Goal: Task Accomplishment & Management: Contribute content

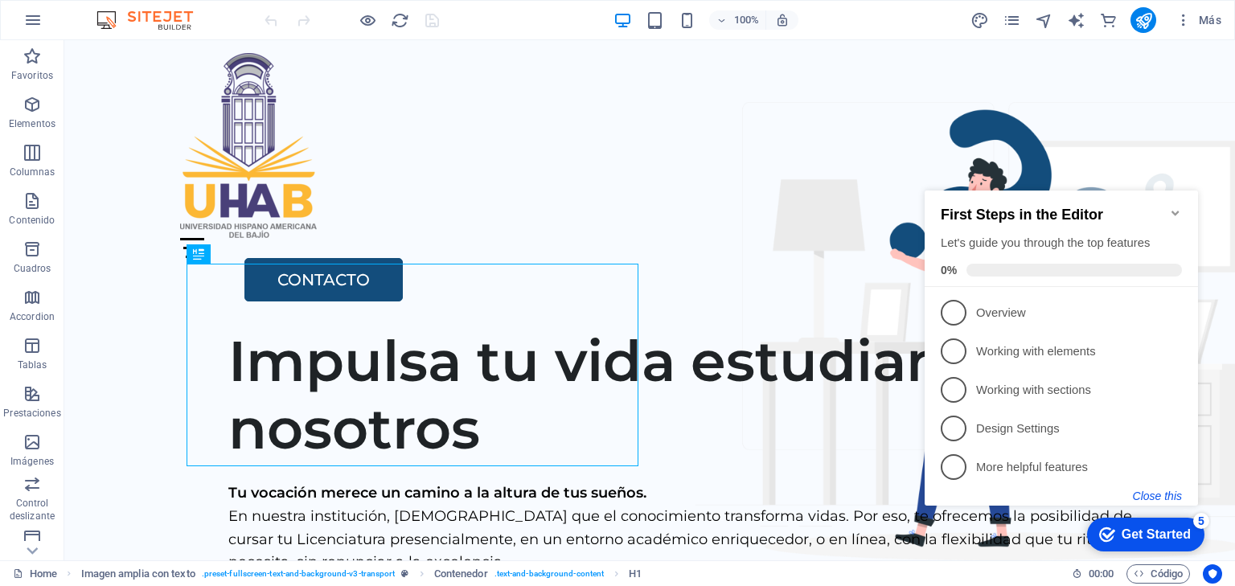
click at [1159, 496] on button "Close this" at bounding box center [1157, 496] width 49 height 13
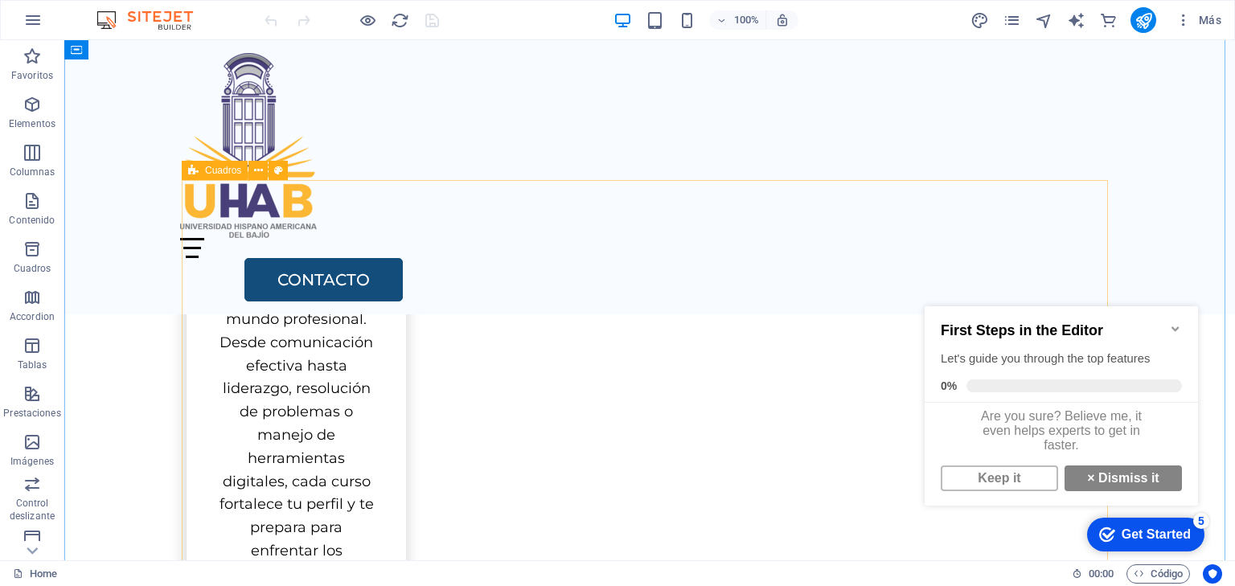
scroll to position [1438, 0]
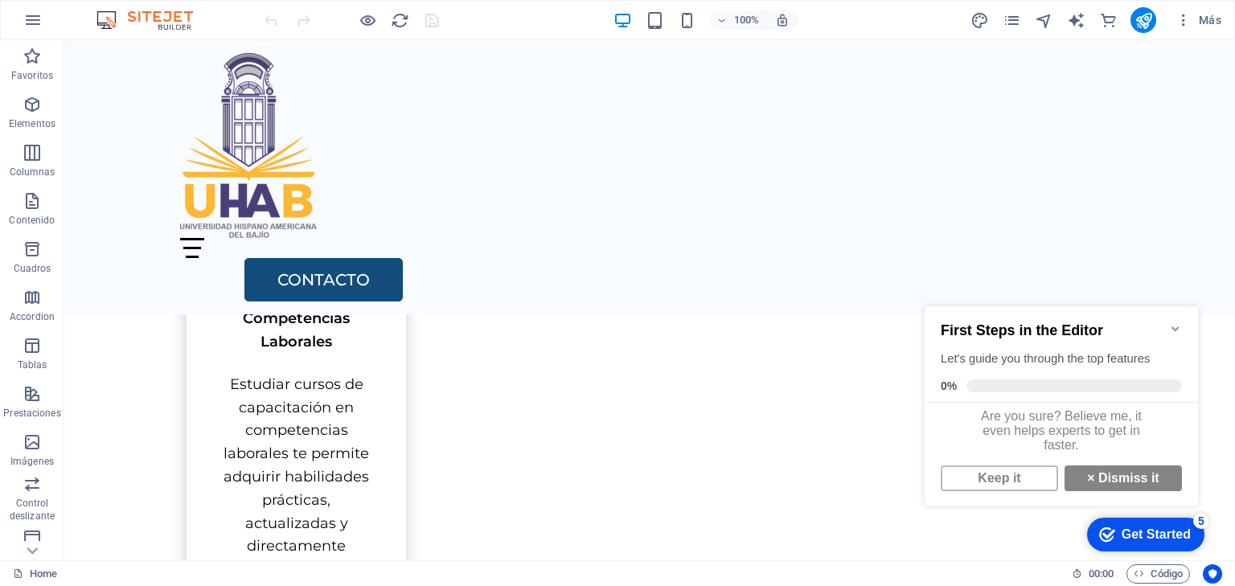
click at [1177, 327] on icon "Minimize checklist" at bounding box center [1175, 329] width 7 height 5
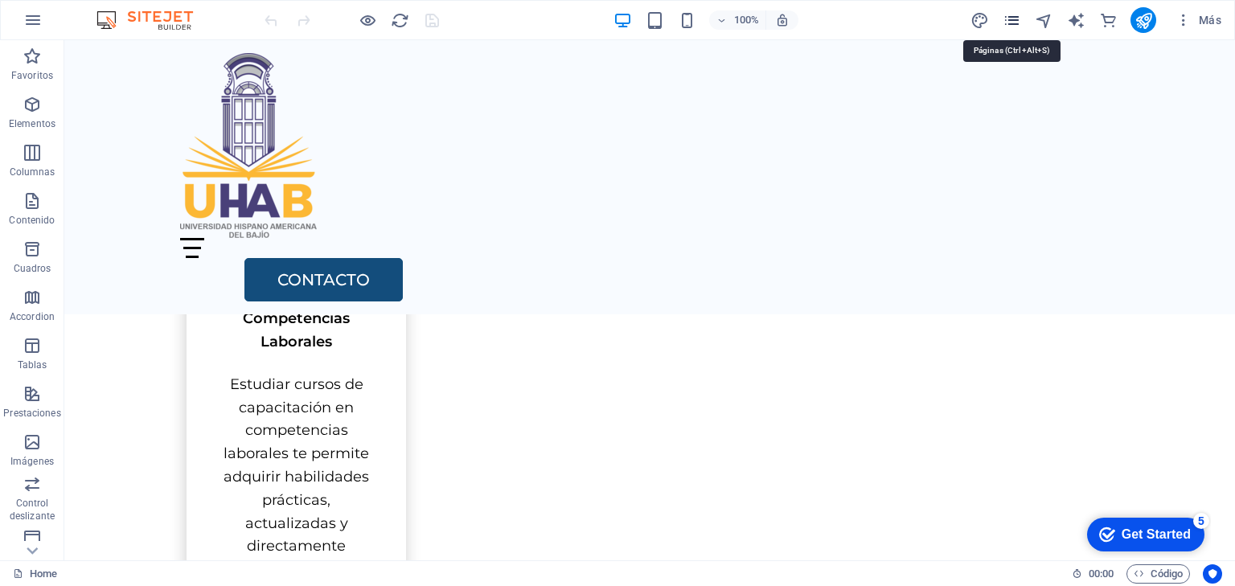
click at [1010, 19] on icon "pages" at bounding box center [1012, 20] width 18 height 18
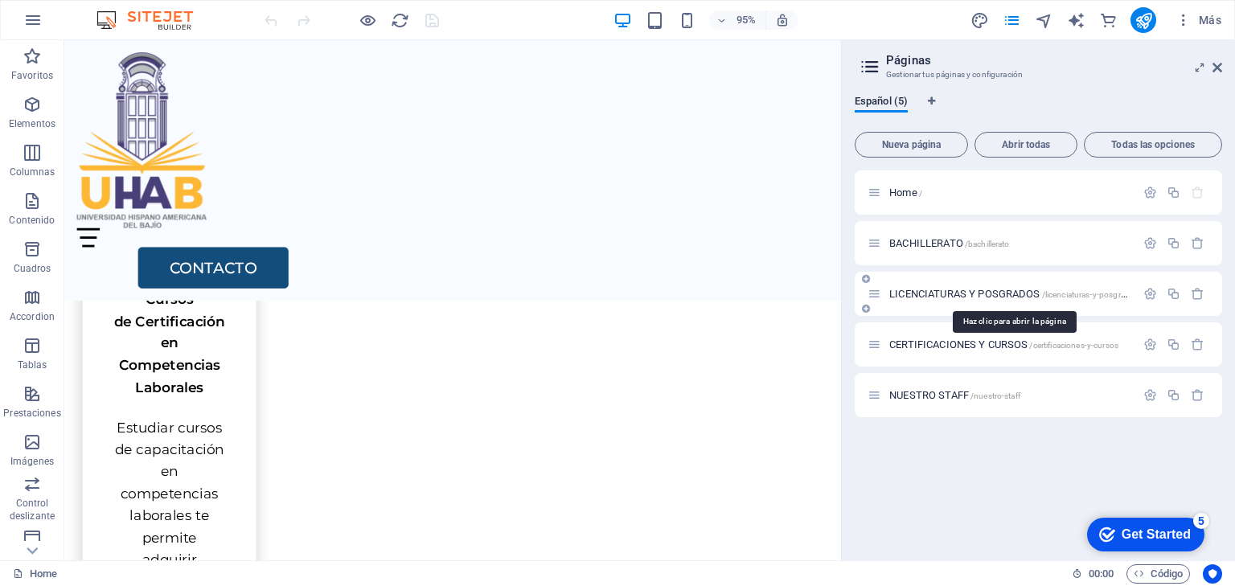
click at [949, 289] on span "LICENCIATURAS Y POSGRADOS /licenciaturas-y-posgrados" at bounding box center [1013, 294] width 249 height 12
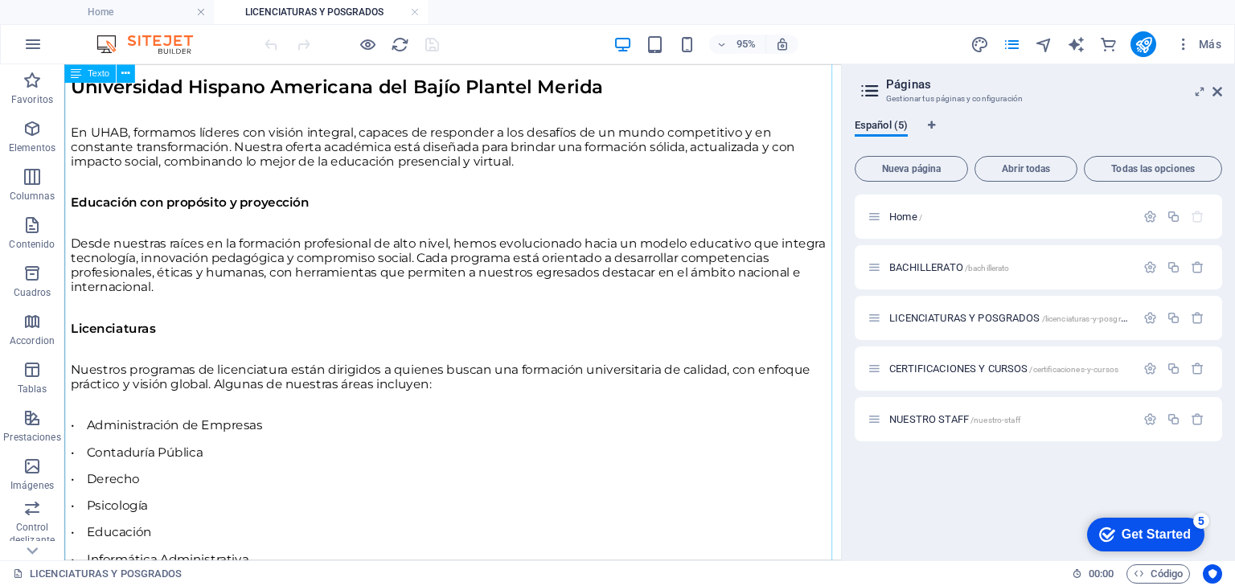
scroll to position [515, 0]
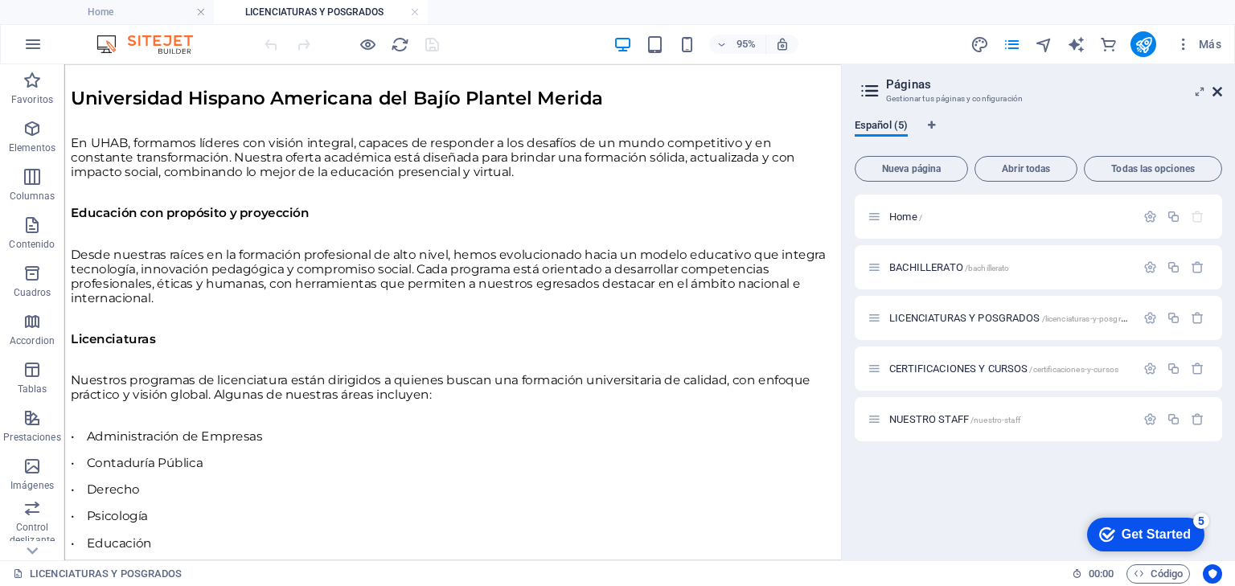
click at [1219, 92] on icon at bounding box center [1218, 91] width 10 height 13
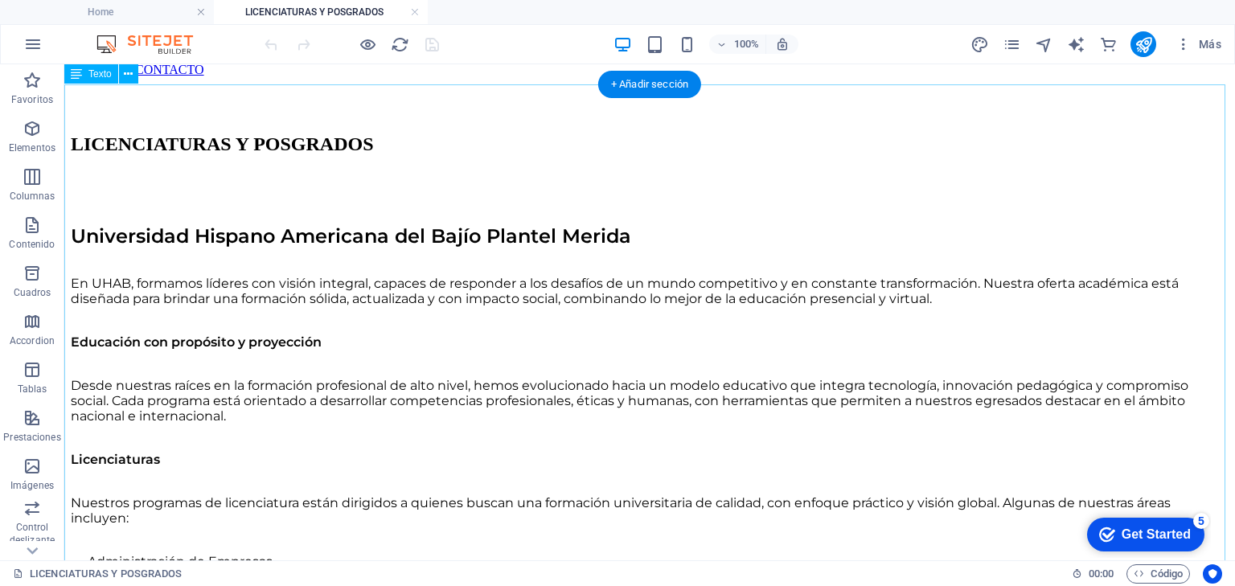
scroll to position [322, 0]
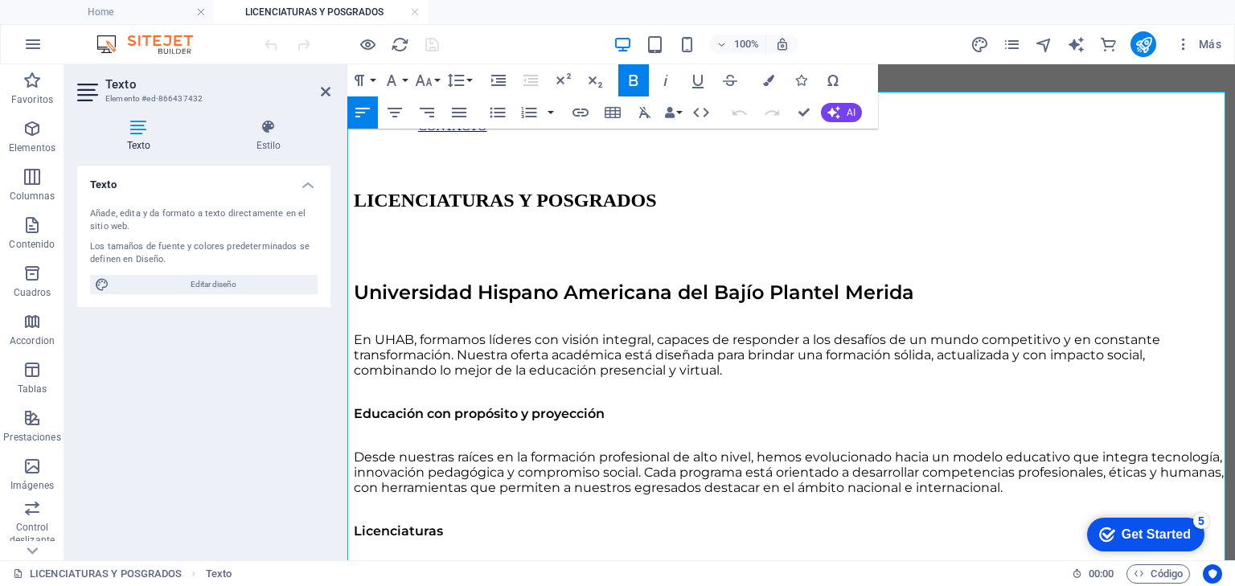
click at [839, 567] on span "Nuestros programas de licenciatura están dirigidos a quienes buscan una formaci…" at bounding box center [776, 582] width 844 height 31
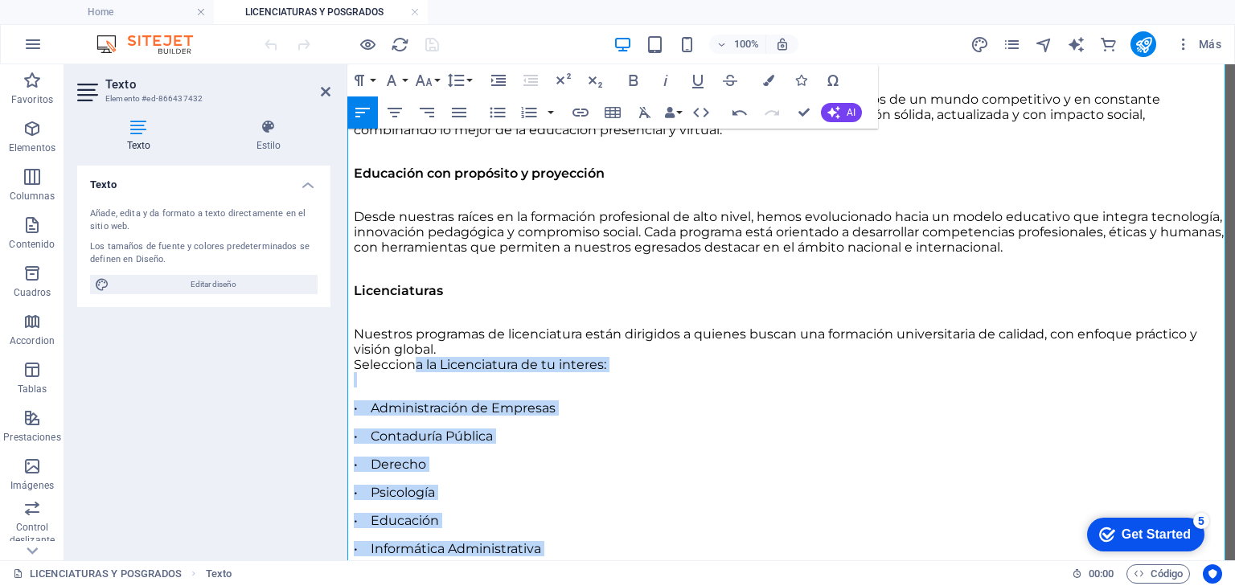
scroll to position [450, 0]
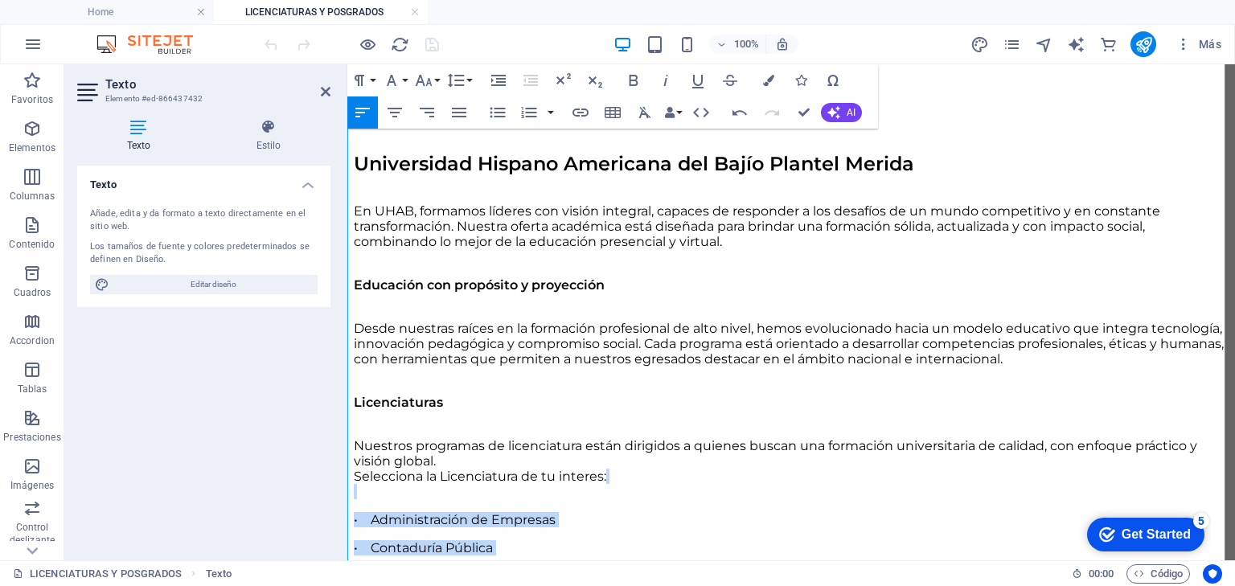
drag, startPoint x: 487, startPoint y: 413, endPoint x: 688, endPoint y: 466, distance: 207.9
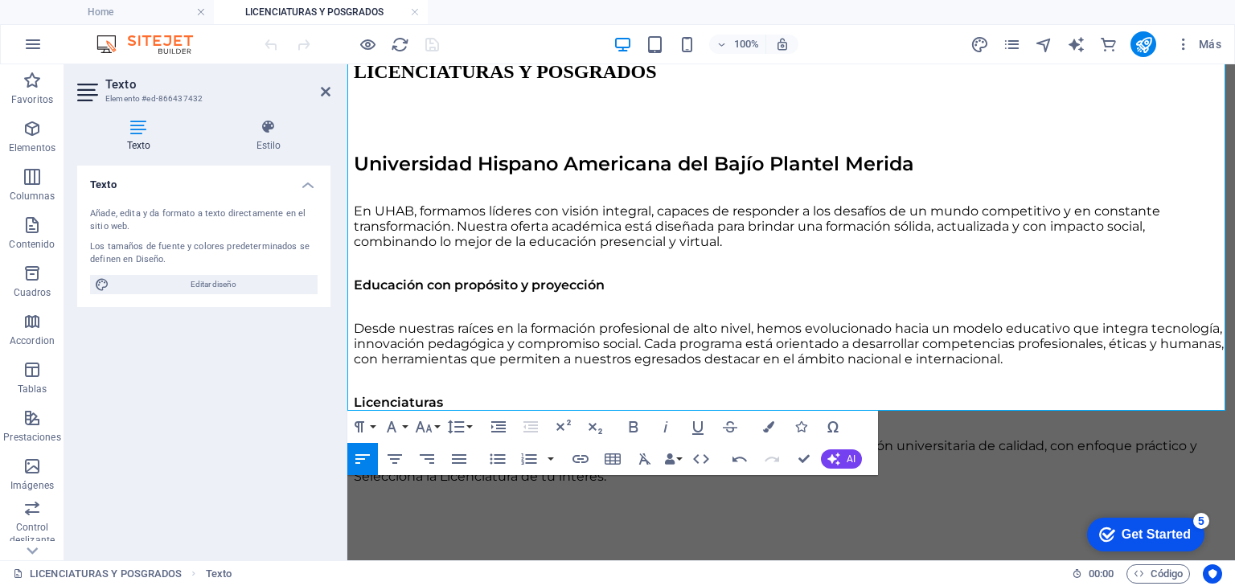
click at [318, 386] on div "Texto Añade, edita y da formato a texto directamente en el sitio web. Los tamañ…" at bounding box center [203, 357] width 253 height 382
drag, startPoint x: 261, startPoint y: 30, endPoint x: 326, endPoint y: 94, distance: 91.6
click at [326, 94] on icon at bounding box center [326, 91] width 10 height 13
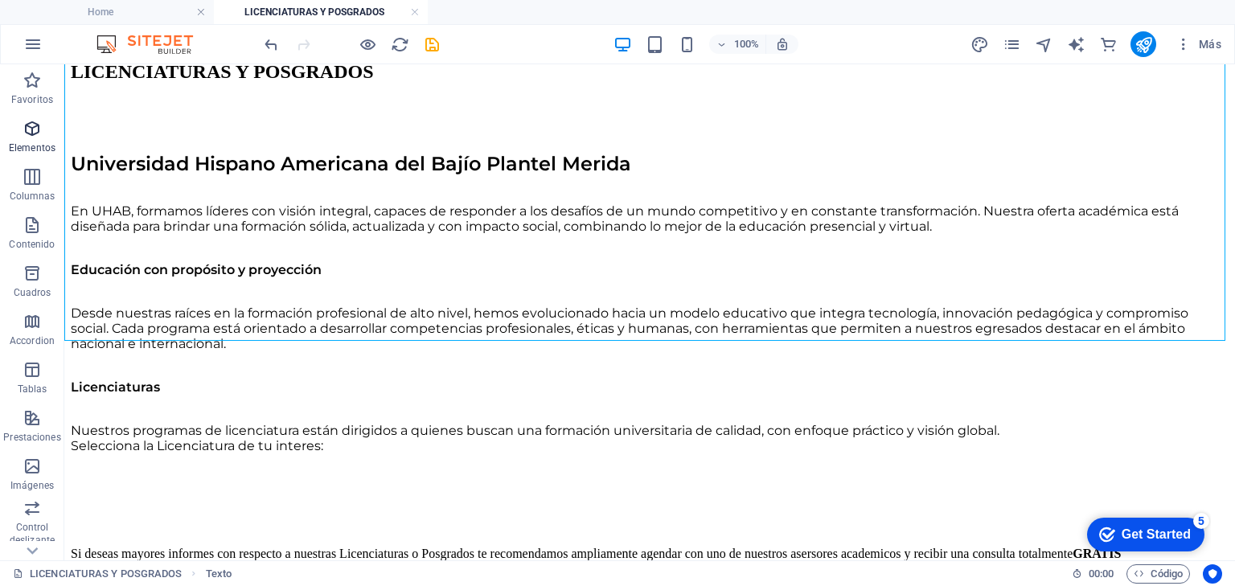
click at [39, 128] on icon "button" at bounding box center [32, 128] width 19 height 19
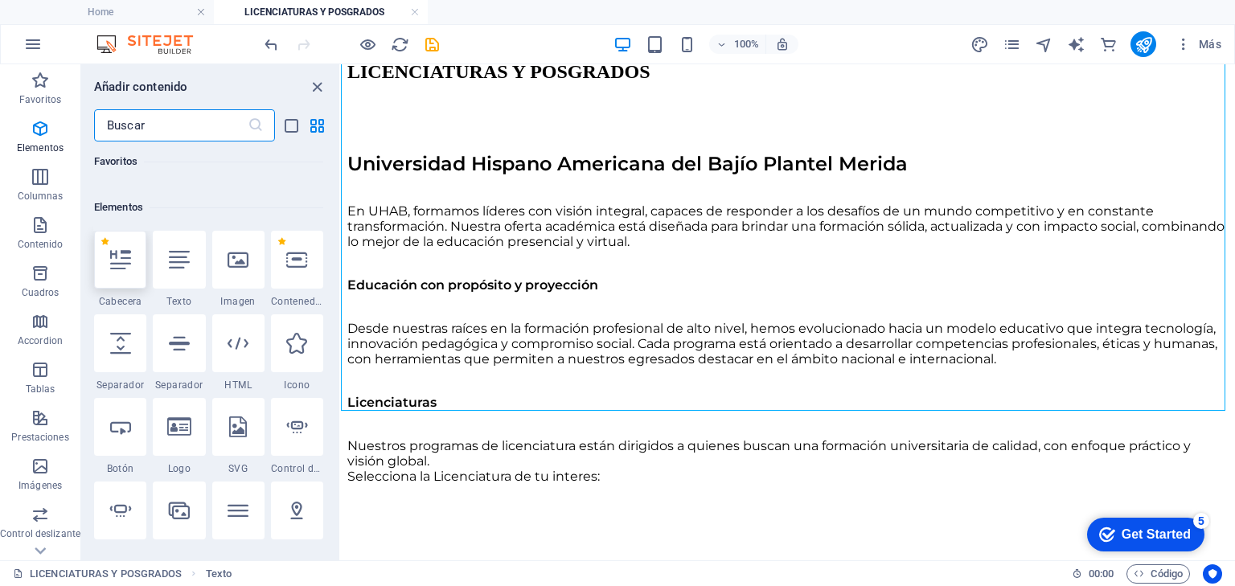
scroll to position [302, 0]
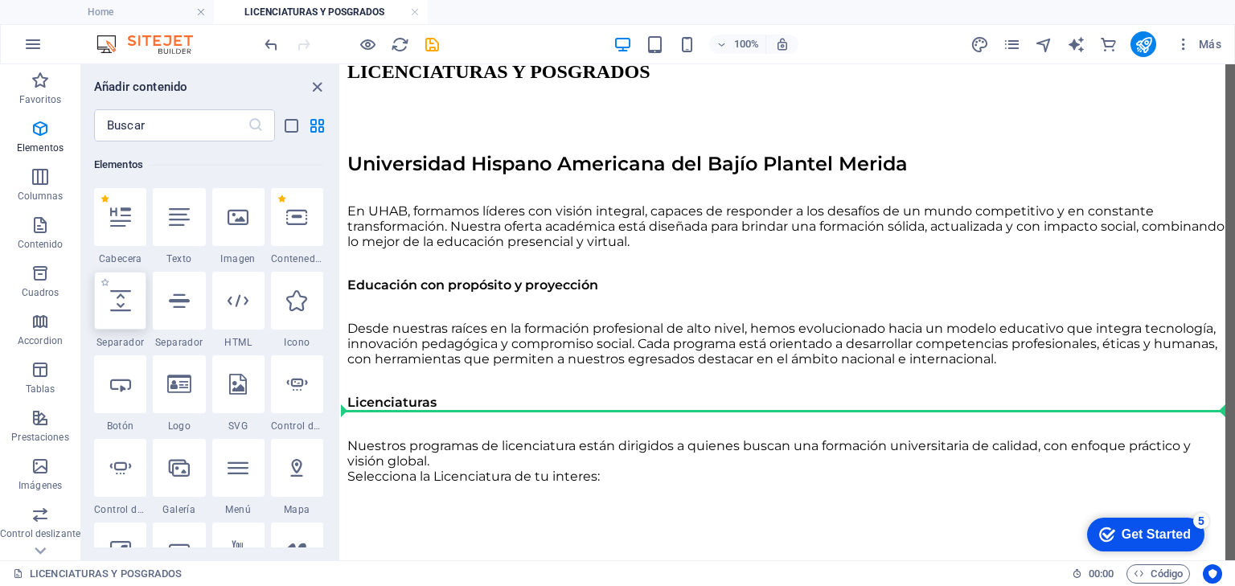
select select "px"
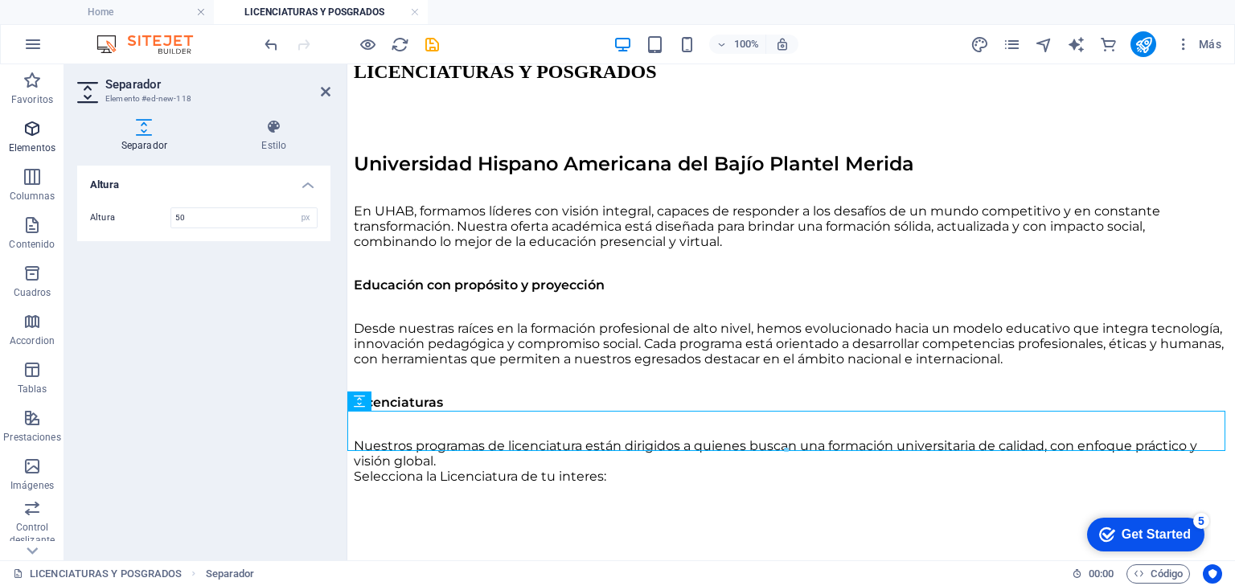
click at [31, 137] on icon "button" at bounding box center [32, 128] width 19 height 19
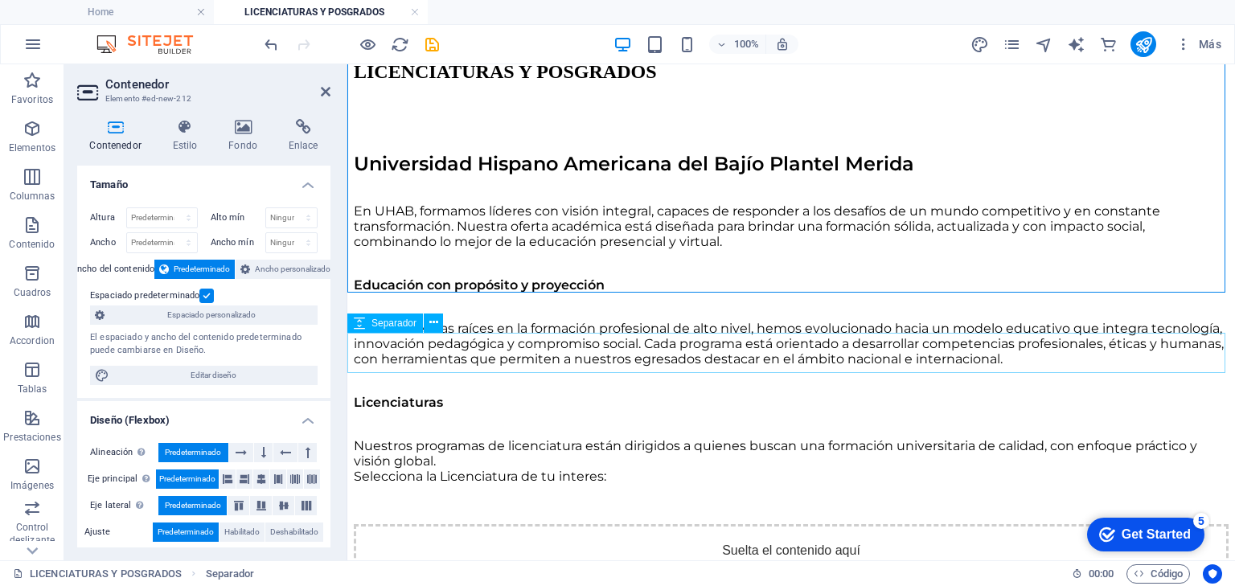
scroll to position [811, 0]
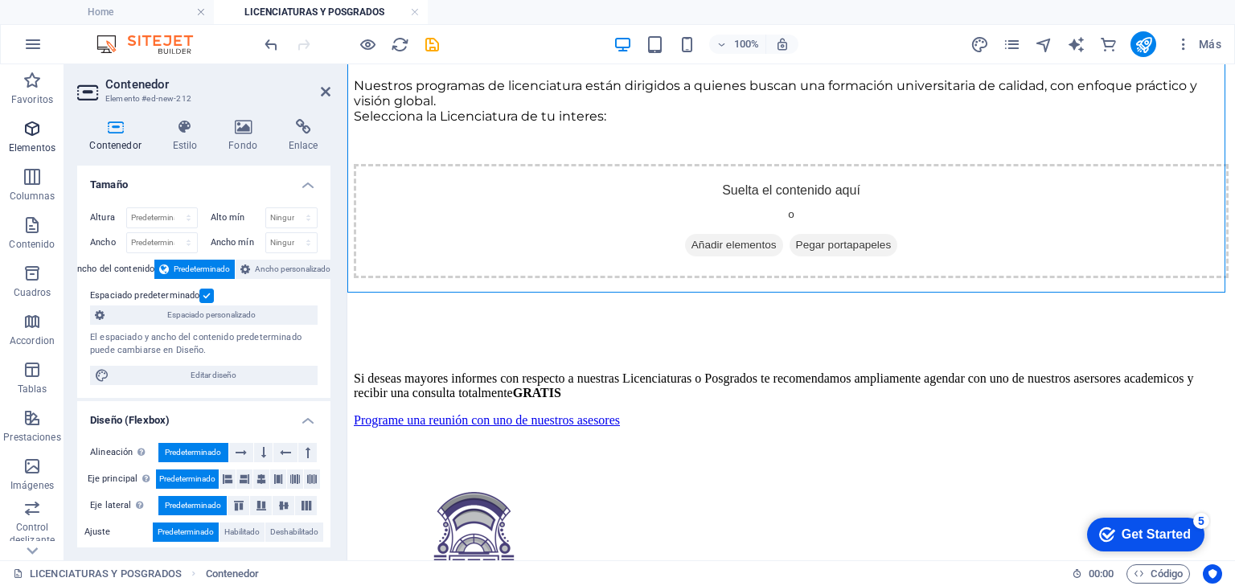
click at [31, 138] on icon "button" at bounding box center [32, 128] width 19 height 19
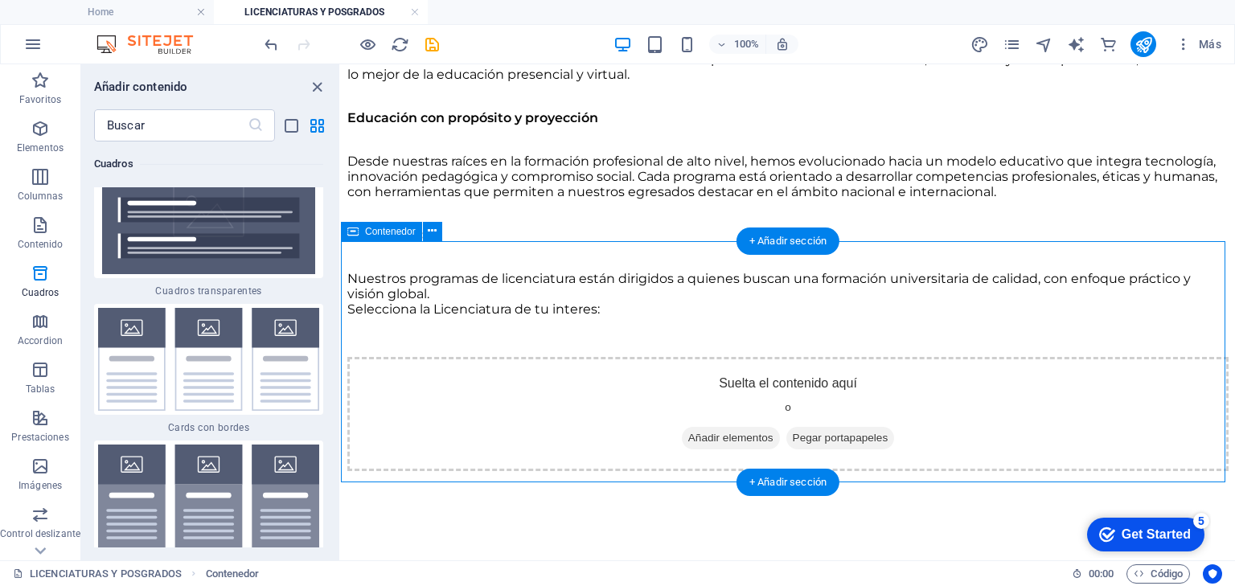
scroll to position [618, 0]
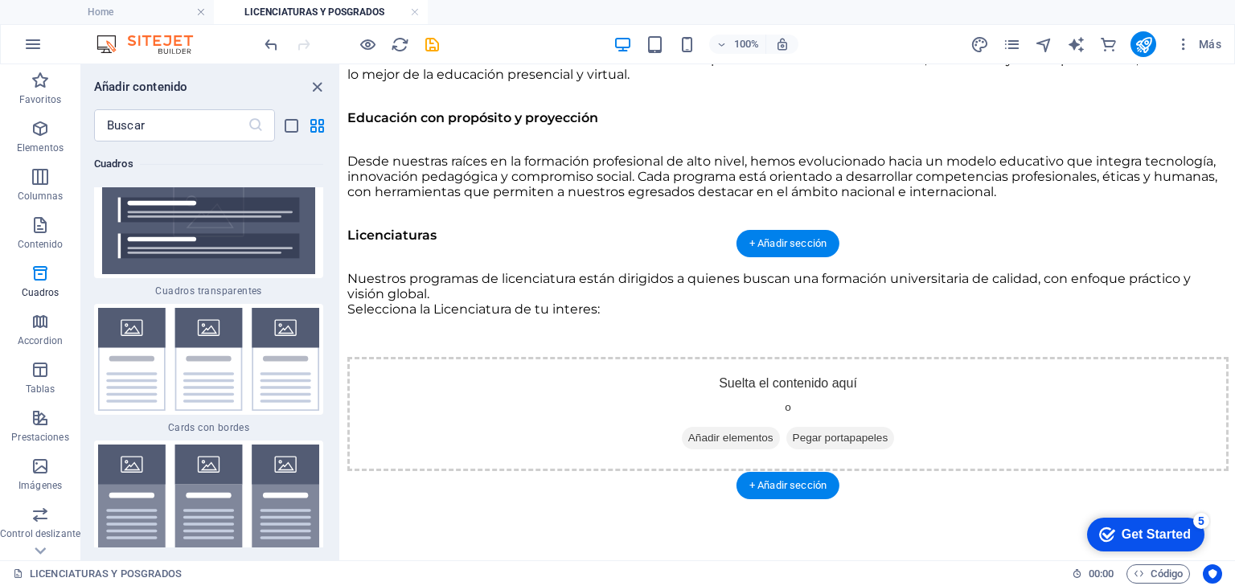
click at [589, 357] on div "Suelta el contenido aquí o Añadir elementos Pegar portapapeles" at bounding box center [787, 414] width 881 height 114
click at [528, 357] on div "Suelta el contenido aquí o Añadir elementos Pegar portapapeles" at bounding box center [787, 414] width 881 height 114
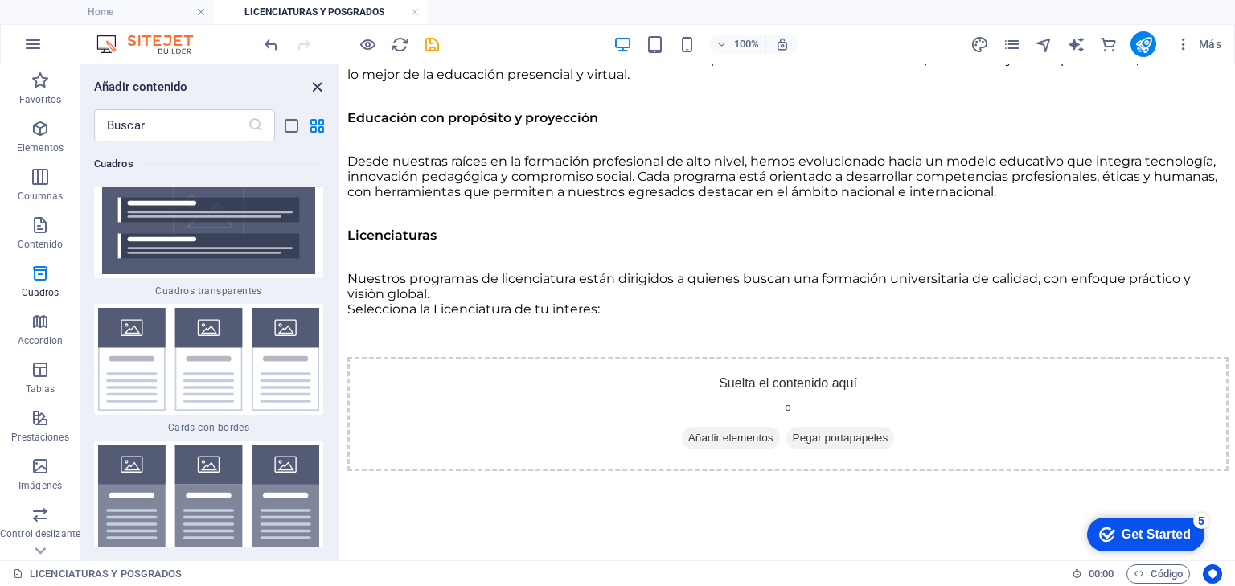
click at [316, 84] on icon "close panel" at bounding box center [317, 87] width 18 height 18
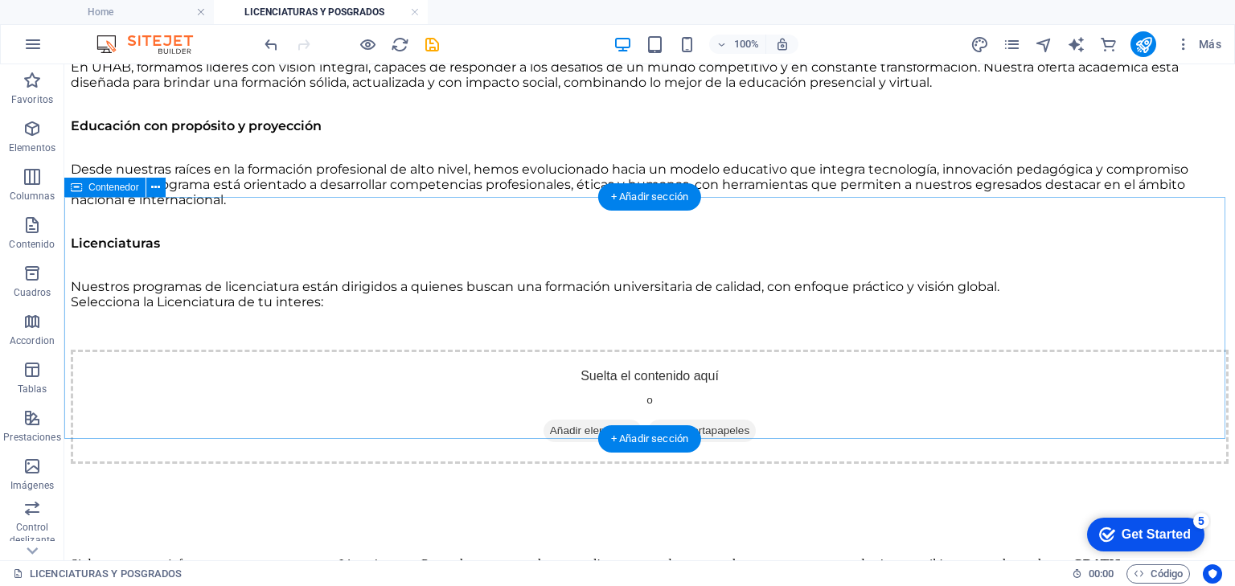
scroll to position [466, 0]
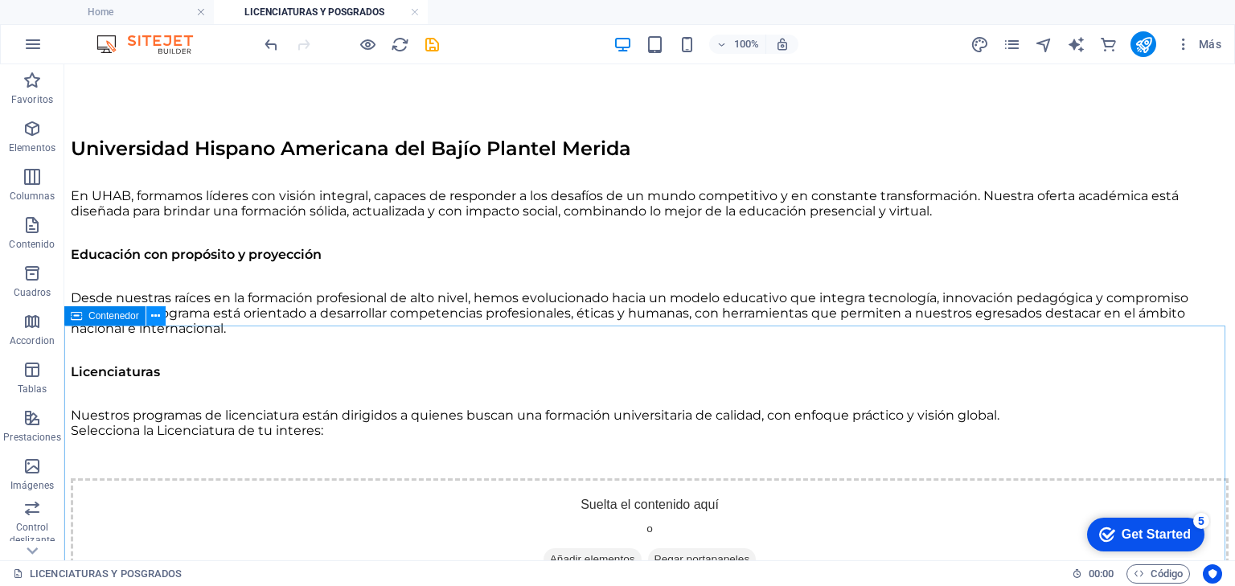
click at [158, 319] on icon at bounding box center [155, 316] width 9 height 17
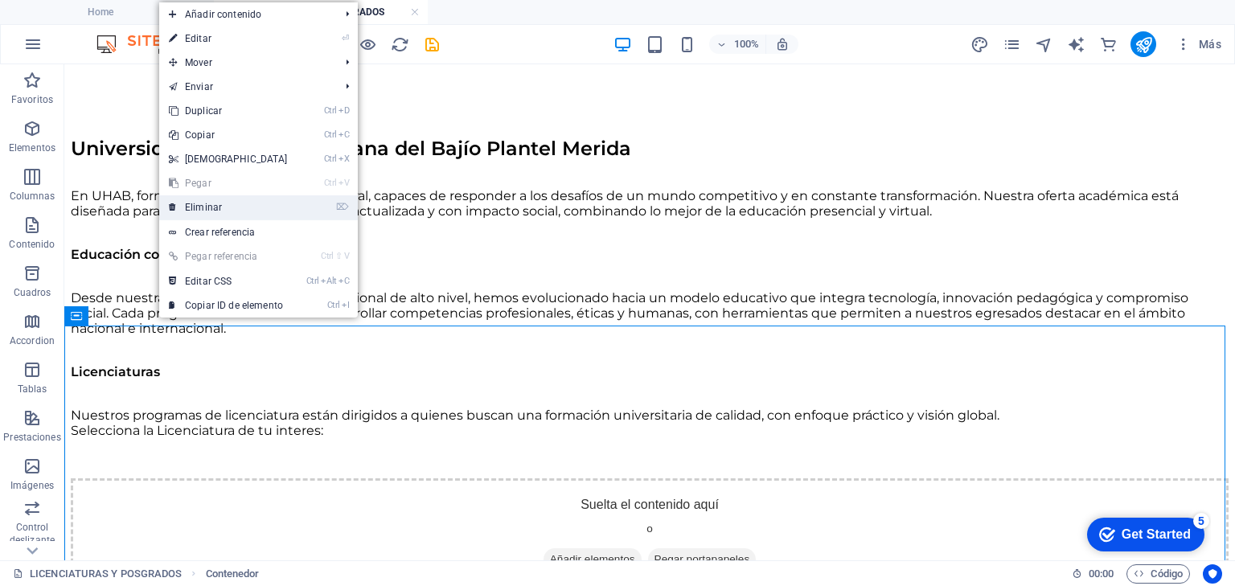
click at [203, 207] on link "⌦ Eliminar" at bounding box center [228, 207] width 138 height 24
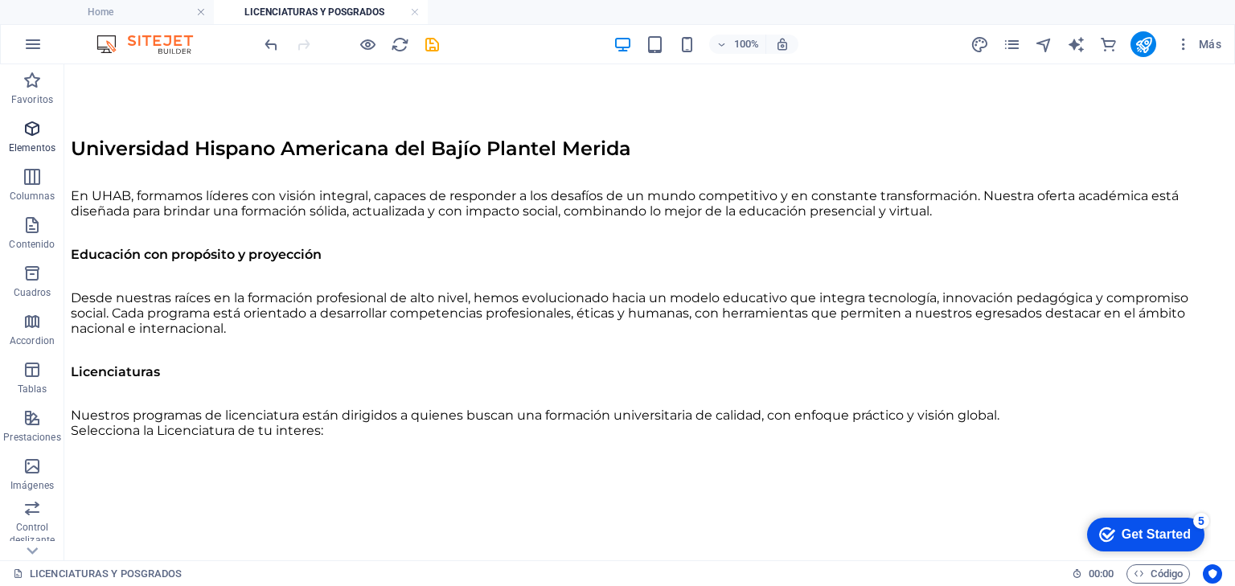
click at [29, 138] on icon "button" at bounding box center [32, 128] width 19 height 19
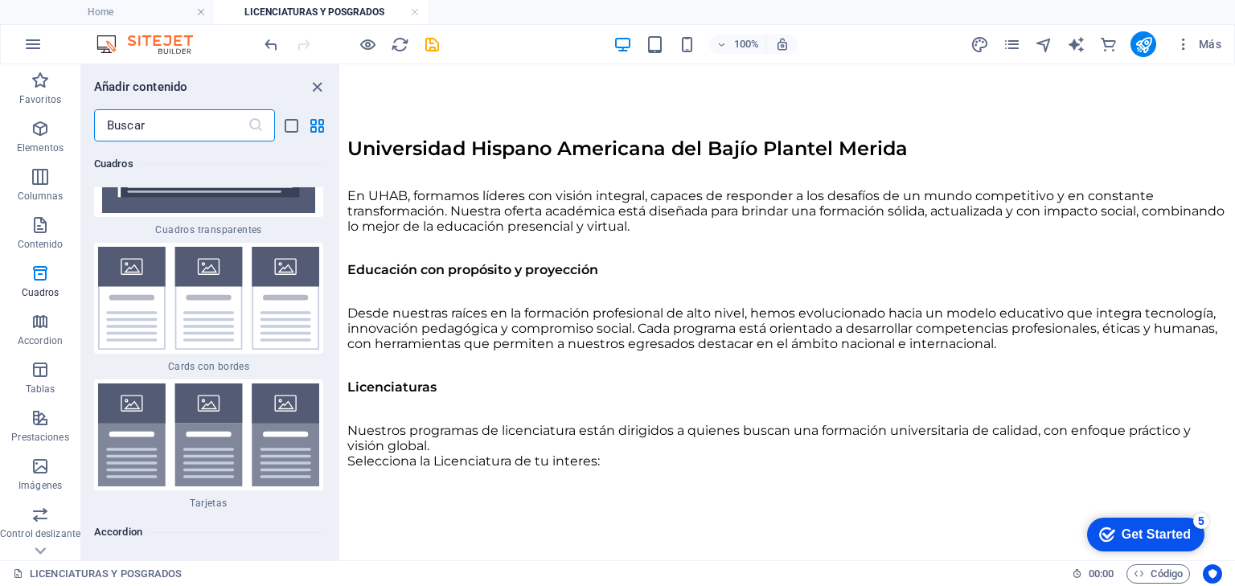
scroll to position [9567, 0]
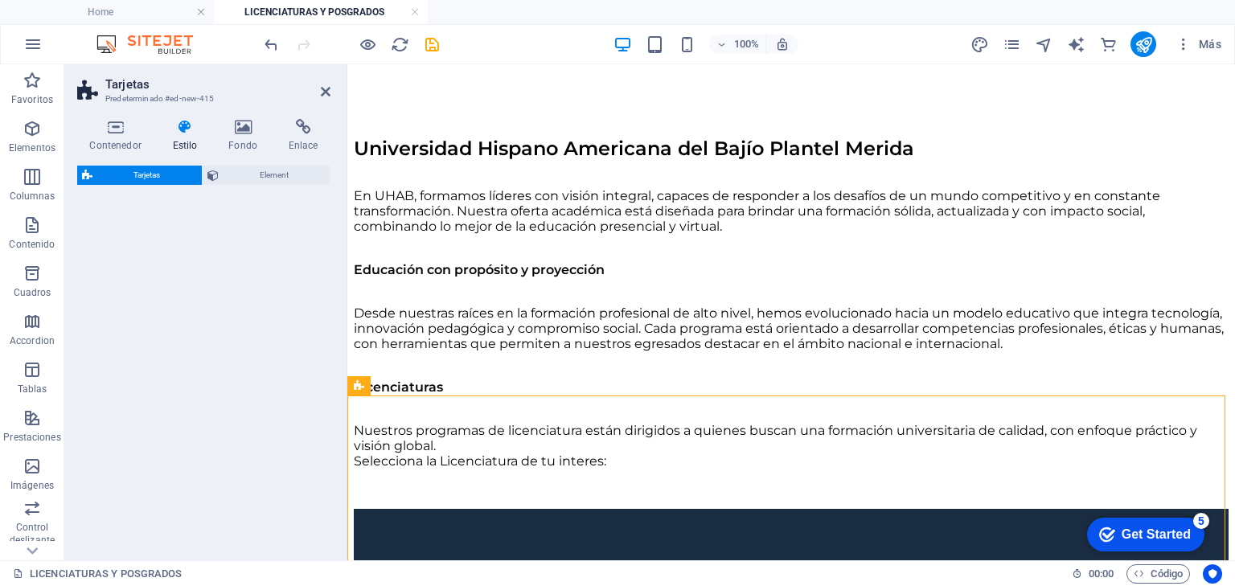
select select "rem"
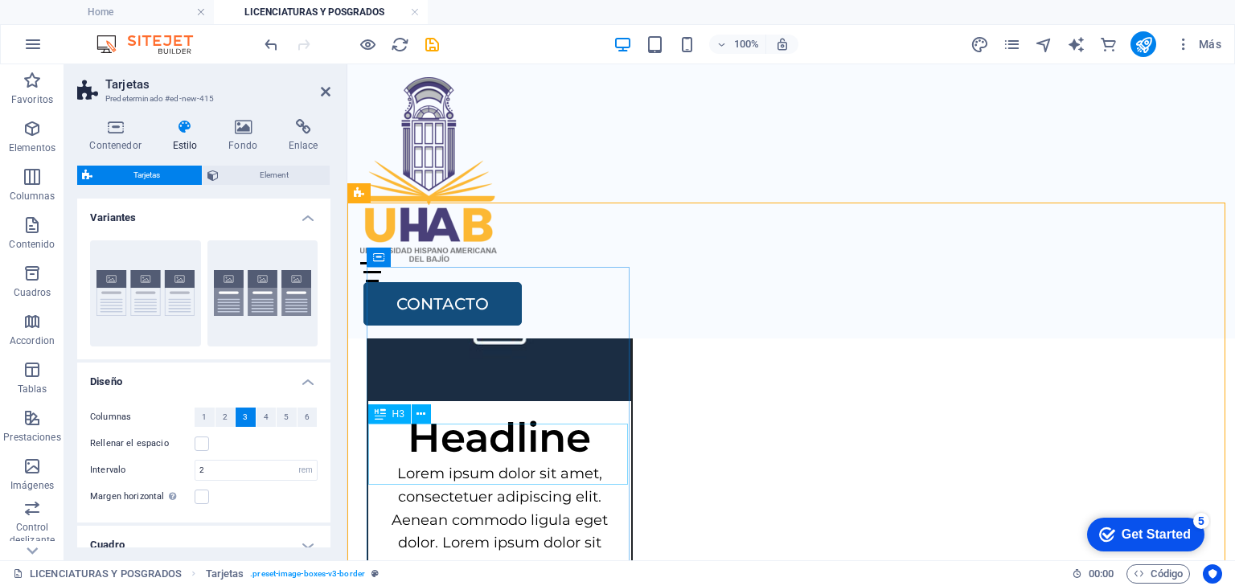
scroll to position [659, 0]
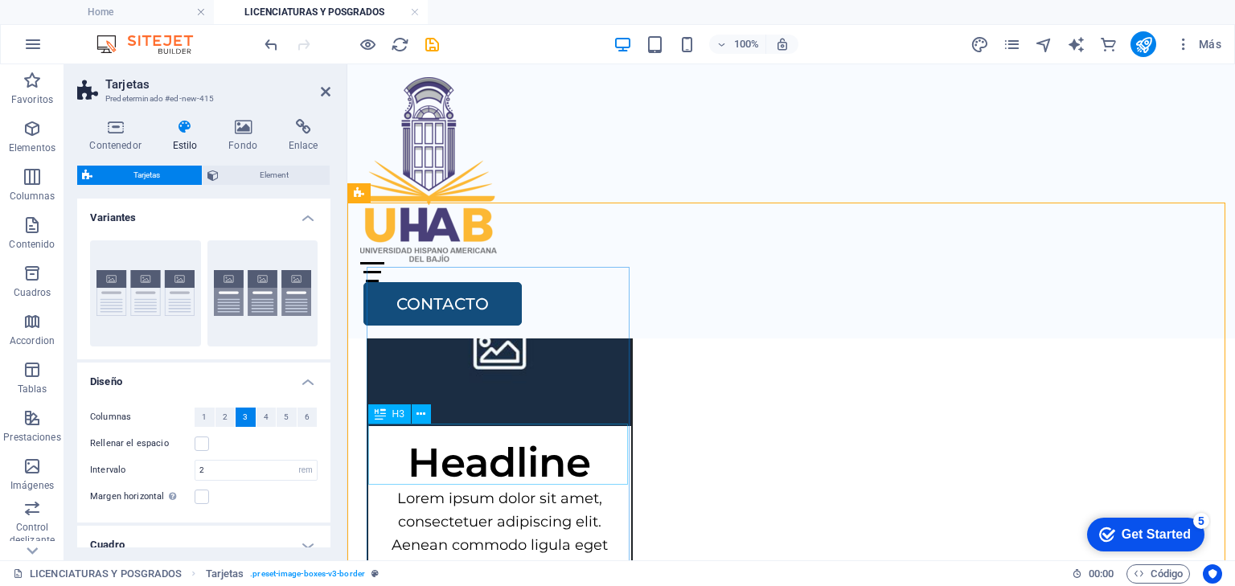
click at [492, 454] on div "Headline" at bounding box center [499, 456] width 263 height 61
click at [405, 458] on div "Headline" at bounding box center [499, 456] width 263 height 61
click at [409, 458] on div "Headline" at bounding box center [499, 456] width 263 height 61
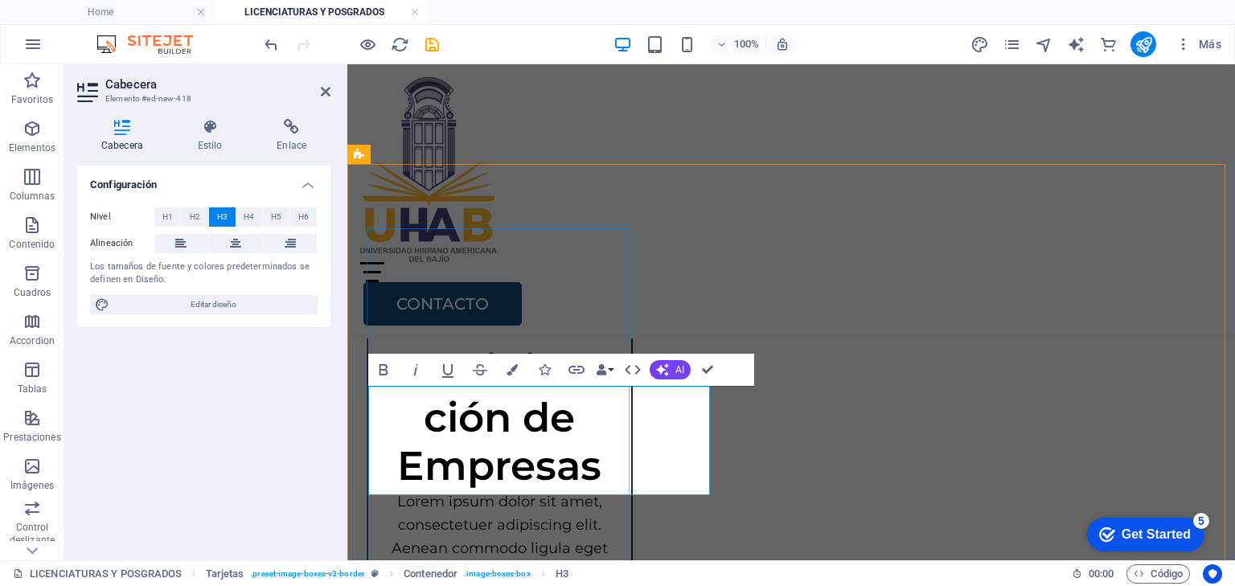
scroll to position [787, 0]
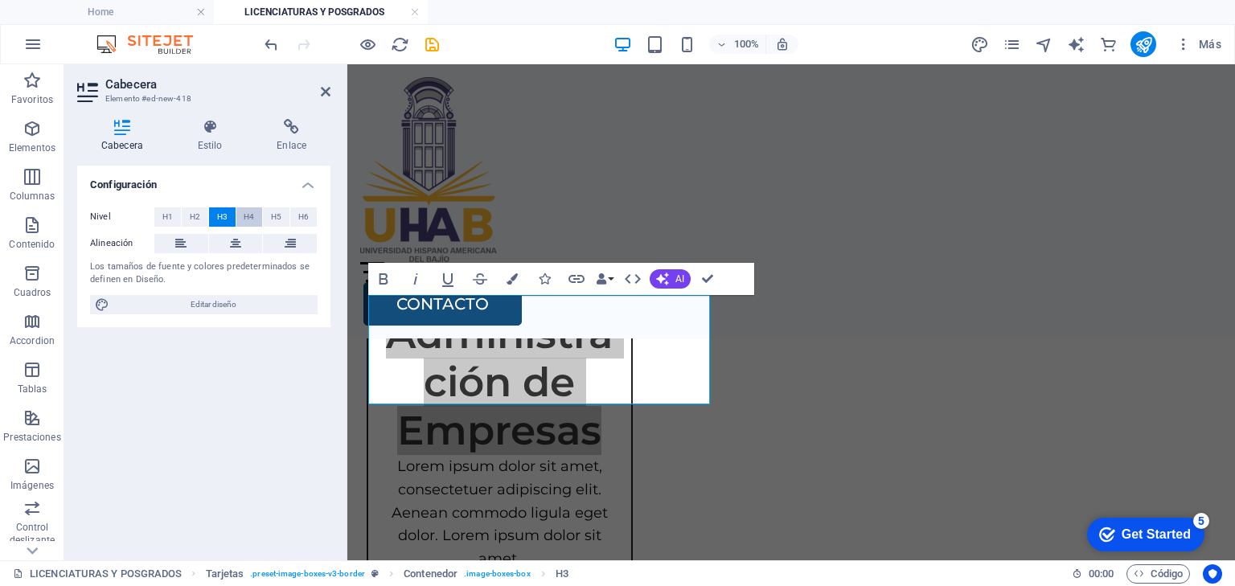
click at [249, 213] on span "H4" at bounding box center [249, 216] width 10 height 19
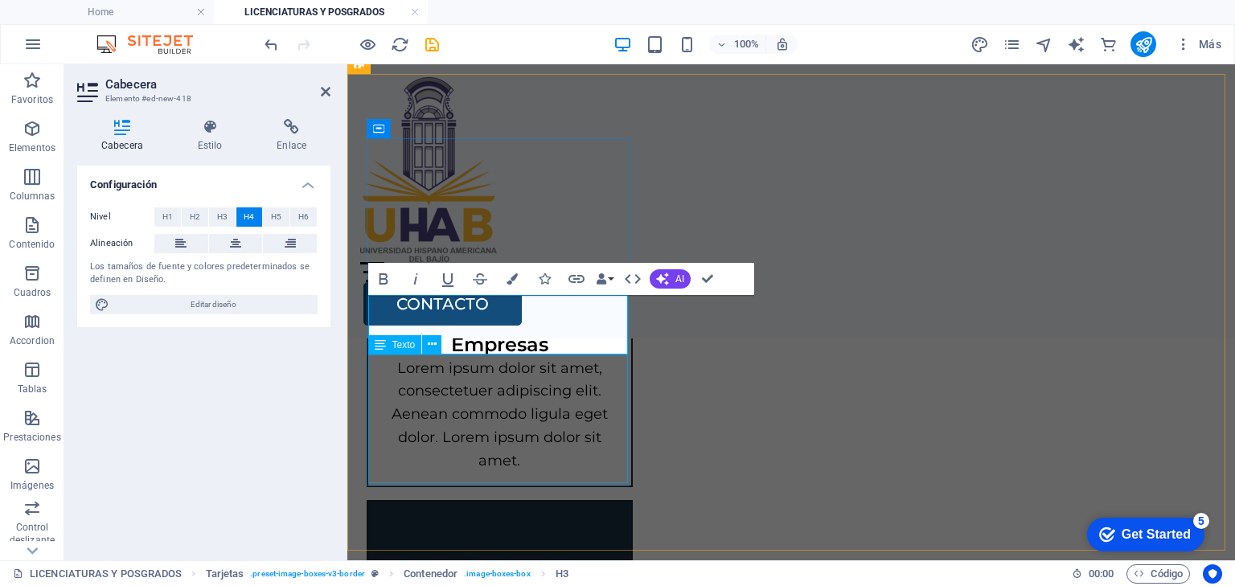
click at [463, 421] on div "Lorem ipsum dolor sit amet, consectetuer adipiscing elit. Aenean commodo ligula…" at bounding box center [499, 421] width 263 height 129
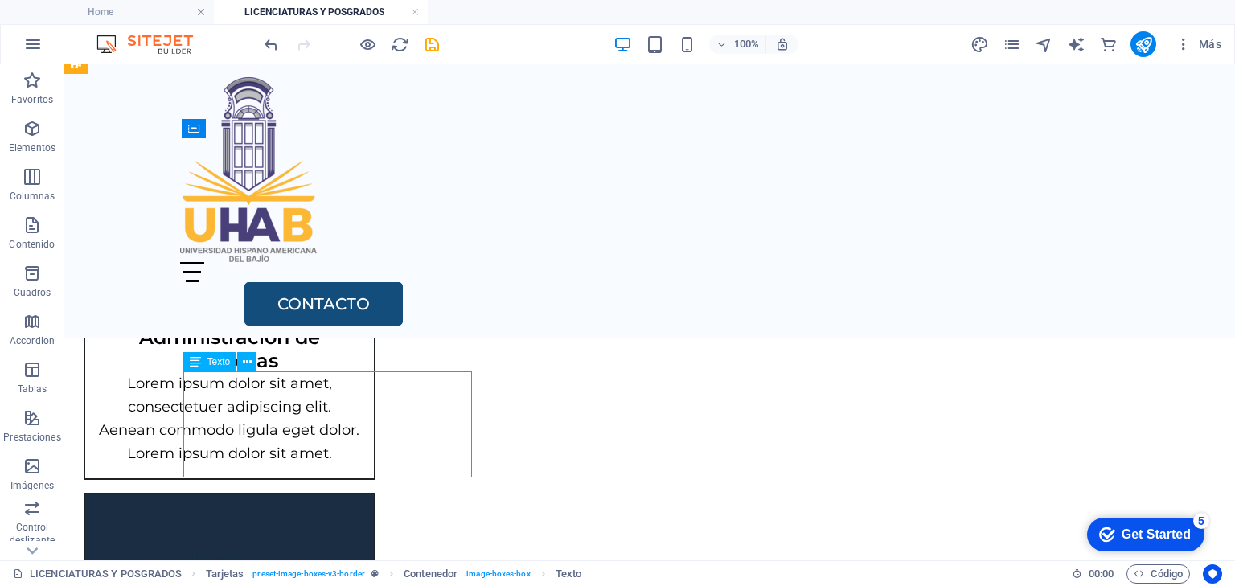
click at [374, 421] on div "Lorem ipsum dolor sit amet, consectetuer adipiscing elit. Aenean commodo ligula…" at bounding box center [229, 424] width 289 height 105
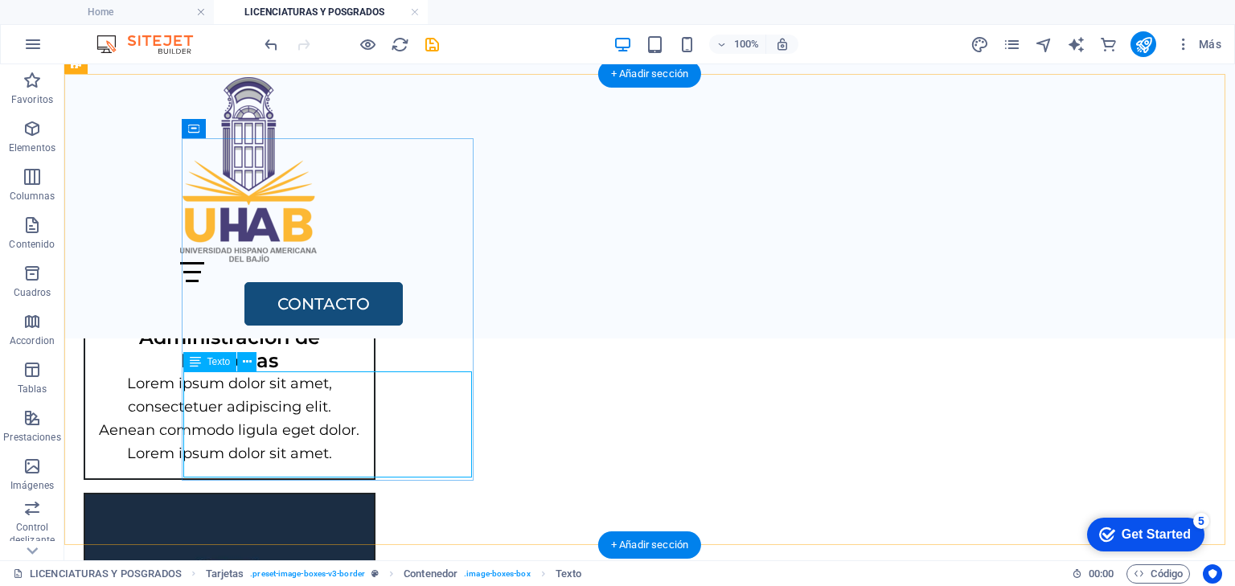
click at [212, 409] on div "Lorem ipsum dolor sit amet, consectetuer adipiscing elit. Aenean commodo ligula…" at bounding box center [229, 424] width 289 height 105
click at [217, 388] on div "Lorem ipsum dolor sit amet, consectetuer adipiscing elit. Aenean commodo ligula…" at bounding box center [229, 424] width 289 height 105
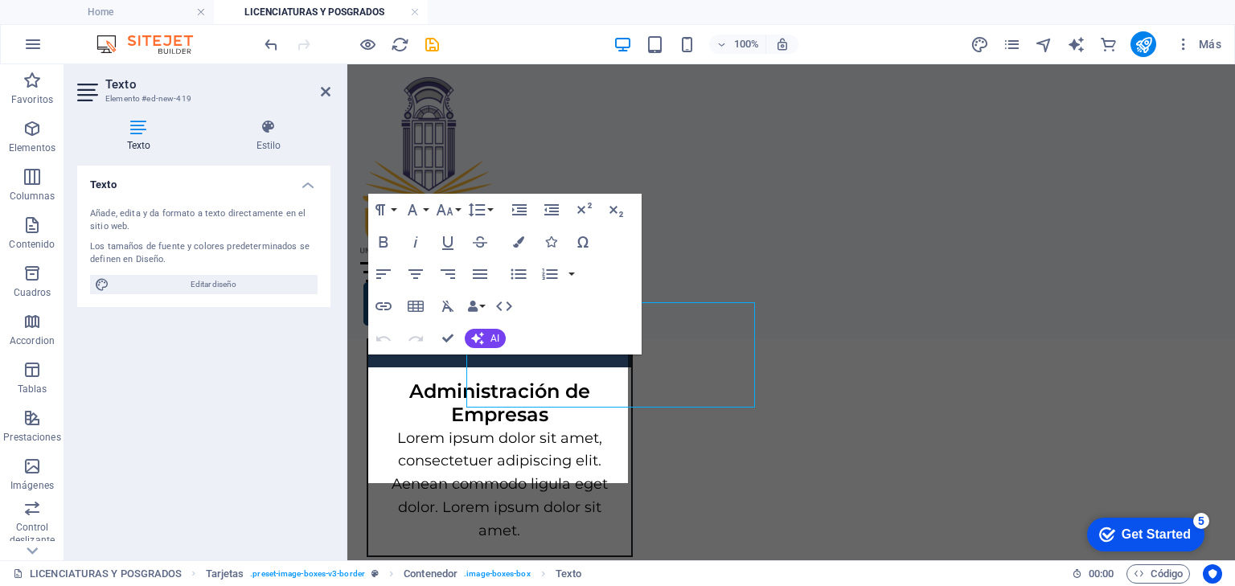
scroll to position [787, 0]
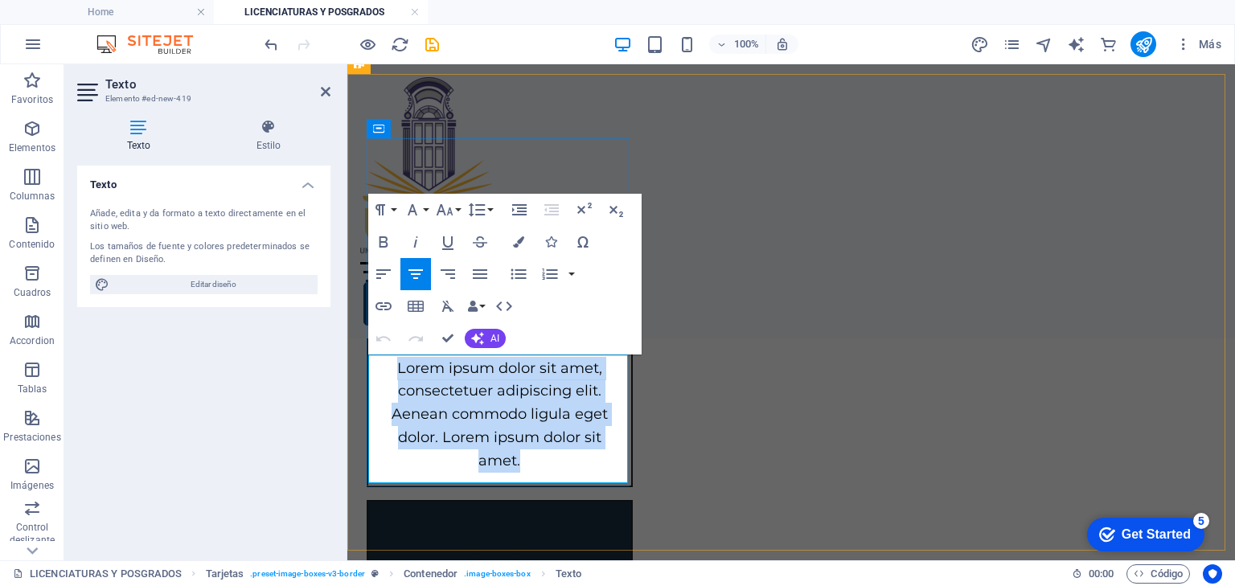
drag, startPoint x: 399, startPoint y: 363, endPoint x: 521, endPoint y: 454, distance: 151.8
click at [521, 454] on p "Lorem ipsum dolor sit amet, consectetuer adipiscing elit. Aenean commodo ligula…" at bounding box center [499, 415] width 237 height 116
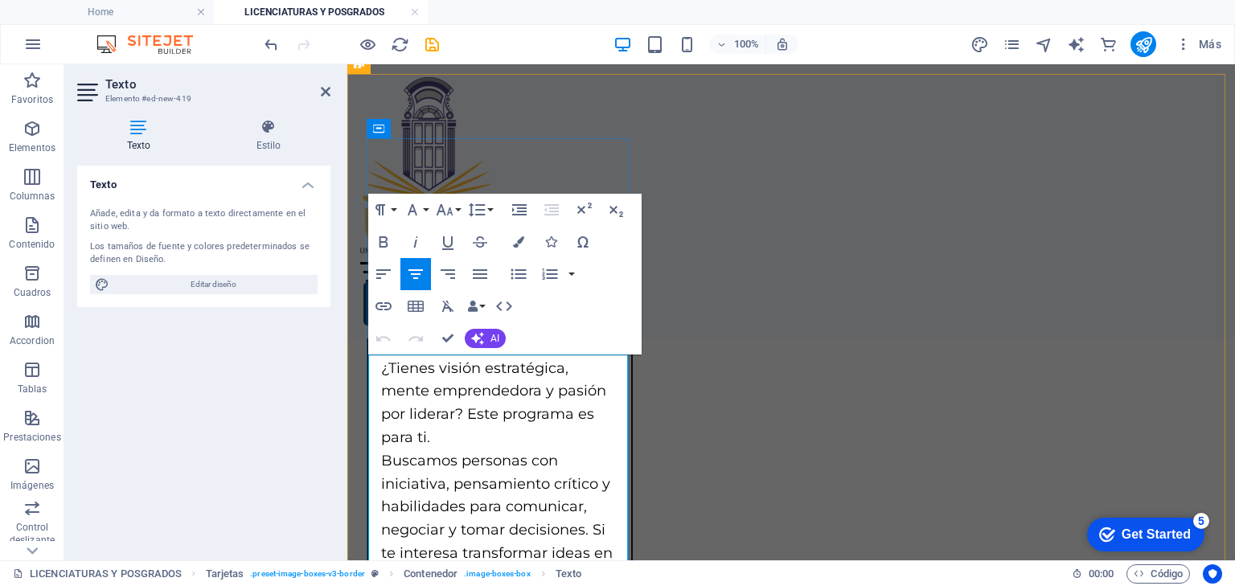
scroll to position [7568, 2]
click at [725, 202] on div "Home Oferta Academica Bachillerato Certificaciones y Cursos Licenciaturas y Pos…" at bounding box center [791, 201] width 888 height 274
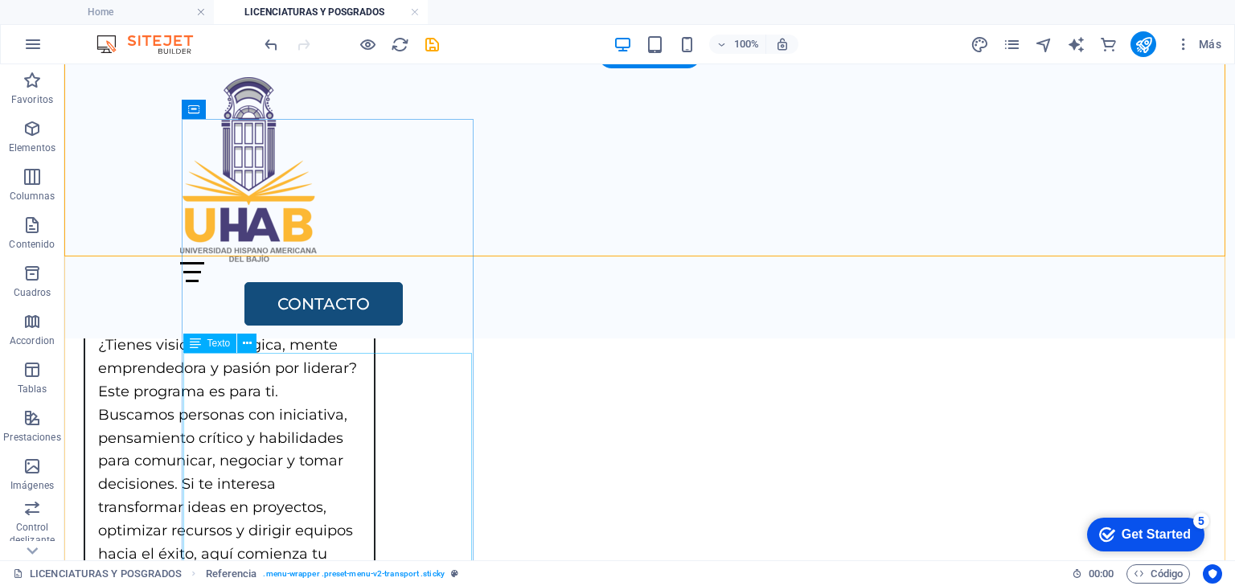
scroll to position [782, 0]
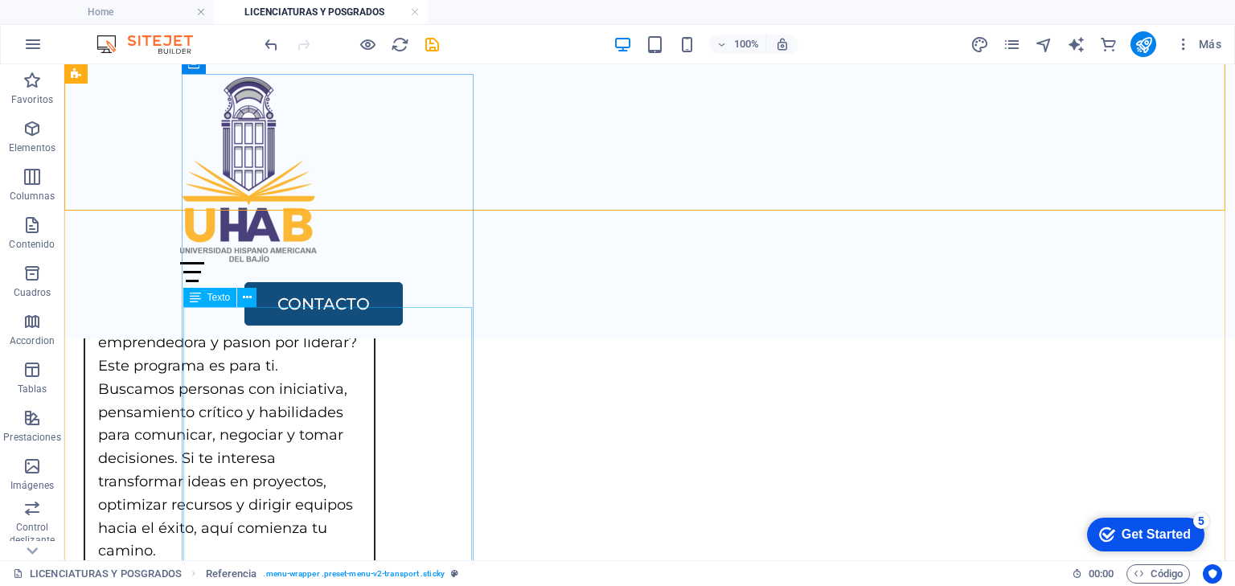
click at [326, 406] on div "¿Tienes visión estratégica, mente emprendedora y pasión por liderar? Este progr…" at bounding box center [229, 500] width 289 height 384
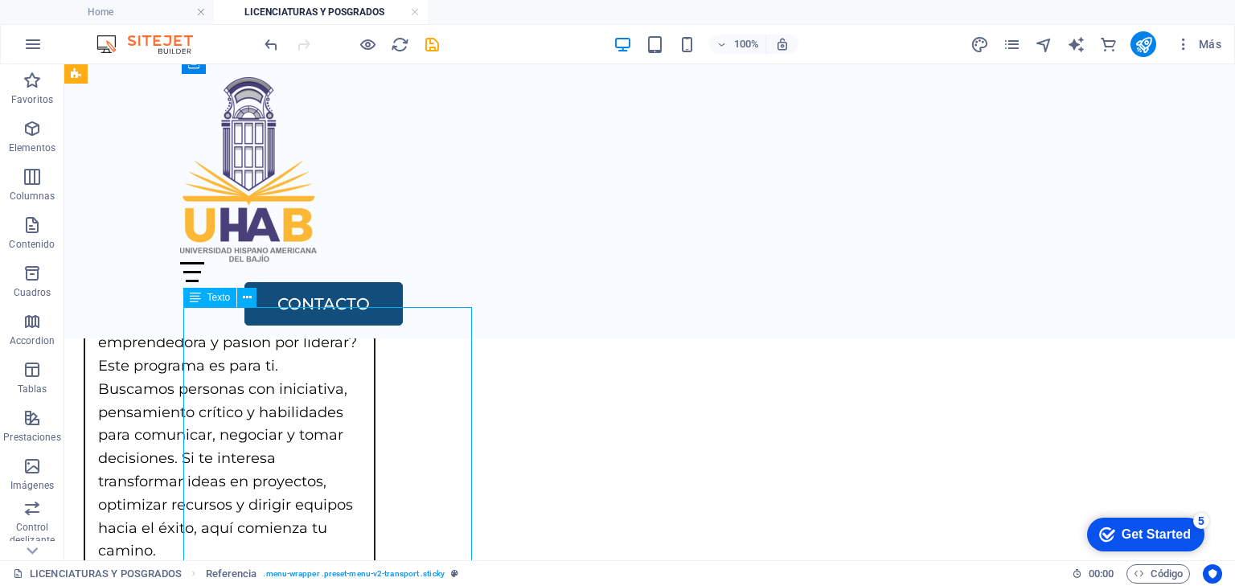
click at [326, 406] on div "¿Tienes visión estratégica, mente emprendedora y pasión por liderar? Este progr…" at bounding box center [229, 500] width 289 height 384
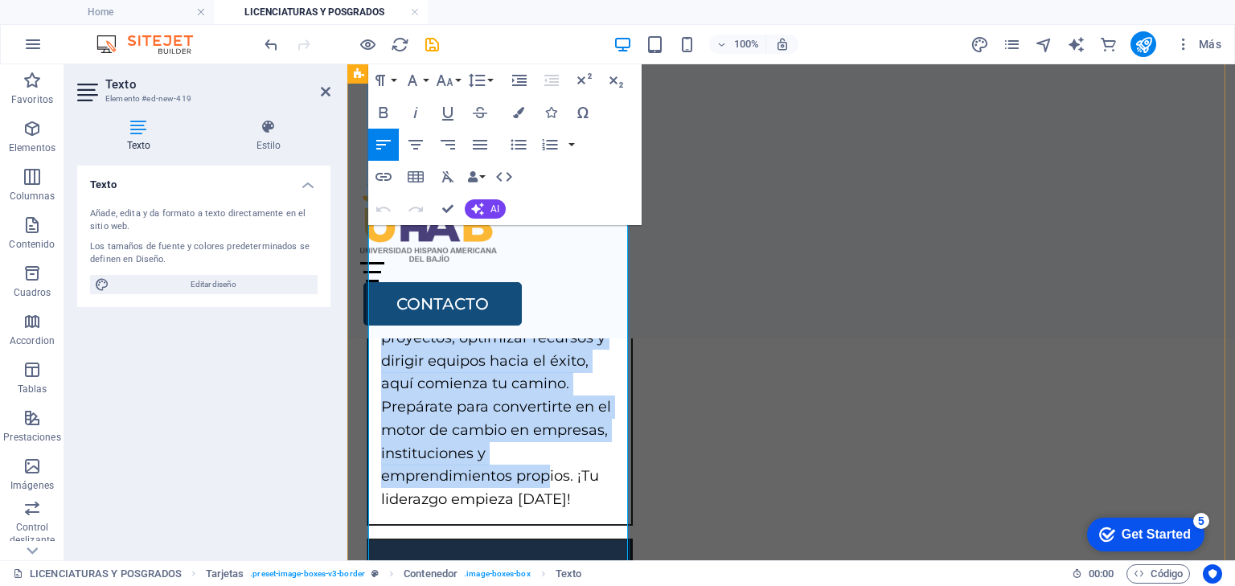
scroll to position [1045, 0]
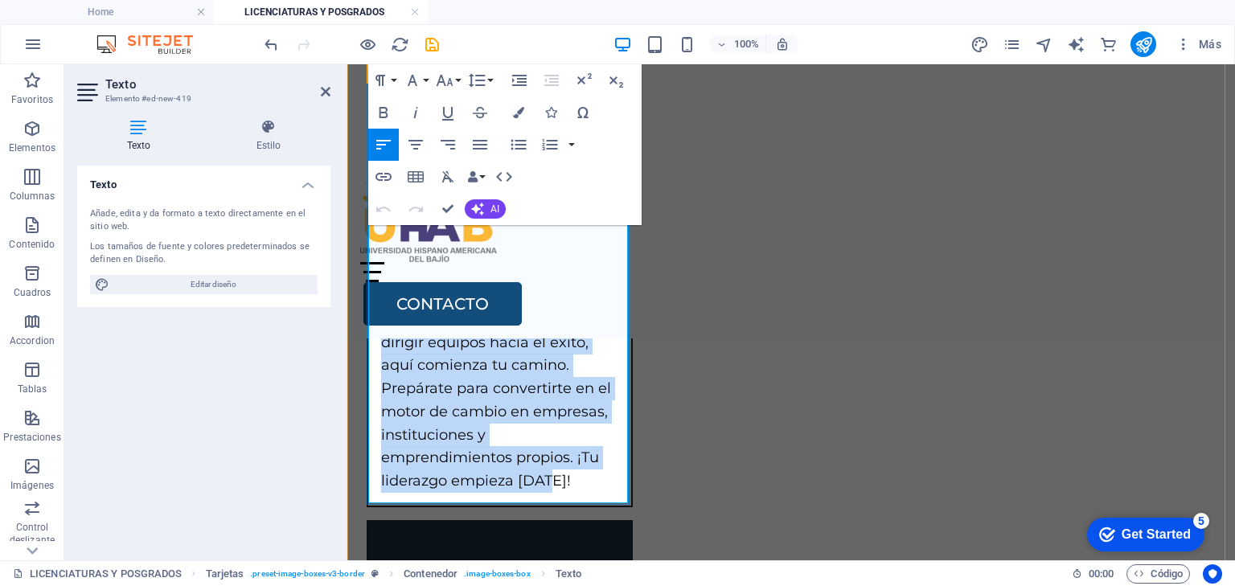
drag, startPoint x: 389, startPoint y: 302, endPoint x: 547, endPoint y: 485, distance: 241.2
click at [547, 485] on div "¿Tienes visión estratégica, mente emprendedora y pasión por liderar? Este progr…" at bounding box center [499, 297] width 237 height 394
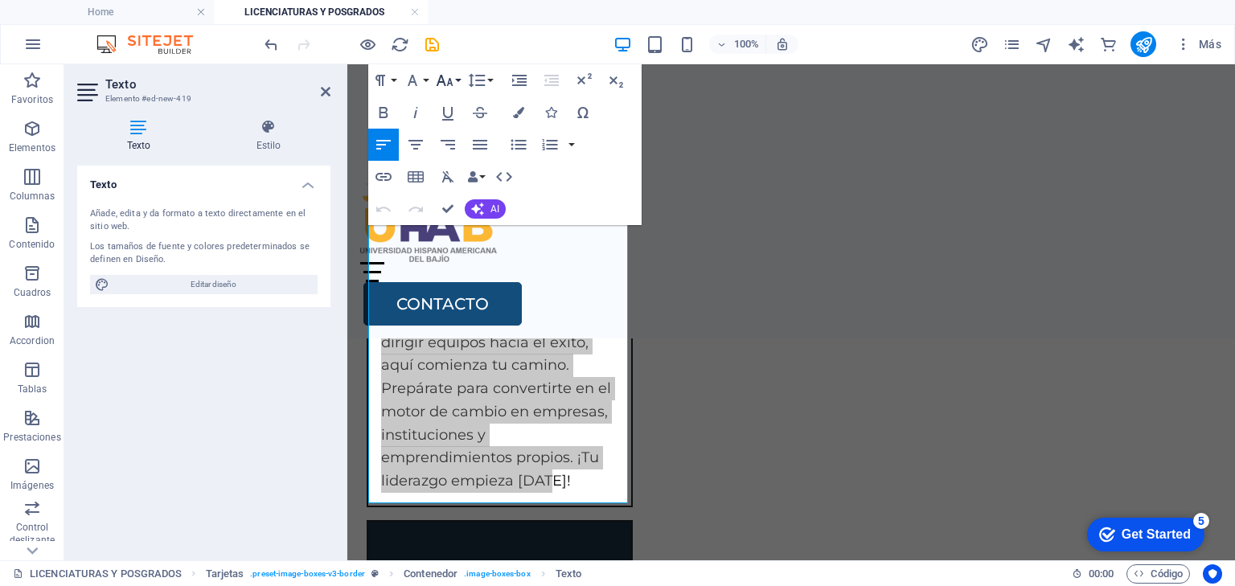
click at [453, 75] on icon "button" at bounding box center [444, 80] width 19 height 19
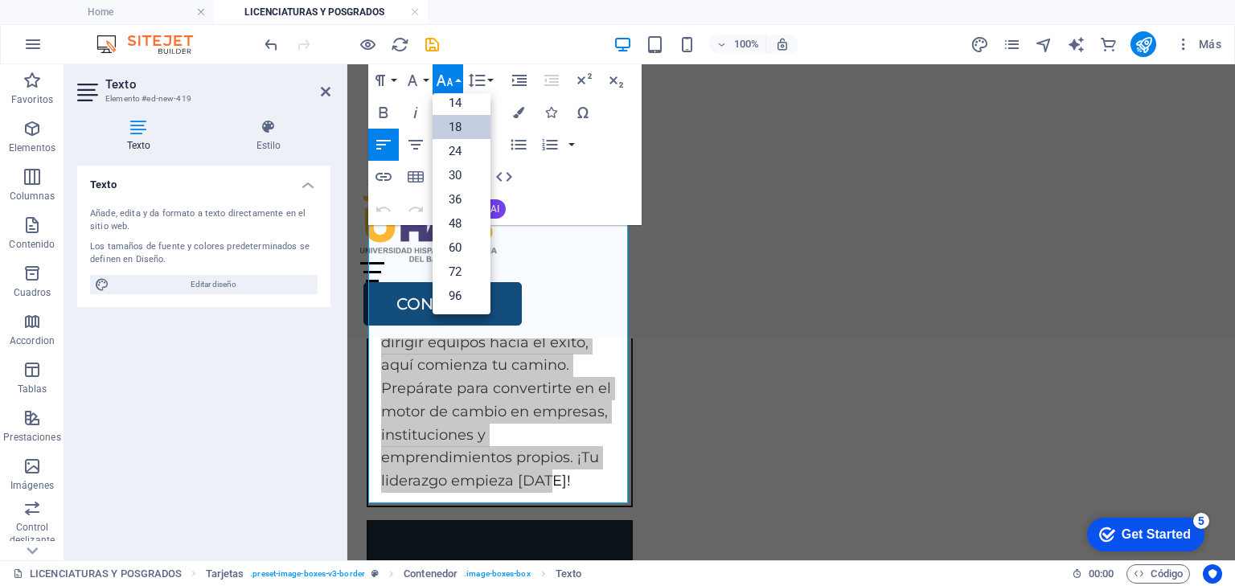
scroll to position [129, 0]
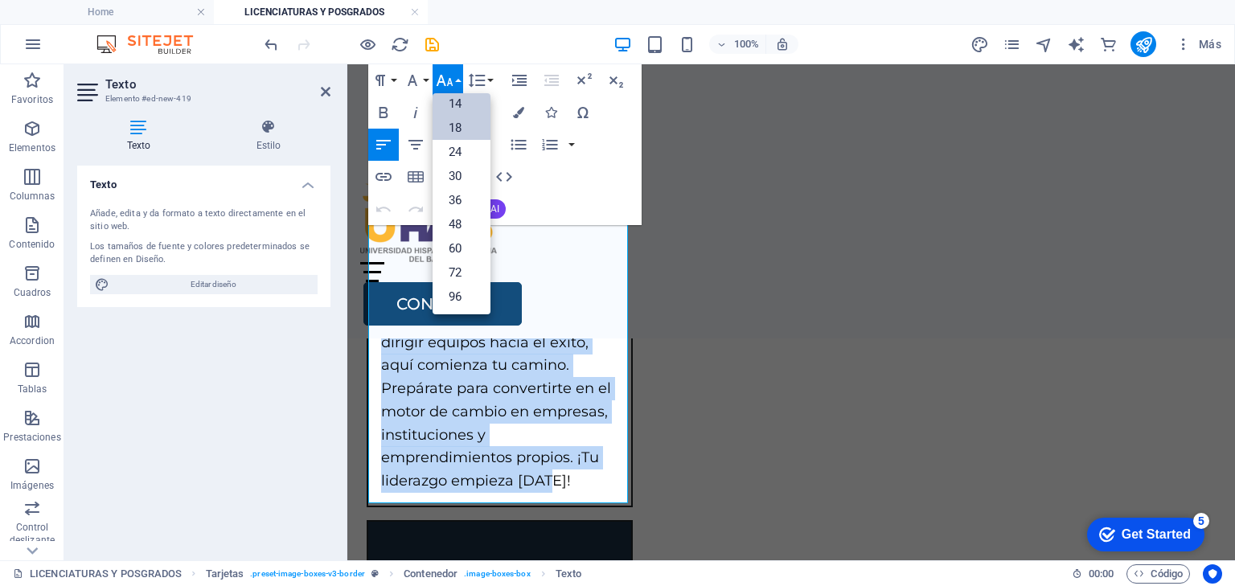
click at [470, 105] on link "14" at bounding box center [462, 104] width 58 height 24
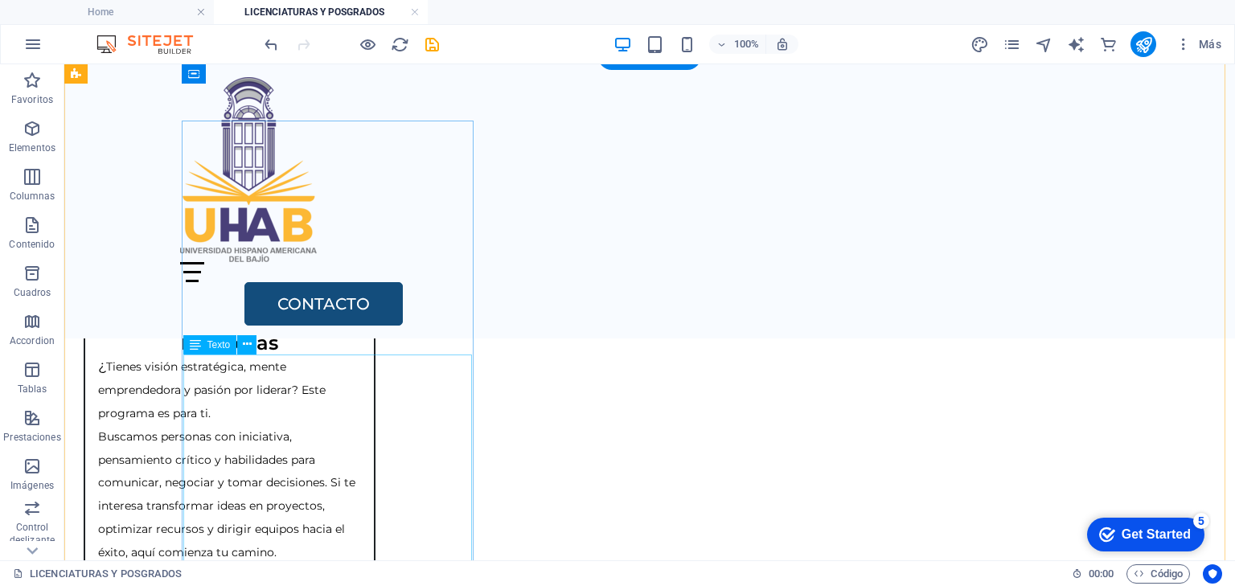
scroll to position [671, 0]
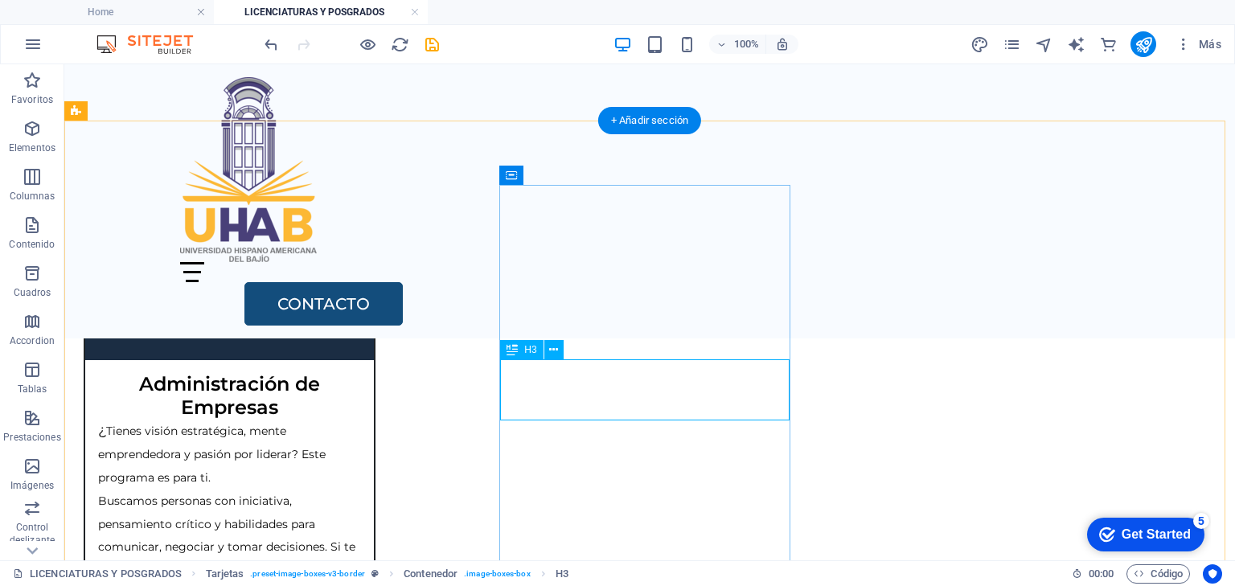
scroll to position [717, 0]
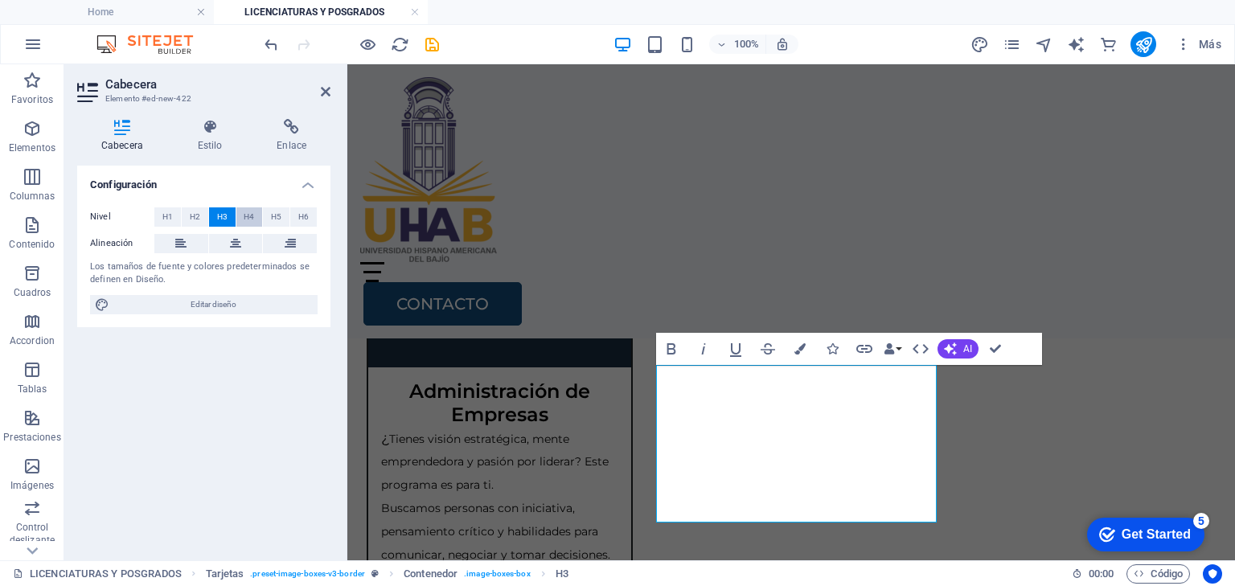
click at [248, 216] on span "H4" at bounding box center [249, 216] width 10 height 19
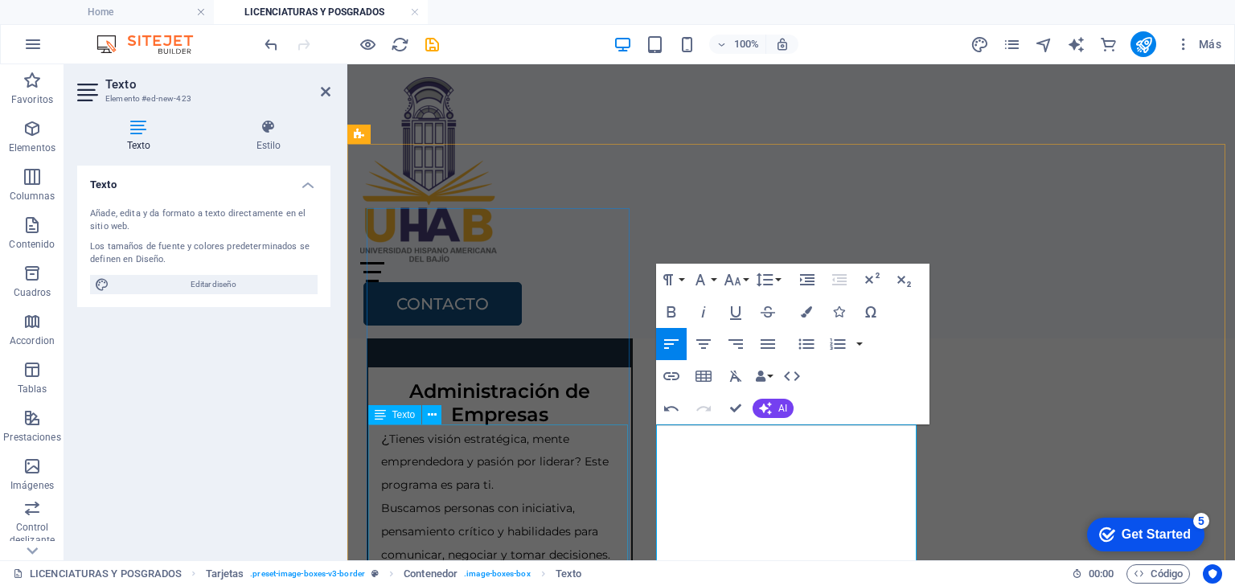
scroll to position [8216, 2]
click at [736, 281] on icon "button" at bounding box center [732, 279] width 19 height 19
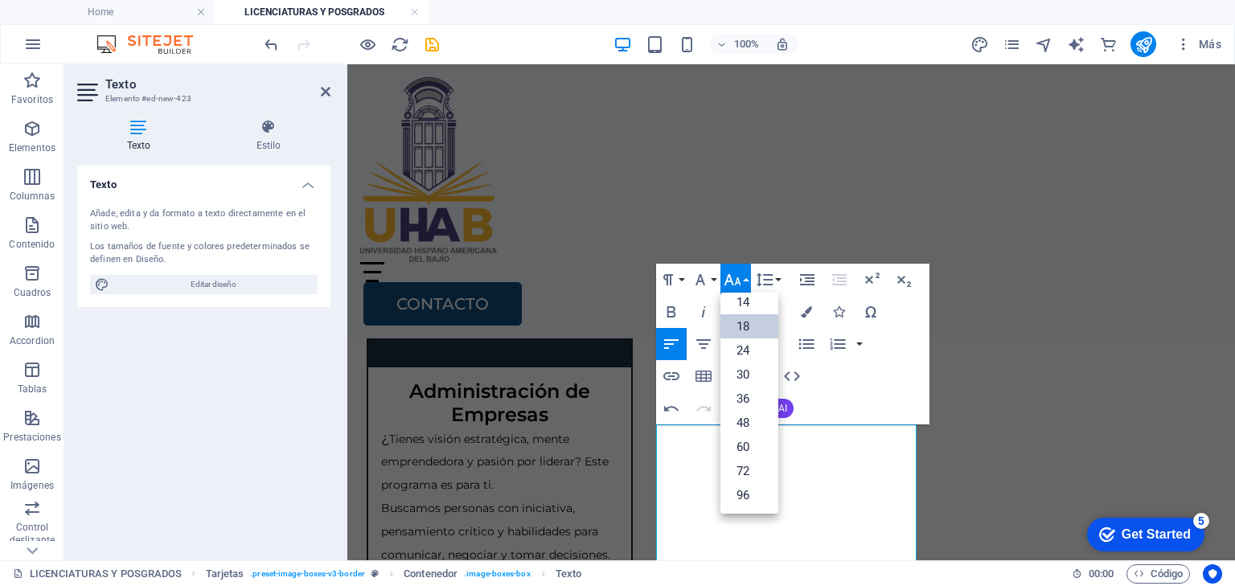
scroll to position [129, 0]
click at [745, 302] on link "14" at bounding box center [750, 303] width 58 height 24
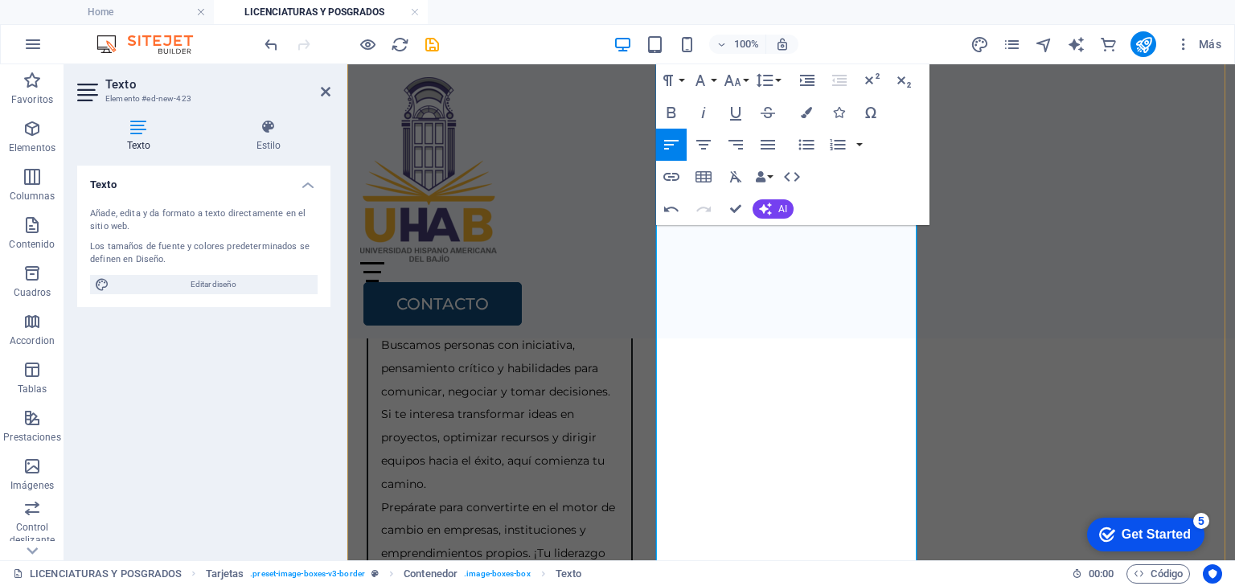
scroll to position [1020, 0]
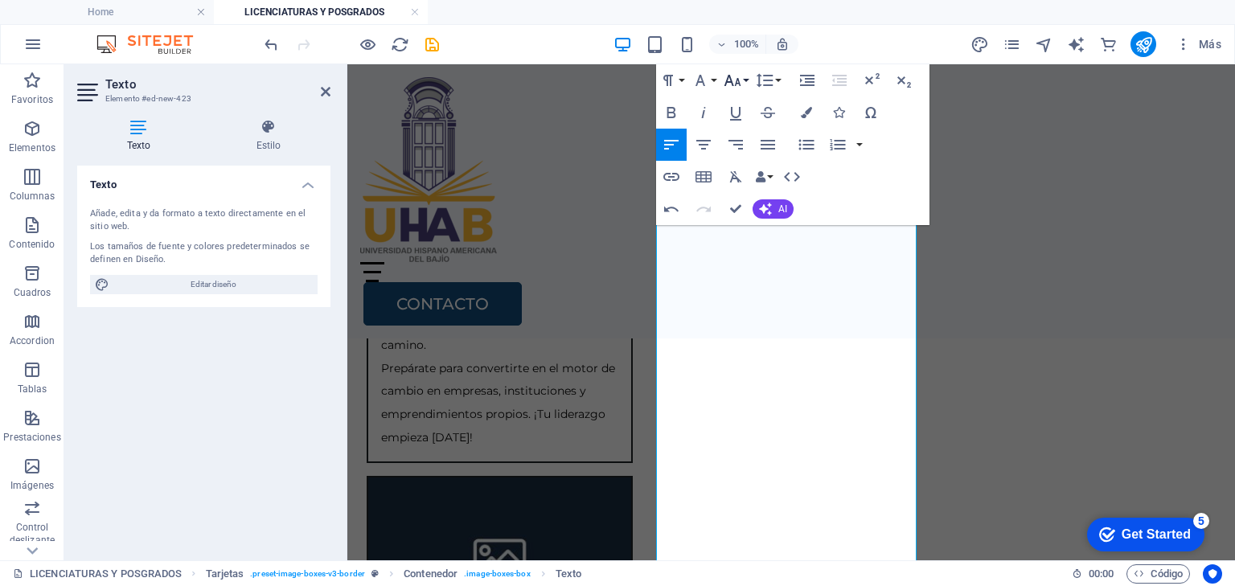
click at [740, 77] on icon "button" at bounding box center [732, 80] width 19 height 19
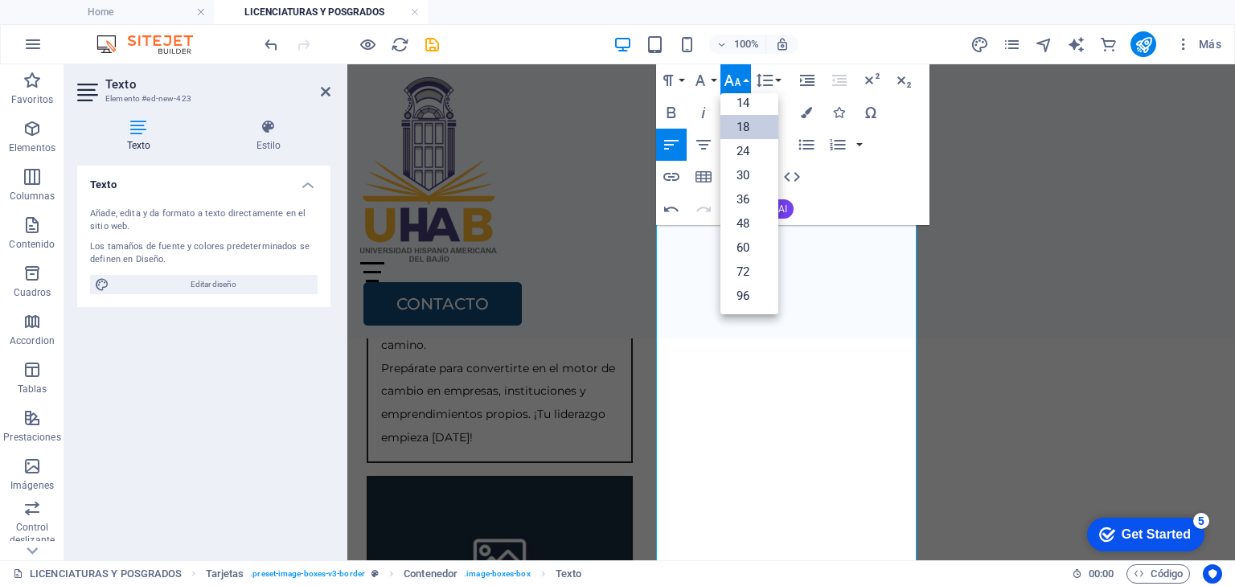
scroll to position [129, 0]
click at [746, 109] on link "14" at bounding box center [750, 104] width 58 height 24
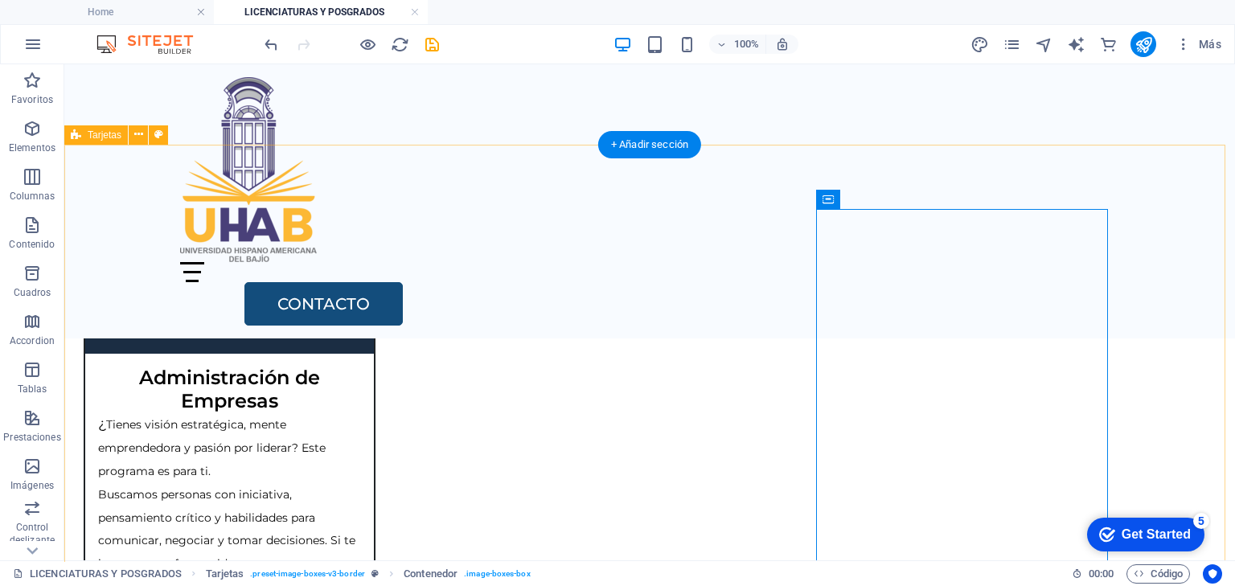
scroll to position [710, 0]
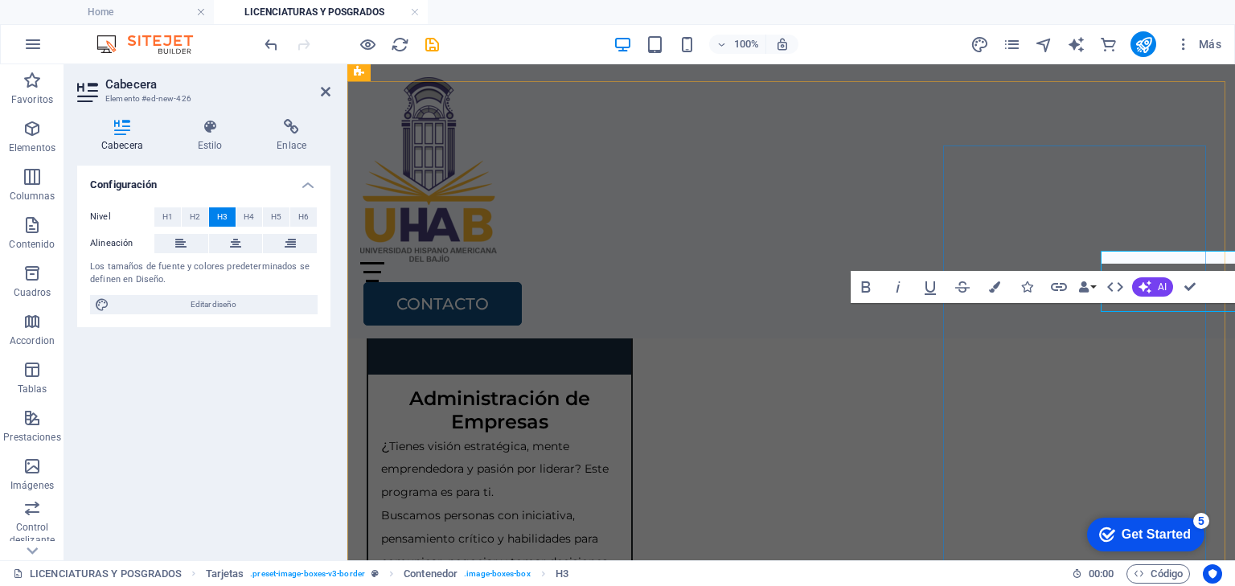
scroll to position [779, 0]
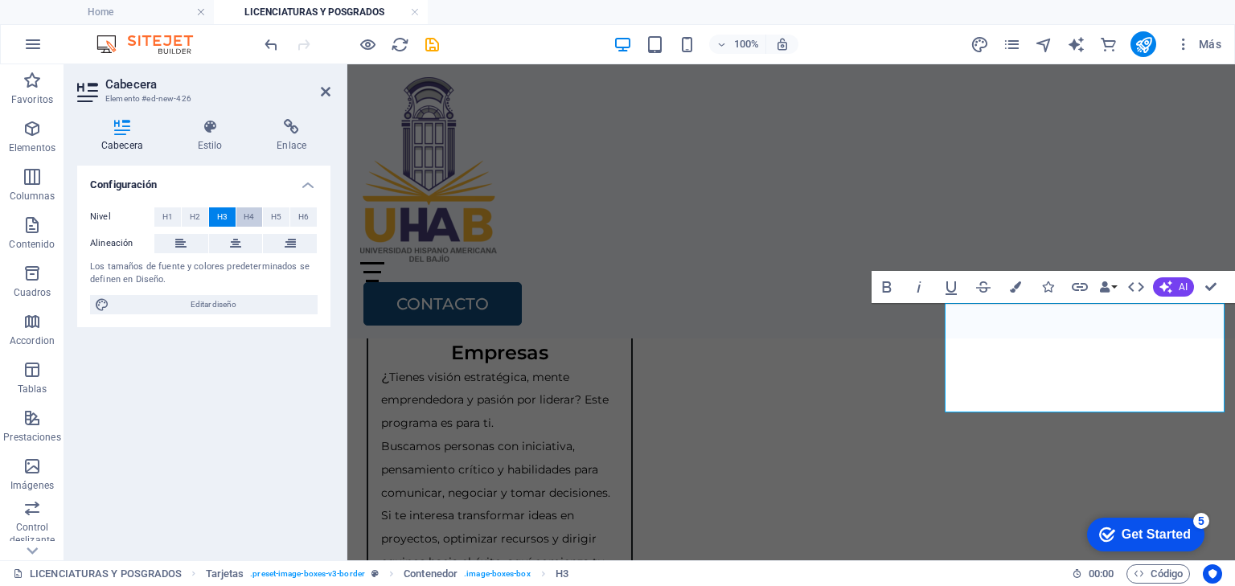
click at [247, 213] on span "H4" at bounding box center [249, 216] width 10 height 19
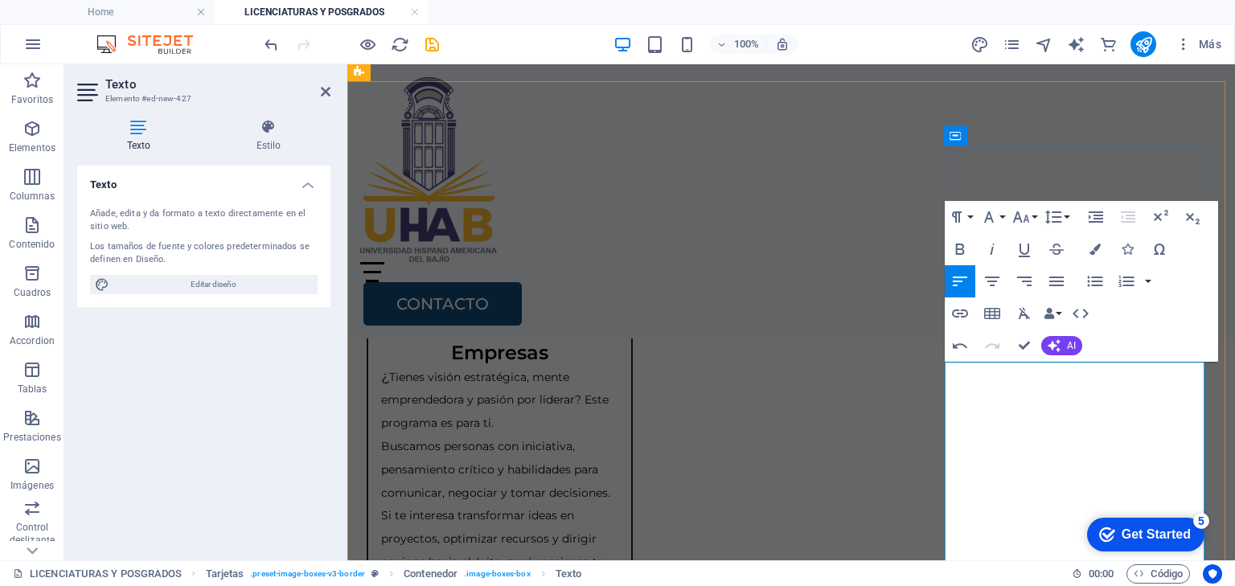
scroll to position [7953, 2]
click at [1033, 217] on button "Font Size" at bounding box center [1024, 217] width 31 height 32
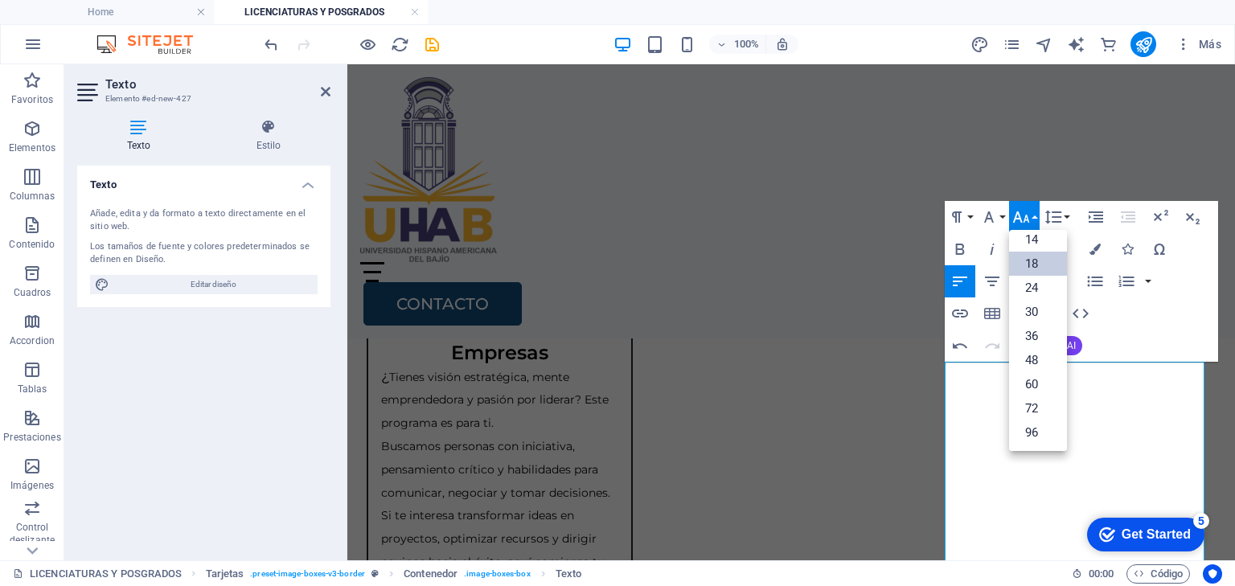
scroll to position [129, 0]
click at [1039, 240] on link "14" at bounding box center [1038, 240] width 58 height 24
click at [915, 240] on div "Home Oferta Academica Bachillerato Certificaciones y Cursos Licenciaturas y Pos…" at bounding box center [791, 201] width 888 height 274
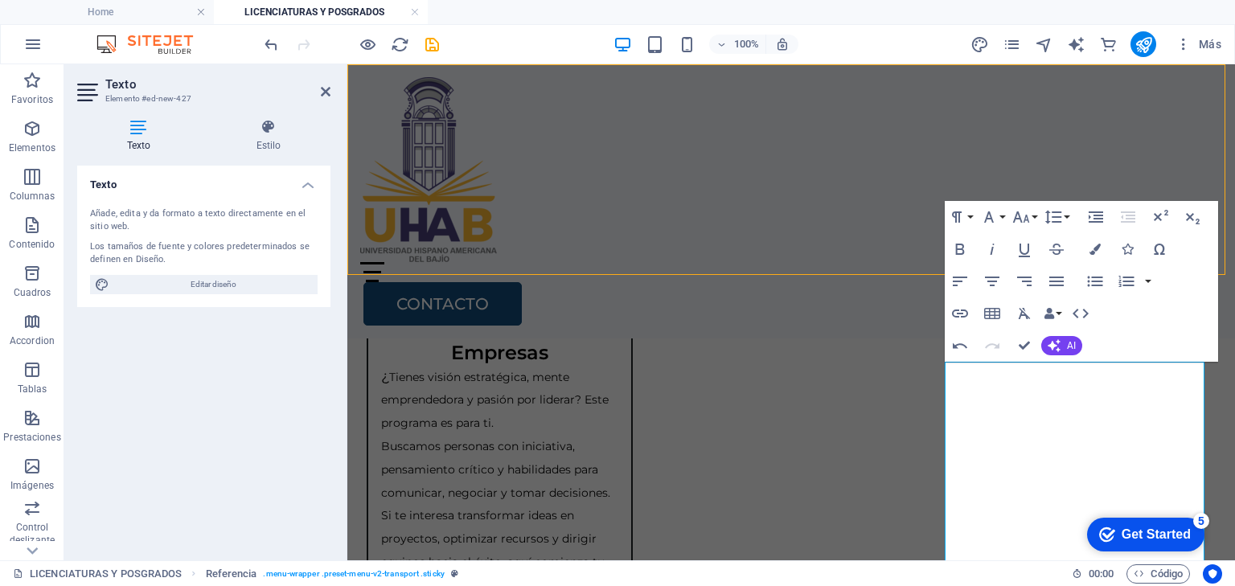
scroll to position [710, 0]
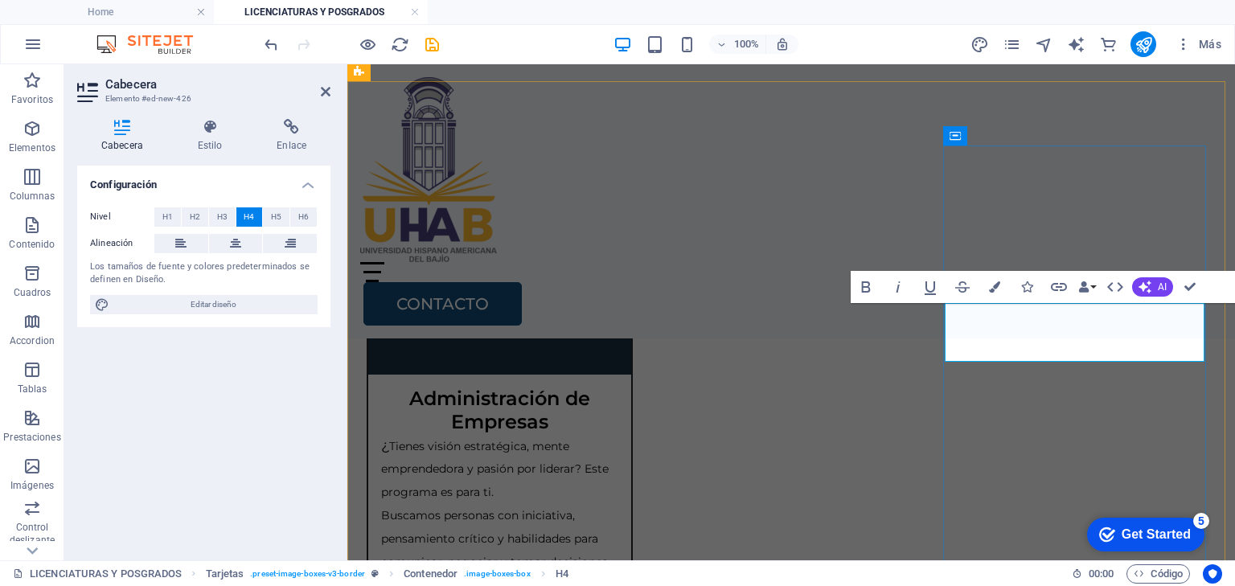
scroll to position [779, 0]
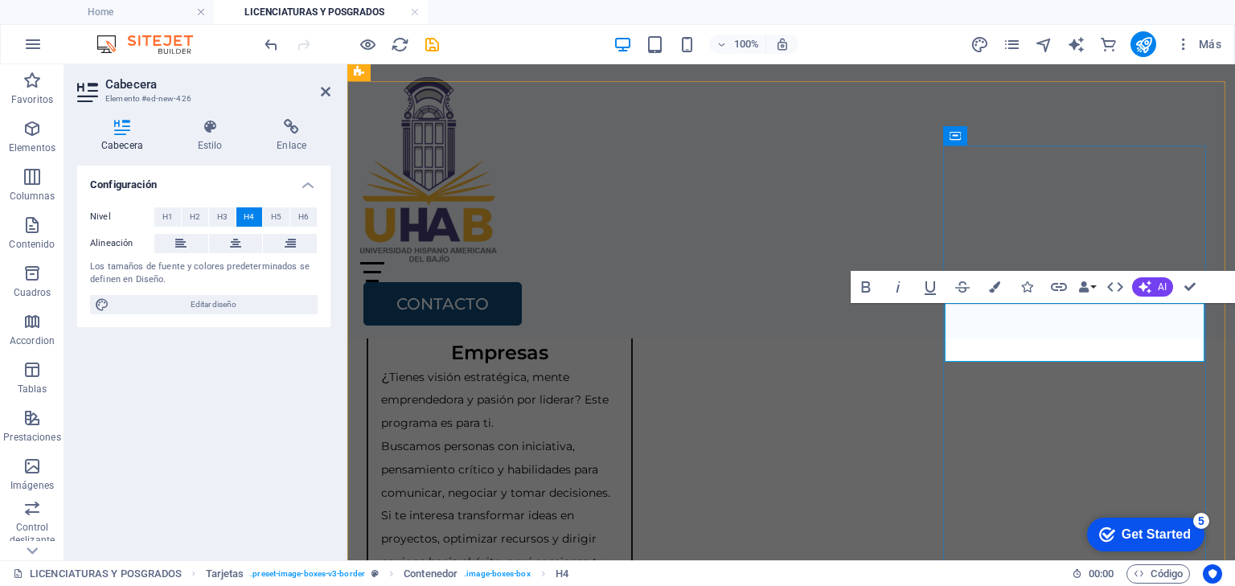
click at [891, 222] on div "Home Oferta Academica Bachillerato Certificaciones y Cursos Licenciaturas y Pos…" at bounding box center [791, 201] width 888 height 274
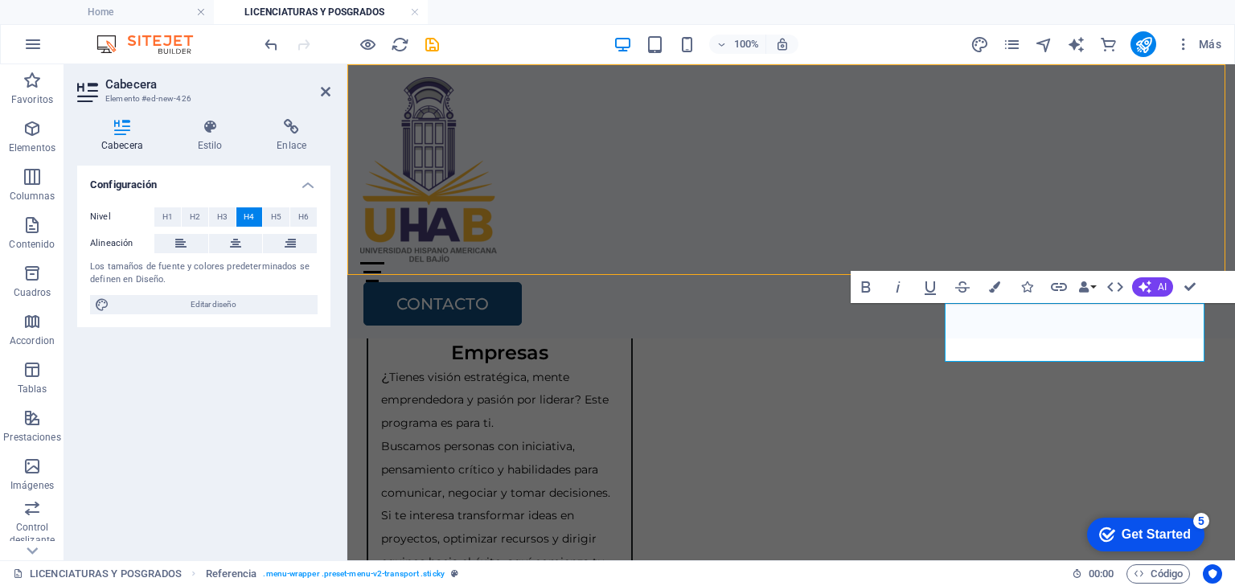
scroll to position [710, 0]
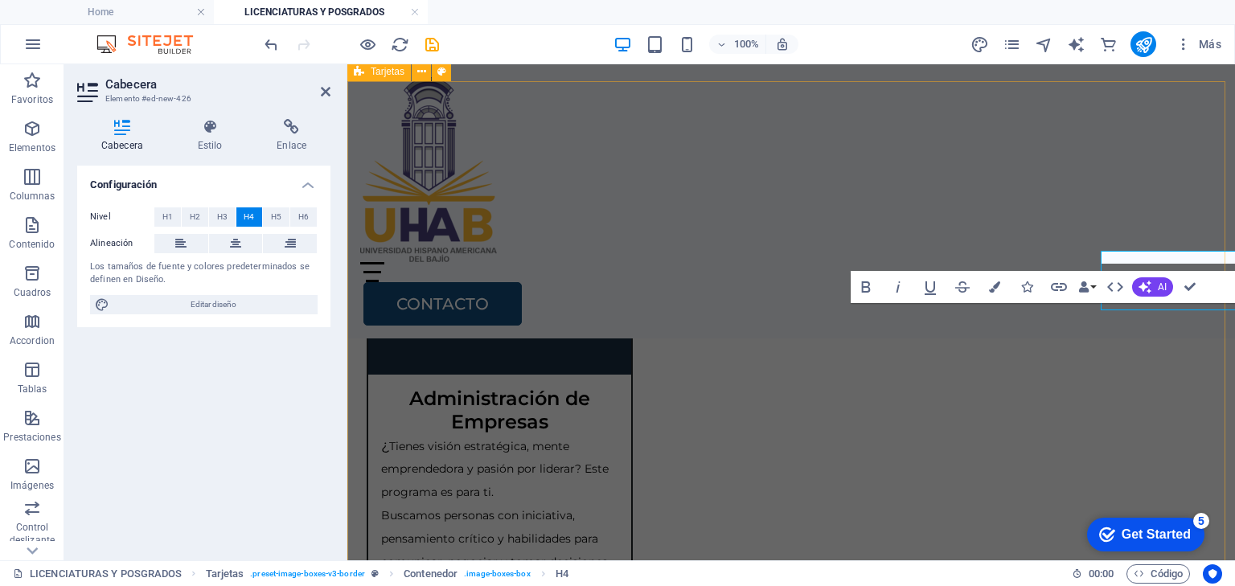
scroll to position [779, 0]
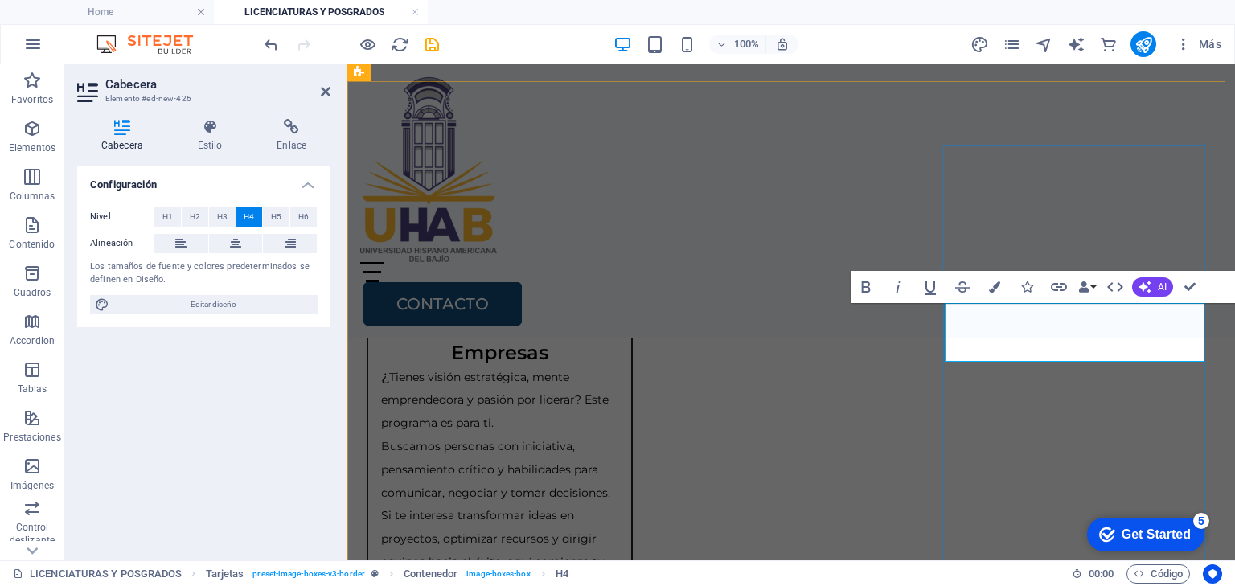
click at [824, 186] on div "Home Oferta Academica Bachillerato Certificaciones y Cursos Licenciaturas y Pos…" at bounding box center [791, 201] width 888 height 274
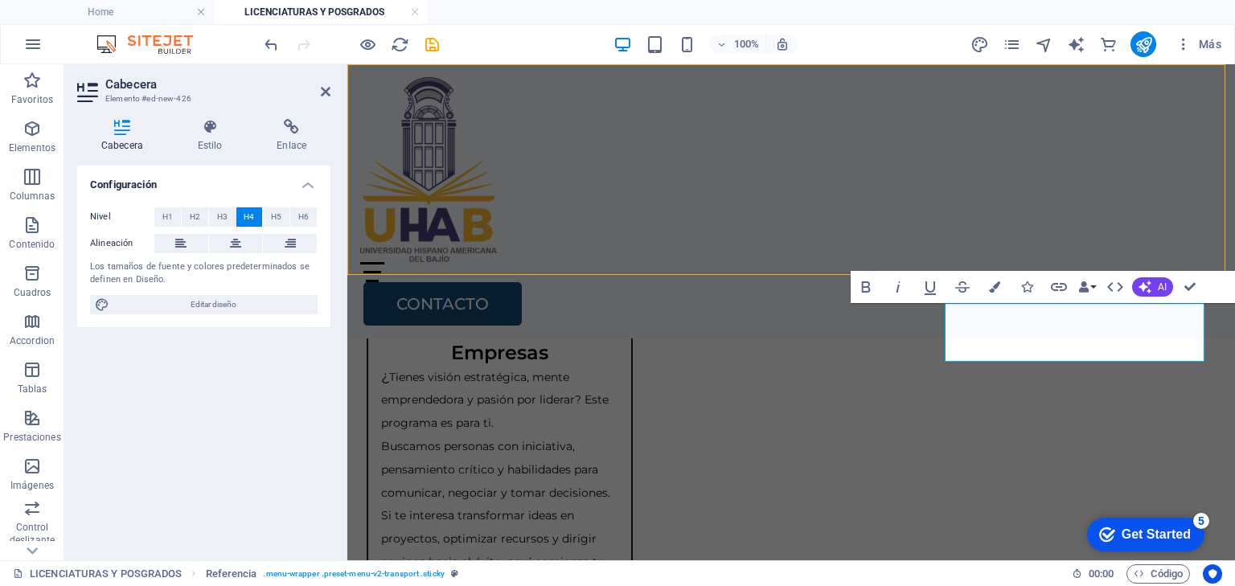
scroll to position [710, 0]
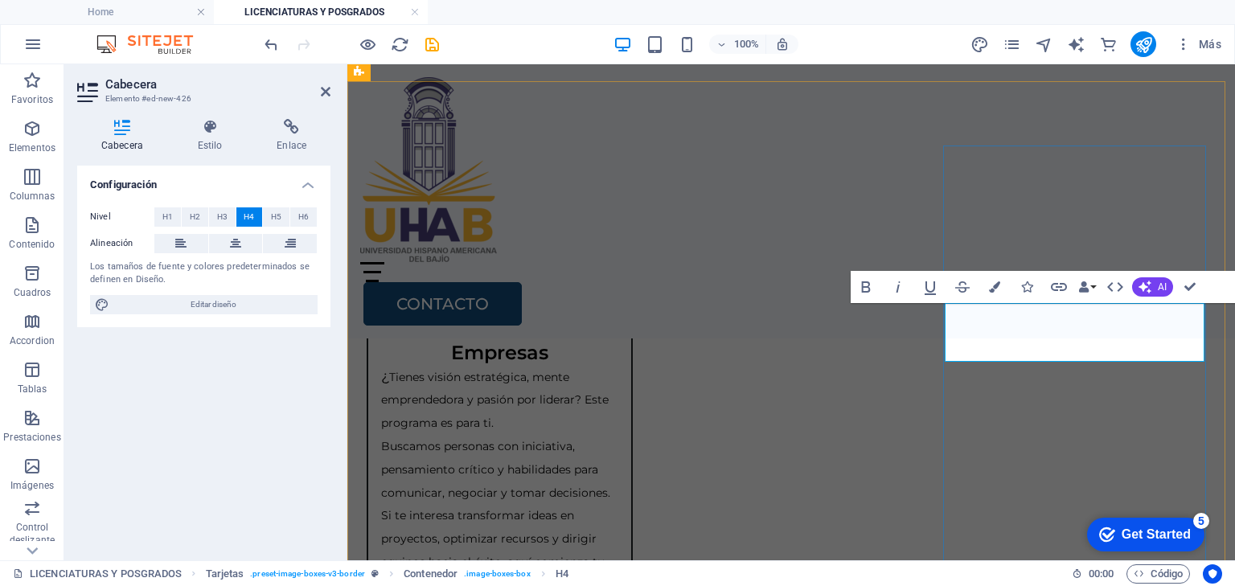
click at [949, 201] on div "Home Oferta Academica Bachillerato Certificaciones y Cursos Licenciaturas y Pos…" at bounding box center [791, 201] width 888 height 274
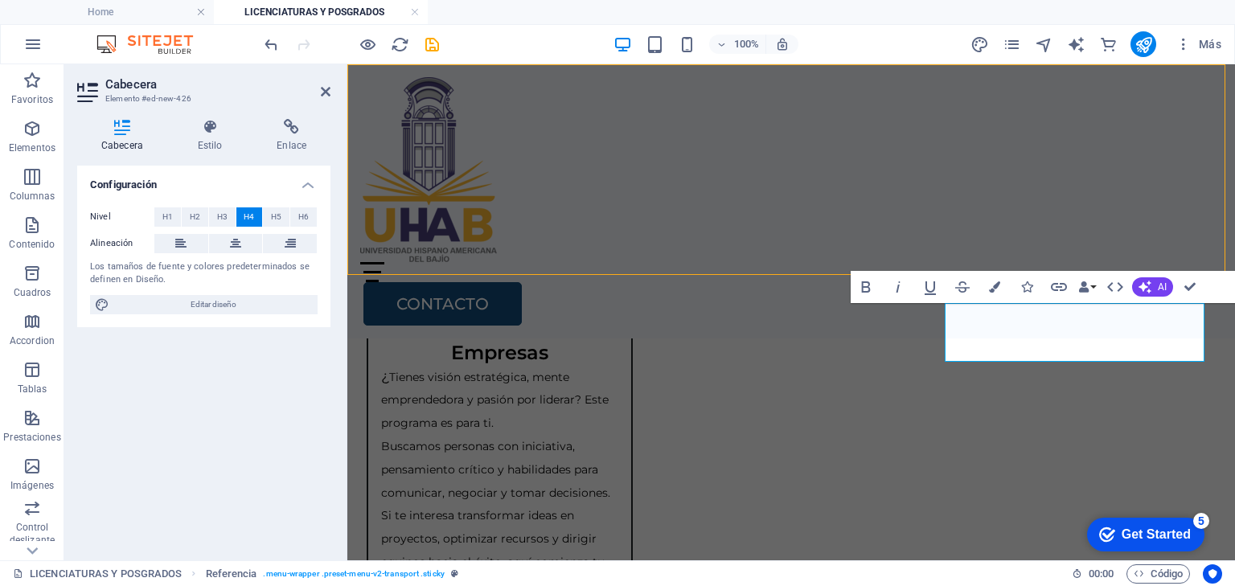
scroll to position [710, 0]
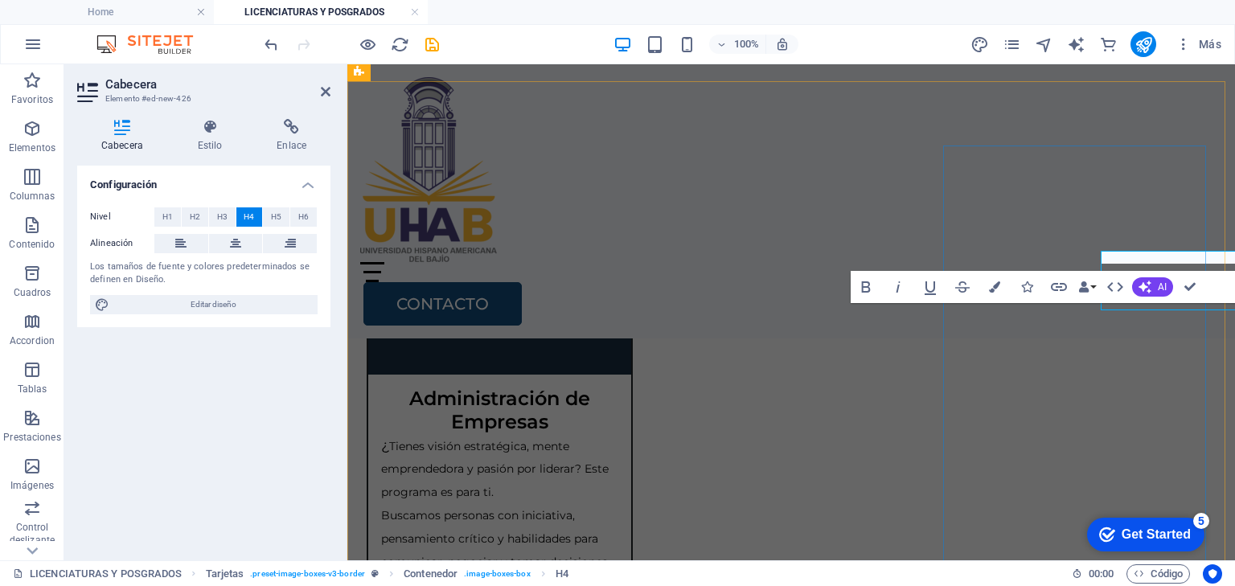
scroll to position [779, 0]
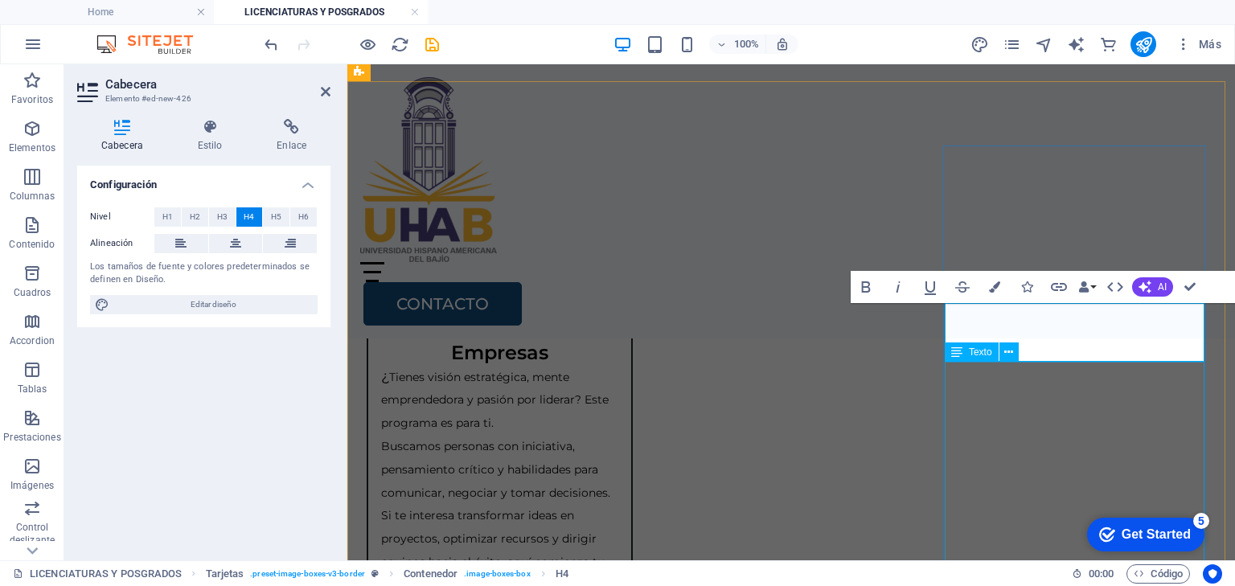
click at [1028, 348] on div "Texto" at bounding box center [987, 353] width 84 height 20
click at [957, 224] on div "Home Oferta Academica Bachillerato Certificaciones y Cursos Licenciaturas y Pos…" at bounding box center [791, 201] width 888 height 274
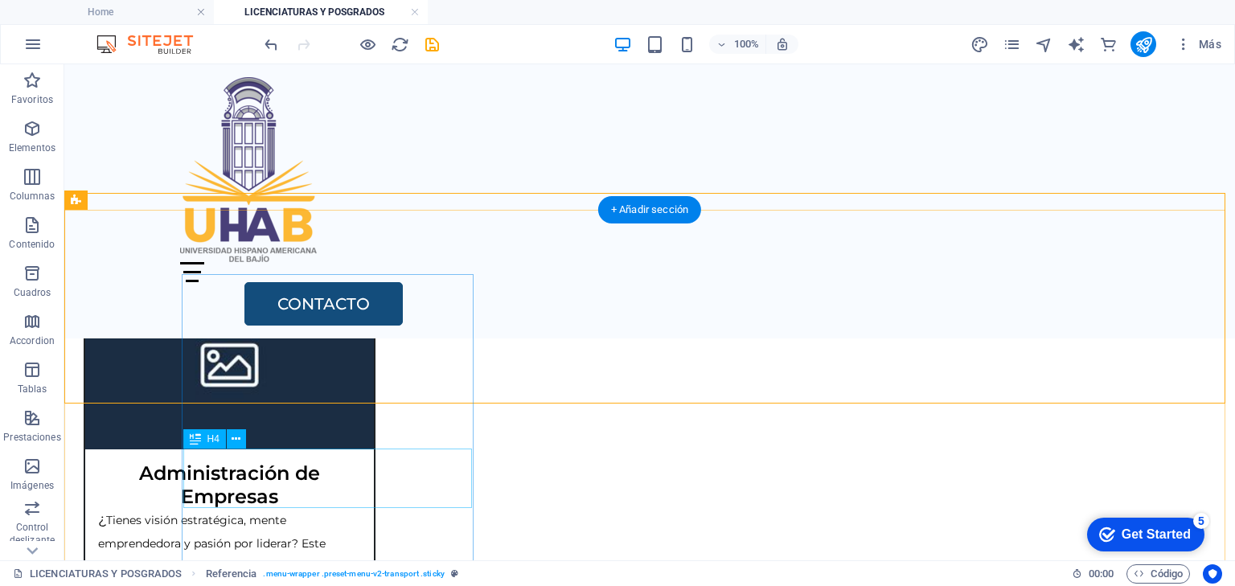
scroll to position [517, 0]
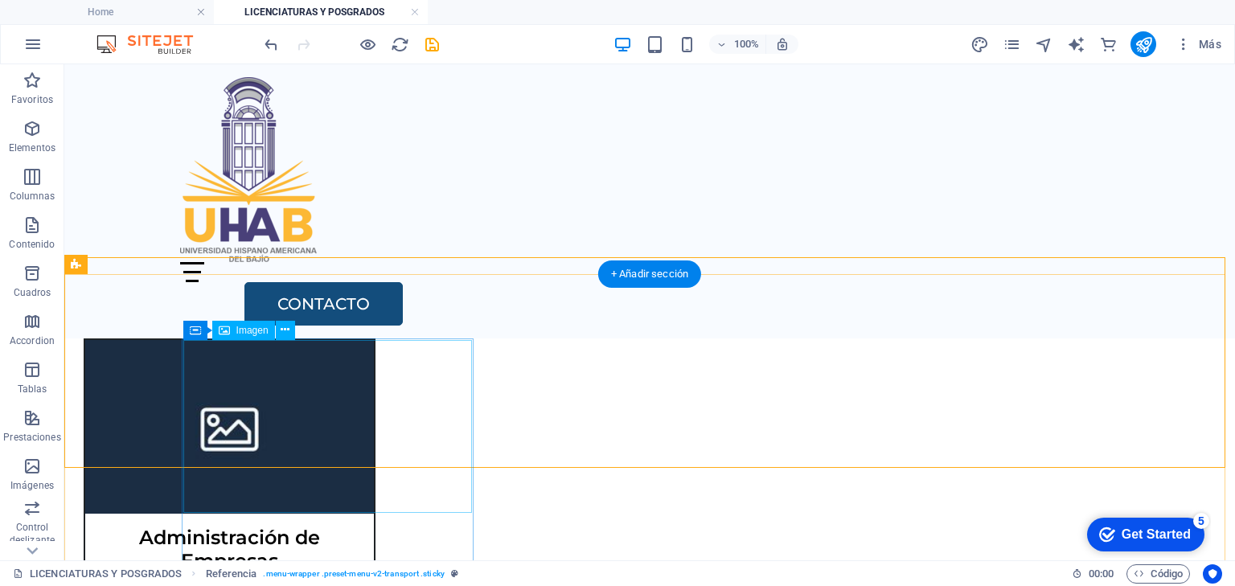
click at [309, 433] on figure at bounding box center [229, 426] width 289 height 173
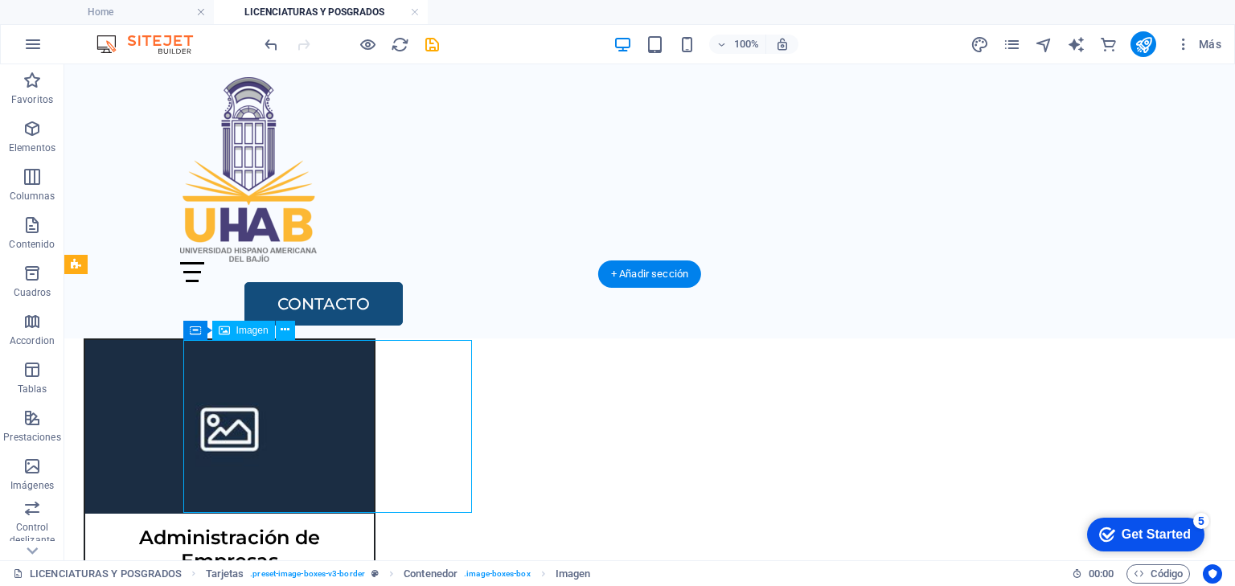
click at [309, 433] on figure at bounding box center [229, 426] width 289 height 173
select select "%"
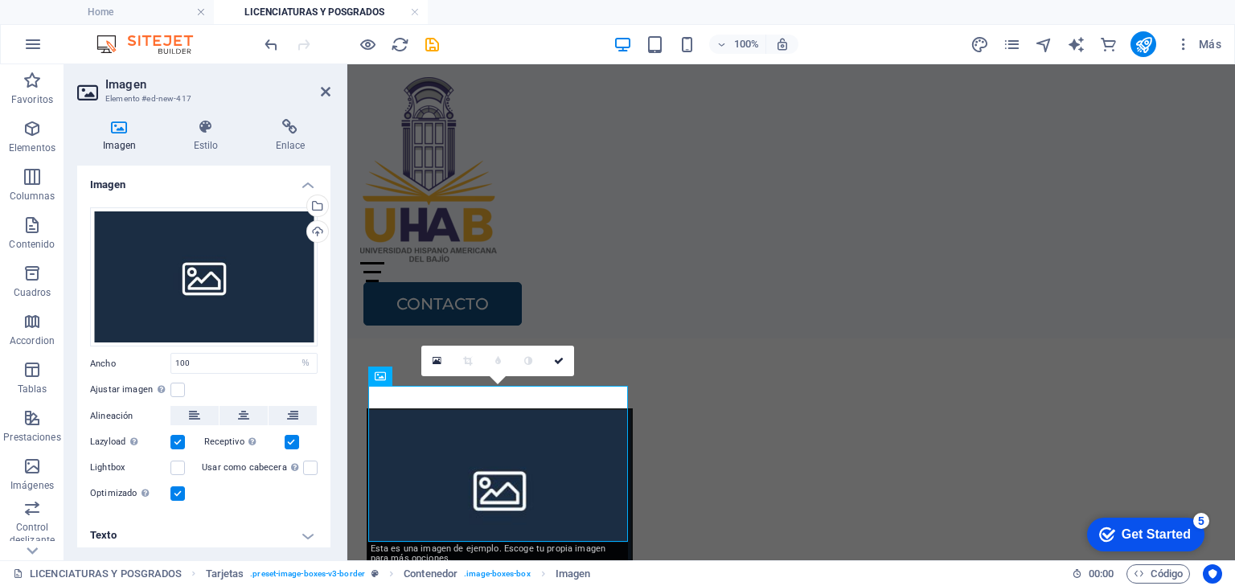
scroll to position [540, 0]
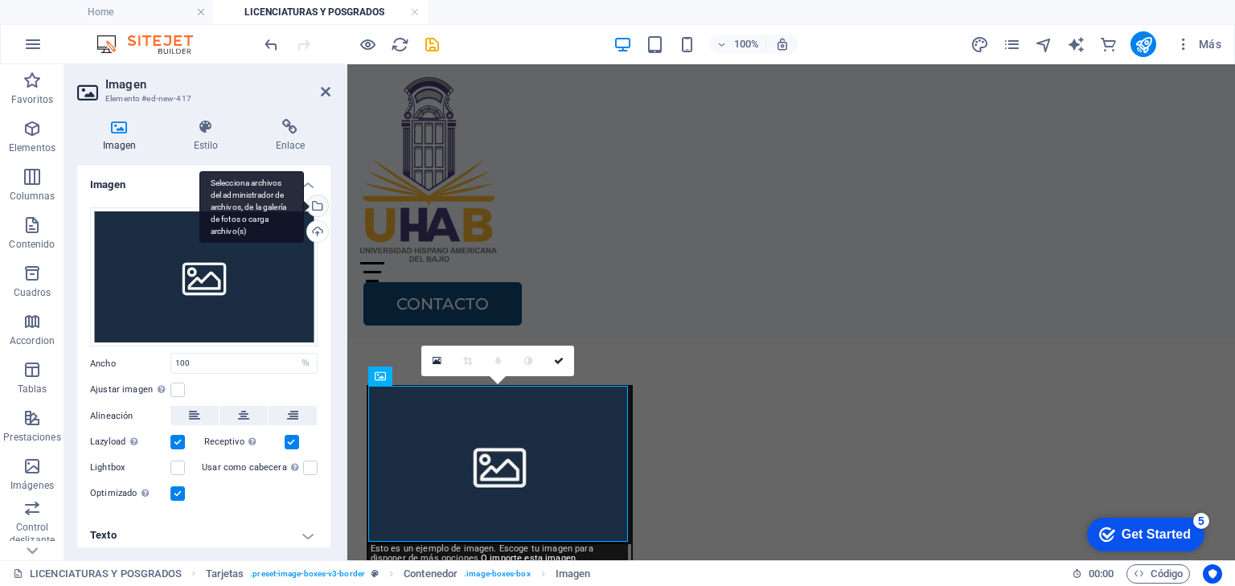
click at [314, 207] on div "Selecciona archivos del administrador de archivos, de la galería de fotos o car…" at bounding box center [316, 207] width 24 height 24
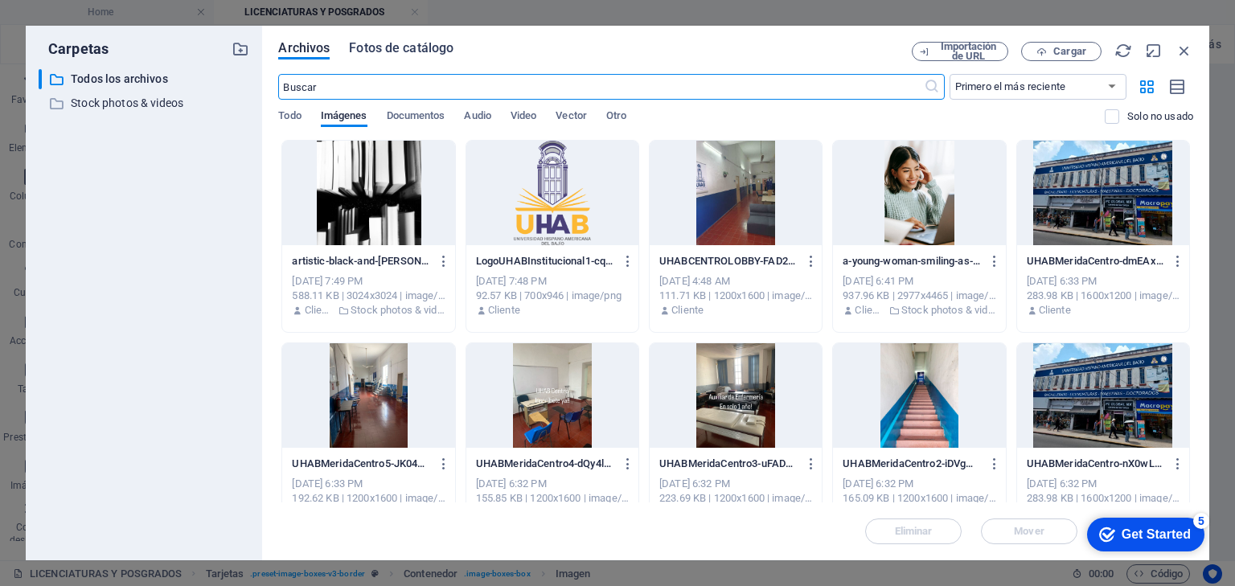
click at [434, 47] on span "Fotos de catálogo" at bounding box center [401, 48] width 105 height 19
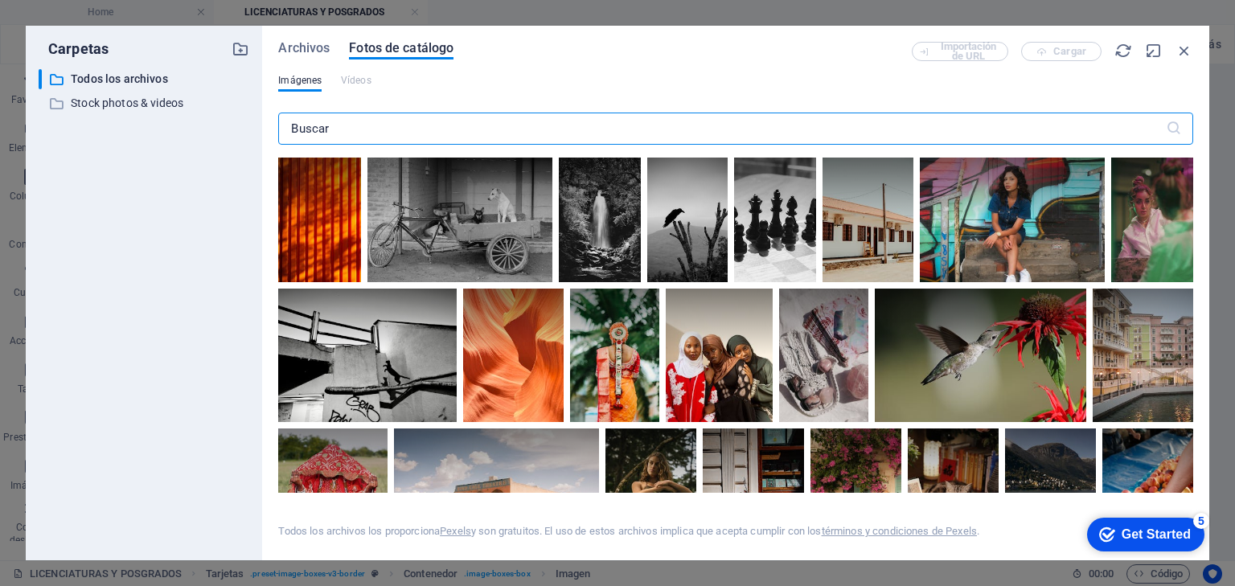
click at [409, 133] on input "text" at bounding box center [721, 129] width 887 height 32
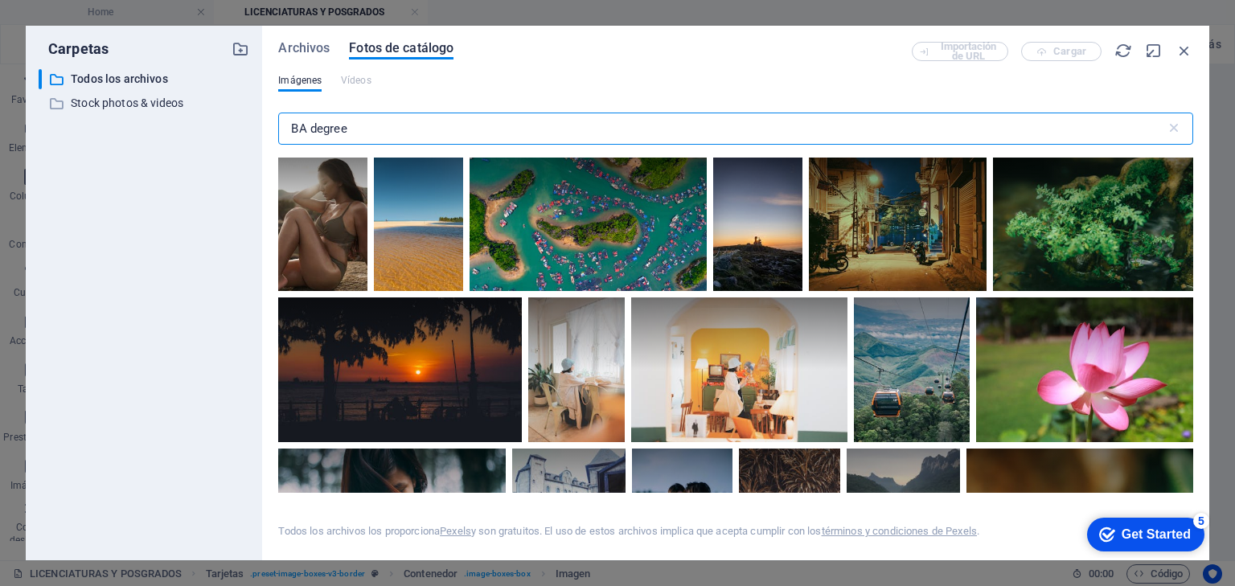
scroll to position [129, 0]
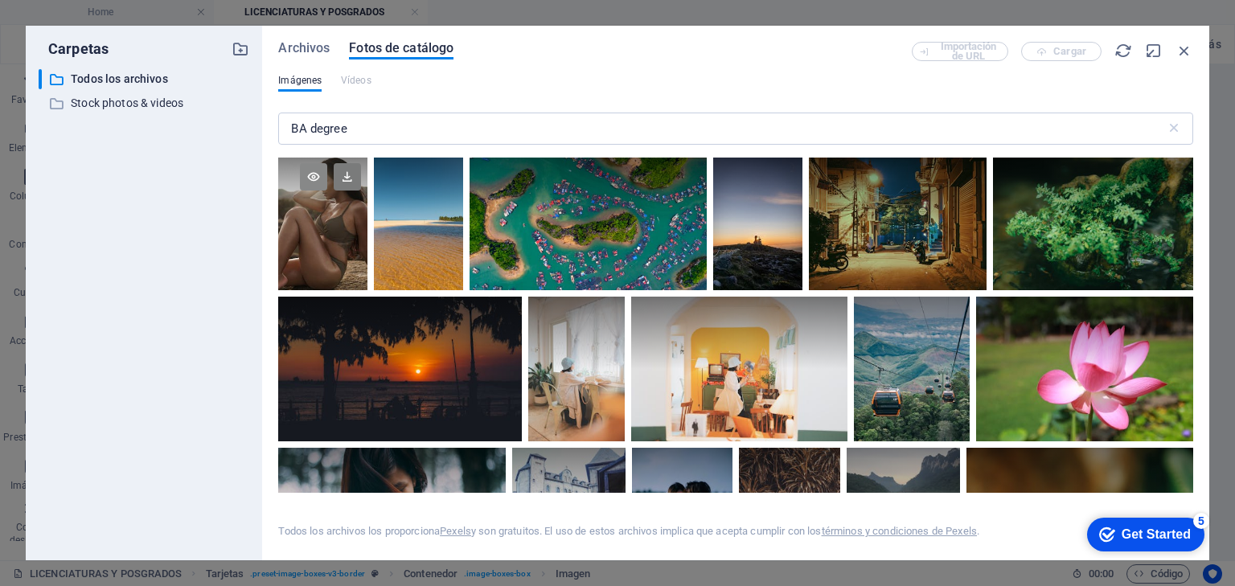
click at [327, 191] on icon at bounding box center [313, 176] width 27 height 27
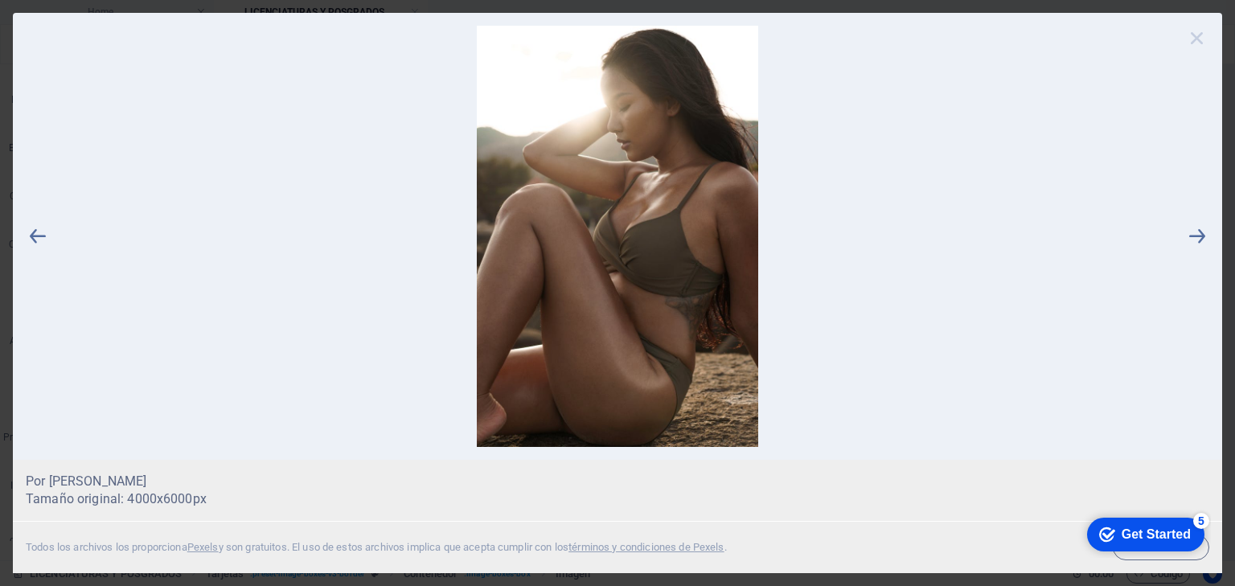
click at [1198, 39] on icon at bounding box center [1197, 38] width 24 height 24
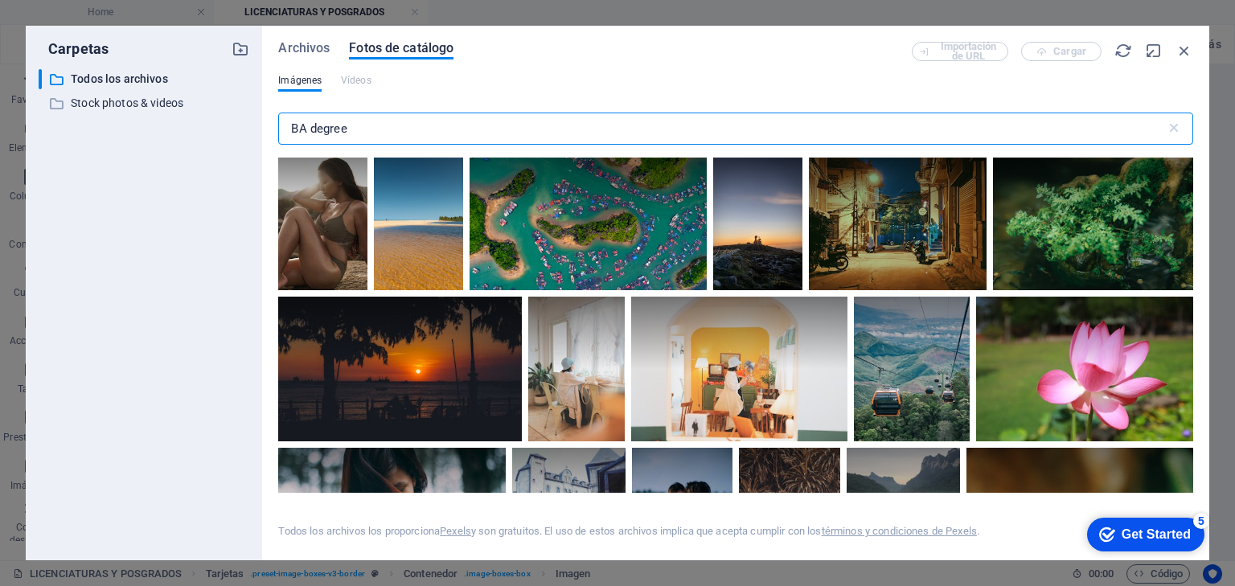
drag, startPoint x: 351, startPoint y: 129, endPoint x: 263, endPoint y: 129, distance: 87.7
click at [263, 129] on div "Archivos Fotos de catálogo Importación de URL Cargar Imágenes Vídeos BA degree …" at bounding box center [735, 293] width 947 height 535
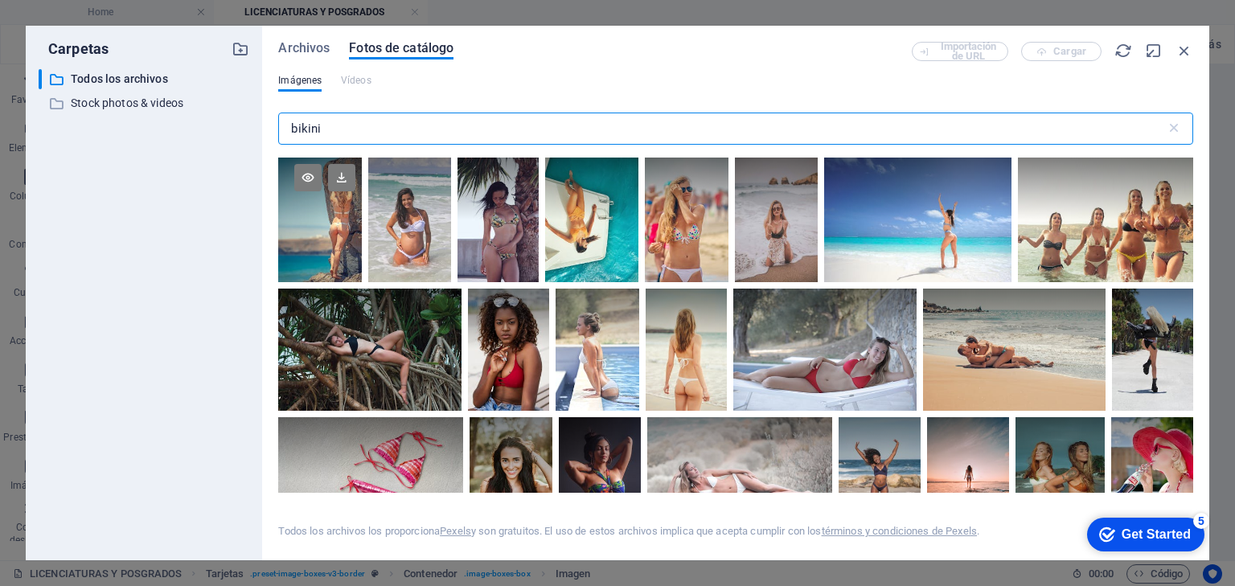
click at [319, 231] on div at bounding box center [319, 220] width 83 height 125
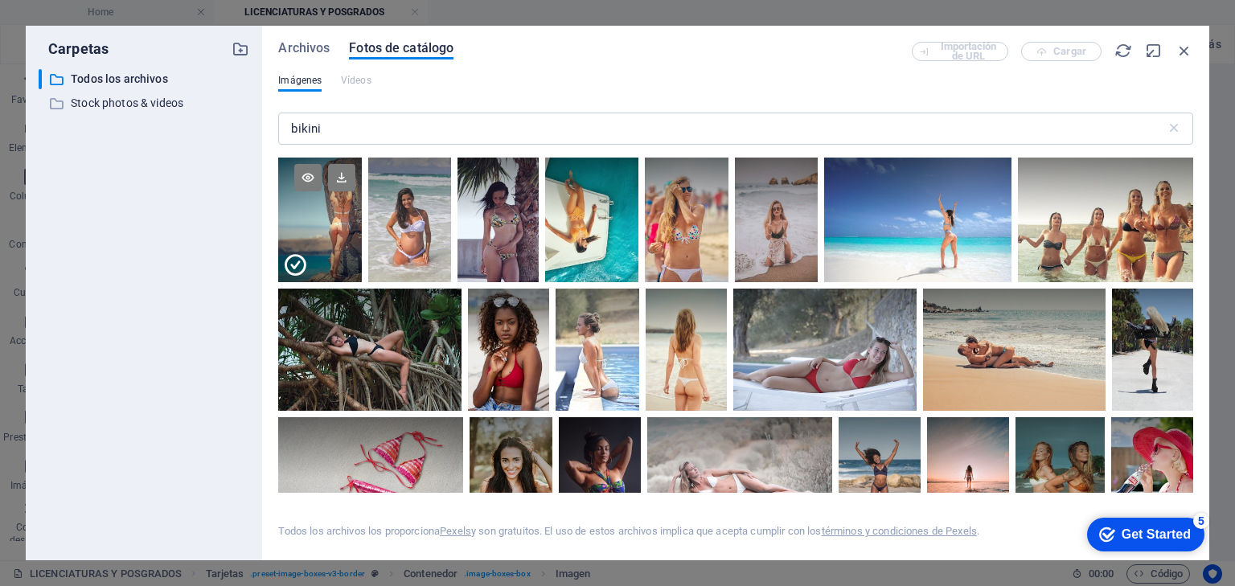
click at [298, 268] on icon at bounding box center [295, 266] width 26 height 26
click at [309, 179] on icon at bounding box center [307, 177] width 27 height 27
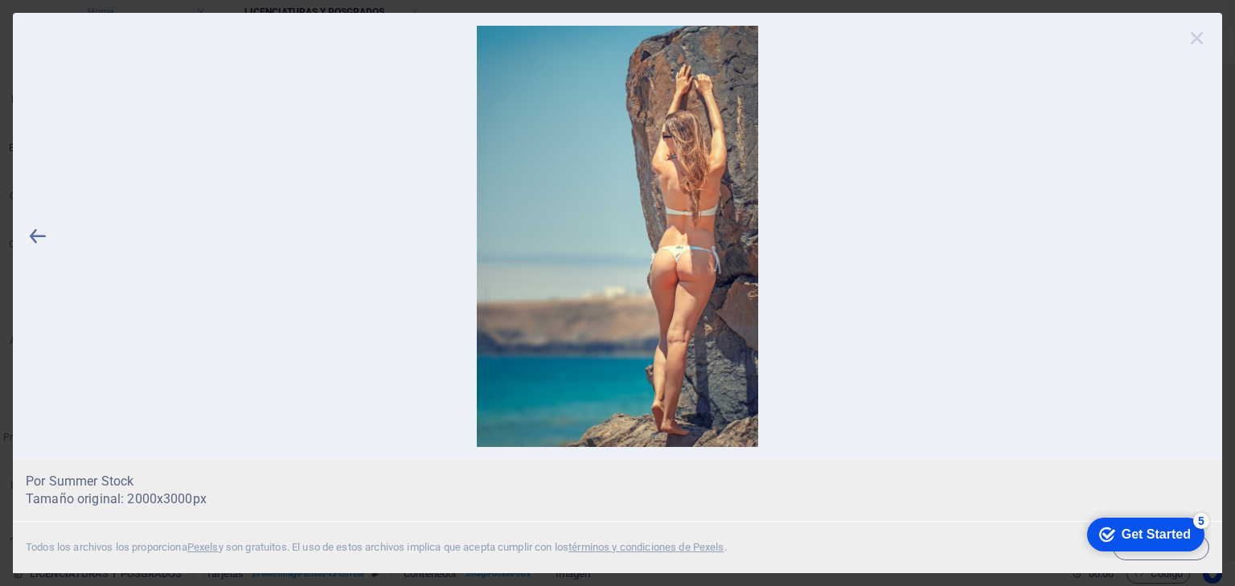
click at [1195, 39] on icon at bounding box center [1197, 38] width 24 height 24
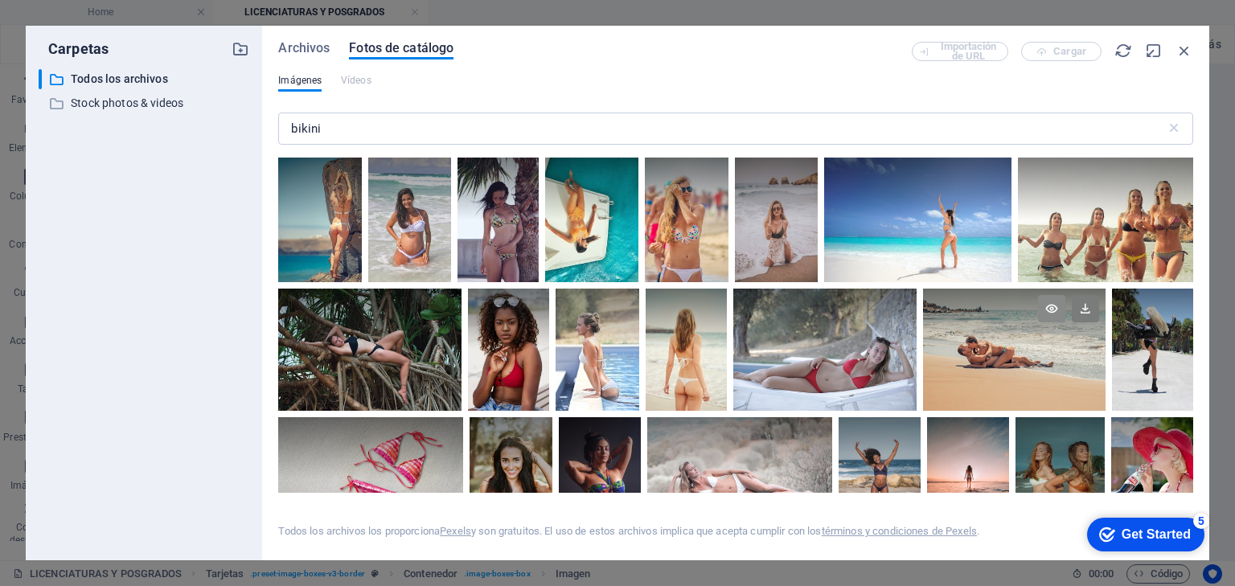
click at [1047, 306] on icon at bounding box center [1051, 308] width 27 height 27
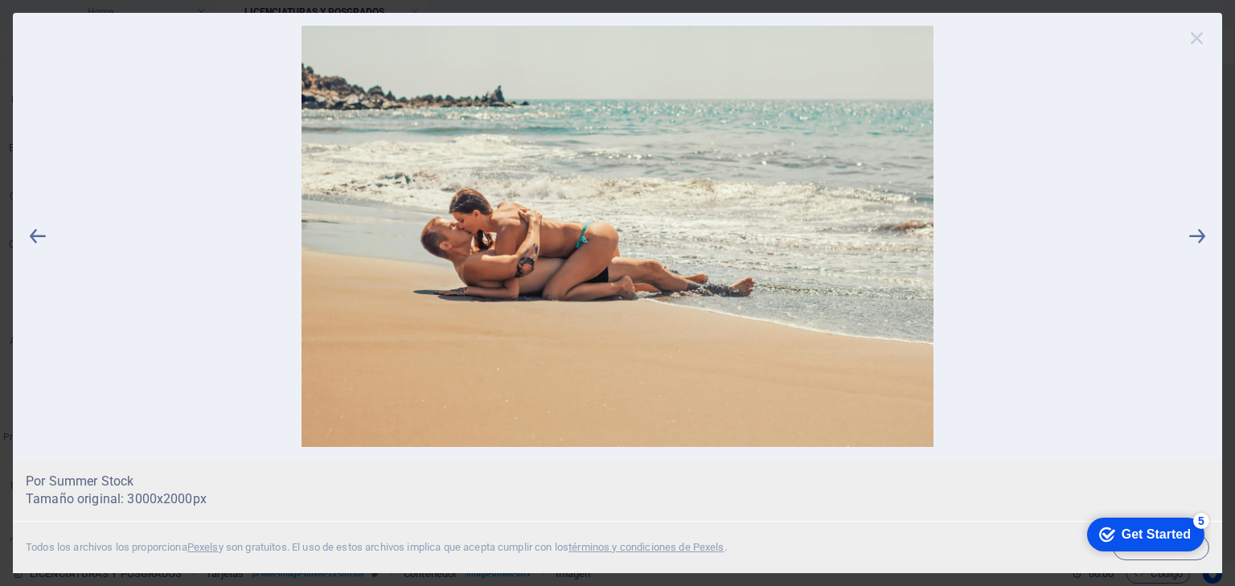
click at [1195, 37] on icon at bounding box center [1197, 38] width 24 height 24
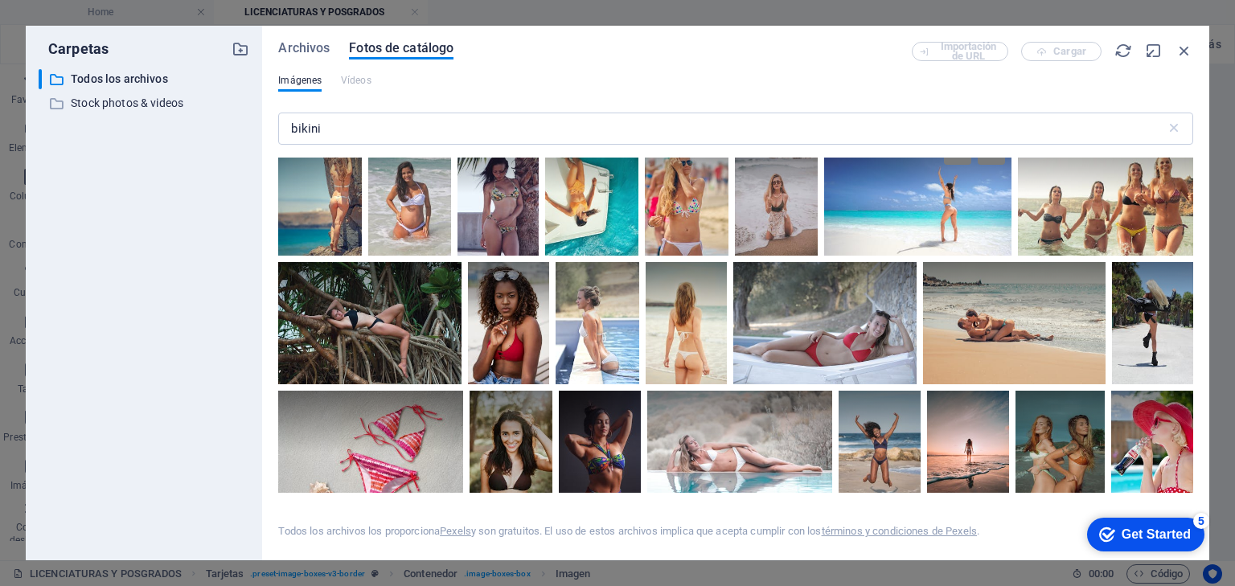
scroll to position [0, 0]
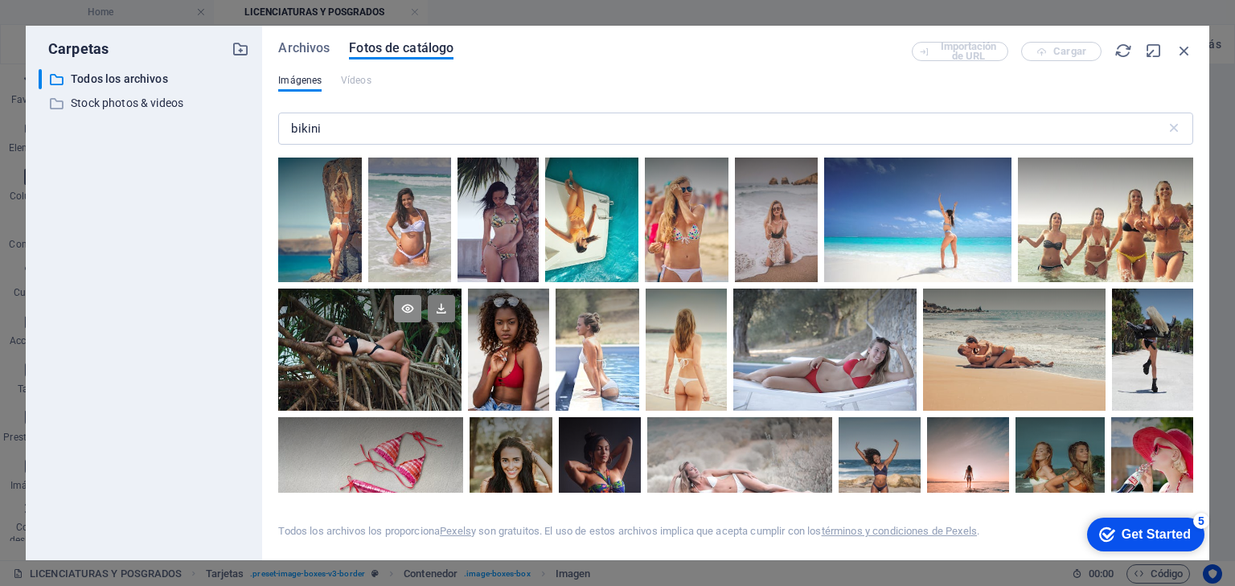
click at [403, 304] on icon at bounding box center [407, 308] width 27 height 27
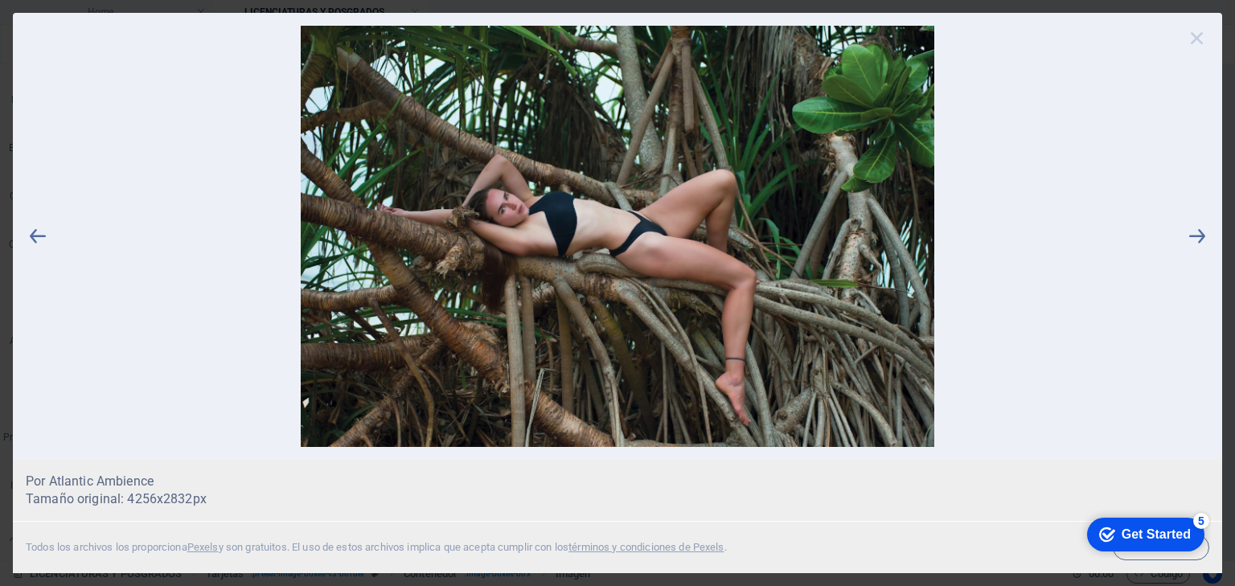
click at [1199, 35] on icon at bounding box center [1197, 38] width 24 height 24
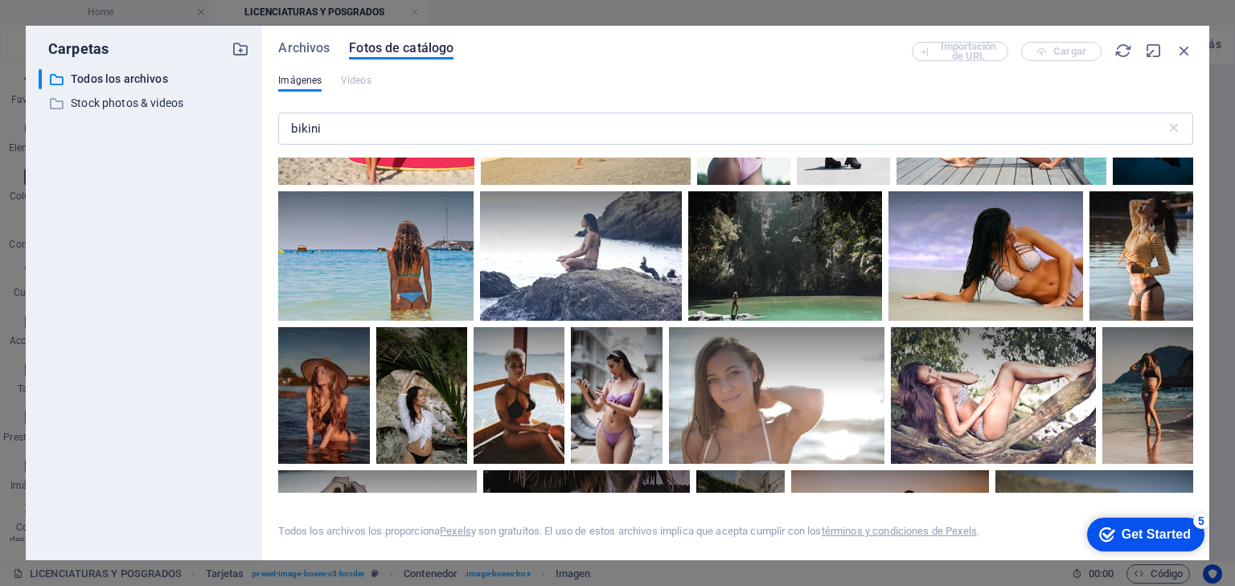
scroll to position [2573, 0]
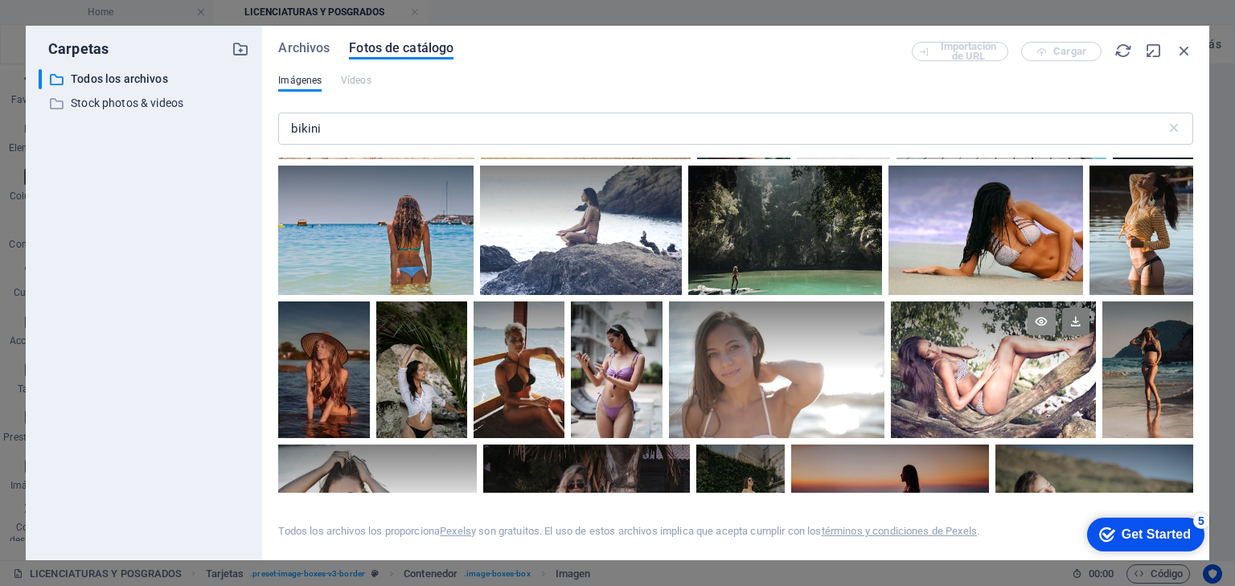
click at [1041, 310] on icon at bounding box center [1041, 321] width 27 height 27
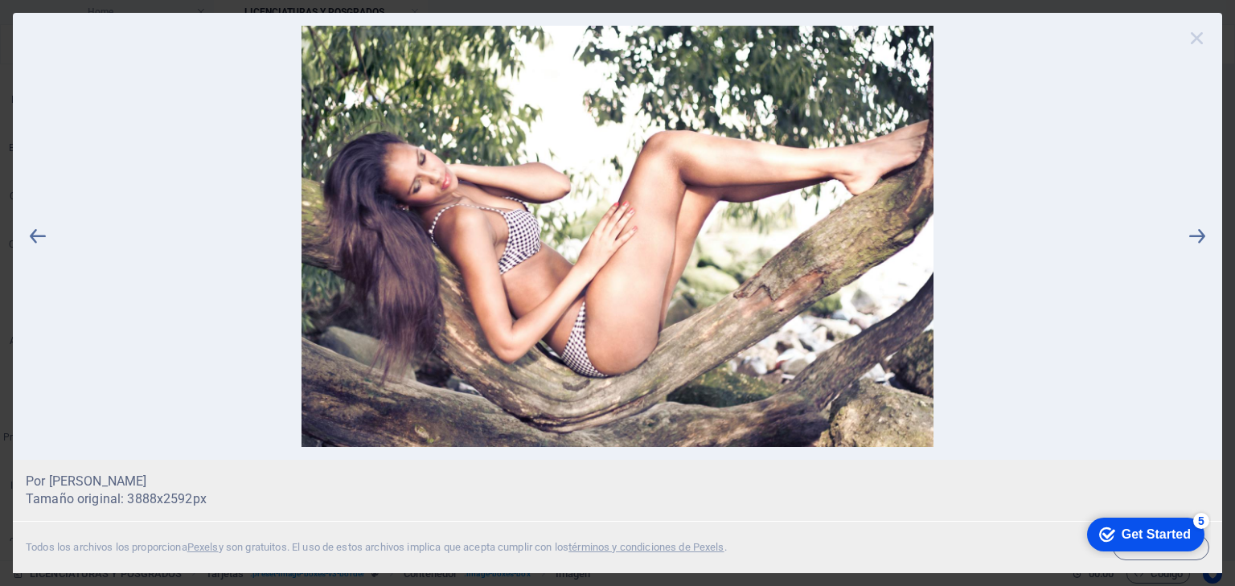
click at [1195, 36] on icon at bounding box center [1197, 38] width 24 height 24
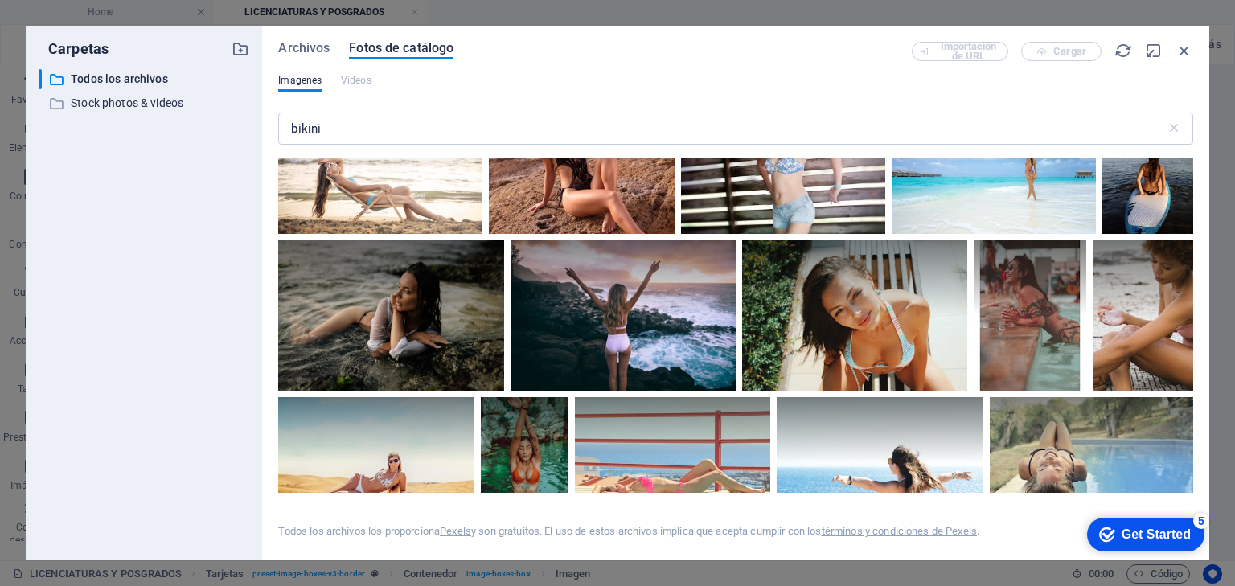
scroll to position [4439, 0]
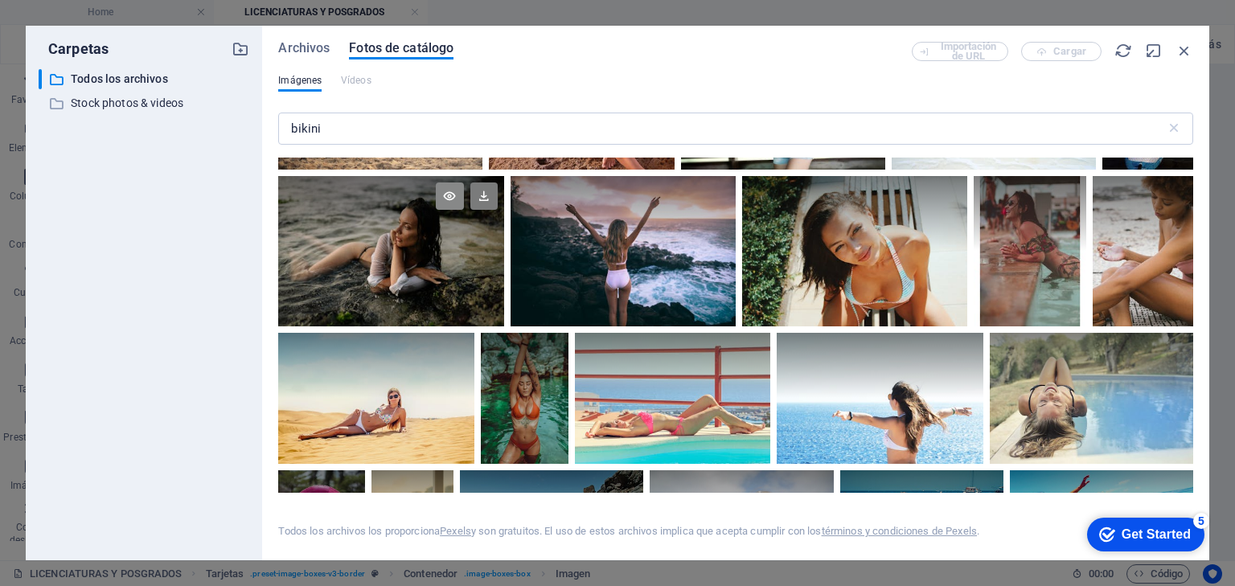
click at [452, 183] on icon at bounding box center [449, 196] width 27 height 27
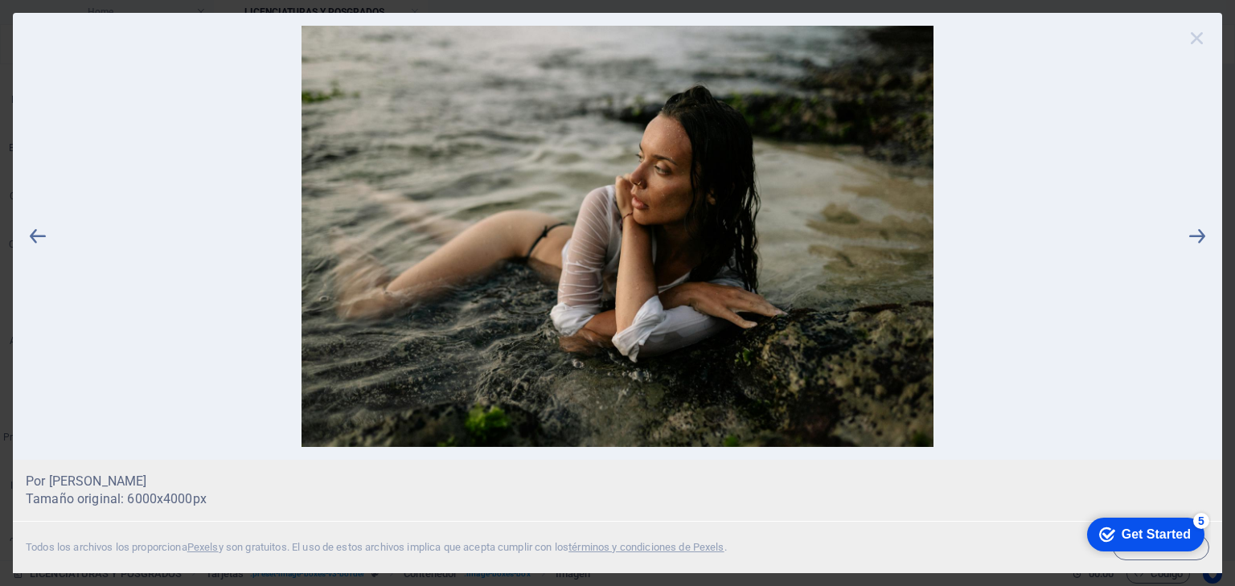
click at [1197, 38] on icon at bounding box center [1197, 38] width 24 height 24
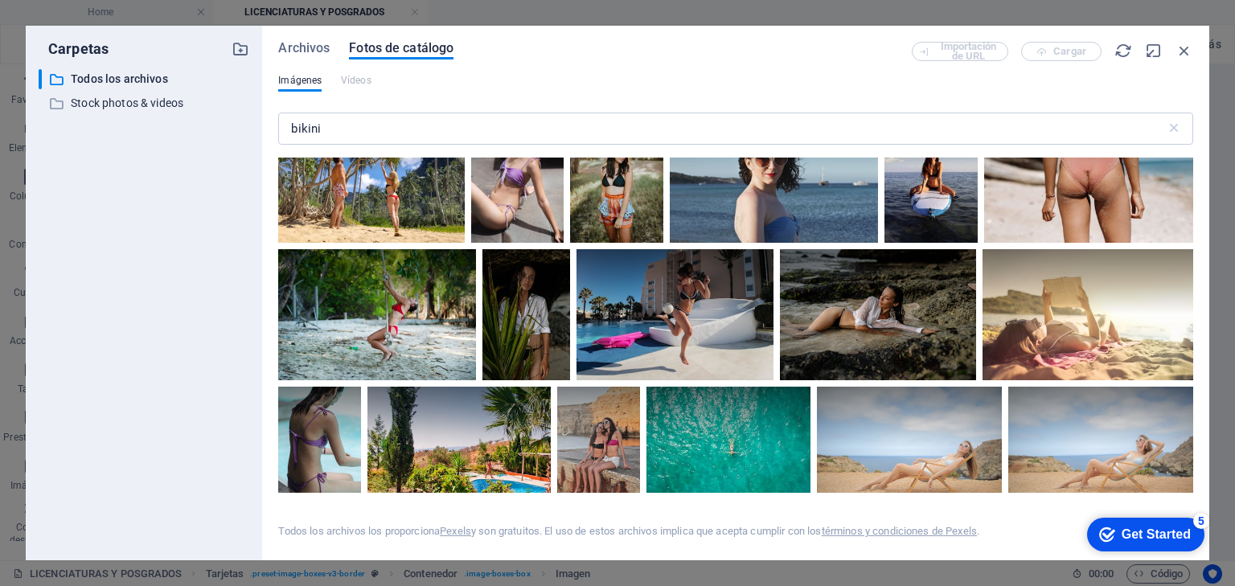
scroll to position [4954, 0]
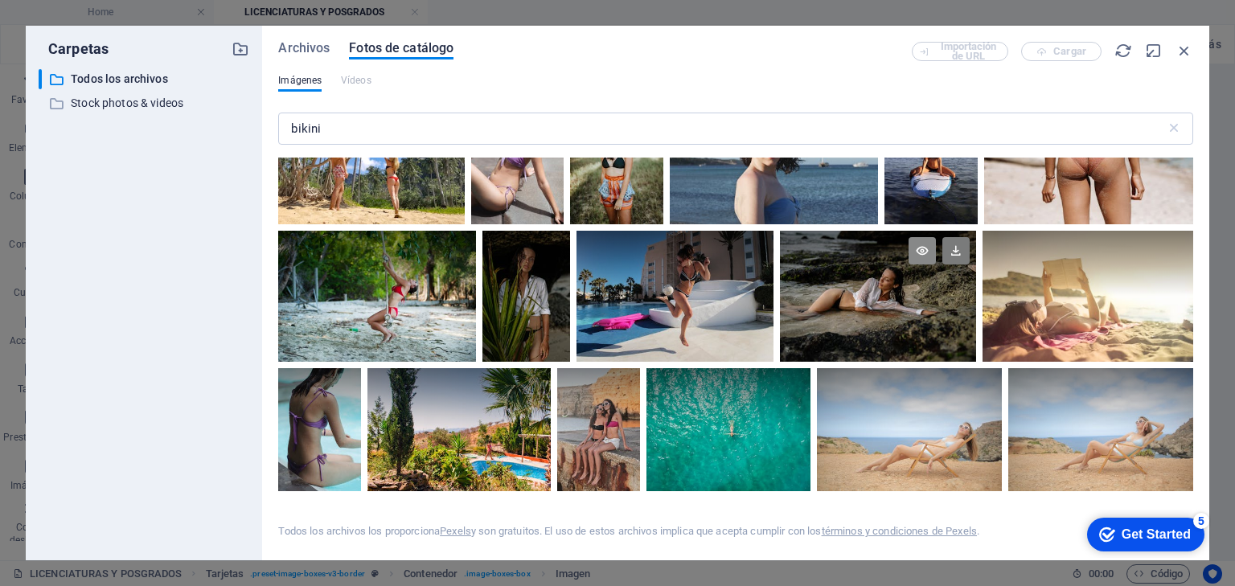
click at [917, 238] on icon at bounding box center [922, 250] width 27 height 27
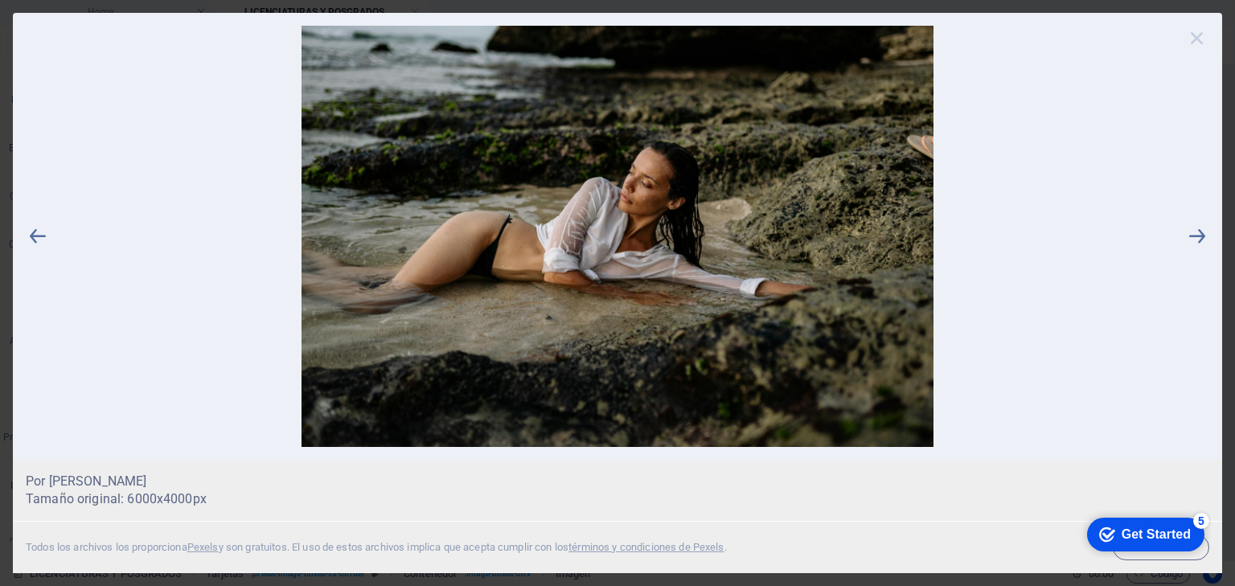
click at [1197, 39] on icon at bounding box center [1197, 38] width 24 height 24
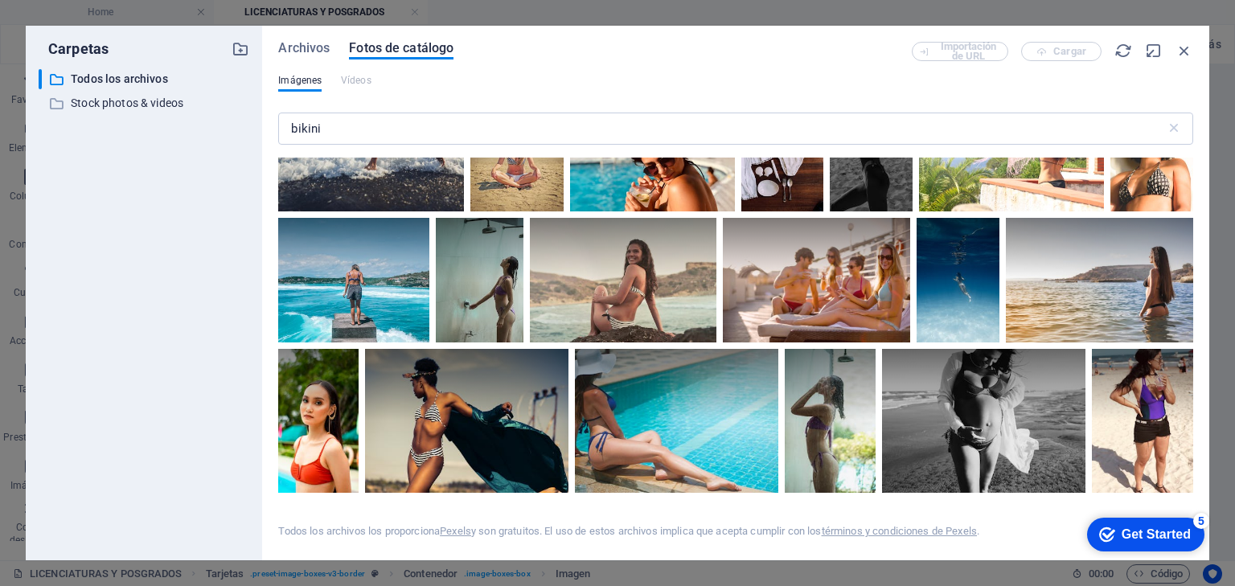
scroll to position [5404, 0]
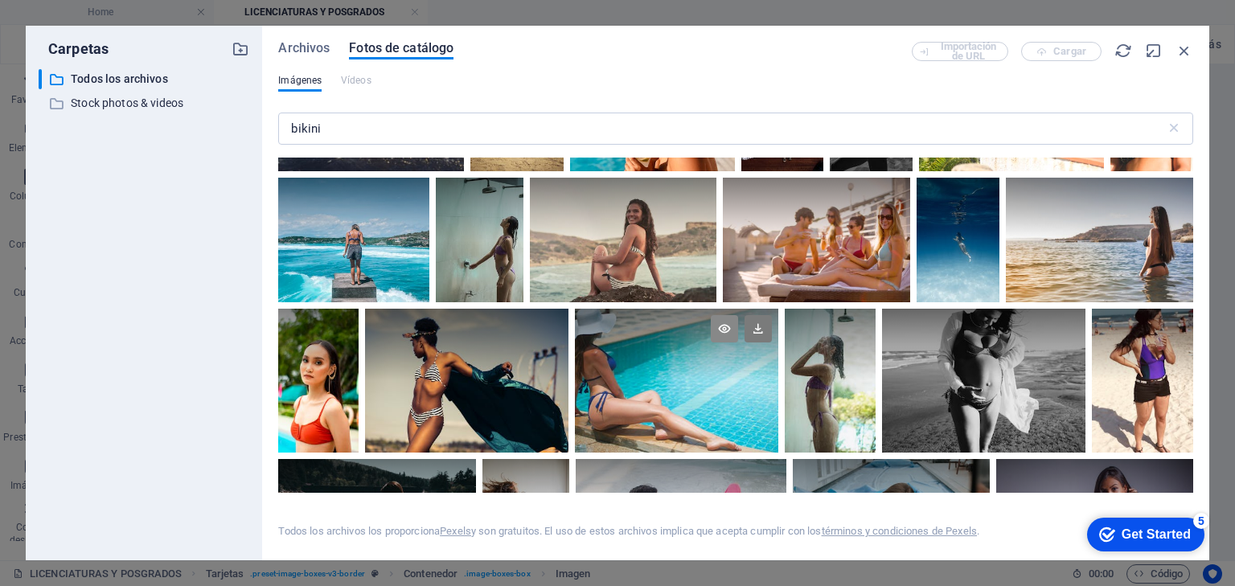
click at [724, 315] on icon at bounding box center [724, 328] width 27 height 27
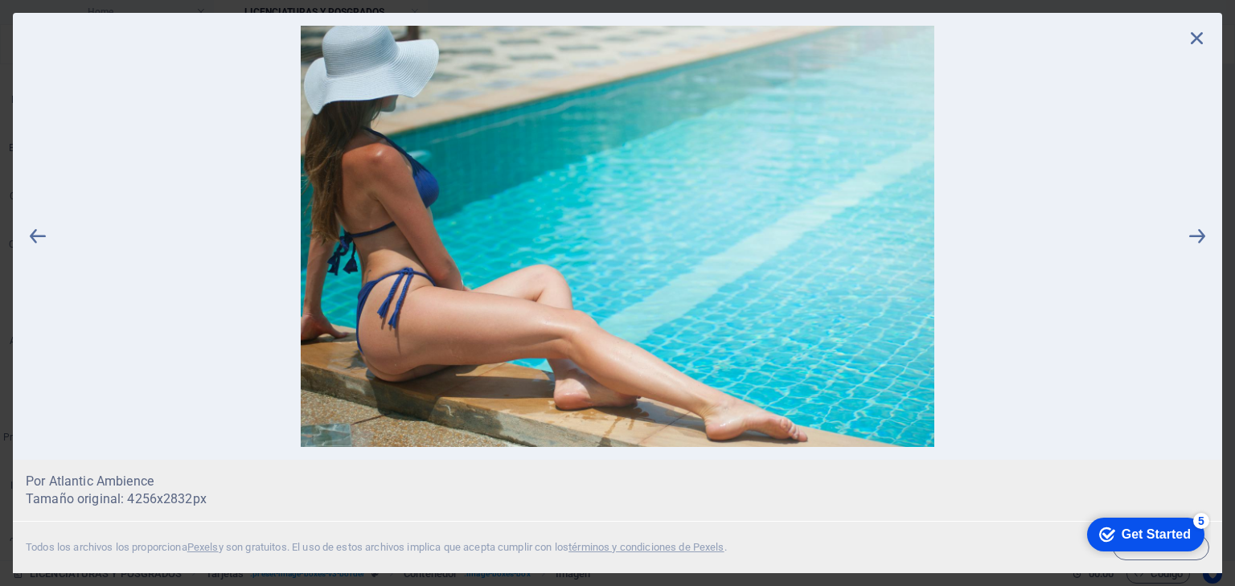
click at [1195, 36] on icon at bounding box center [1197, 38] width 24 height 24
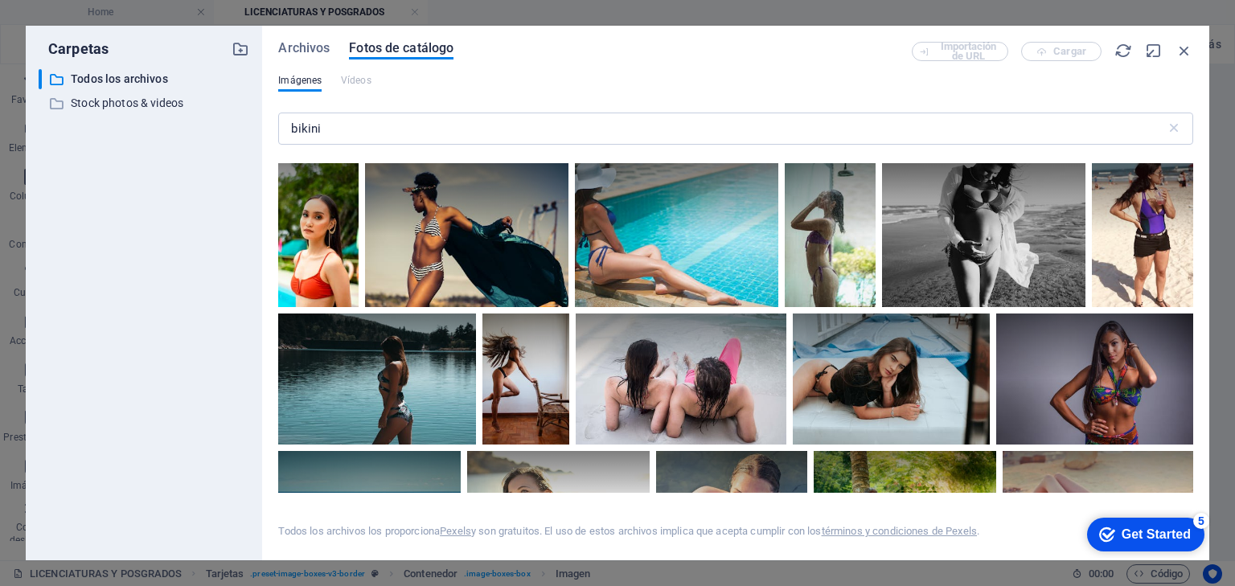
scroll to position [5661, 0]
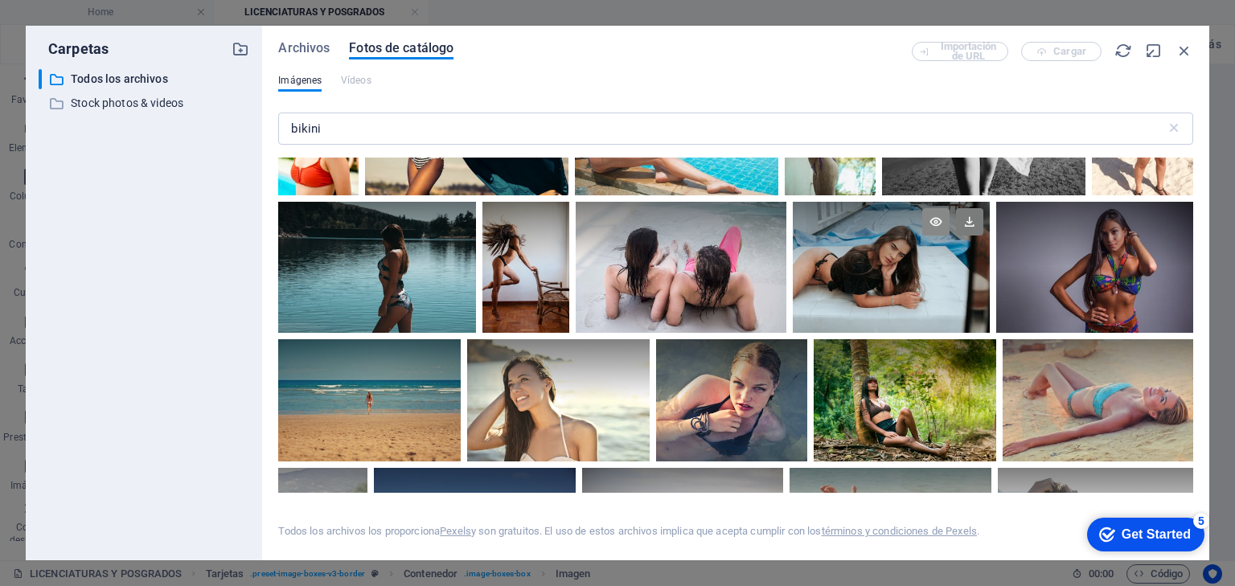
click at [929, 208] on icon at bounding box center [935, 221] width 27 height 27
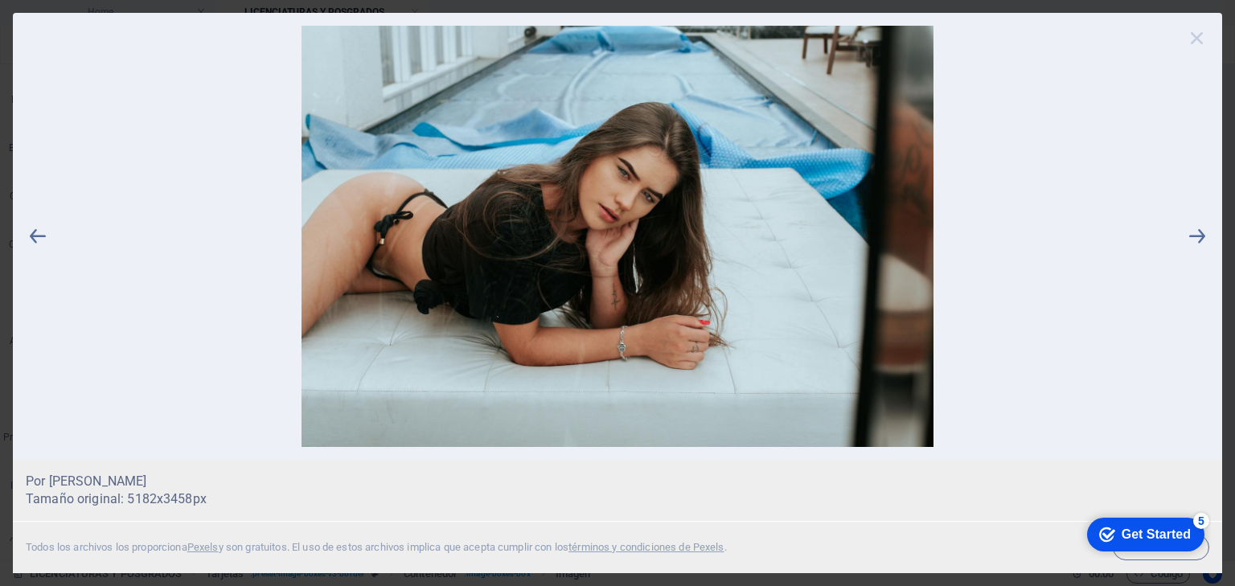
click at [1193, 38] on icon at bounding box center [1197, 38] width 24 height 24
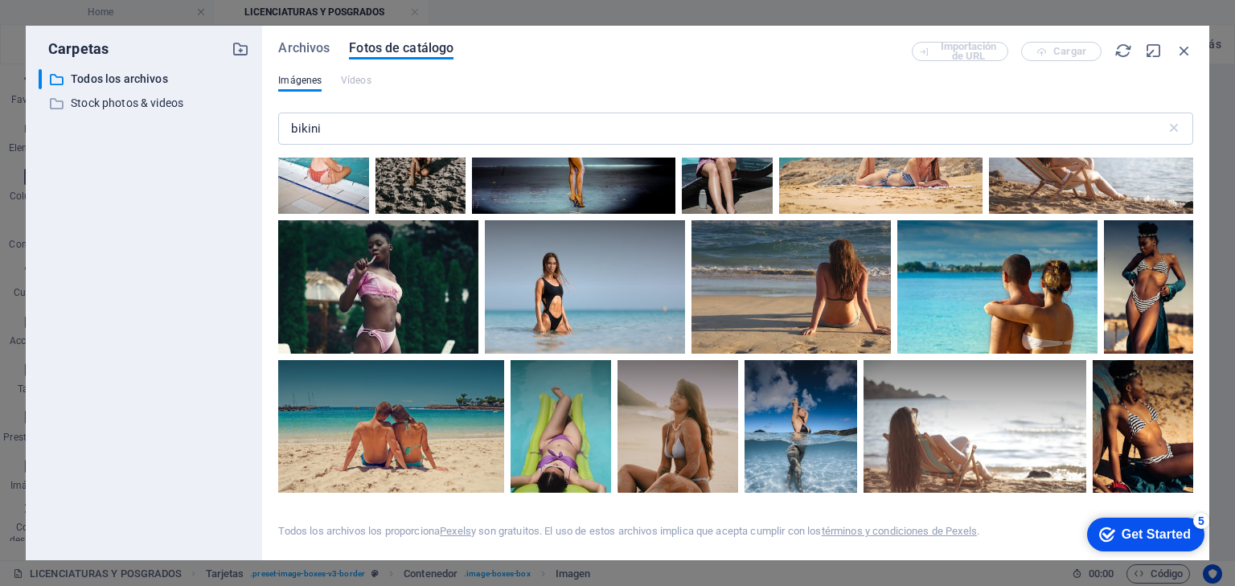
scroll to position [6562, 0]
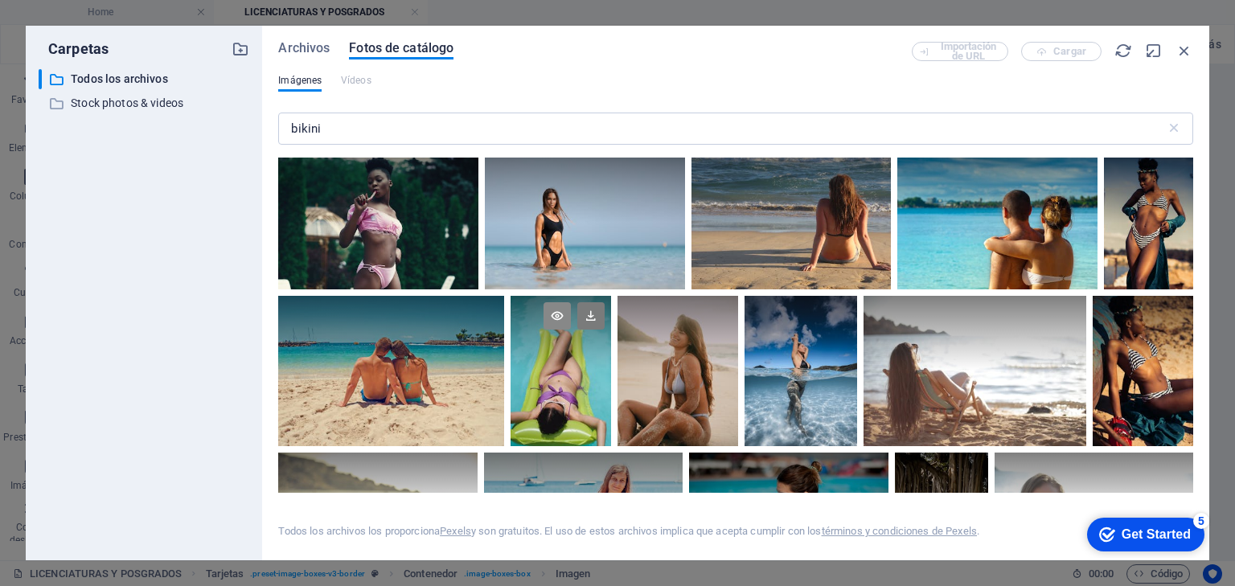
click at [555, 302] on icon at bounding box center [557, 315] width 27 height 27
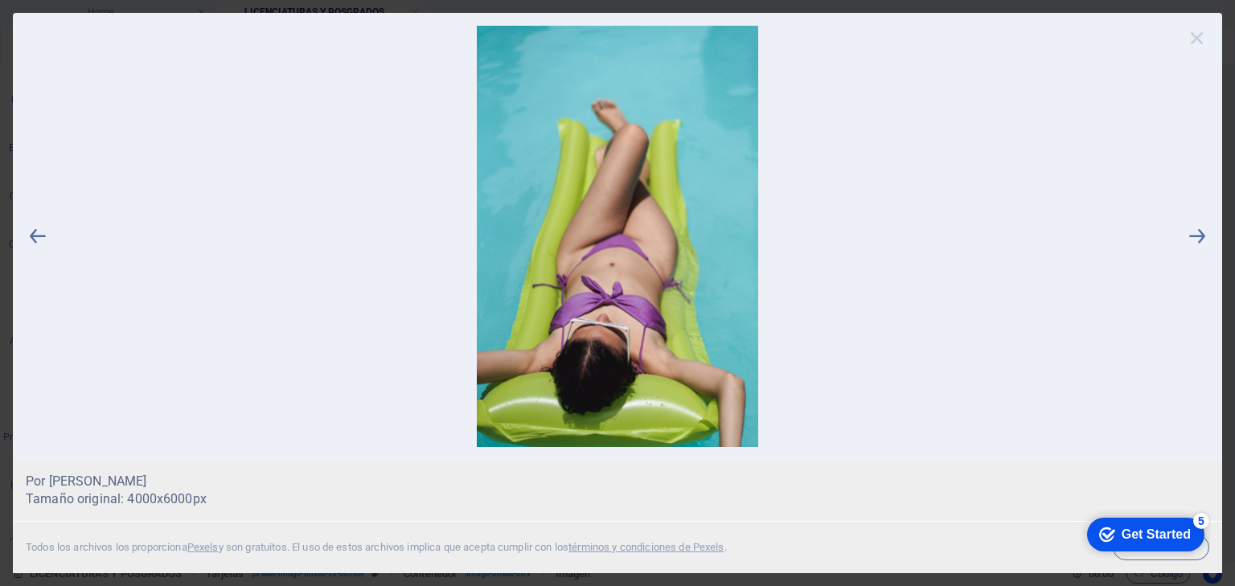
click at [1195, 37] on icon at bounding box center [1197, 38] width 24 height 24
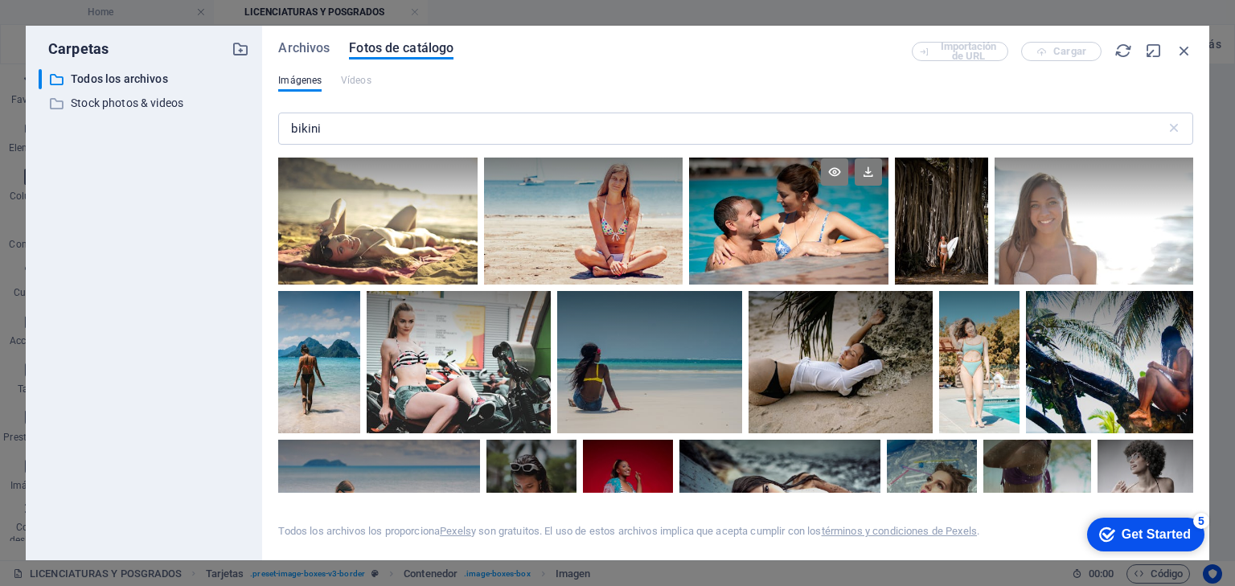
scroll to position [6884, 0]
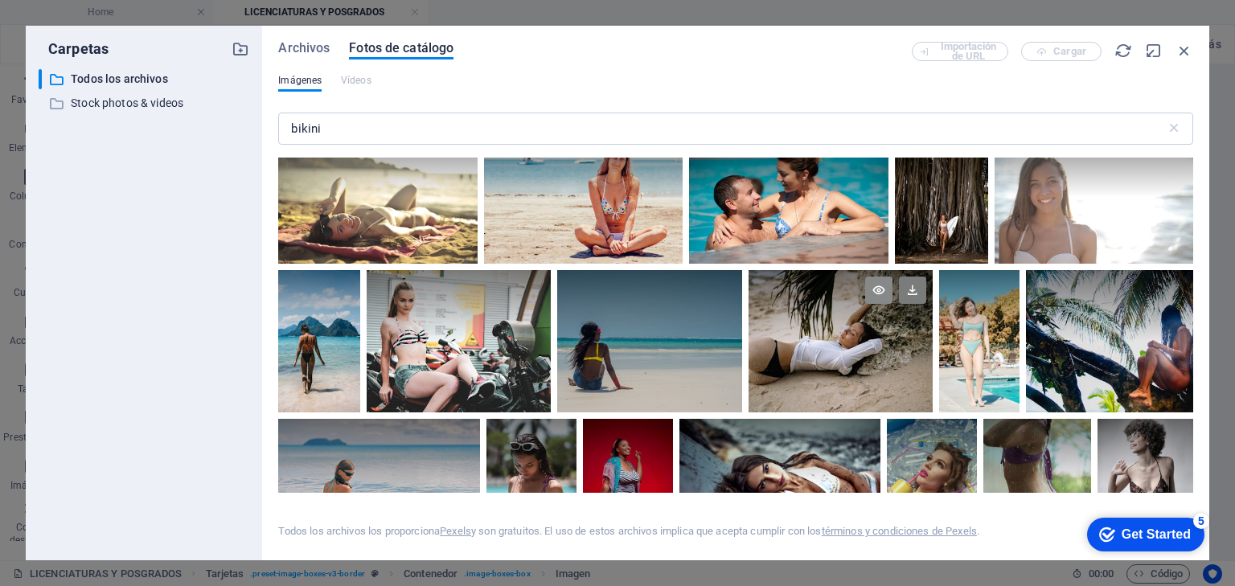
click at [876, 277] on icon at bounding box center [878, 290] width 27 height 27
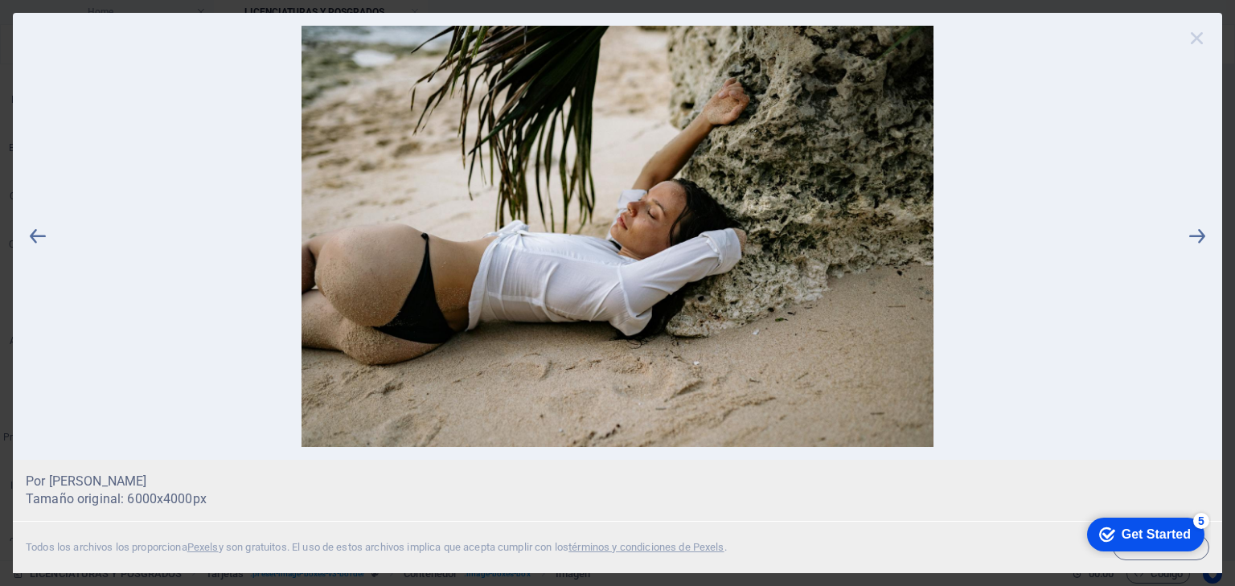
click at [1200, 35] on icon at bounding box center [1197, 38] width 24 height 24
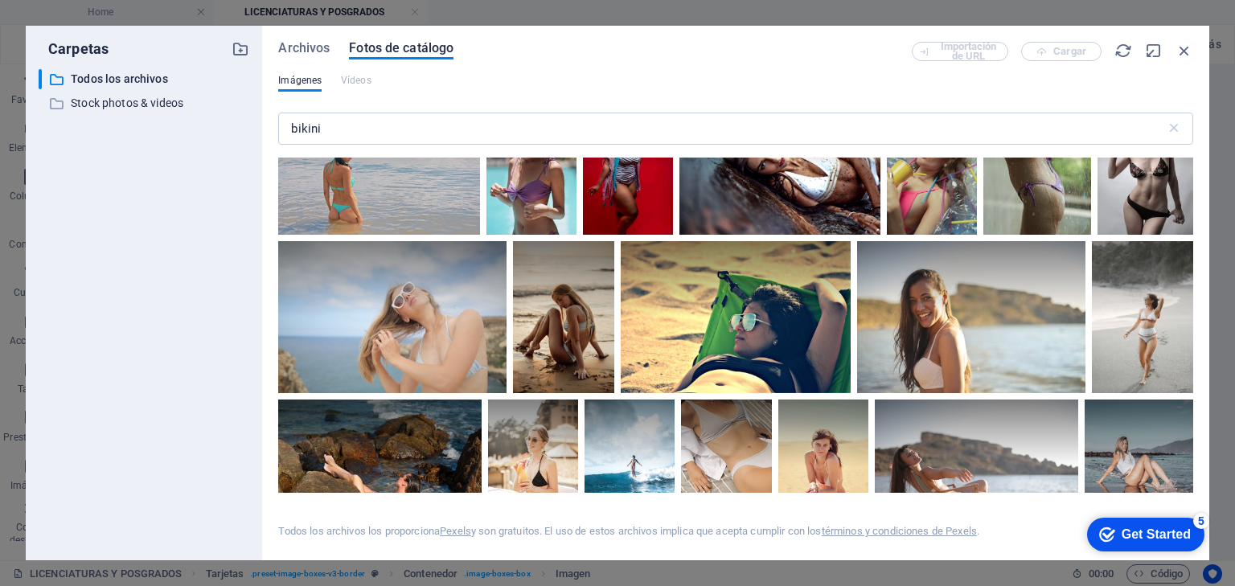
scroll to position [7206, 0]
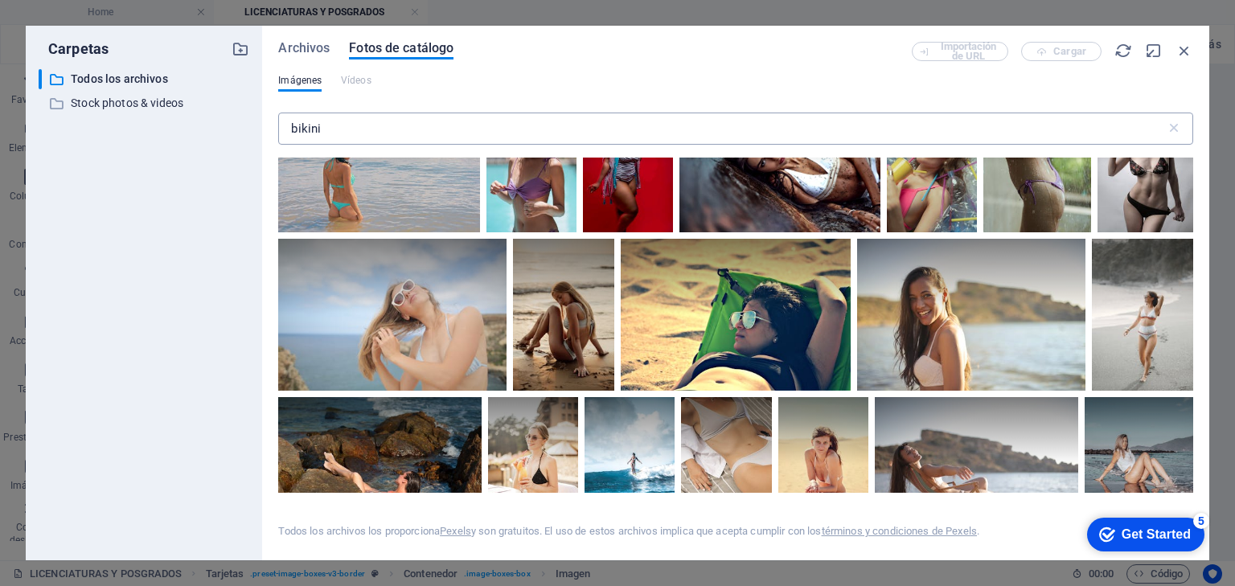
click at [290, 129] on input "bikini" at bounding box center [721, 129] width 887 height 32
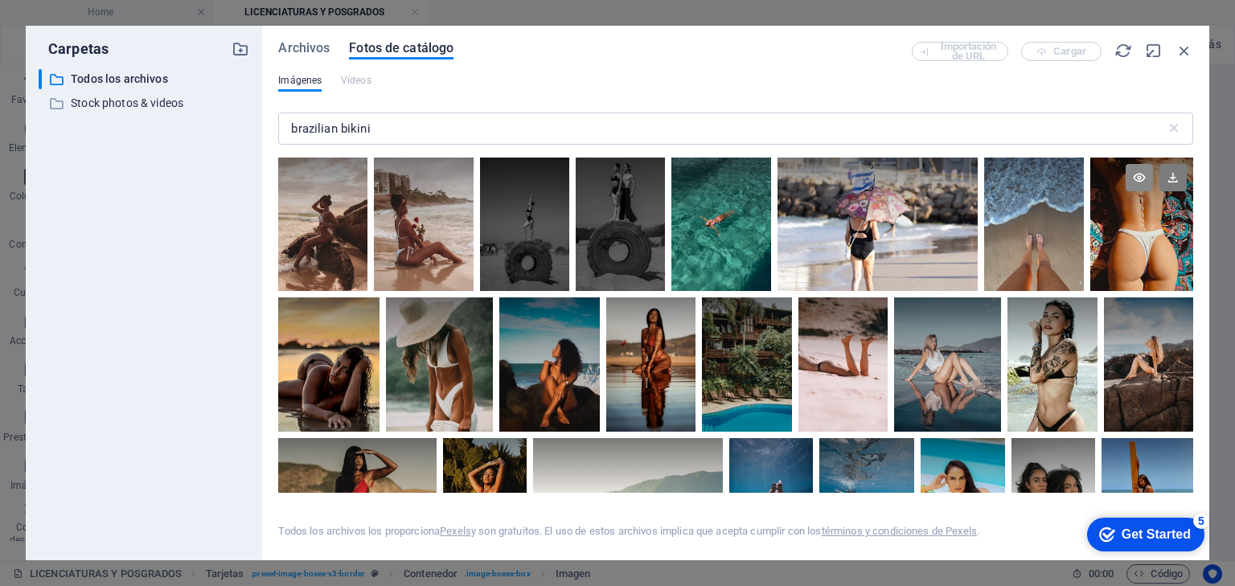
click at [1137, 181] on icon at bounding box center [1139, 177] width 27 height 27
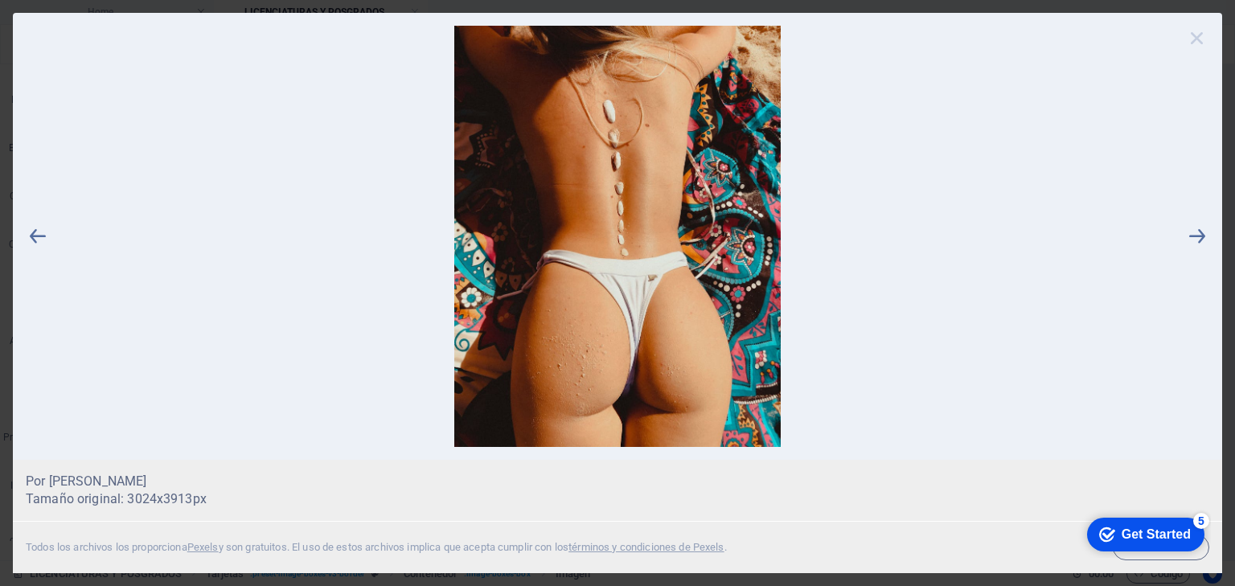
click at [1197, 36] on icon at bounding box center [1197, 38] width 24 height 24
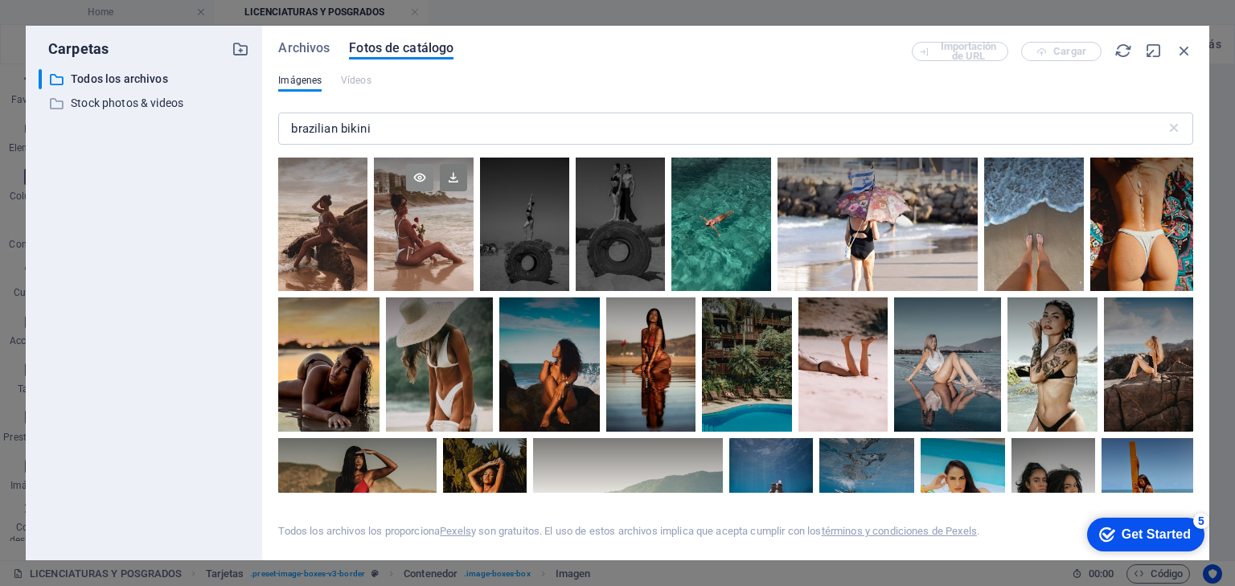
click at [414, 178] on icon at bounding box center [419, 177] width 27 height 27
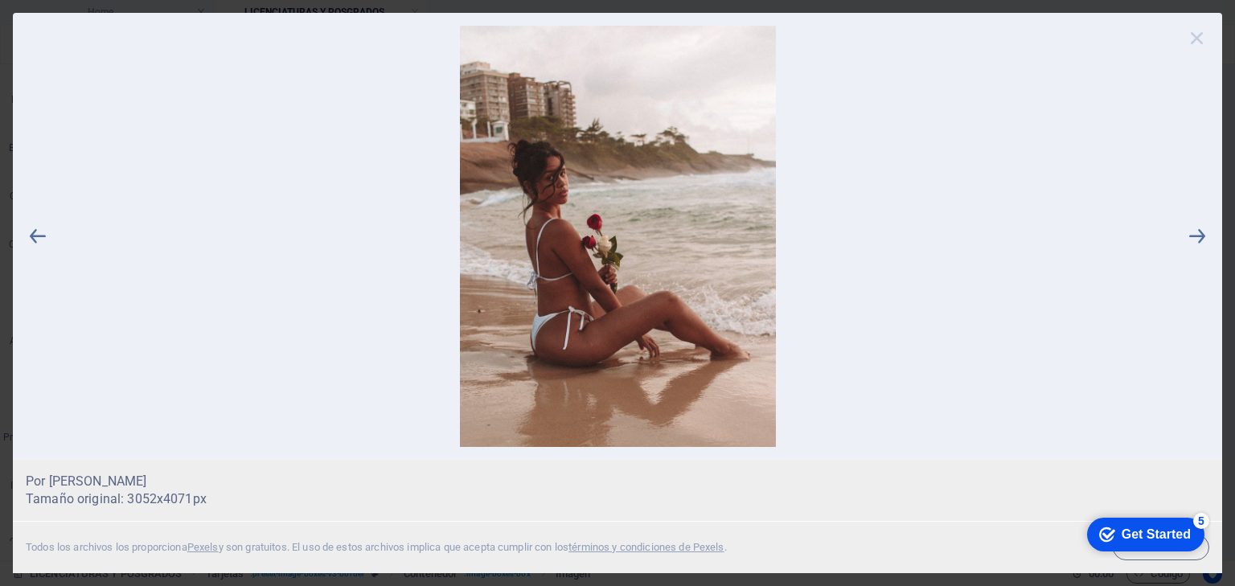
click at [1194, 35] on icon at bounding box center [1197, 38] width 24 height 24
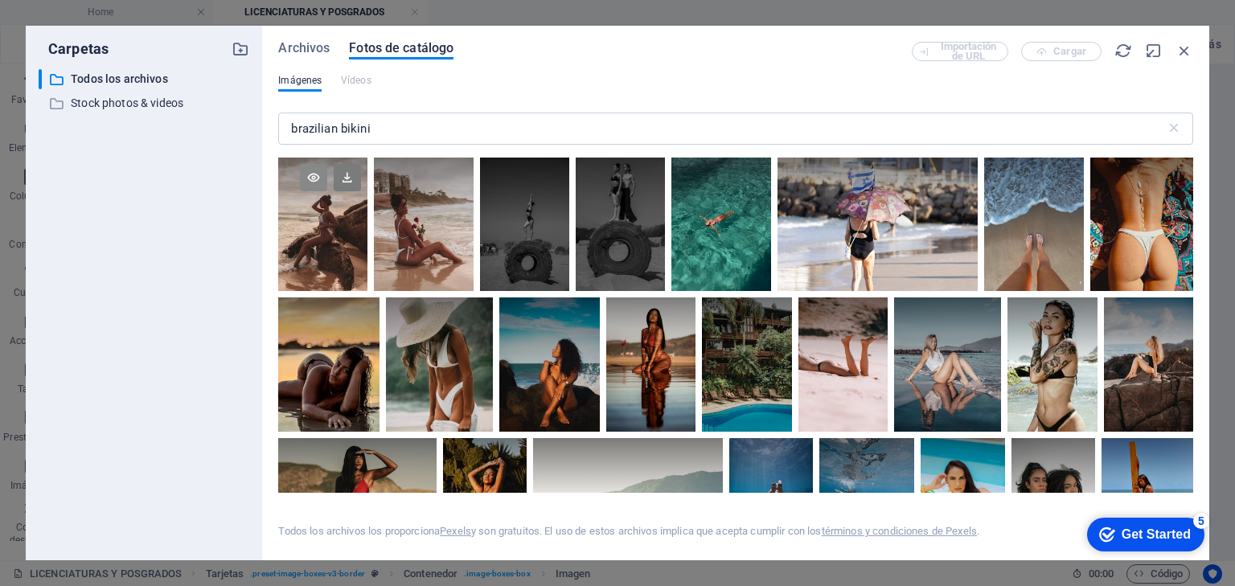
click at [313, 179] on icon at bounding box center [313, 177] width 27 height 27
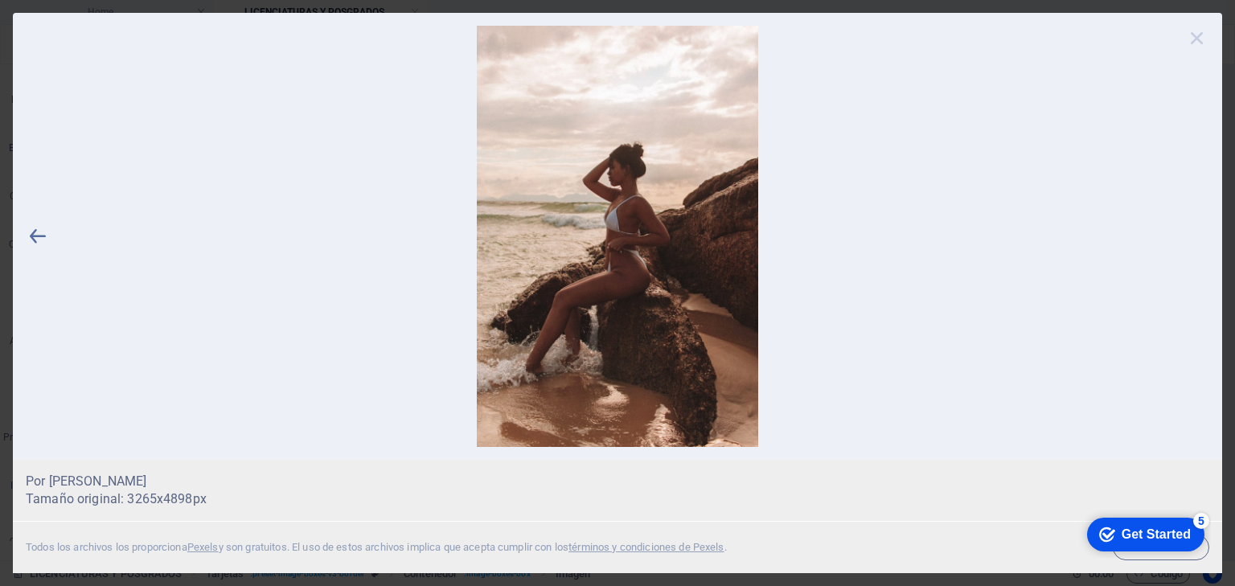
click at [1197, 36] on icon at bounding box center [1197, 38] width 24 height 24
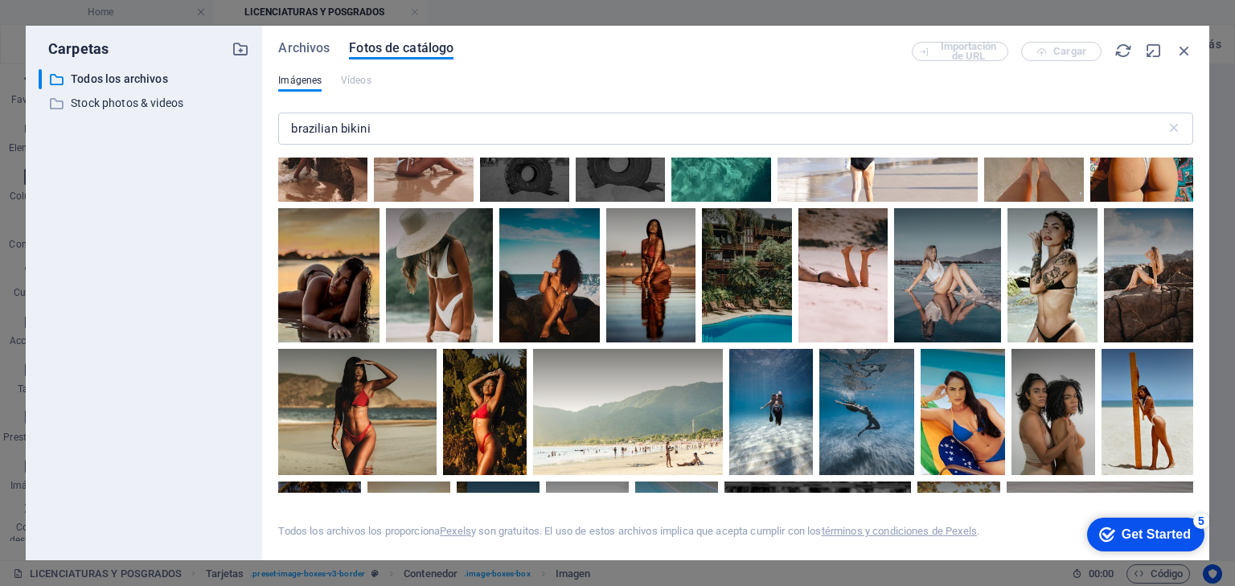
scroll to position [129, 0]
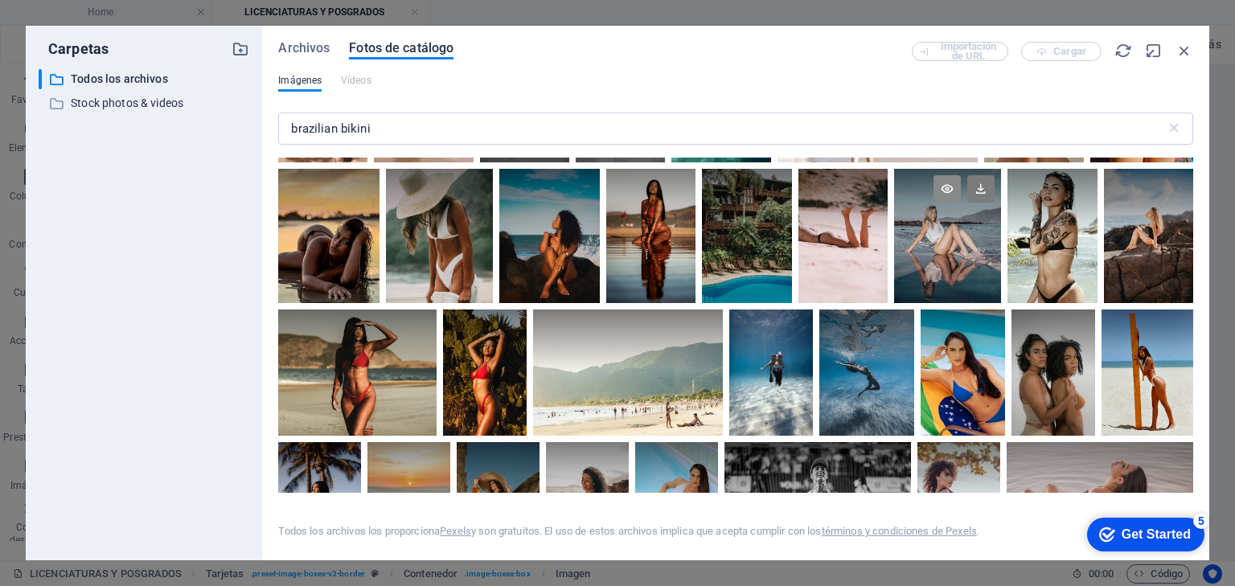
click at [943, 189] on icon at bounding box center [947, 188] width 27 height 27
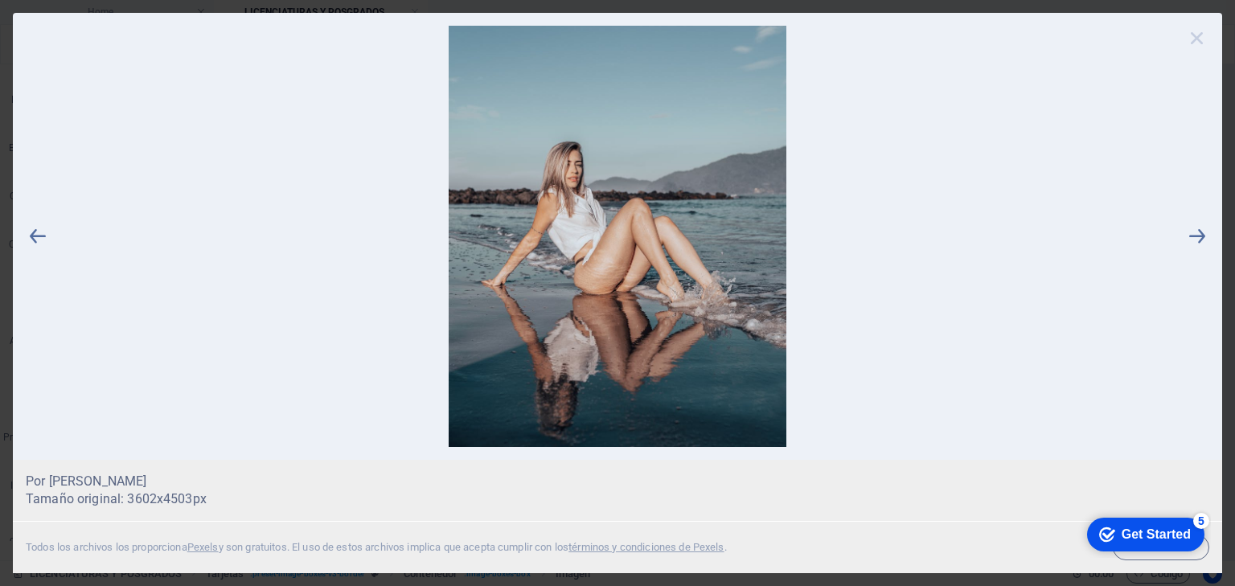
click at [1197, 39] on icon at bounding box center [1197, 38] width 24 height 24
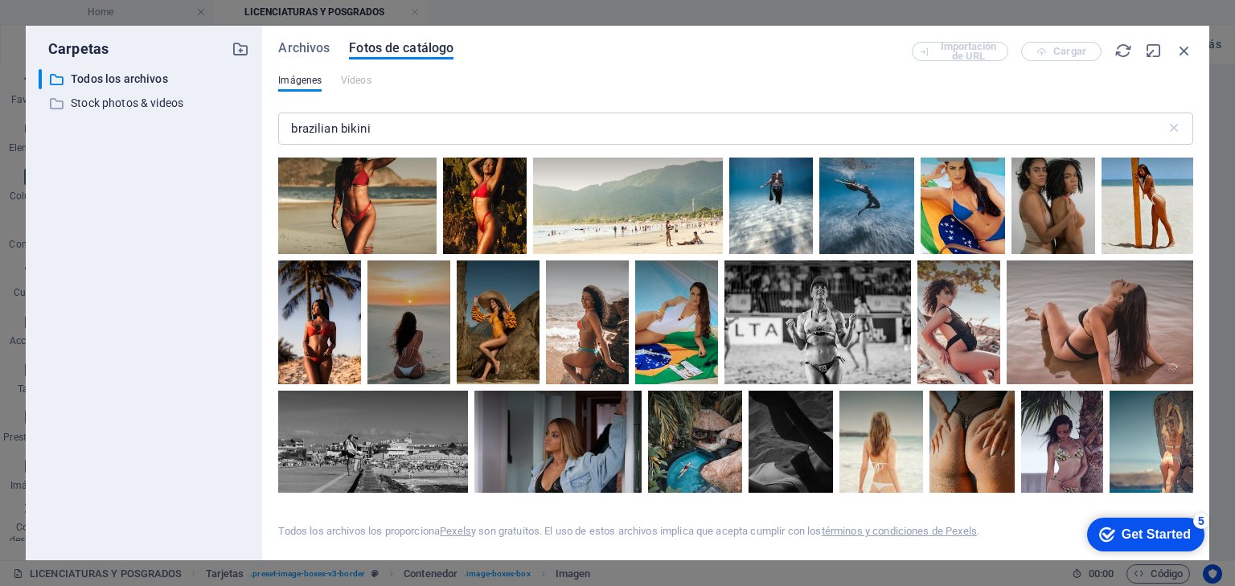
scroll to position [386, 0]
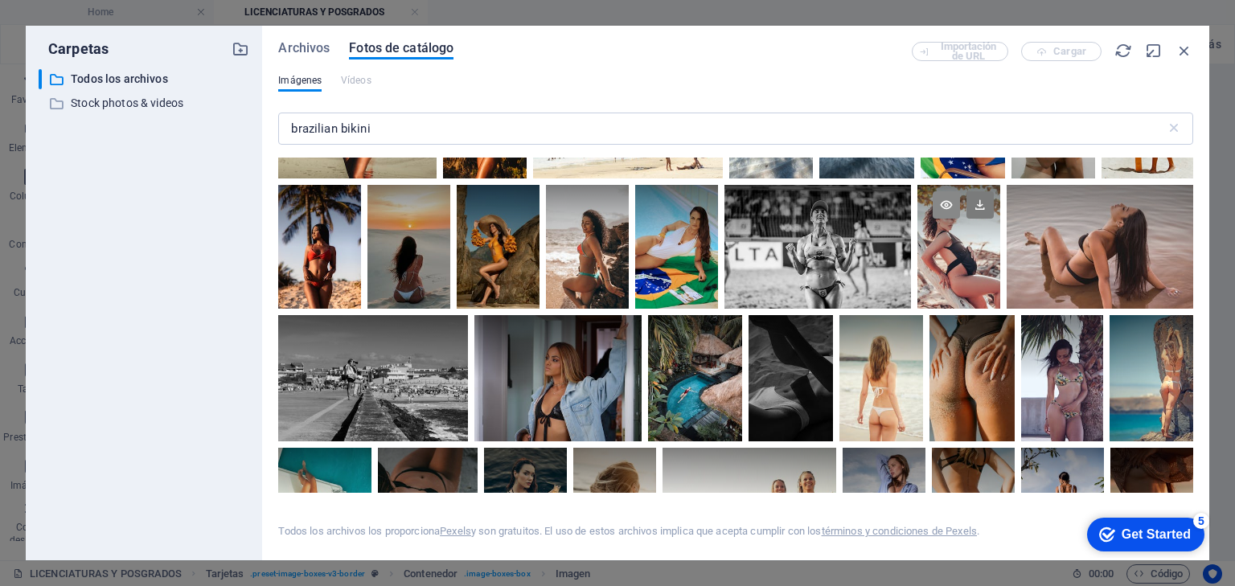
click at [945, 204] on icon at bounding box center [946, 204] width 27 height 27
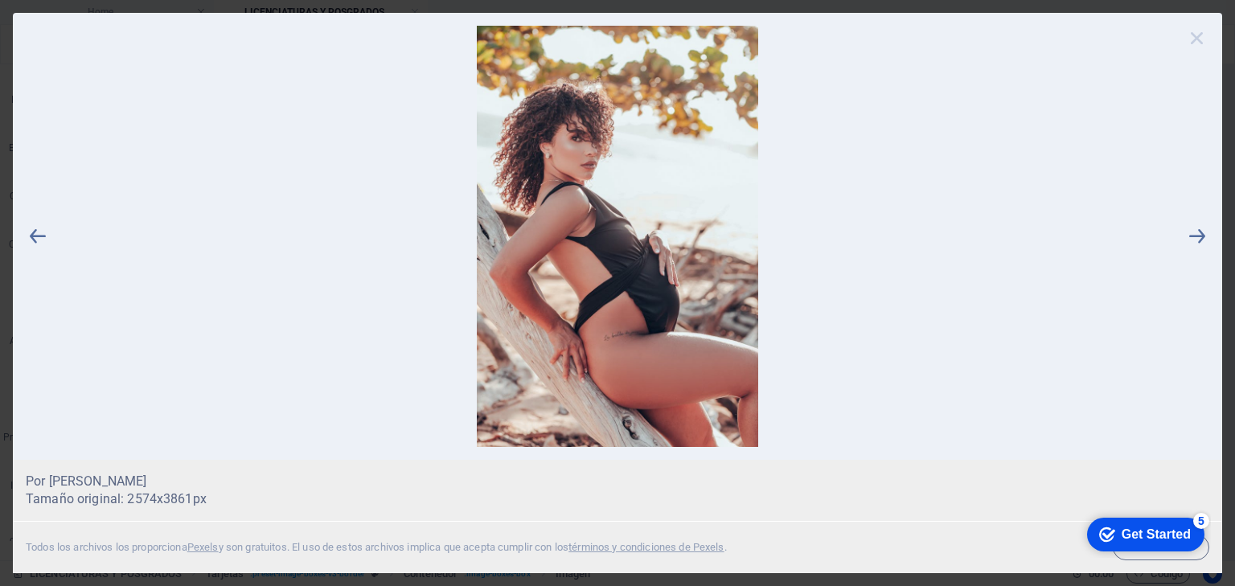
click at [1197, 40] on icon at bounding box center [1197, 38] width 24 height 24
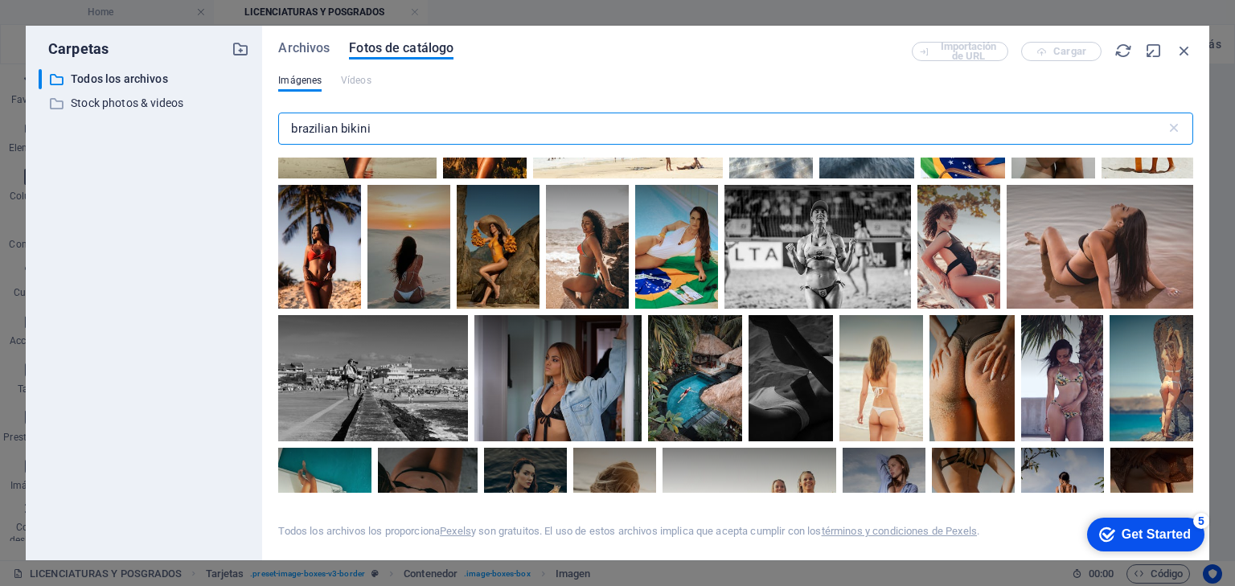
drag, startPoint x: 396, startPoint y: 122, endPoint x: 233, endPoint y: 123, distance: 162.4
click at [233, 123] on div "Carpetas ​ Todos los archivos Todos los archivos ​ Stock photos & videos Stock …" at bounding box center [618, 293] width 1184 height 535
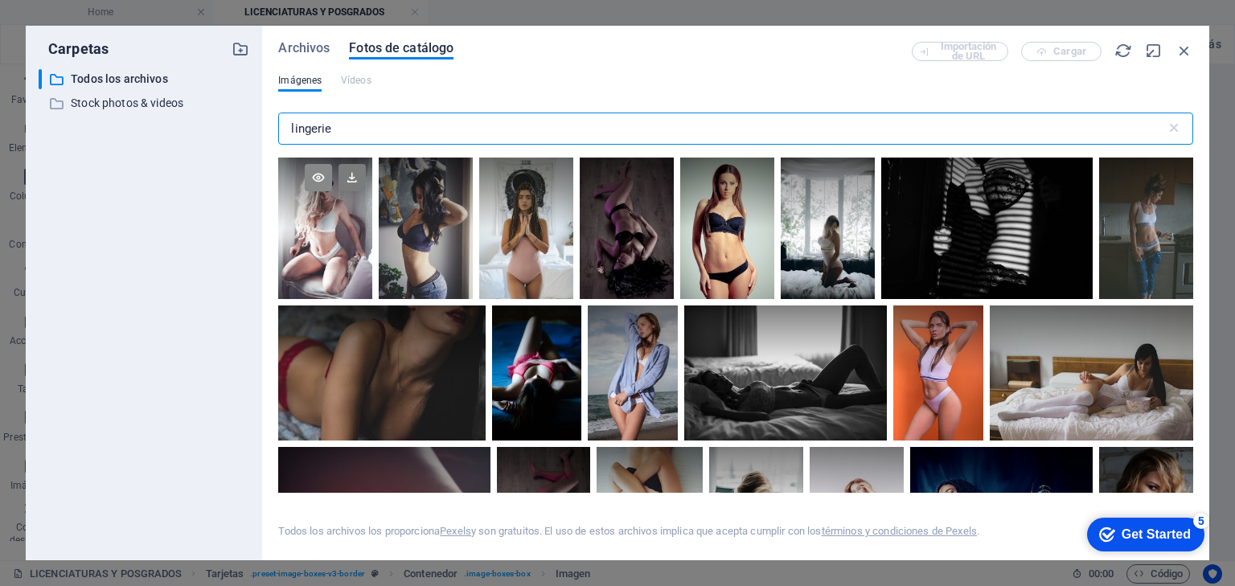
click at [318, 177] on icon at bounding box center [318, 177] width 27 height 27
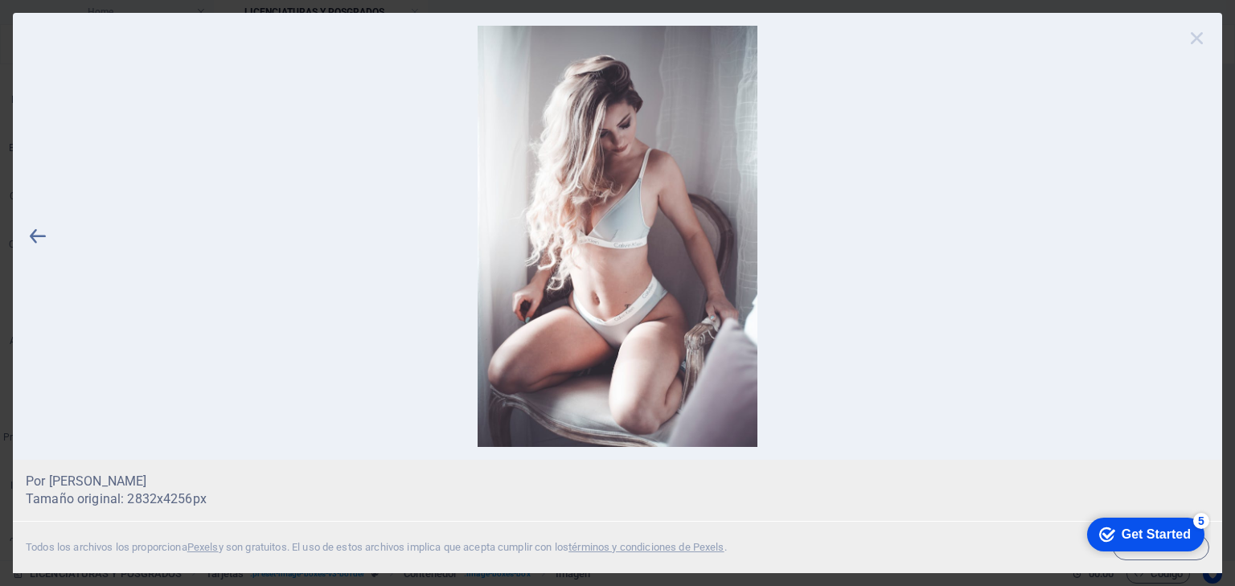
click at [1197, 39] on icon at bounding box center [1197, 38] width 24 height 24
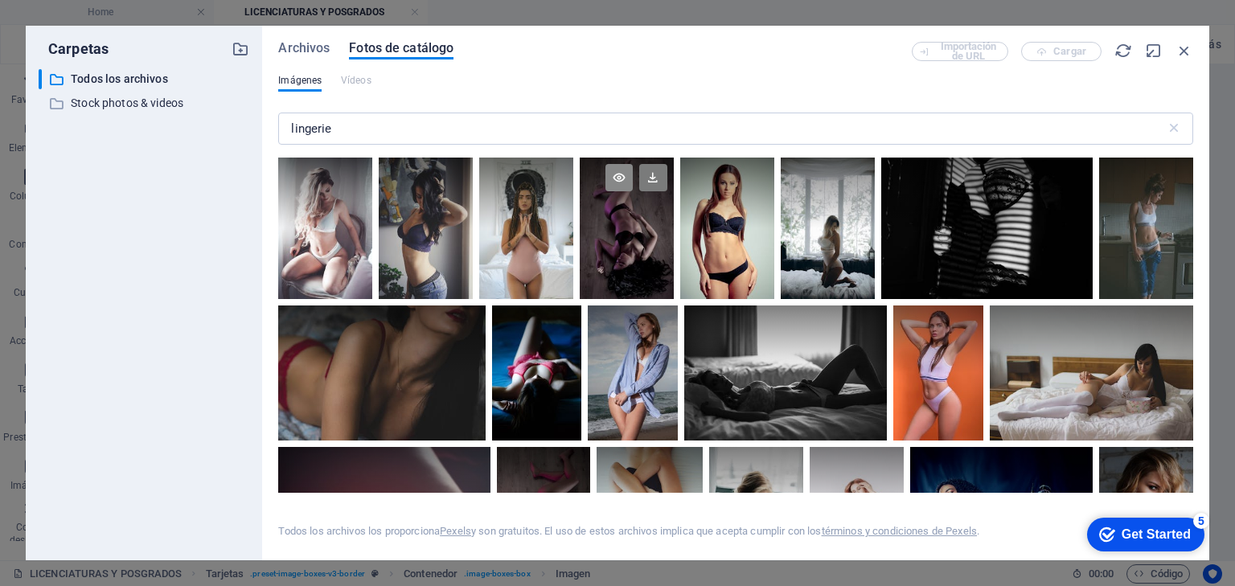
click at [618, 174] on icon at bounding box center [619, 177] width 27 height 27
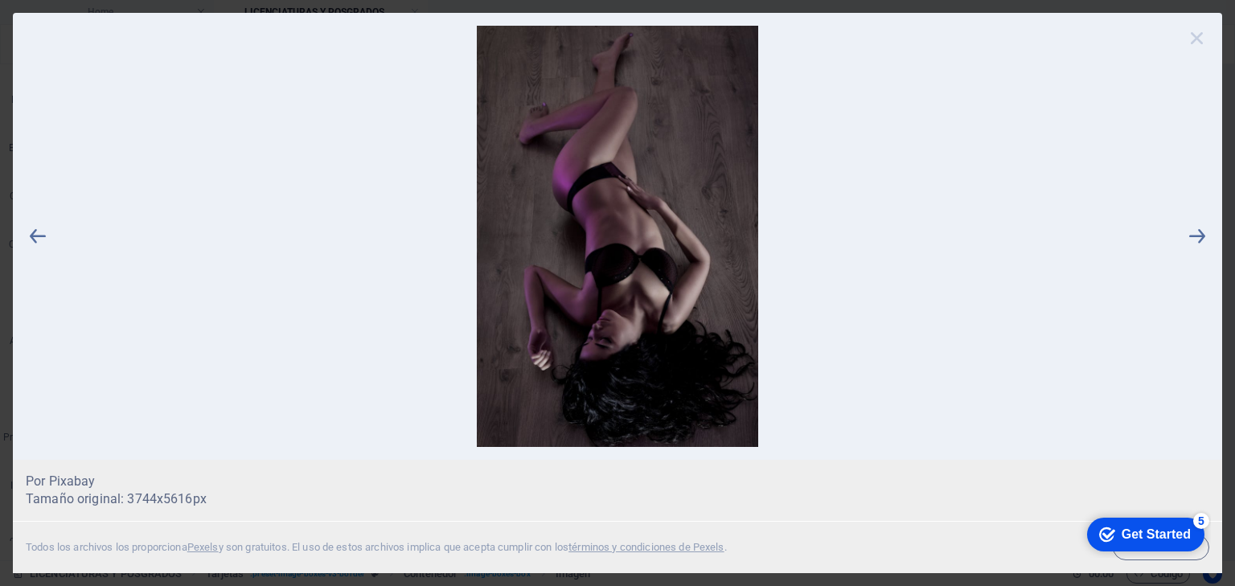
click at [1196, 39] on icon at bounding box center [1197, 38] width 24 height 24
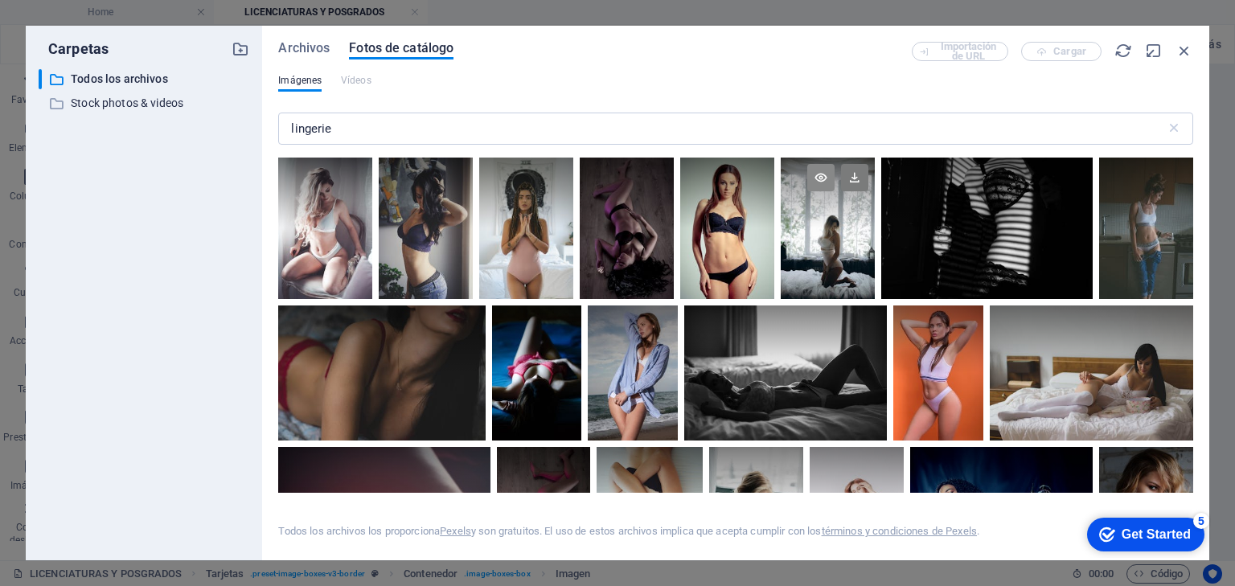
click at [818, 173] on icon at bounding box center [820, 177] width 27 height 27
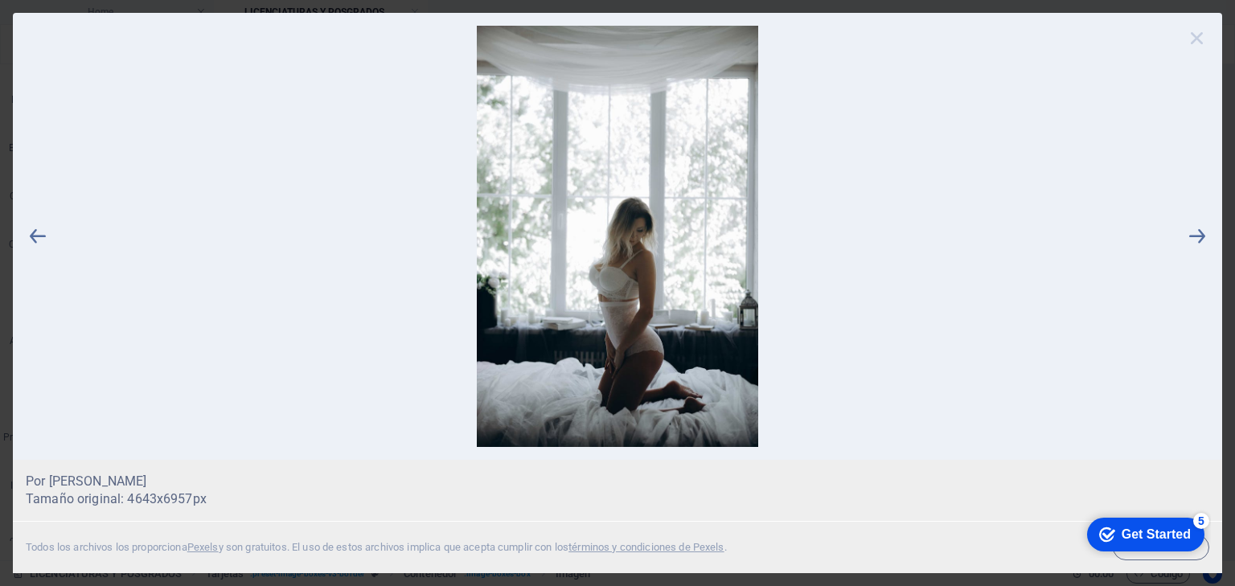
click at [1197, 37] on icon at bounding box center [1197, 38] width 24 height 24
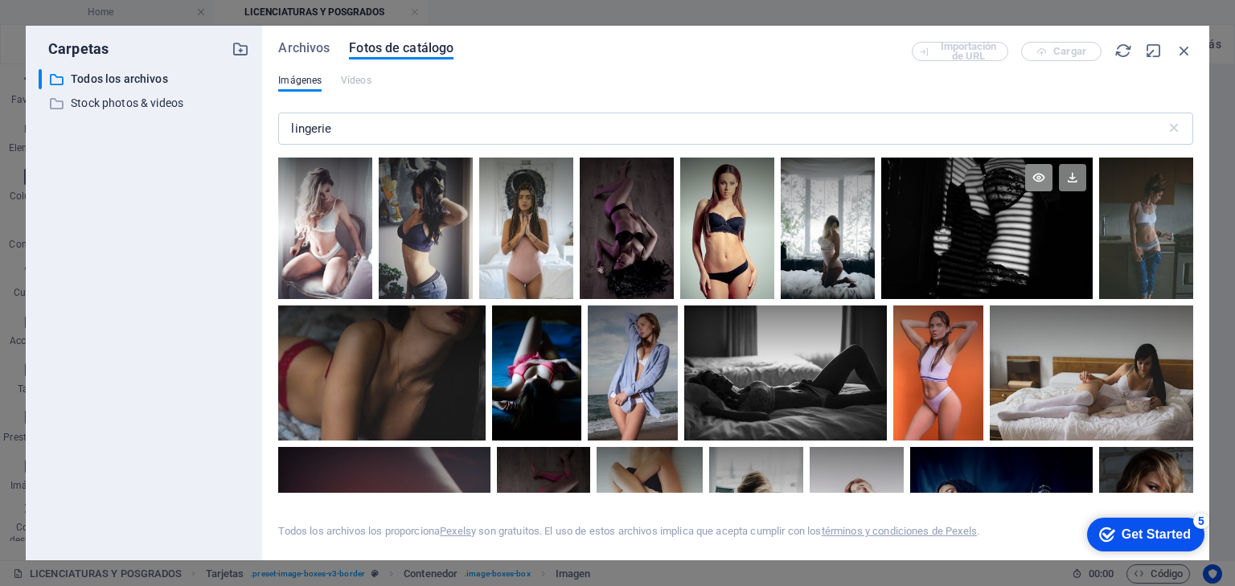
click at [1037, 177] on icon at bounding box center [1038, 177] width 27 height 27
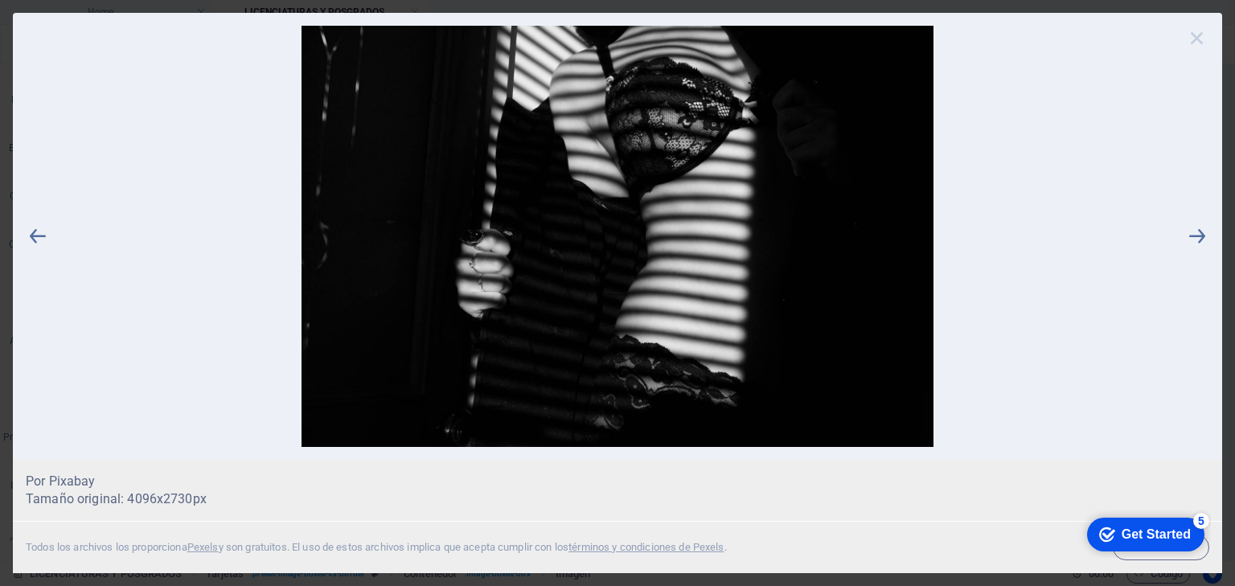
click at [1197, 39] on icon at bounding box center [1197, 38] width 24 height 24
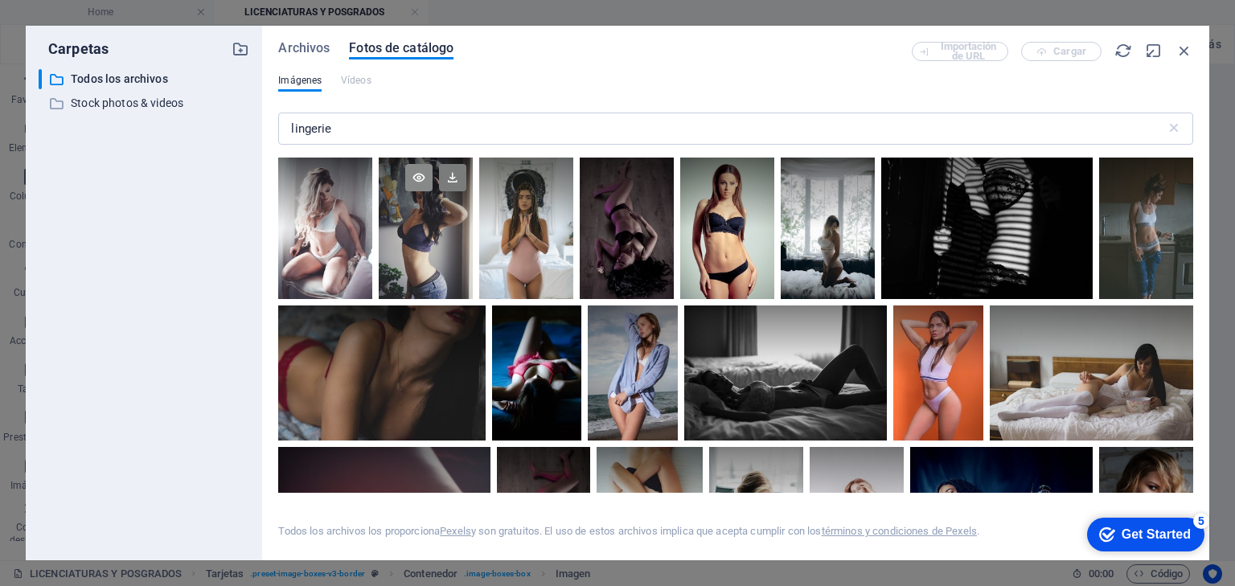
click at [413, 179] on icon at bounding box center [418, 177] width 27 height 27
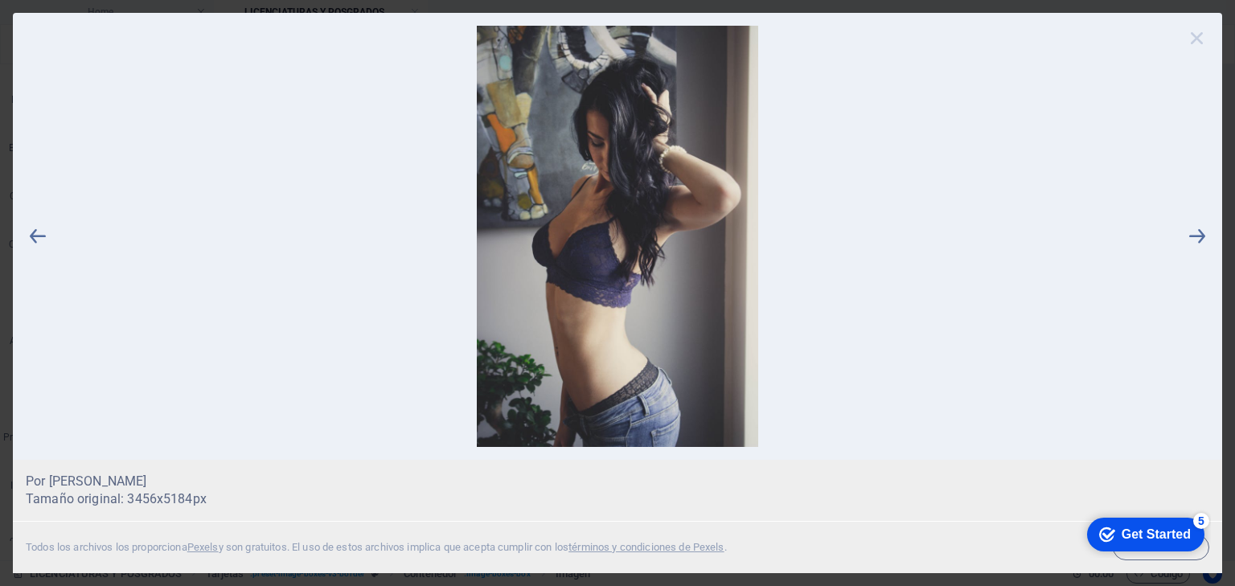
click at [1200, 39] on icon at bounding box center [1197, 38] width 24 height 24
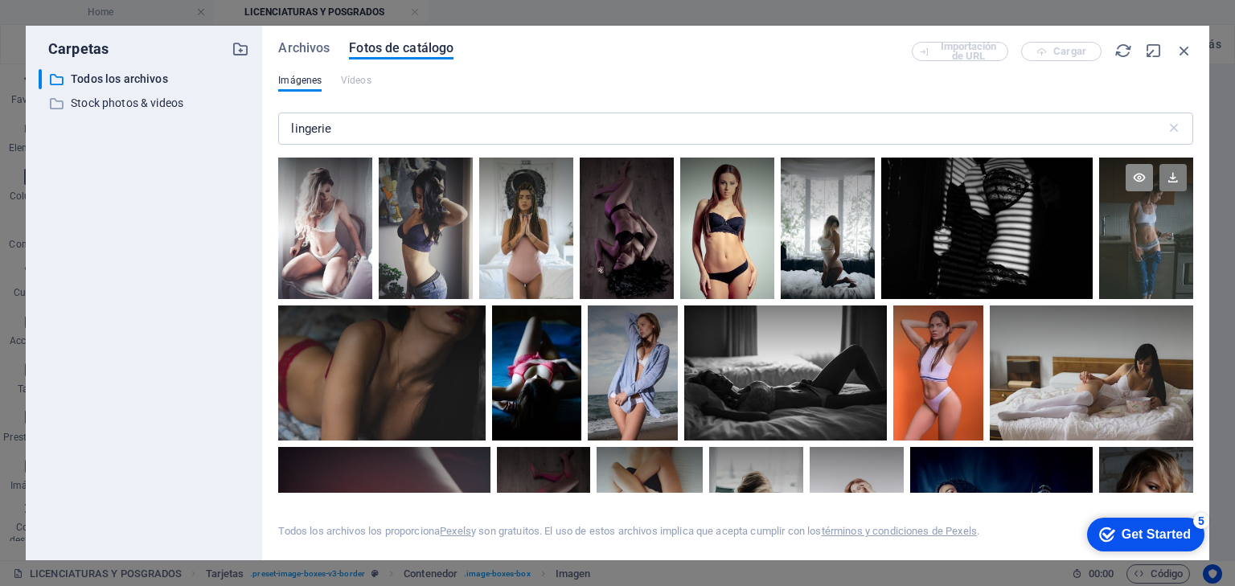
click at [1136, 177] on icon at bounding box center [1139, 177] width 27 height 27
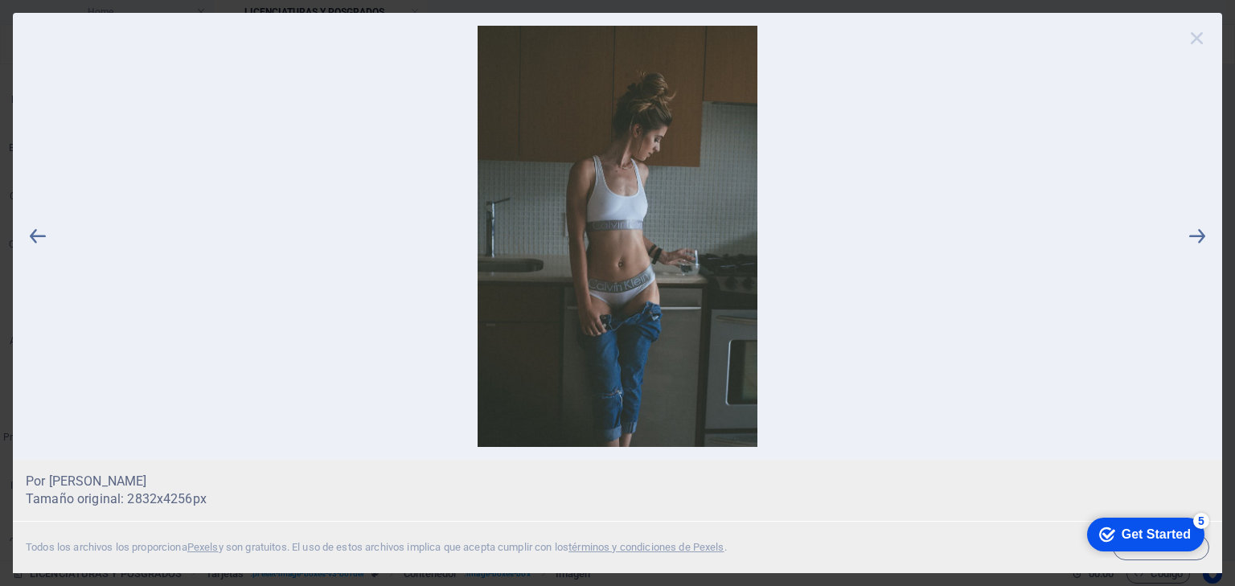
click at [1197, 39] on icon at bounding box center [1197, 38] width 24 height 24
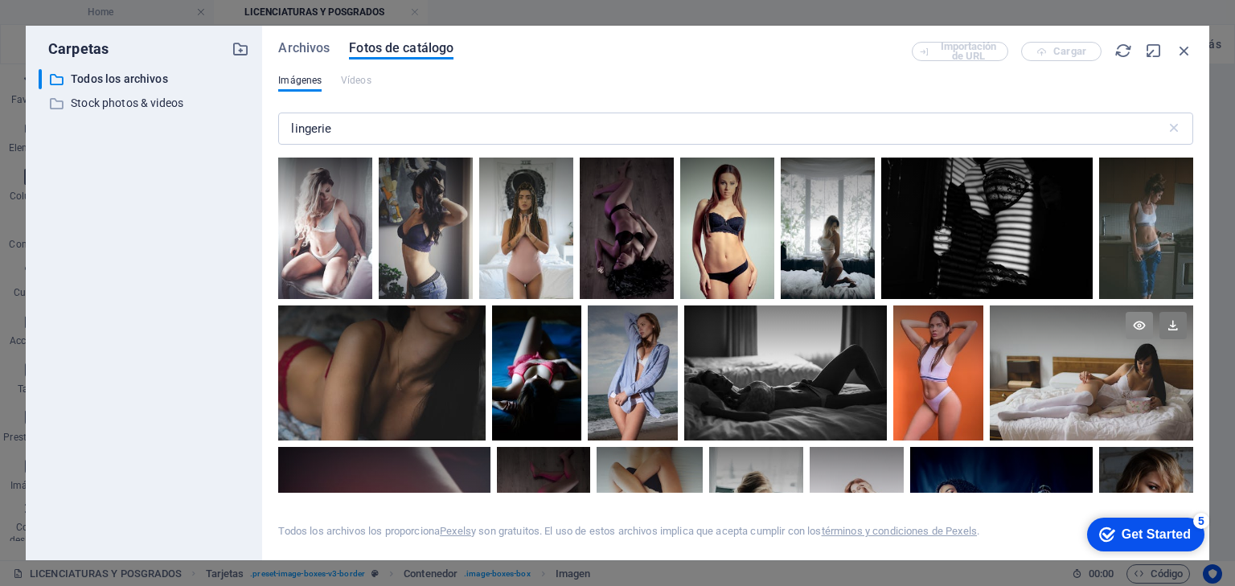
click at [1138, 325] on icon at bounding box center [1139, 325] width 27 height 27
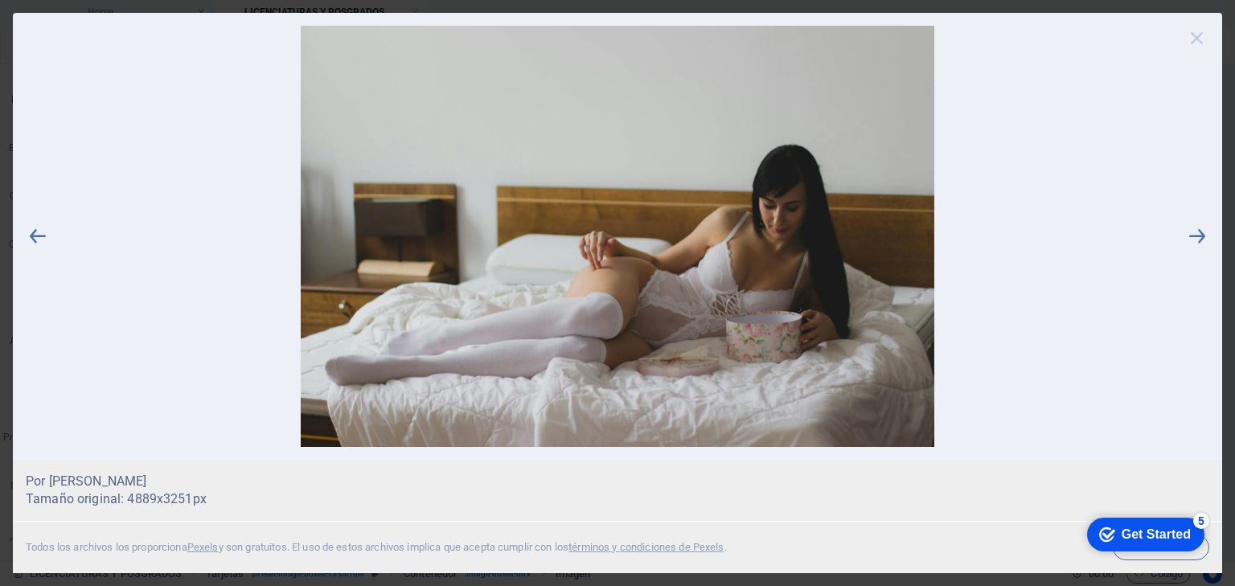
click at [1198, 35] on icon at bounding box center [1197, 38] width 24 height 24
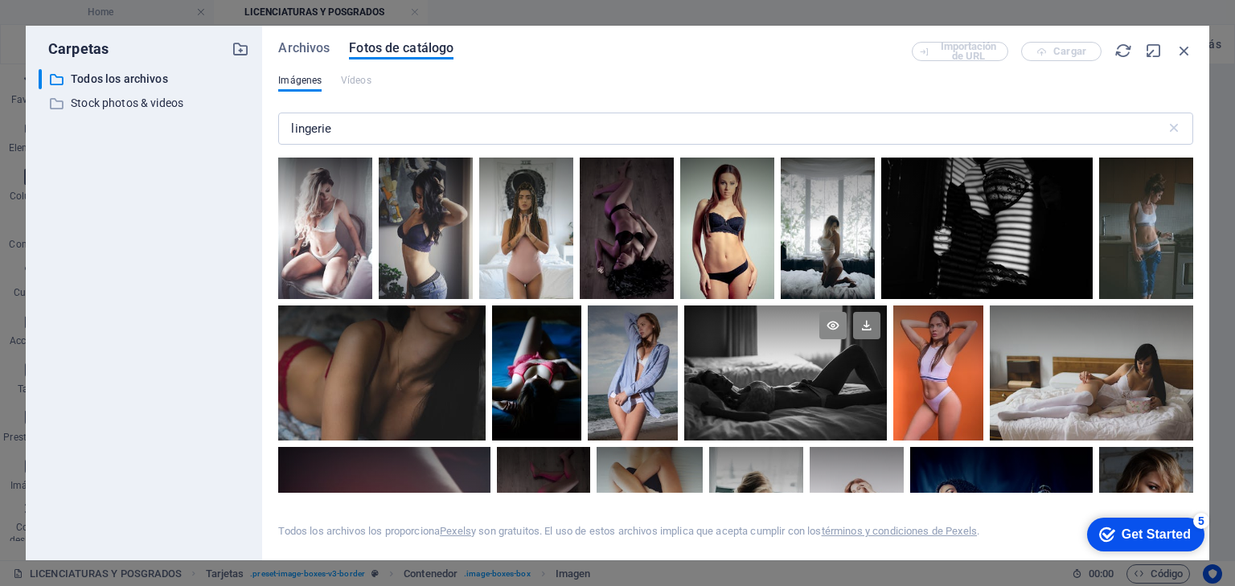
click at [832, 328] on icon at bounding box center [832, 325] width 27 height 27
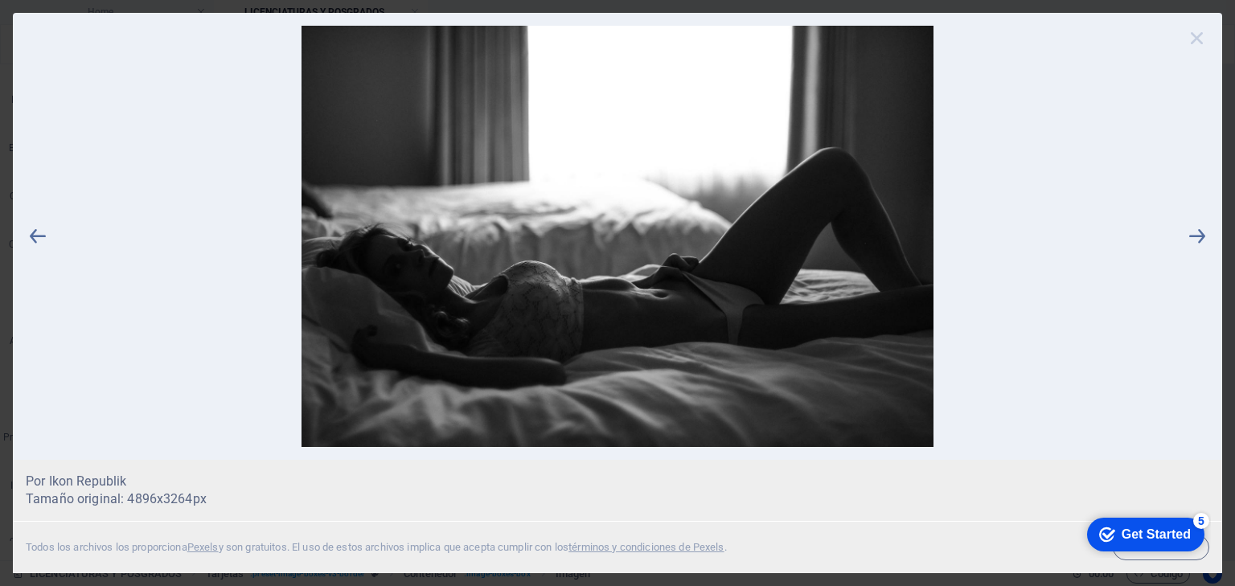
click at [1197, 38] on icon at bounding box center [1197, 38] width 24 height 24
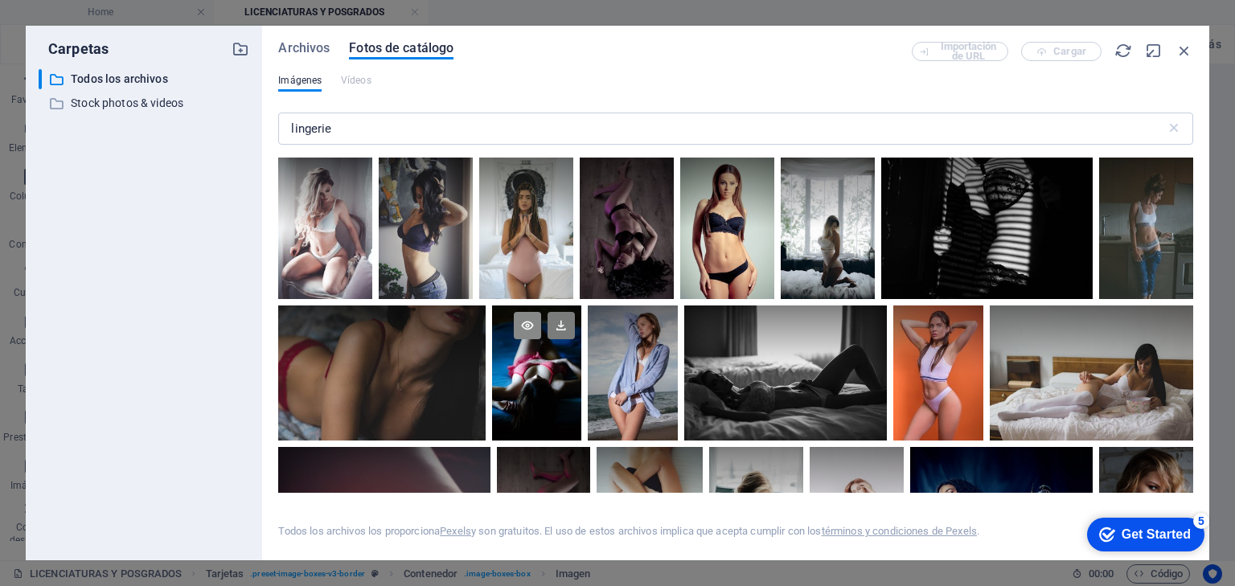
click at [529, 322] on icon at bounding box center [527, 325] width 27 height 27
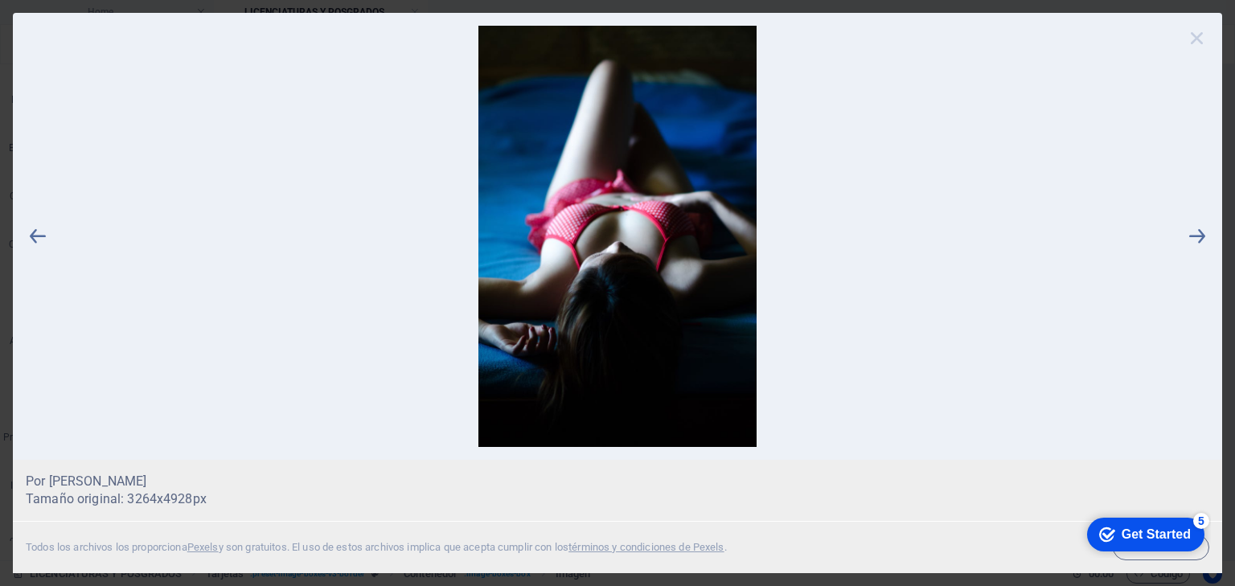
click at [1197, 37] on icon at bounding box center [1197, 38] width 24 height 24
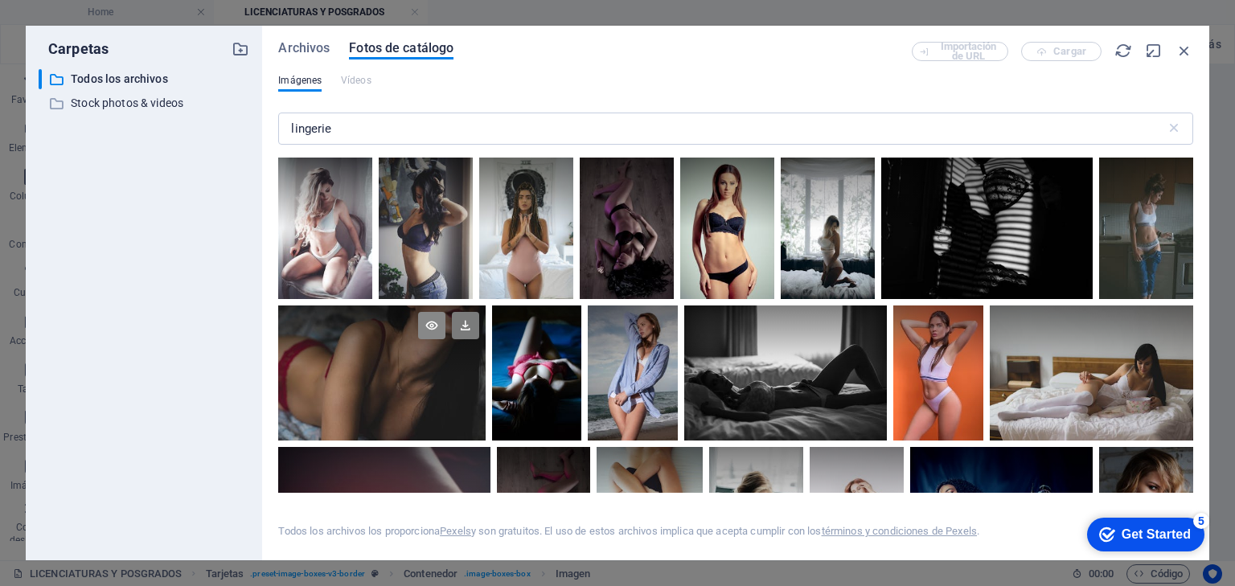
click at [434, 322] on icon at bounding box center [431, 325] width 27 height 27
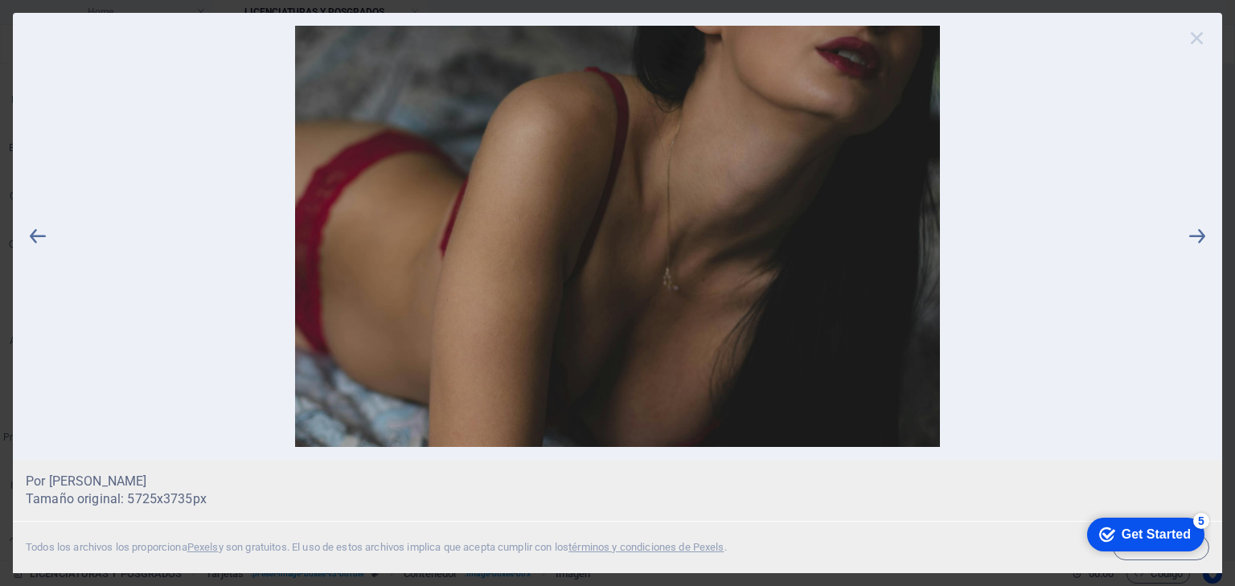
click at [1196, 39] on icon at bounding box center [1197, 38] width 24 height 24
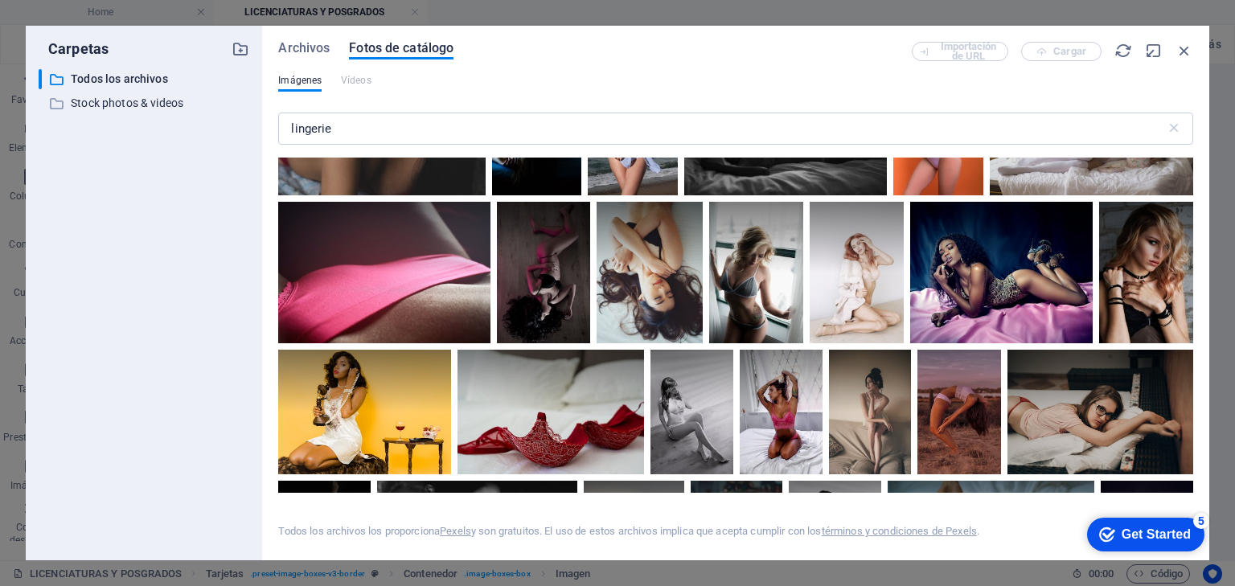
scroll to position [257, 0]
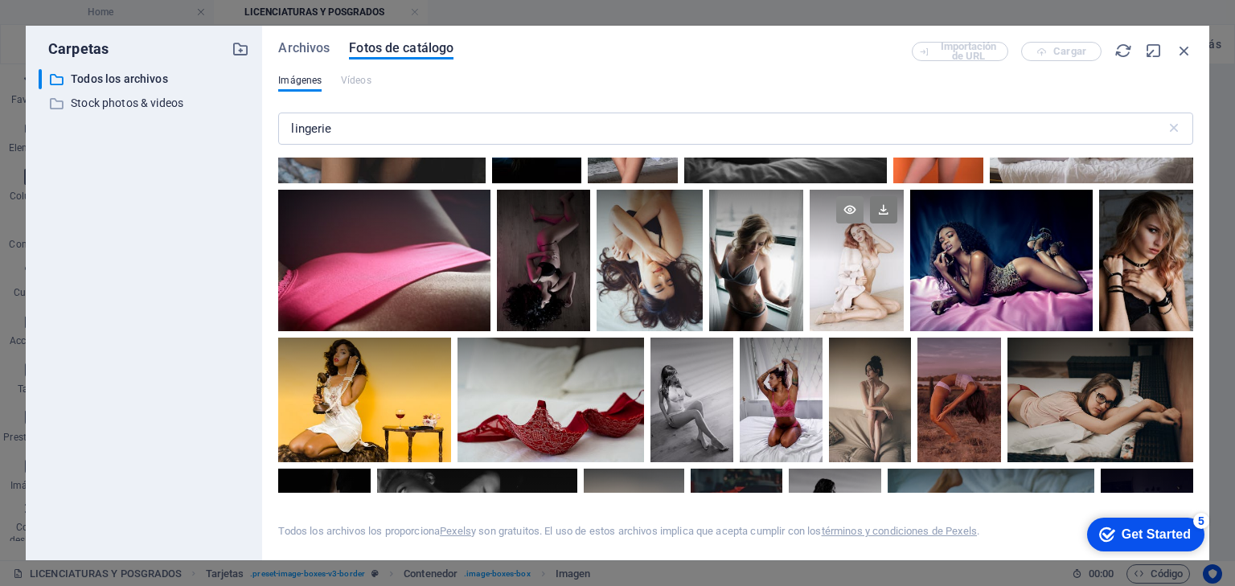
click at [848, 207] on icon at bounding box center [849, 209] width 27 height 27
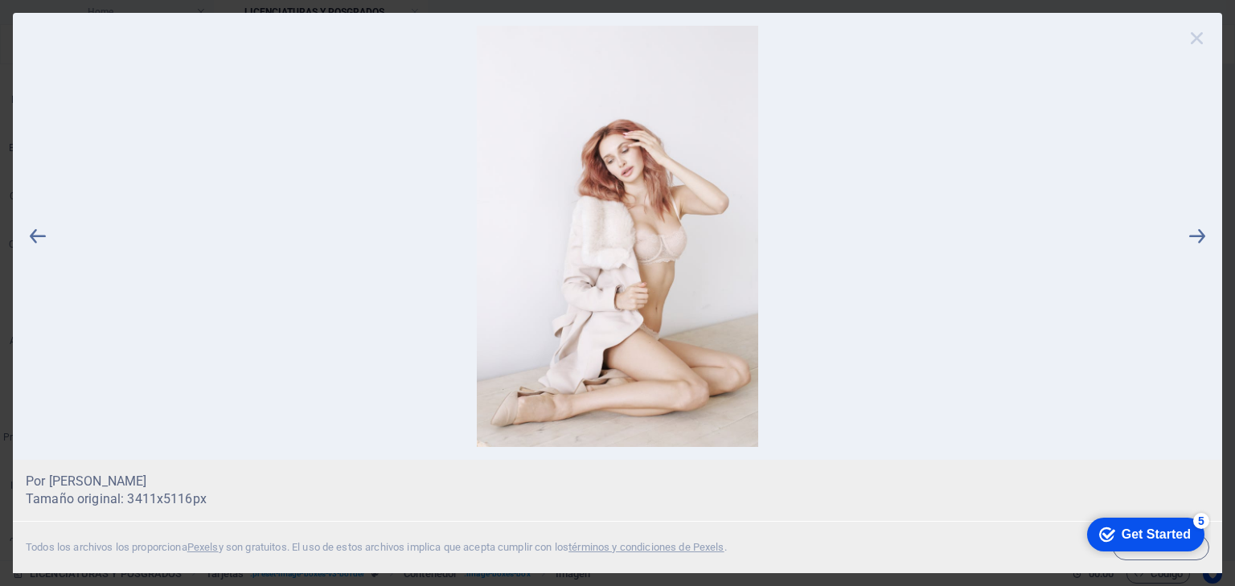
click at [1195, 39] on icon at bounding box center [1197, 38] width 24 height 24
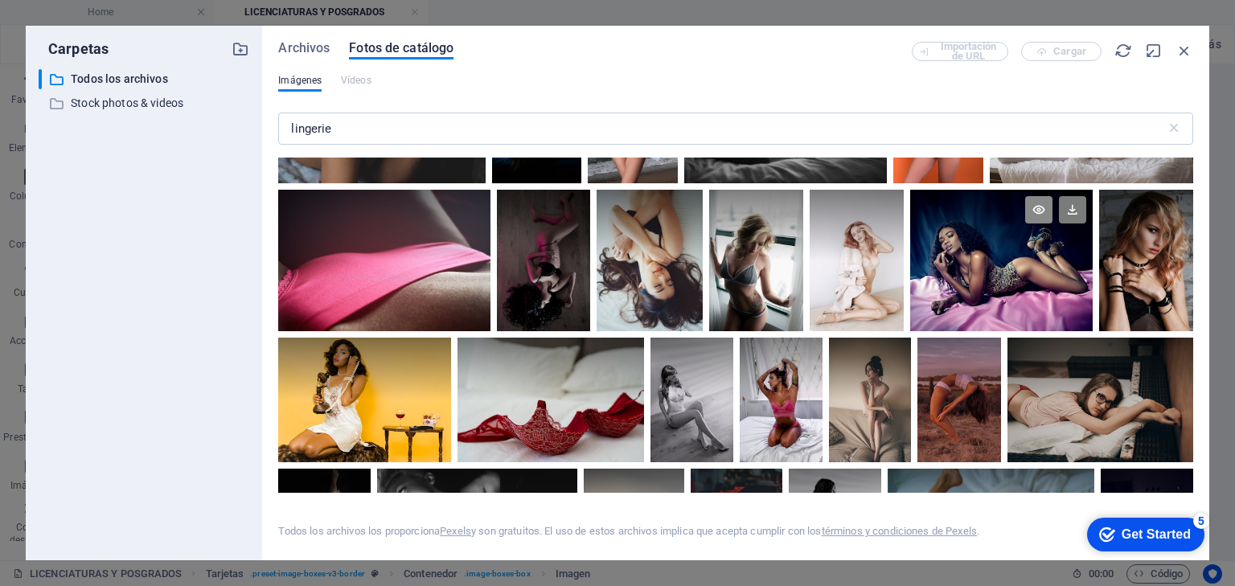
click at [1033, 203] on icon at bounding box center [1038, 209] width 27 height 27
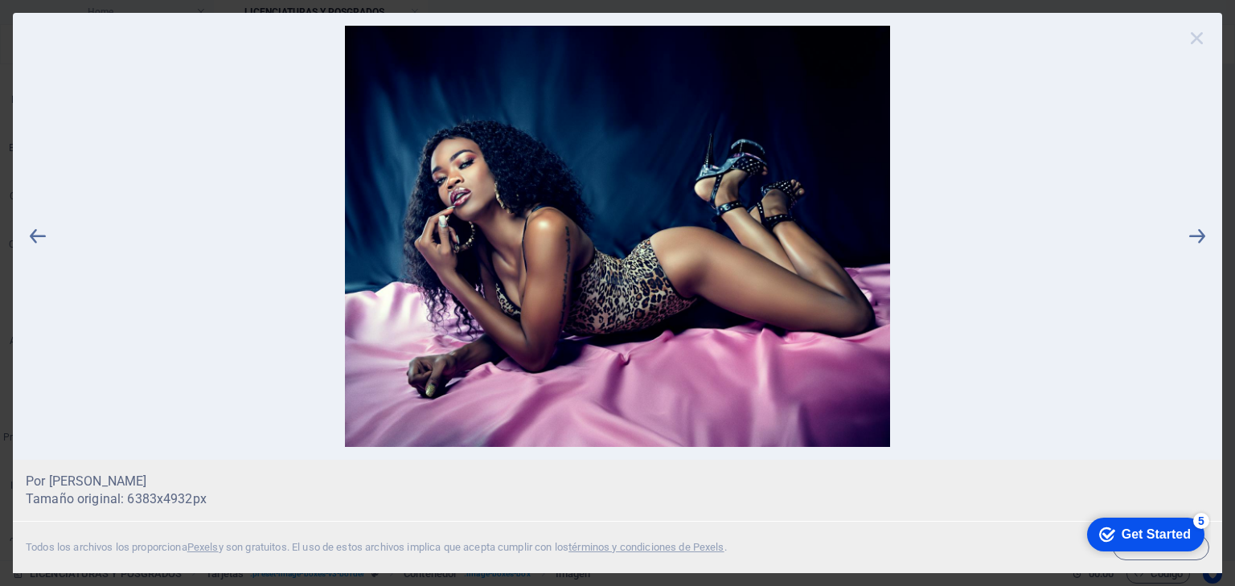
click at [1193, 35] on icon at bounding box center [1197, 38] width 24 height 24
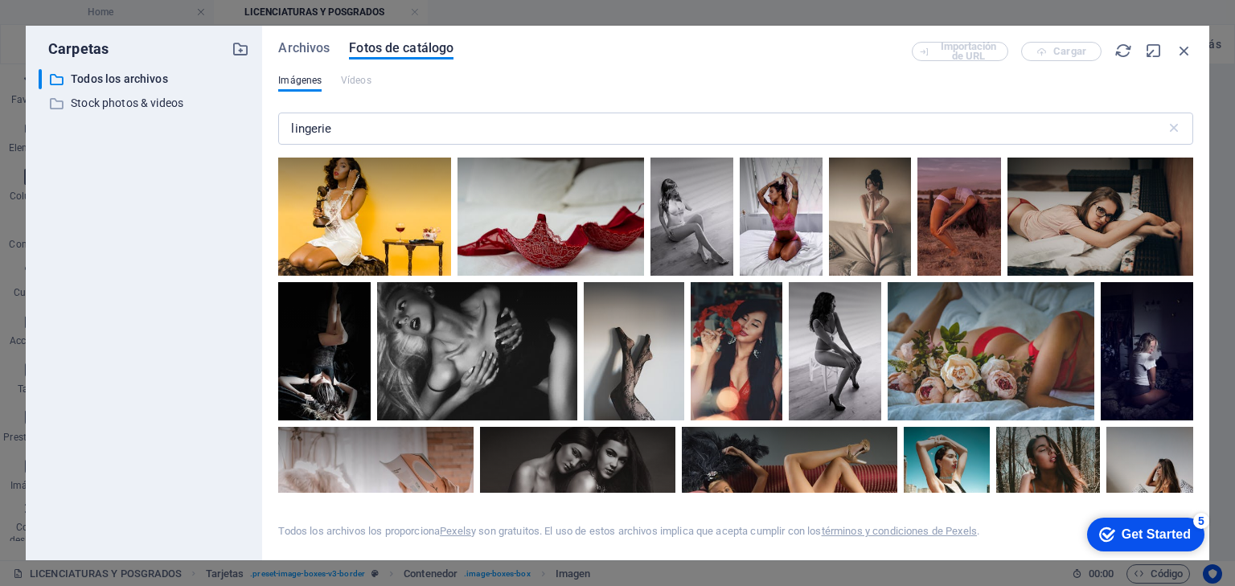
scroll to position [450, 0]
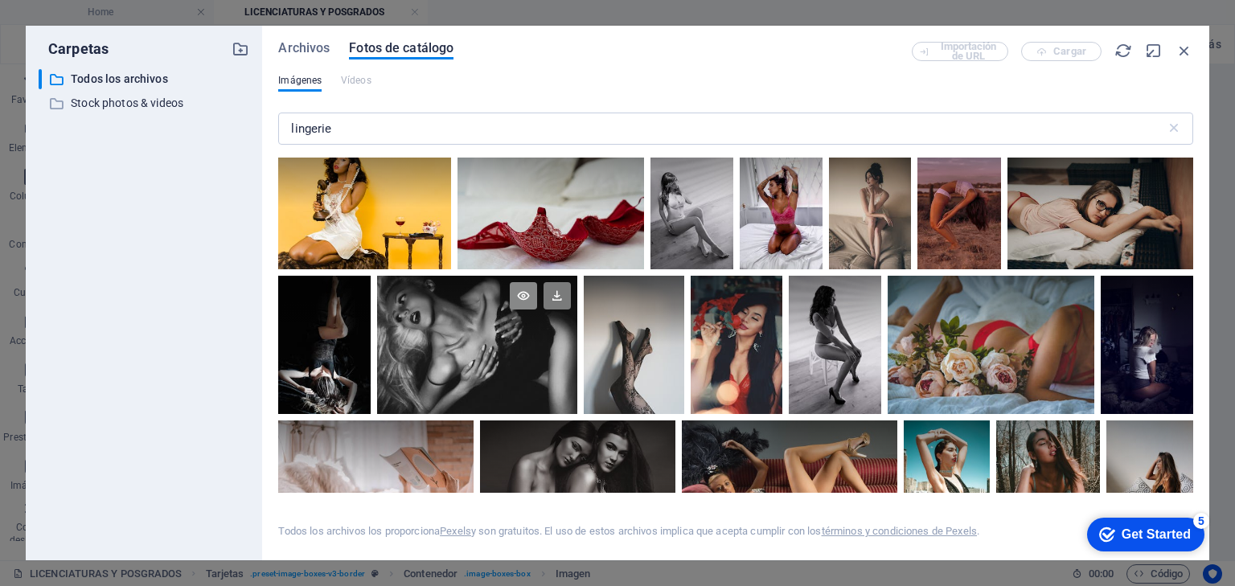
click at [521, 295] on icon at bounding box center [523, 295] width 27 height 27
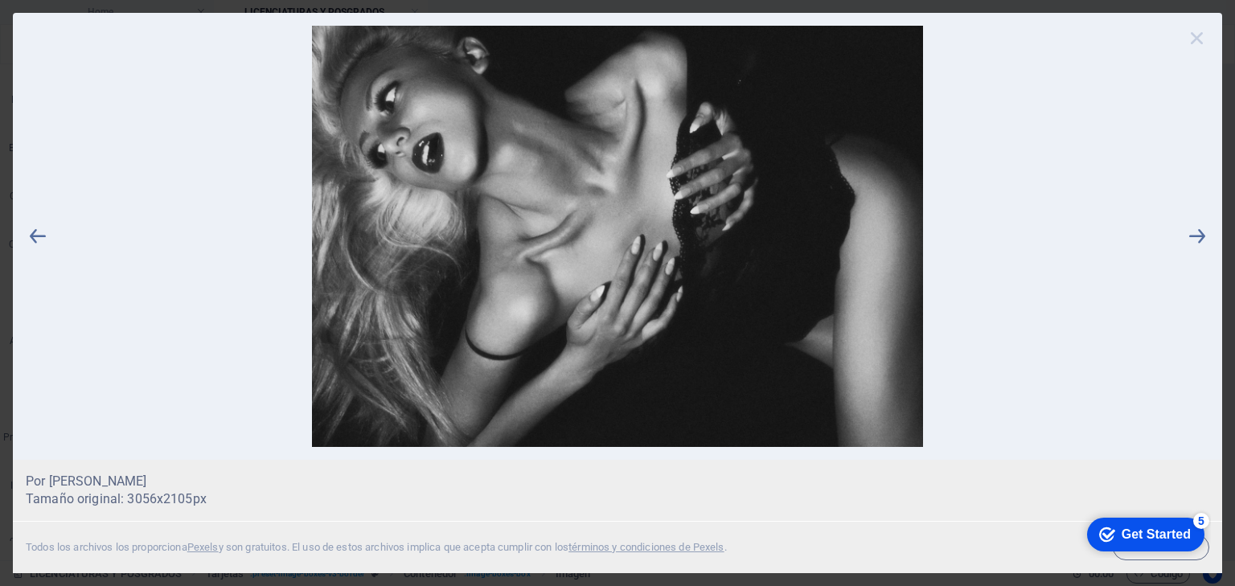
click at [1200, 35] on icon at bounding box center [1197, 38] width 24 height 24
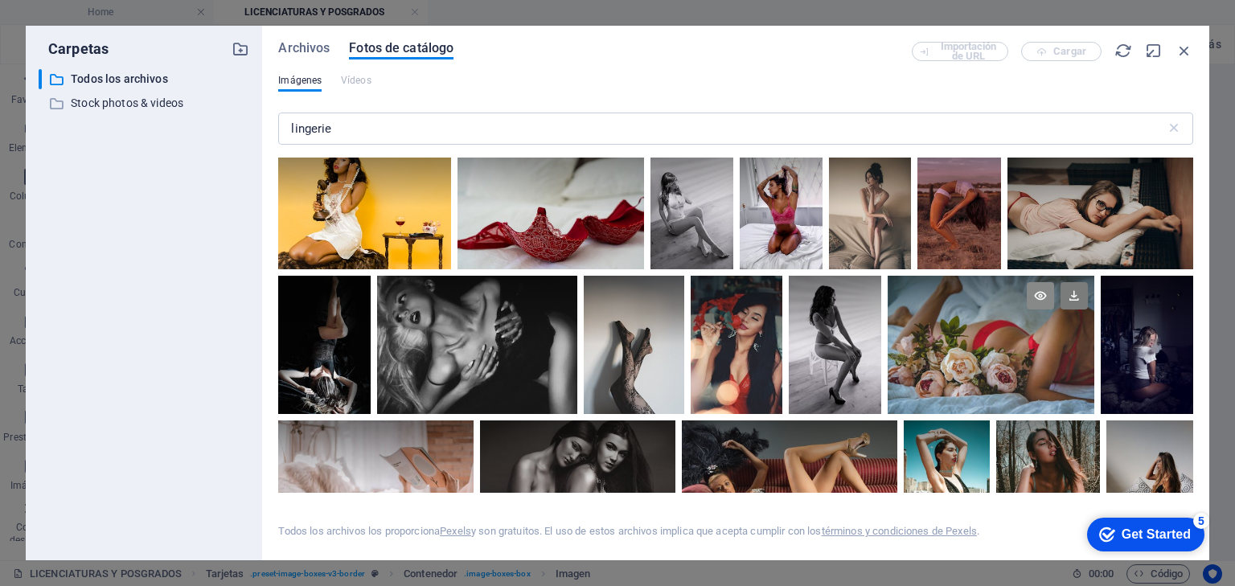
click at [1038, 292] on icon at bounding box center [1040, 295] width 27 height 27
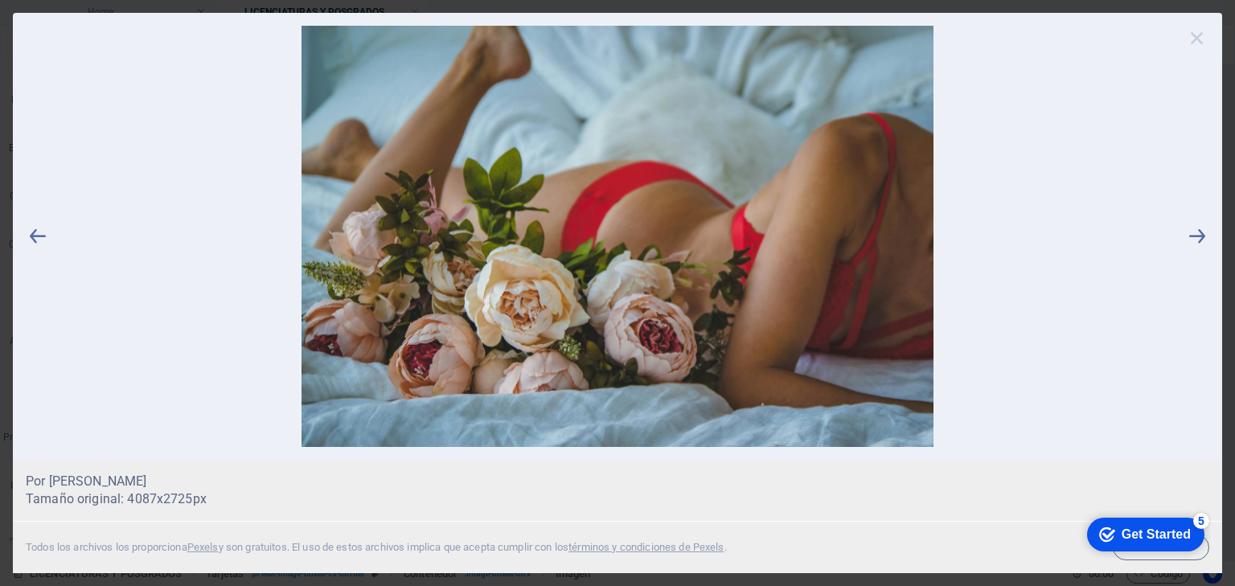
click at [1200, 38] on icon at bounding box center [1197, 38] width 24 height 24
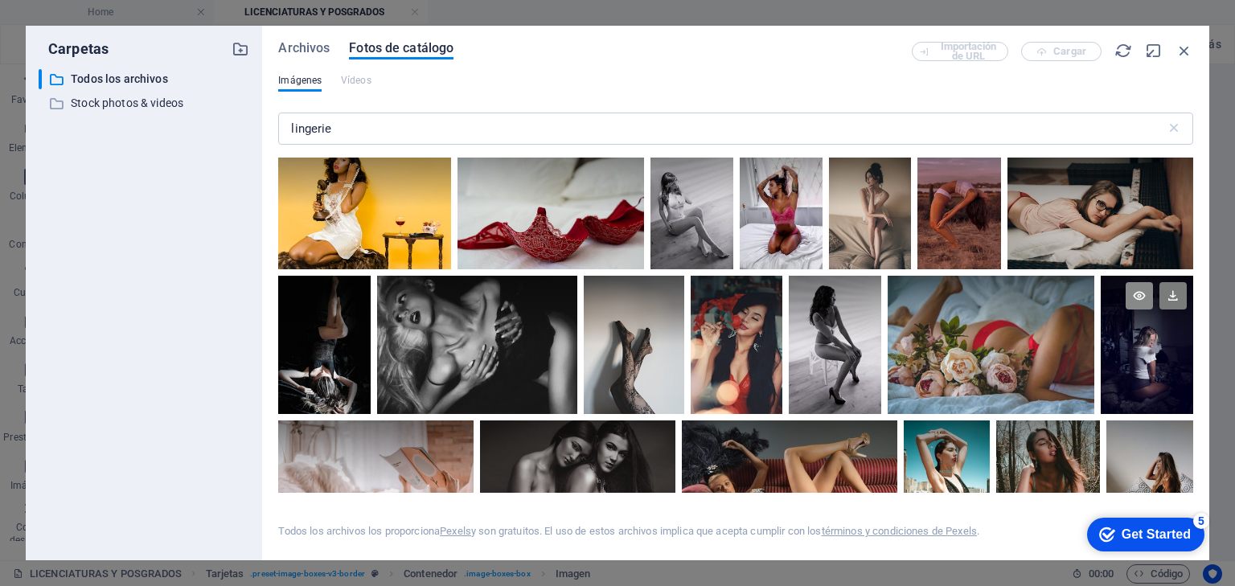
click at [1133, 291] on icon at bounding box center [1139, 295] width 27 height 27
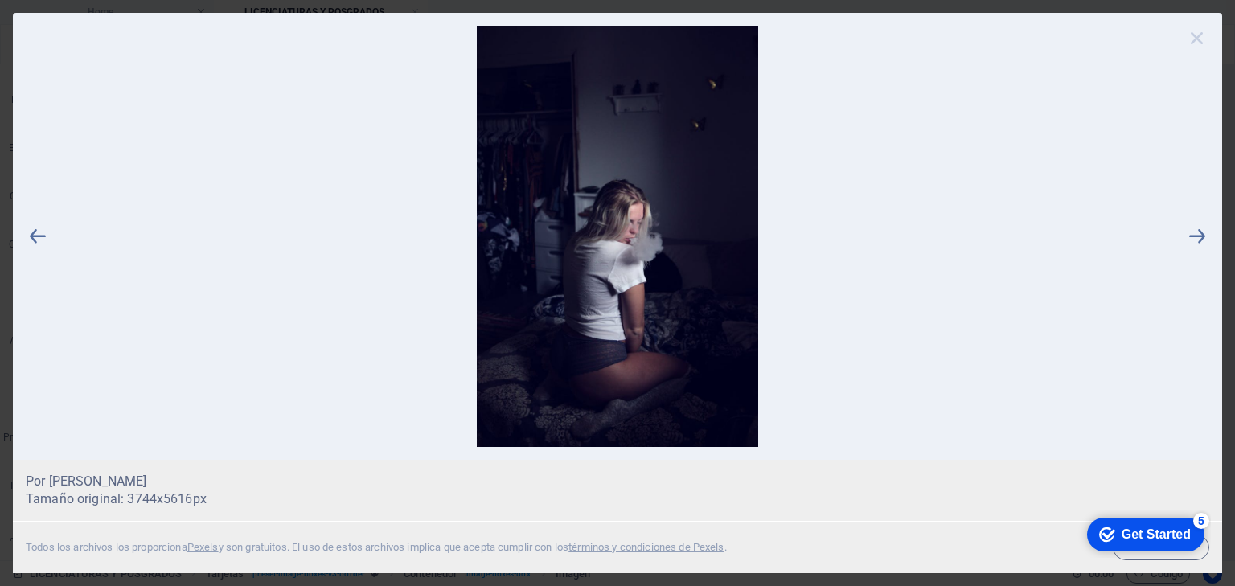
click at [1197, 35] on icon at bounding box center [1197, 38] width 24 height 24
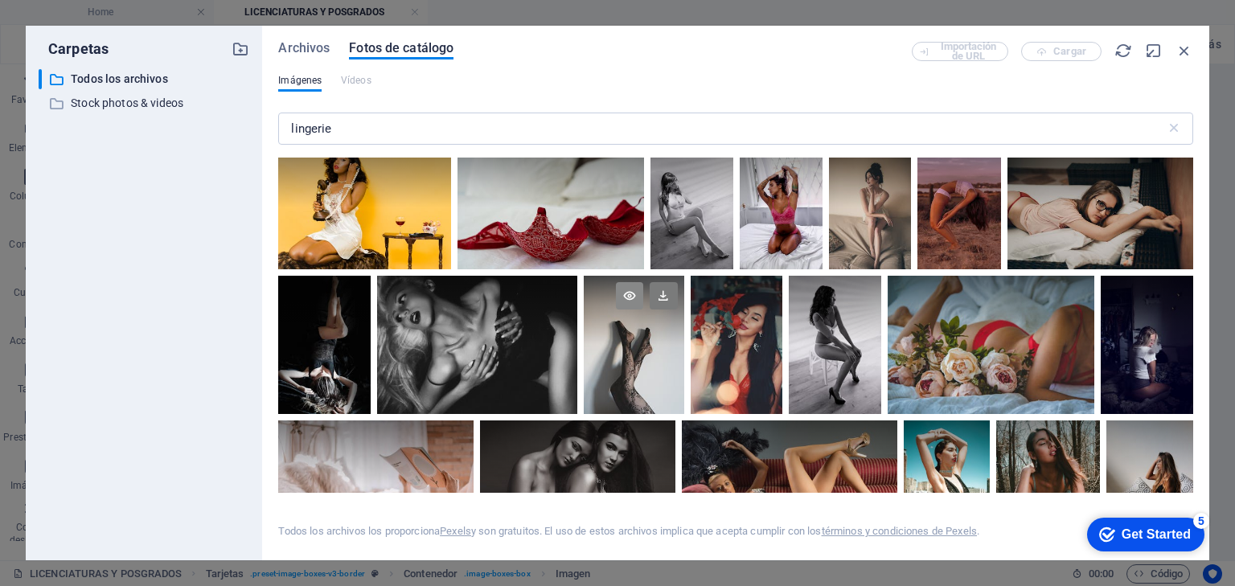
click at [628, 290] on icon at bounding box center [629, 295] width 27 height 27
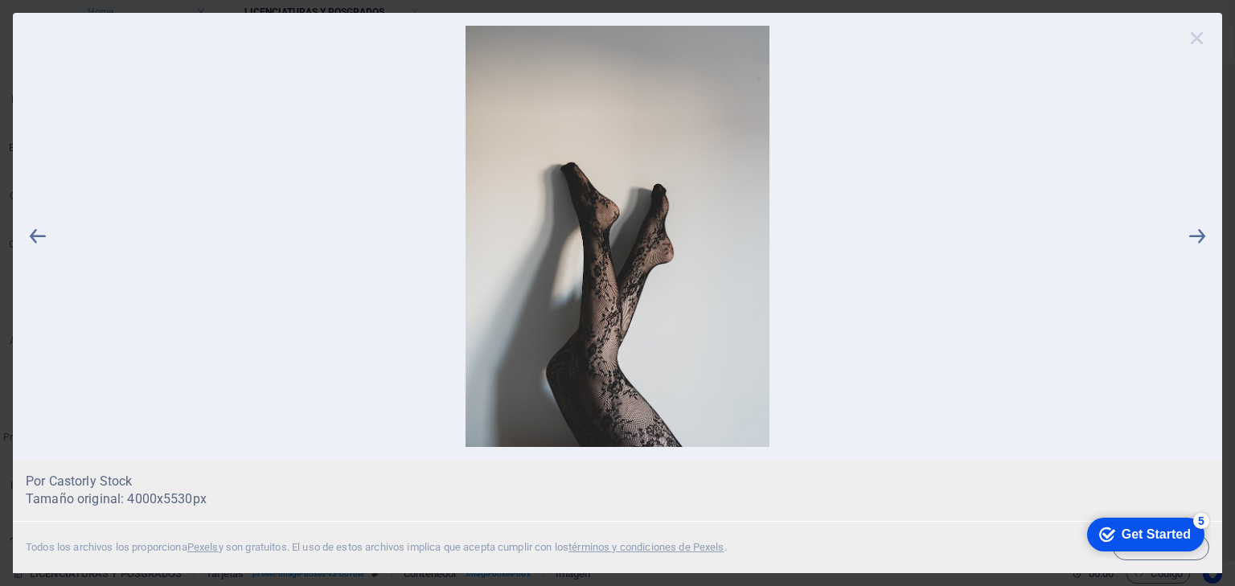
click at [1197, 35] on icon at bounding box center [1197, 38] width 24 height 24
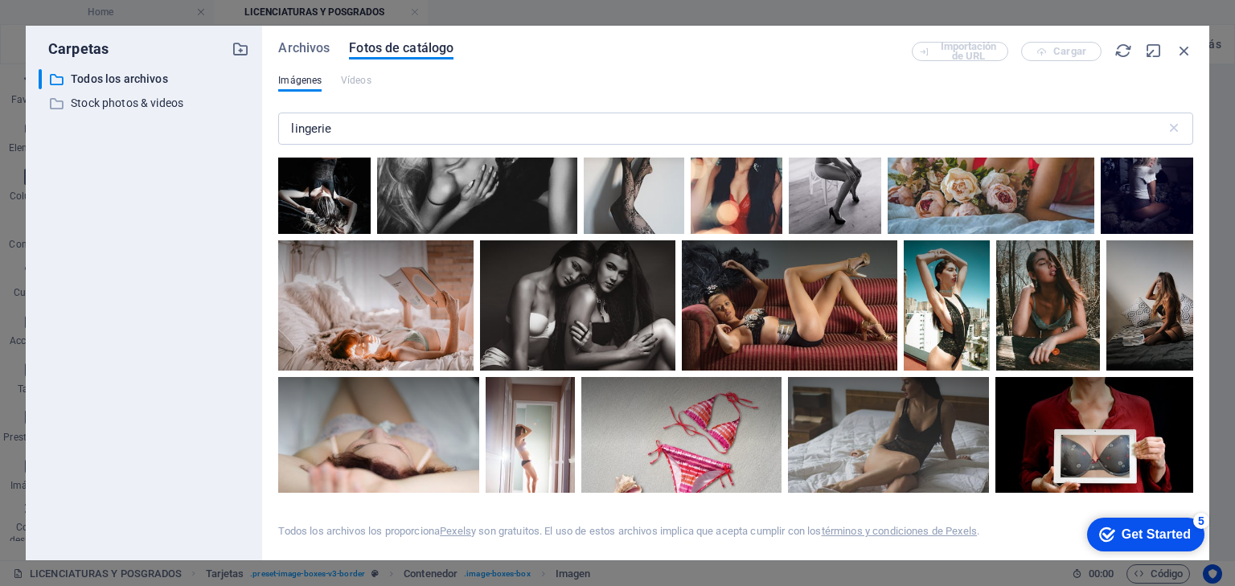
scroll to position [643, 0]
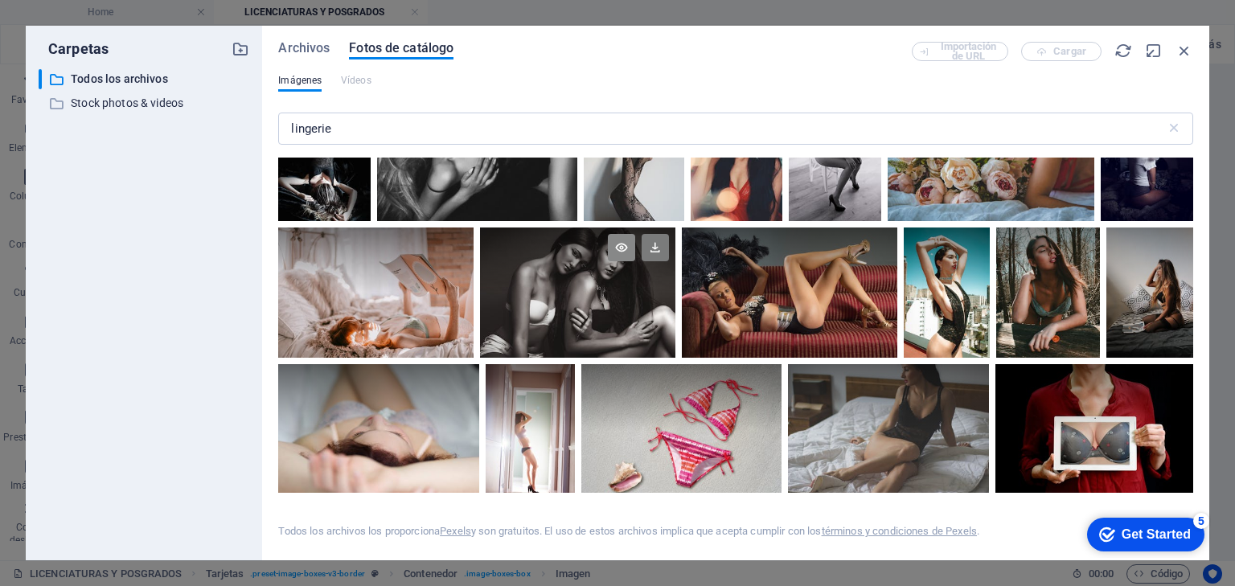
click at [618, 246] on icon at bounding box center [621, 247] width 27 height 27
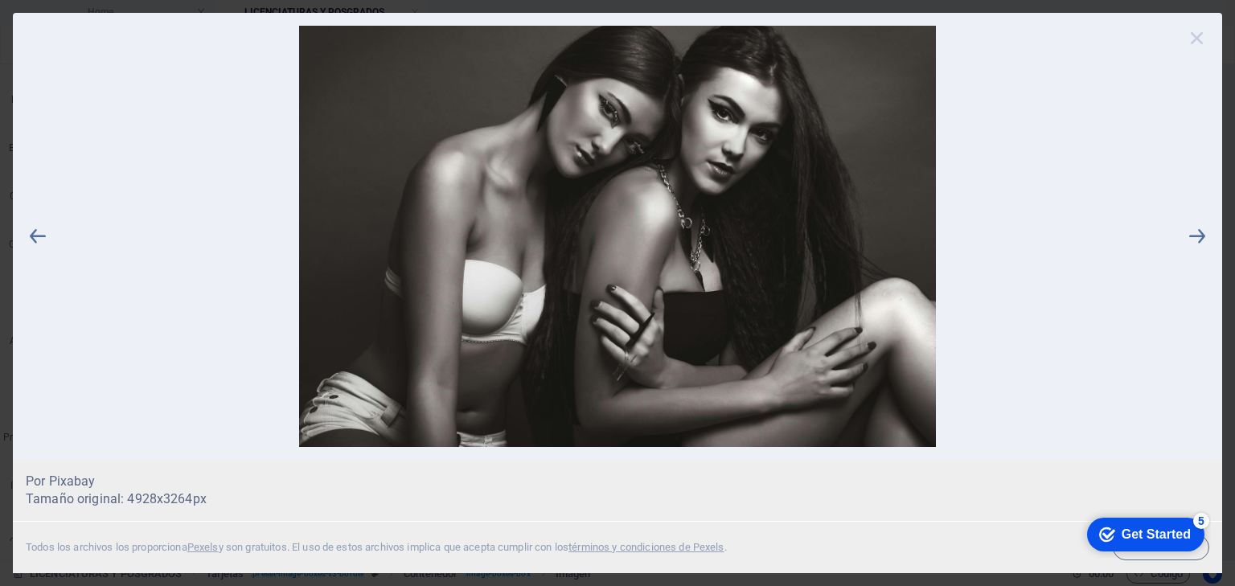
click at [1198, 37] on icon at bounding box center [1197, 38] width 24 height 24
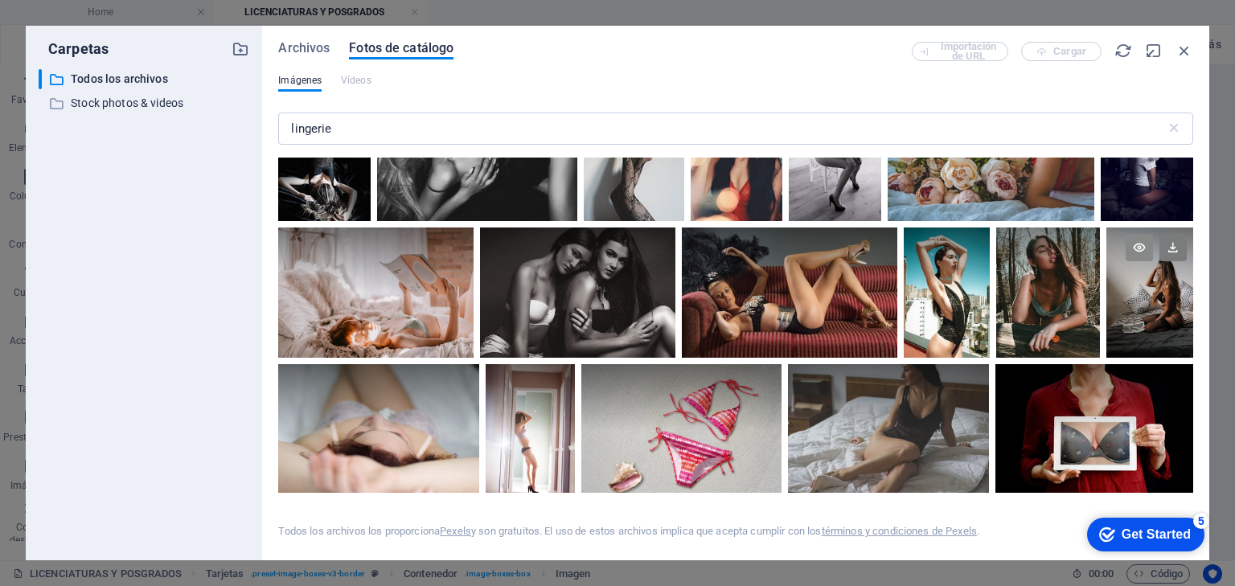
click at [1129, 241] on icon at bounding box center [1139, 247] width 27 height 27
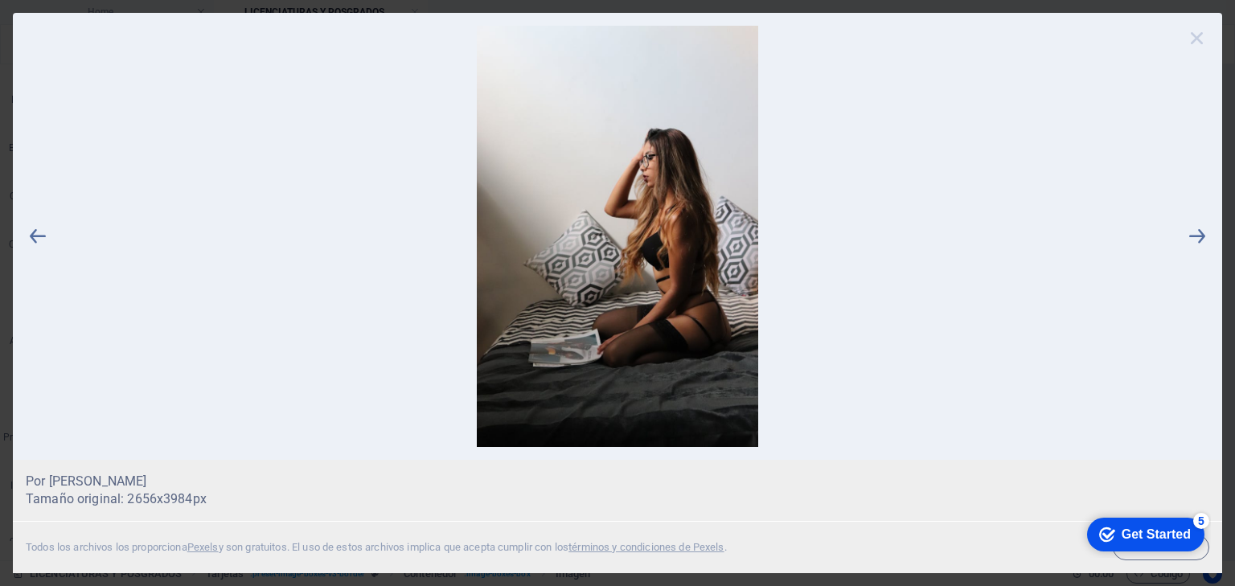
click at [1198, 35] on icon at bounding box center [1197, 38] width 24 height 24
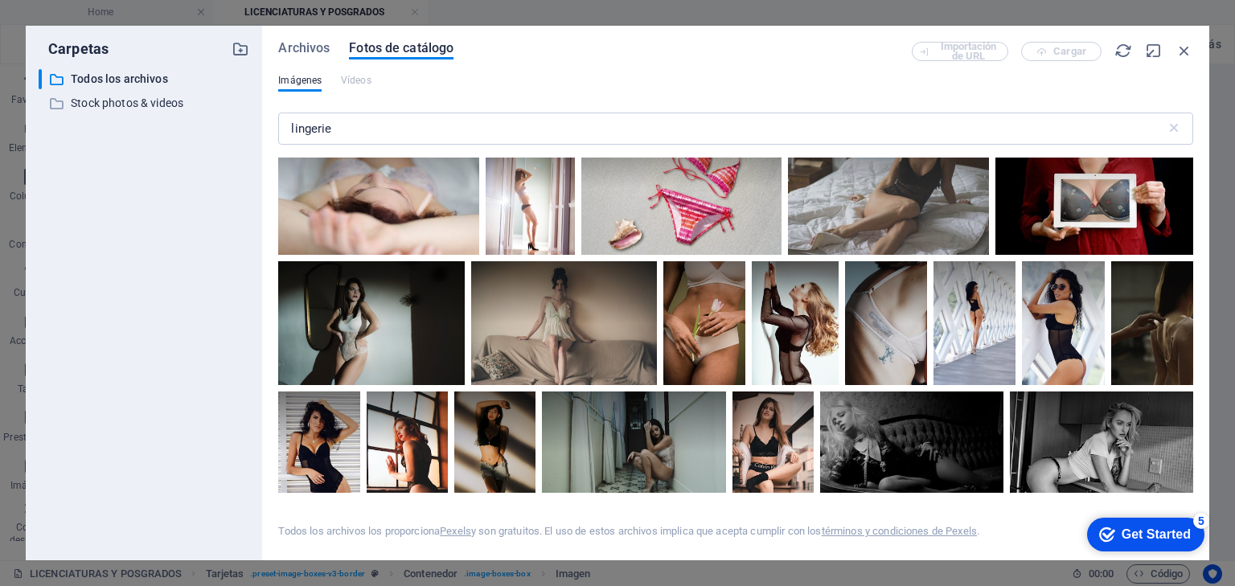
scroll to position [901, 0]
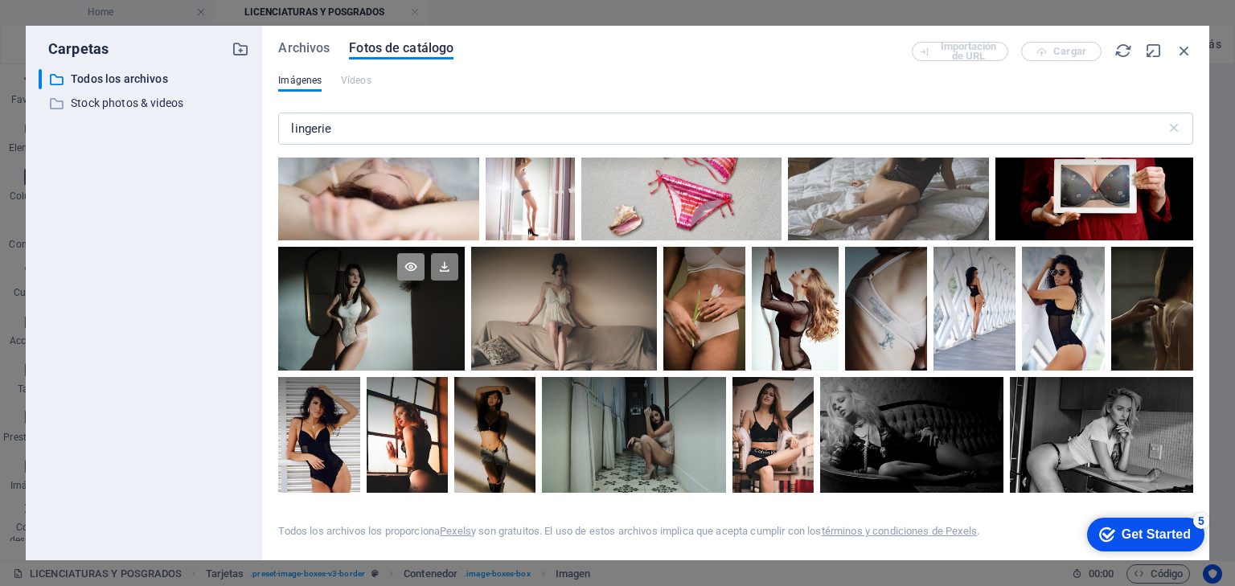
click at [405, 267] on icon at bounding box center [410, 266] width 27 height 27
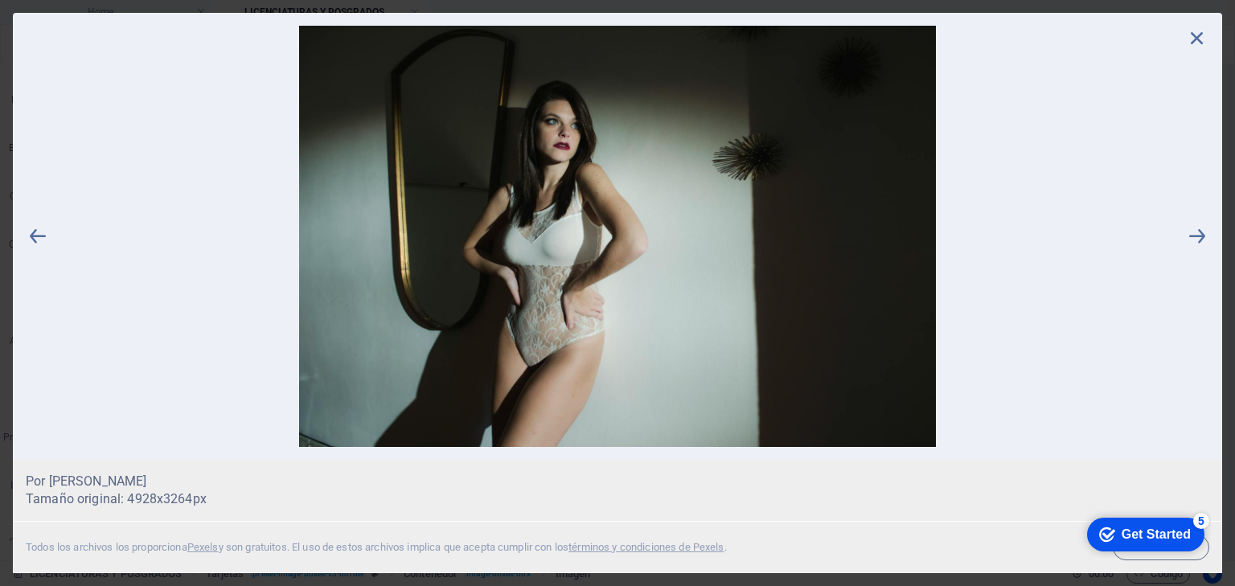
click at [1196, 35] on icon at bounding box center [1197, 38] width 24 height 24
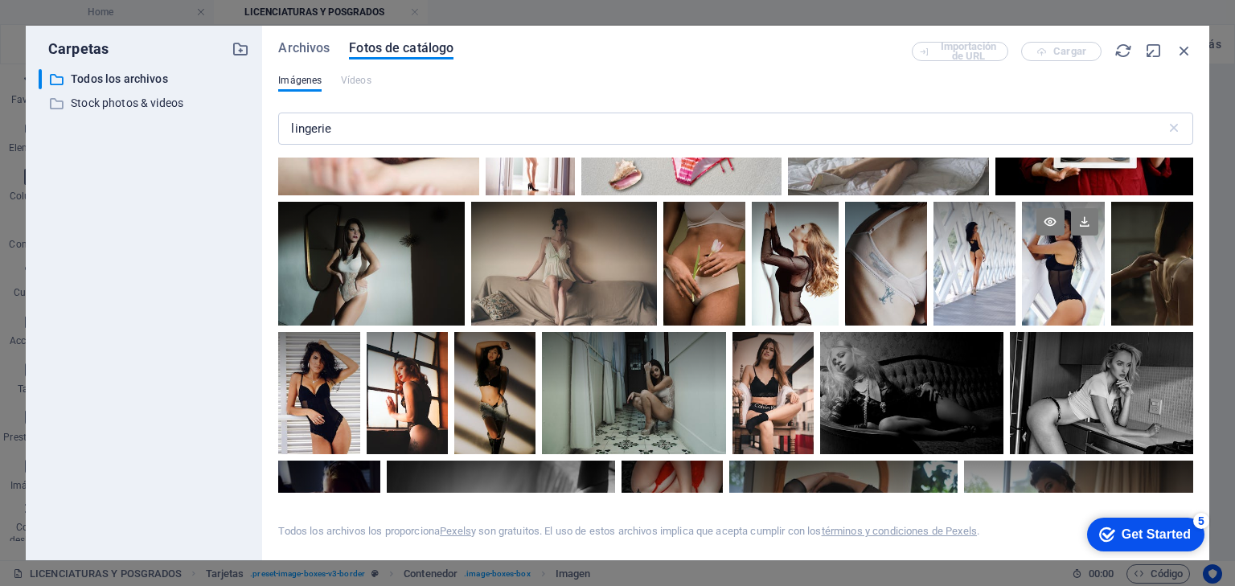
scroll to position [965, 0]
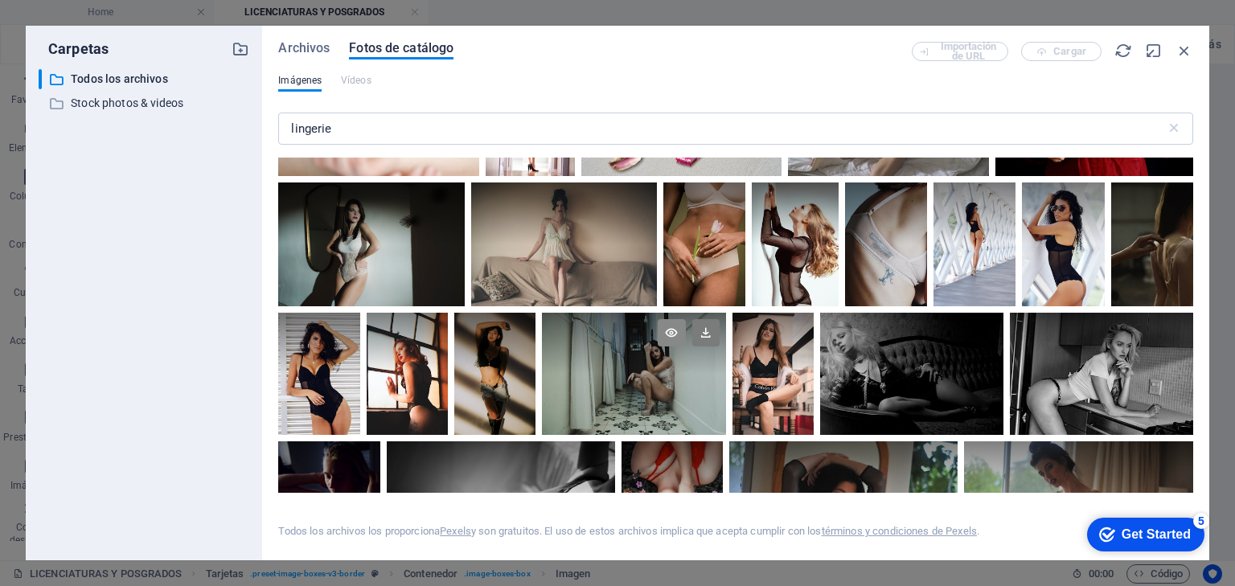
click at [671, 328] on icon at bounding box center [671, 332] width 27 height 27
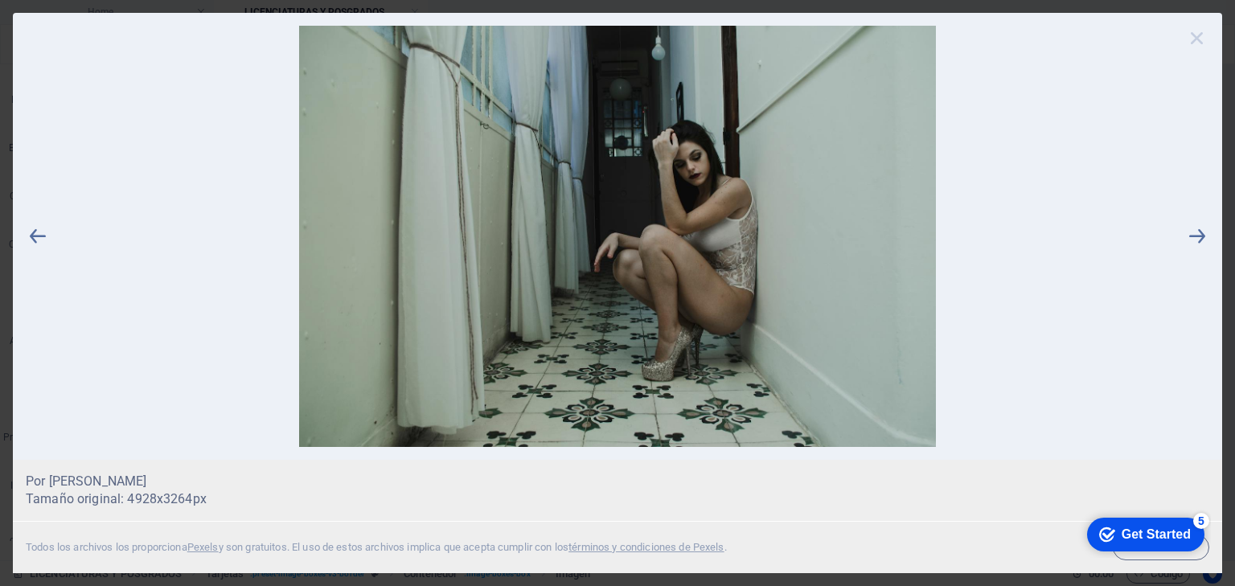
click at [1194, 39] on icon at bounding box center [1197, 38] width 24 height 24
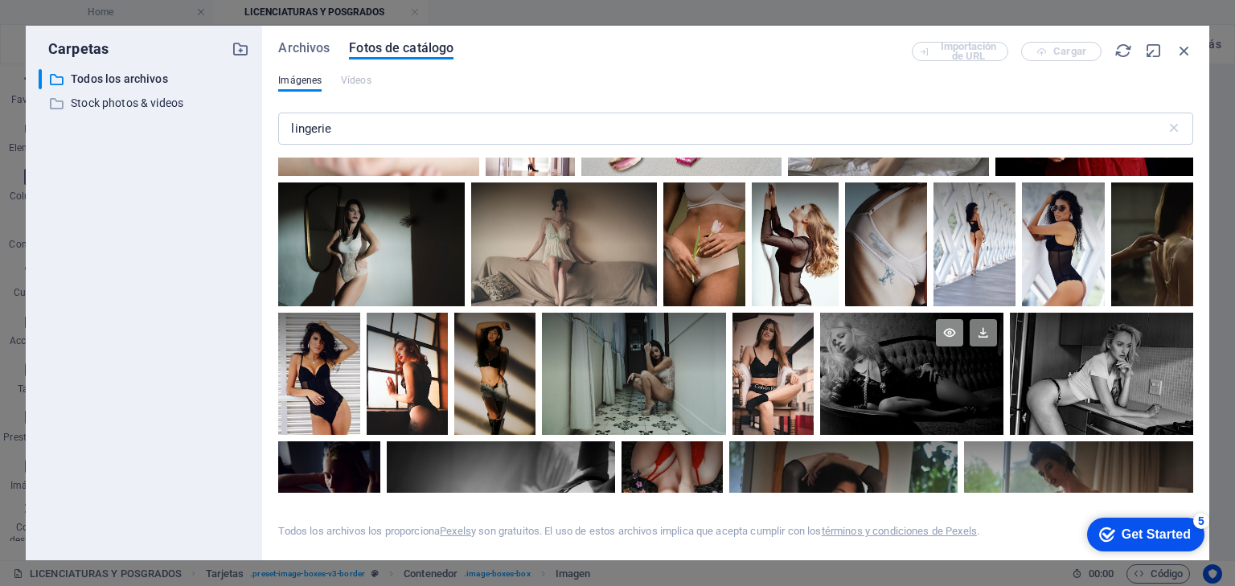
scroll to position [1029, 0]
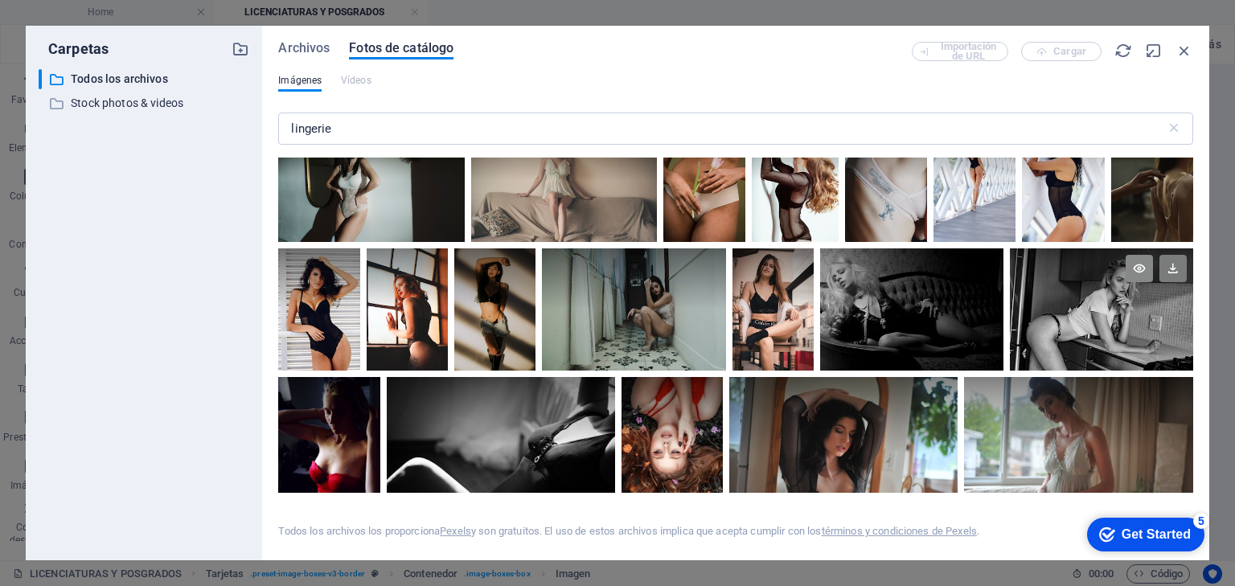
click at [1131, 266] on icon at bounding box center [1139, 268] width 27 height 27
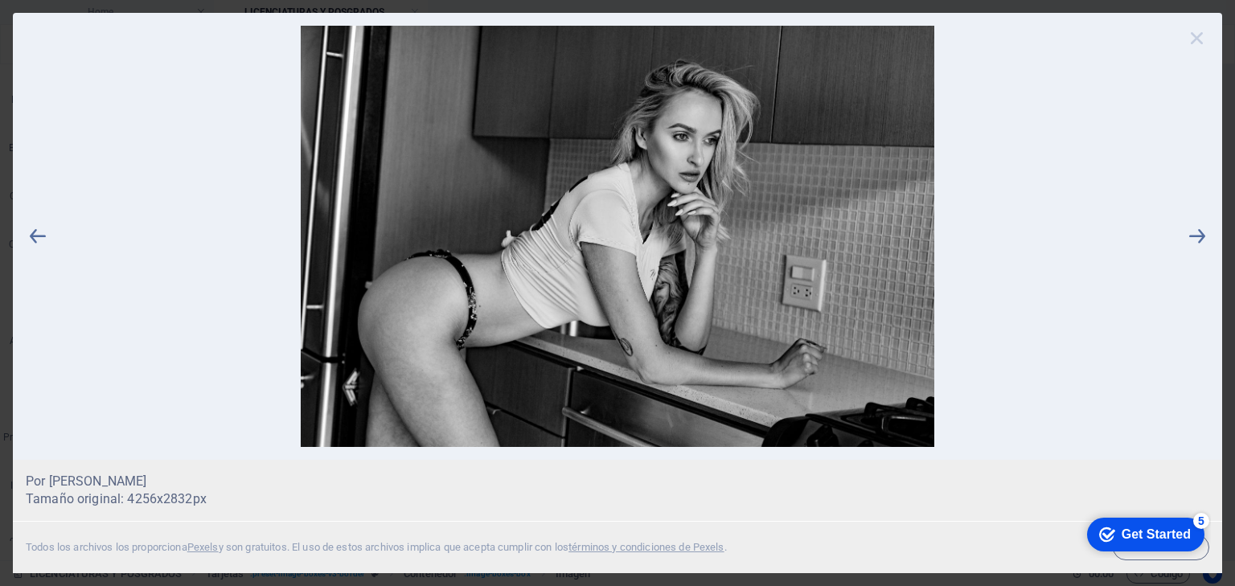
click at [1197, 39] on icon at bounding box center [1197, 38] width 24 height 24
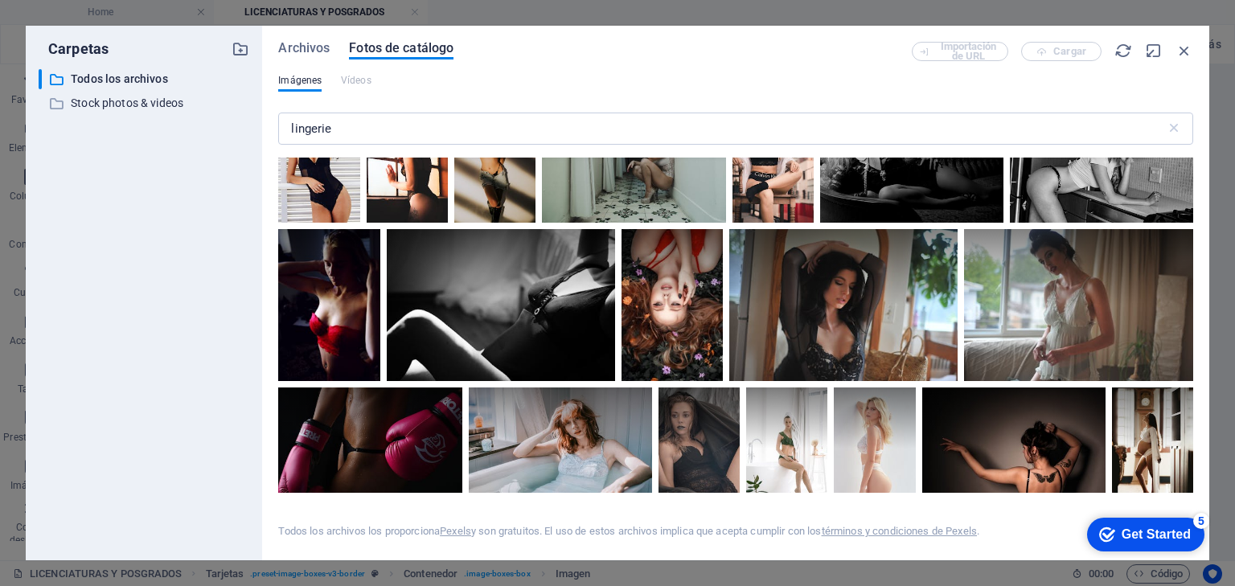
scroll to position [1222, 0]
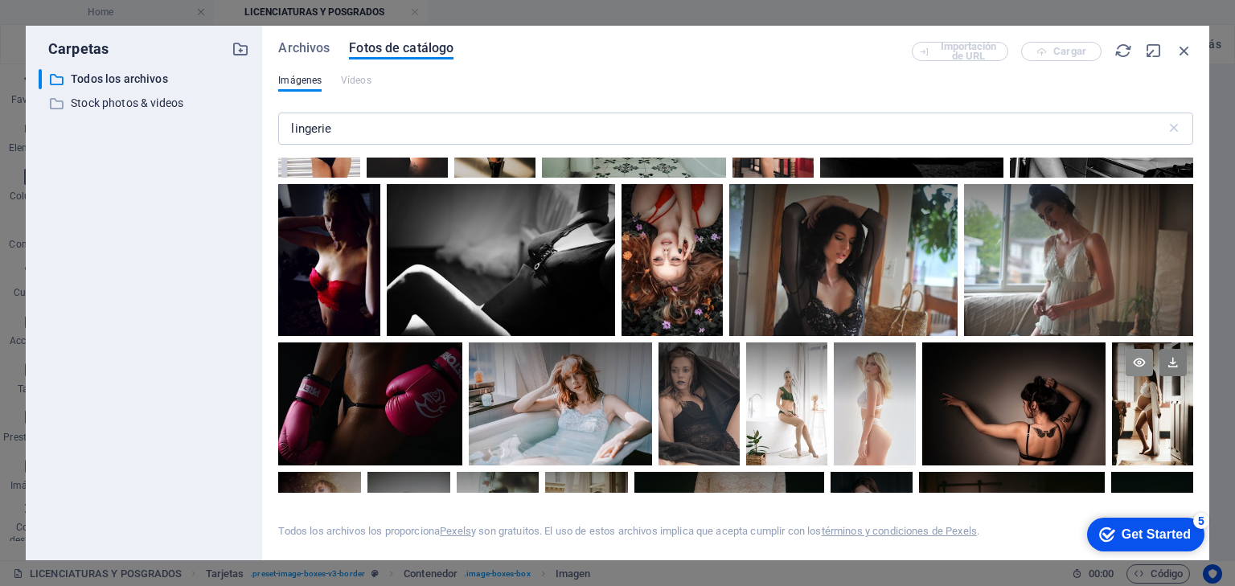
click at [1133, 360] on icon at bounding box center [1139, 362] width 27 height 27
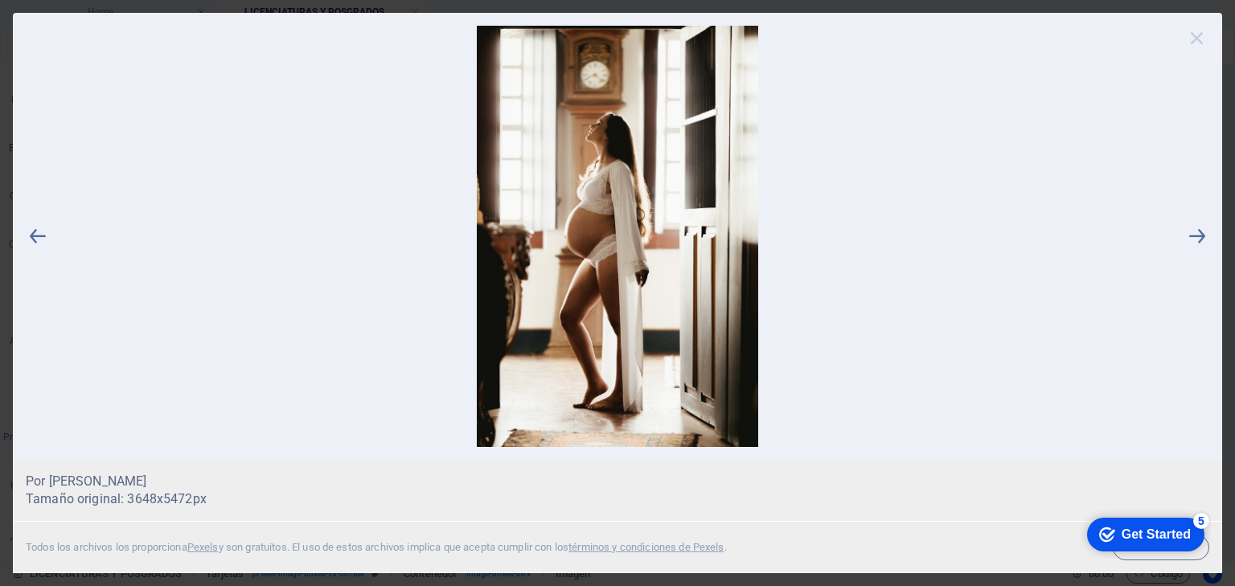
click at [1201, 37] on icon at bounding box center [1197, 38] width 24 height 24
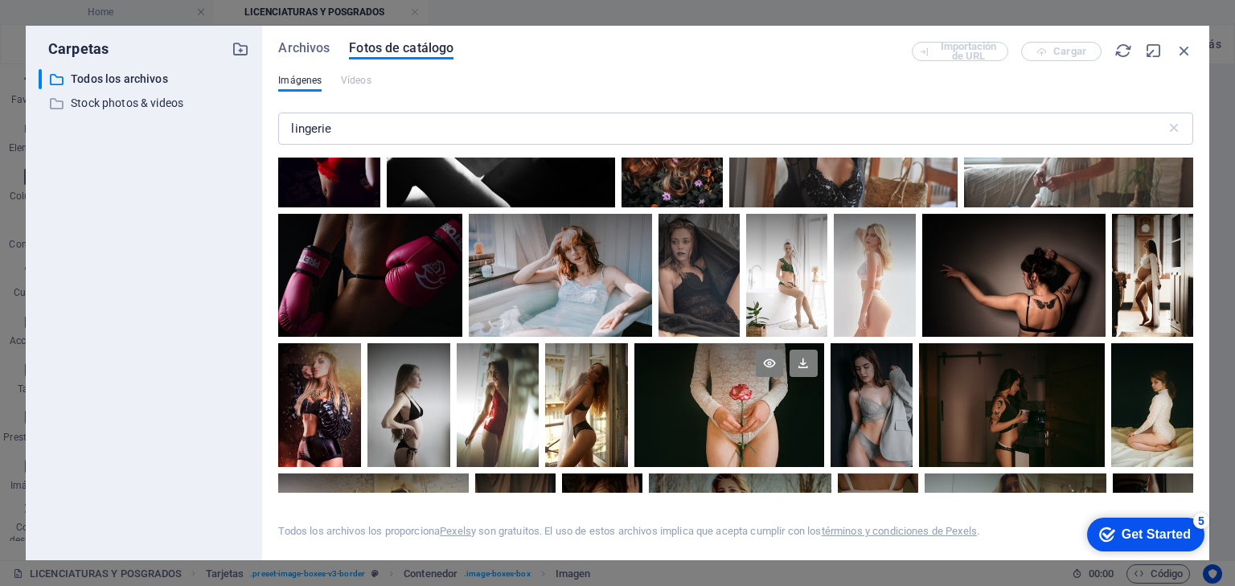
scroll to position [1415, 0]
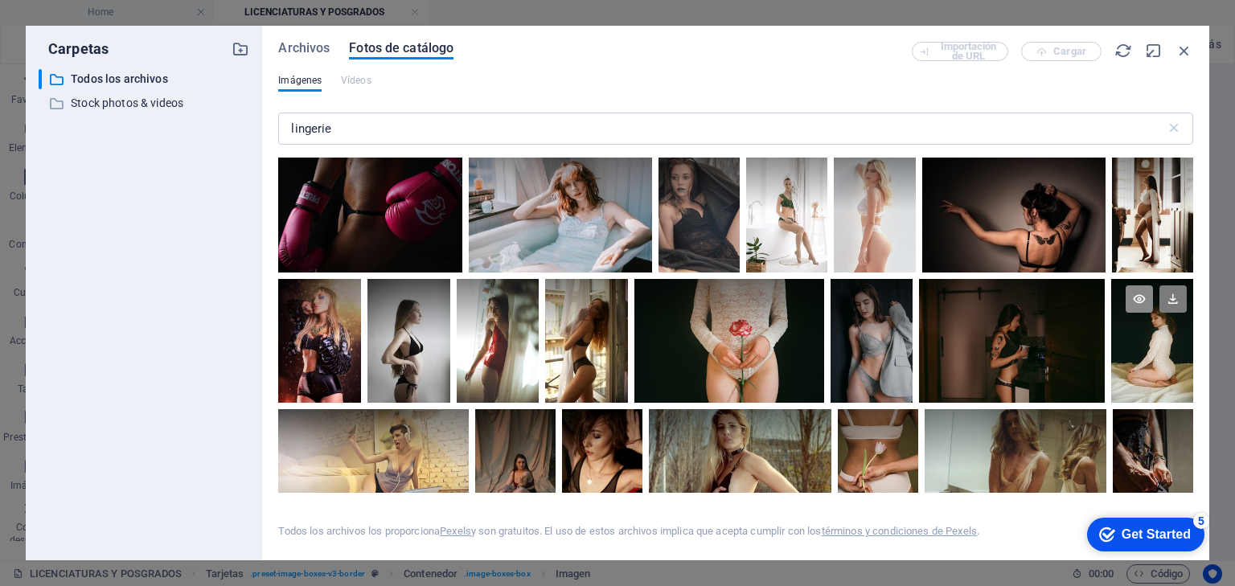
click at [1136, 298] on icon at bounding box center [1139, 298] width 27 height 27
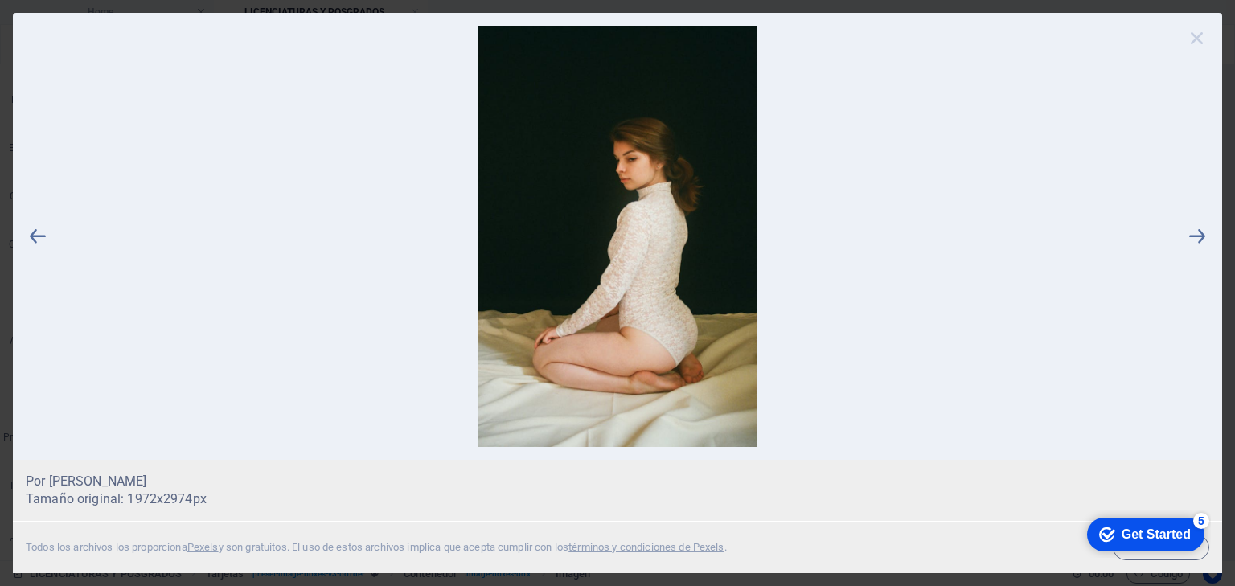
click at [1199, 35] on icon at bounding box center [1197, 38] width 24 height 24
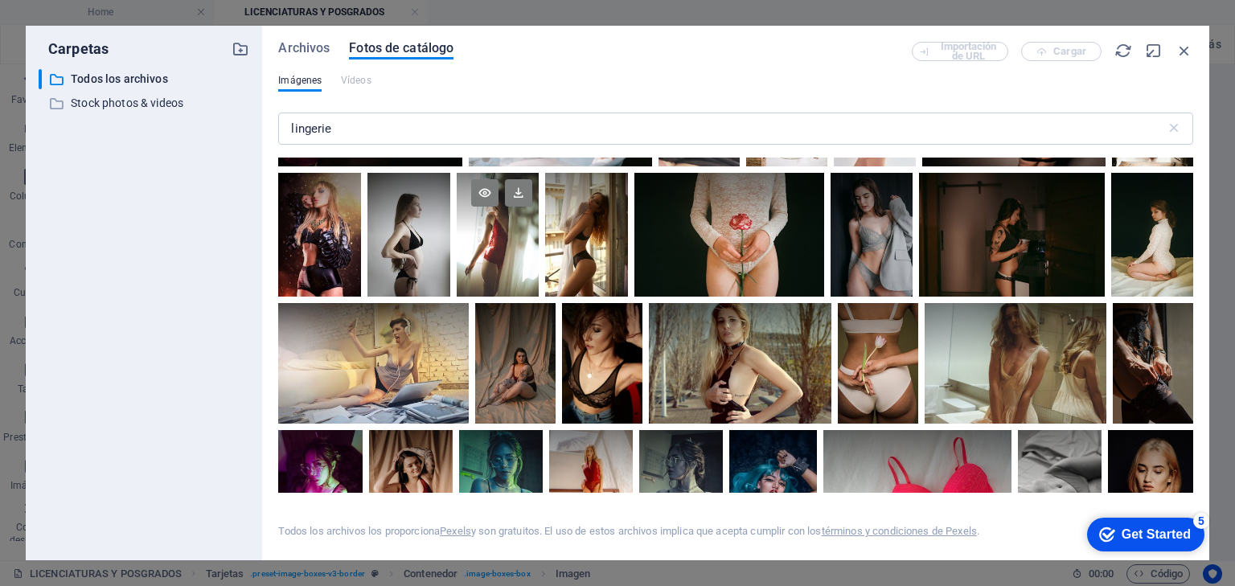
scroll to position [1544, 0]
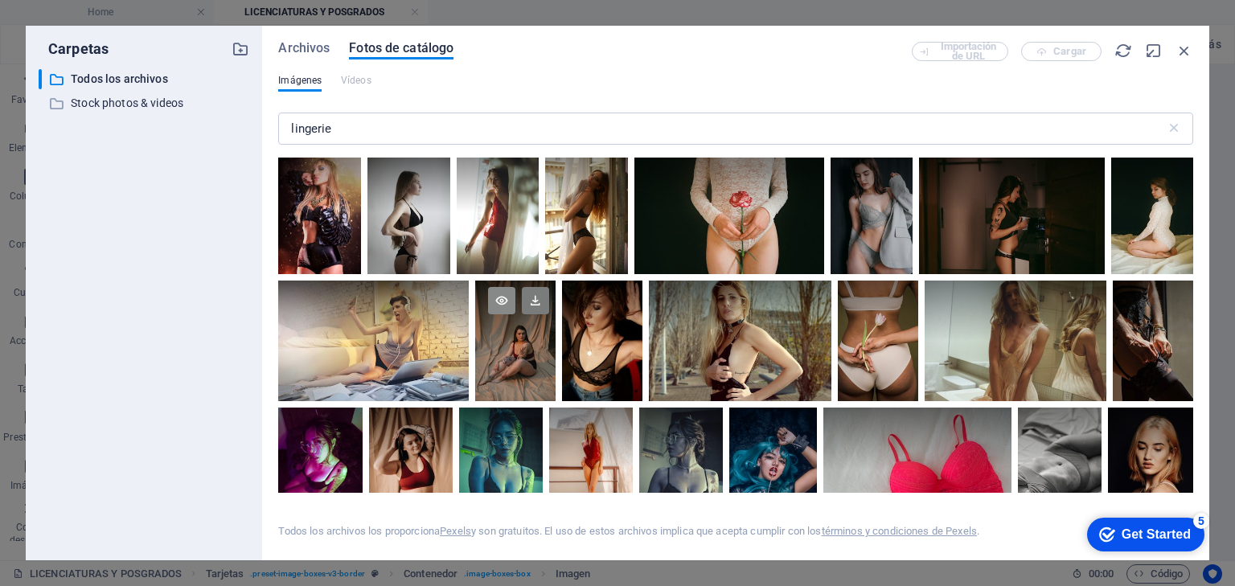
click at [515, 296] on icon at bounding box center [501, 300] width 27 height 27
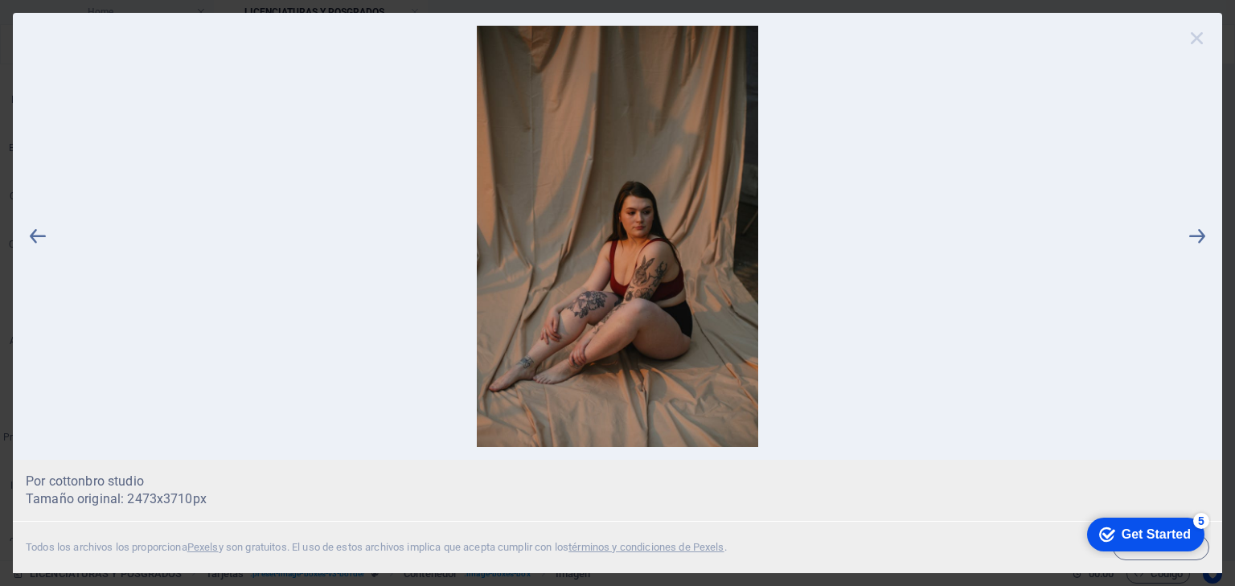
click at [1201, 42] on icon at bounding box center [1197, 38] width 24 height 24
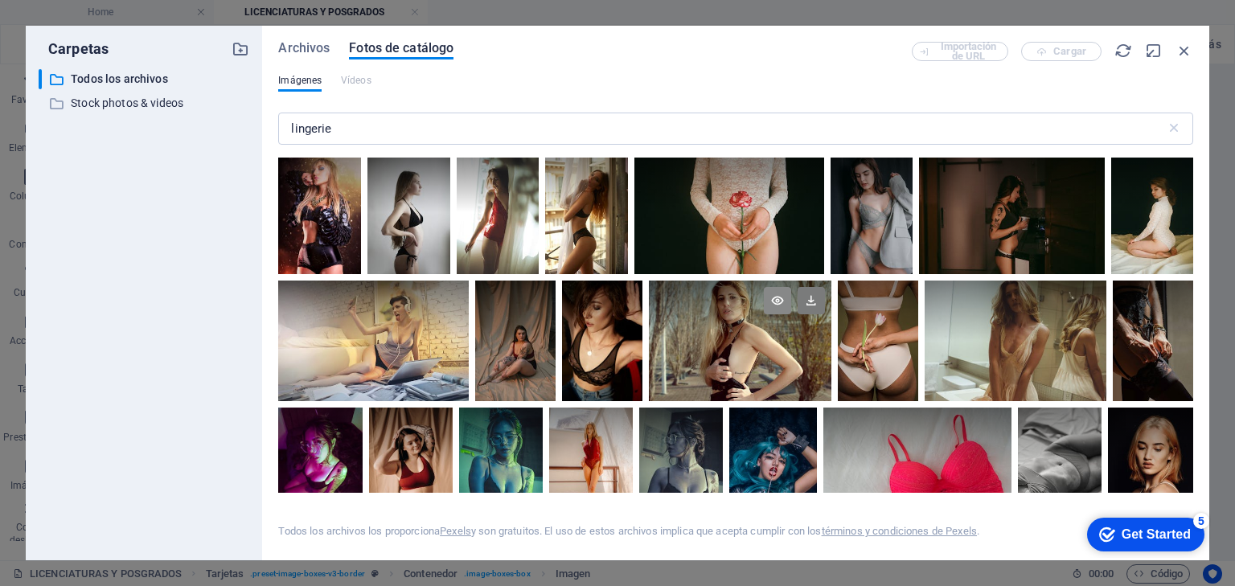
click at [791, 292] on icon at bounding box center [777, 300] width 27 height 27
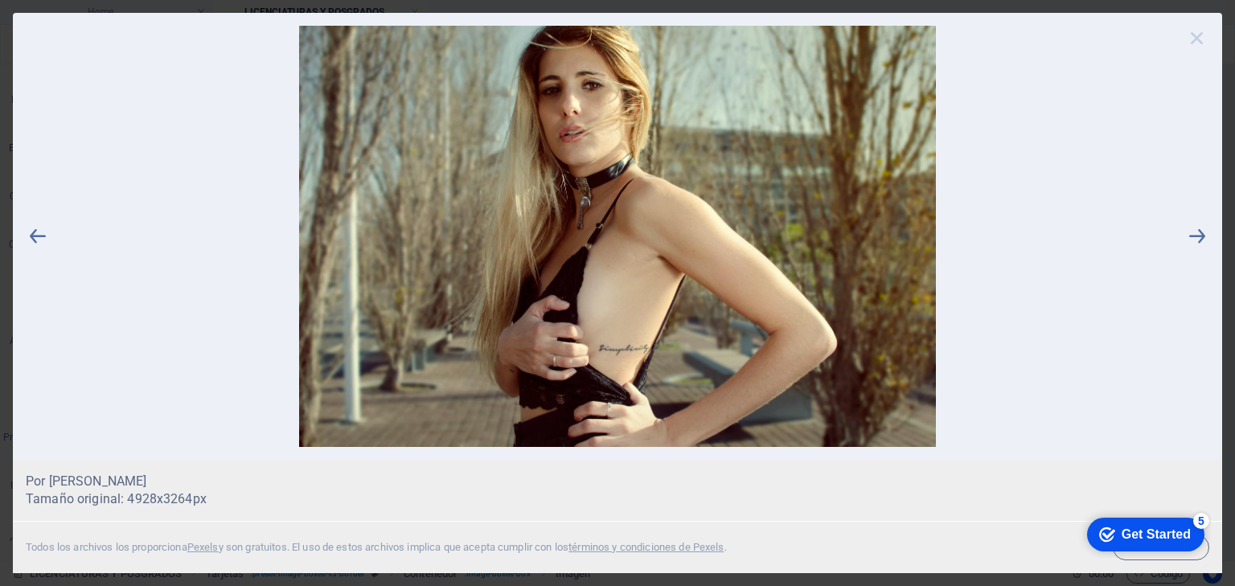
click at [1195, 35] on icon at bounding box center [1197, 38] width 24 height 24
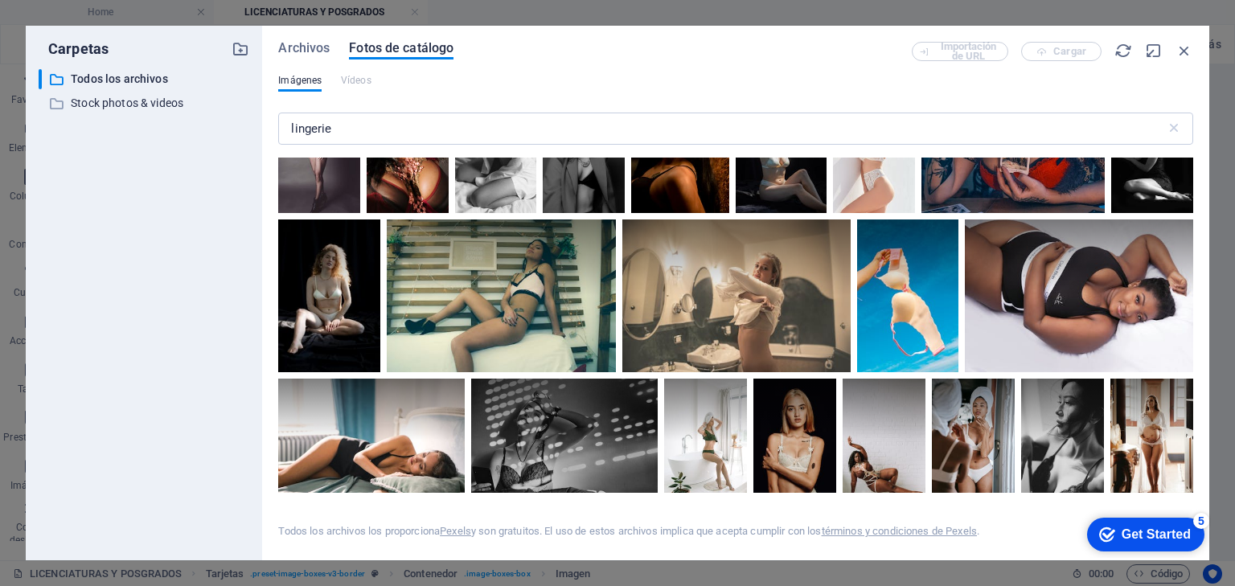
scroll to position [1994, 0]
click at [576, 247] on icon at bounding box center [561, 238] width 27 height 27
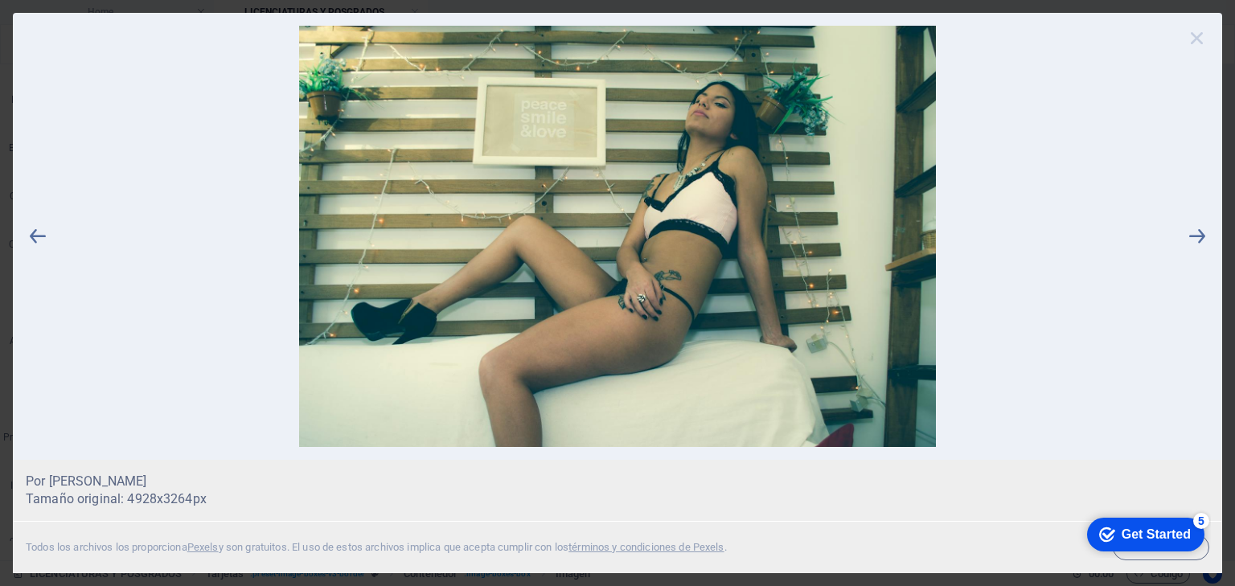
click at [1198, 37] on icon at bounding box center [1197, 38] width 24 height 24
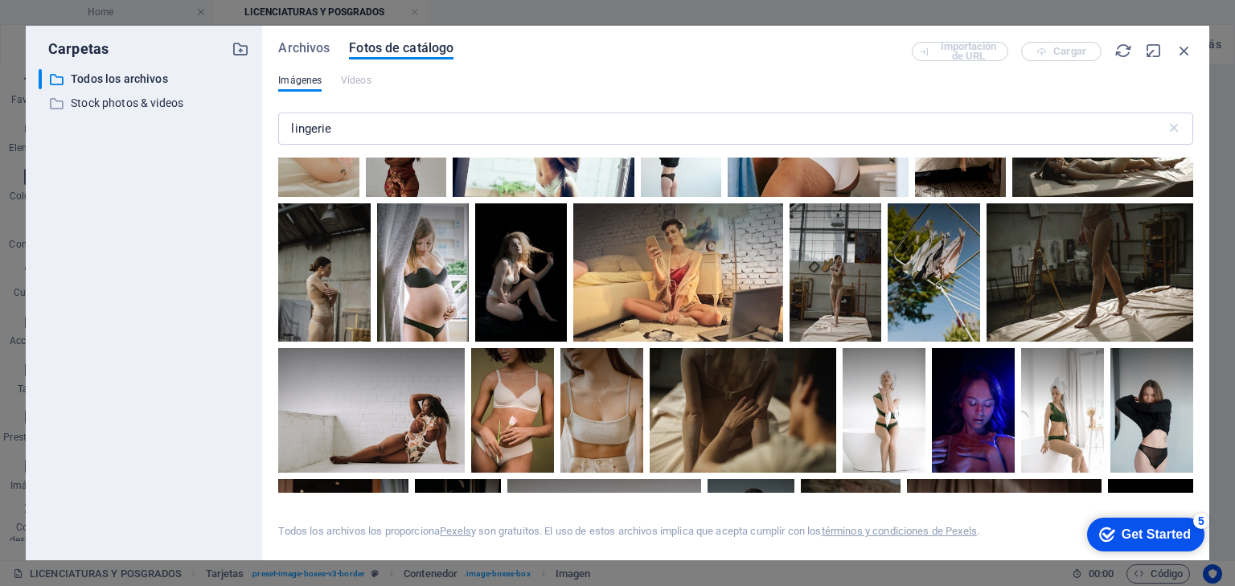
scroll to position [2895, 0]
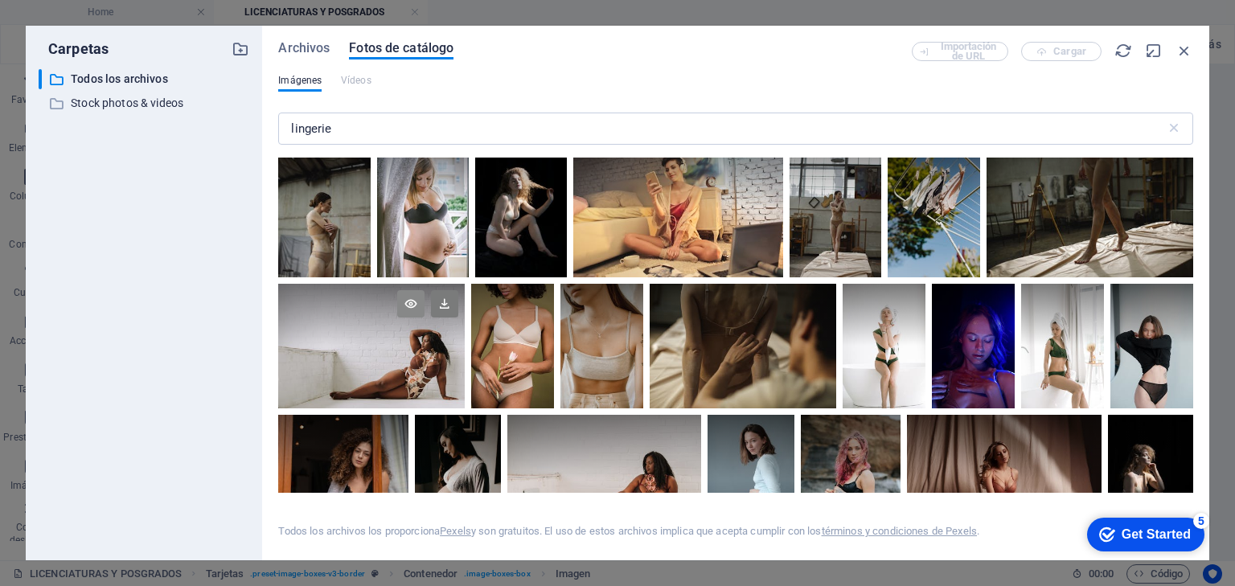
click at [425, 318] on icon at bounding box center [410, 303] width 27 height 27
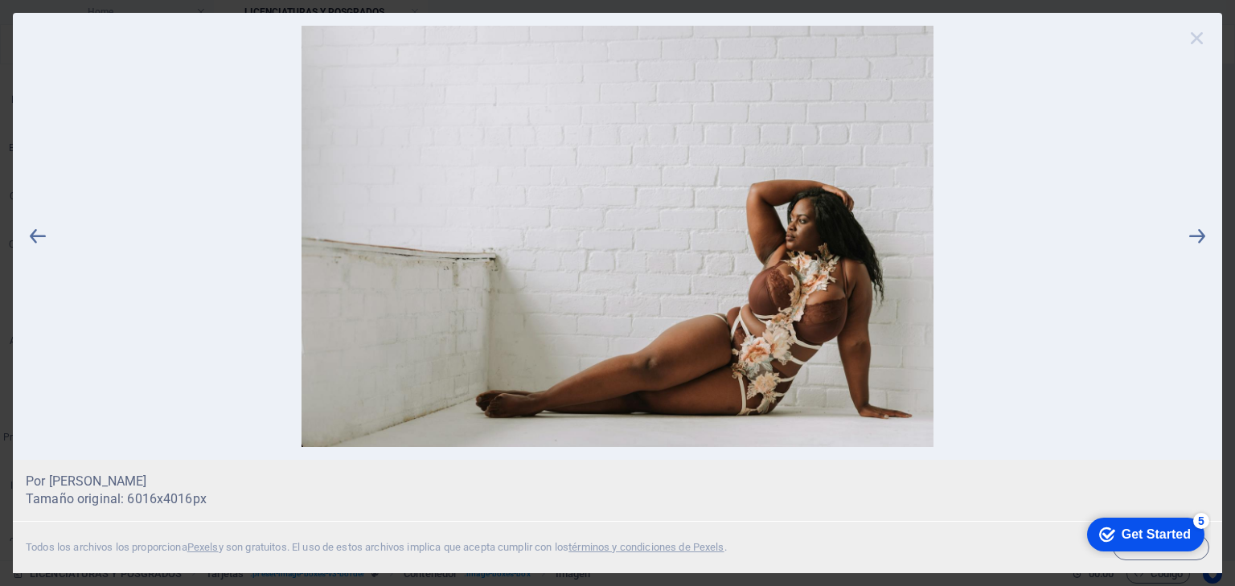
click at [1196, 37] on icon at bounding box center [1197, 38] width 24 height 24
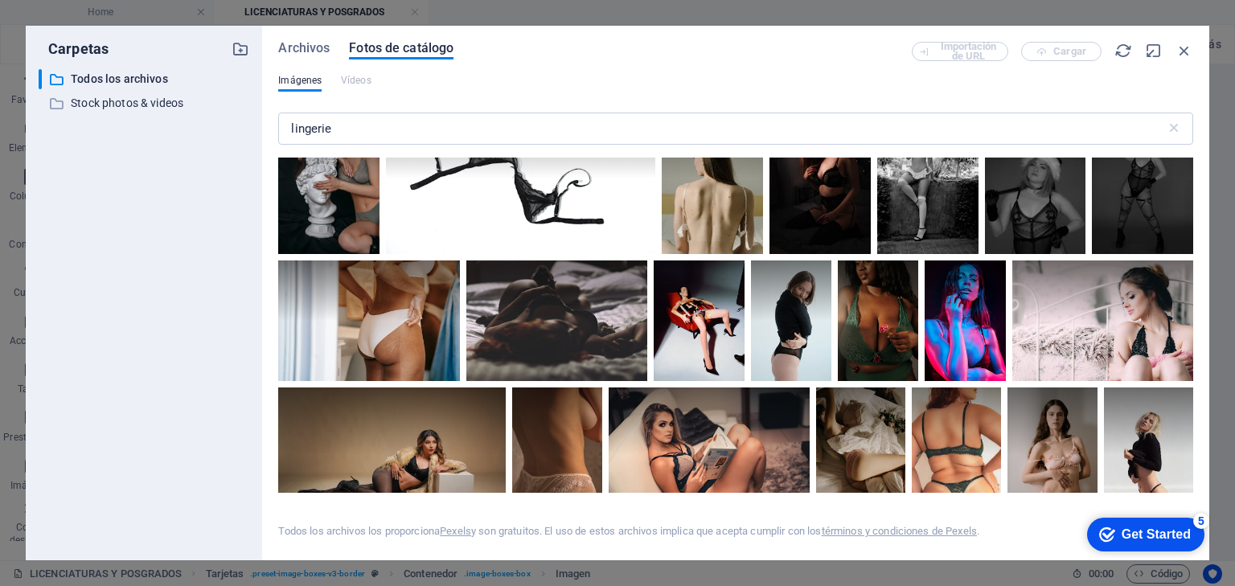
scroll to position [3345, 0]
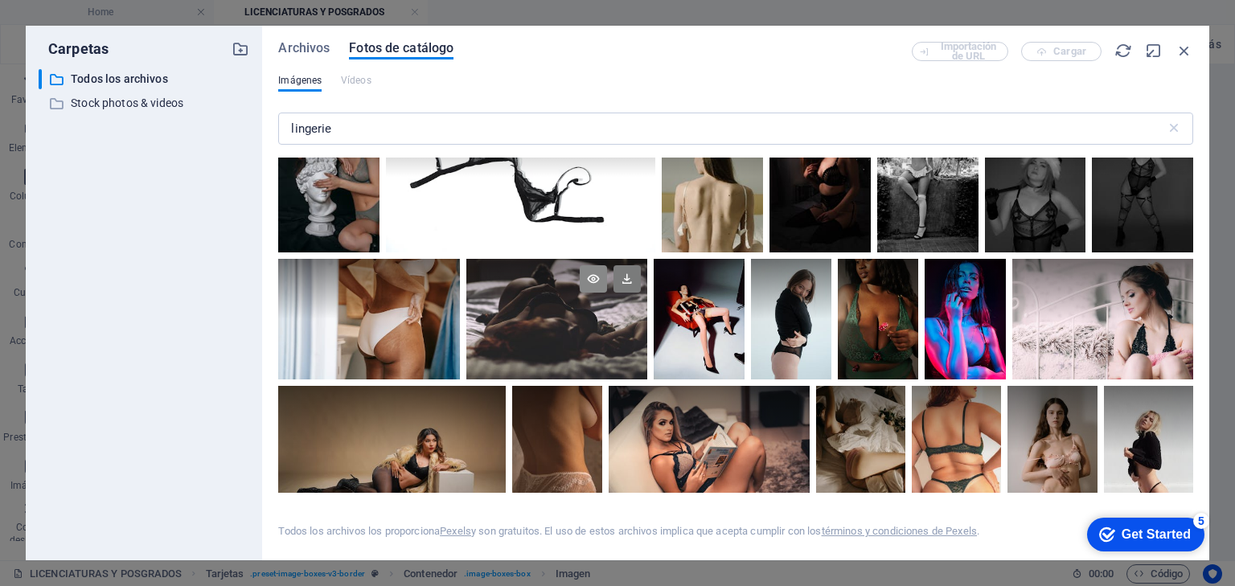
click at [607, 293] on icon at bounding box center [593, 278] width 27 height 27
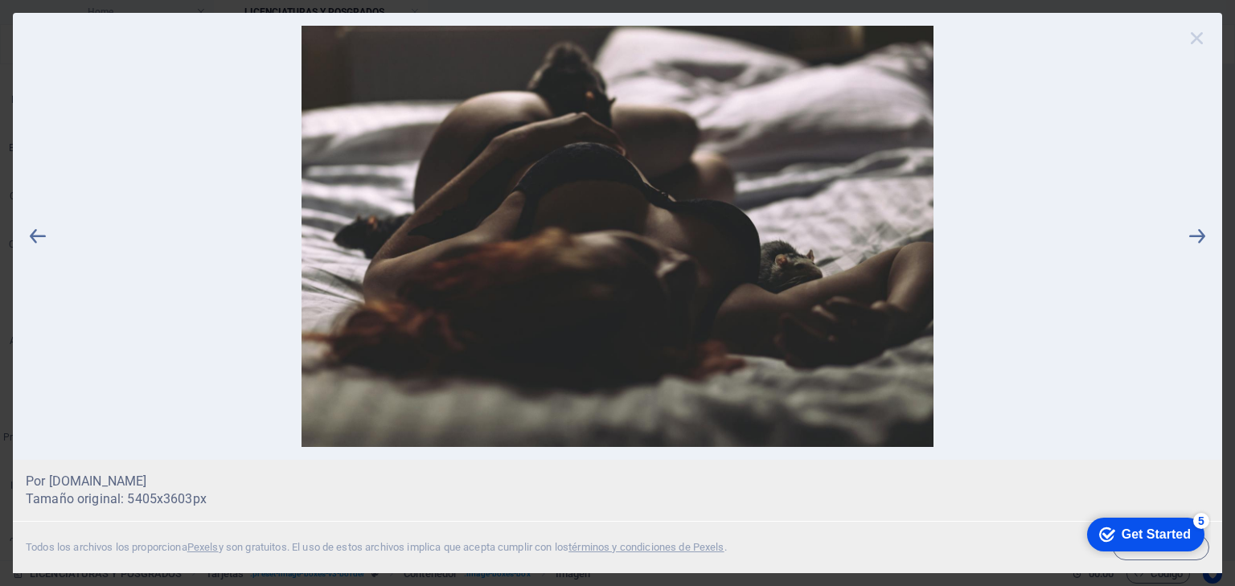
click at [1197, 42] on icon at bounding box center [1197, 38] width 24 height 24
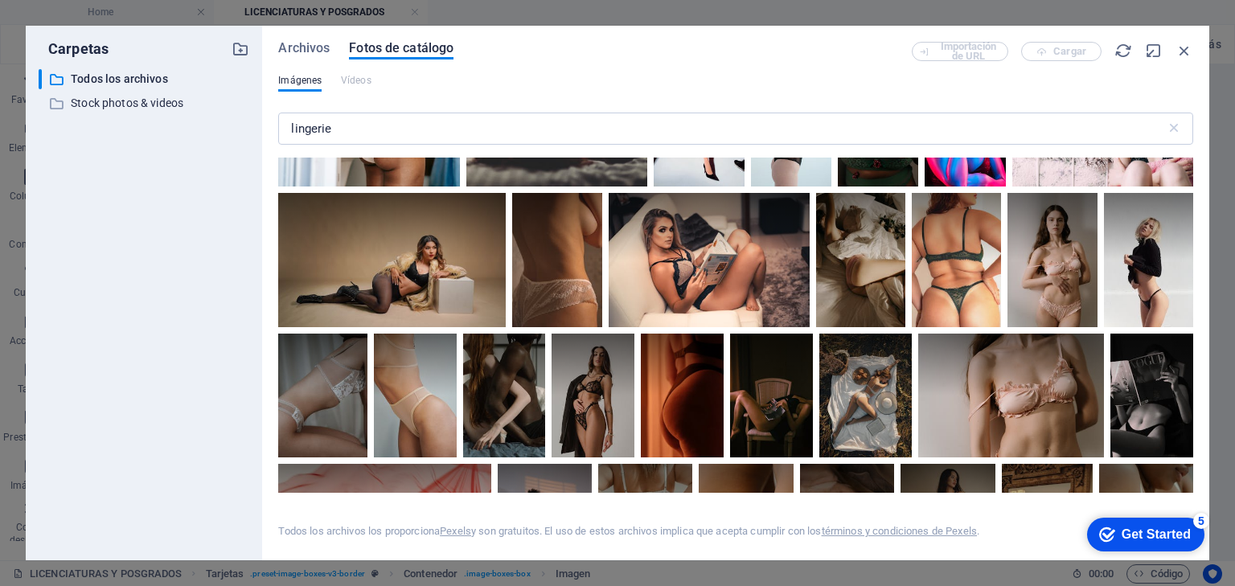
scroll to position [3603, 0]
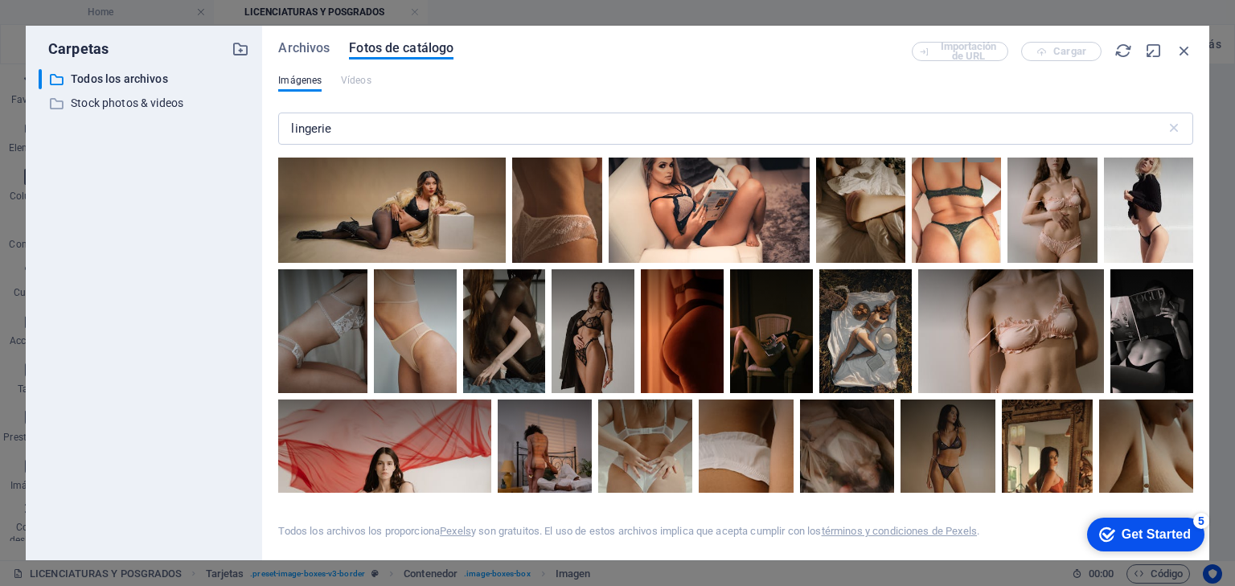
click at [961, 162] on icon at bounding box center [947, 148] width 27 height 27
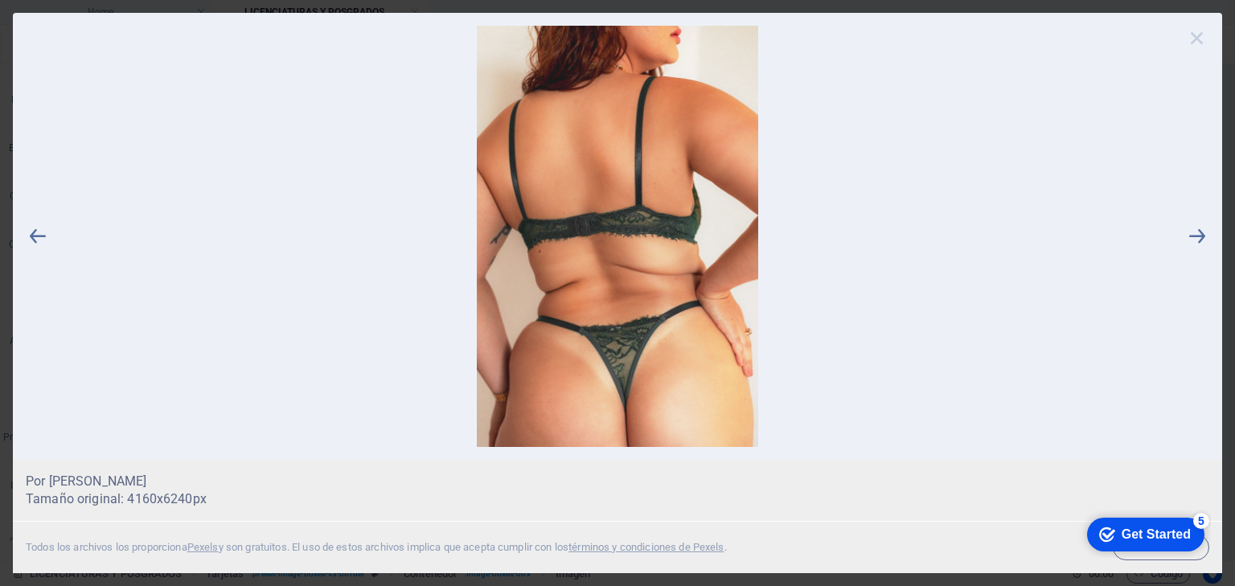
click at [1198, 37] on icon at bounding box center [1197, 38] width 24 height 24
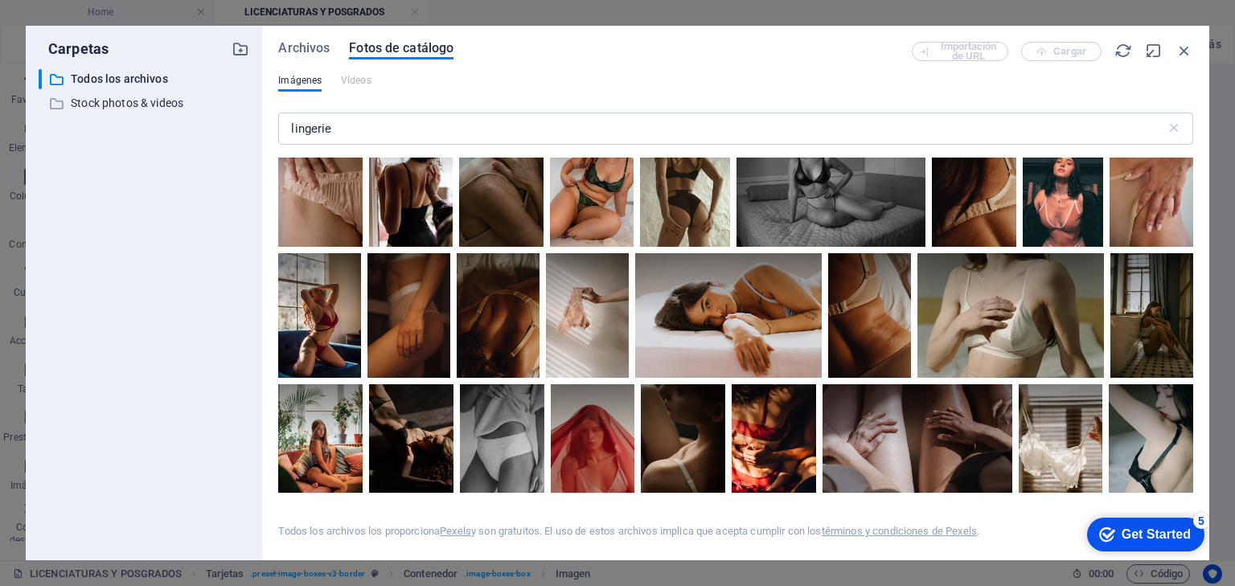
scroll to position [4182, 0]
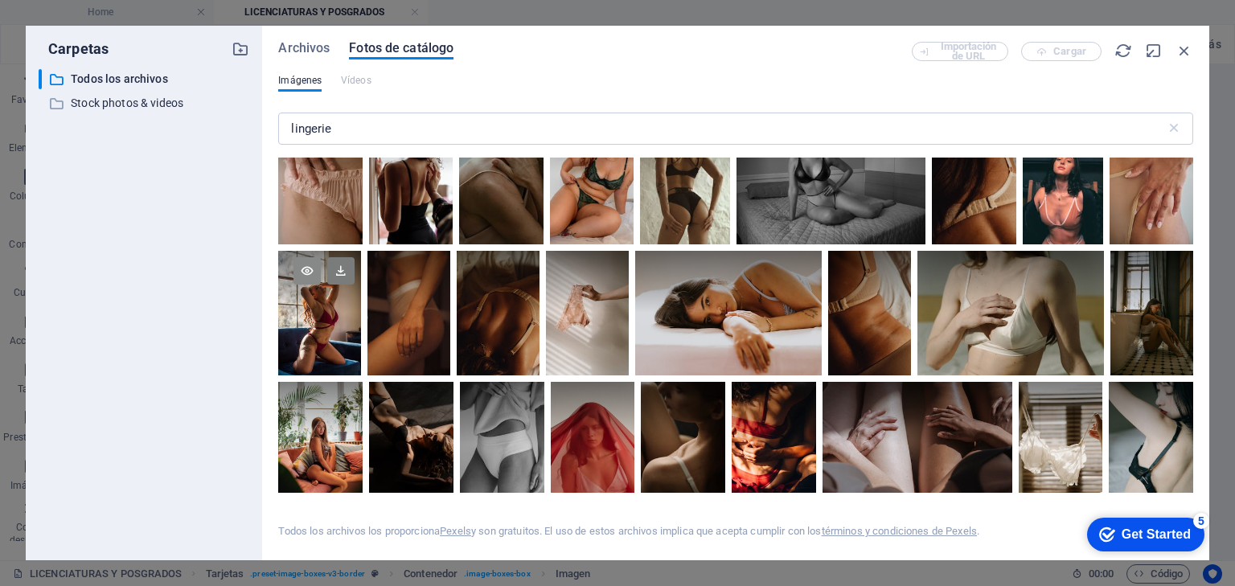
click at [321, 264] on icon at bounding box center [307, 270] width 27 height 27
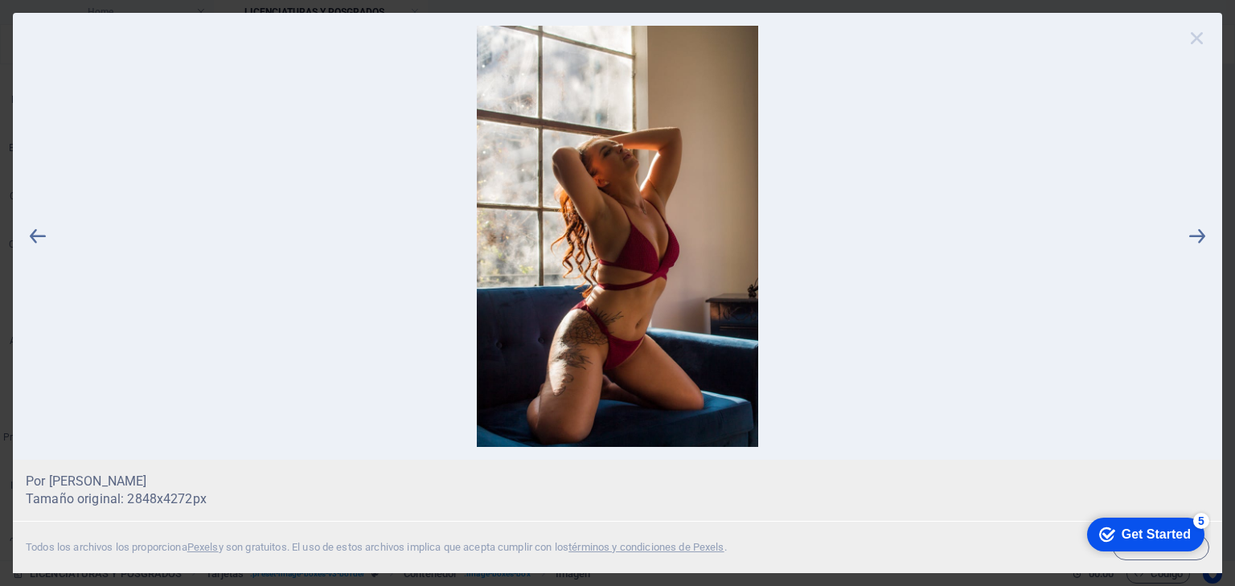
click at [1202, 36] on icon at bounding box center [1197, 38] width 24 height 24
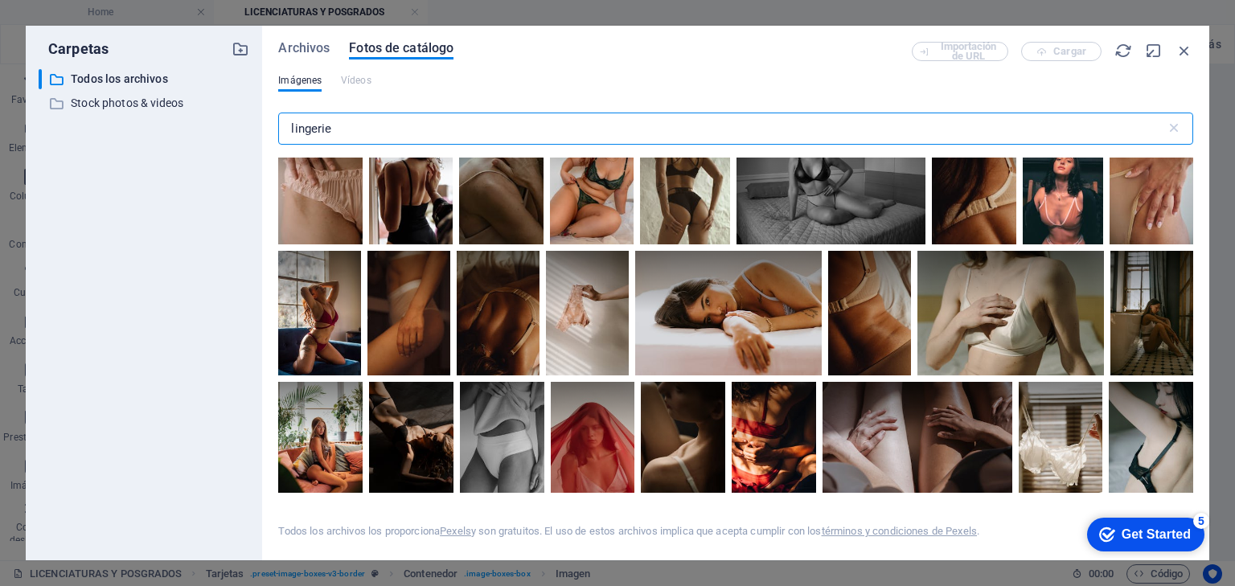
drag, startPoint x: 339, startPoint y: 127, endPoint x: 273, endPoint y: 129, distance: 65.2
click at [273, 129] on div "Archivos Fotos de catálogo Importación de URL Cargar Imágenes Vídeos lingerie ​…" at bounding box center [735, 293] width 947 height 535
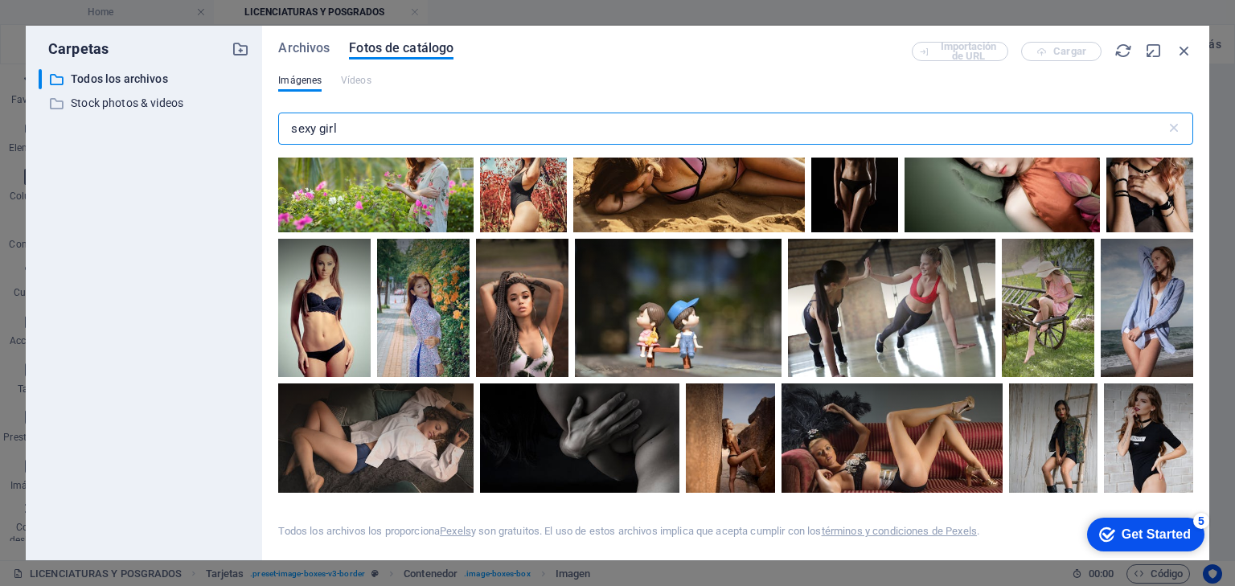
scroll to position [708, 0]
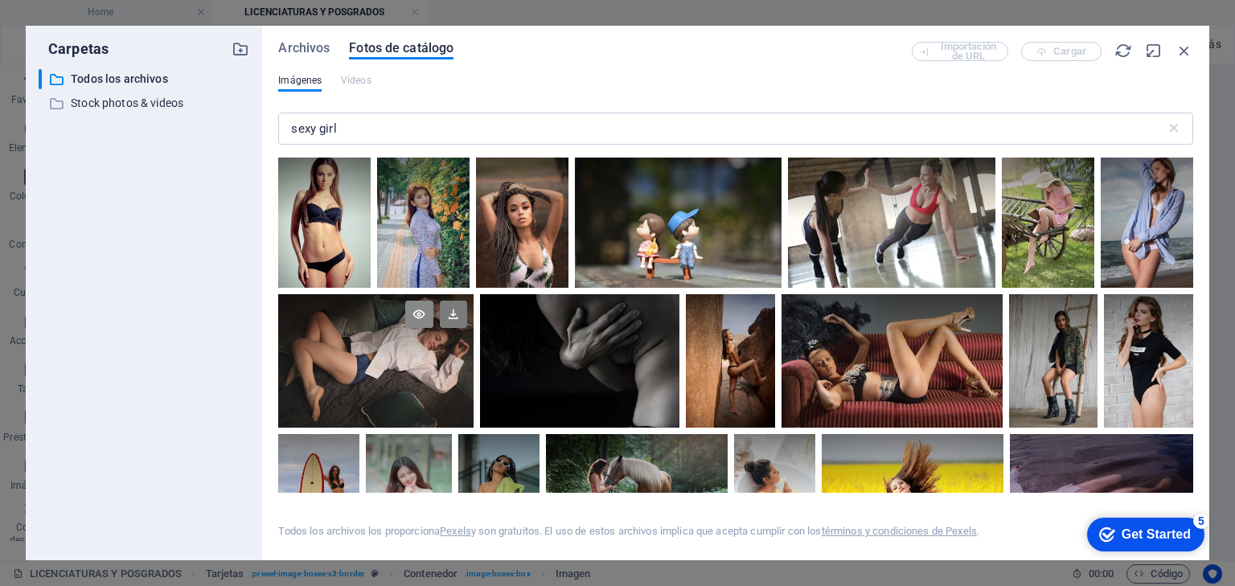
click at [416, 314] on icon at bounding box center [418, 314] width 27 height 27
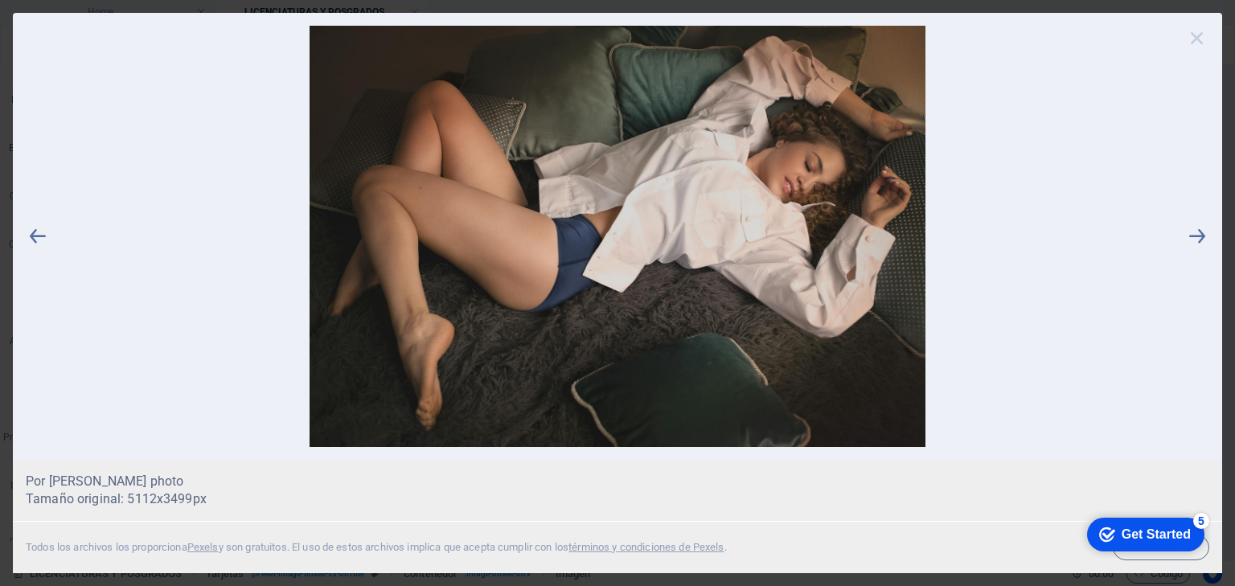
click at [1193, 36] on icon at bounding box center [1197, 38] width 24 height 24
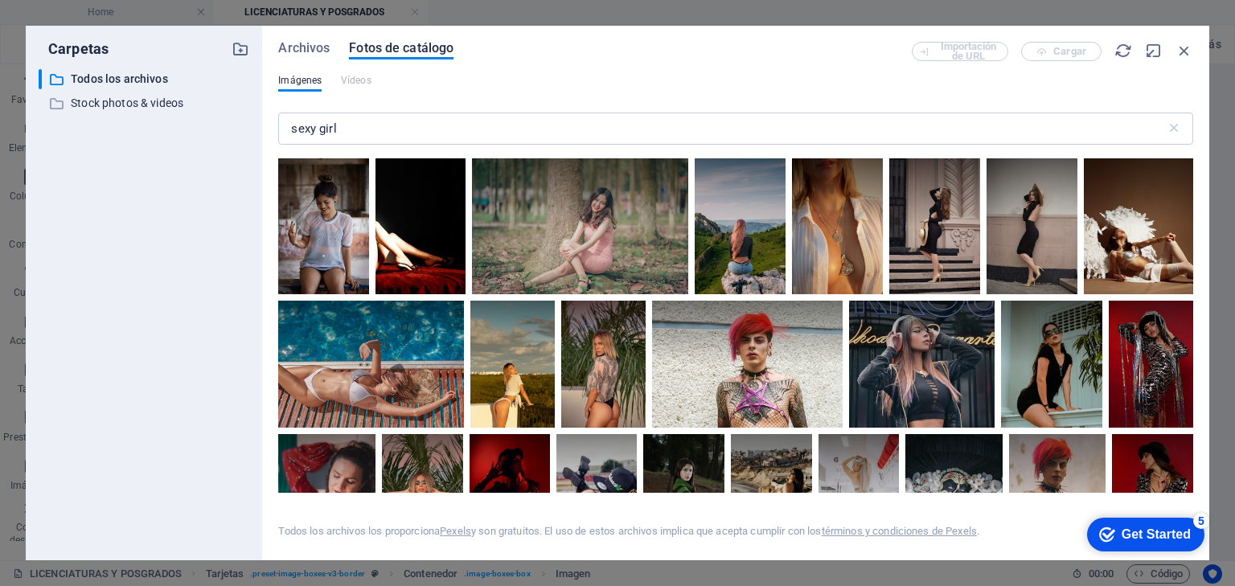
scroll to position [1866, 0]
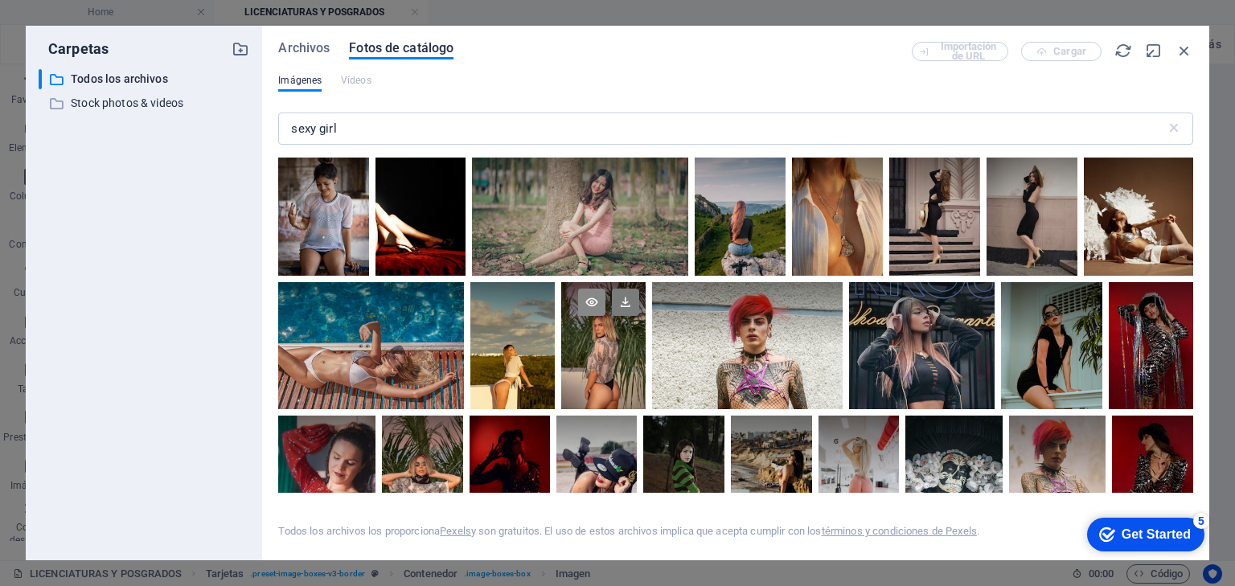
click at [594, 295] on icon at bounding box center [591, 302] width 27 height 27
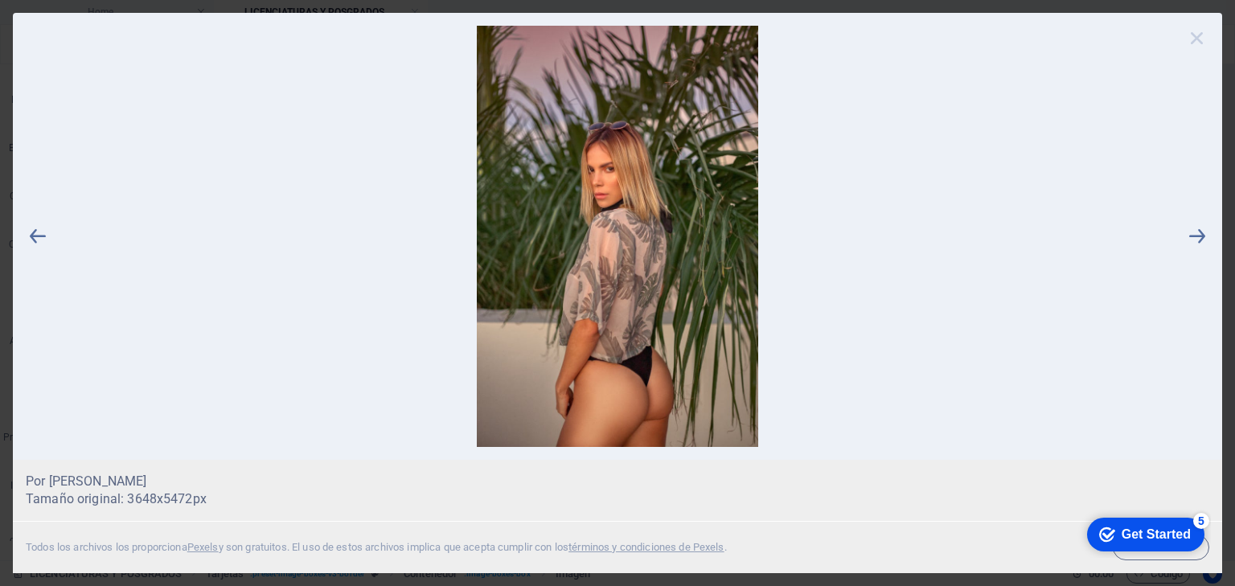
click at [1199, 39] on icon at bounding box center [1197, 38] width 24 height 24
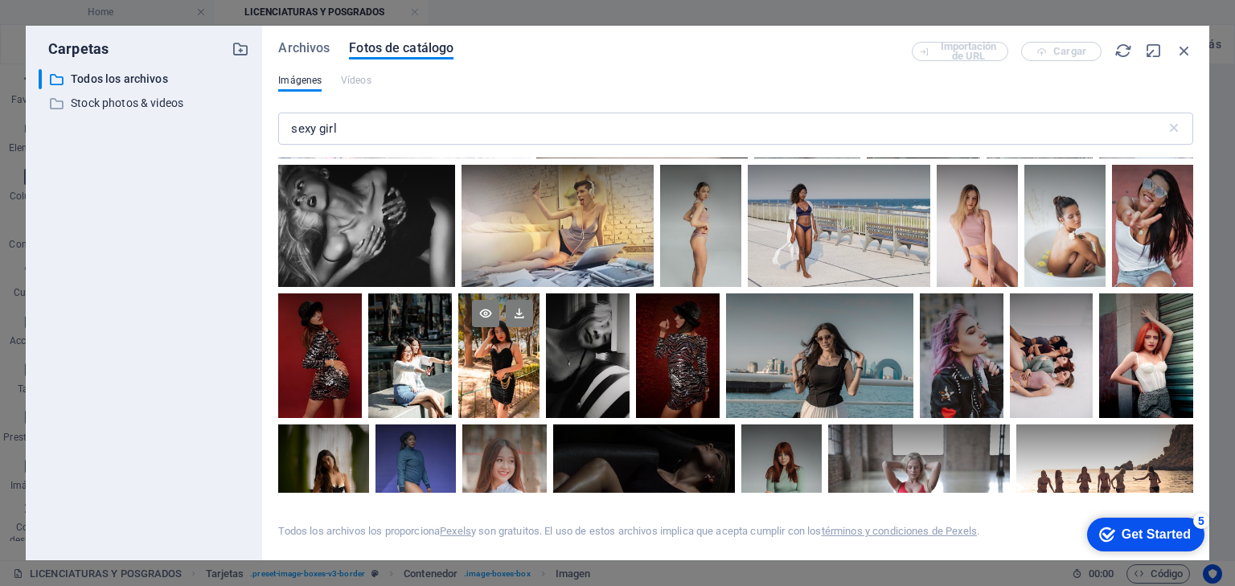
scroll to position [2959, 0]
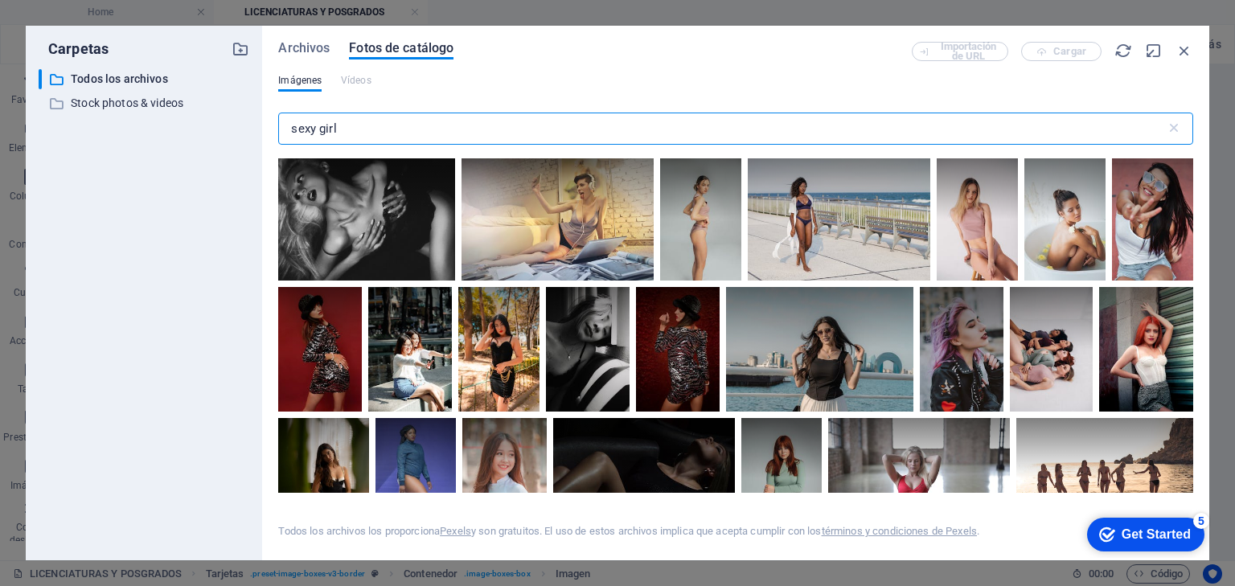
drag, startPoint x: 357, startPoint y: 125, endPoint x: 259, endPoint y: 126, distance: 98.1
click at [259, 126] on div "Carpetas ​ Todos los archivos Todos los archivos ​ Stock photos & videos Stock …" at bounding box center [618, 293] width 1184 height 535
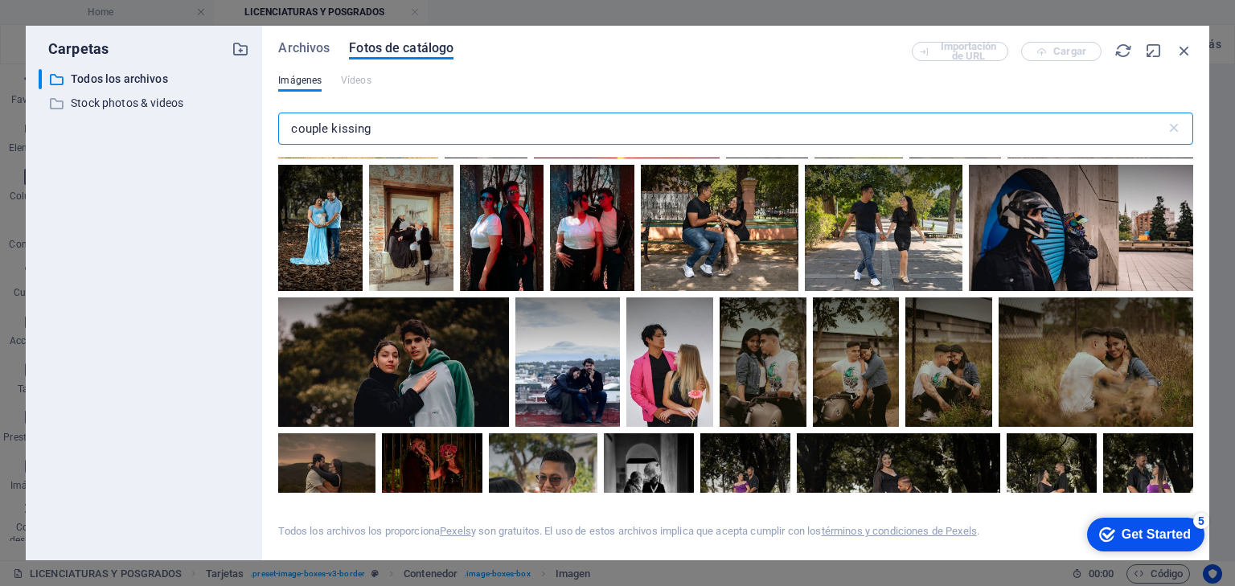
scroll to position [2380, 0]
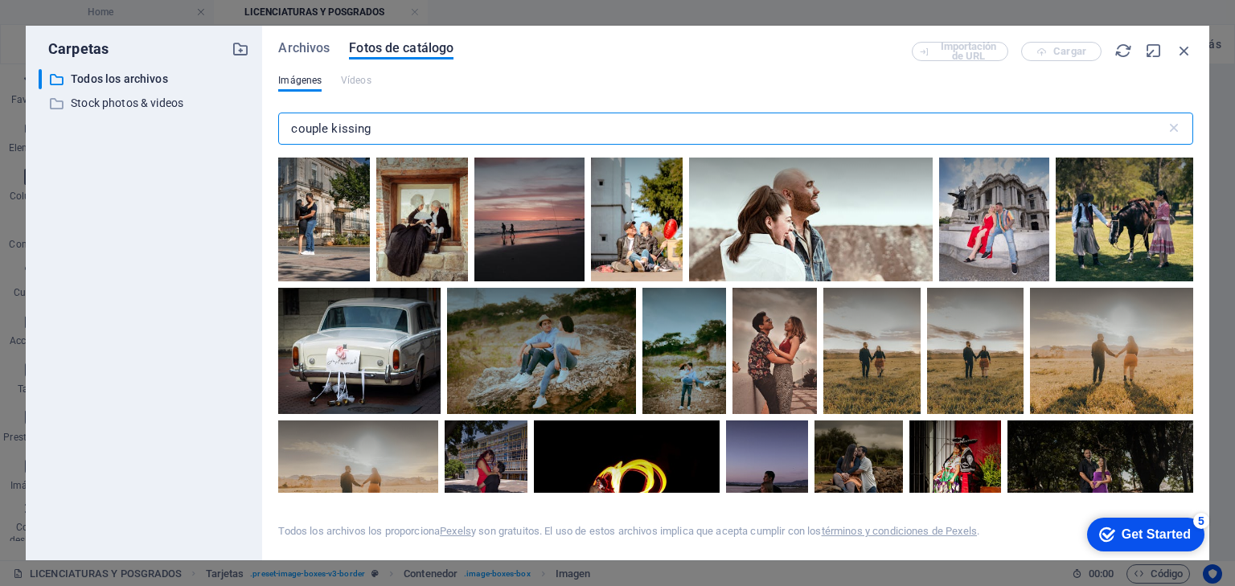
drag, startPoint x: 387, startPoint y: 129, endPoint x: 244, endPoint y: 129, distance: 143.1
click at [248, 129] on div "Carpetas ​ Todos los archivos Todos los archivos ​ Stock photos & videos Stock …" at bounding box center [618, 293] width 1184 height 535
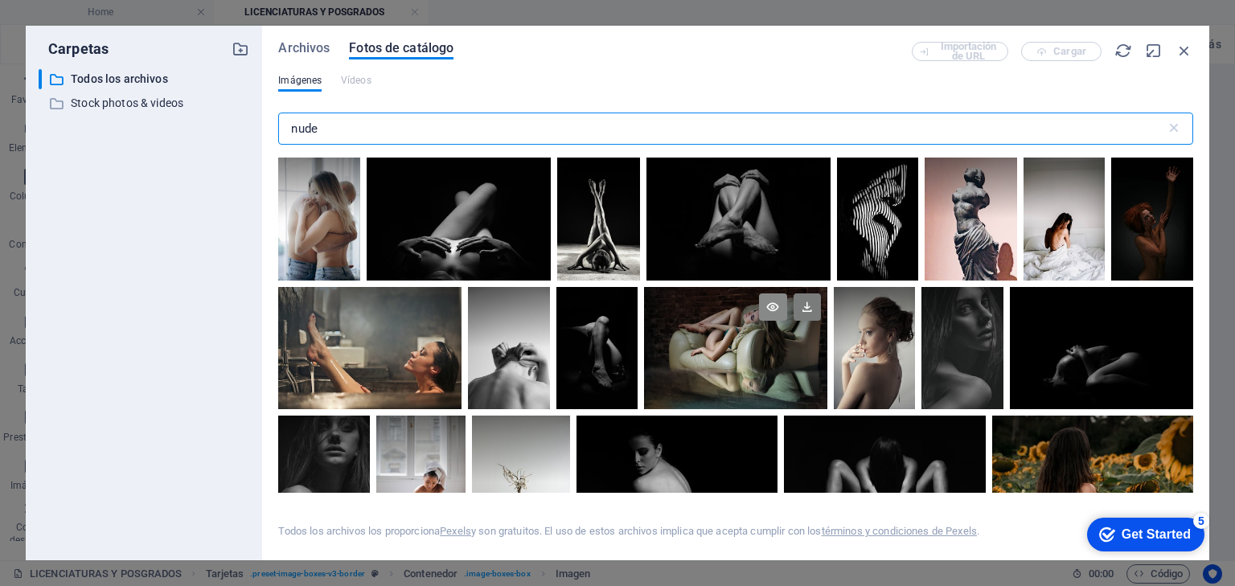
type input "nude"
click at [771, 306] on icon at bounding box center [772, 307] width 27 height 27
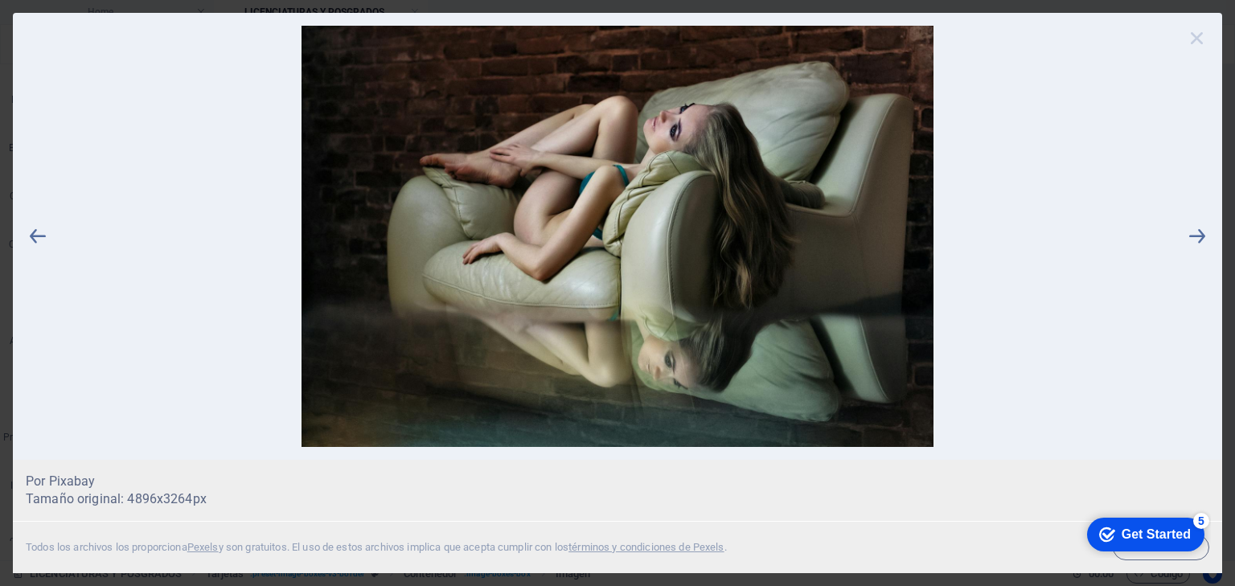
click at [1204, 32] on icon at bounding box center [1197, 38] width 24 height 24
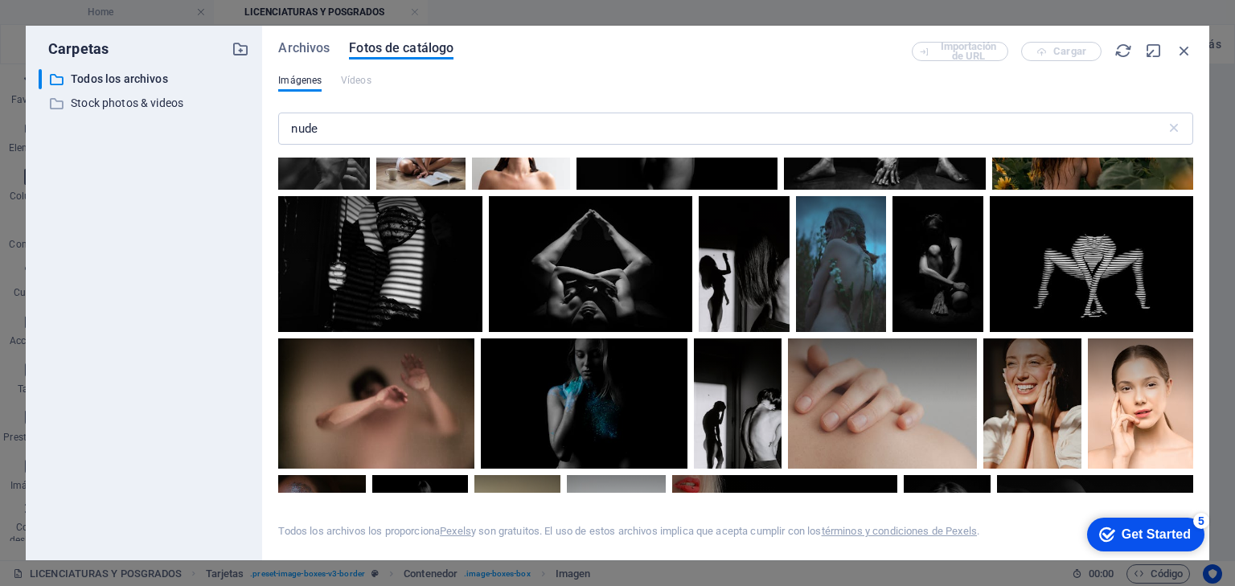
scroll to position [386, 0]
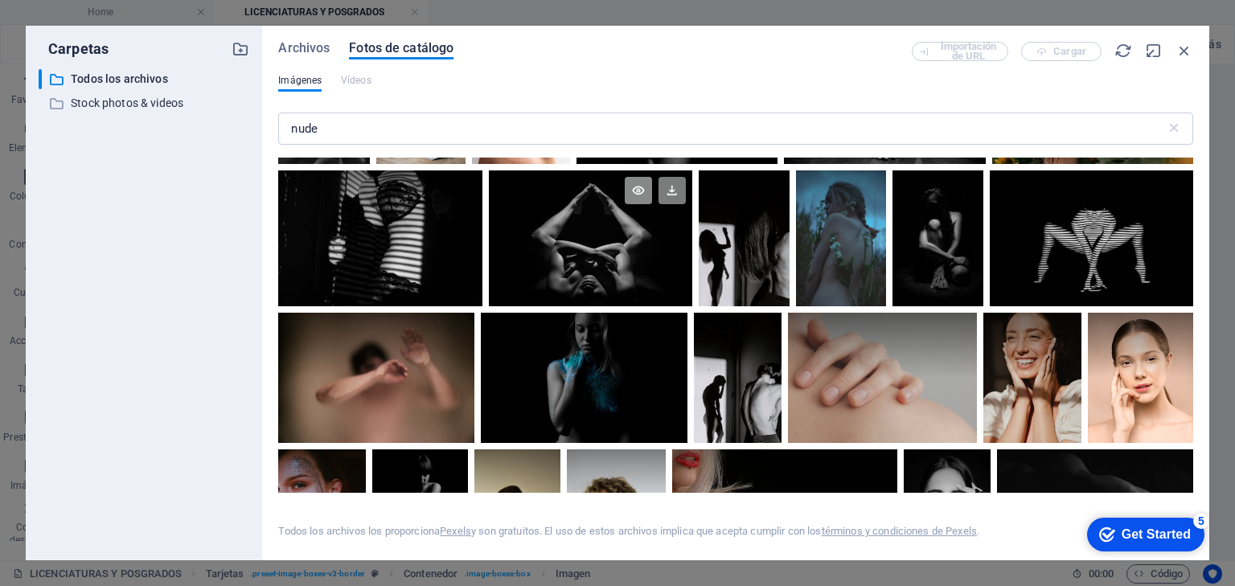
click at [639, 183] on icon at bounding box center [638, 190] width 27 height 27
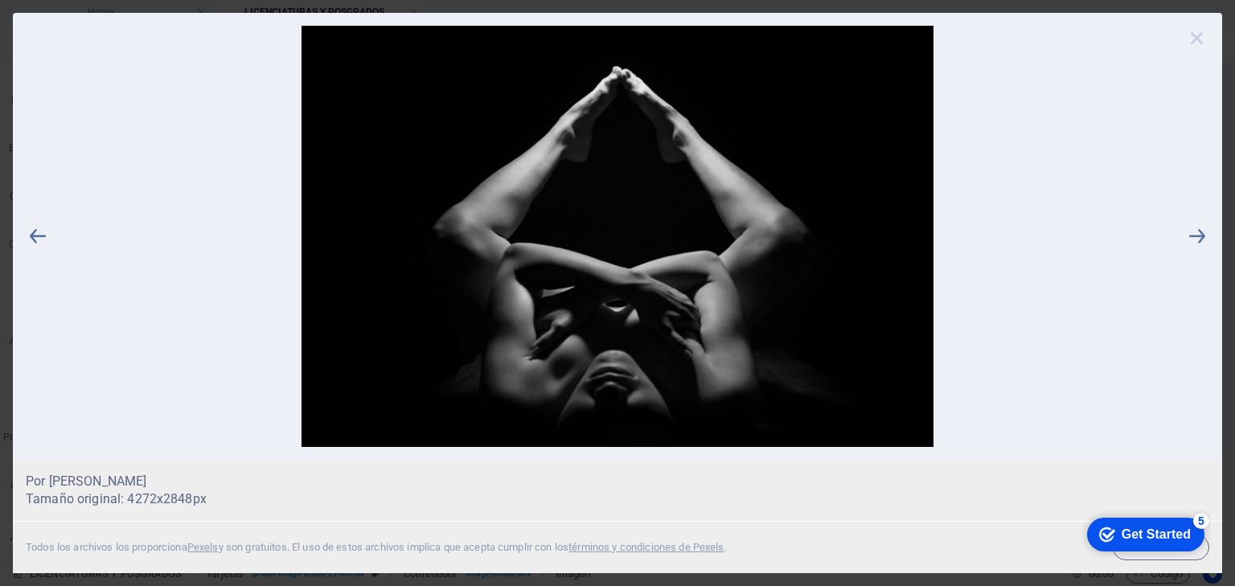
click at [1194, 38] on icon at bounding box center [1197, 38] width 24 height 24
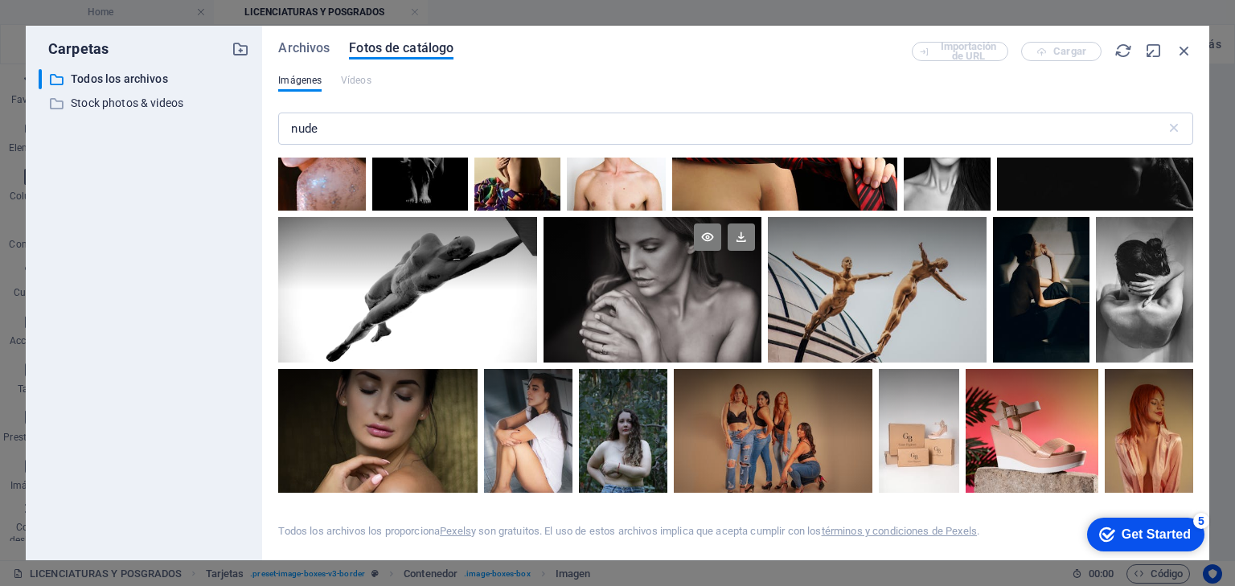
scroll to position [836, 0]
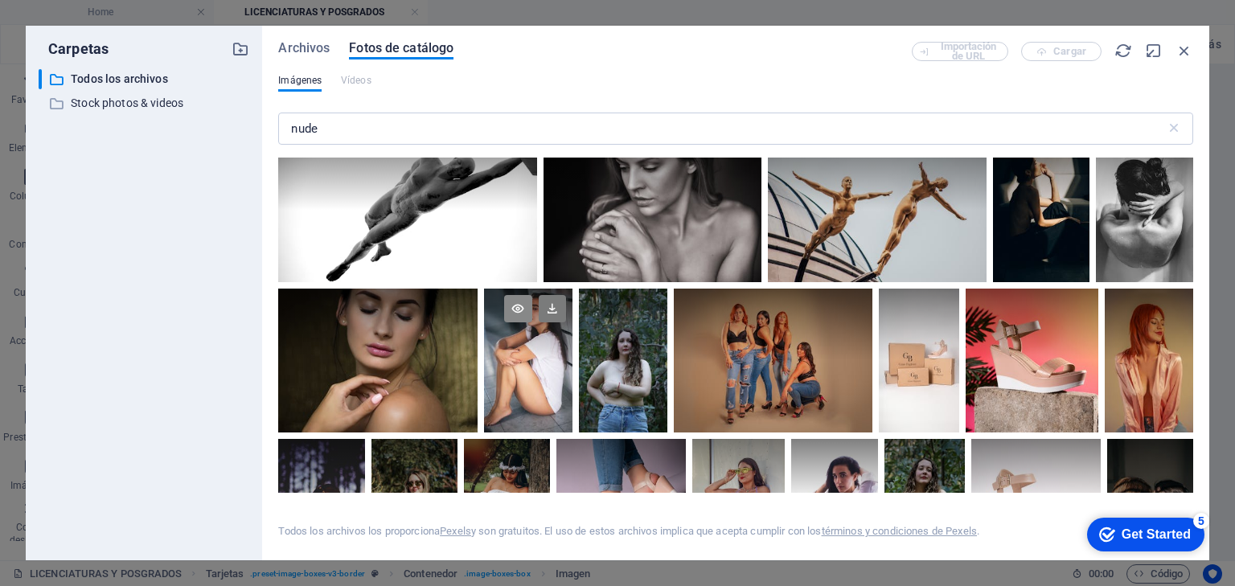
click at [513, 306] on icon at bounding box center [517, 308] width 27 height 27
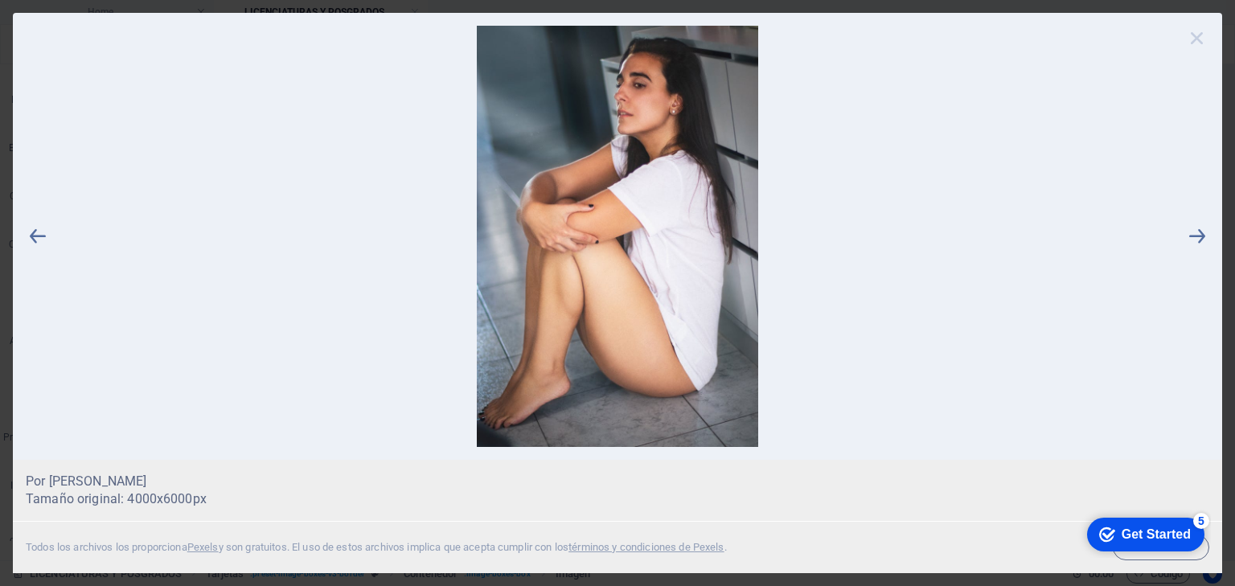
click at [1201, 37] on icon at bounding box center [1197, 38] width 24 height 24
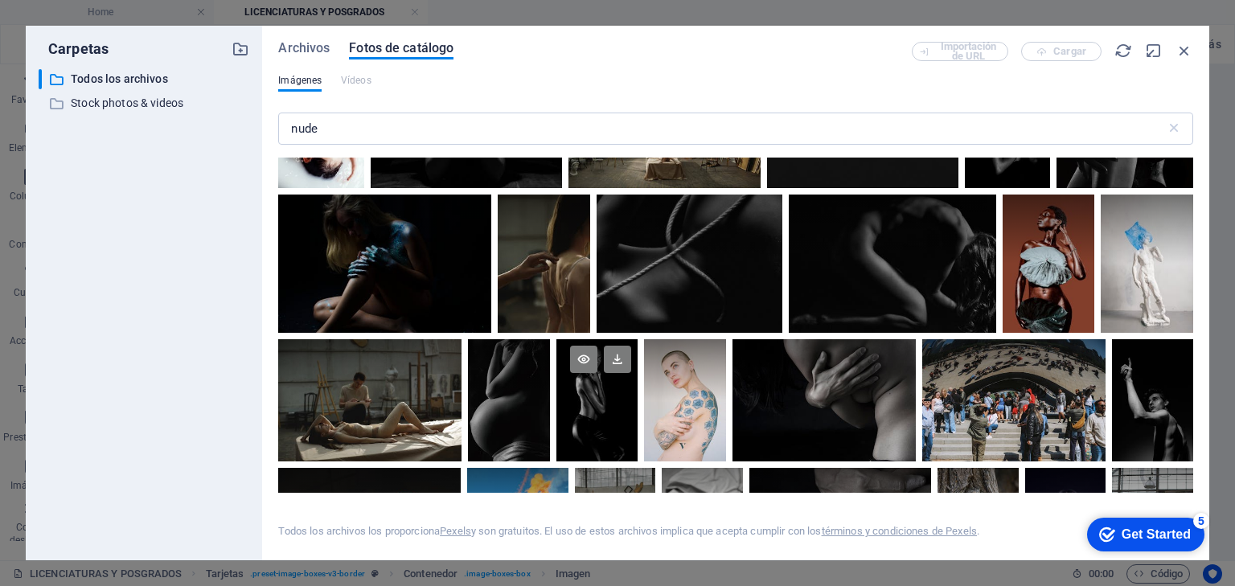
scroll to position [1415, 0]
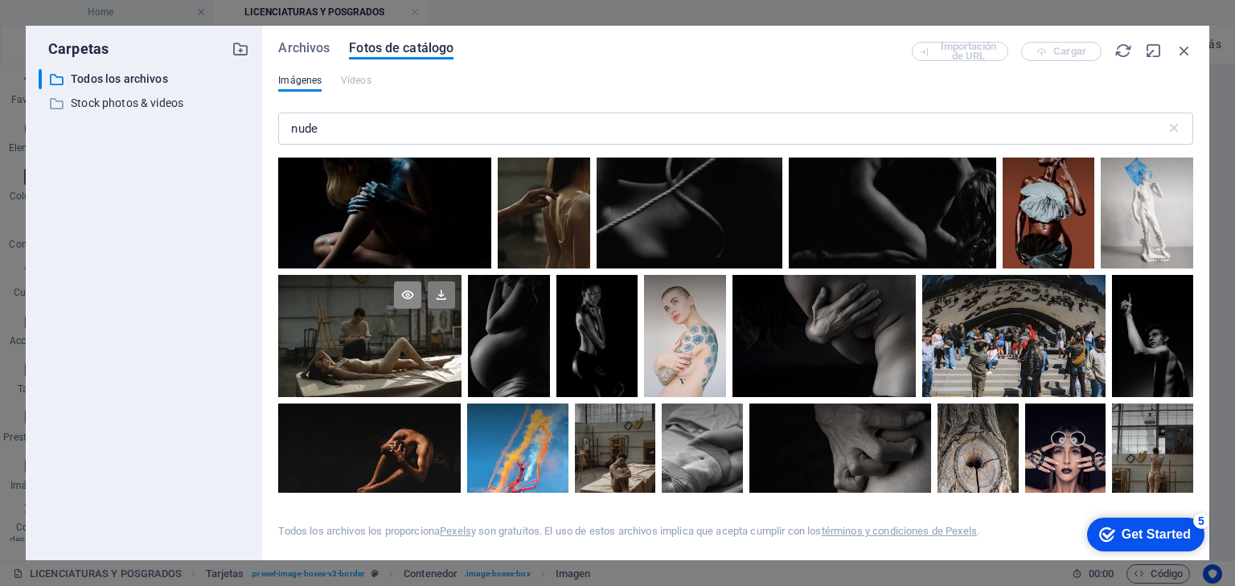
click at [405, 290] on icon at bounding box center [407, 294] width 27 height 27
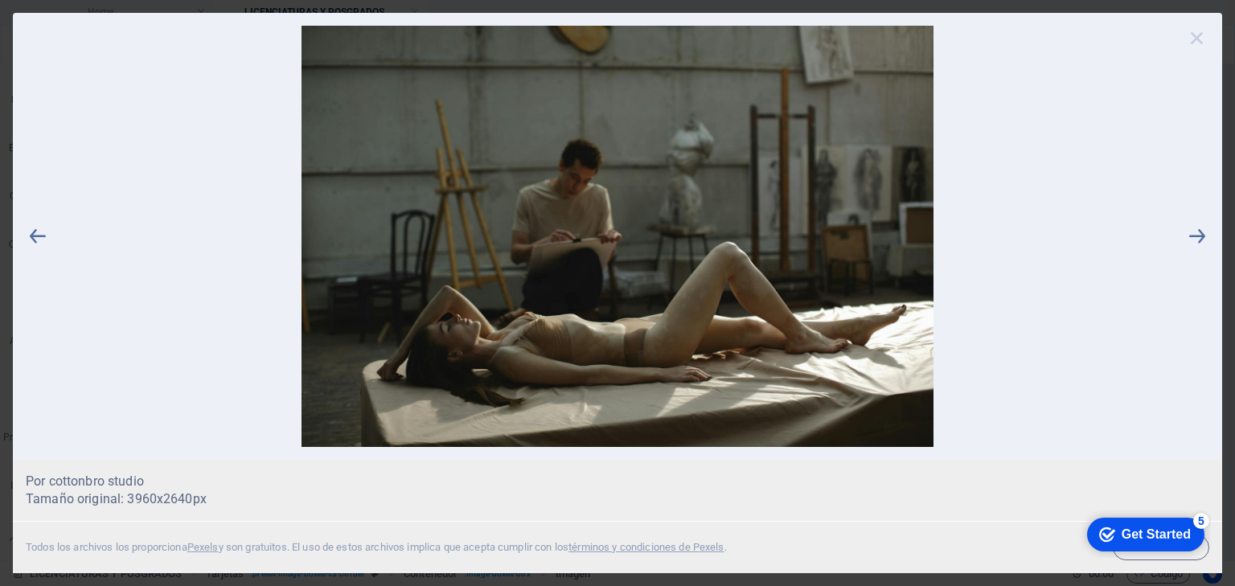
click at [1200, 41] on icon at bounding box center [1197, 38] width 24 height 24
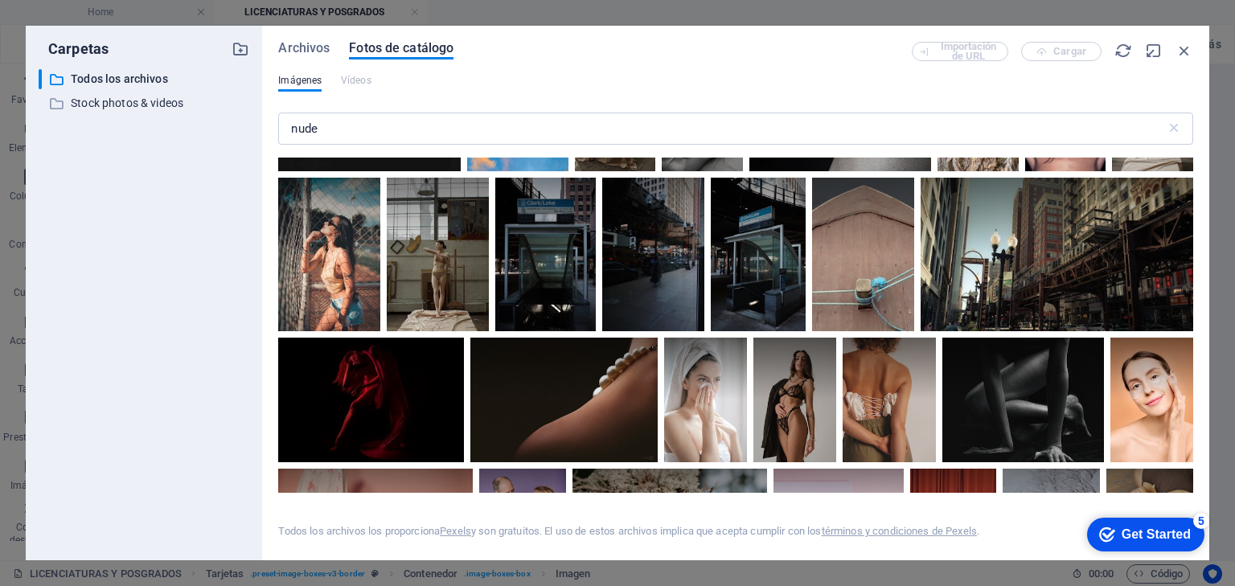
scroll to position [1801, 0]
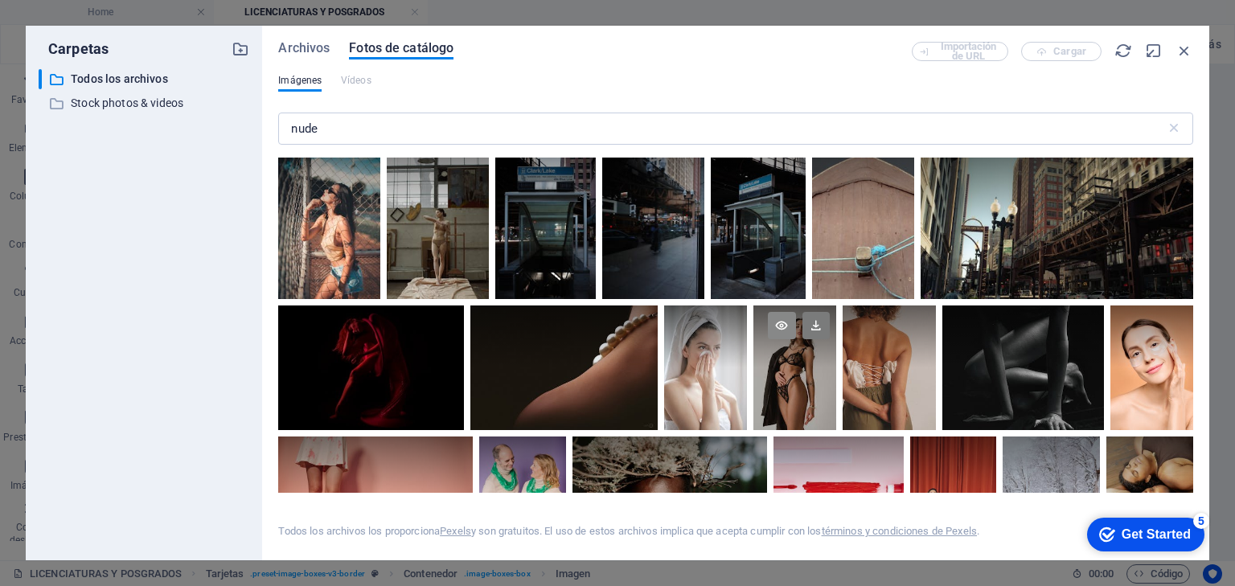
click at [782, 322] on icon at bounding box center [781, 325] width 27 height 27
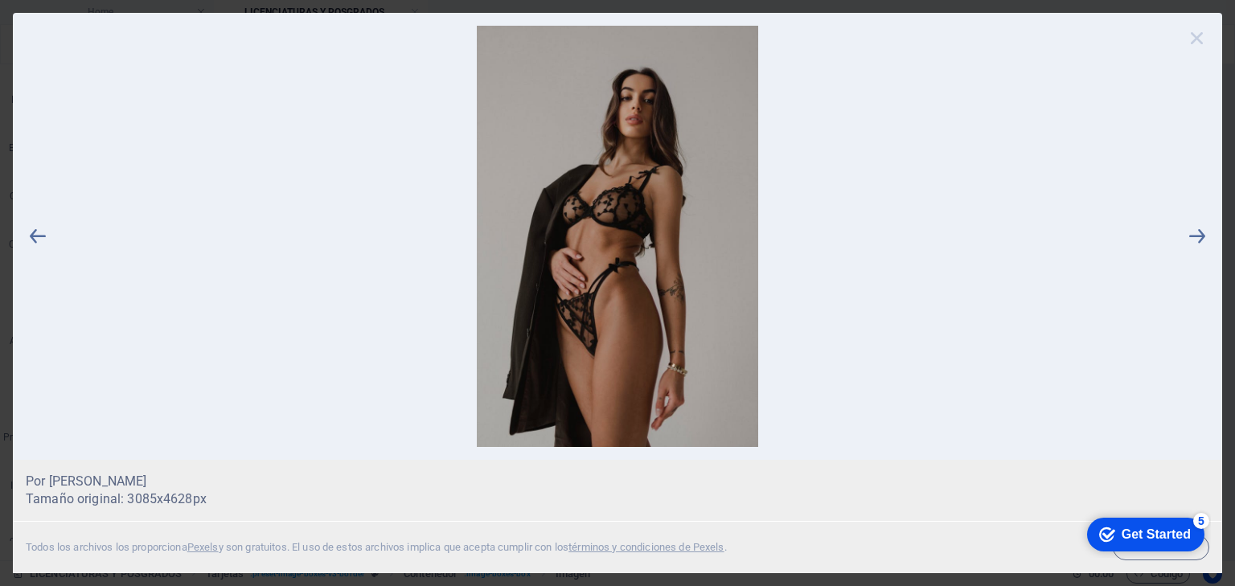
click at [1200, 38] on icon at bounding box center [1197, 38] width 24 height 24
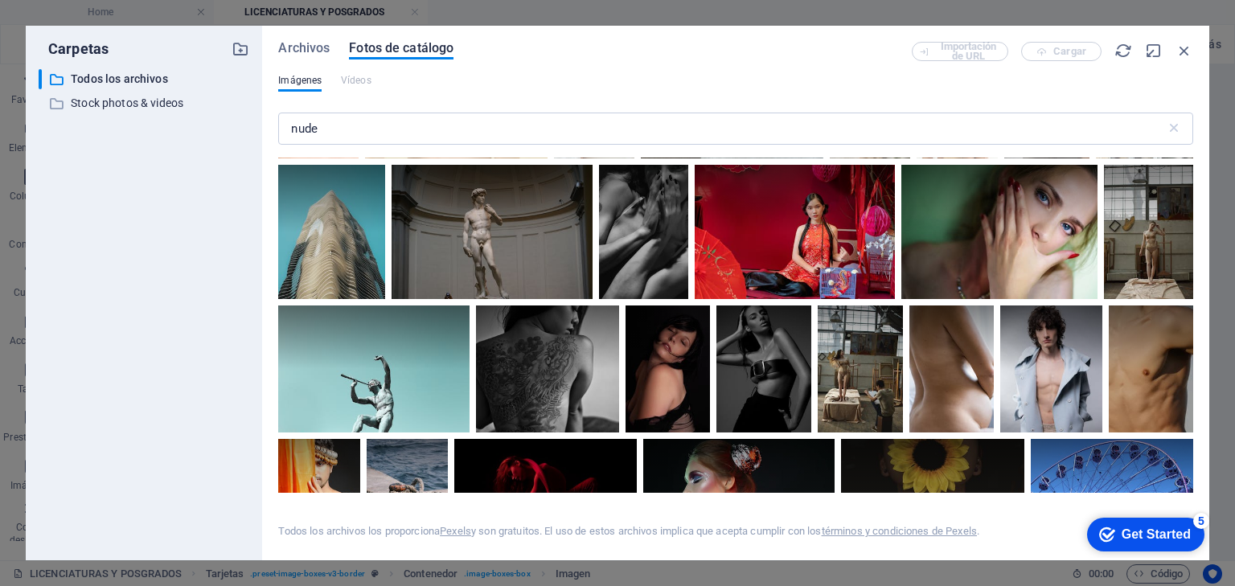
scroll to position [2380, 0]
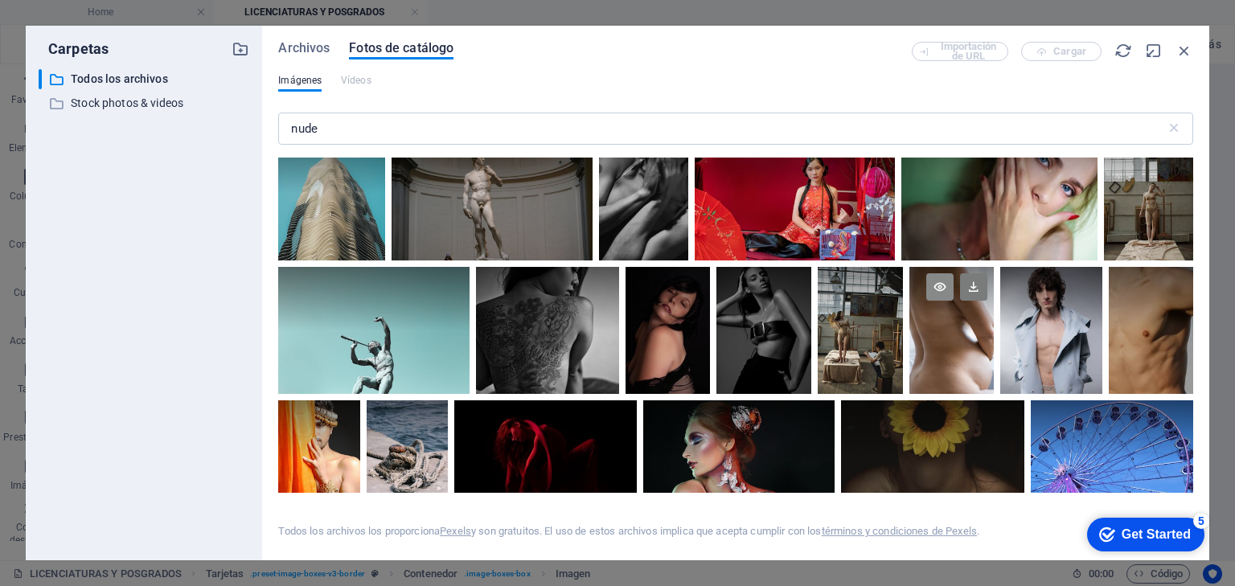
click at [938, 282] on icon at bounding box center [939, 286] width 27 height 27
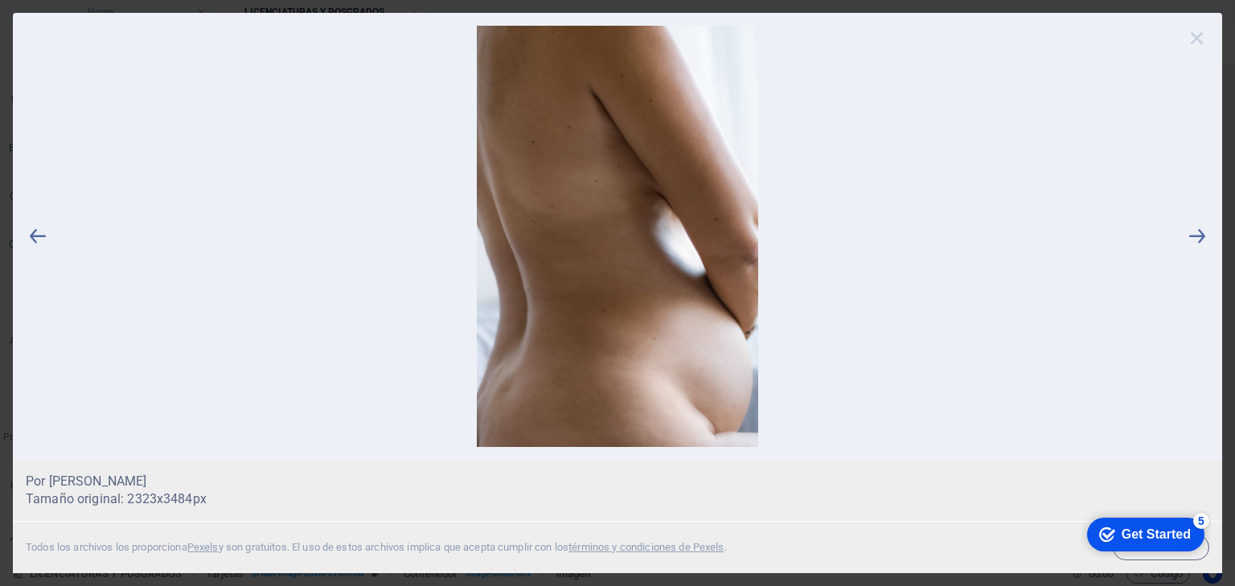
click at [1194, 39] on icon at bounding box center [1197, 38] width 24 height 24
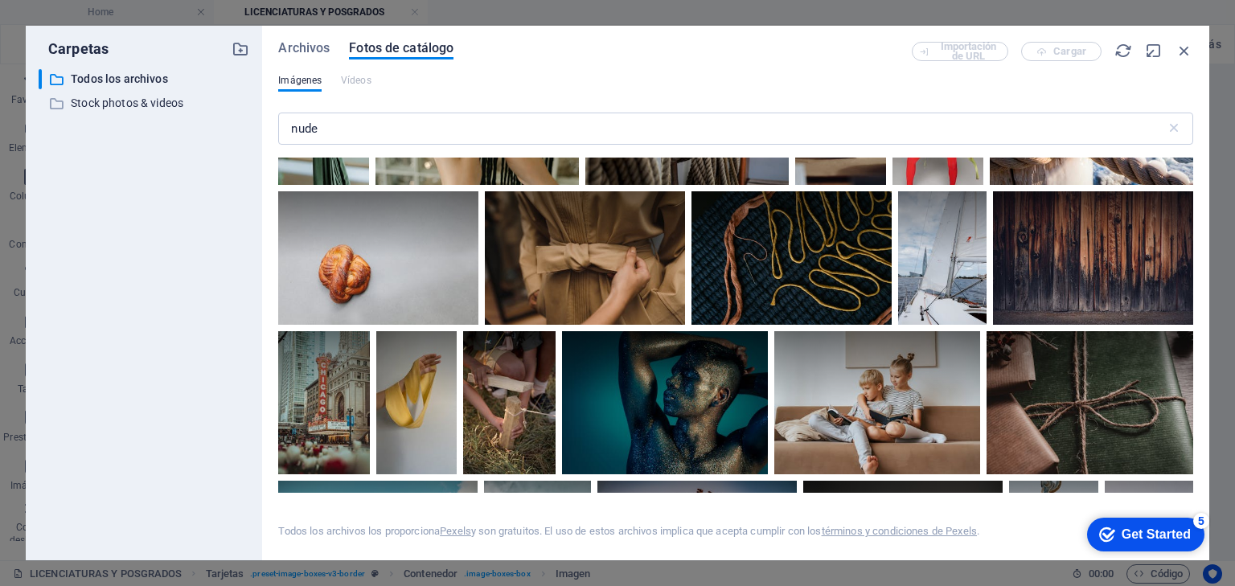
scroll to position [4954, 0]
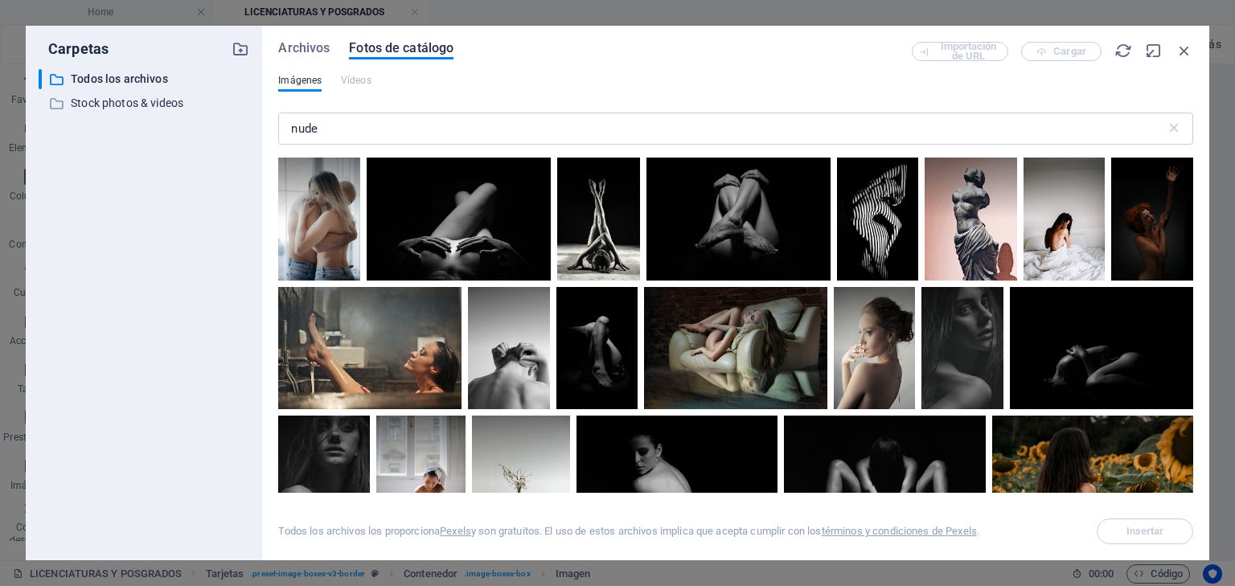
select select "%"
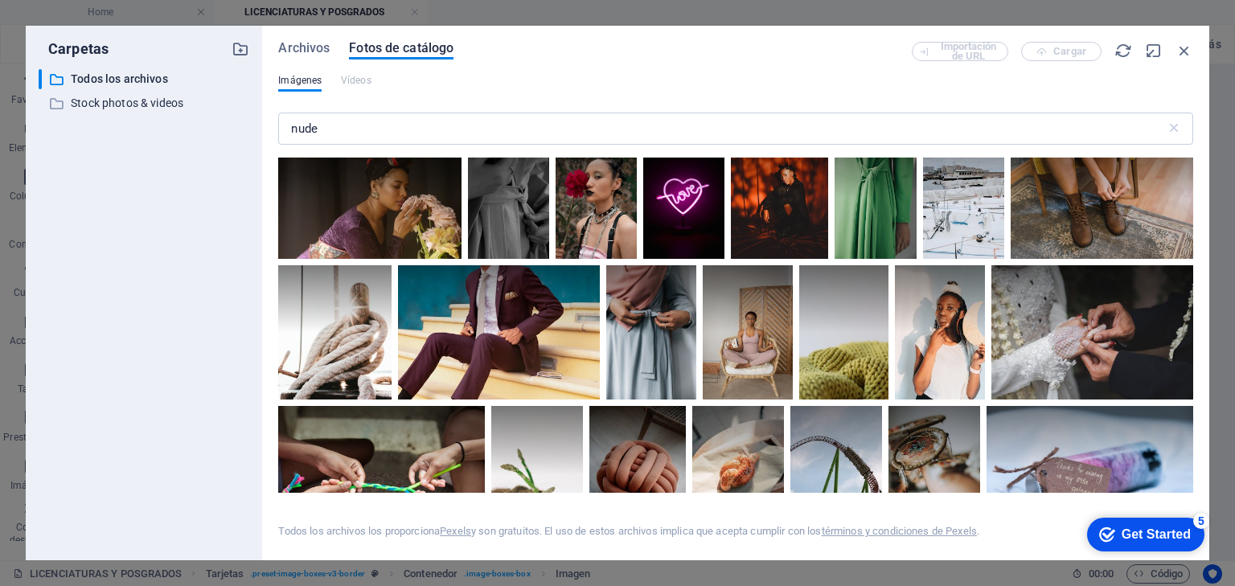
scroll to position [6562, 0]
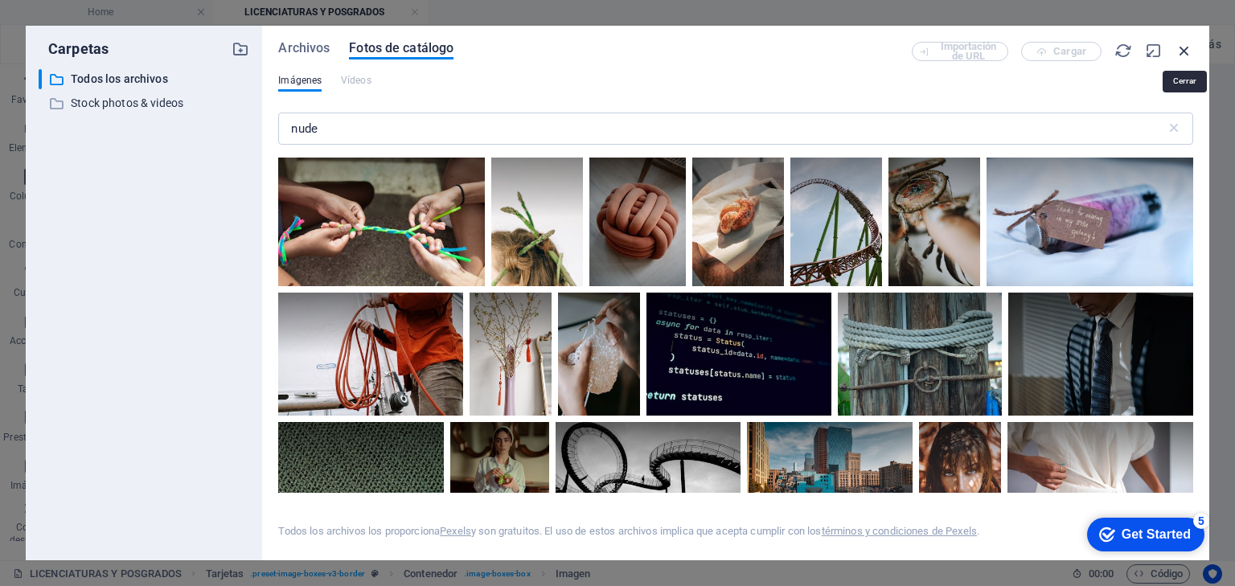
click at [1183, 48] on icon "button" at bounding box center [1185, 51] width 18 height 18
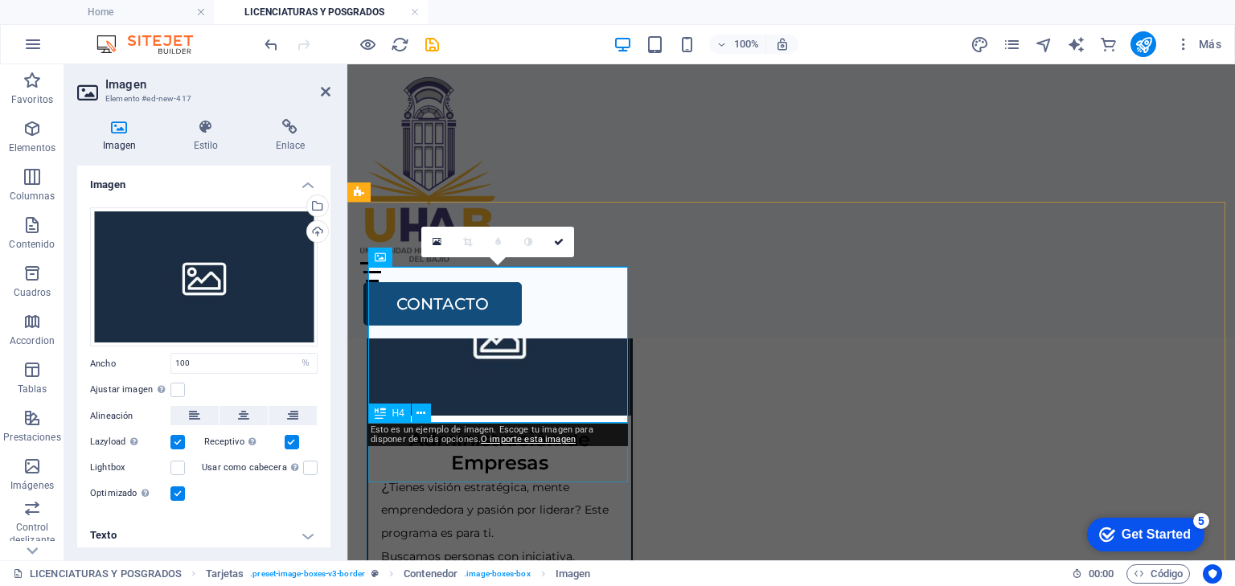
scroll to position [540, 0]
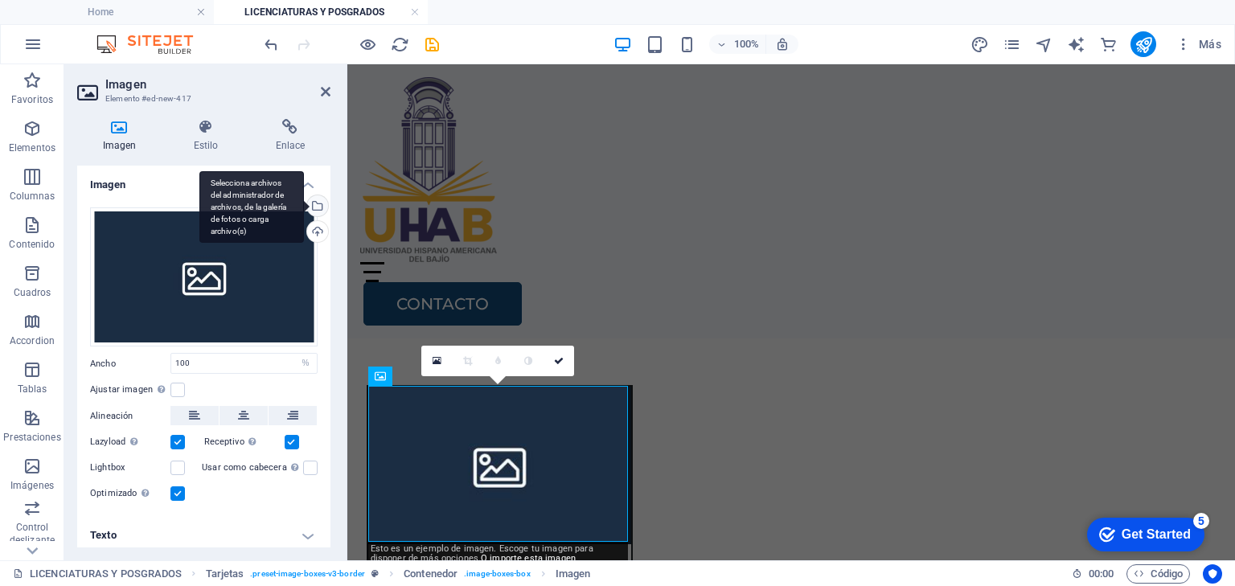
click at [314, 203] on div "Selecciona archivos del administrador de archivos, de la galería de fotos o car…" at bounding box center [316, 207] width 24 height 24
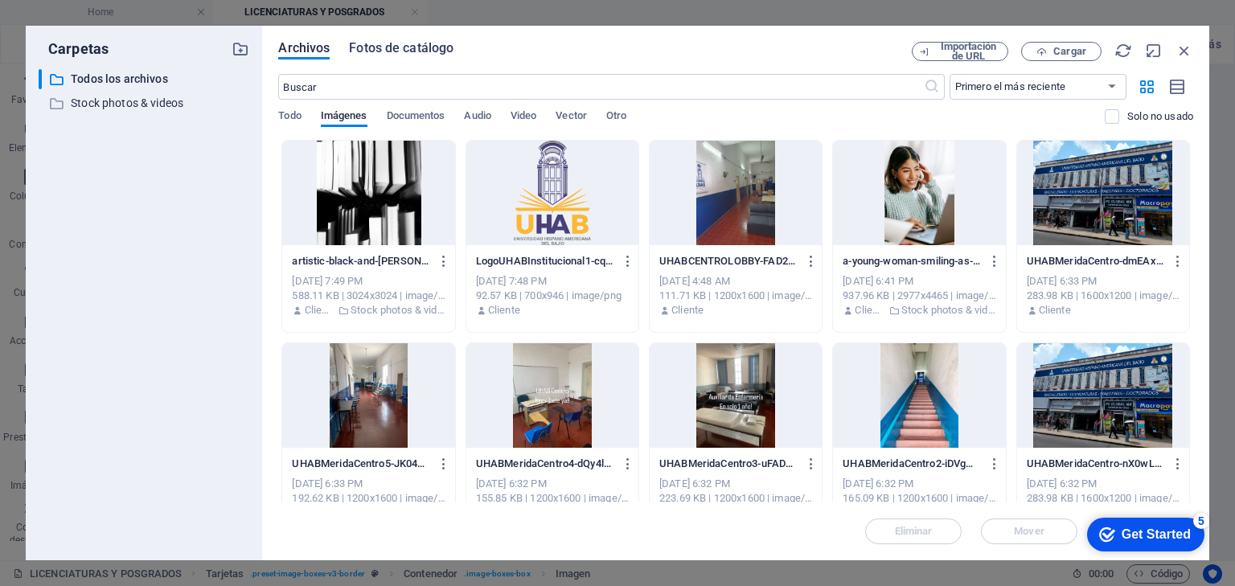
click at [394, 49] on span "Fotos de catálogo" at bounding box center [401, 48] width 105 height 19
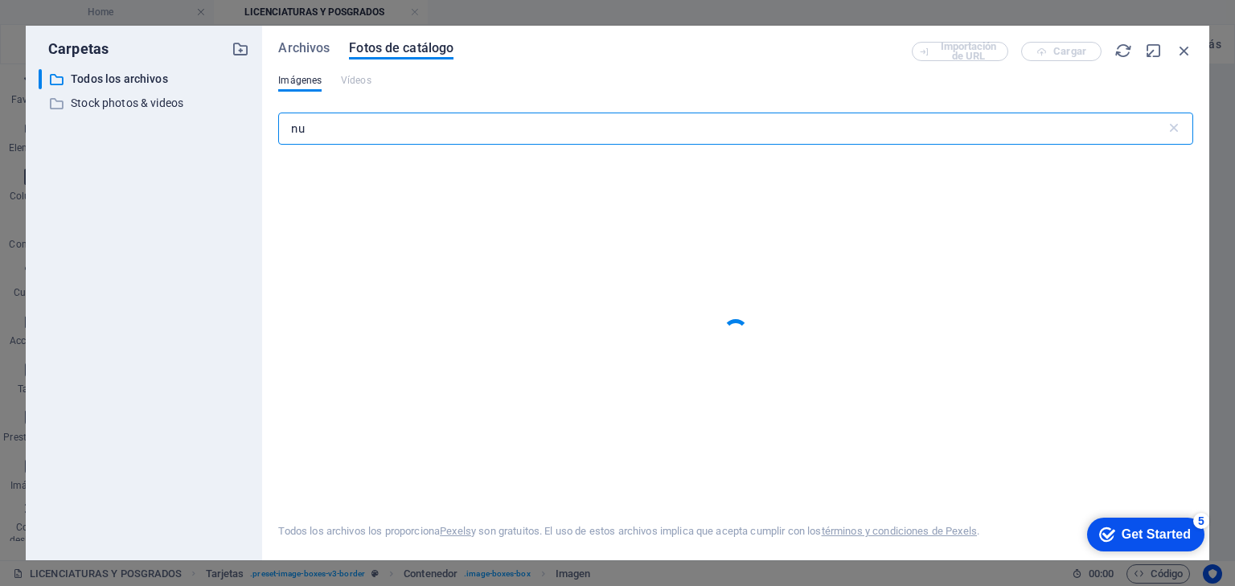
type input "n"
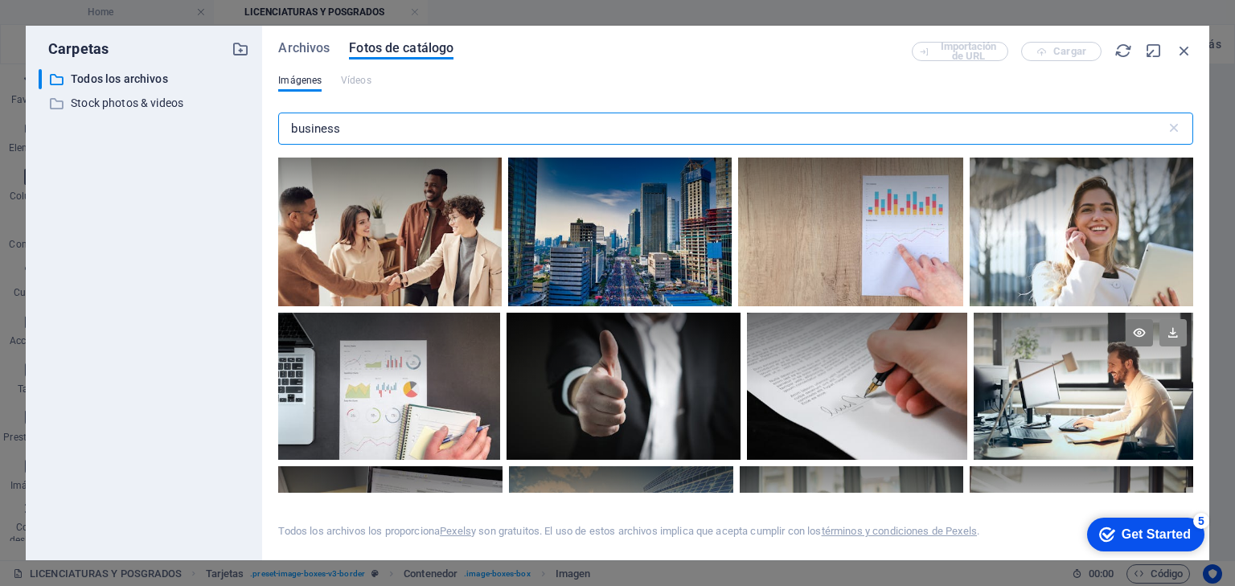
type input "business"
click at [1170, 335] on icon at bounding box center [1173, 332] width 27 height 27
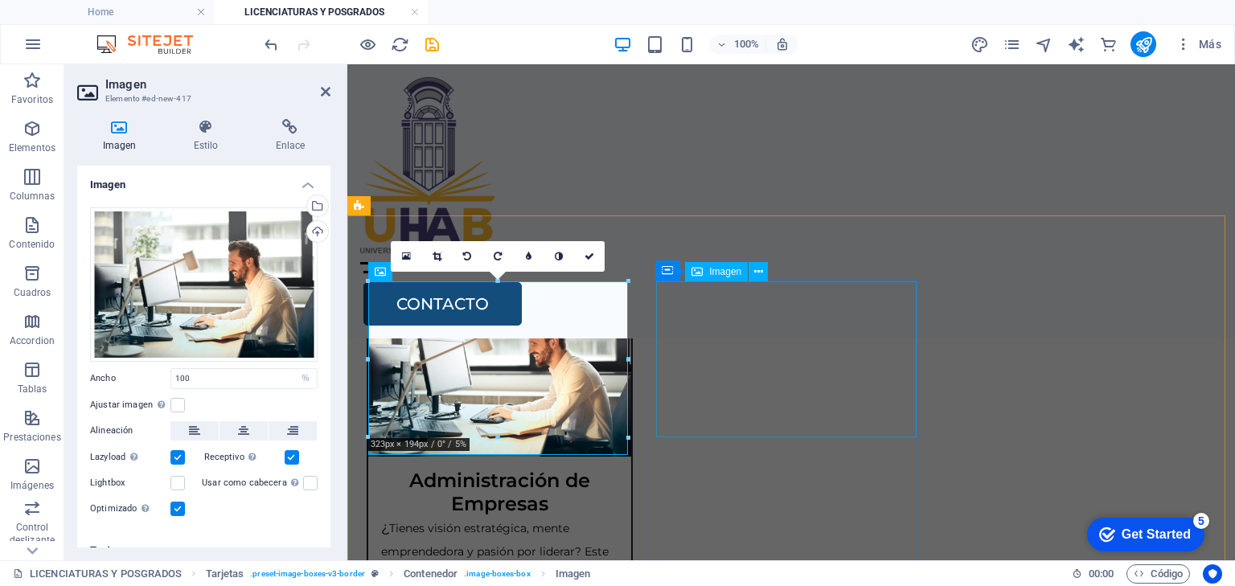
scroll to position [669, 0]
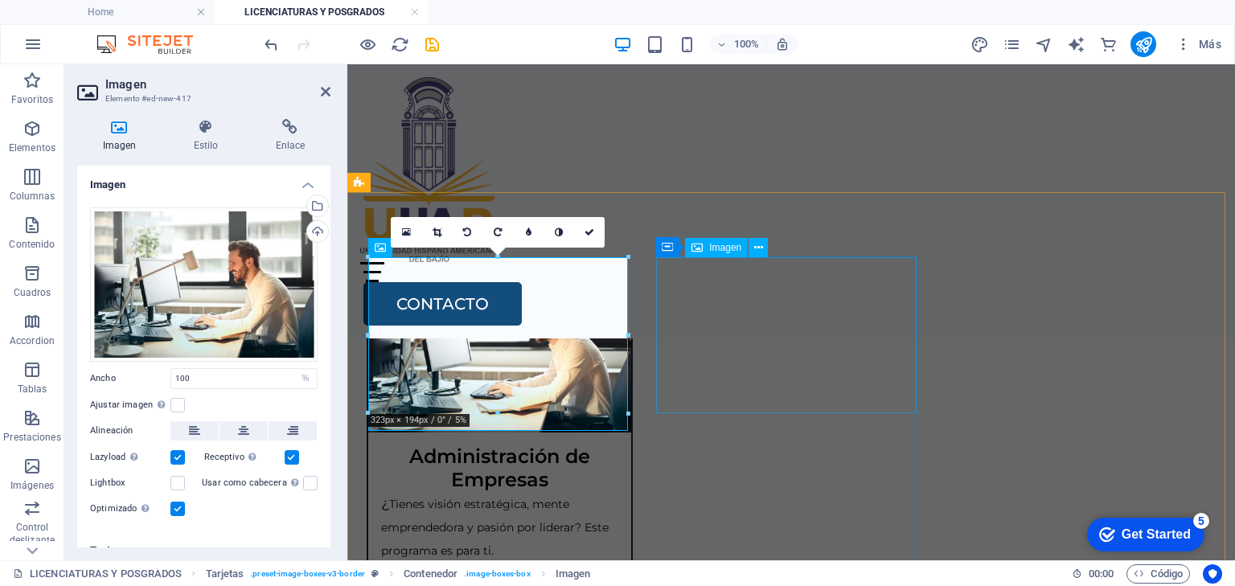
select select "%"
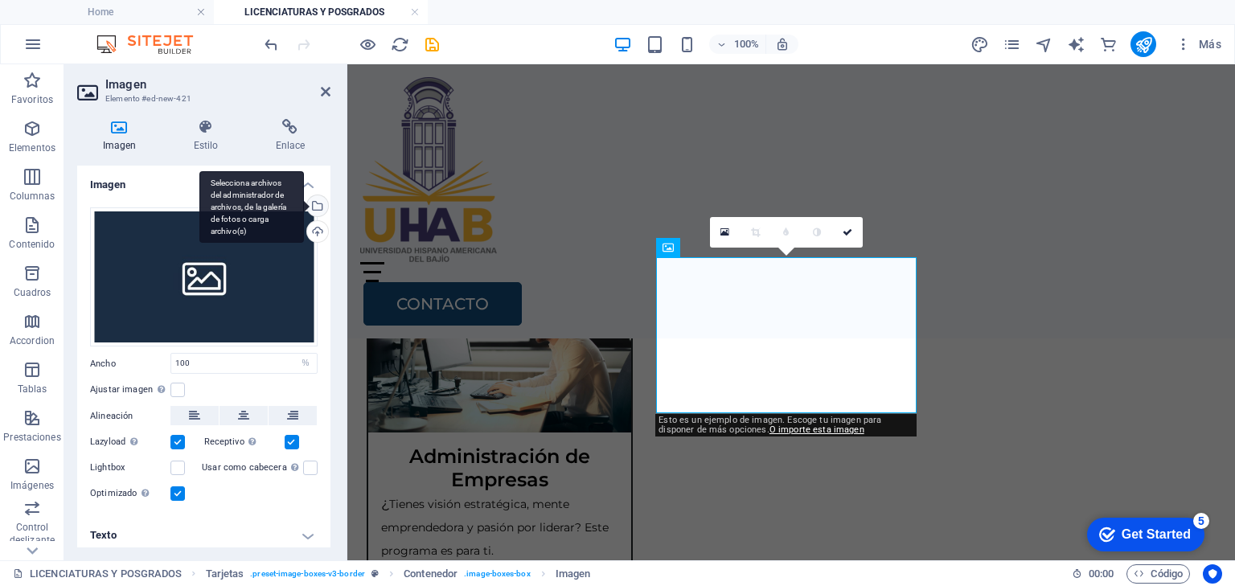
click at [315, 205] on div "Selecciona archivos del administrador de archivos, de la galería de fotos o car…" at bounding box center [316, 207] width 24 height 24
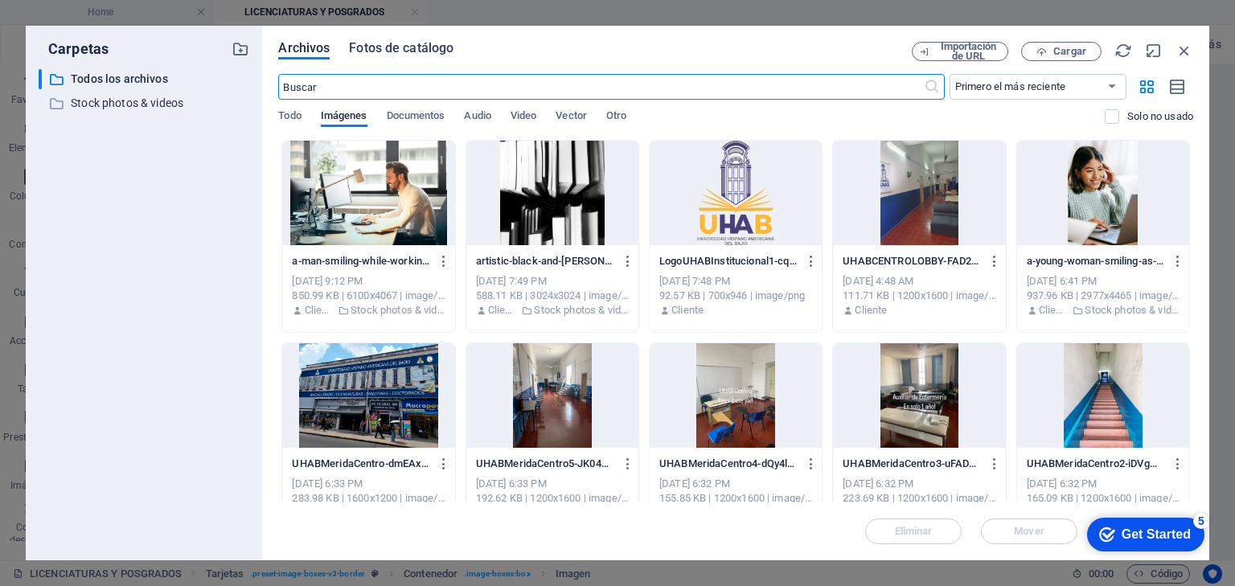
click at [398, 48] on span "Fotos de catálogo" at bounding box center [401, 48] width 105 height 19
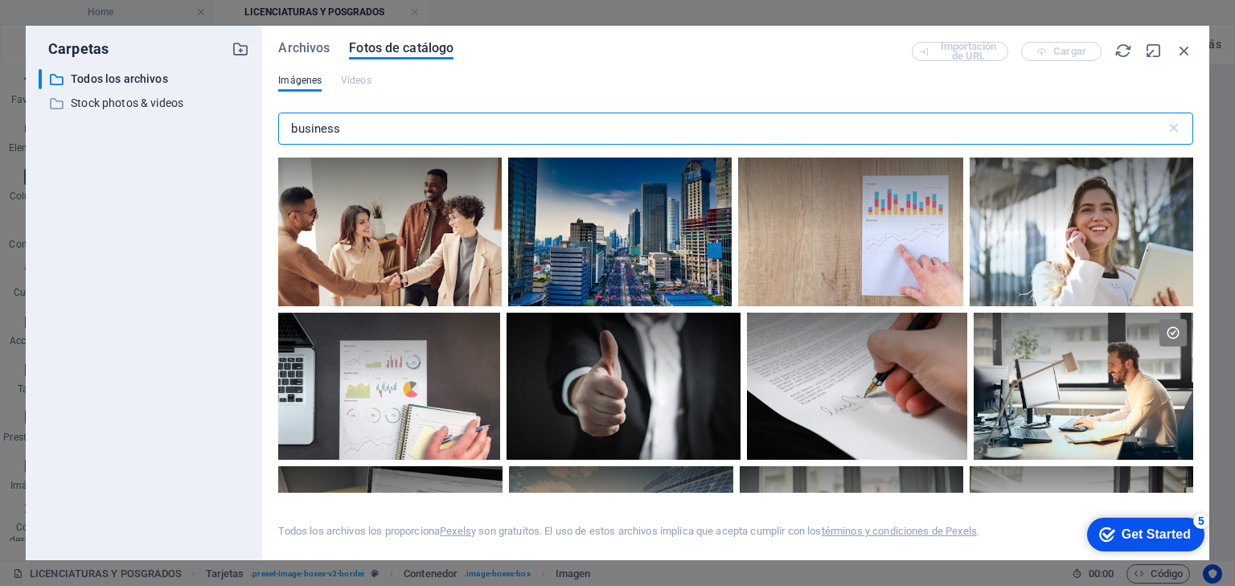
drag, startPoint x: 351, startPoint y: 132, endPoint x: 228, endPoint y: 125, distance: 123.2
click at [228, 125] on div "Carpetas ​ Todos los archivos Todos los archivos ​ Stock photos & videos Stock …" at bounding box center [618, 293] width 1184 height 535
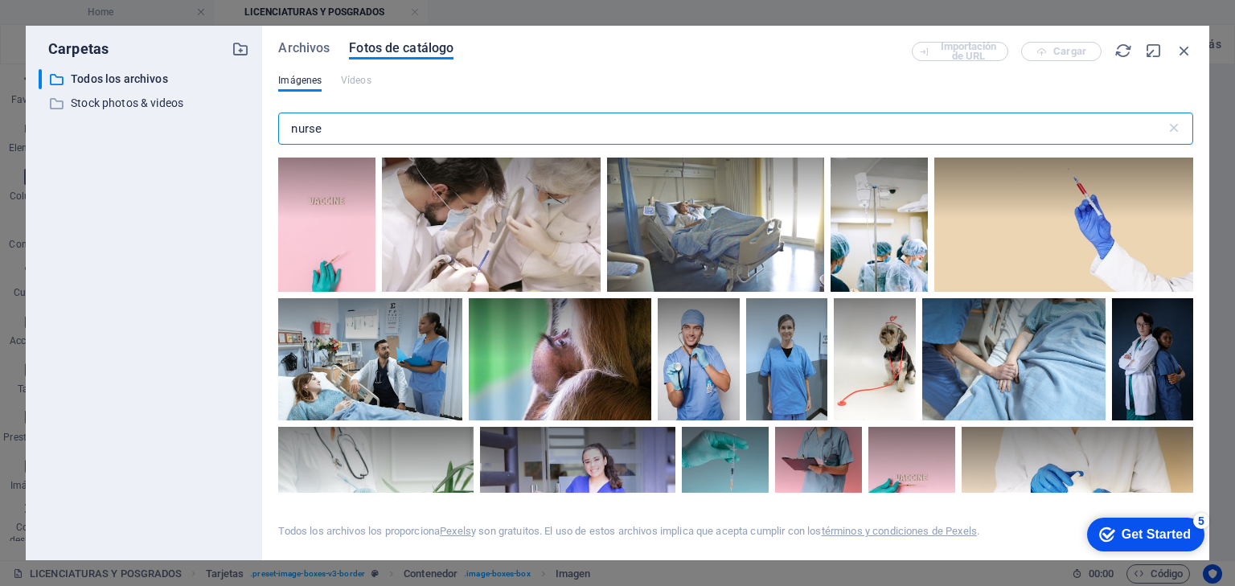
scroll to position [3024, 0]
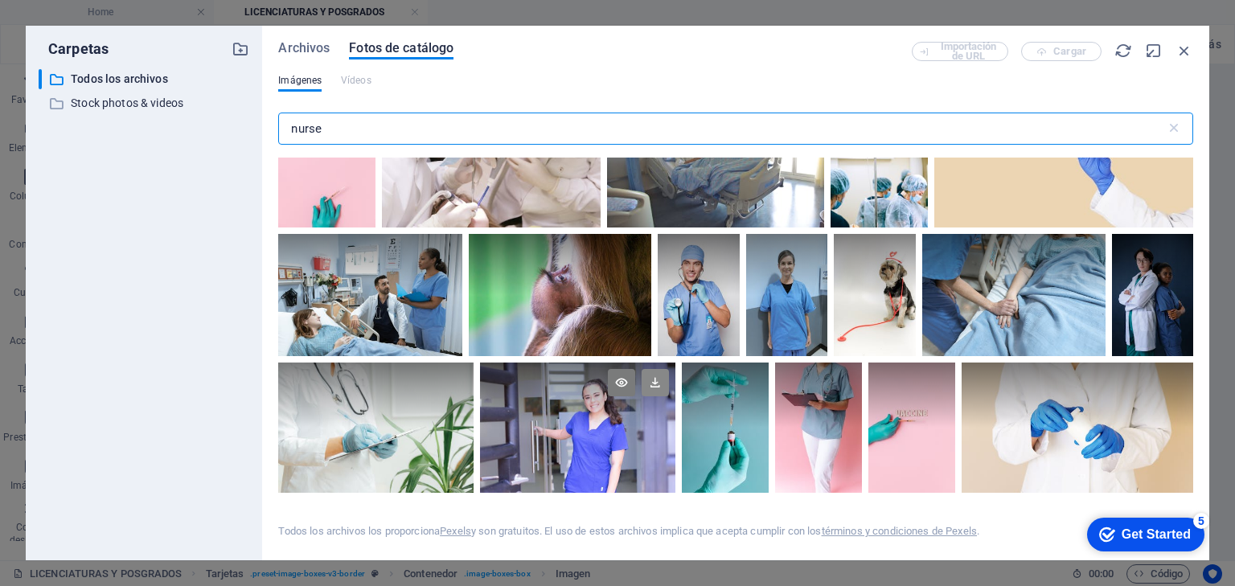
type input "nurse"
click at [655, 369] on icon at bounding box center [655, 382] width 27 height 27
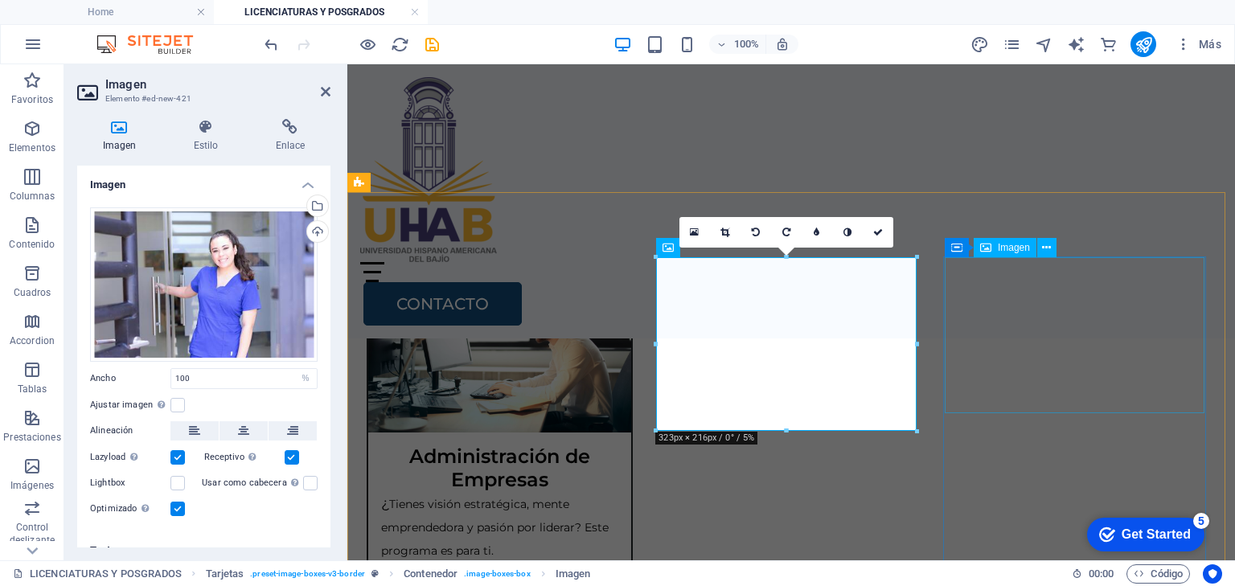
select select "%"
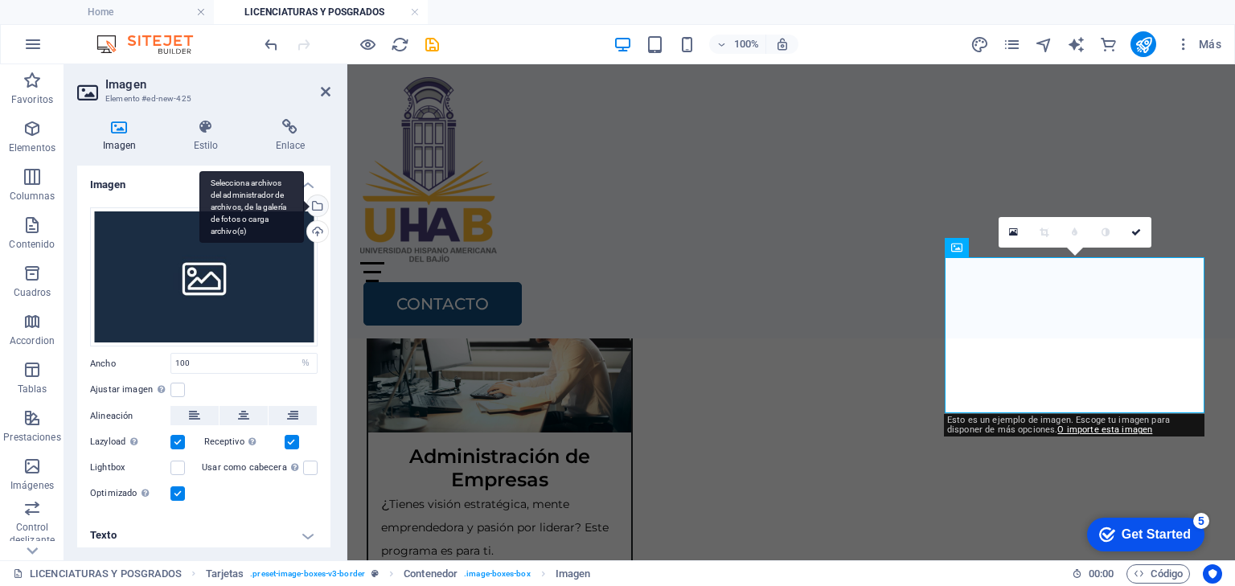
click at [318, 210] on div "Selecciona archivos del administrador de archivos, de la galería de fotos o car…" at bounding box center [316, 207] width 24 height 24
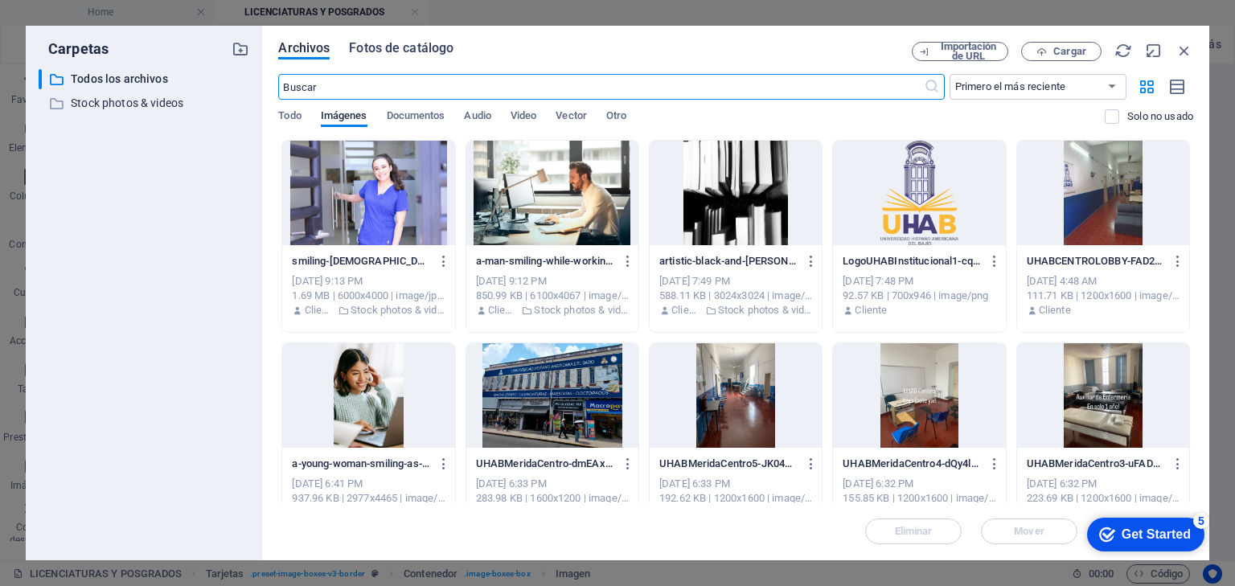
click at [389, 48] on span "Fotos de catálogo" at bounding box center [401, 48] width 105 height 19
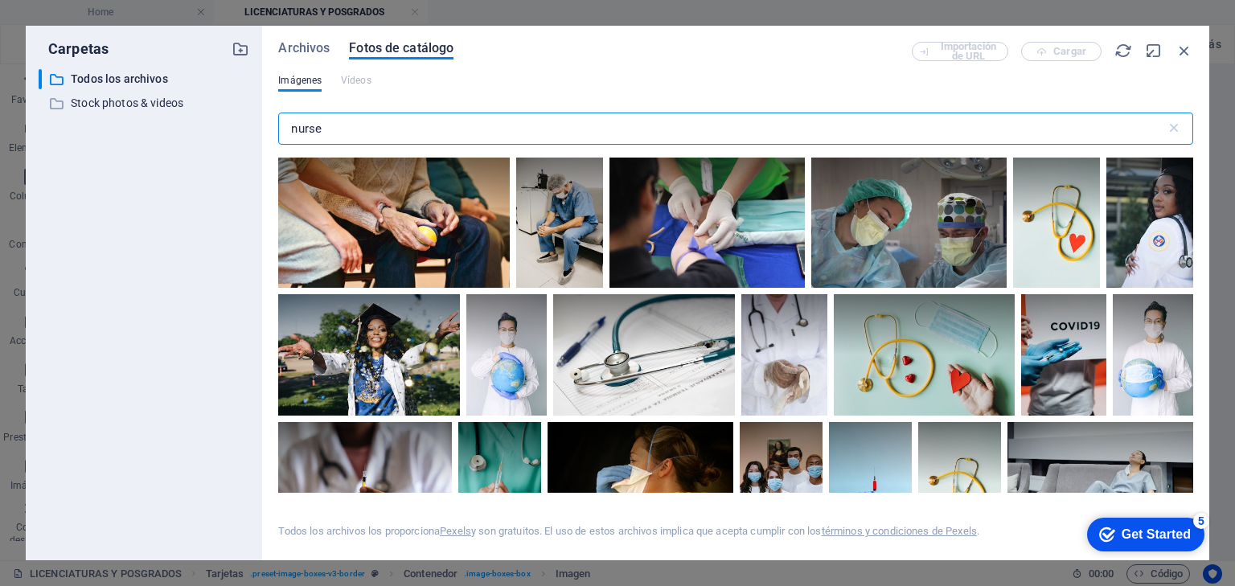
drag, startPoint x: 375, startPoint y: 129, endPoint x: 276, endPoint y: 125, distance: 99.0
click at [276, 125] on div "Archivos Fotos de catálogo Importación de URL Cargar Imágenes Vídeos nurse ​ To…" at bounding box center [735, 293] width 947 height 535
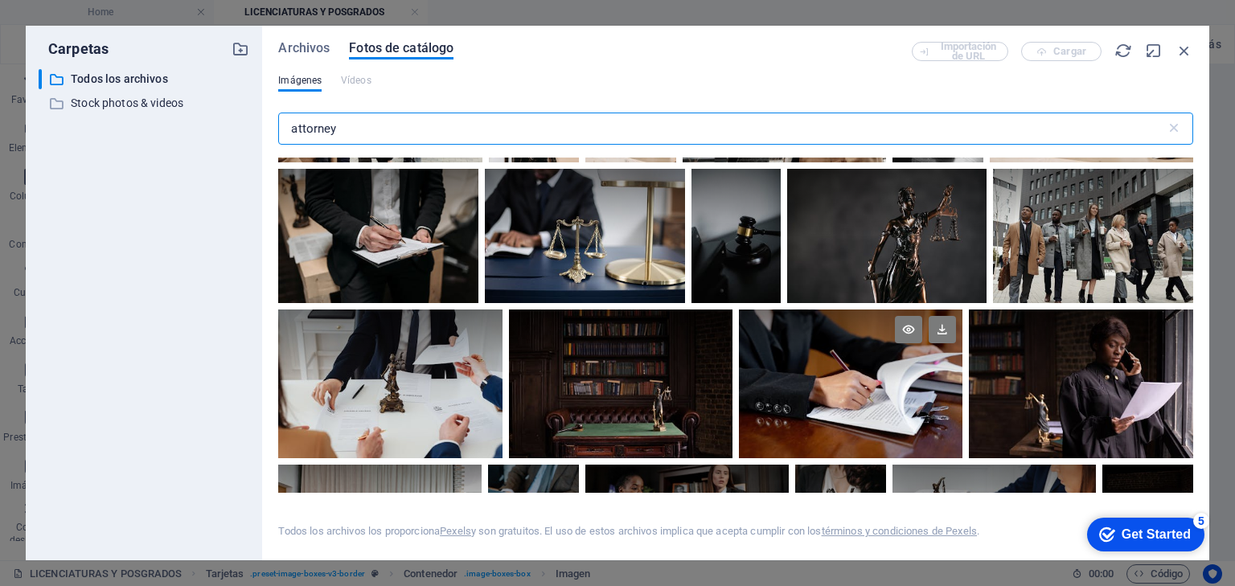
scroll to position [708, 0]
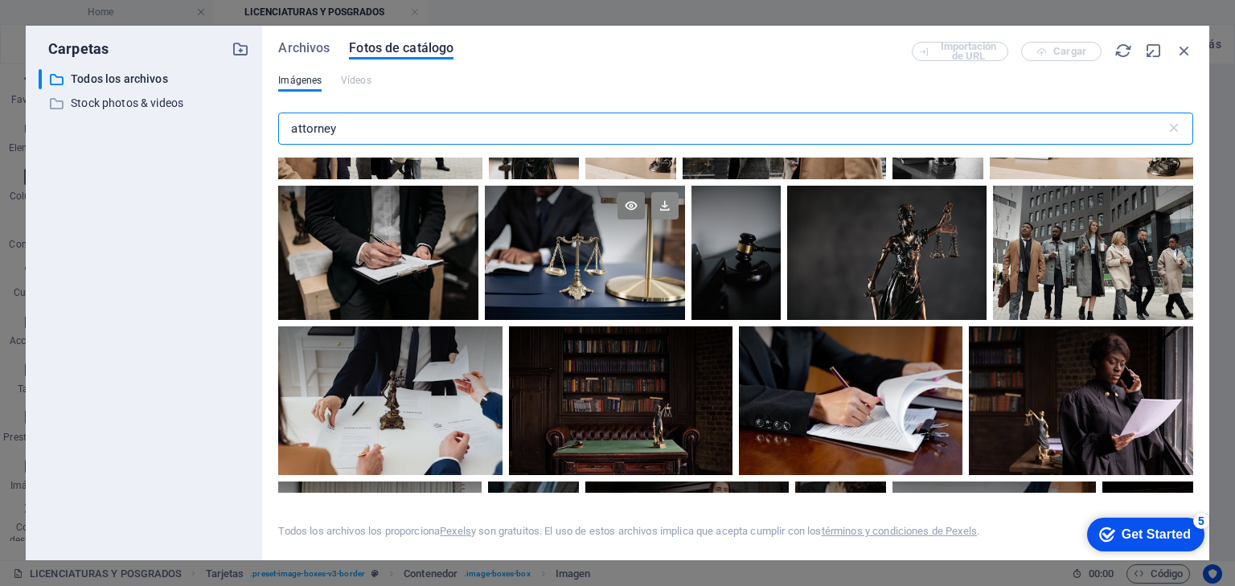
type input "attorney"
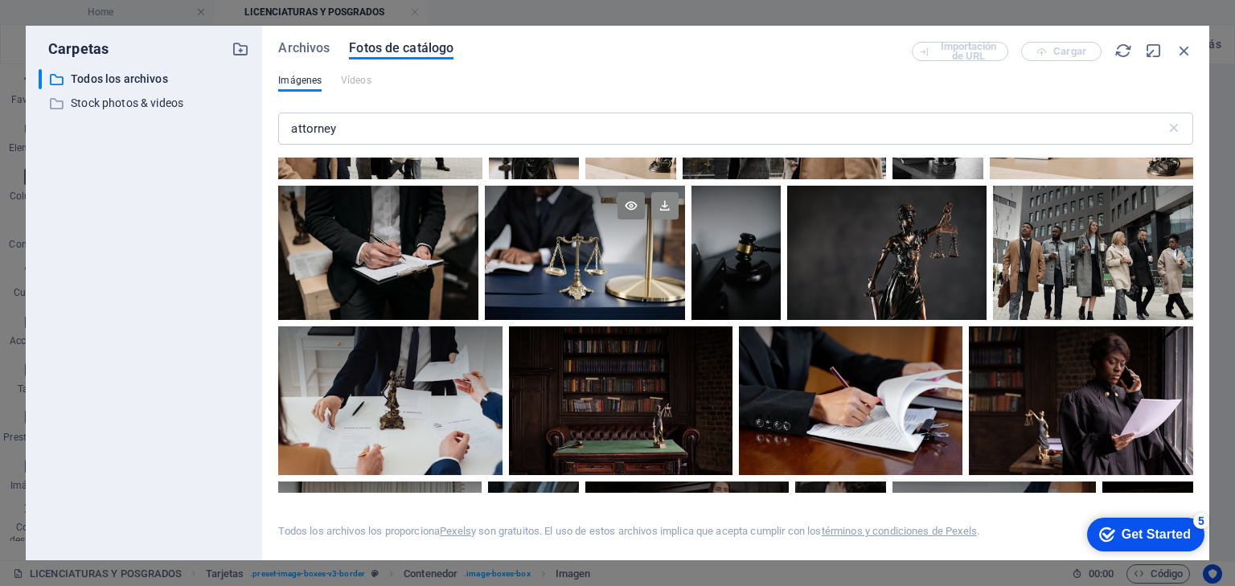
click at [662, 204] on icon at bounding box center [664, 205] width 27 height 27
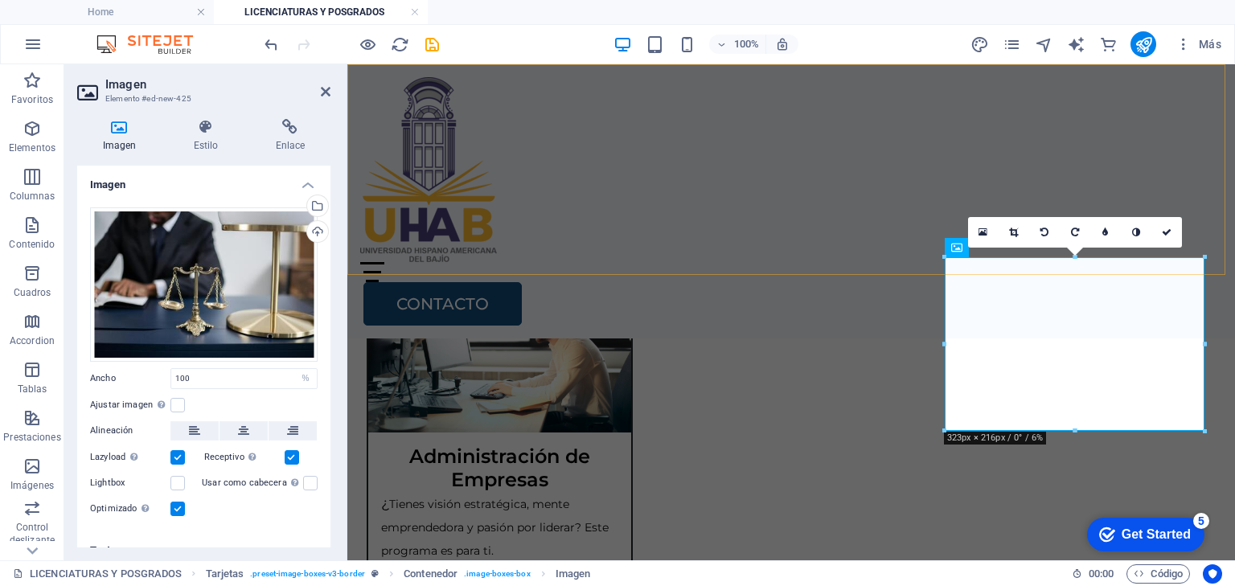
click at [851, 223] on div "Home Oferta Academica Bachillerato Certificaciones y Cursos Licenciaturas y Pos…" at bounding box center [791, 201] width 888 height 274
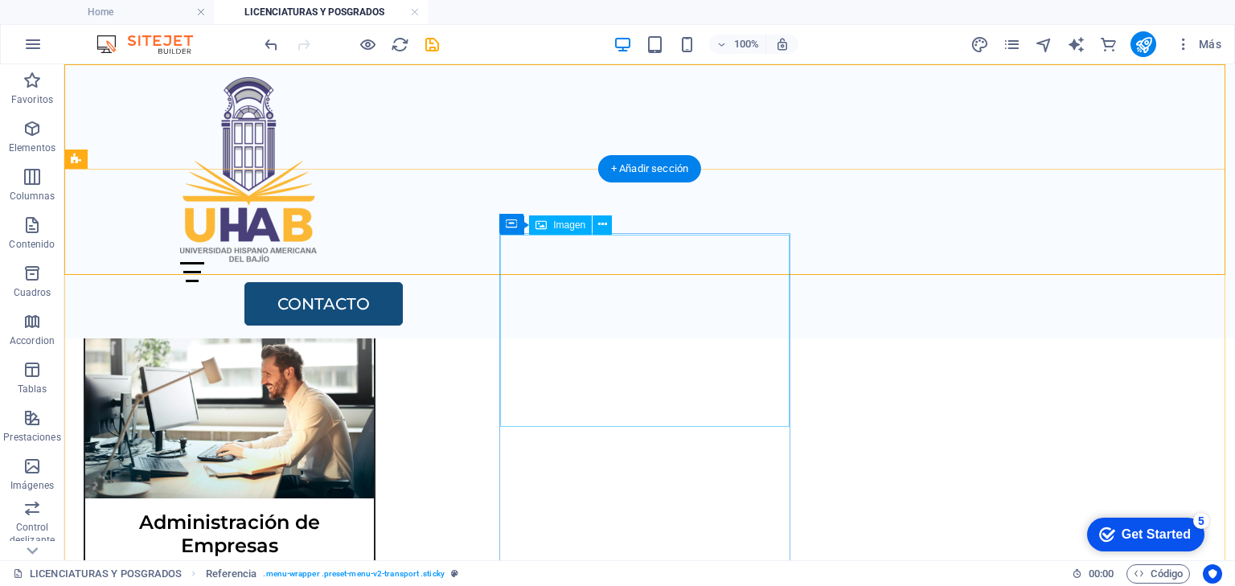
scroll to position [494, 0]
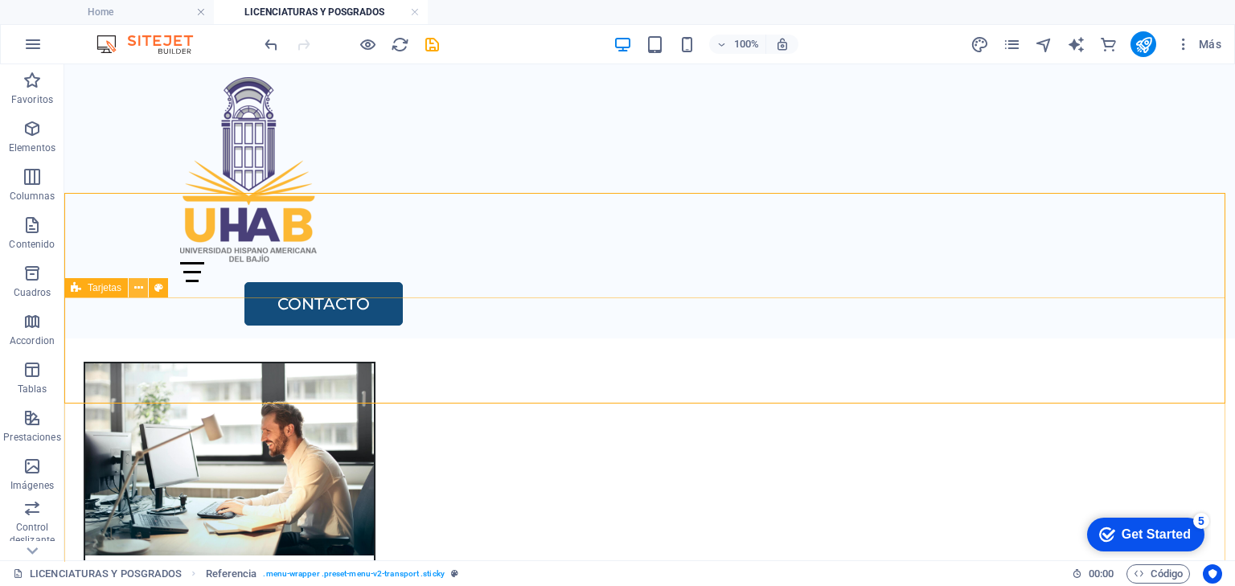
click at [141, 287] on icon at bounding box center [138, 288] width 9 height 17
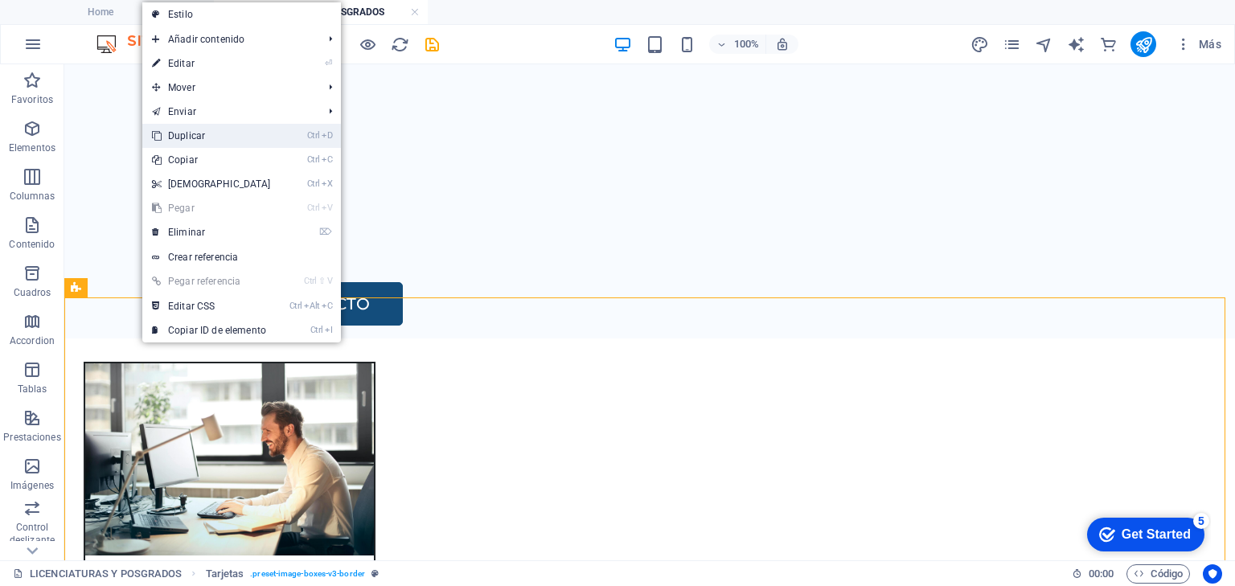
click at [194, 137] on link "Ctrl D Duplicar" at bounding box center [211, 136] width 138 height 24
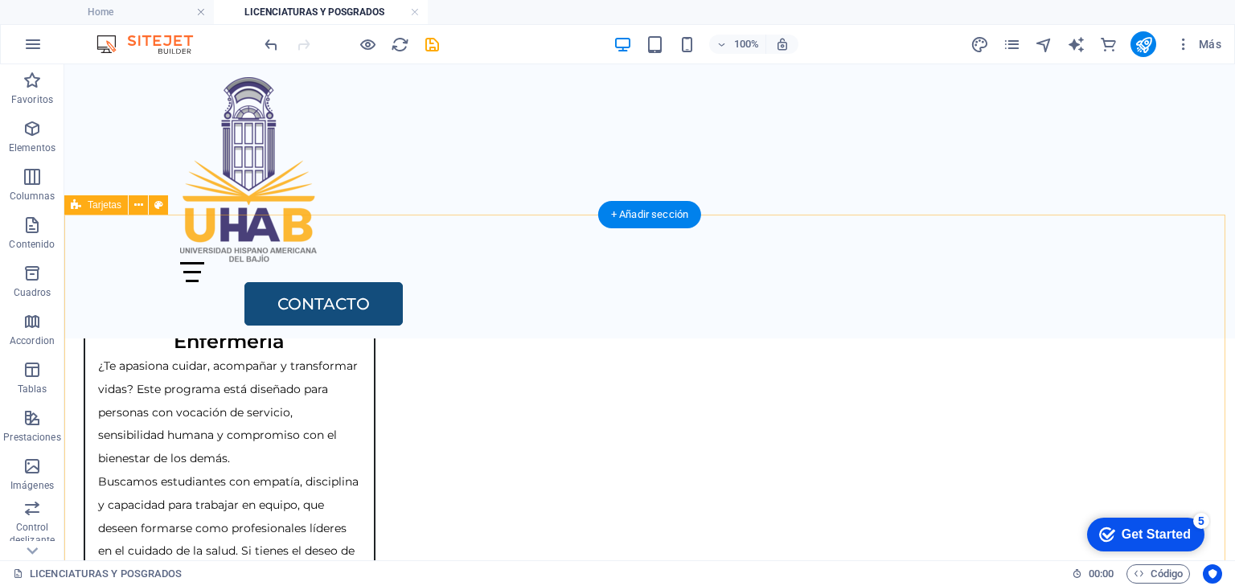
scroll to position [1366, 0]
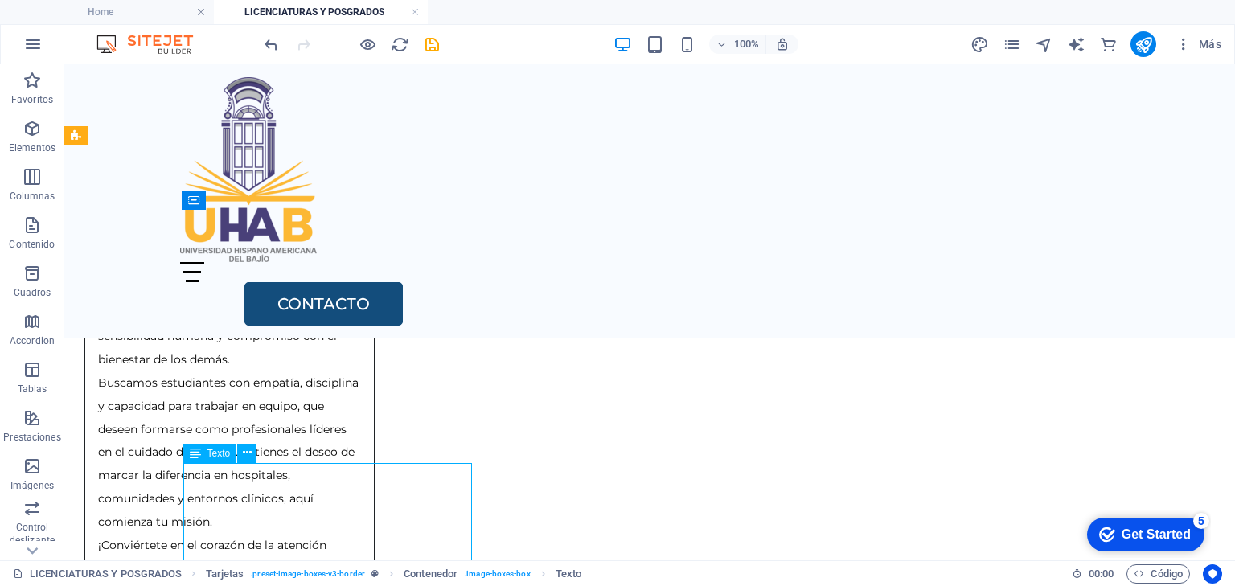
scroll to position [1366, 0]
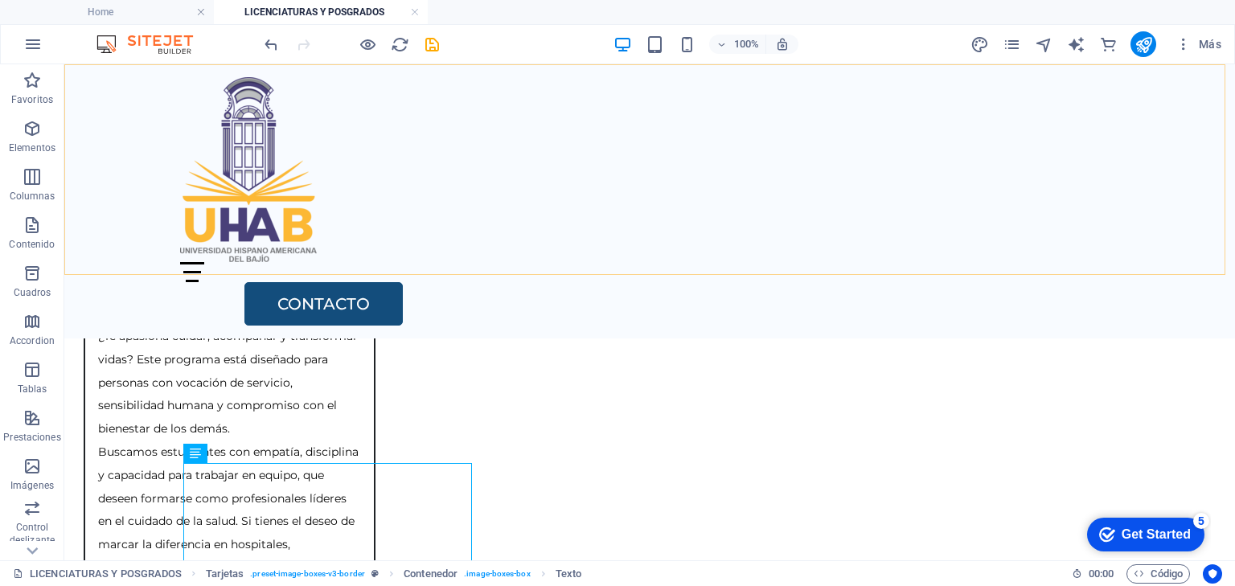
click at [545, 93] on div "Home Oferta Academica Bachillerato Certificaciones y Cursos Licenciaturas y Pos…" at bounding box center [649, 201] width 1171 height 274
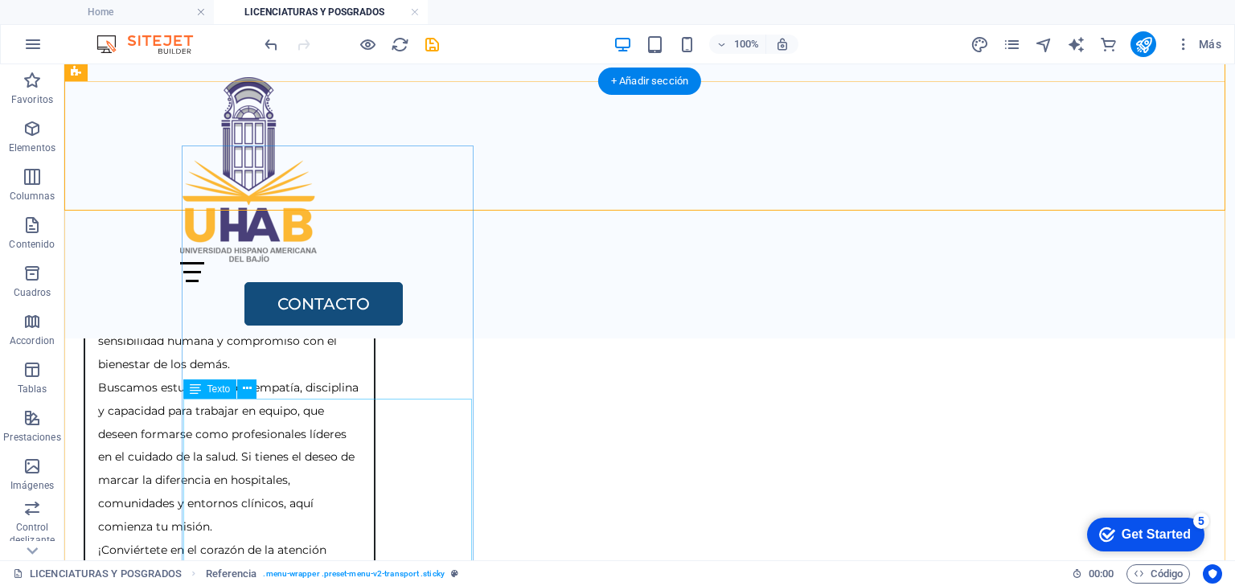
scroll to position [1495, 0]
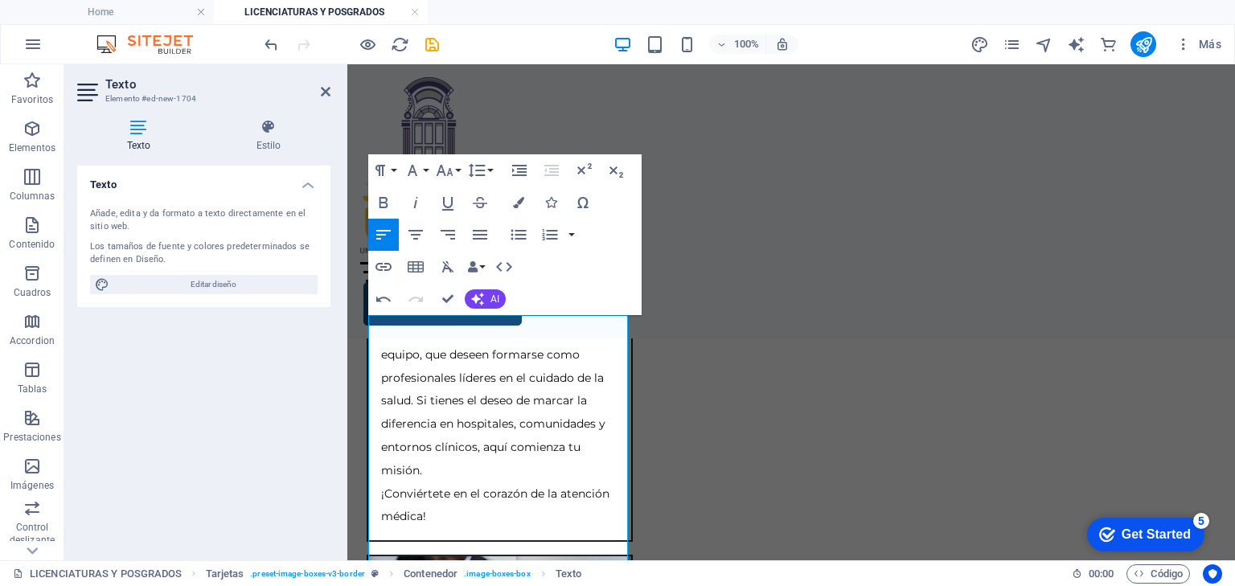
scroll to position [7912, 2]
click at [451, 164] on icon "button" at bounding box center [444, 170] width 19 height 19
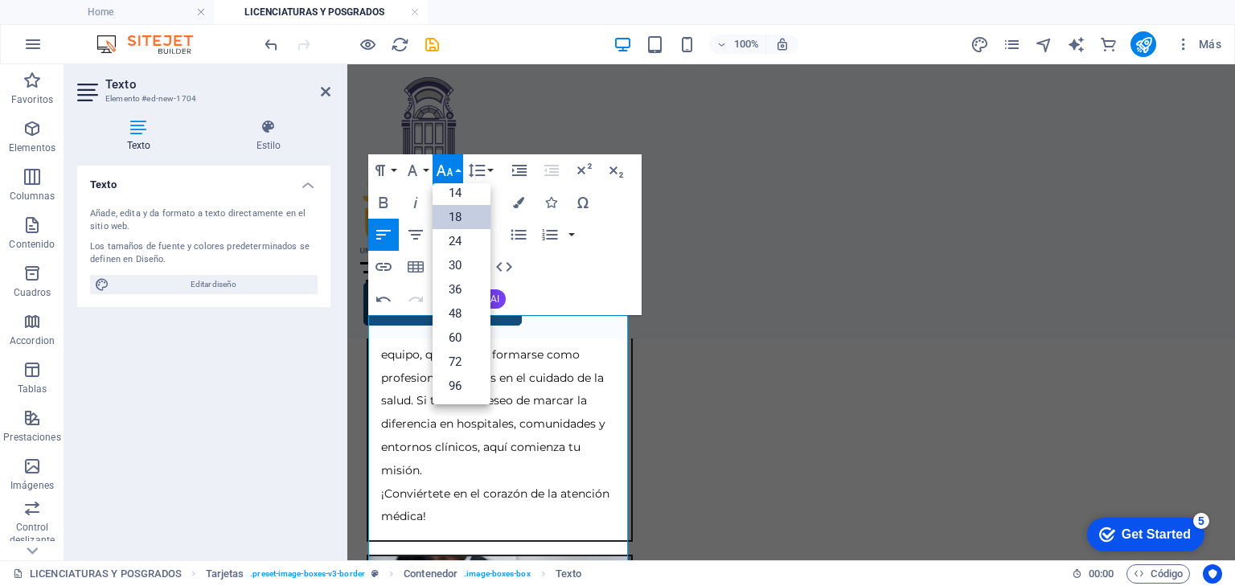
scroll to position [129, 0]
click at [460, 191] on link "14" at bounding box center [462, 194] width 58 height 24
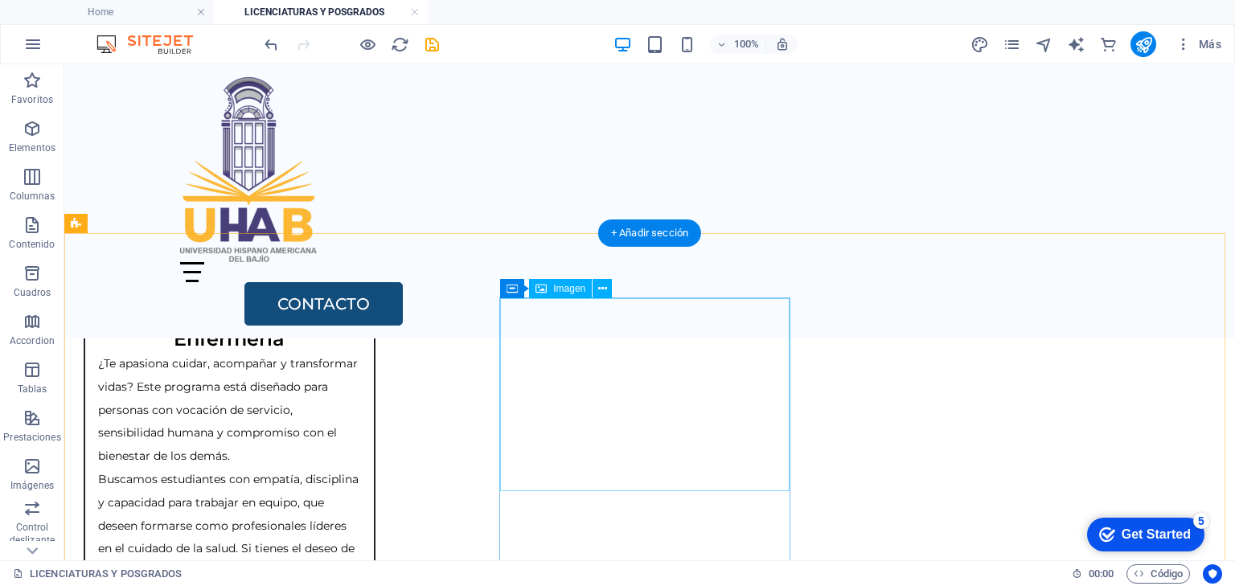
scroll to position [1366, 0]
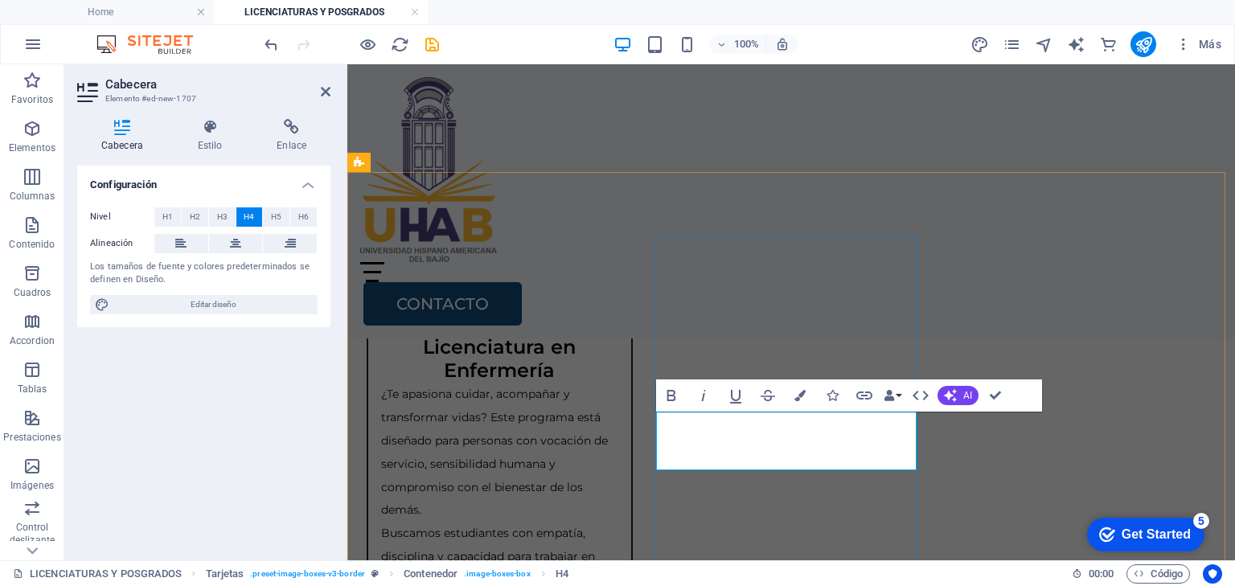
scroll to position [1435, 0]
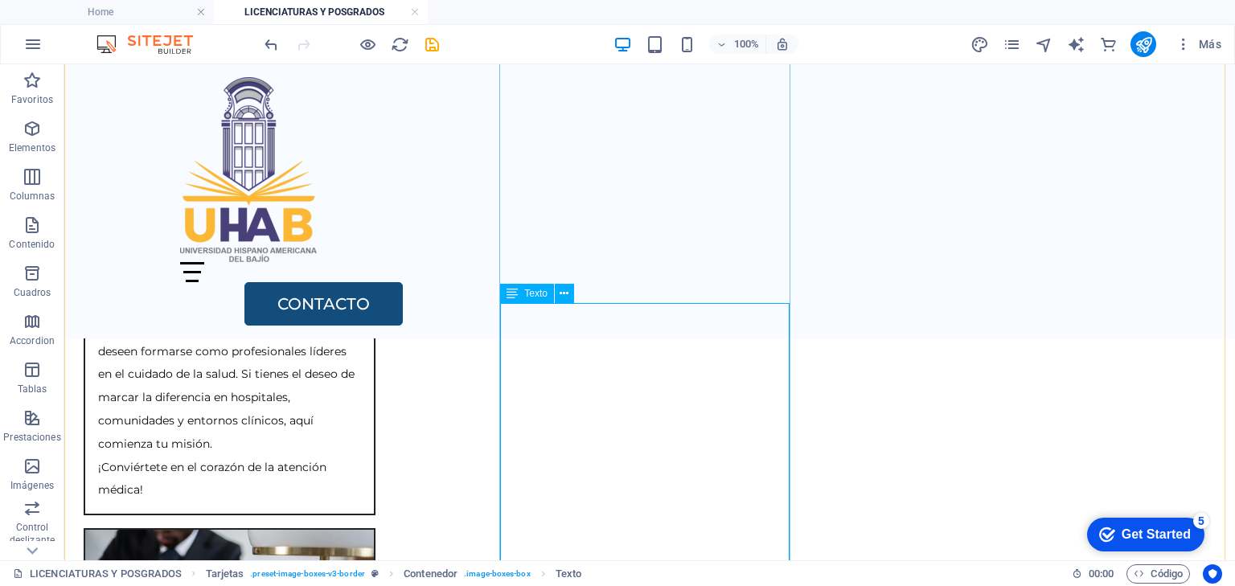
scroll to position [1559, 0]
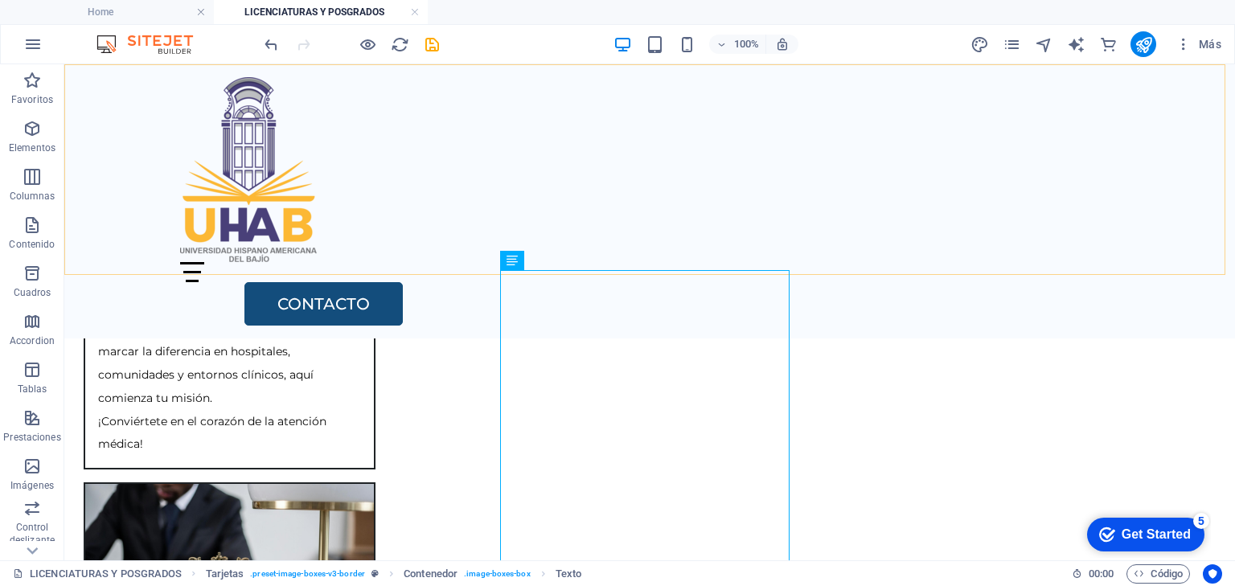
click at [1119, 258] on div "Home Oferta Academica Bachillerato Certificaciones y Cursos Licenciaturas y Pos…" at bounding box center [649, 201] width 1171 height 274
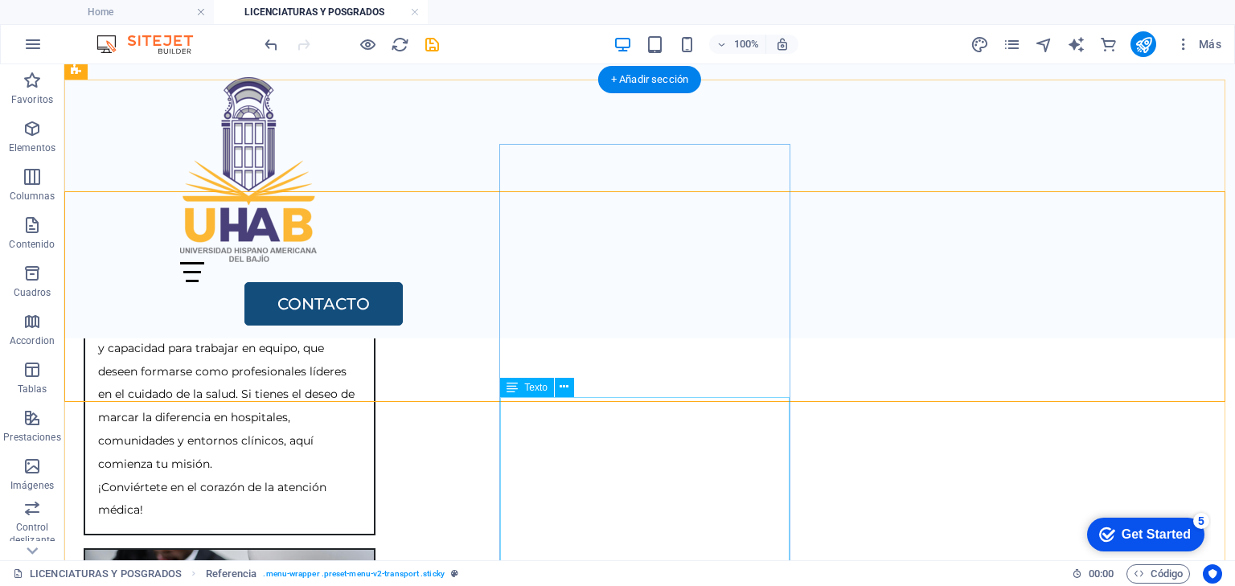
scroll to position [1495, 0]
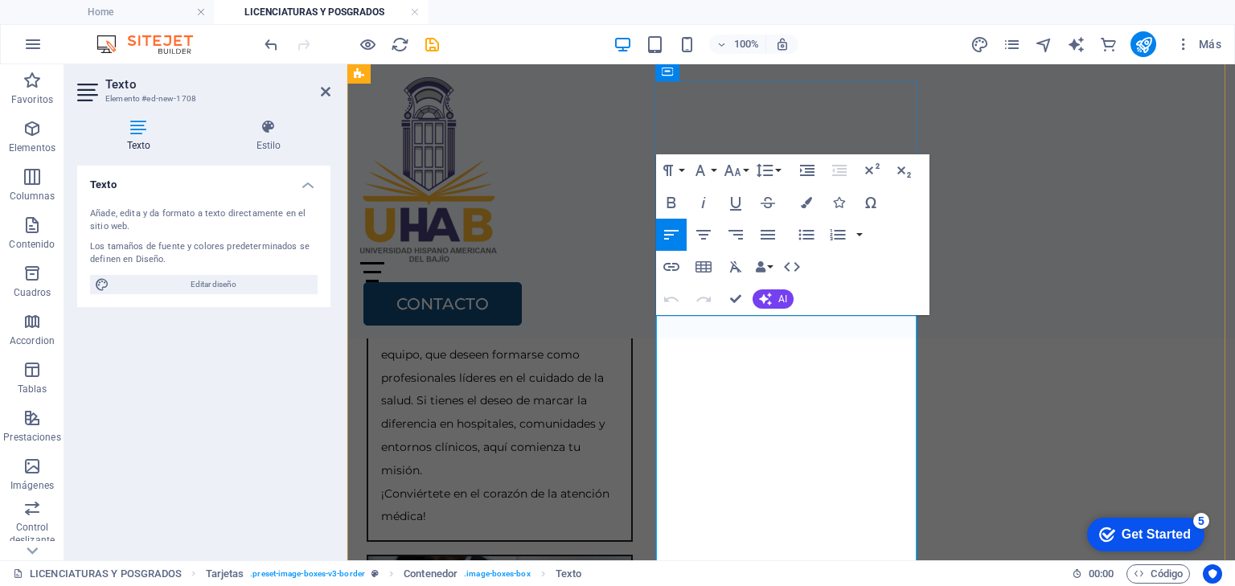
scroll to position [7750, 2]
click at [737, 171] on icon "button" at bounding box center [732, 170] width 19 height 19
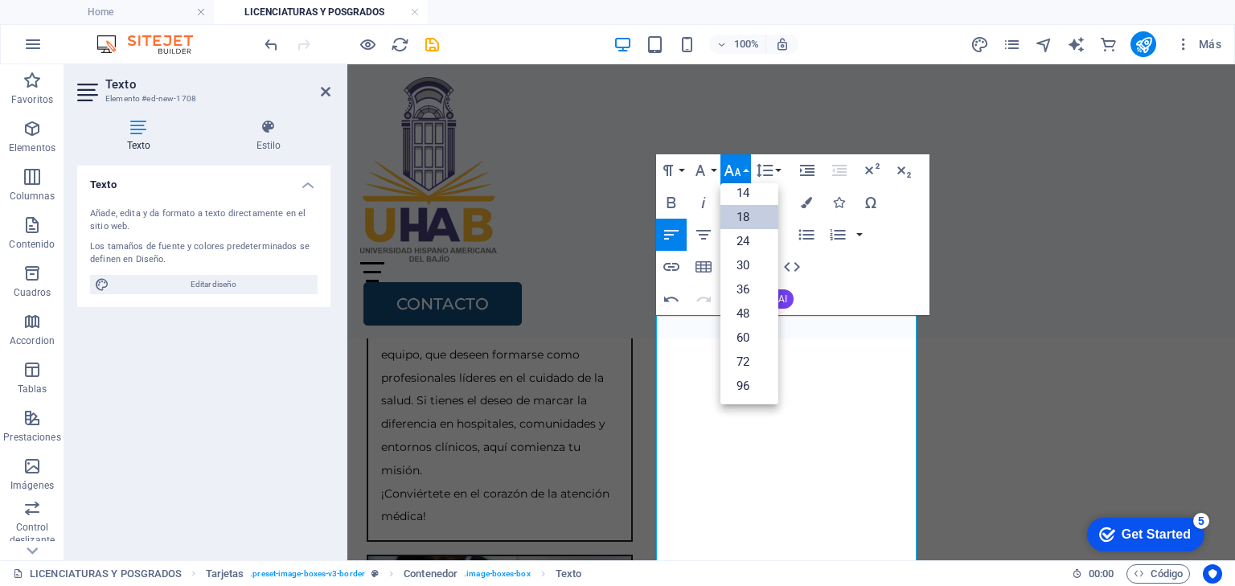
scroll to position [129, 0]
click at [742, 195] on link "14" at bounding box center [750, 194] width 58 height 24
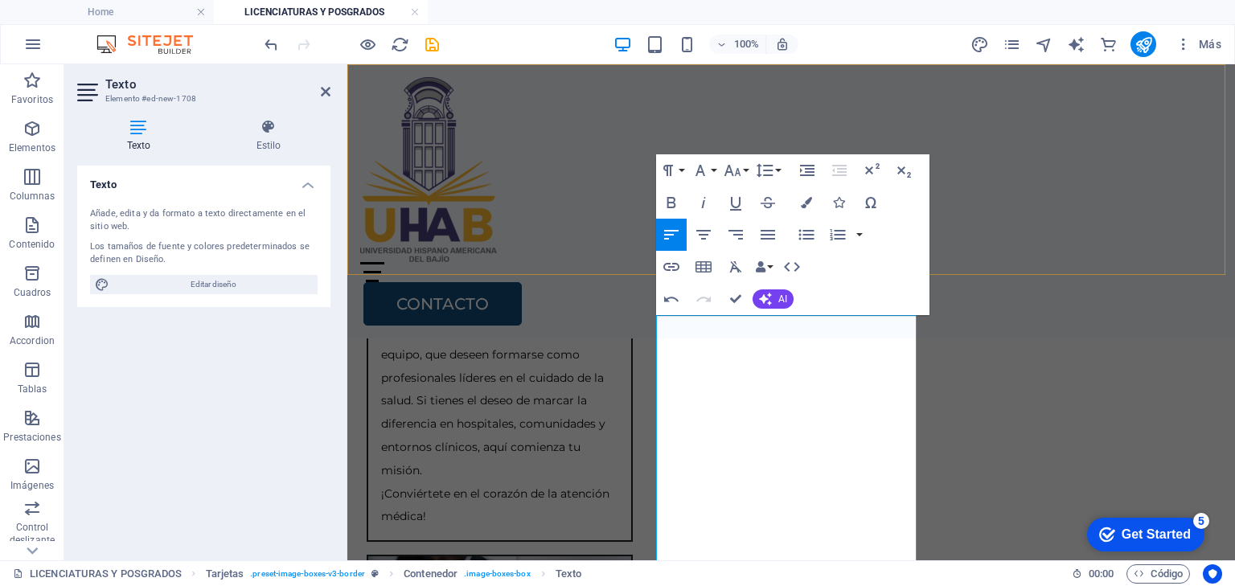
click at [954, 195] on div "Home Oferta Academica Bachillerato Certificaciones y Cursos Licenciaturas y Pos…" at bounding box center [791, 201] width 888 height 274
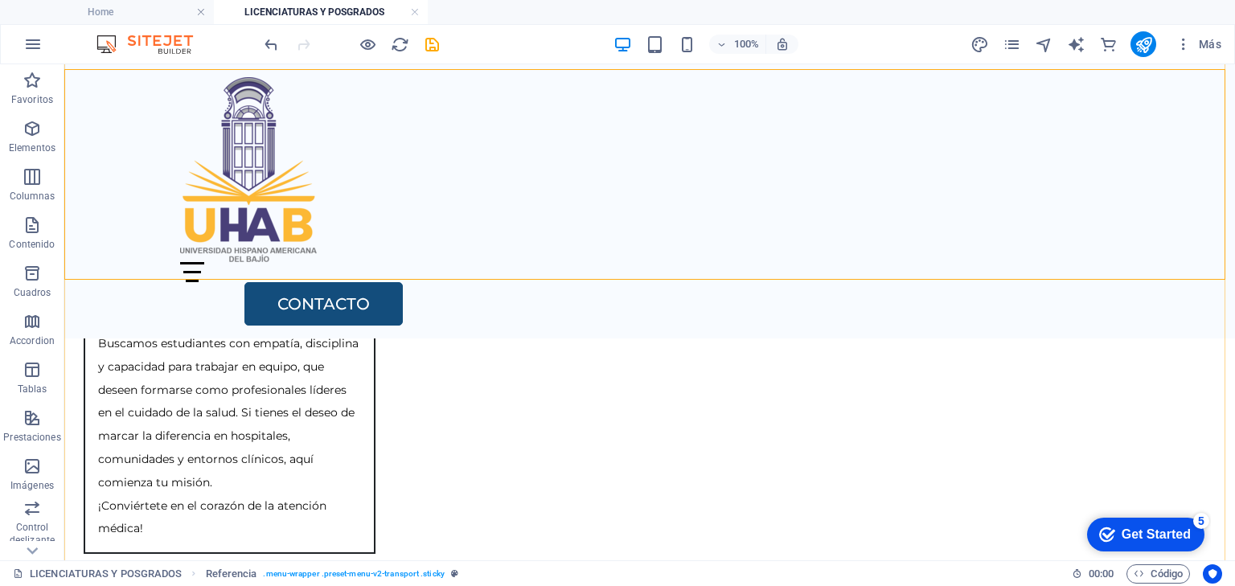
scroll to position [1495, 0]
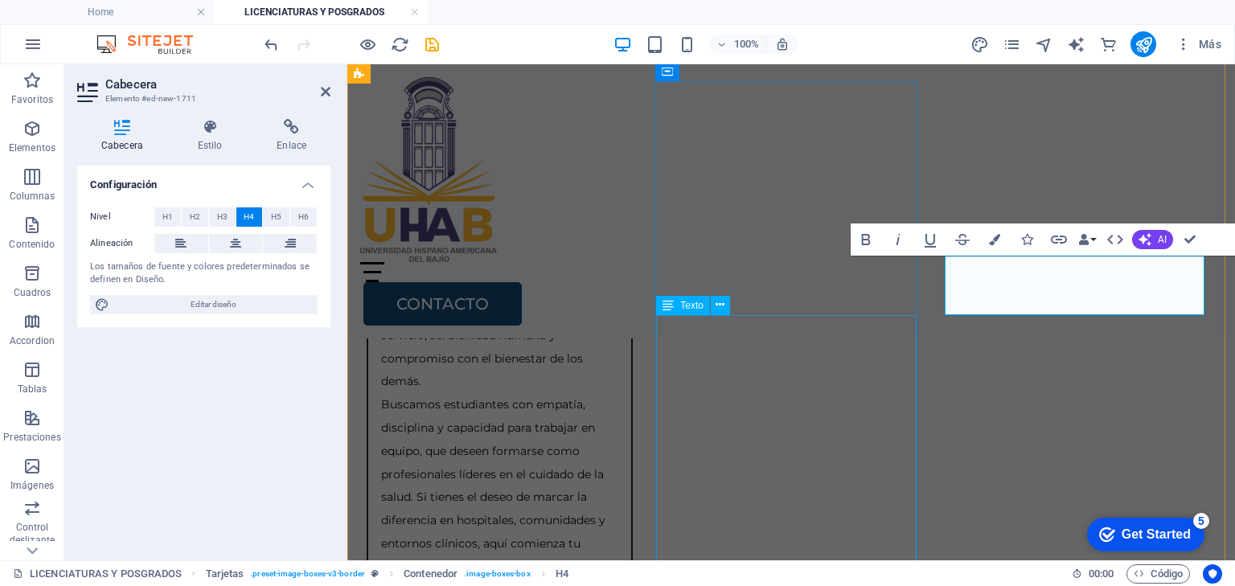
scroll to position [1591, 0]
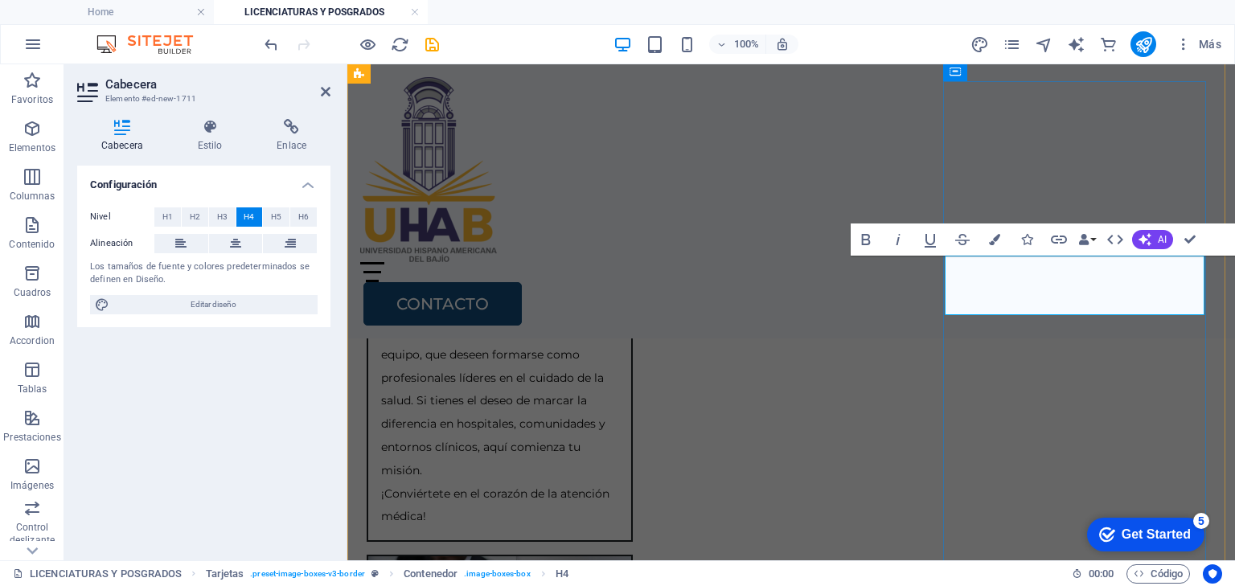
click at [769, 209] on div "Home Oferta Academica Bachillerato Certificaciones y Cursos Licenciaturas y Pos…" at bounding box center [791, 201] width 888 height 274
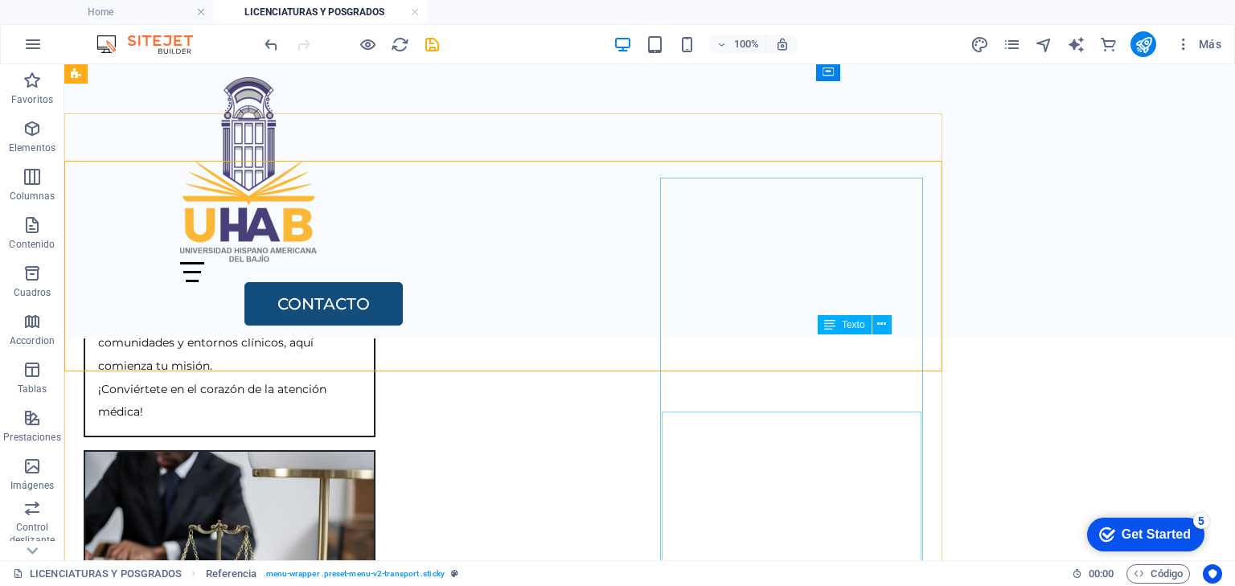
scroll to position [1495, 0]
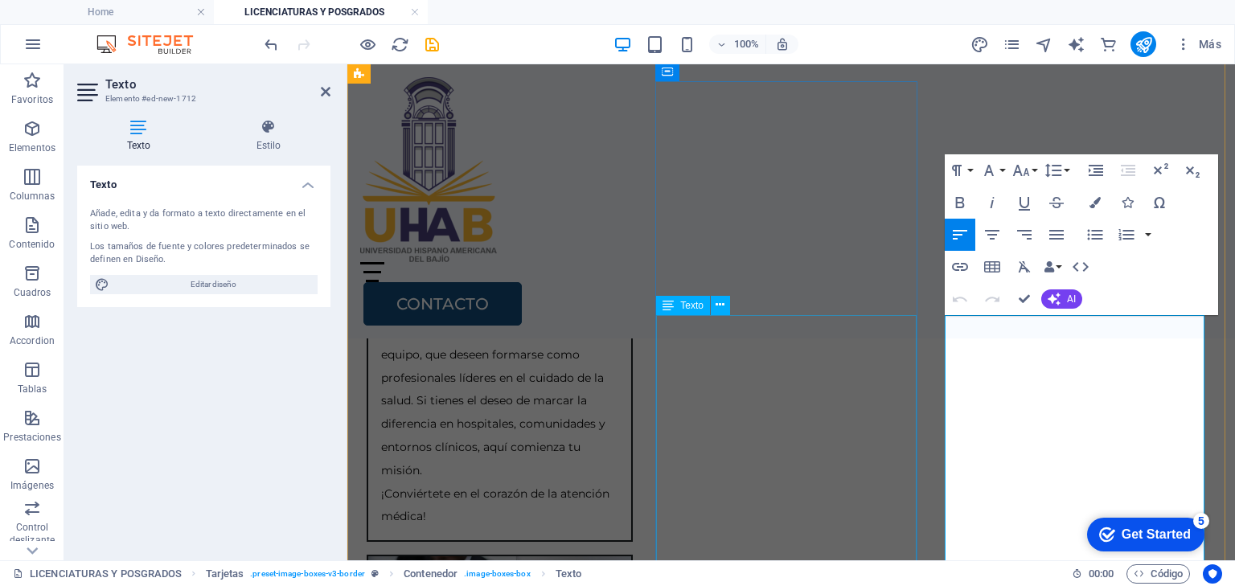
scroll to position [8257, 2]
click at [1016, 175] on icon "button" at bounding box center [1021, 170] width 19 height 19
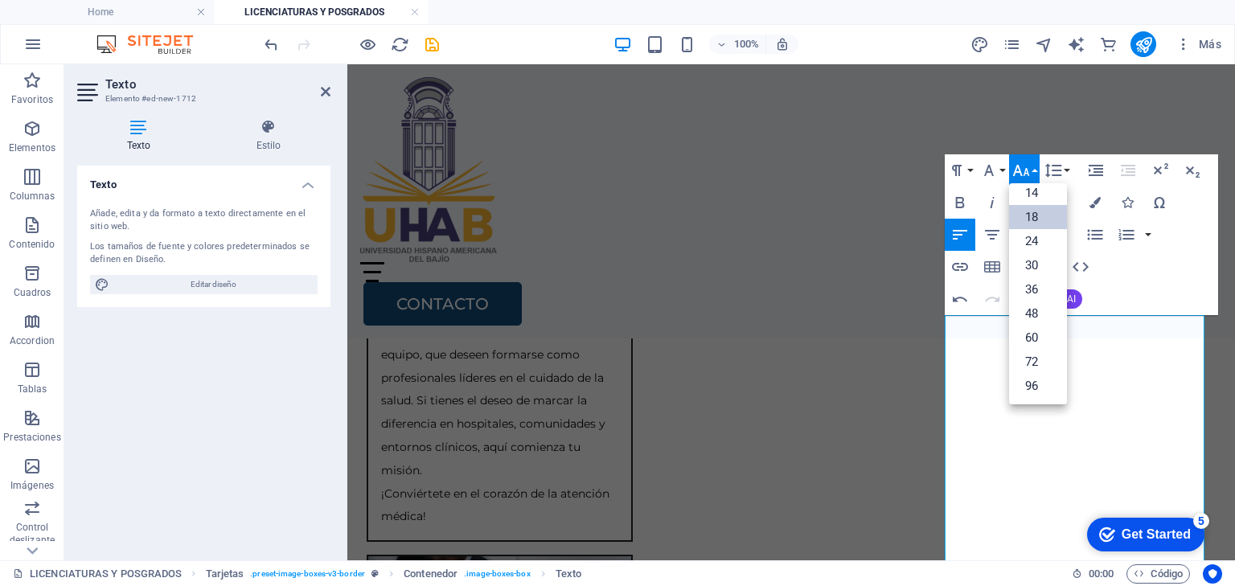
scroll to position [129, 0]
click at [1025, 191] on link "14" at bounding box center [1038, 194] width 58 height 24
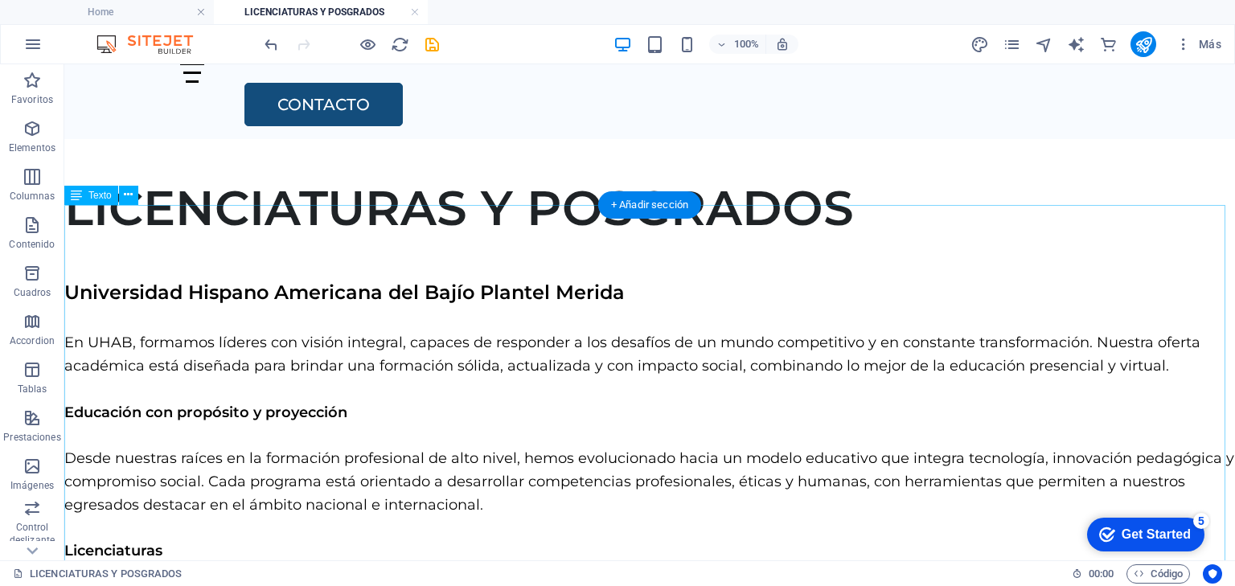
scroll to position [208, 0]
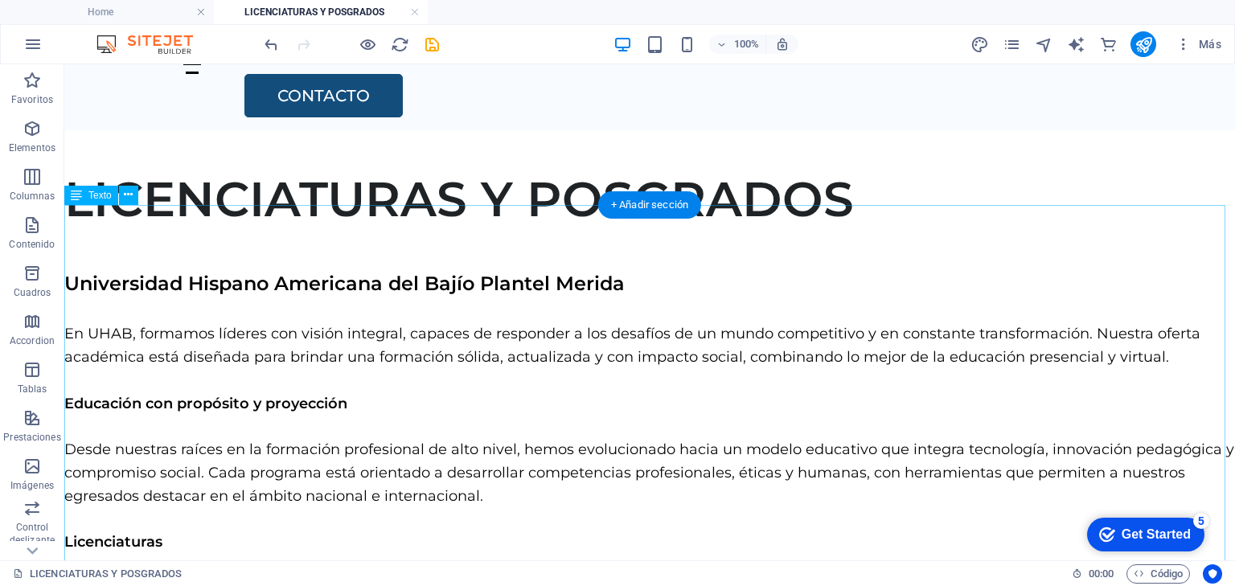
click at [136, 483] on div "Universidad Hispano Americana del Bajío Plantel Merida En UHAB, formamos lídere…" at bounding box center [649, 458] width 1171 height 378
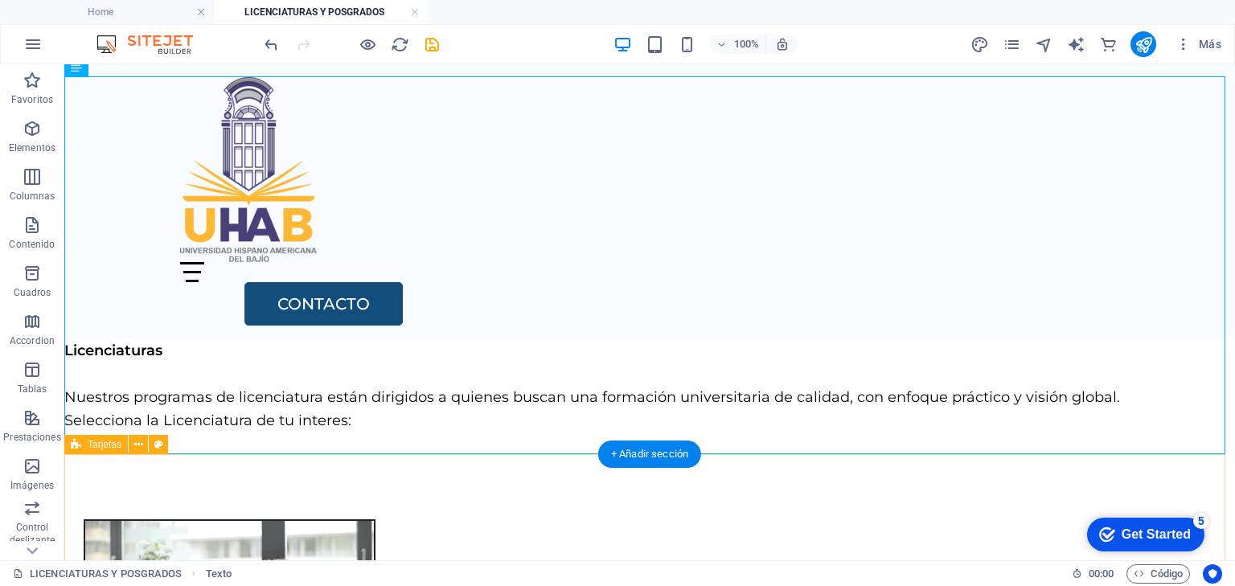
scroll to position [337, 0]
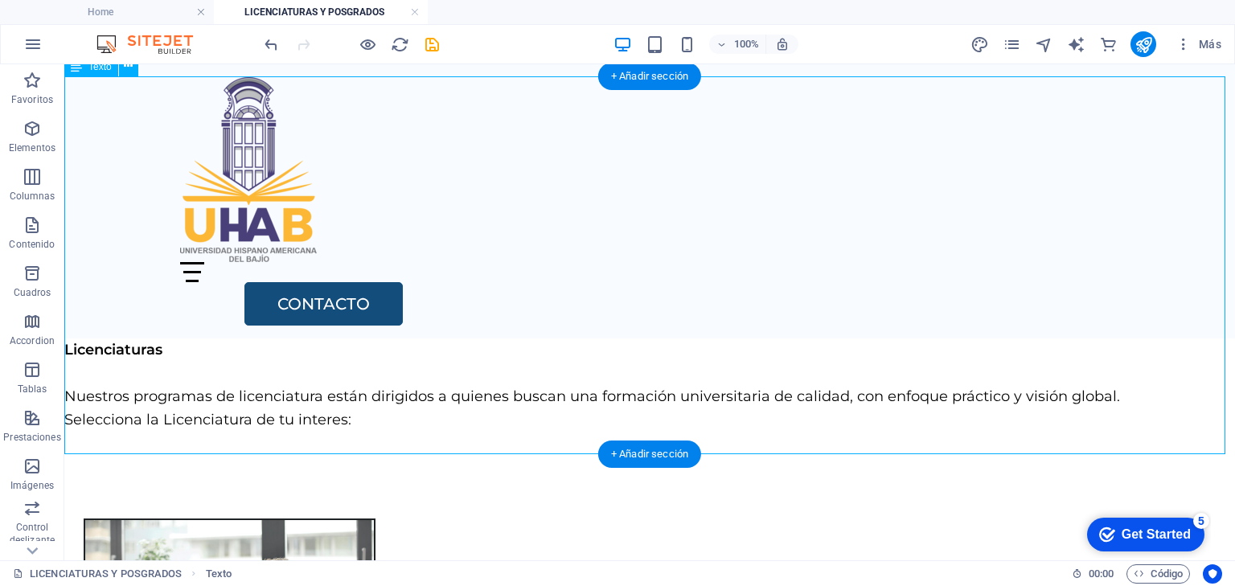
click at [80, 400] on div "Universidad Hispano Americana del Bajío Plantel Merida En UHAB, formamos lídere…" at bounding box center [649, 265] width 1171 height 378
click at [73, 398] on div "Universidad Hispano Americana del Bajío Plantel Merida En UHAB, formamos lídere…" at bounding box center [649, 265] width 1171 height 378
click at [72, 396] on div "Universidad Hispano Americana del Bajío Plantel Merida En UHAB, formamos lídere…" at bounding box center [649, 265] width 1171 height 378
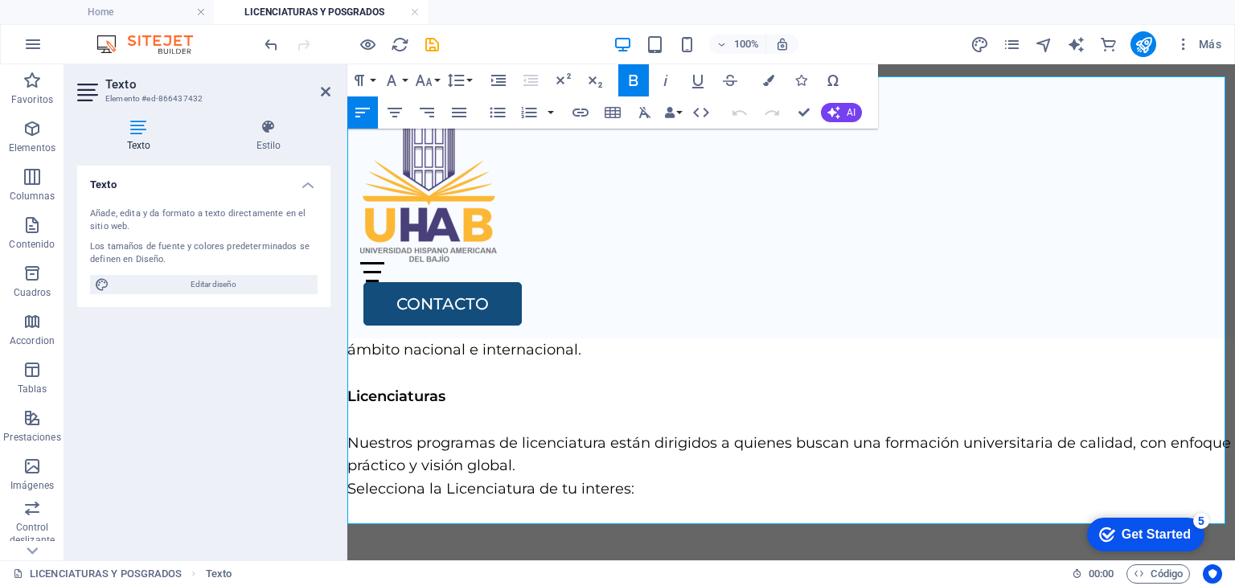
click at [360, 446] on span "Nuestros programas de licenciatura están dirigidos a quienes buscan una formaci…" at bounding box center [789, 454] width 884 height 41
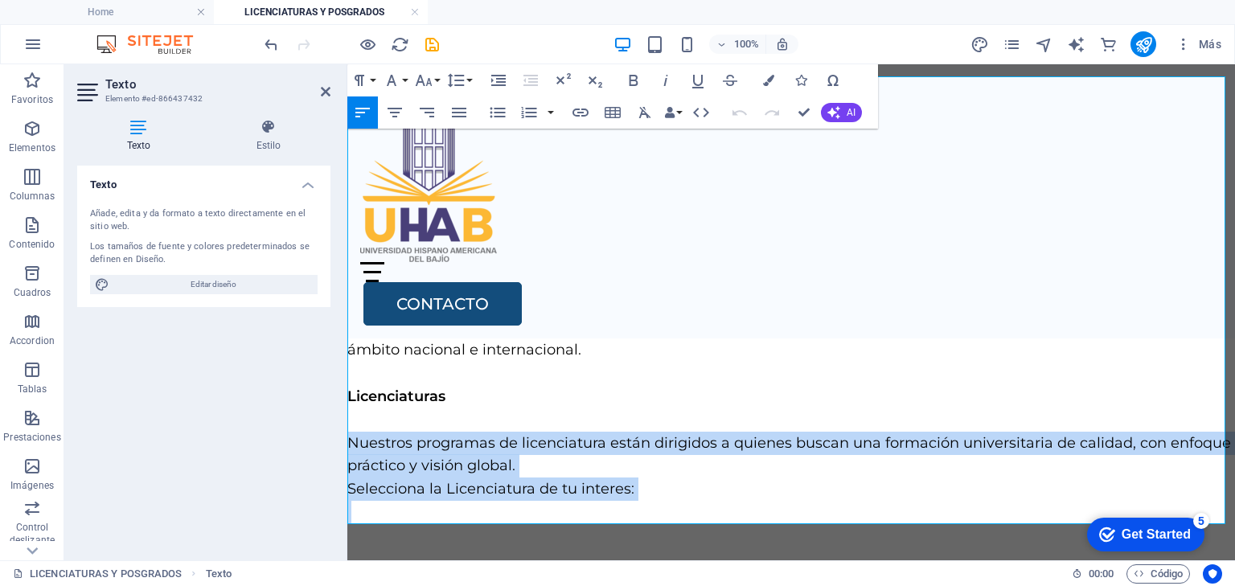
copy p "Nuestros programas de licenciatura están dirigidos a quienes buscan una formaci…"
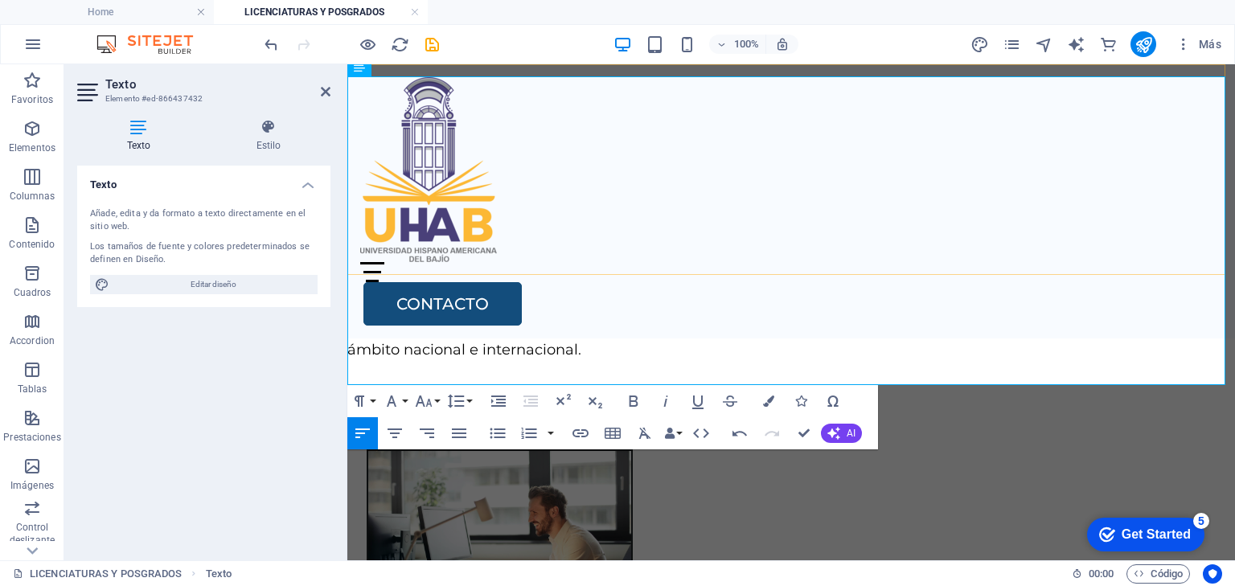
click at [756, 251] on div "Home Oferta Academica Bachillerato Certificaciones y Cursos Licenciaturas y Pos…" at bounding box center [791, 201] width 888 height 274
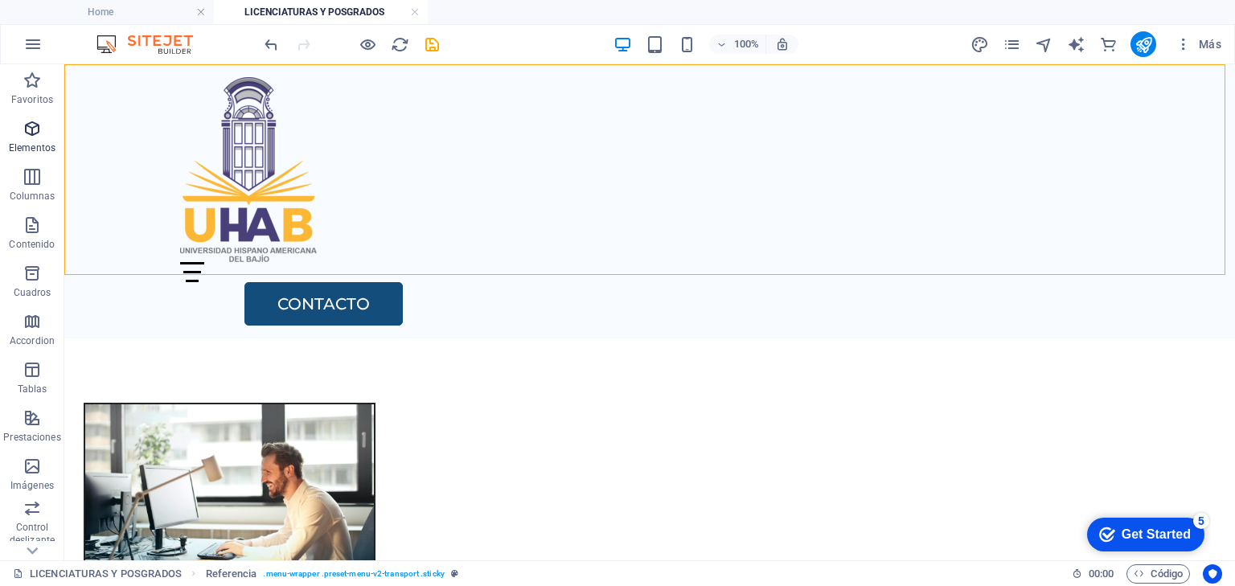
click at [35, 135] on icon "button" at bounding box center [32, 128] width 19 height 19
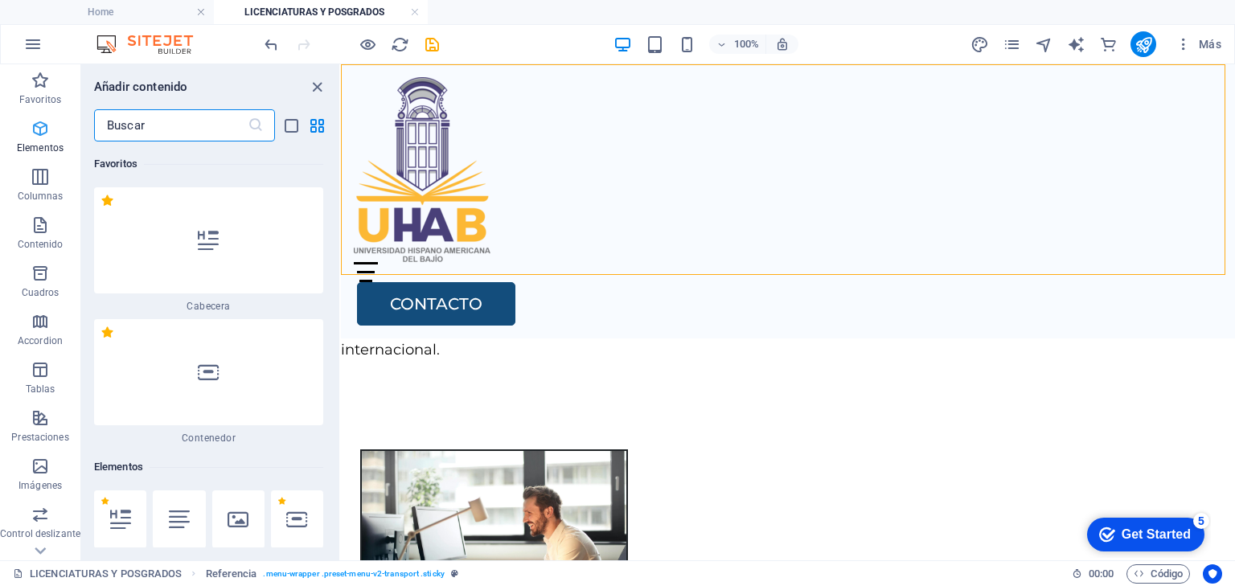
scroll to position [302, 0]
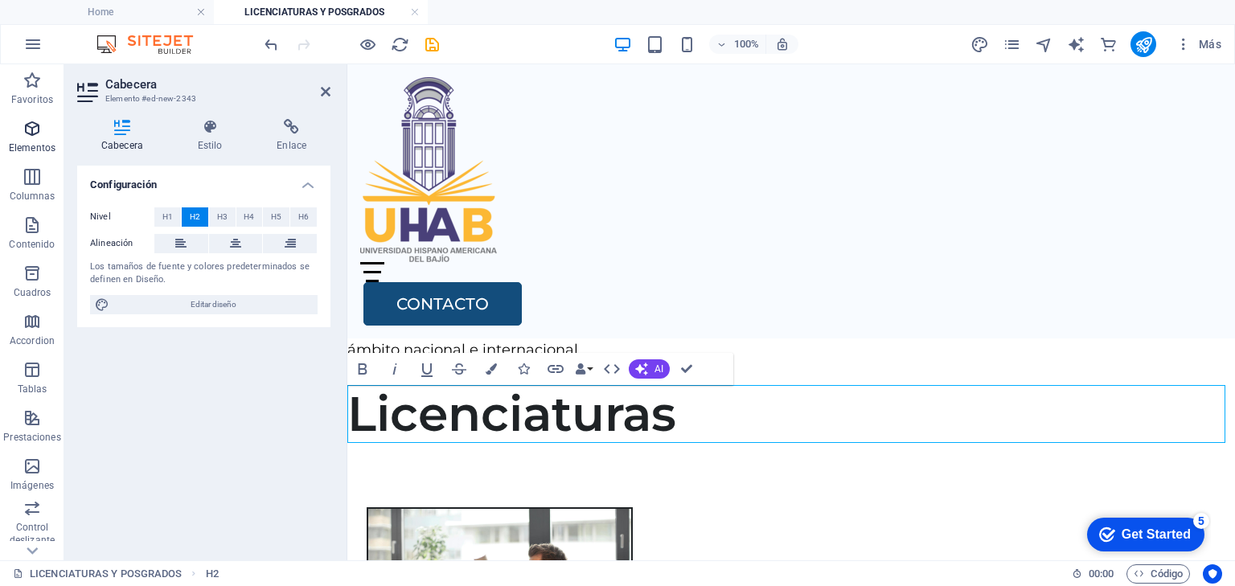
click at [33, 138] on icon "button" at bounding box center [32, 128] width 19 height 19
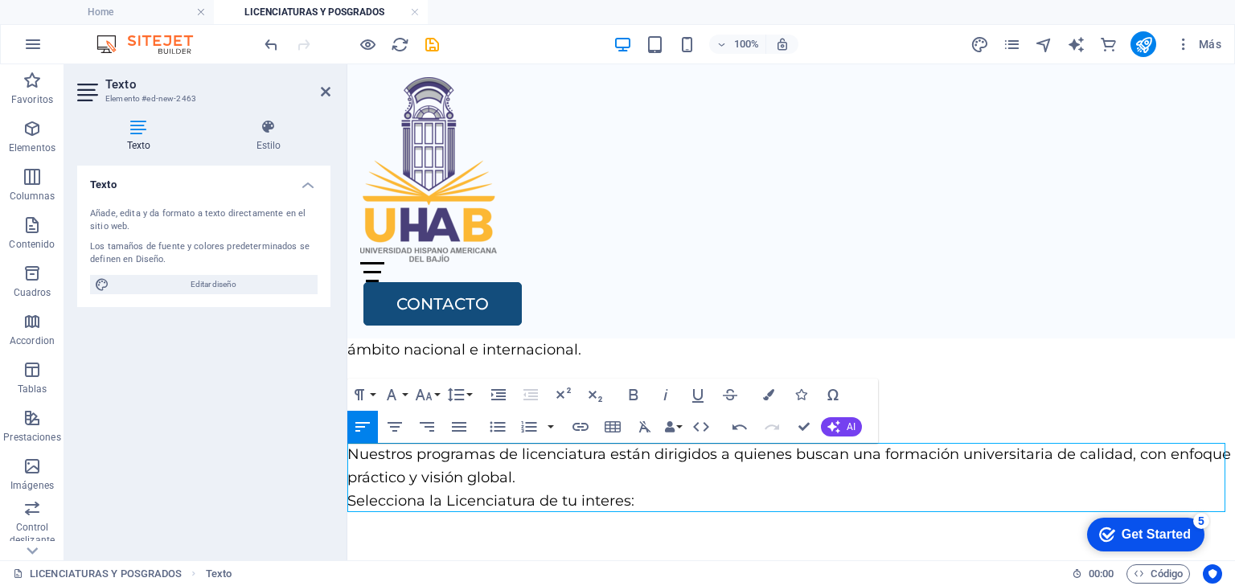
click at [589, 476] on p "Nuestros programas de licenciatura están dirigidos a quienes buscan una formaci…" at bounding box center [791, 477] width 888 height 69
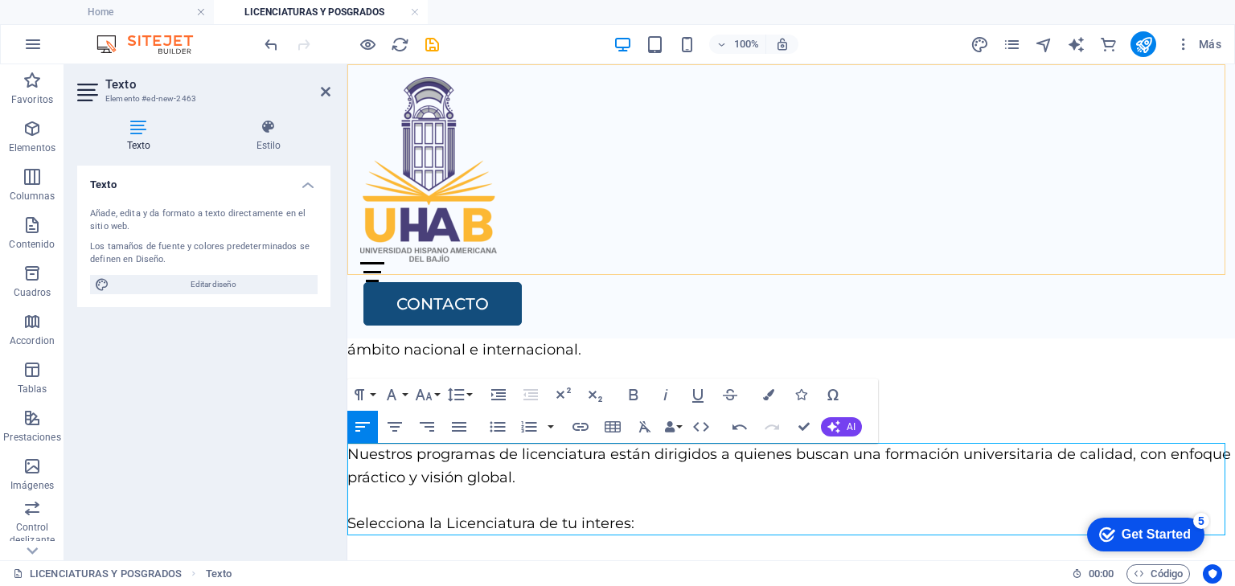
click at [878, 223] on div "Home Oferta Academica Bachillerato Certificaciones y Cursos Licenciaturas y Pos…" at bounding box center [791, 201] width 888 height 274
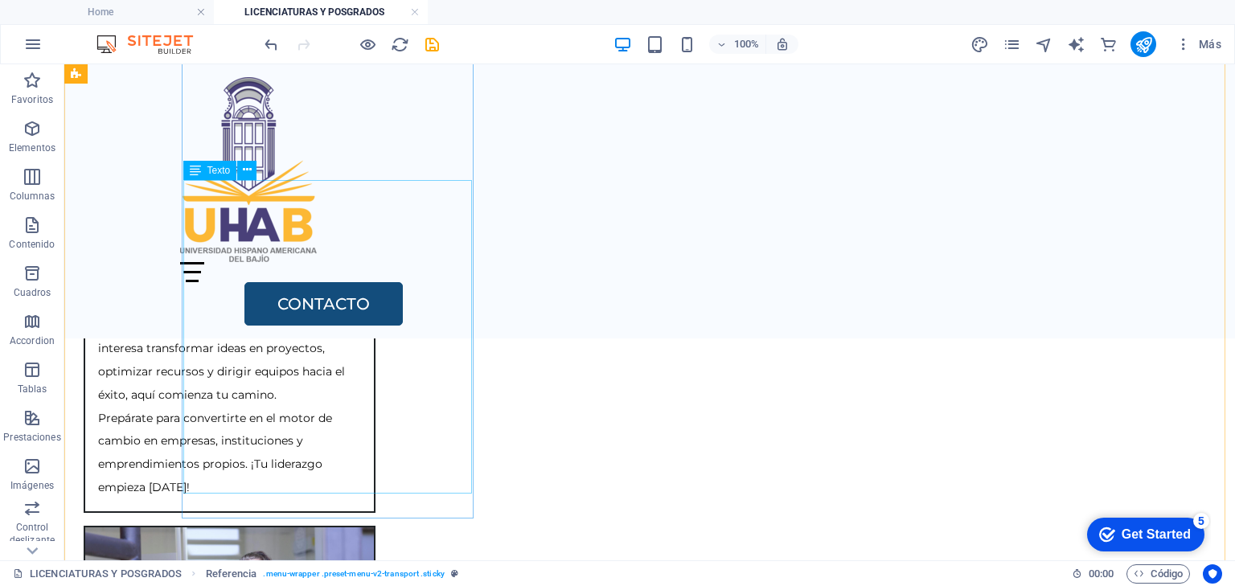
scroll to position [980, 0]
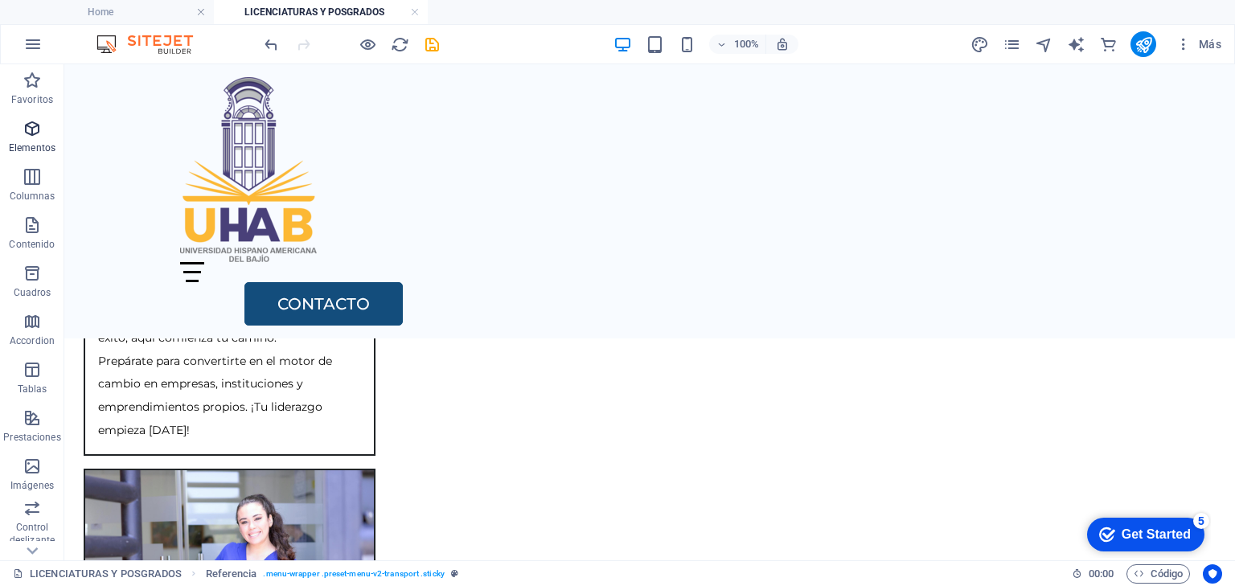
click at [28, 132] on icon "button" at bounding box center [32, 128] width 19 height 19
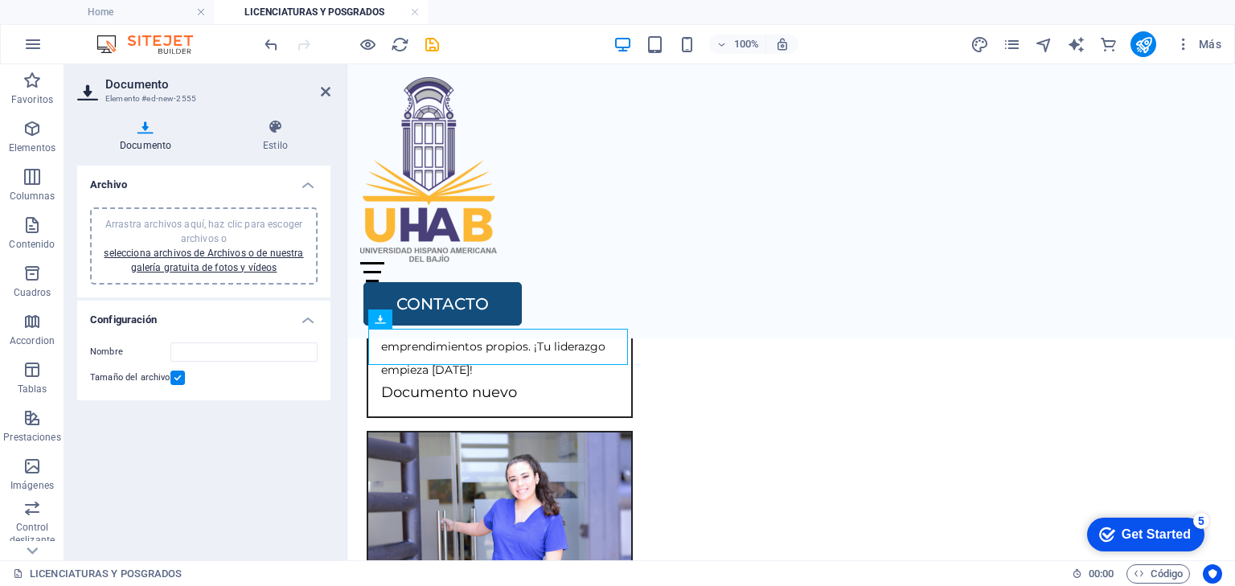
scroll to position [1166, 0]
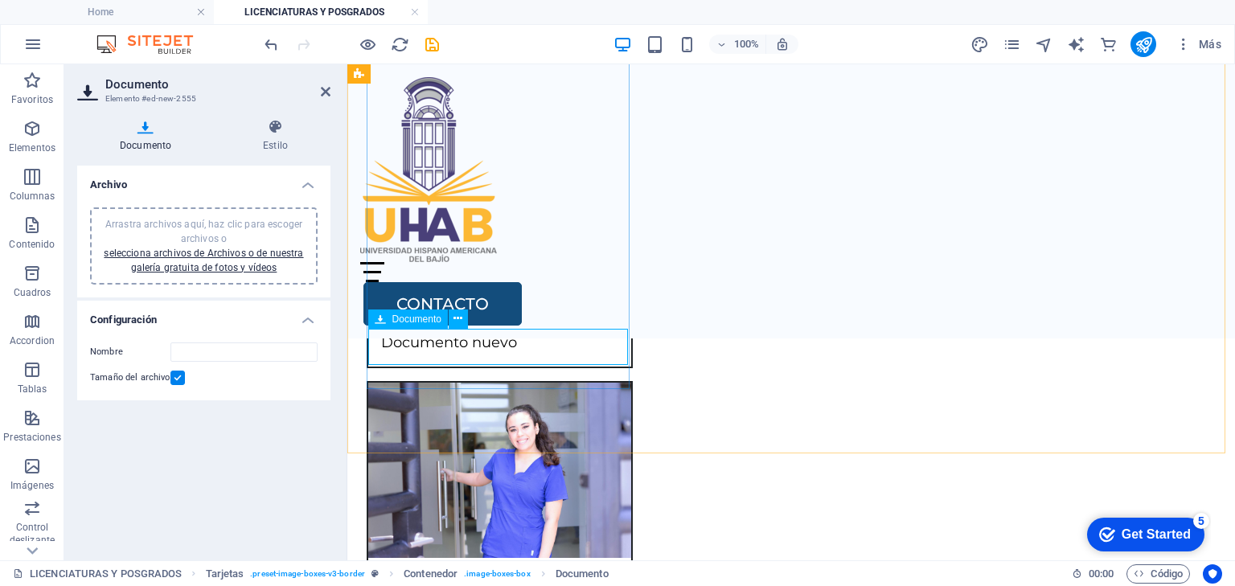
click at [521, 337] on div "Documento nuevo" at bounding box center [499, 349] width 263 height 36
click at [521, 339] on div "Documento nuevo" at bounding box center [499, 349] width 263 height 36
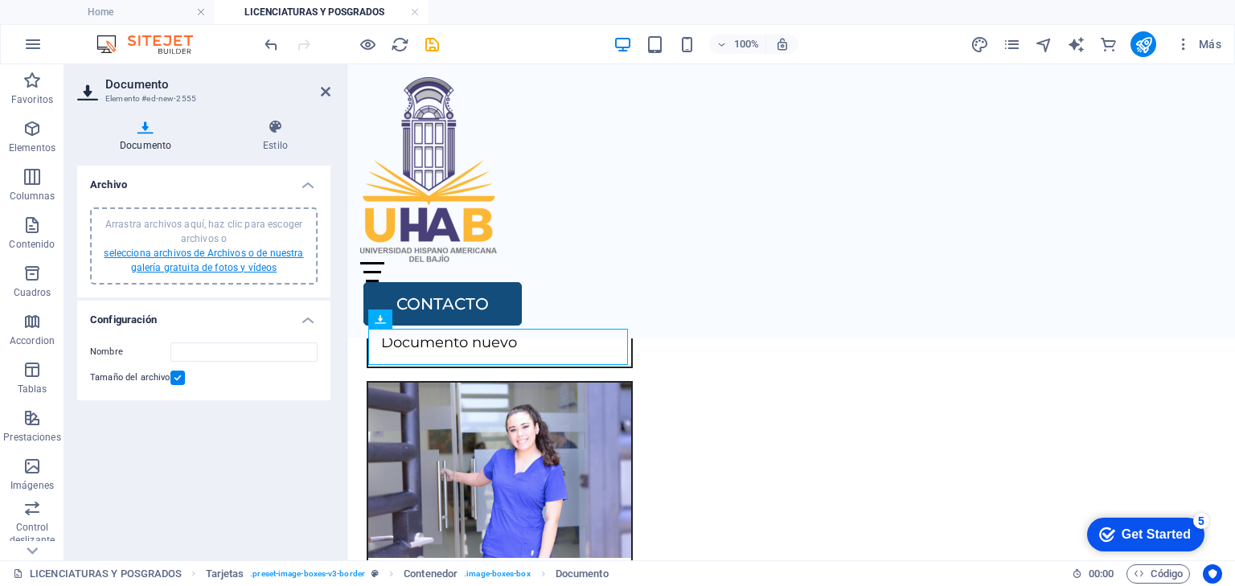
click at [248, 253] on link "selecciona archivos de Archivos o de nuestra galería gratuita de fotos y vídeos" at bounding box center [203, 261] width 199 height 26
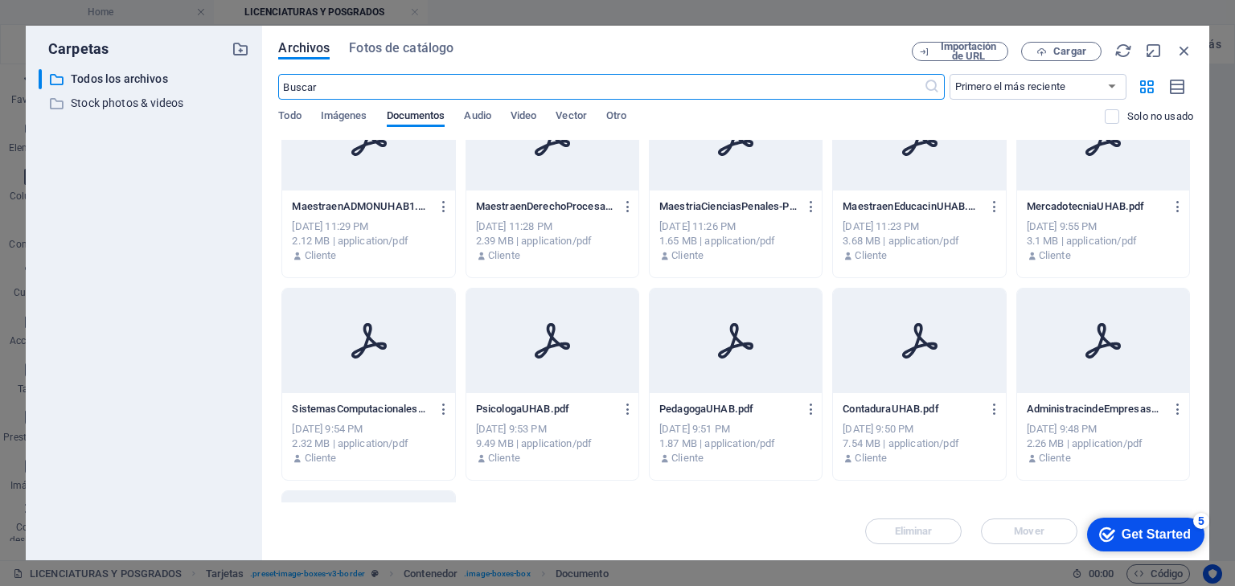
scroll to position [322, 0]
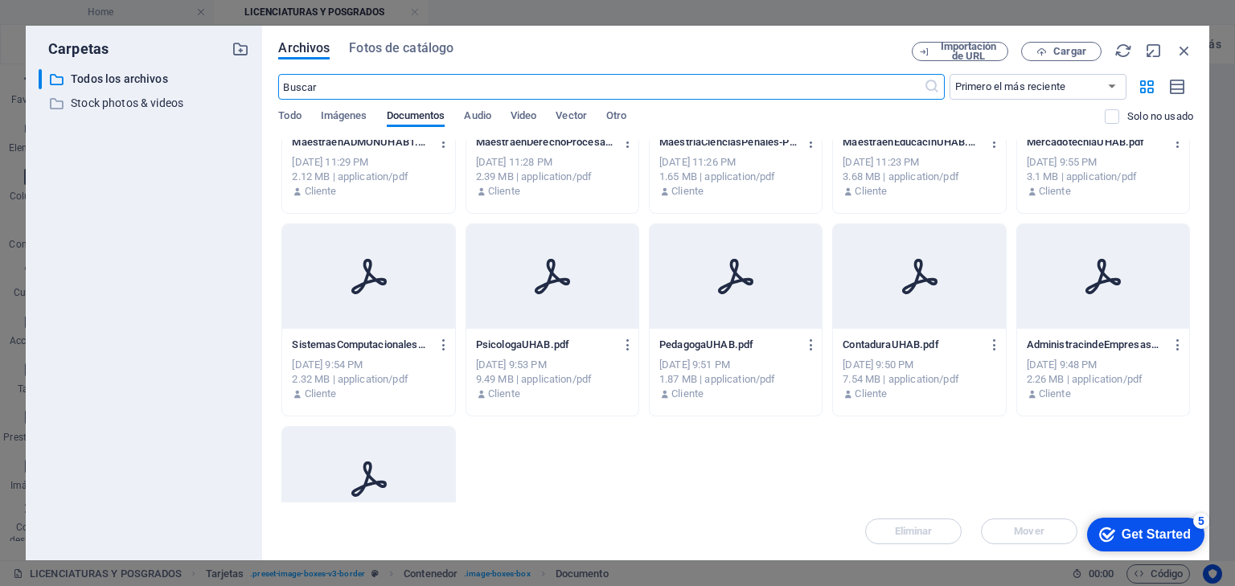
click at [1055, 355] on div "AdministracindeEmpresasUHAB.pdf AdministracindeEmpresasUHAB.pdf" at bounding box center [1103, 345] width 153 height 26
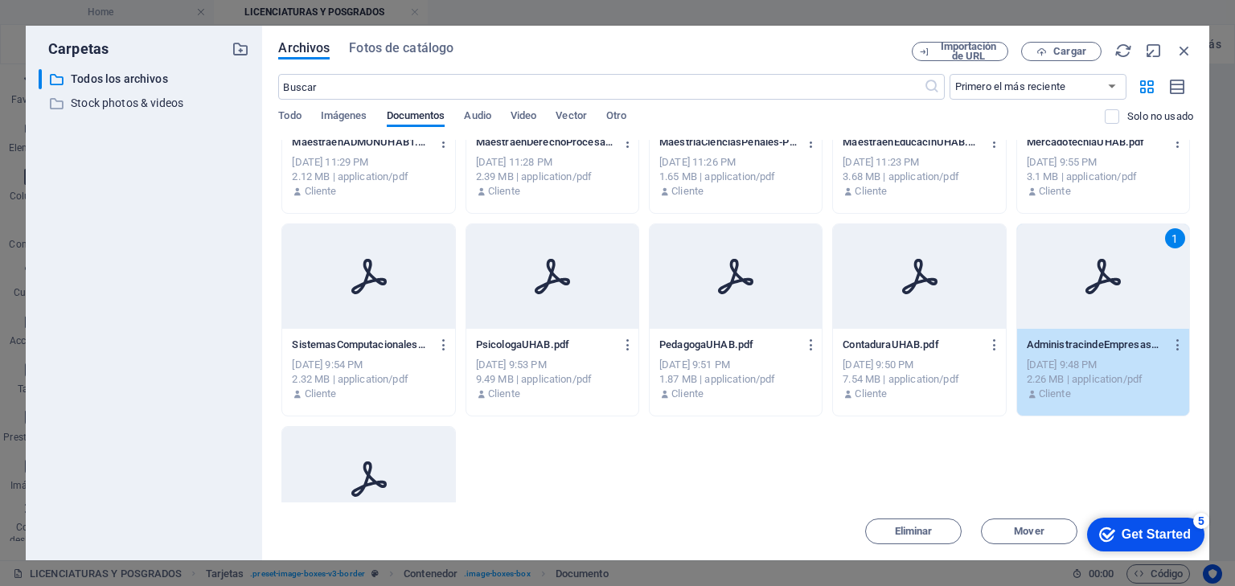
click at [1055, 355] on div "AdministracindeEmpresasUHAB.pdf AdministracindeEmpresasUHAB.pdf" at bounding box center [1103, 345] width 153 height 26
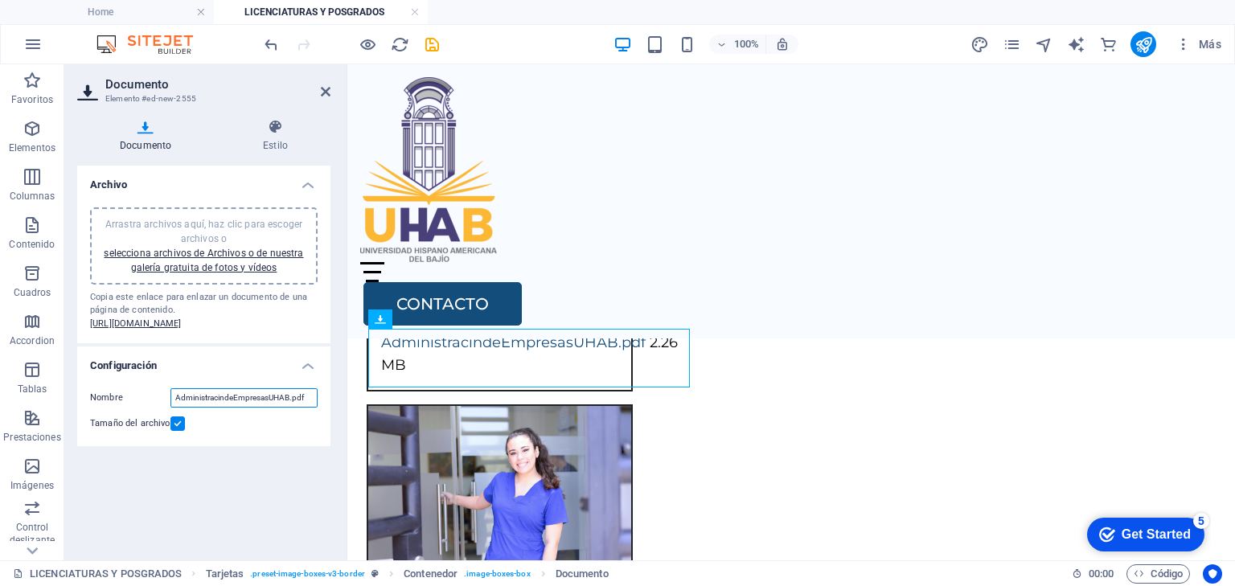
drag, startPoint x: 289, startPoint y: 423, endPoint x: 147, endPoint y: 421, distance: 141.5
click at [147, 408] on div "Nombre AdministracindeEmpresasUHAB.pdf" at bounding box center [204, 397] width 228 height 19
type input "PlandeEstudiosAdmon.pdf"
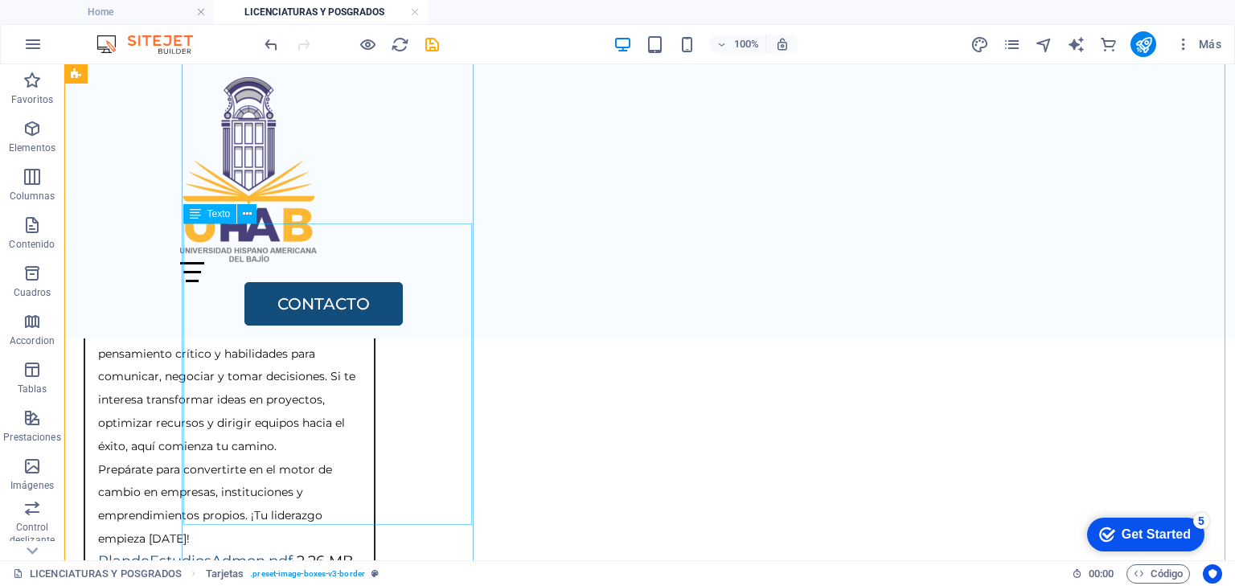
scroll to position [923, 0]
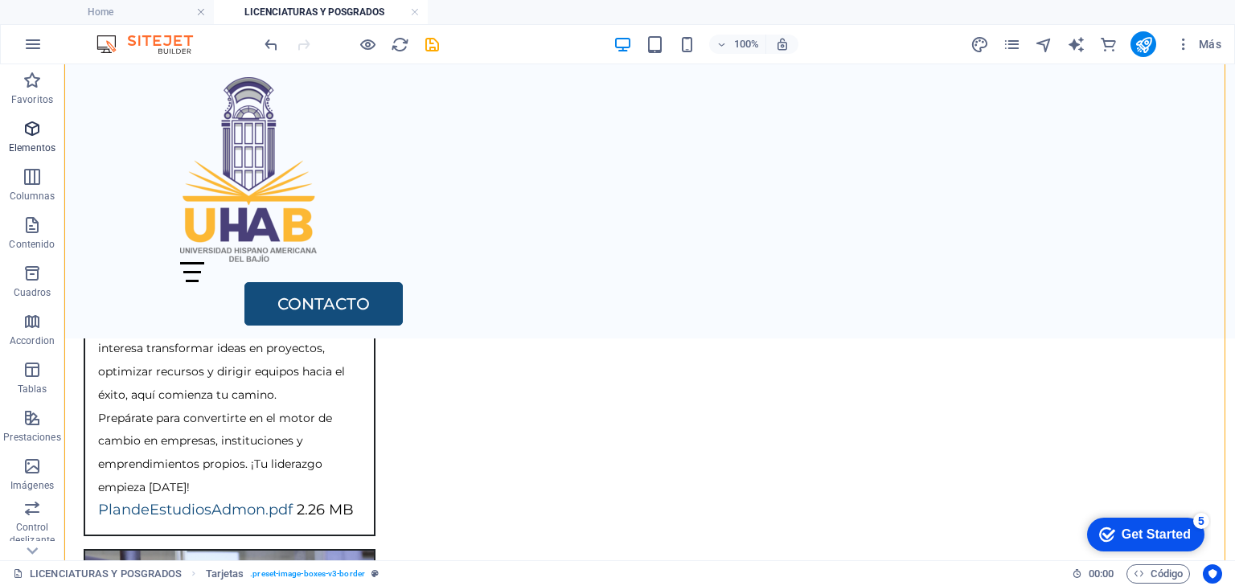
click at [35, 133] on icon "button" at bounding box center [32, 128] width 19 height 19
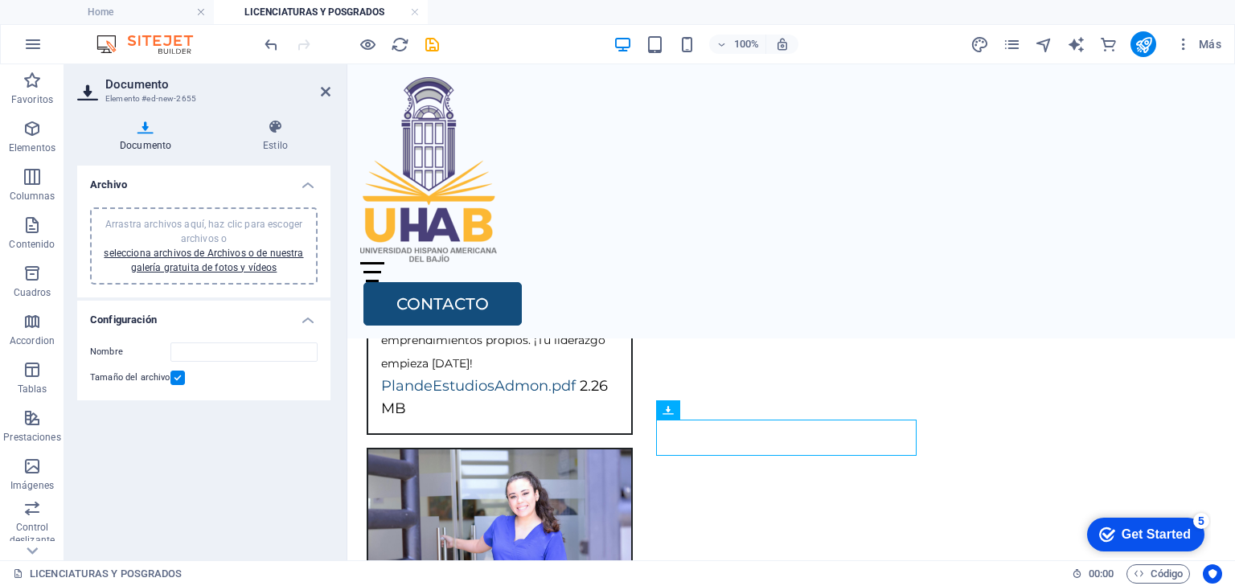
scroll to position [1121, 0]
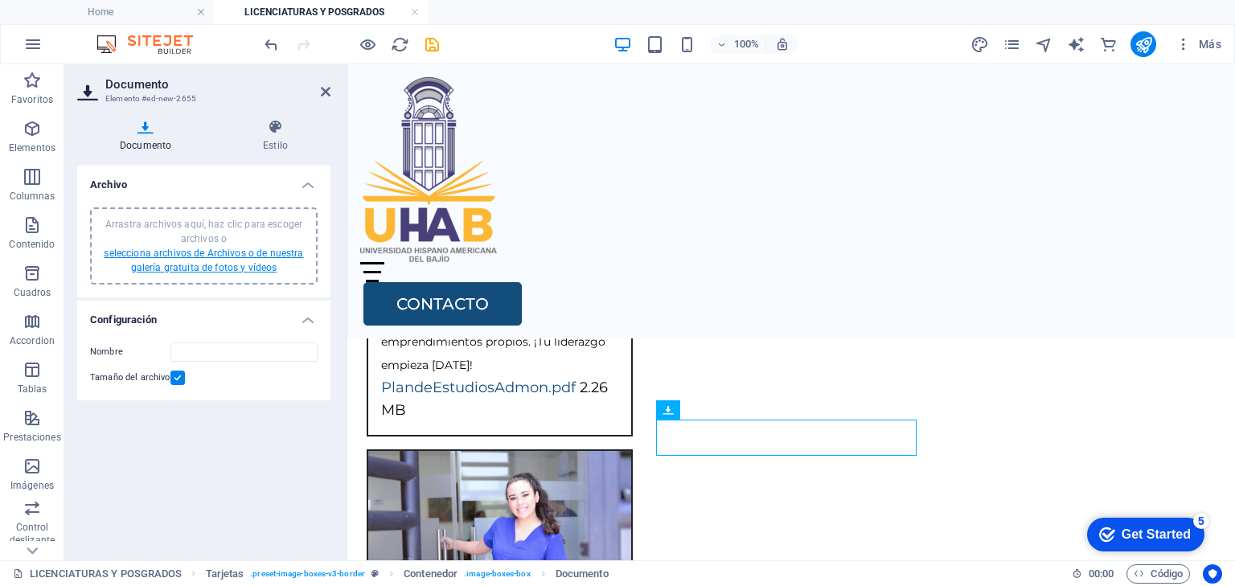
click at [237, 262] on link "selecciona archivos de Archivos o de nuestra galería gratuita de fotos y vídeos" at bounding box center [203, 261] width 199 height 26
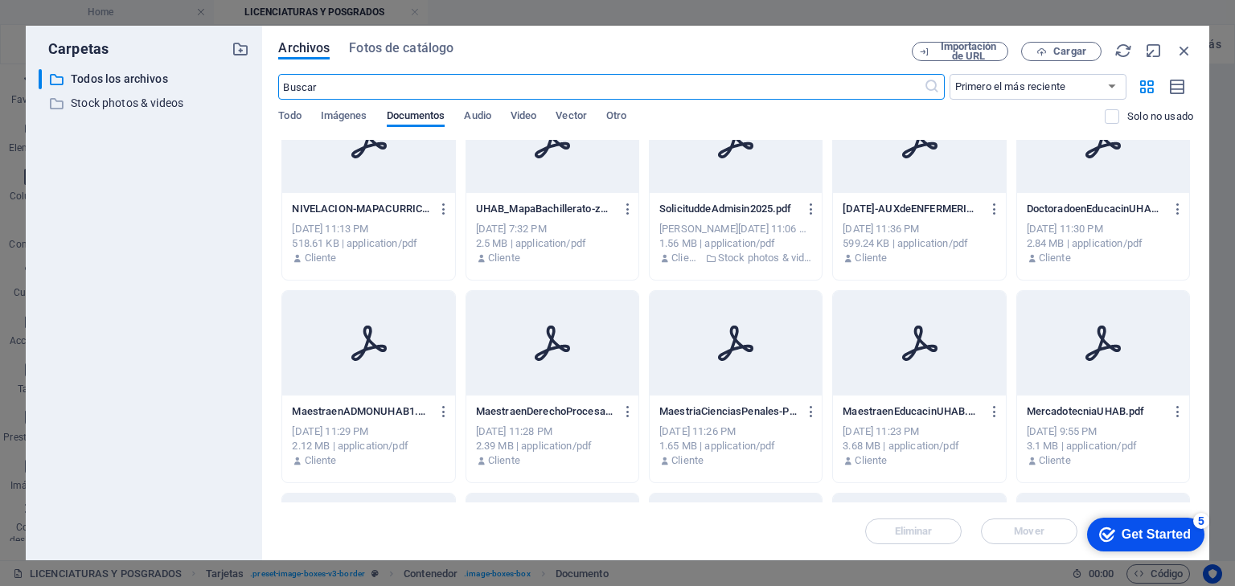
scroll to position [0, 0]
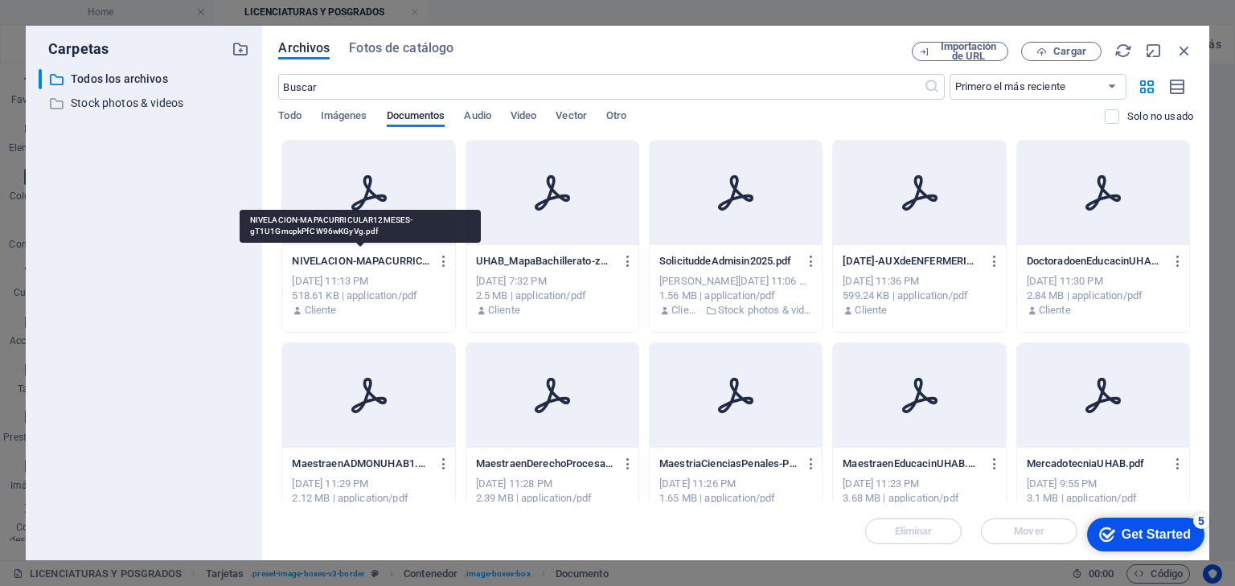
click at [335, 268] on p "NIVELACION-MAPACURRICULAR12MESES-gT1U1GmcpkPfCW96wKGyVg.pdf" at bounding box center [361, 261] width 138 height 14
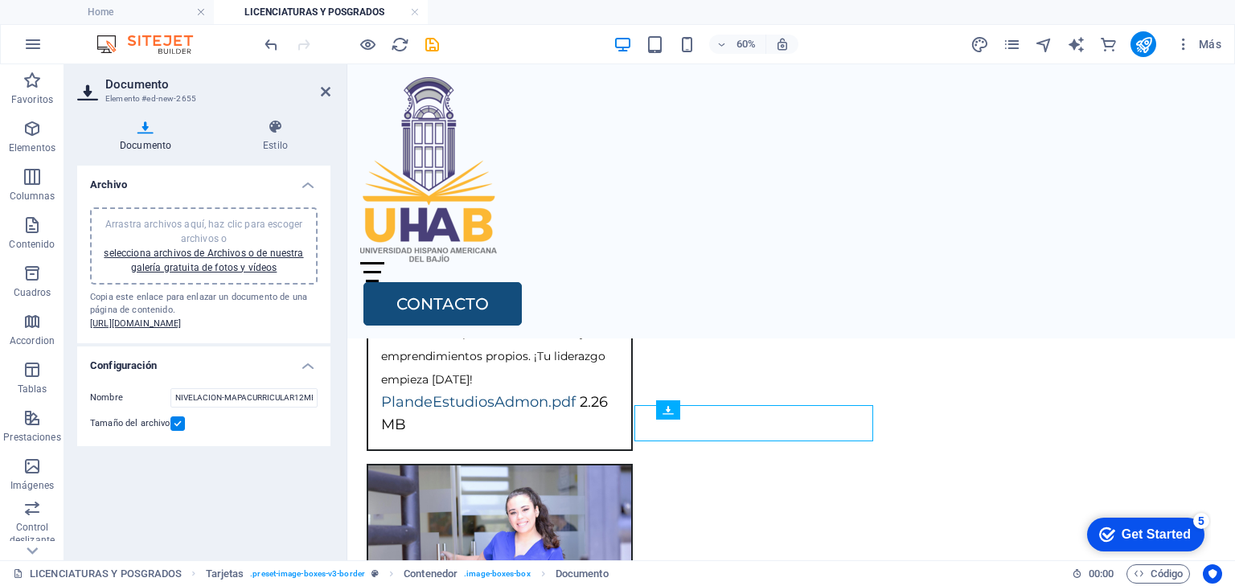
scroll to position [1121, 0]
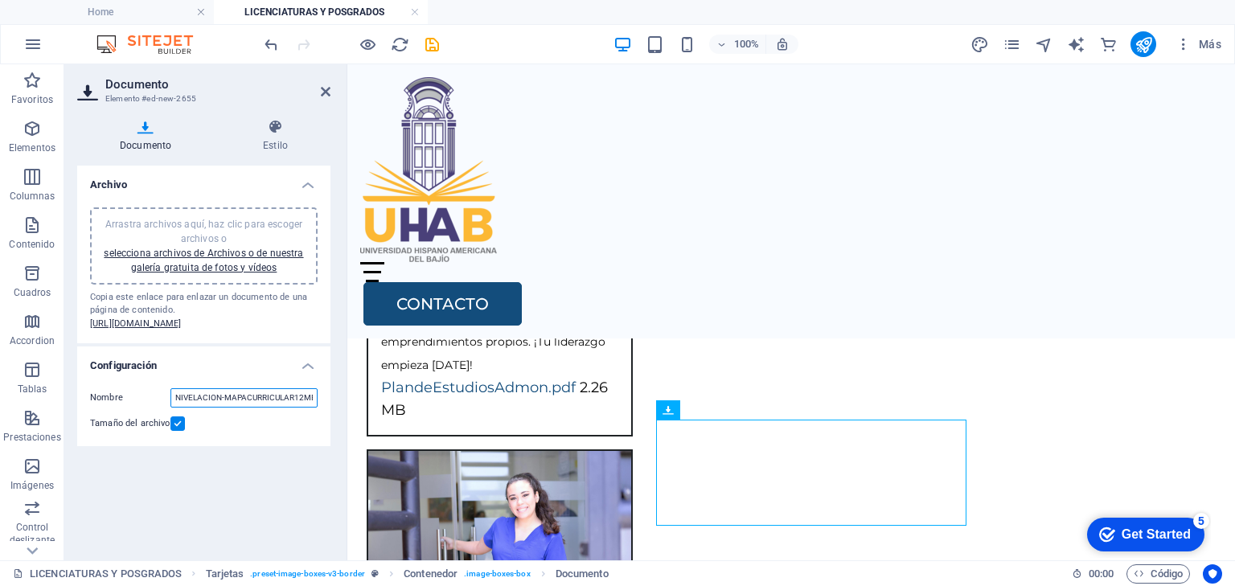
click at [174, 408] on input "NIVELACION-MAPACURRICULAR12MESES-gT1U1GmcpkPfCW96wKGyVg.pdf" at bounding box center [243, 397] width 147 height 19
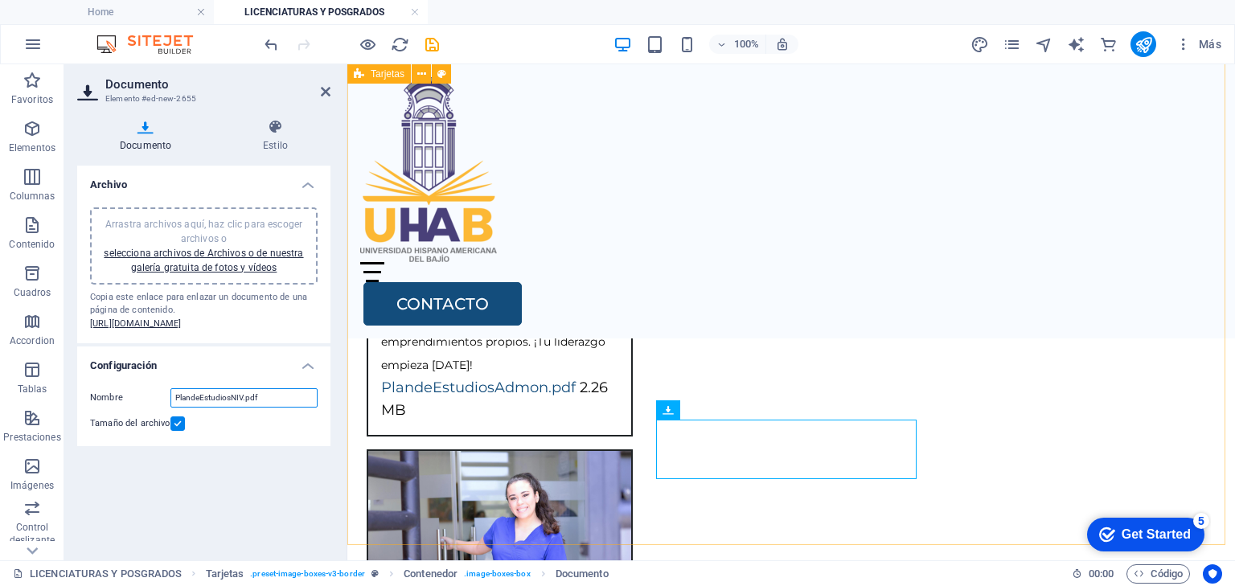
type input "PlandeEstudiosNIV.pdf"
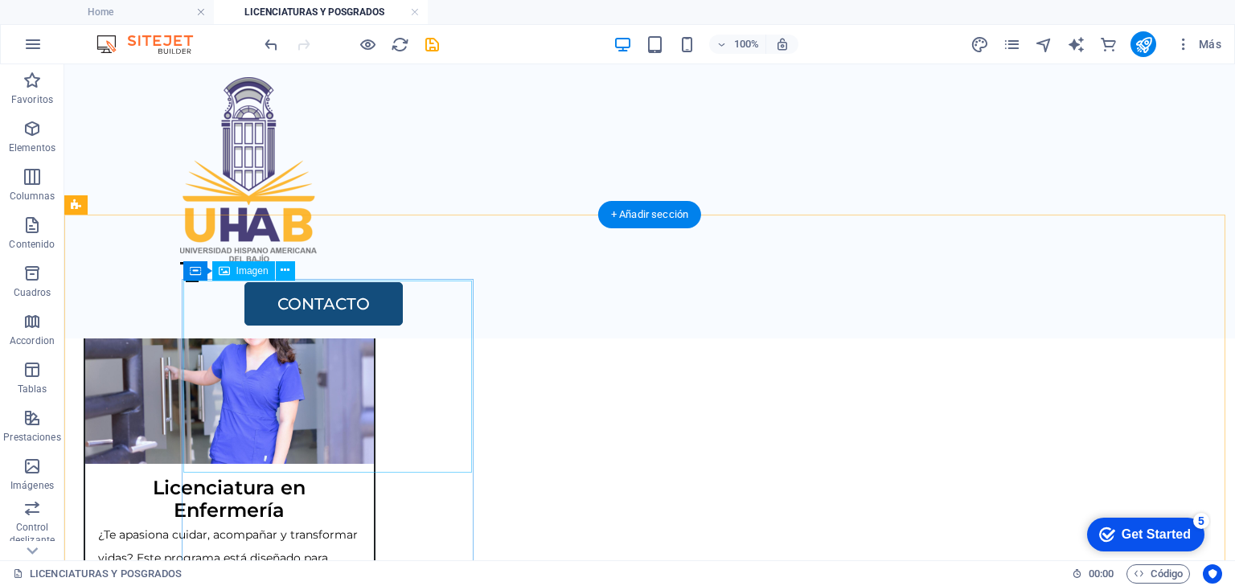
scroll to position [1200, 0]
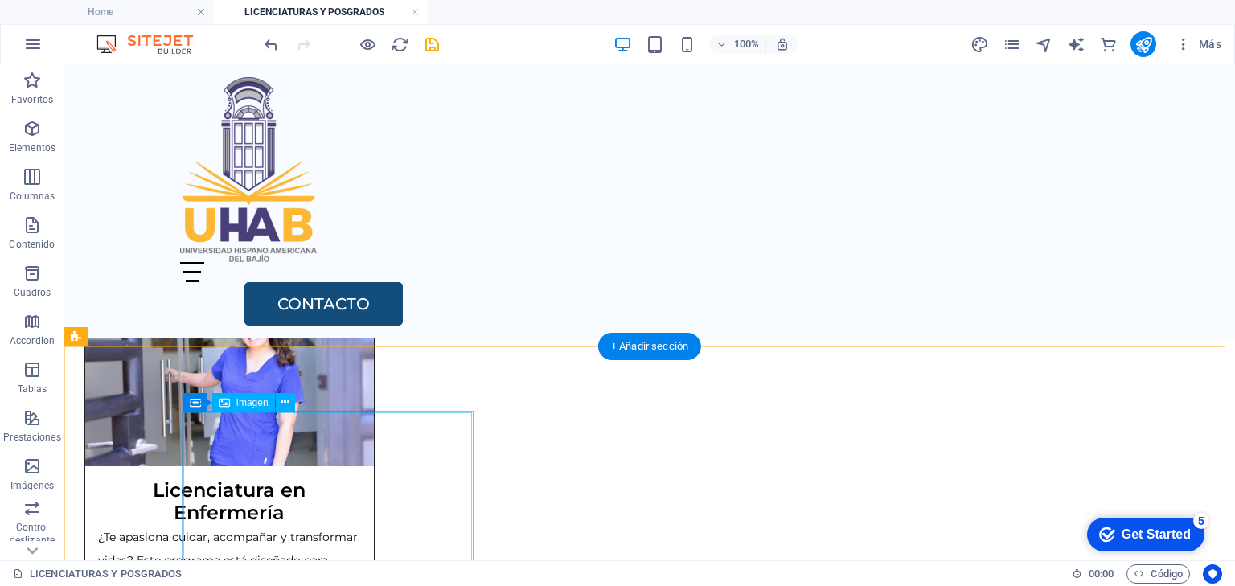
select select "%"
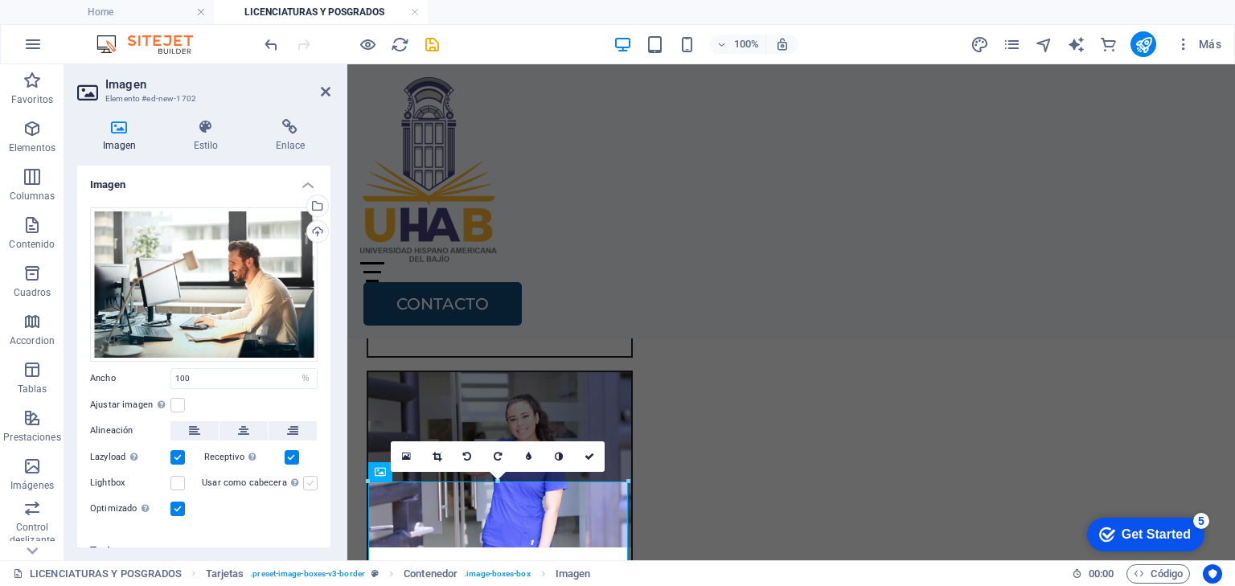
scroll to position [1250, 0]
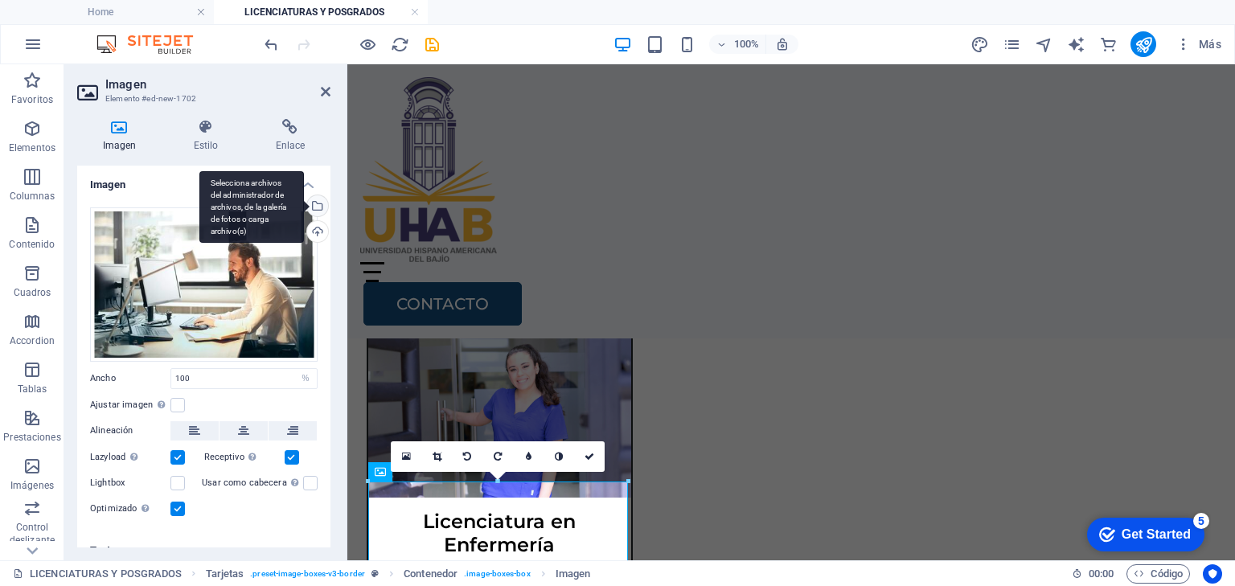
click at [314, 204] on div "Selecciona archivos del administrador de archivos, de la galería de fotos o car…" at bounding box center [316, 207] width 24 height 24
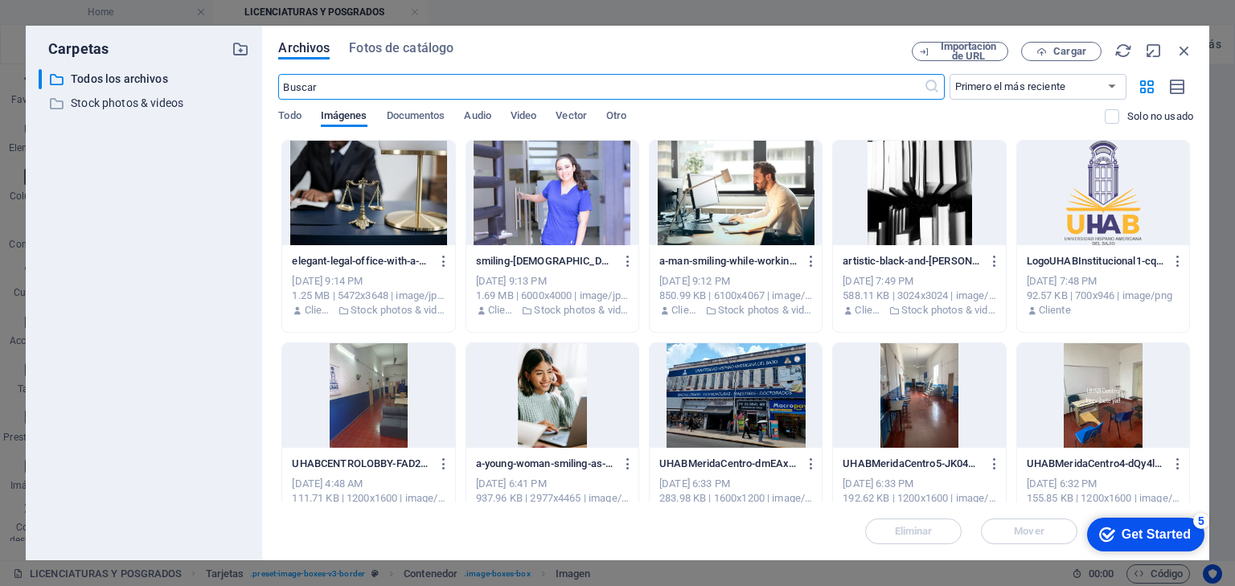
scroll to position [1235, 0]
drag, startPoint x: 318, startPoint y: 89, endPoint x: 238, endPoint y: 87, distance: 80.5
click at [238, 87] on div "Carpetas ​ Todos los archivos Todos los archivos ​ Stock photos & videos Stock …" at bounding box center [618, 293] width 1184 height 535
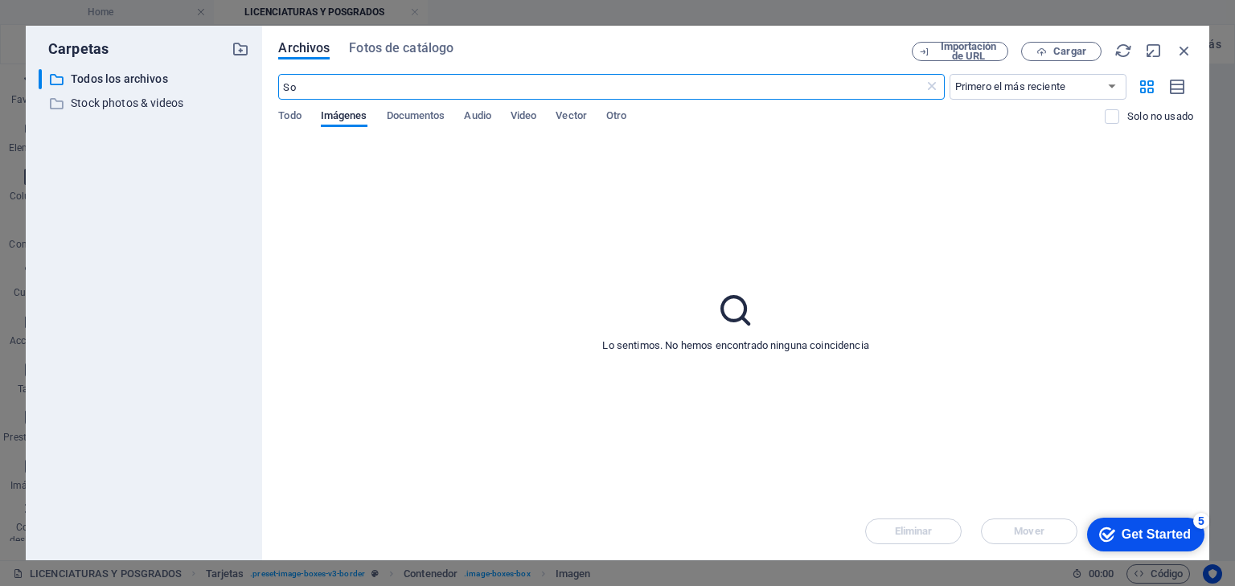
type input "S"
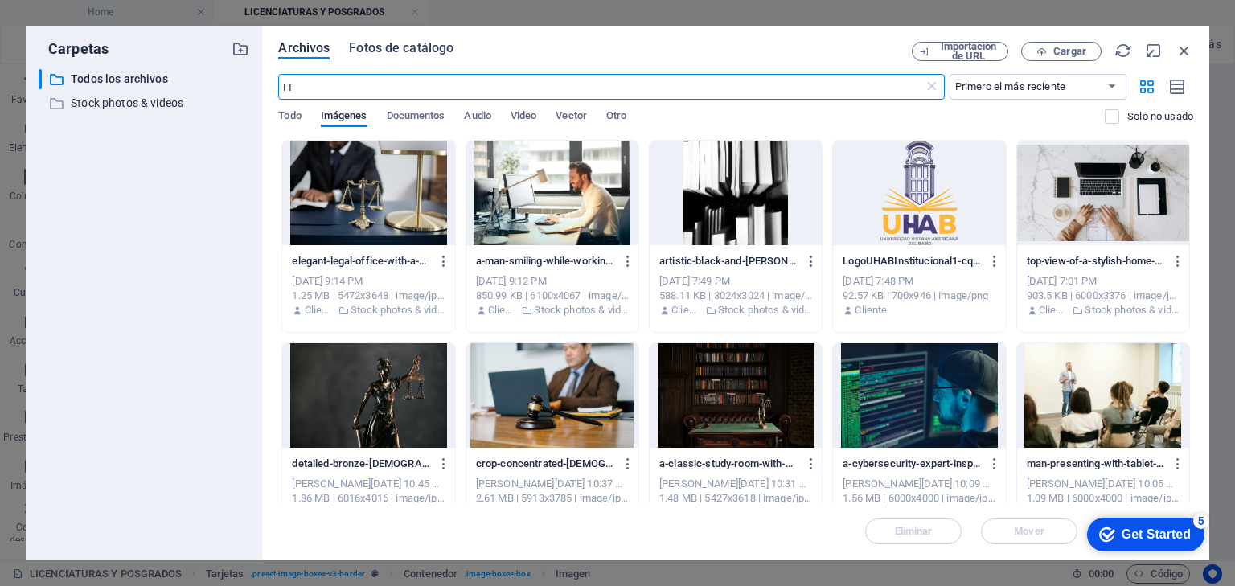
type input "IT"
click at [389, 43] on span "Fotos de catálogo" at bounding box center [401, 48] width 105 height 19
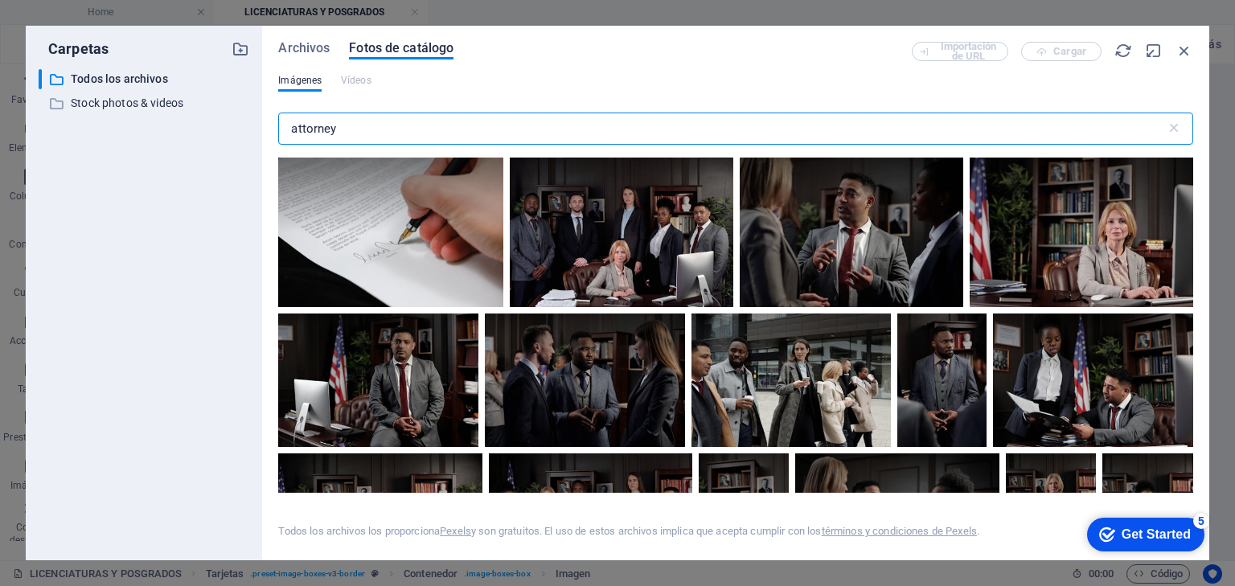
drag, startPoint x: 340, startPoint y: 126, endPoint x: 274, endPoint y: 133, distance: 66.3
click at [274, 133] on div "Archivos Fotos de catálogo Importación de URL Cargar Imágenes Vídeos attorney ​…" at bounding box center [735, 293] width 947 height 535
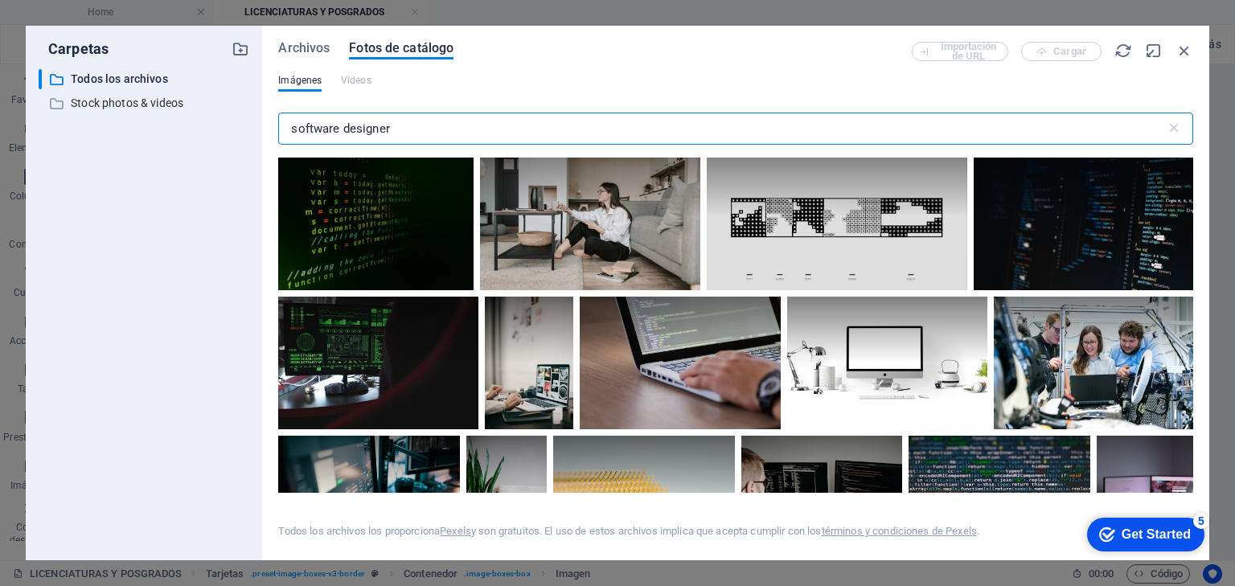
scroll to position [1287, 0]
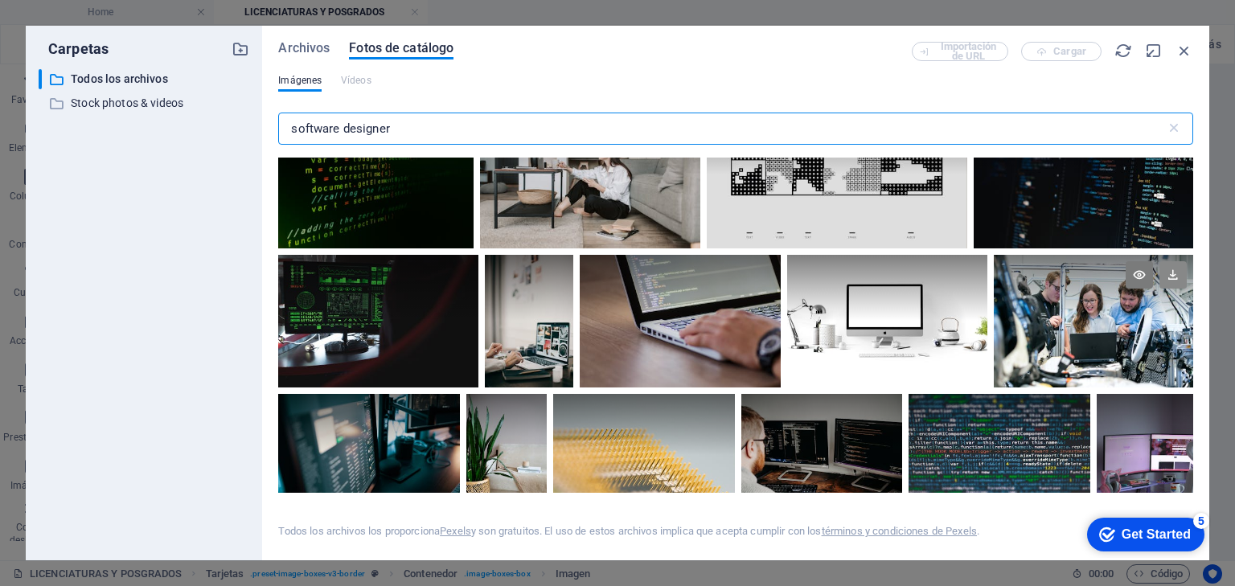
type input "software designer"
click at [1173, 269] on icon at bounding box center [1173, 274] width 27 height 27
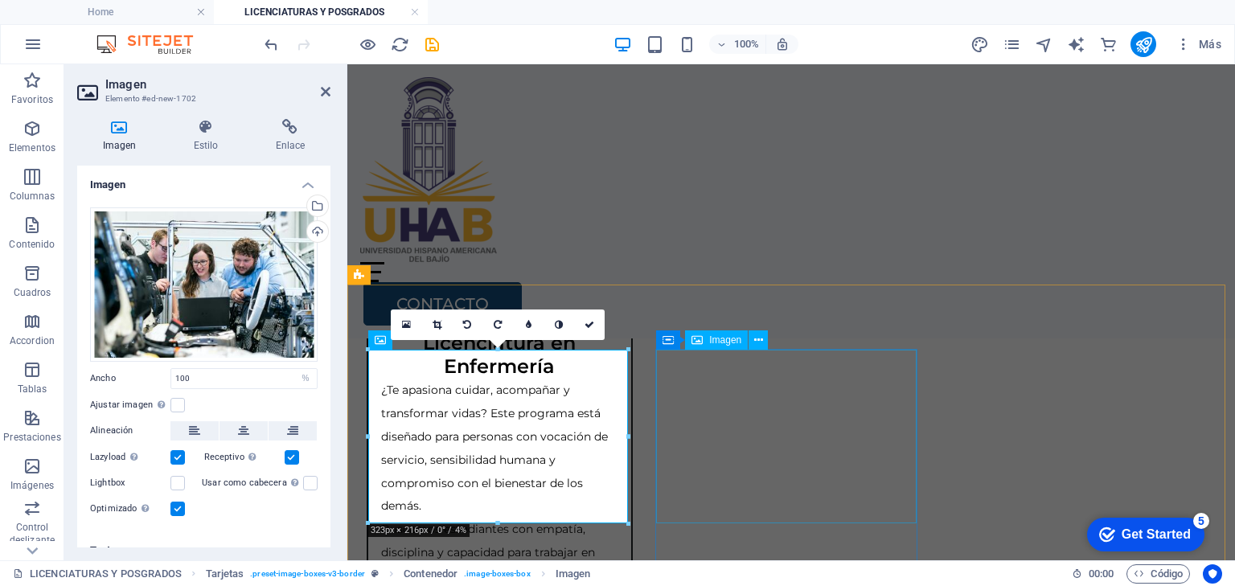
scroll to position [1443, 0]
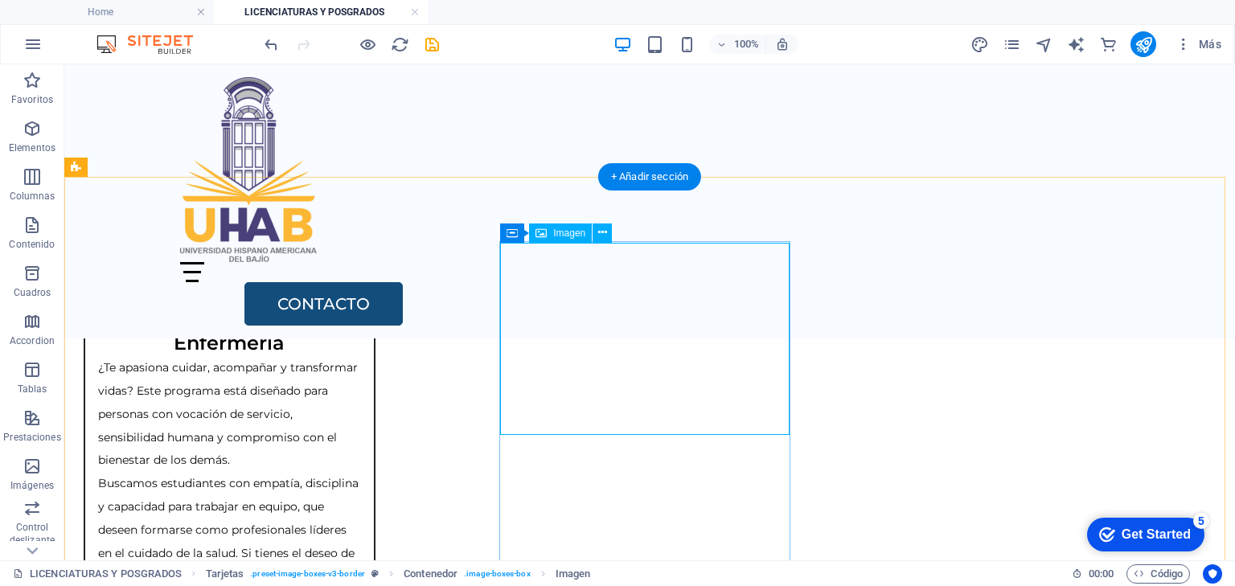
select select "%"
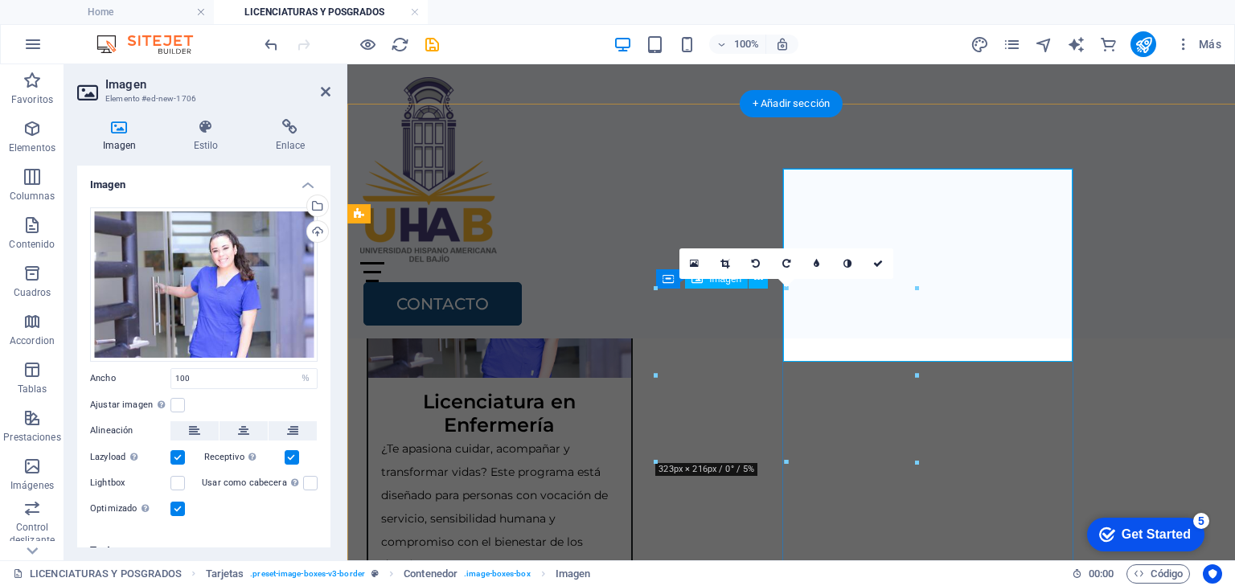
scroll to position [1443, 0]
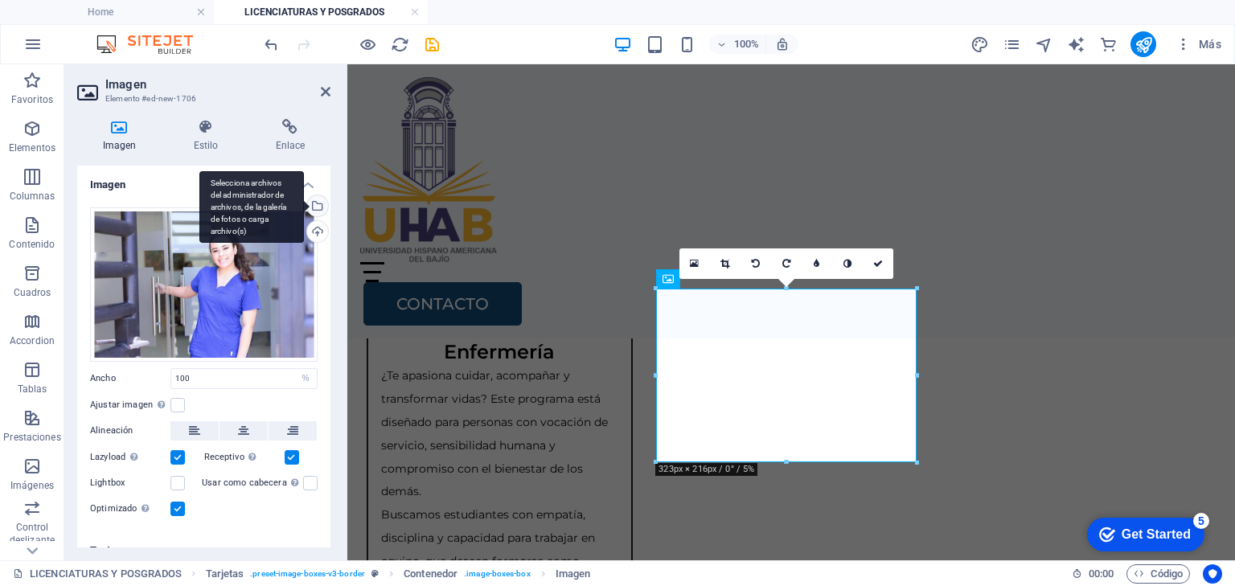
click at [304, 206] on div "Selecciona archivos del administrador de archivos, de la galería de fotos o car…" at bounding box center [251, 207] width 105 height 72
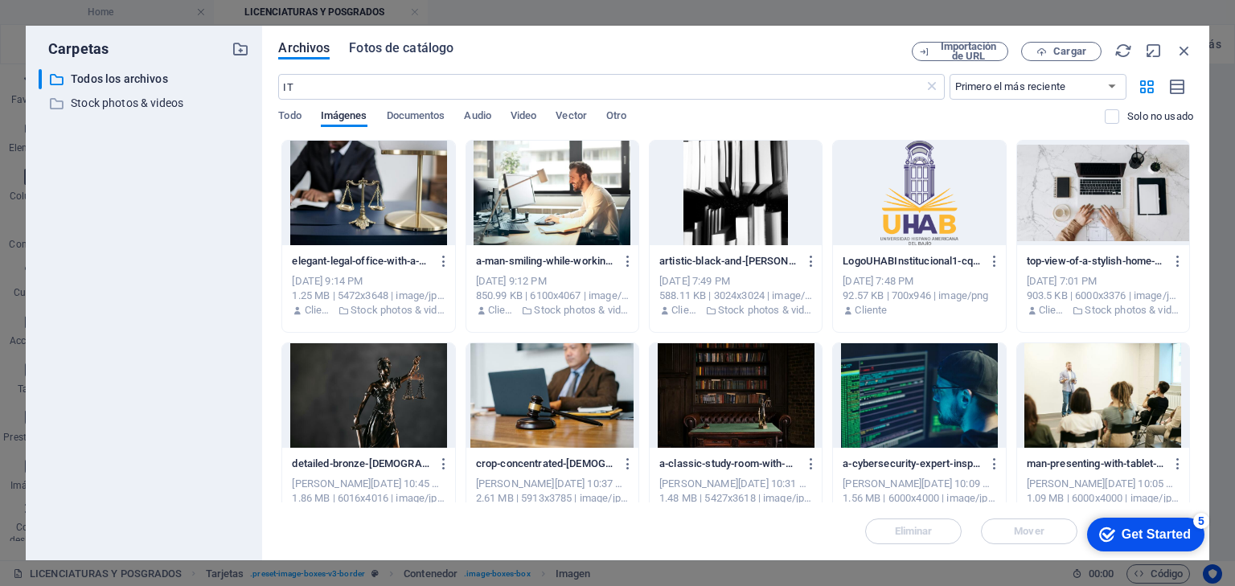
click at [386, 47] on span "Fotos de catálogo" at bounding box center [401, 48] width 105 height 19
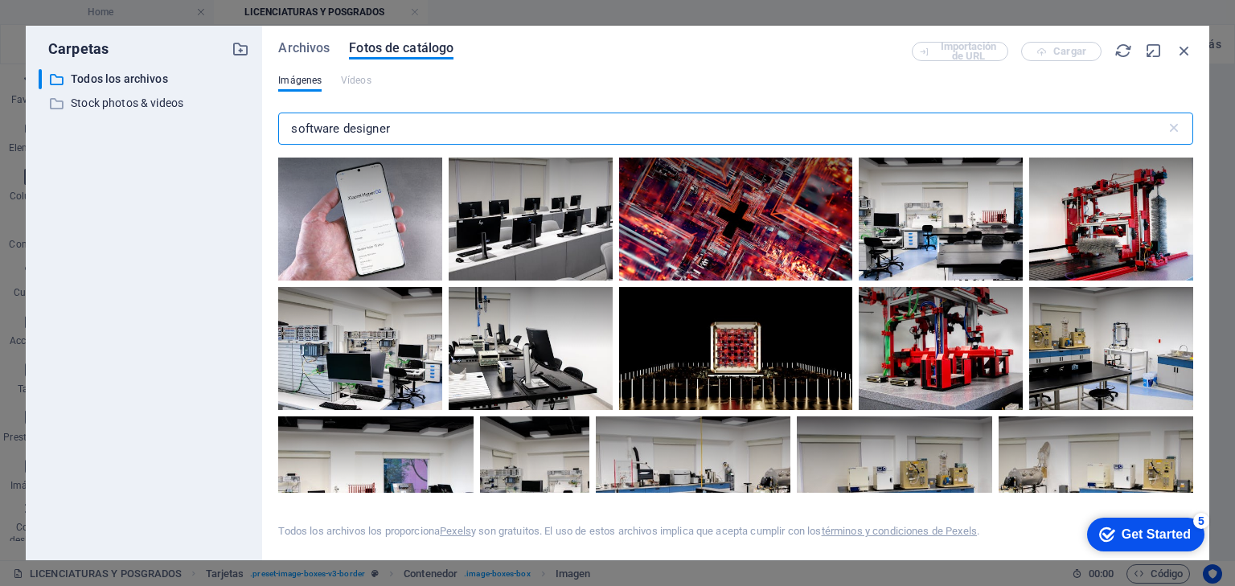
drag, startPoint x: 280, startPoint y: 124, endPoint x: 257, endPoint y: 121, distance: 22.6
click at [257, 121] on div "Carpetas ​ Todos los archivos Todos los archivos ​ Stock photos & videos Stock …" at bounding box center [618, 293] width 1184 height 535
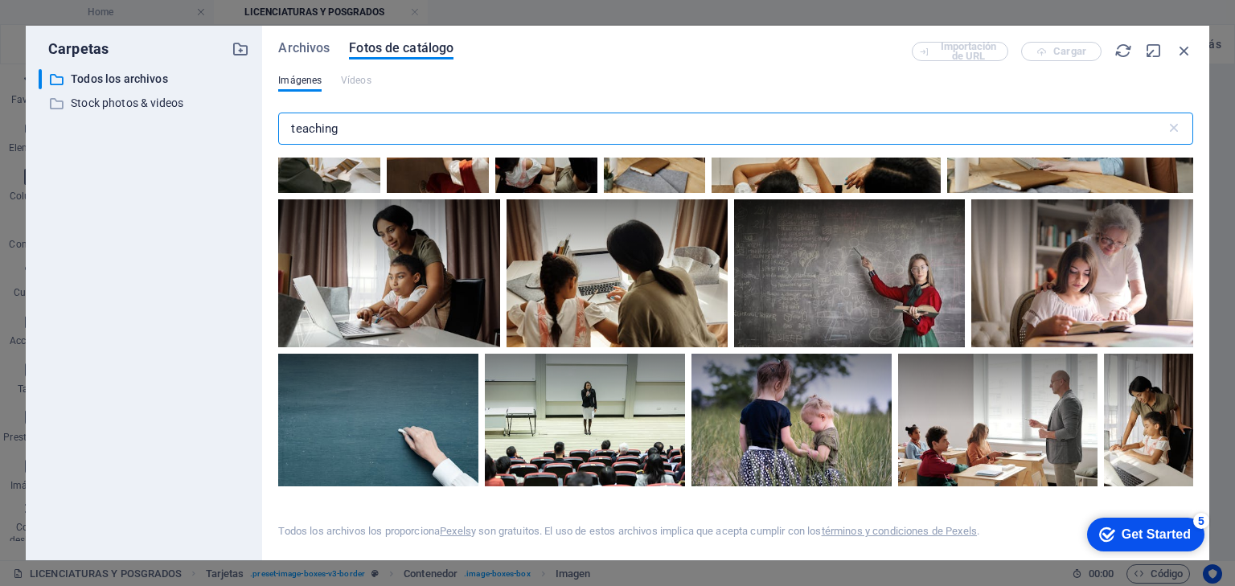
scroll to position [965, 0]
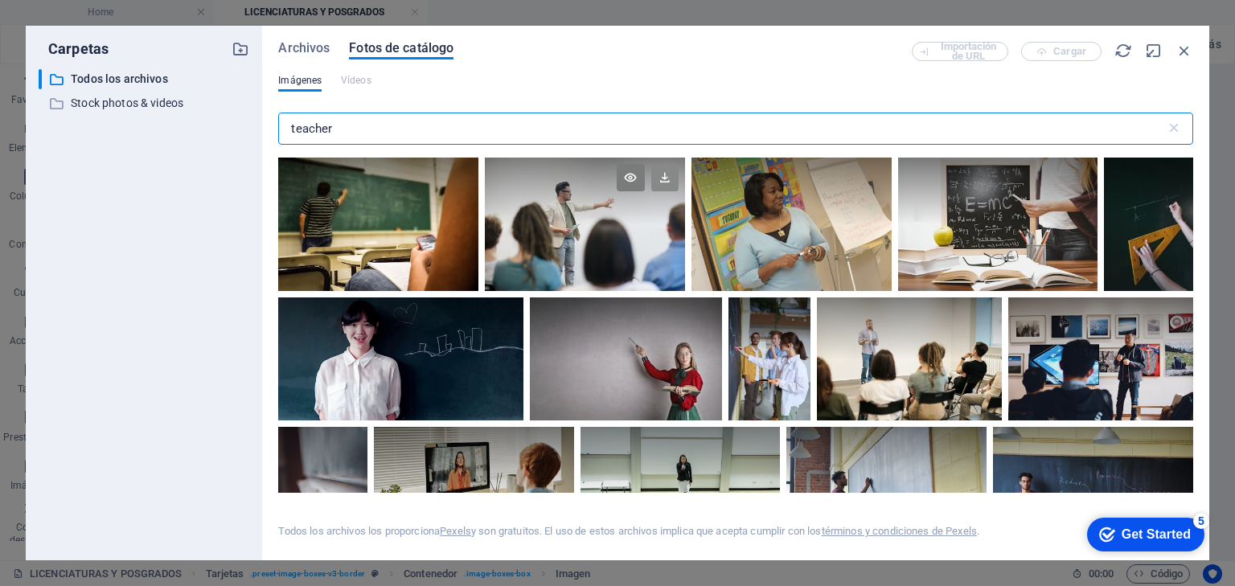
type input "teacher"
click at [663, 179] on icon at bounding box center [664, 177] width 27 height 27
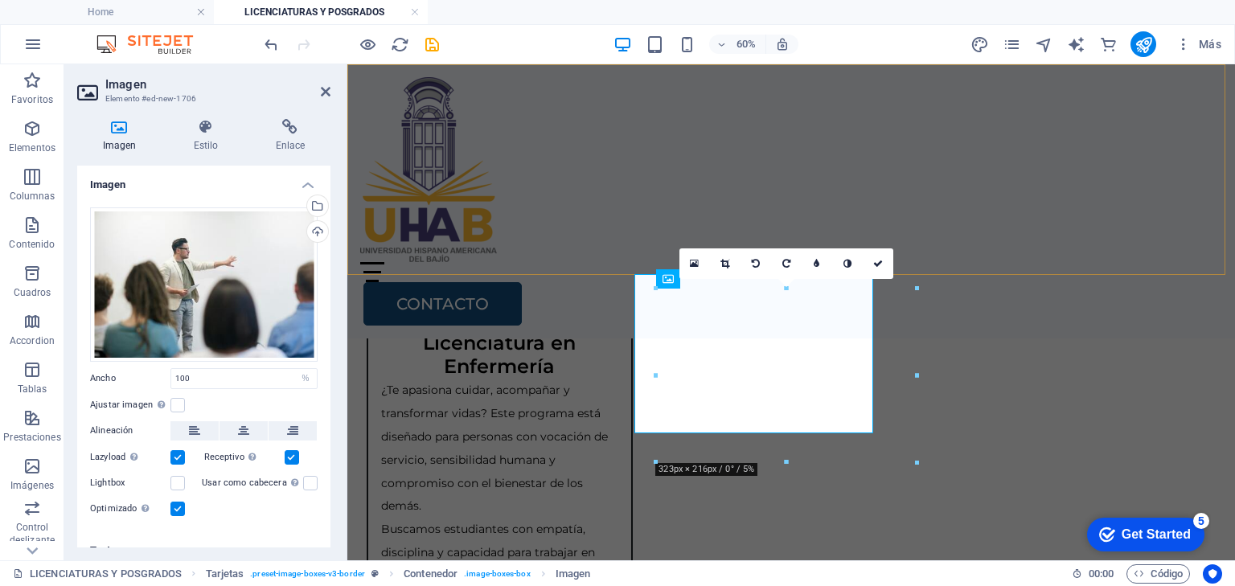
scroll to position [1443, 0]
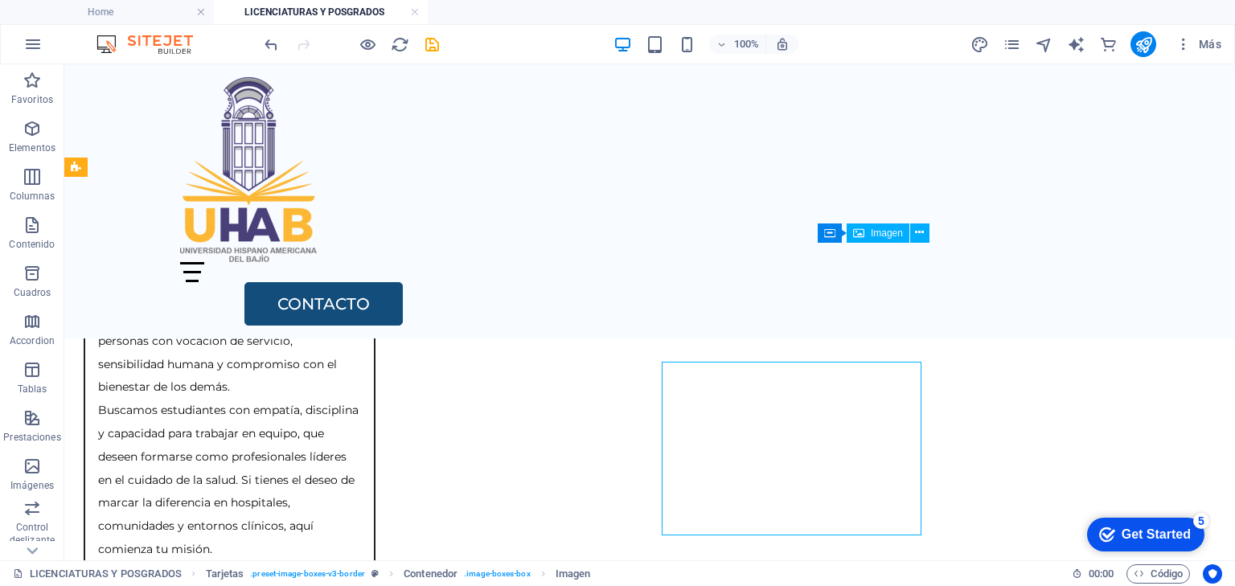
scroll to position [1370, 0]
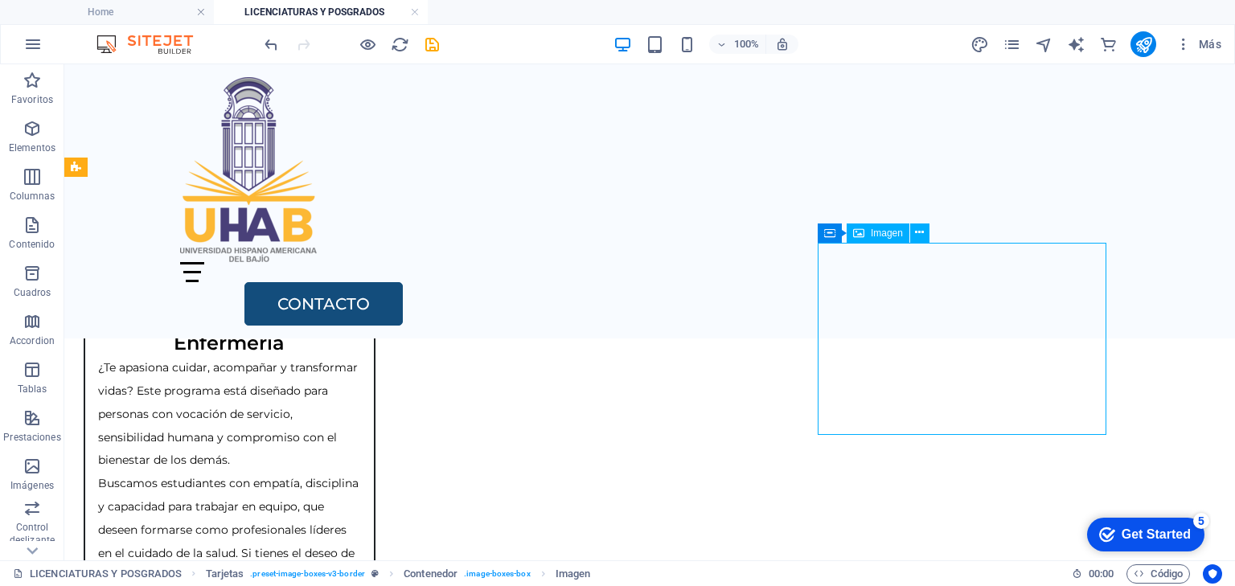
select select "%"
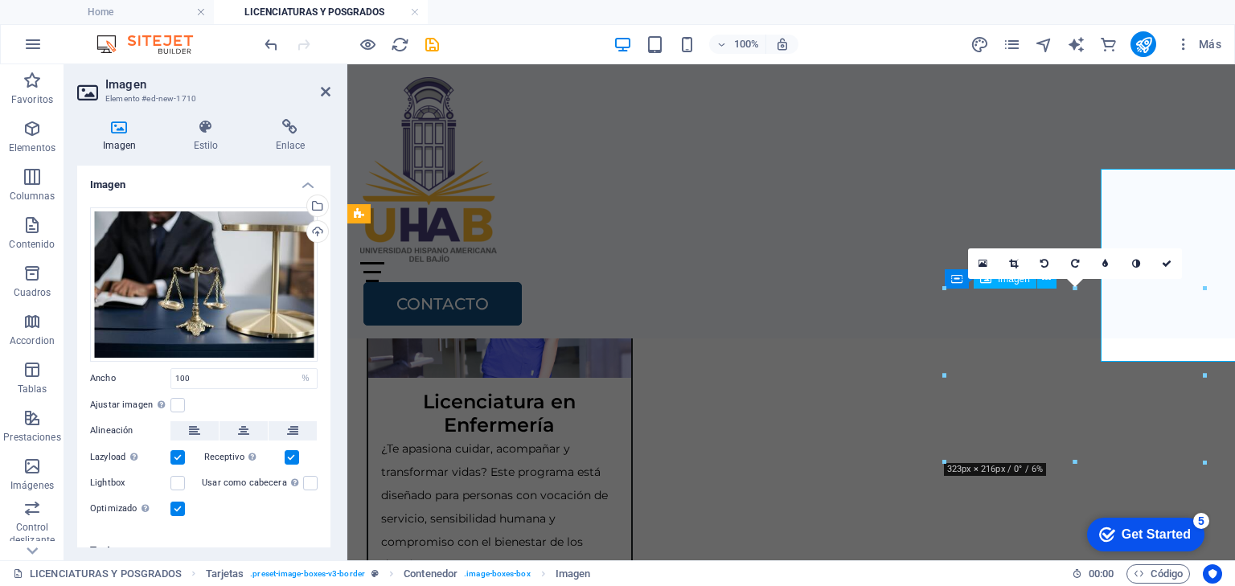
scroll to position [1443, 0]
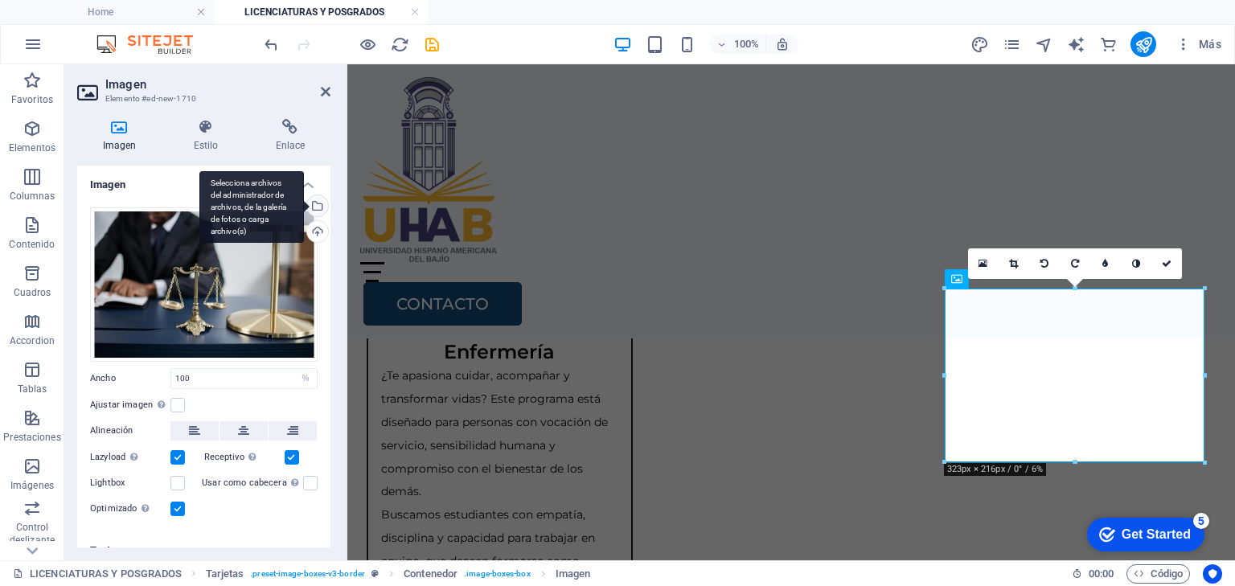
click at [316, 203] on div "Selecciona archivos del administrador de archivos, de la galería de fotos o car…" at bounding box center [316, 207] width 24 height 24
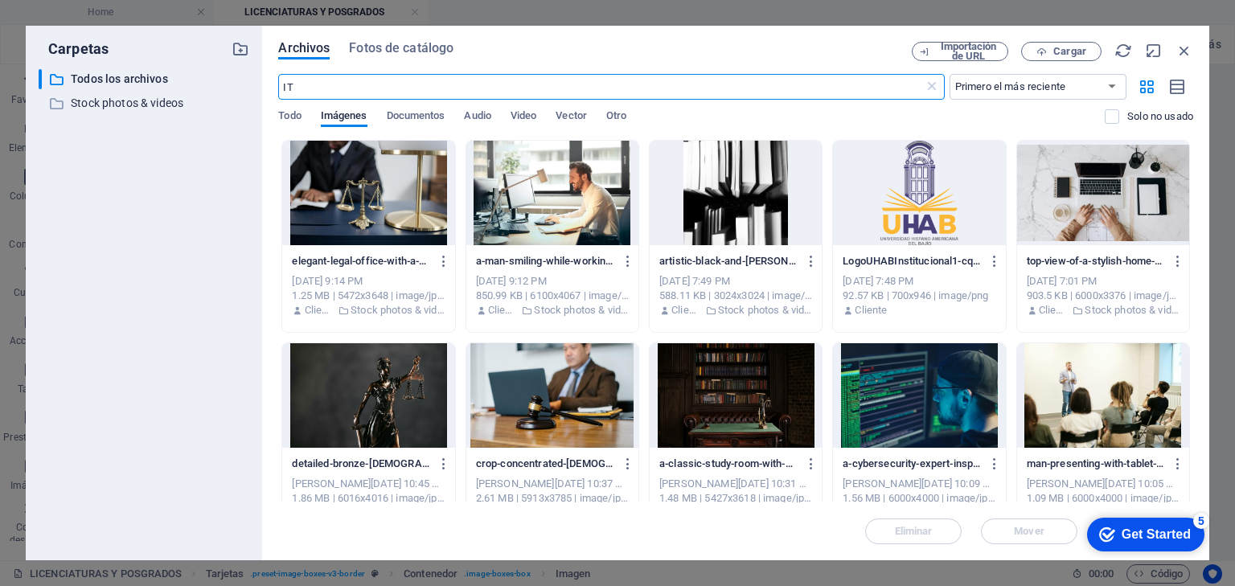
scroll to position [1428, 0]
click at [373, 47] on span "Fotos de catálogo" at bounding box center [401, 48] width 105 height 19
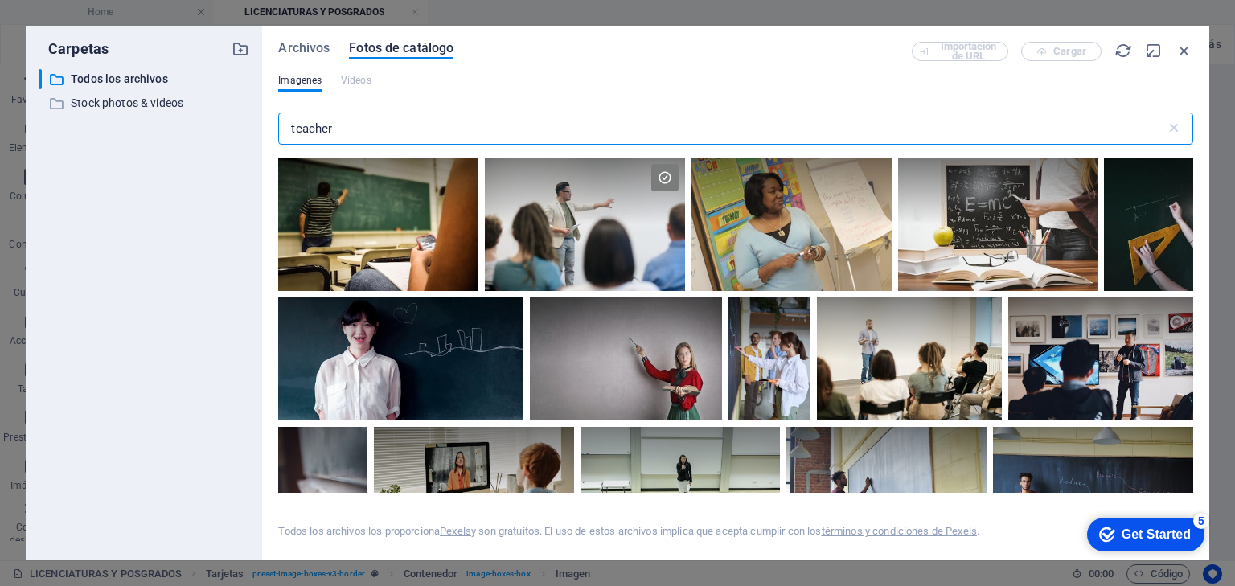
drag, startPoint x: 335, startPoint y: 126, endPoint x: 255, endPoint y: 128, distance: 80.4
click at [255, 128] on div "Carpetas ​ Todos los archivos Todos los archivos ​ Stock photos & videos Stock …" at bounding box center [618, 293] width 1184 height 535
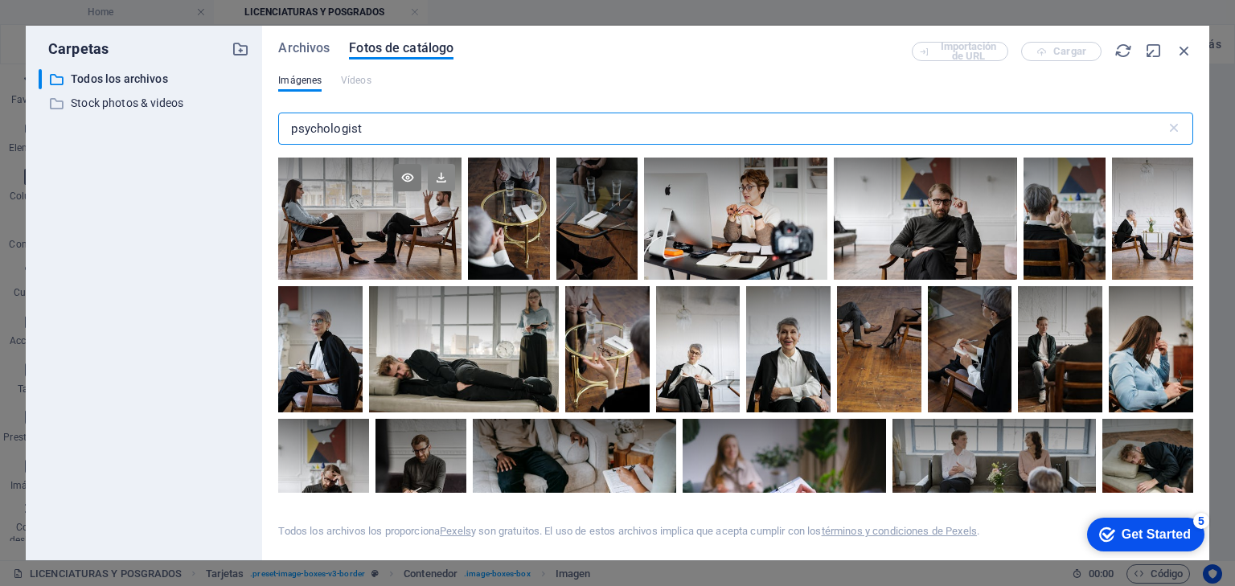
type input "psychologist"
click at [438, 179] on icon at bounding box center [441, 177] width 27 height 27
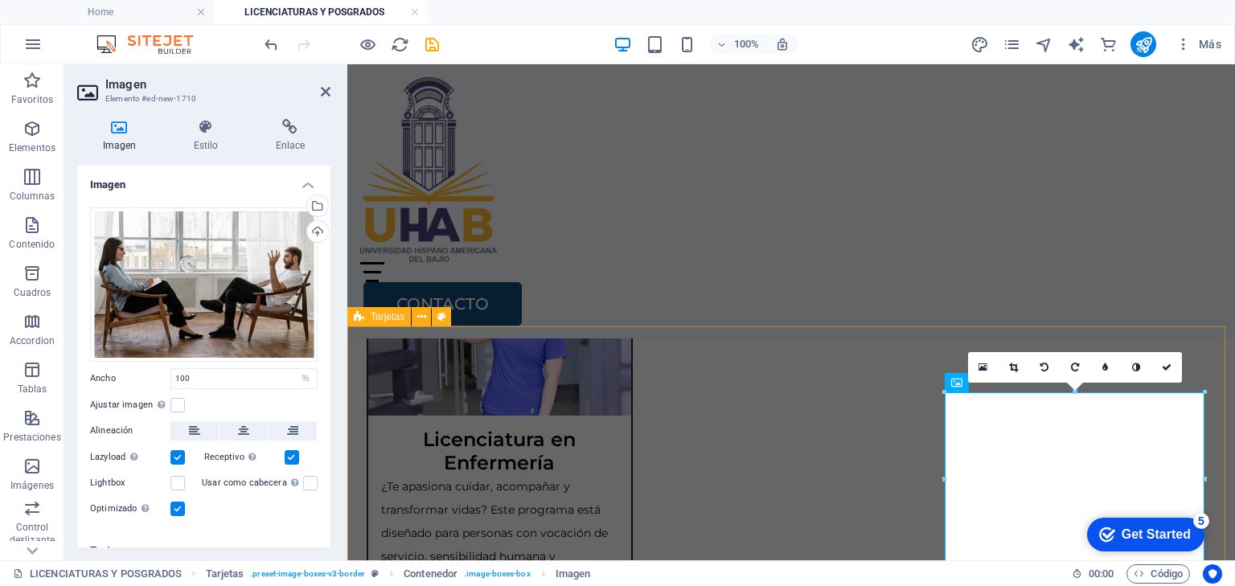
scroll to position [1314, 0]
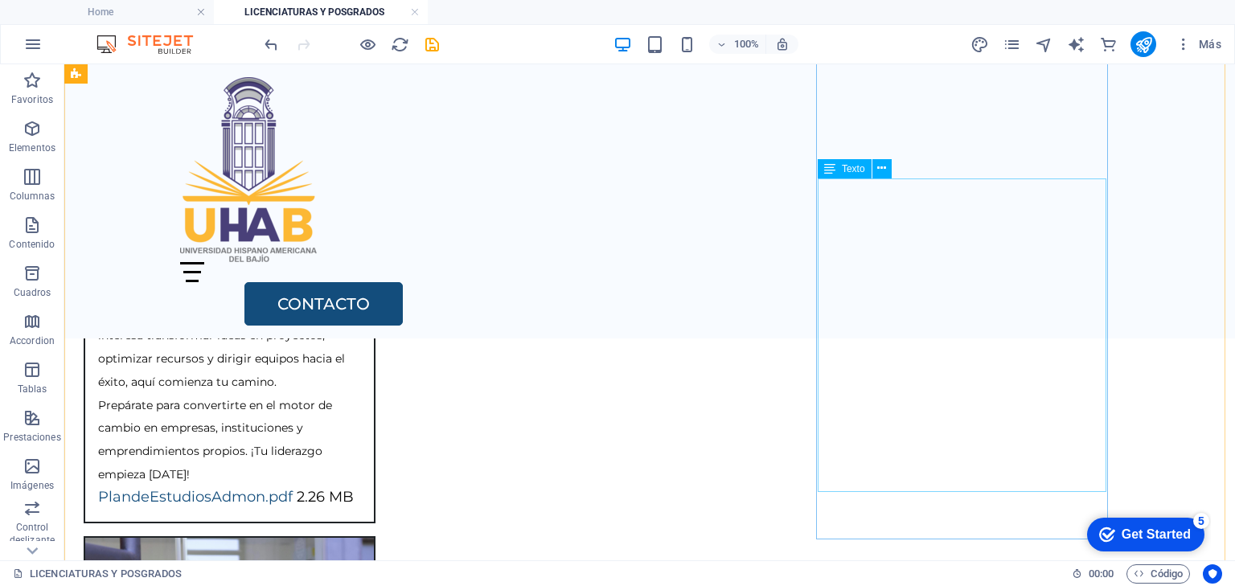
scroll to position [943, 0]
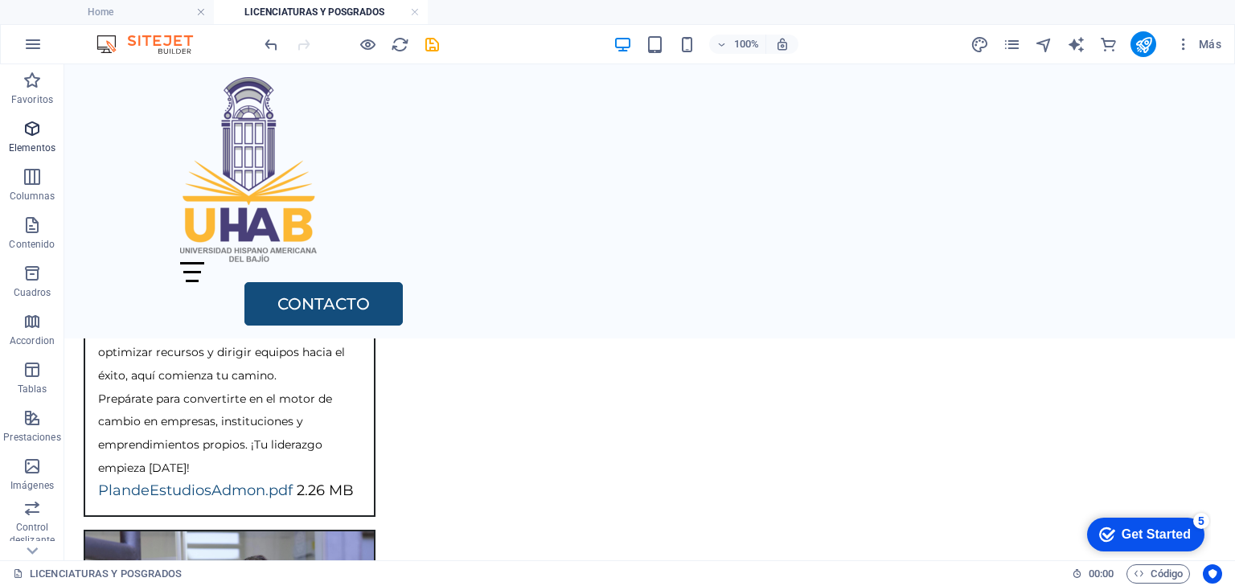
click at [31, 137] on icon "button" at bounding box center [32, 128] width 19 height 19
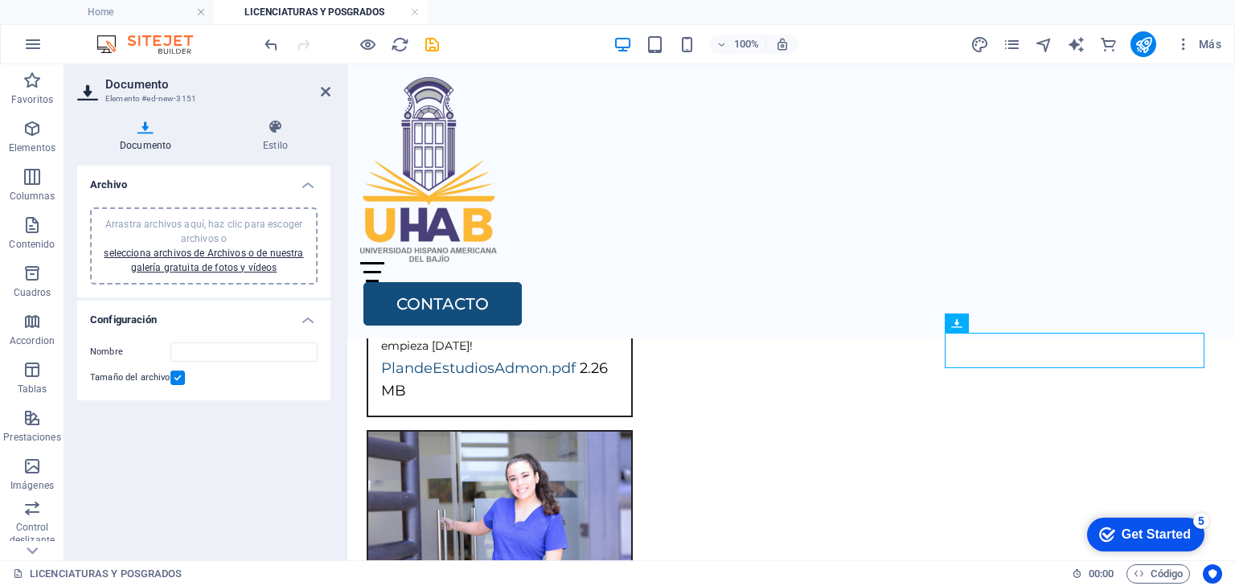
scroll to position [1139, 0]
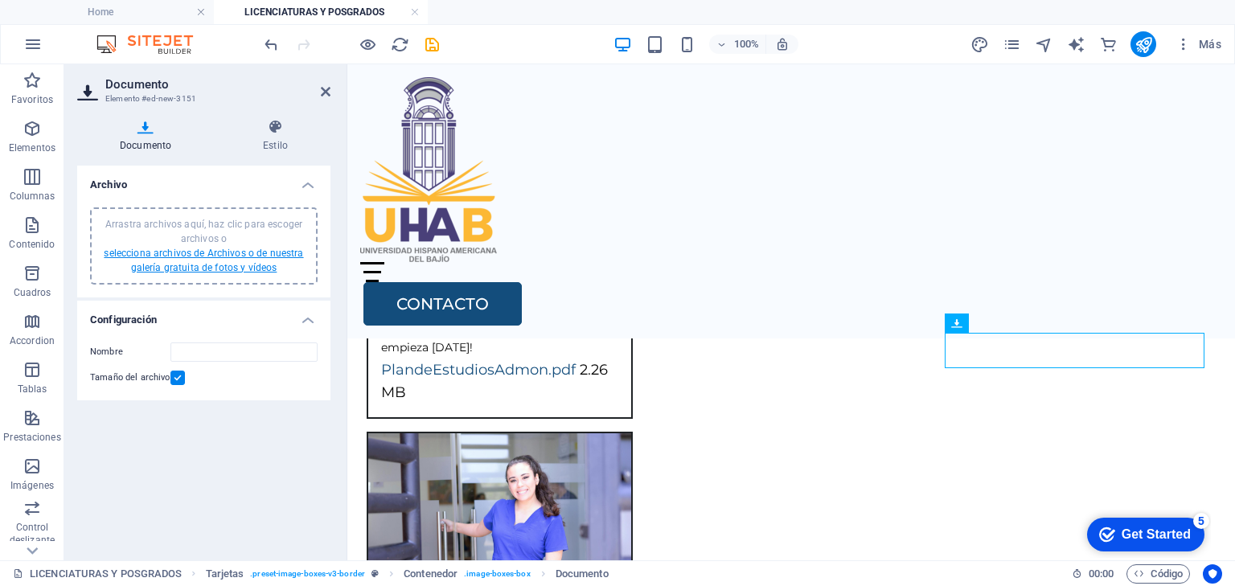
click at [273, 253] on link "selecciona archivos de Archivos o de nuestra galería gratuita de fotos y vídeos" at bounding box center [203, 261] width 199 height 26
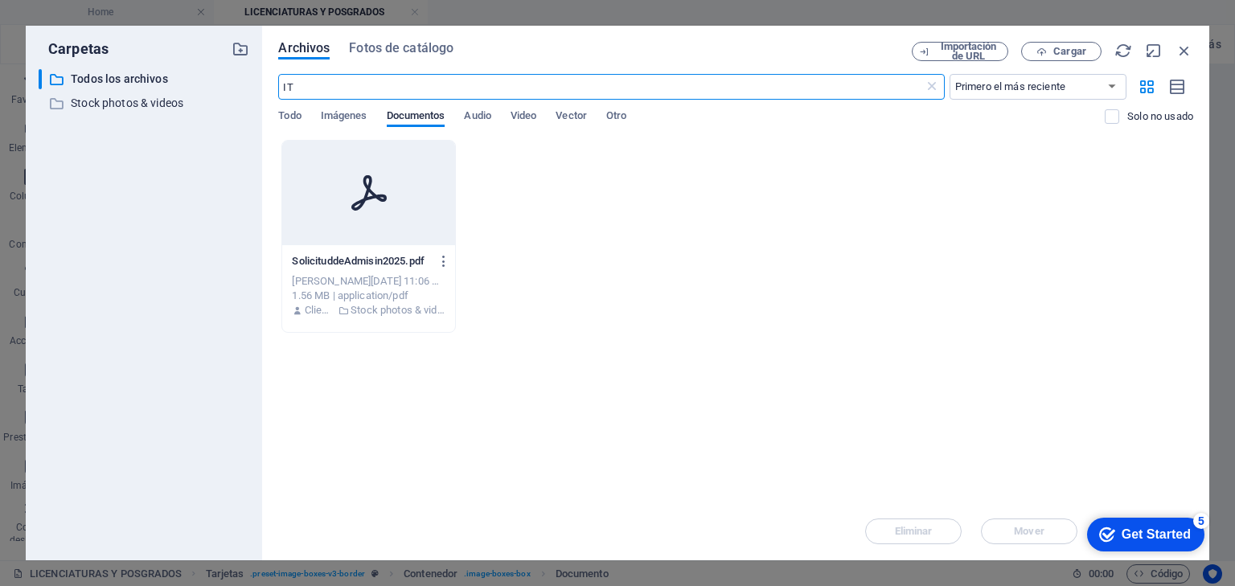
scroll to position [1125, 0]
type input "I"
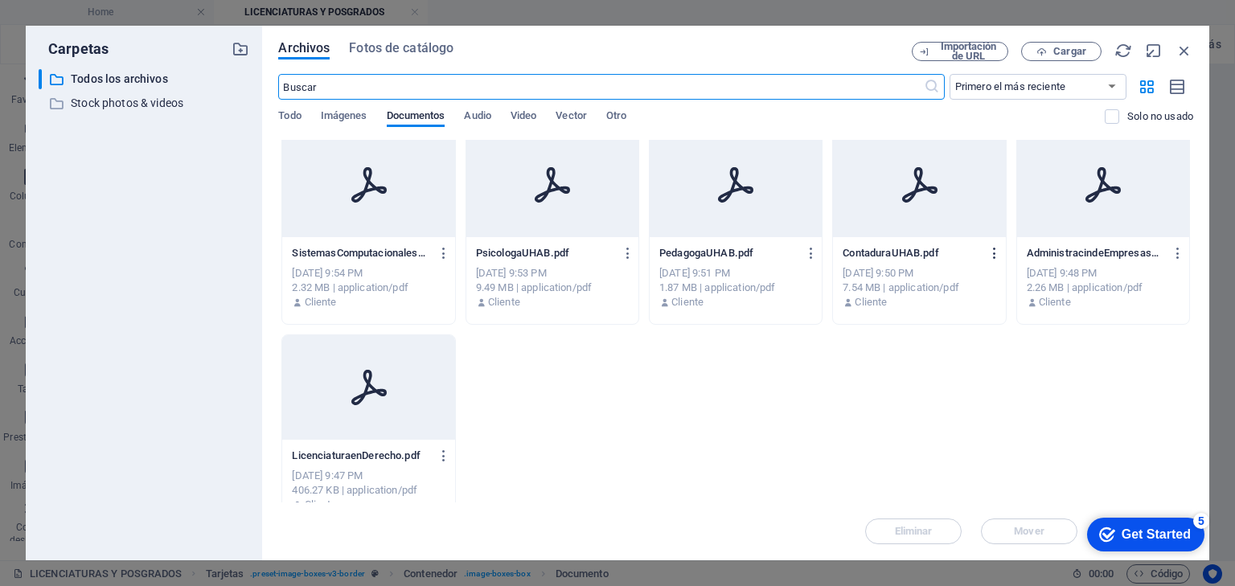
scroll to position [437, 0]
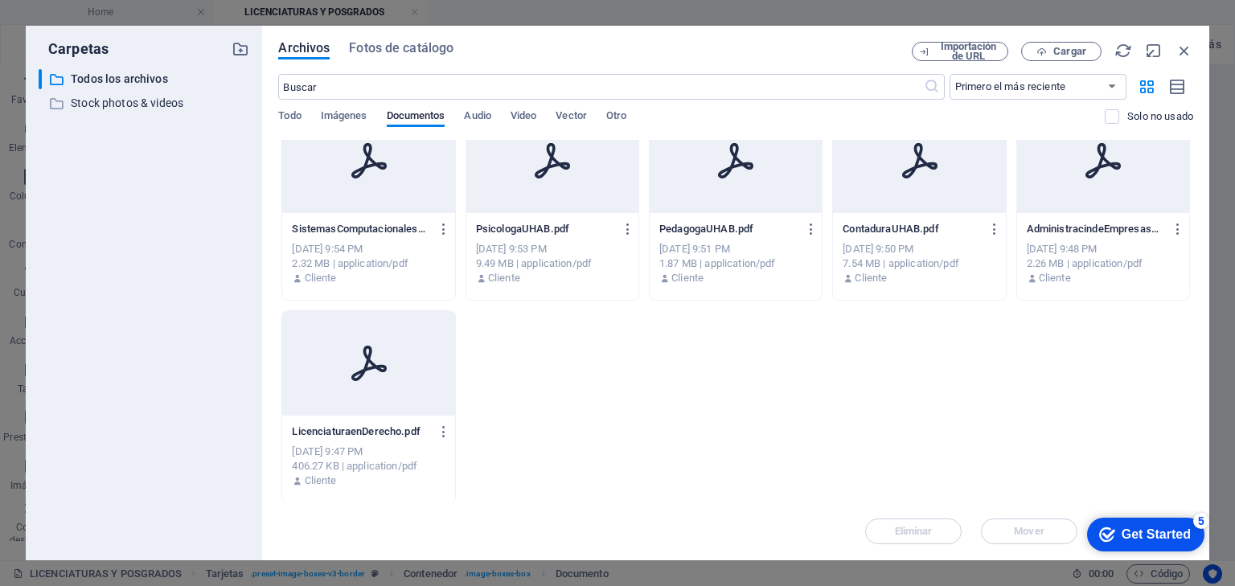
click at [379, 400] on div at bounding box center [368, 363] width 172 height 105
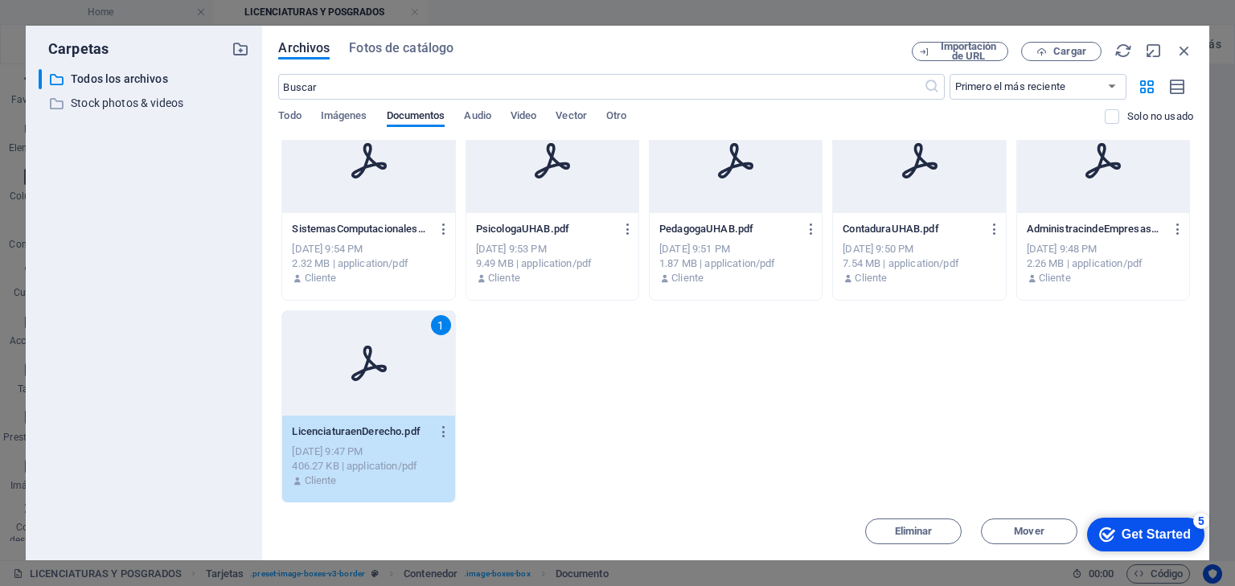
click at [379, 400] on div "1" at bounding box center [368, 363] width 172 height 105
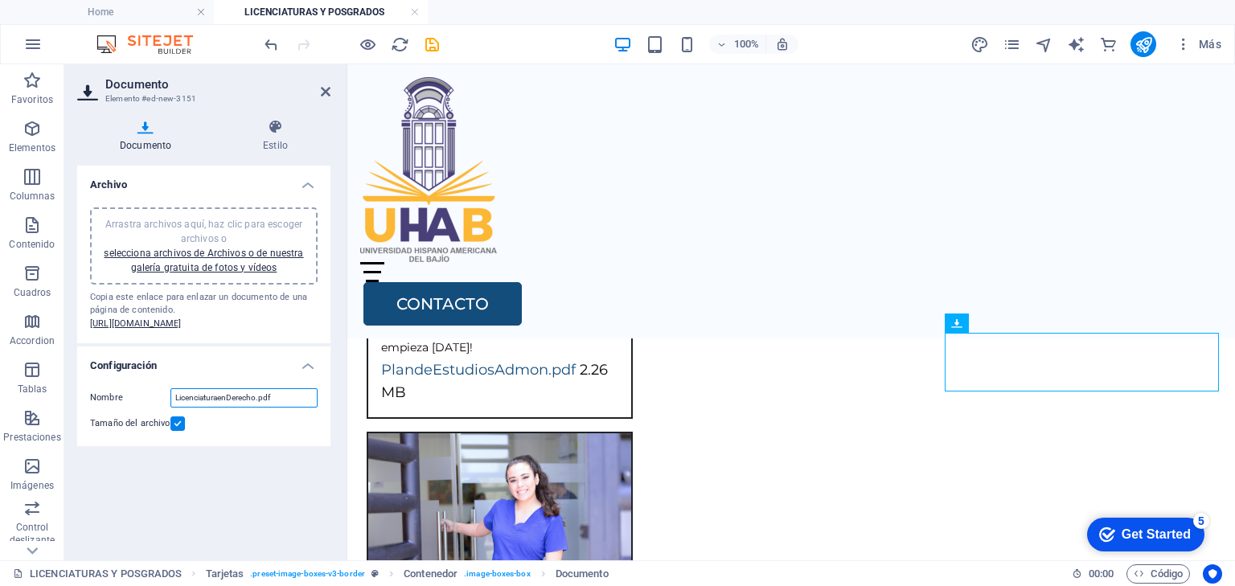
drag, startPoint x: 171, startPoint y: 423, endPoint x: 193, endPoint y: 415, distance: 23.2
click at [172, 408] on input "LicenciaturaenDerecho.pdf" at bounding box center [243, 397] width 147 height 19
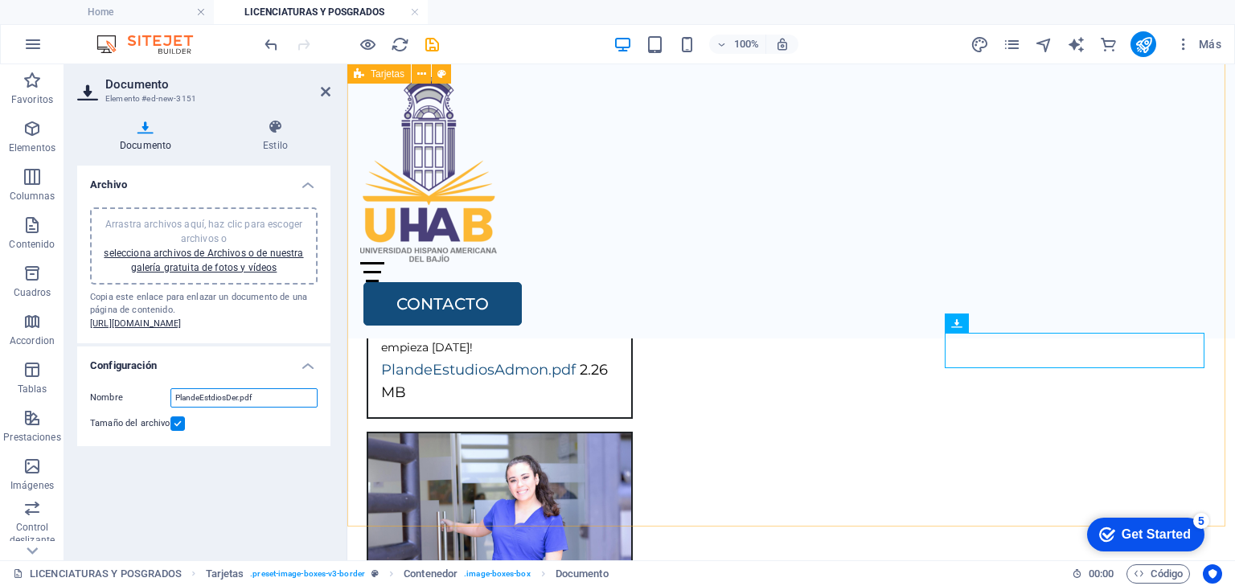
type input "PlandeEstdiosDer.pdf"
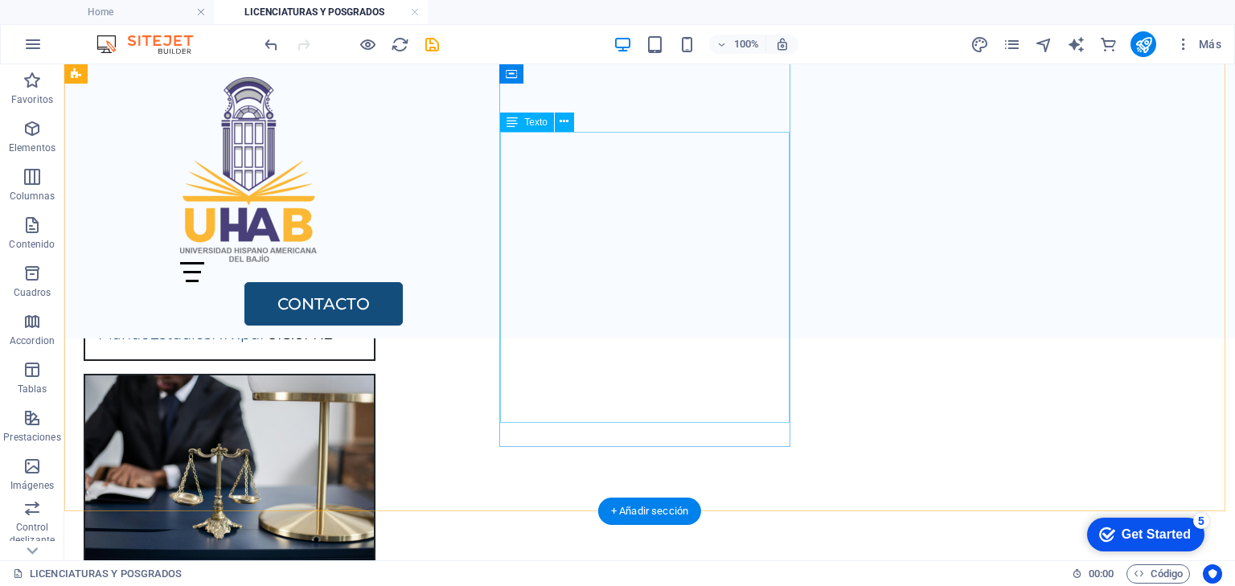
scroll to position [1732, 0]
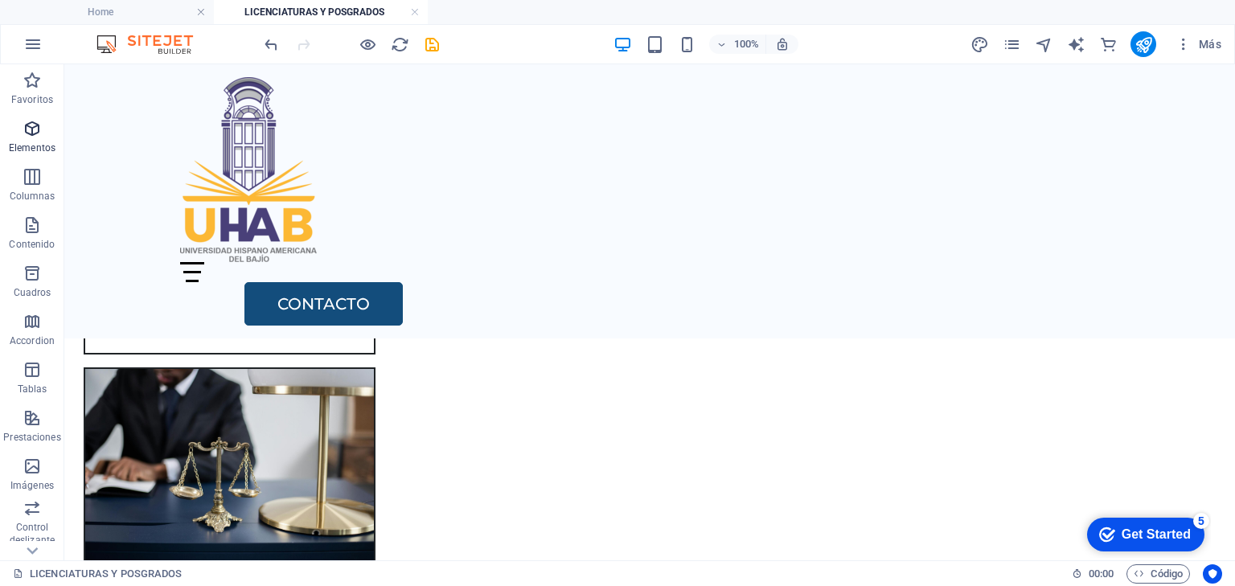
click at [42, 130] on span "Elementos" at bounding box center [32, 138] width 64 height 39
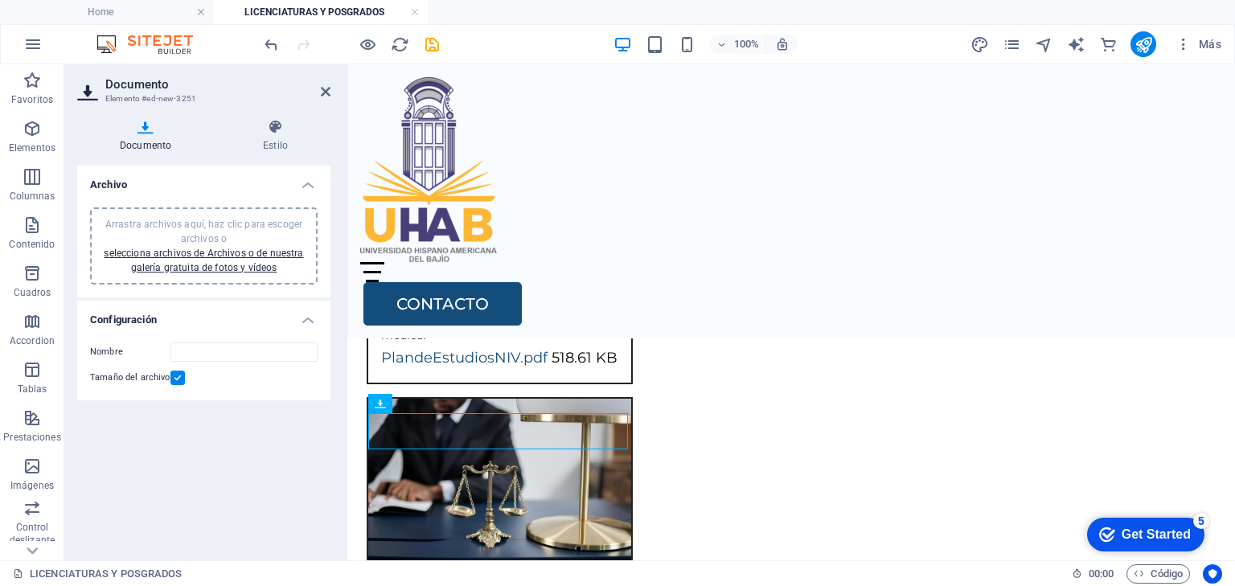
scroll to position [1852, 0]
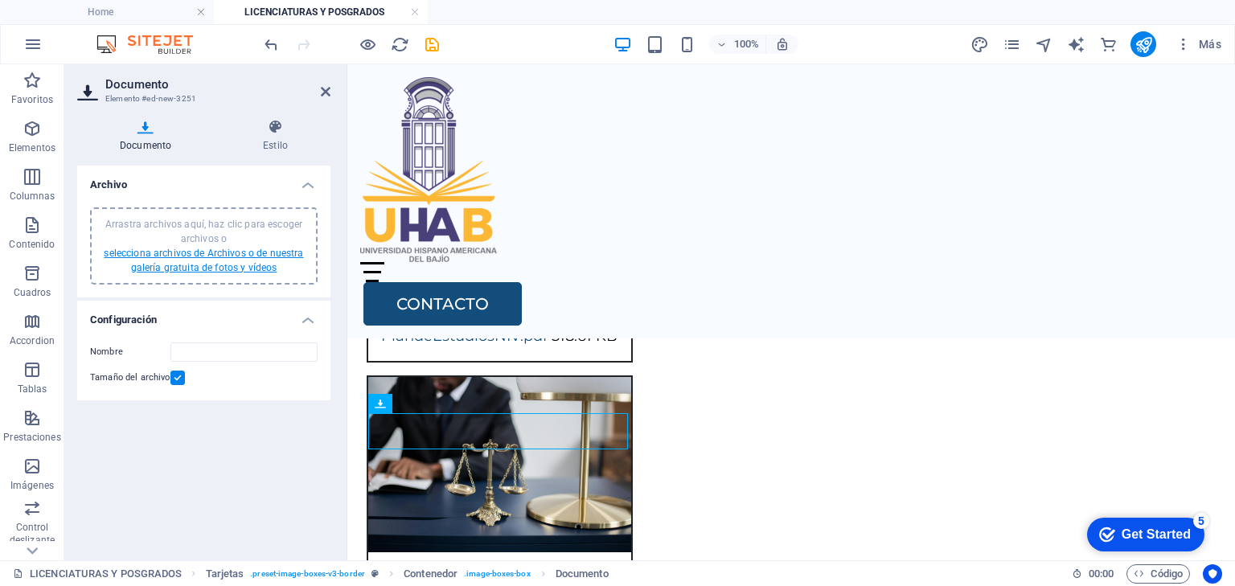
click at [236, 255] on link "selecciona archivos de Archivos o de nuestra galería gratuita de fotos y vídeos" at bounding box center [203, 261] width 199 height 26
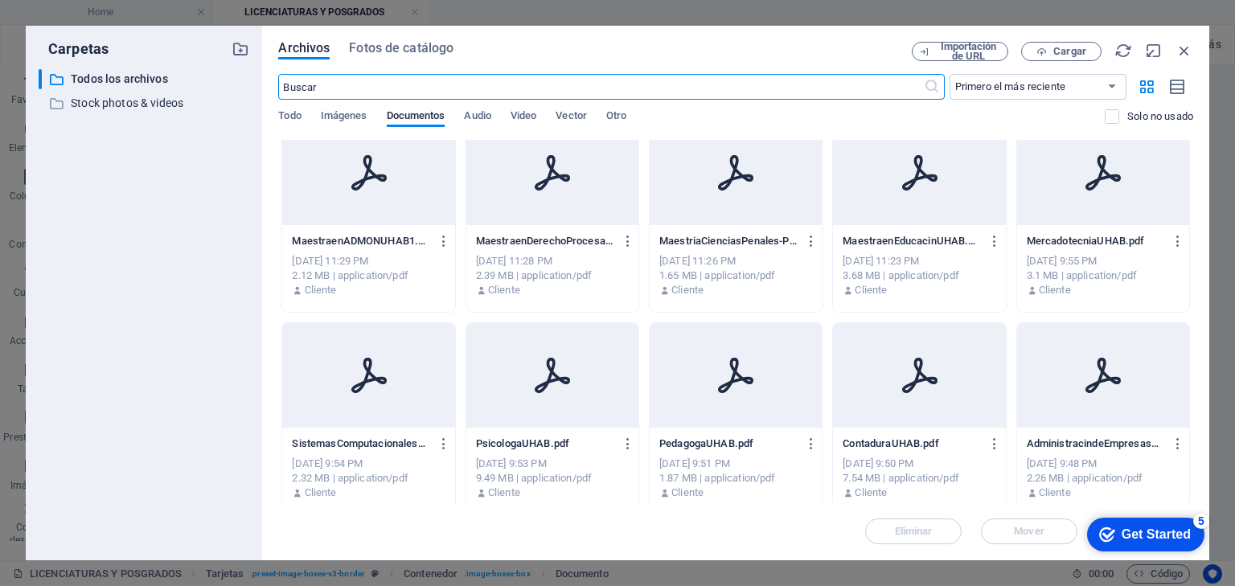
scroll to position [257, 0]
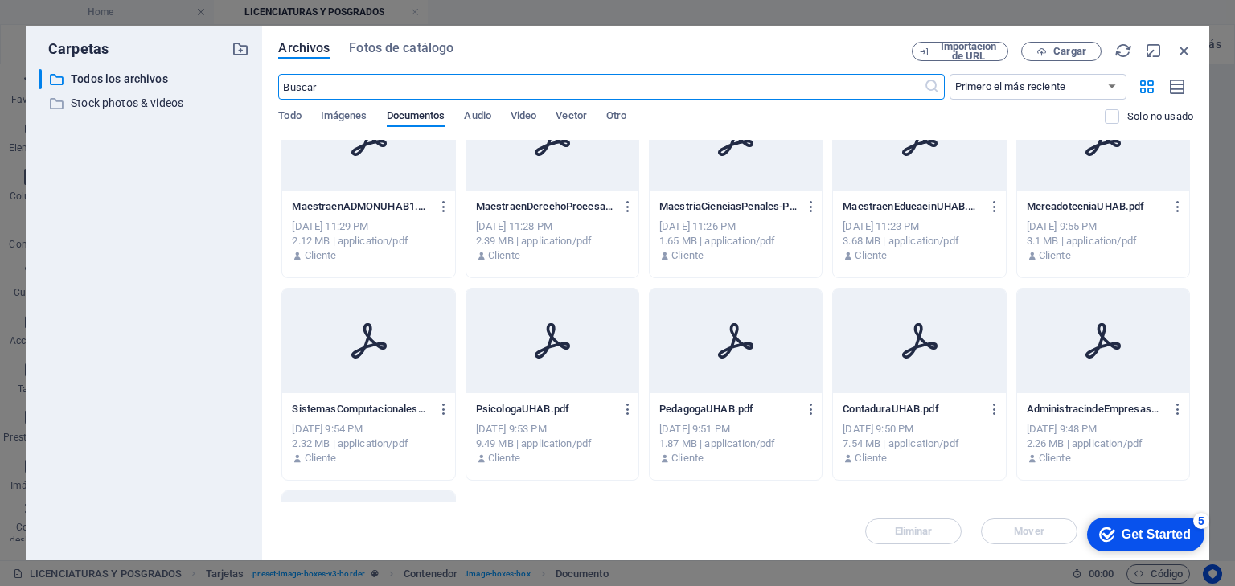
click at [385, 429] on div "[DATE] 9:54 PM" at bounding box center [368, 429] width 153 height 14
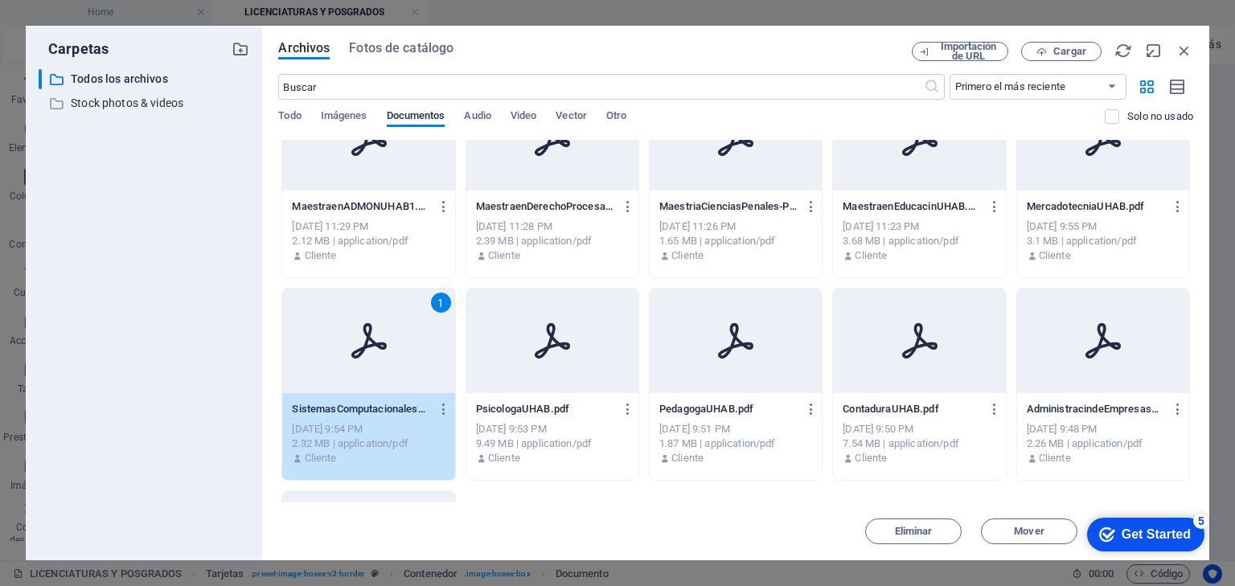
click at [385, 429] on div "[DATE] 9:54 PM" at bounding box center [368, 429] width 153 height 14
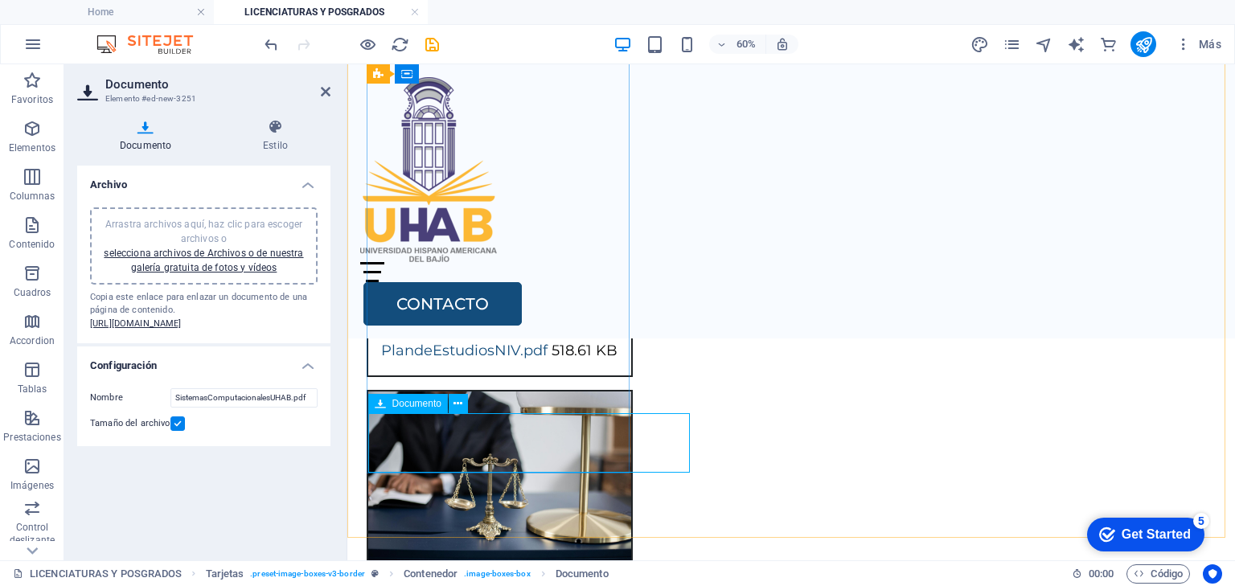
scroll to position [1852, 0]
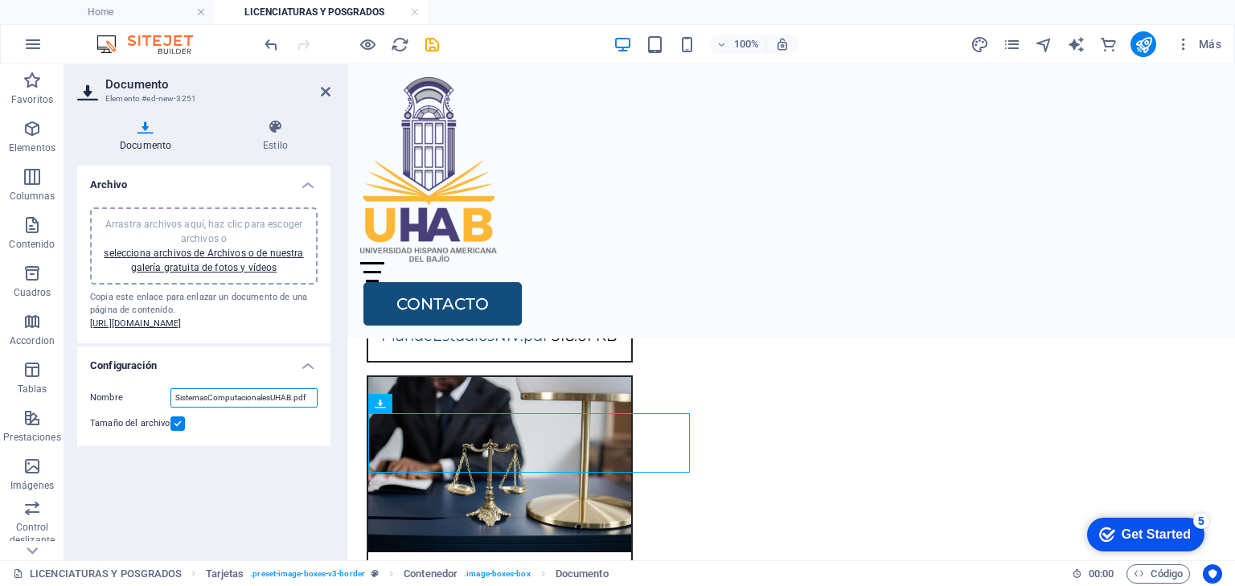
click at [290, 408] on input "SistemasComputacionalesUHAB.pdf" at bounding box center [243, 397] width 147 height 19
type input "PlandeEstudiosSist.pdf"
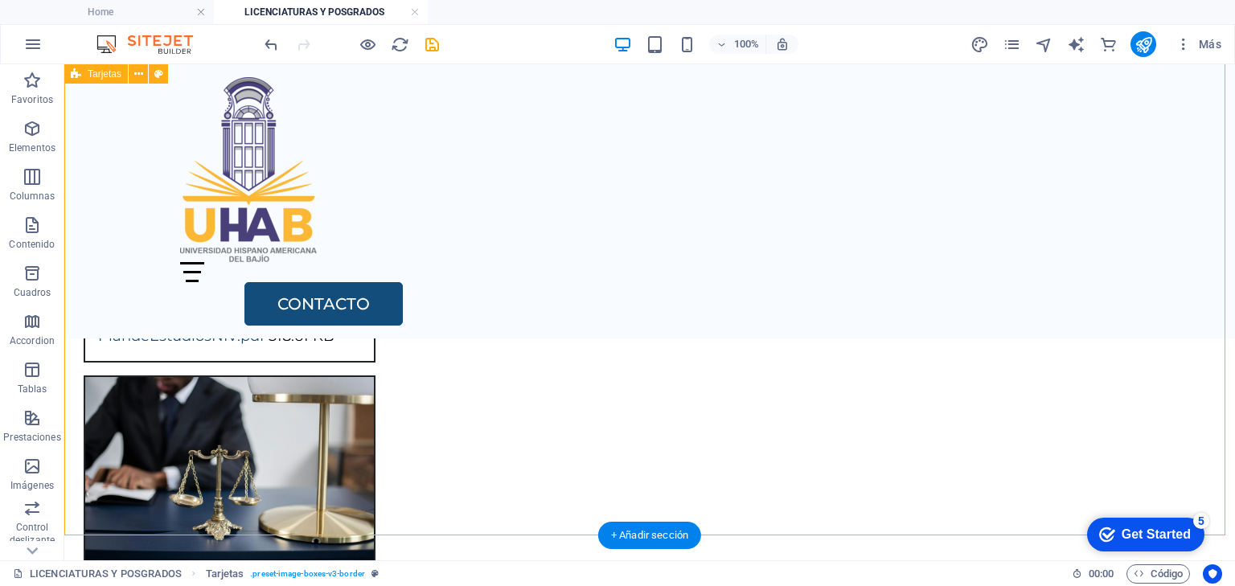
scroll to position [1732, 0]
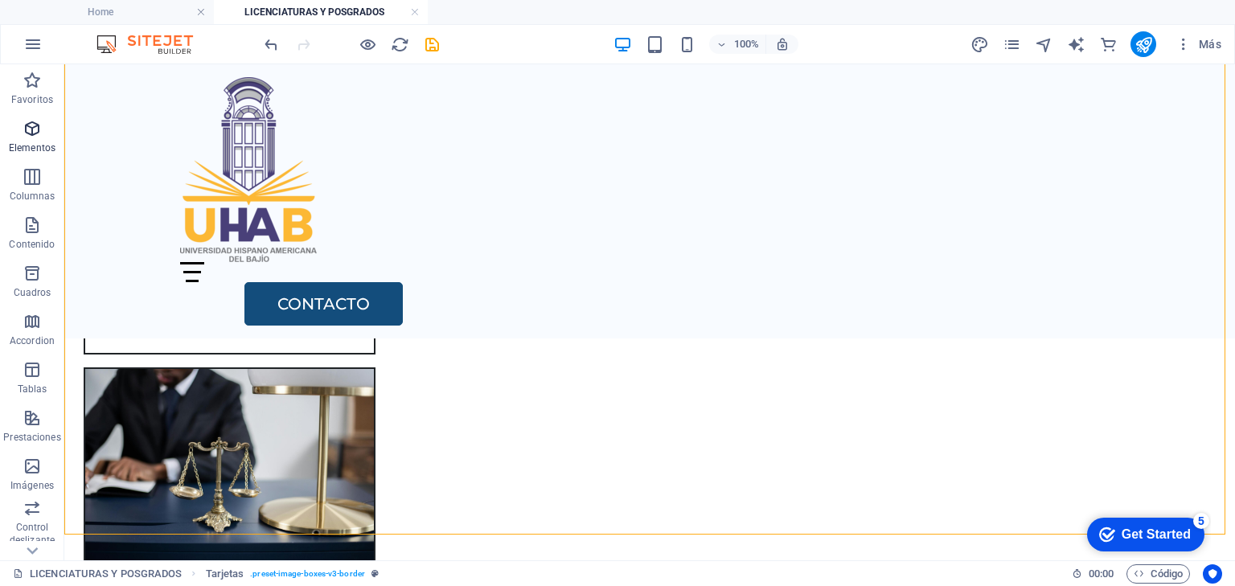
click at [29, 129] on icon "button" at bounding box center [32, 128] width 19 height 19
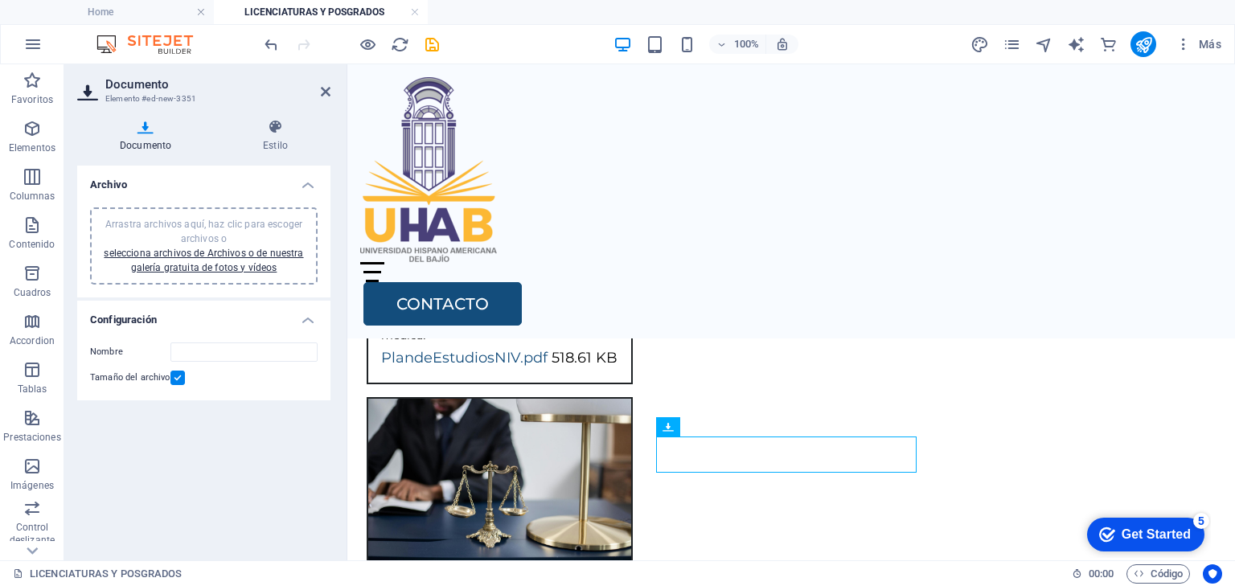
scroll to position [1852, 0]
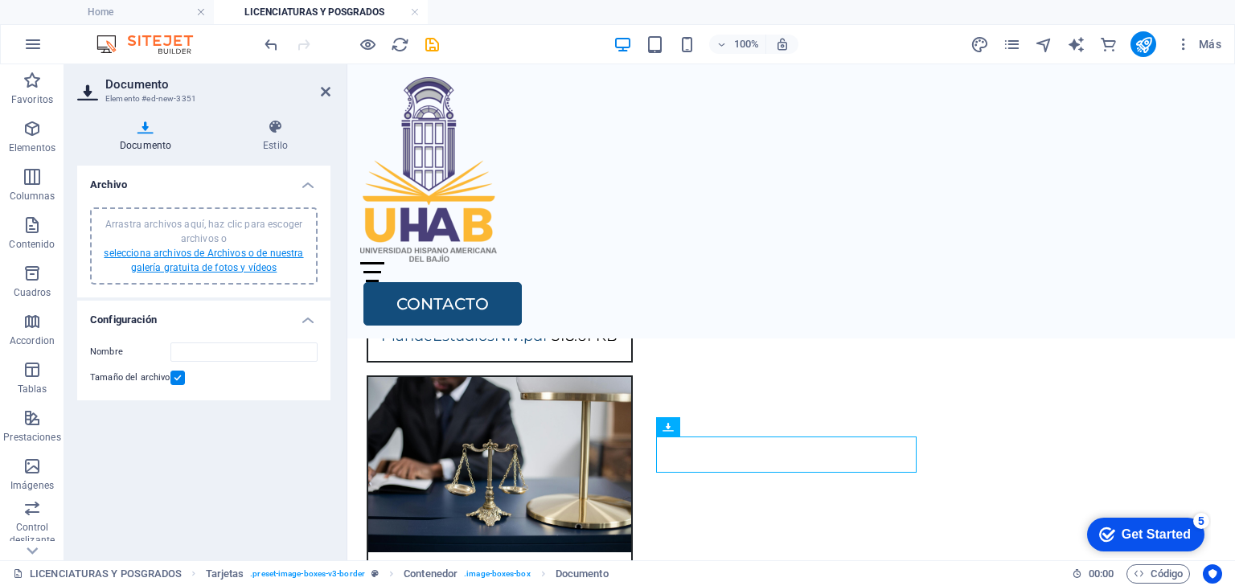
click at [254, 253] on link "selecciona archivos de Archivos o de nuestra galería gratuita de fotos y vídeos" at bounding box center [203, 261] width 199 height 26
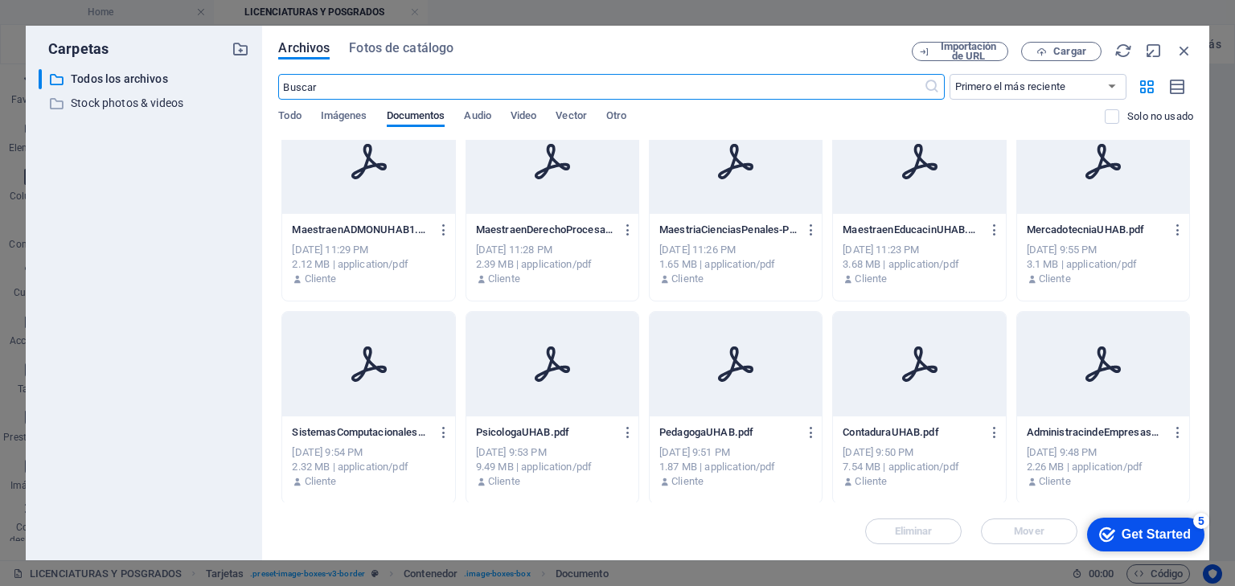
scroll to position [322, 0]
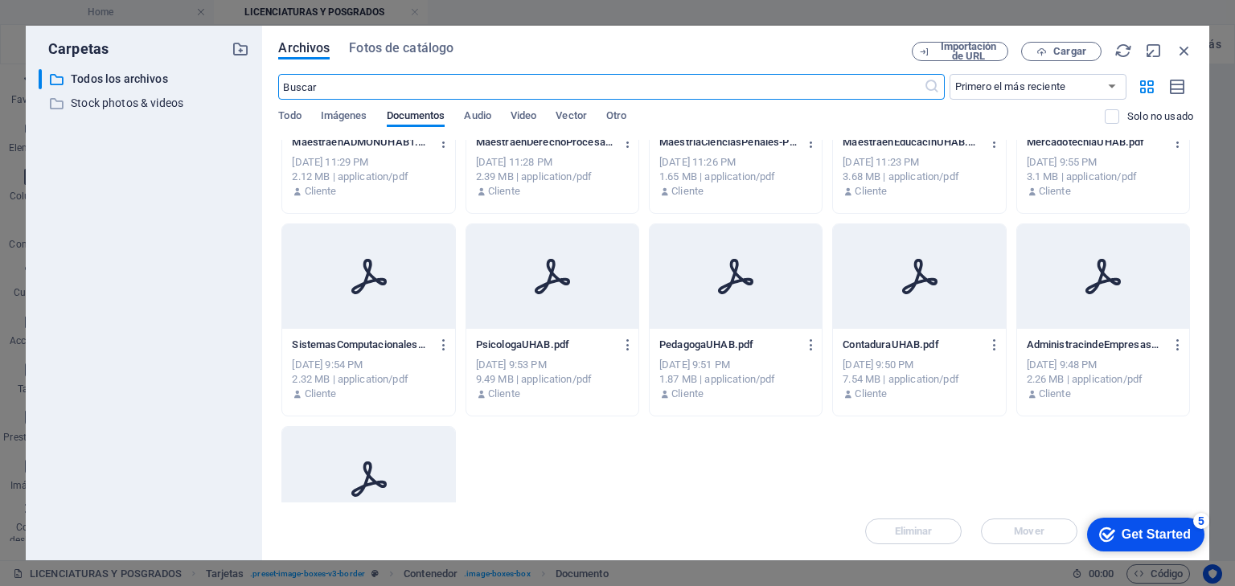
click at [708, 358] on div "[DATE] 9:51 PM" at bounding box center [735, 365] width 153 height 14
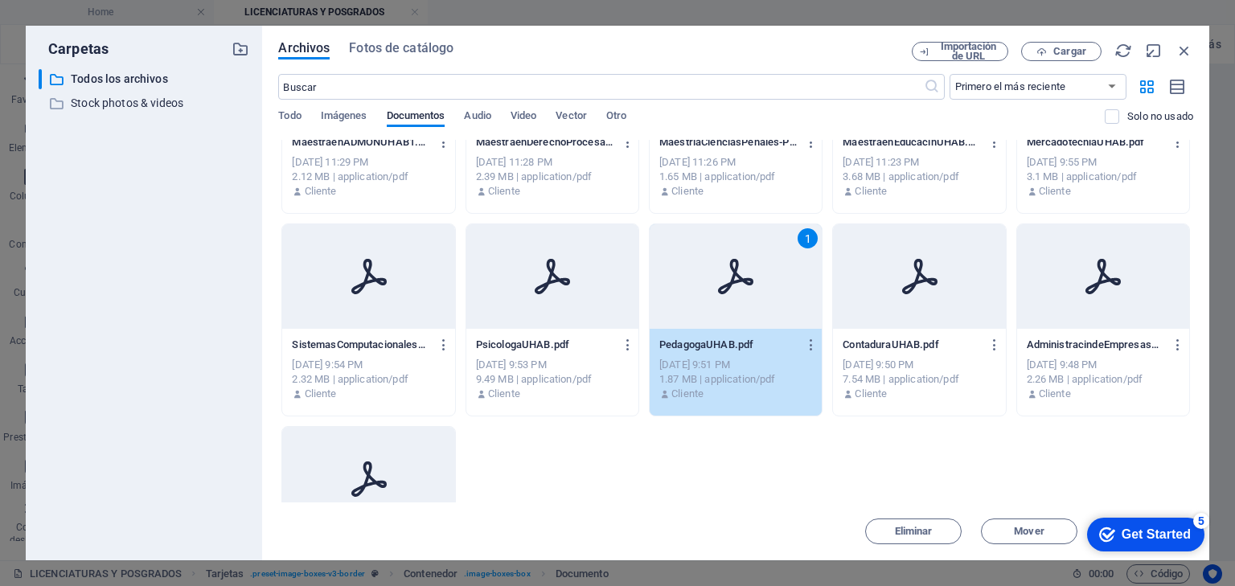
click at [708, 358] on div "[DATE] 9:51 PM" at bounding box center [735, 365] width 153 height 14
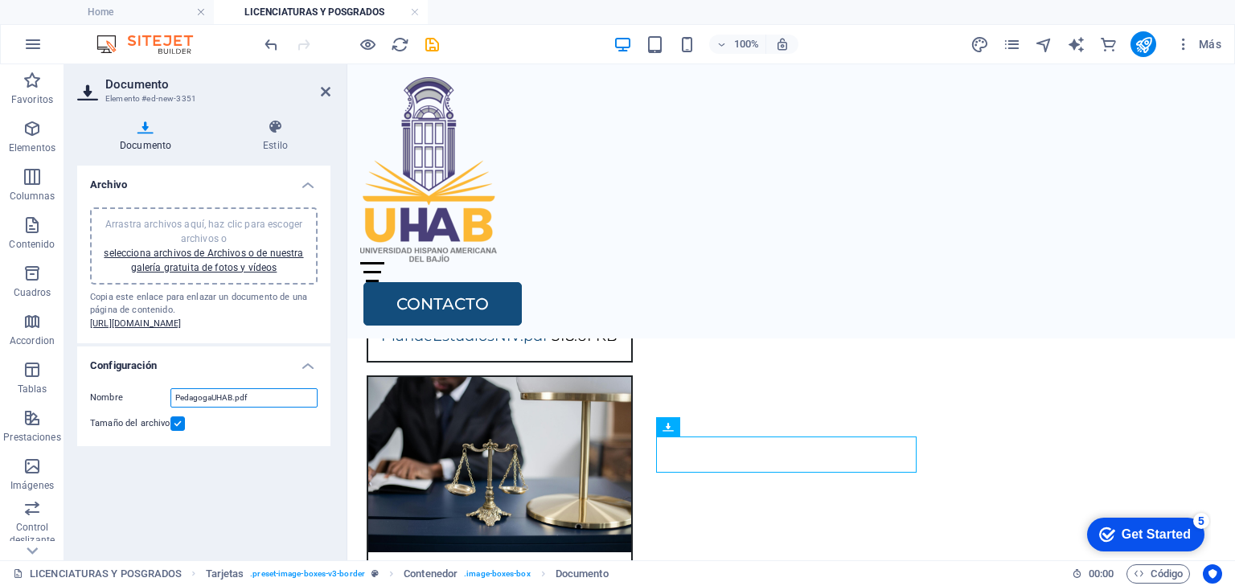
click at [231, 408] on input "PedagogaUHAB.pdf" at bounding box center [243, 397] width 147 height 19
drag, startPoint x: 231, startPoint y: 423, endPoint x: 153, endPoint y: 420, distance: 78.1
click at [153, 408] on div "Nombre PedagogaUHAB.pdf" at bounding box center [204, 397] width 228 height 19
type input "PlandeEstudiosPed.pdf"
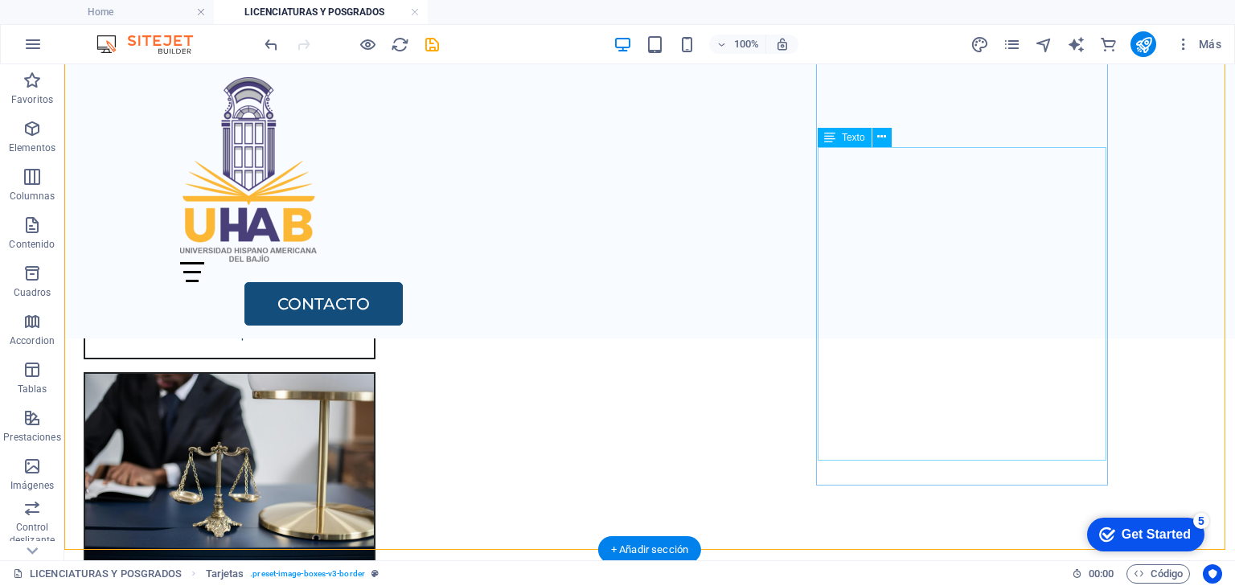
scroll to position [1732, 0]
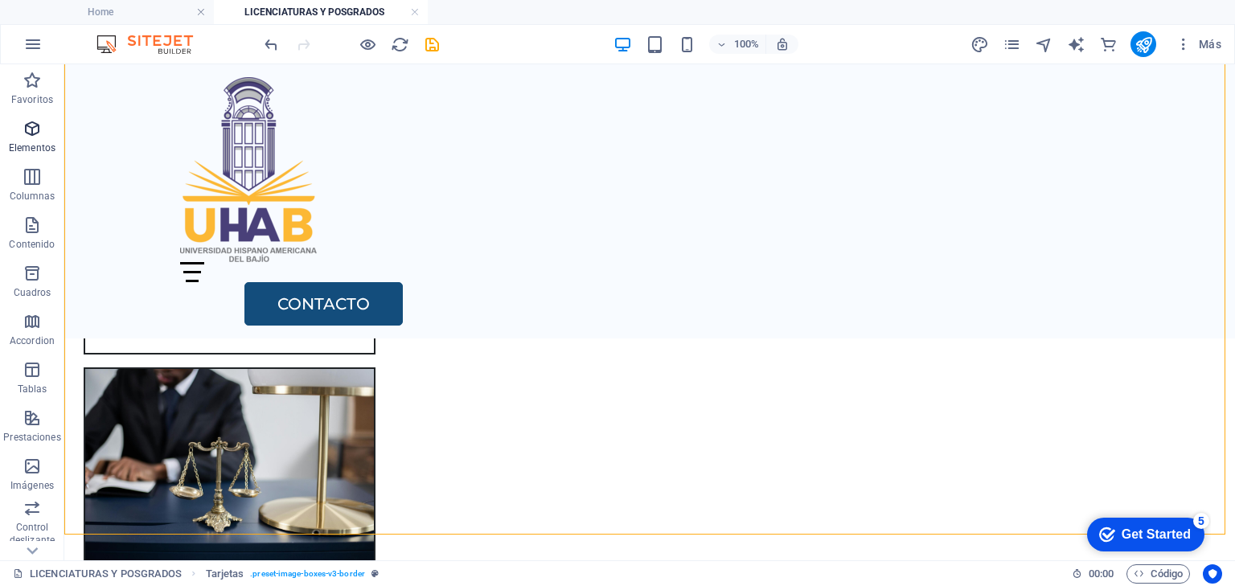
click at [33, 138] on icon "button" at bounding box center [32, 128] width 19 height 19
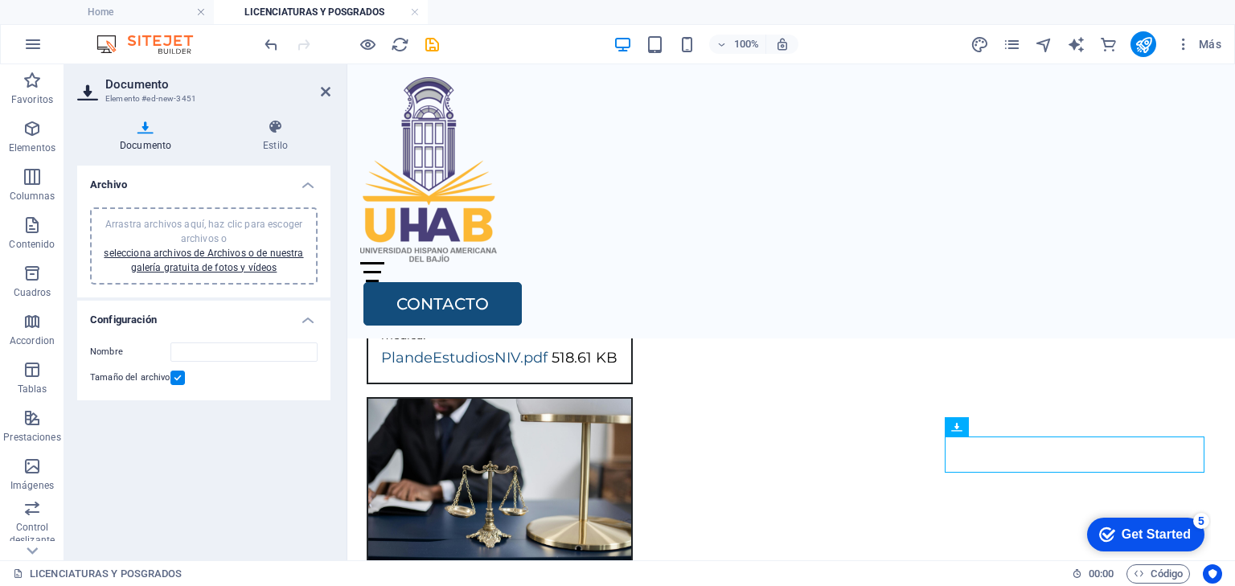
scroll to position [1852, 0]
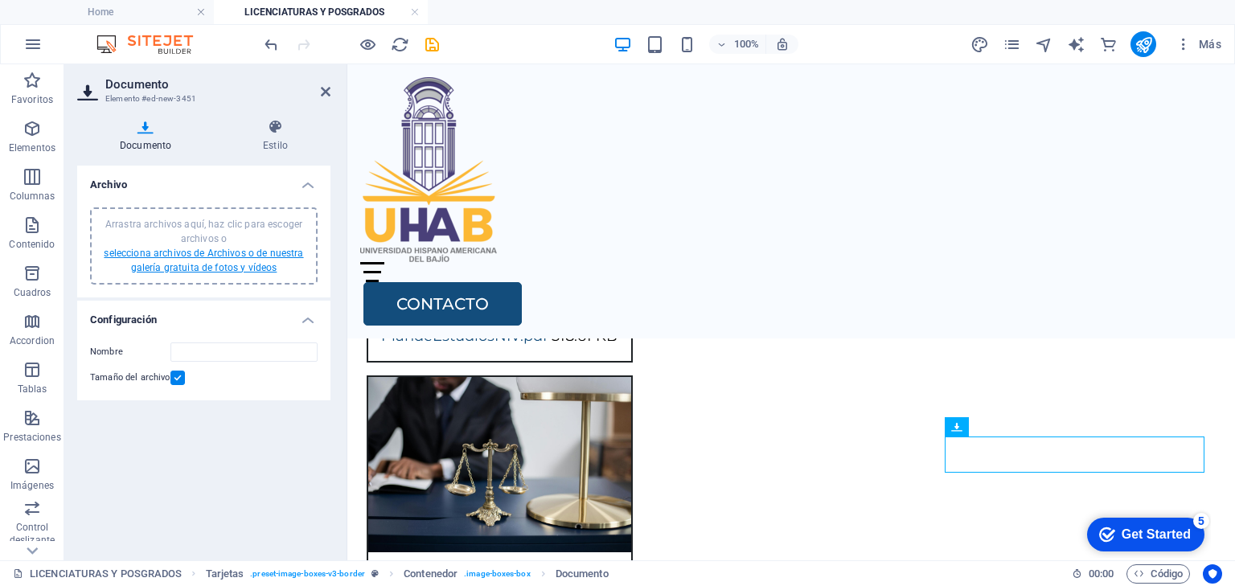
click at [251, 249] on link "selecciona archivos de Archivos o de nuestra galería gratuita de fotos y vídeos" at bounding box center [203, 261] width 199 height 26
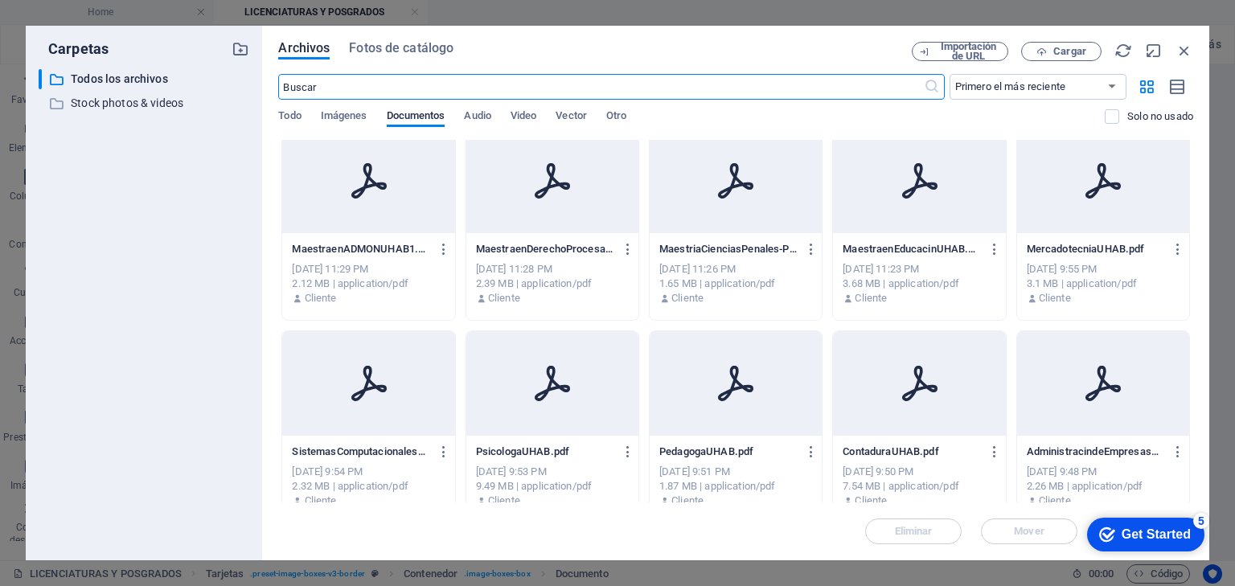
scroll to position [322, 0]
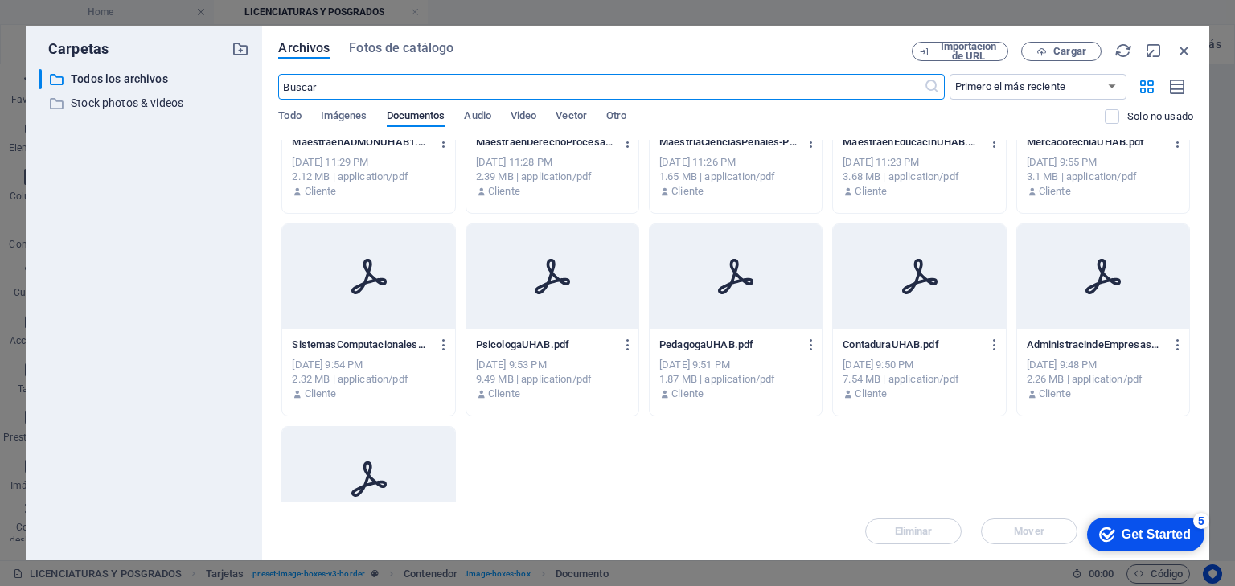
click at [554, 363] on div "[DATE] 9:53 PM" at bounding box center [552, 365] width 153 height 14
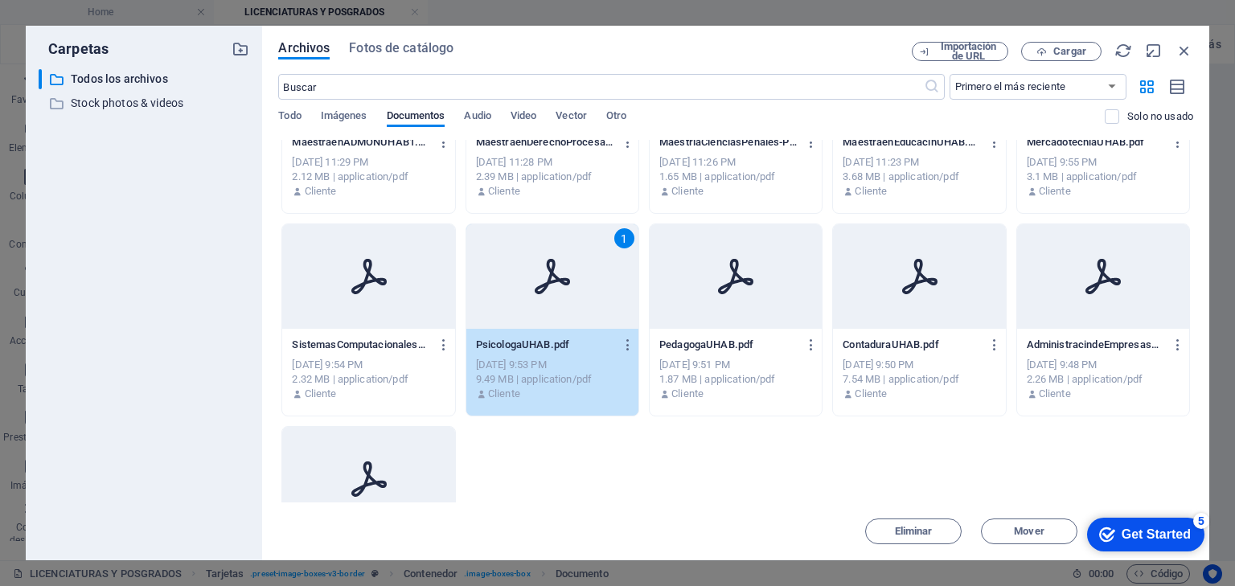
click at [554, 363] on div "[DATE] 9:53 PM" at bounding box center [552, 365] width 153 height 14
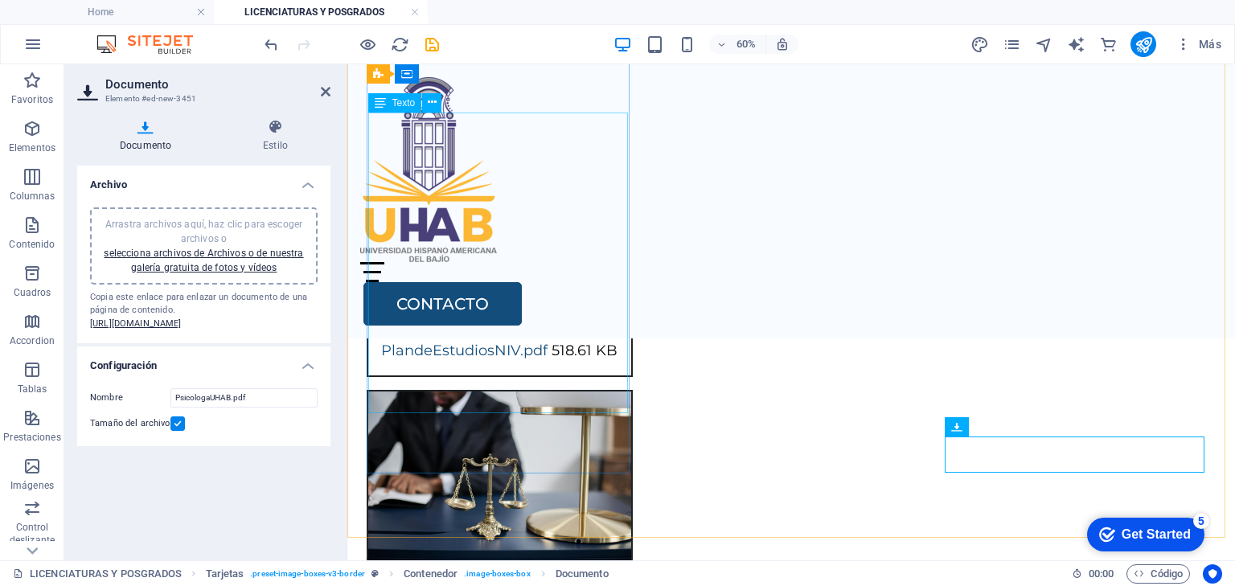
scroll to position [1852, 0]
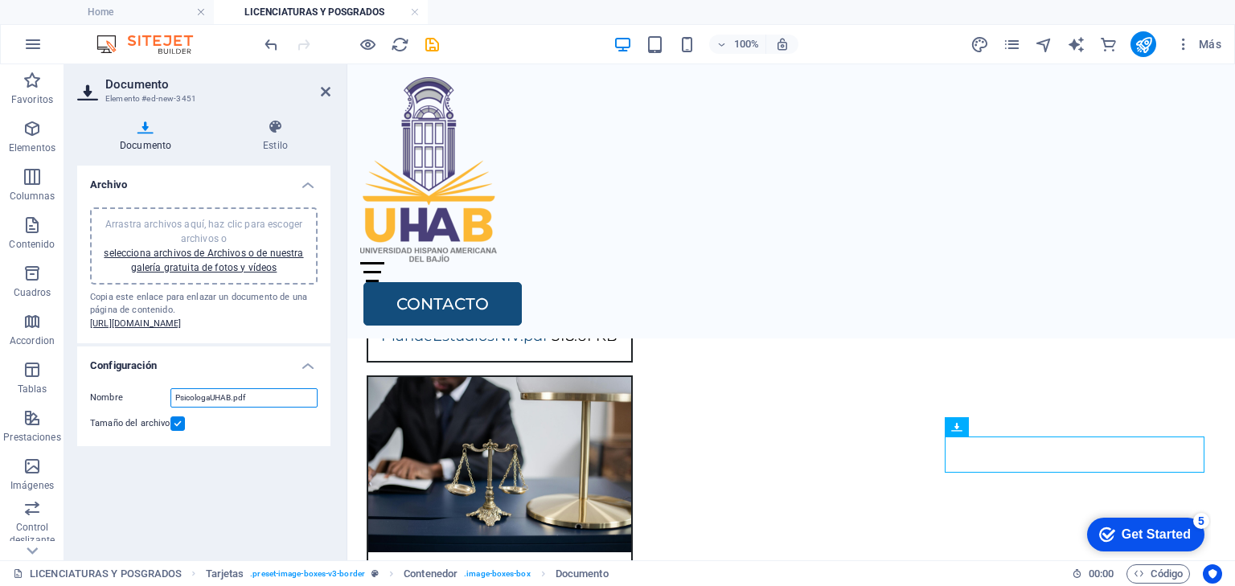
drag, startPoint x: 230, startPoint y: 425, endPoint x: 125, endPoint y: 422, distance: 104.6
click at [125, 408] on div "Nombre PsicologaUHAB.pdf" at bounding box center [204, 397] width 228 height 19
type input "PlandeEstudiosPsic.pdf"
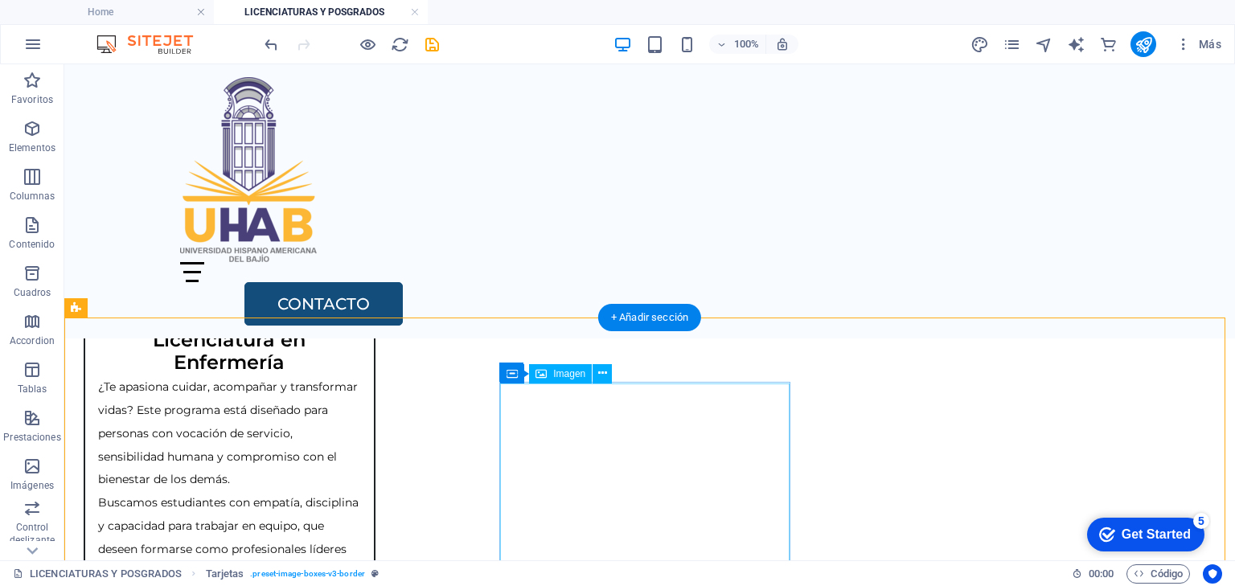
scroll to position [1218, 0]
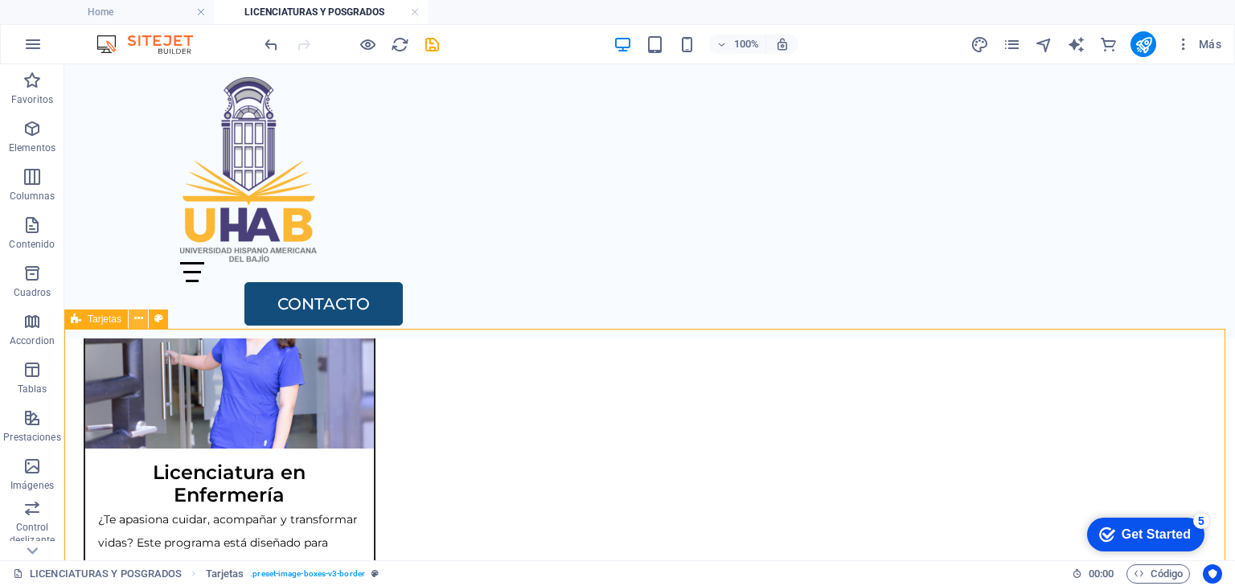
click at [137, 318] on icon at bounding box center [138, 318] width 9 height 17
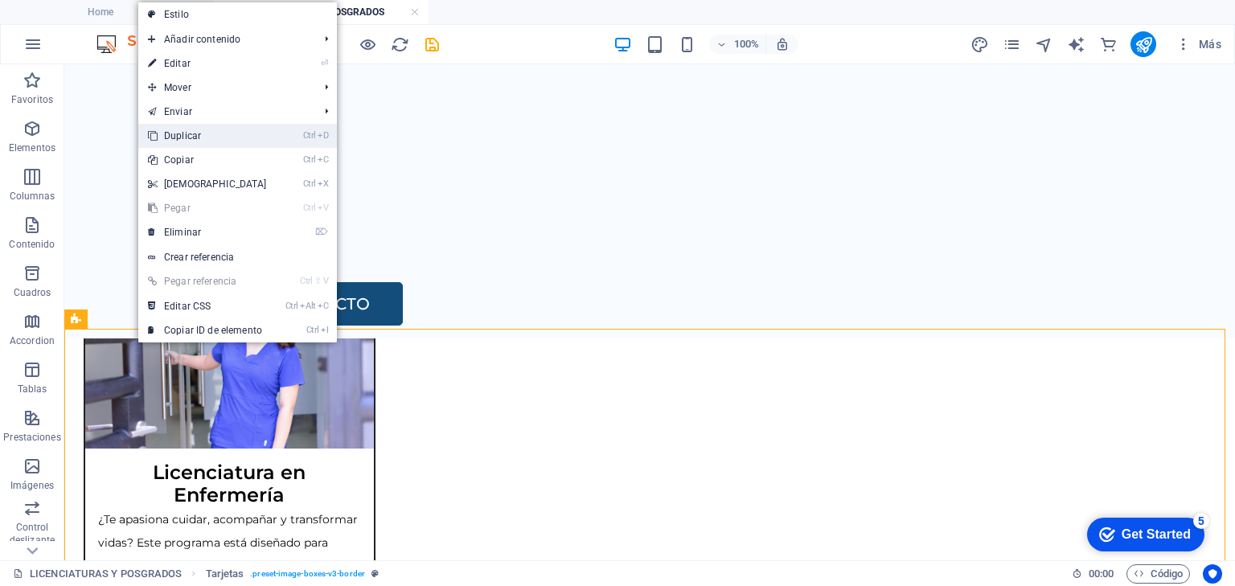
click at [170, 138] on link "Ctrl D Duplicar" at bounding box center [207, 136] width 138 height 24
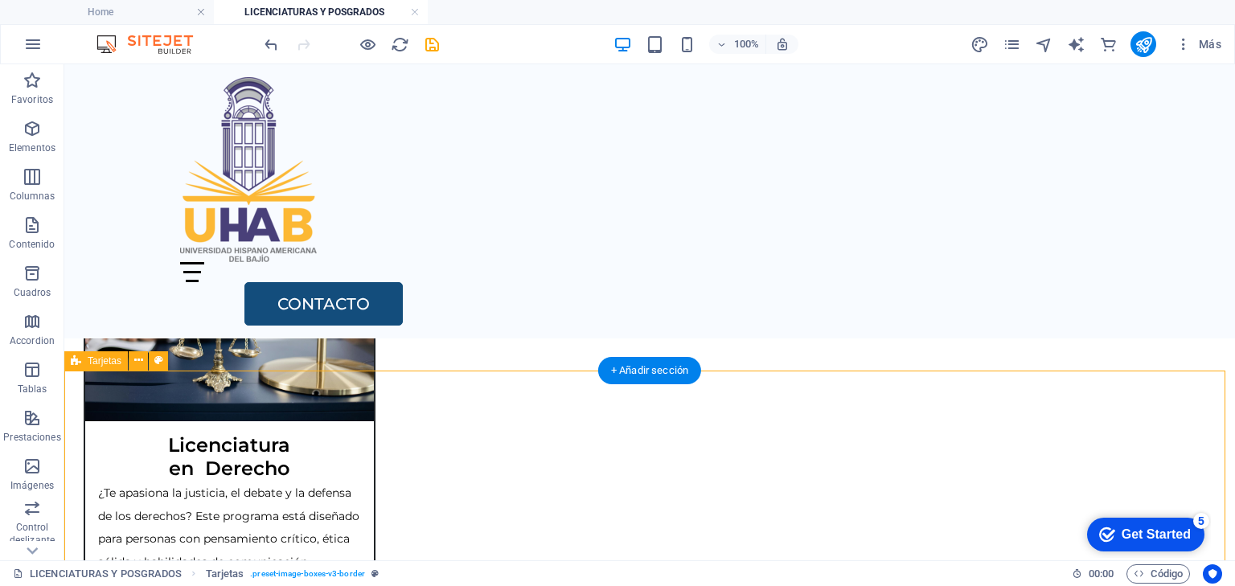
scroll to position [1864, 0]
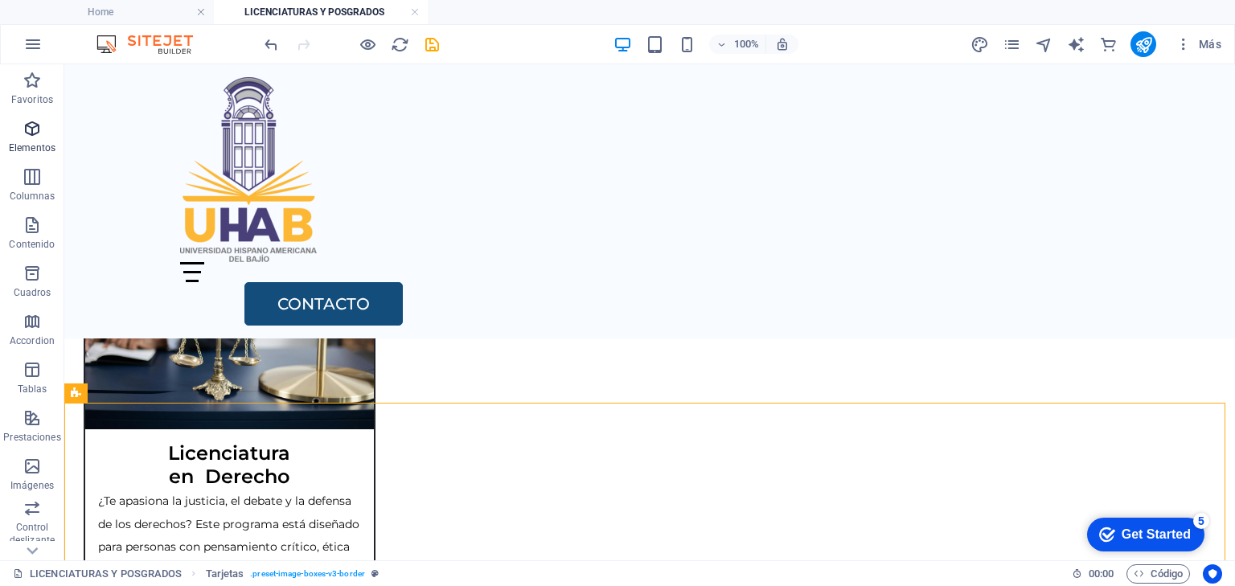
click at [29, 129] on icon "button" at bounding box center [32, 128] width 19 height 19
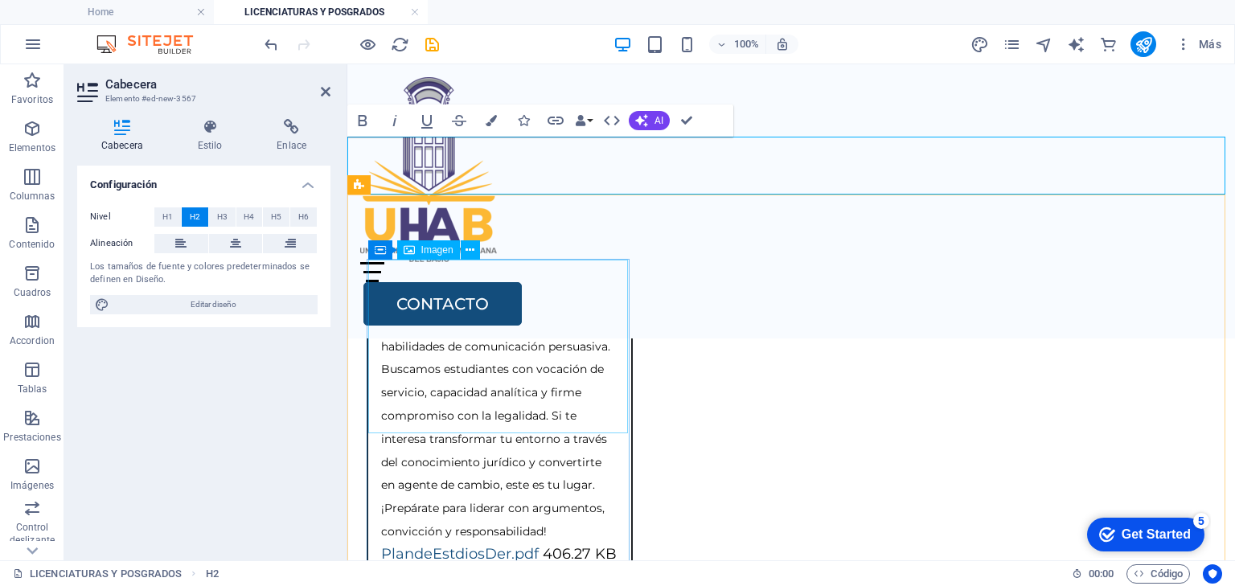
scroll to position [2351, 0]
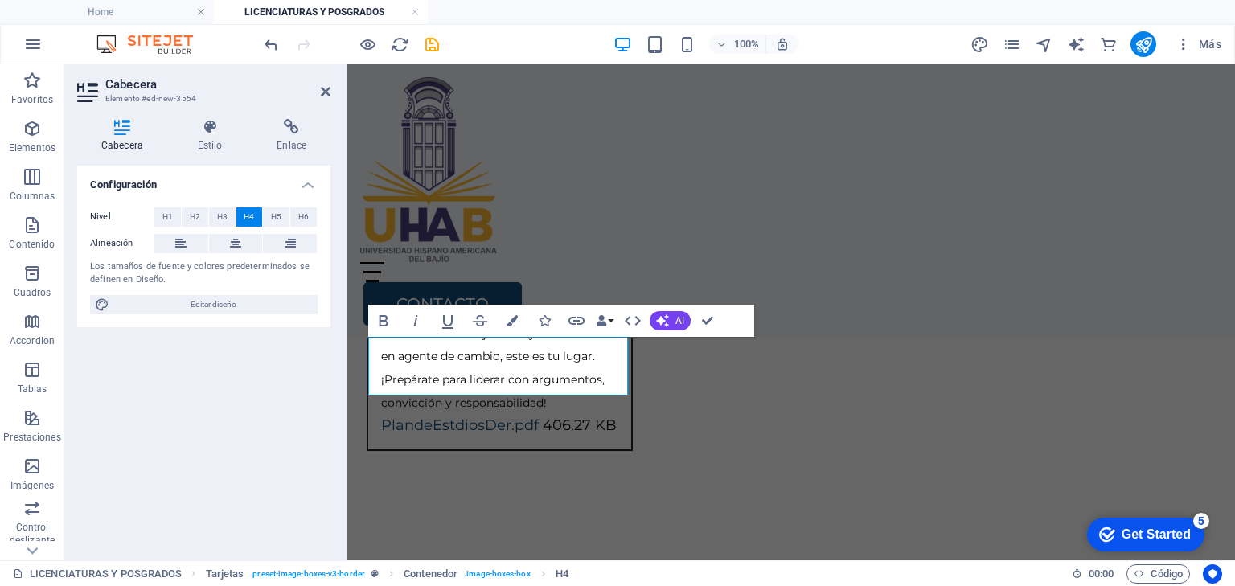
click at [565, 35] on div "100% Más" at bounding box center [744, 44] width 967 height 26
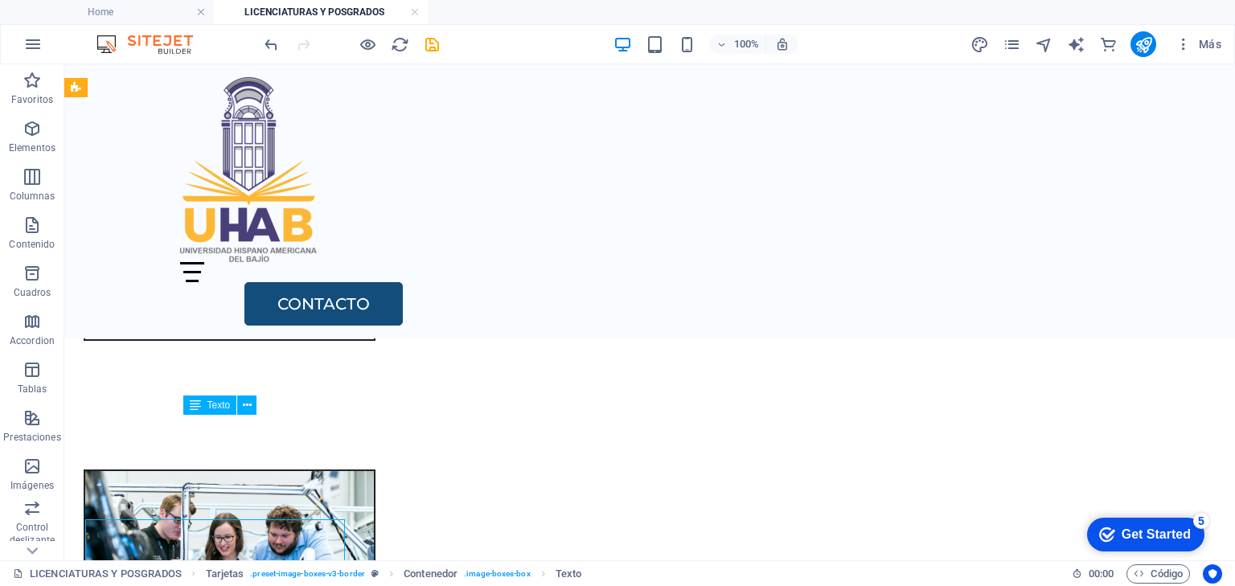
scroll to position [2227, 0]
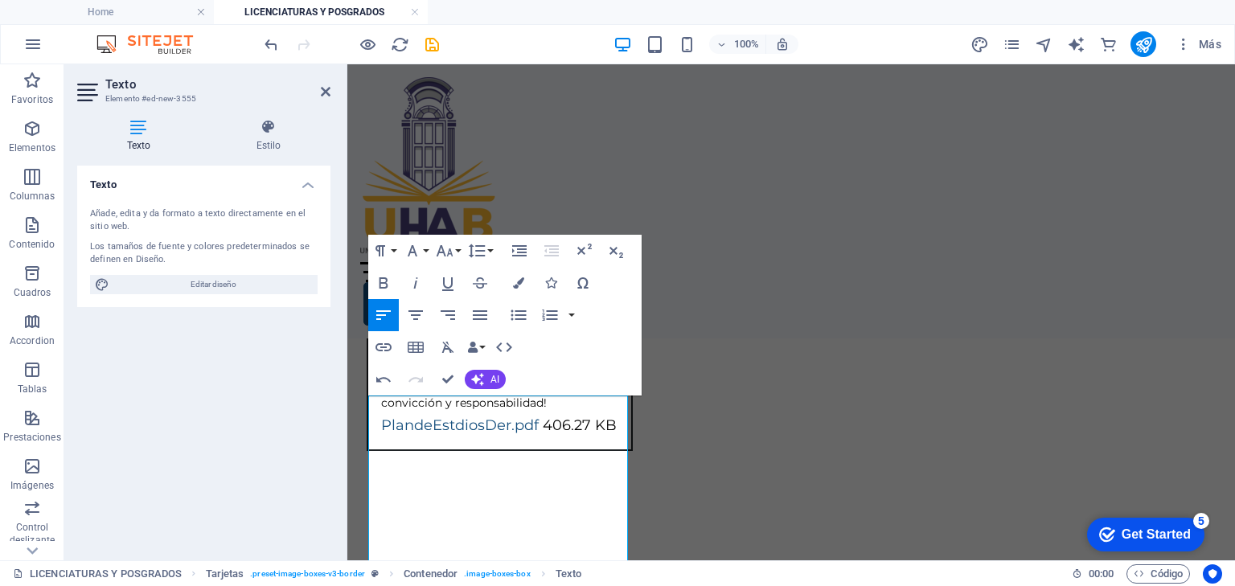
scroll to position [9574, 2]
click at [457, 252] on button "Font Size" at bounding box center [448, 251] width 31 height 32
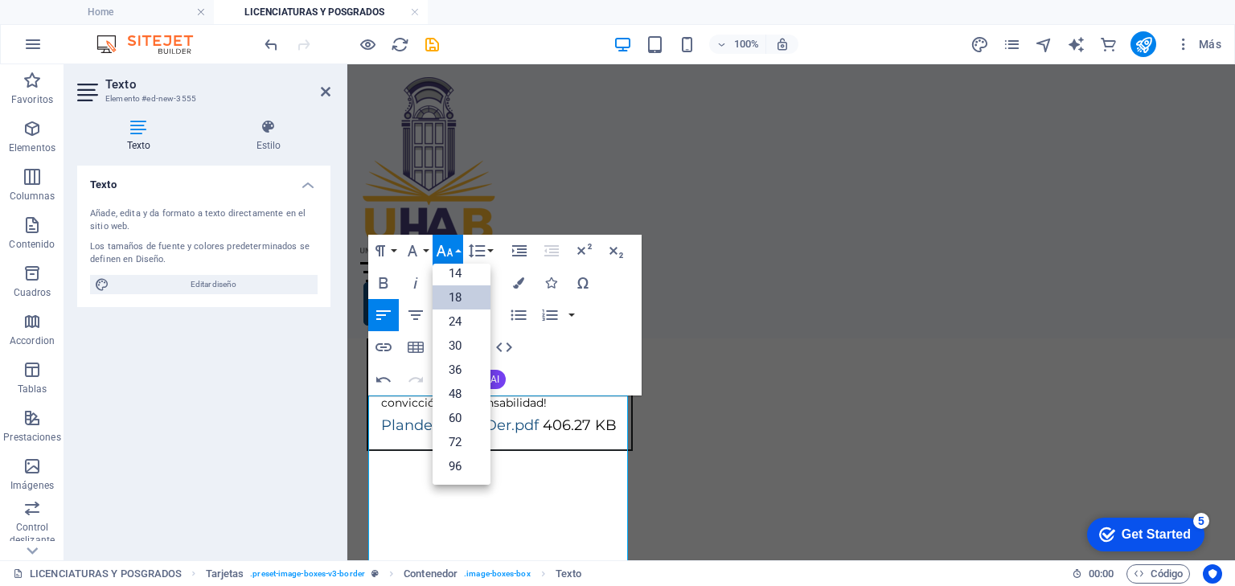
scroll to position [129, 0]
click at [457, 272] on link "14" at bounding box center [462, 274] width 58 height 24
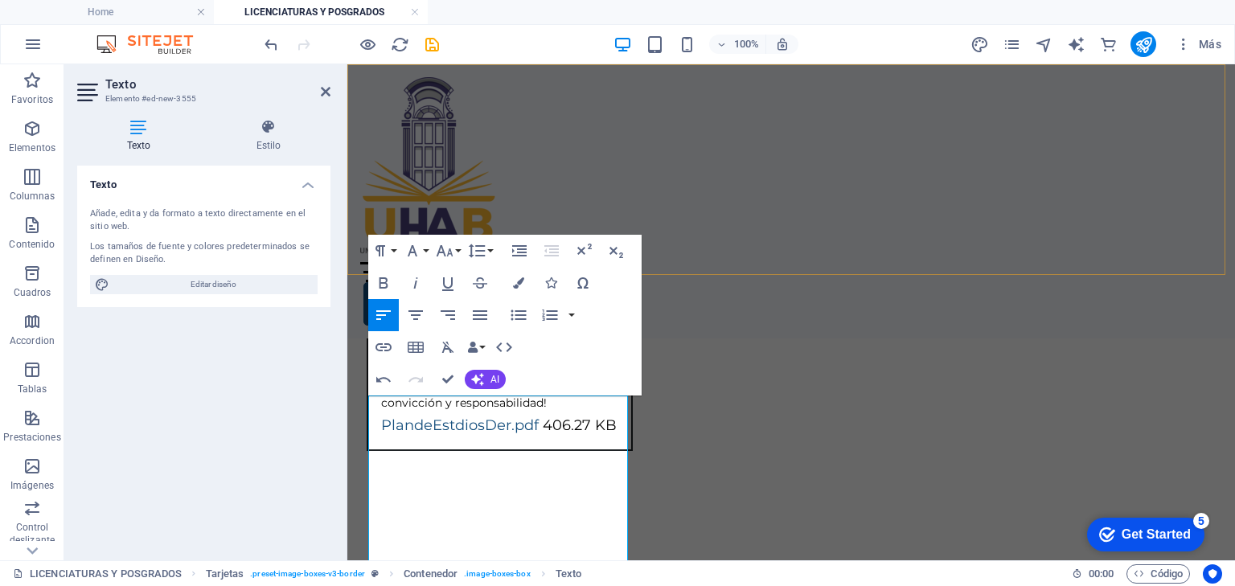
click at [721, 244] on div "Home Oferta Academica Bachillerato Certificaciones y Cursos Licenciaturas y Pos…" at bounding box center [791, 201] width 888 height 274
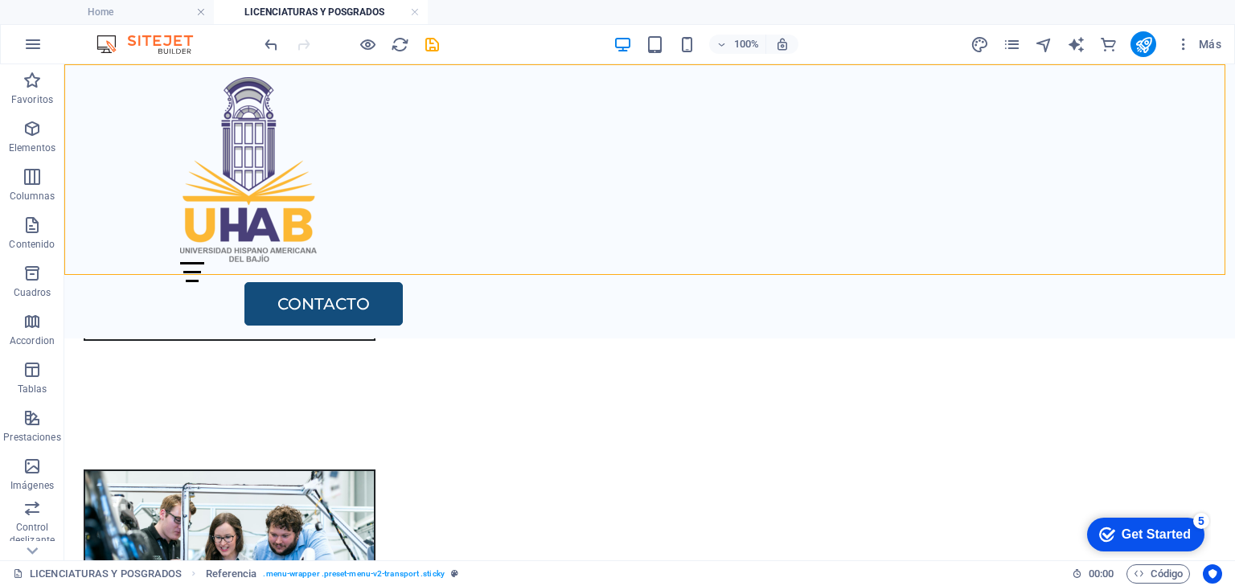
scroll to position [2227, 0]
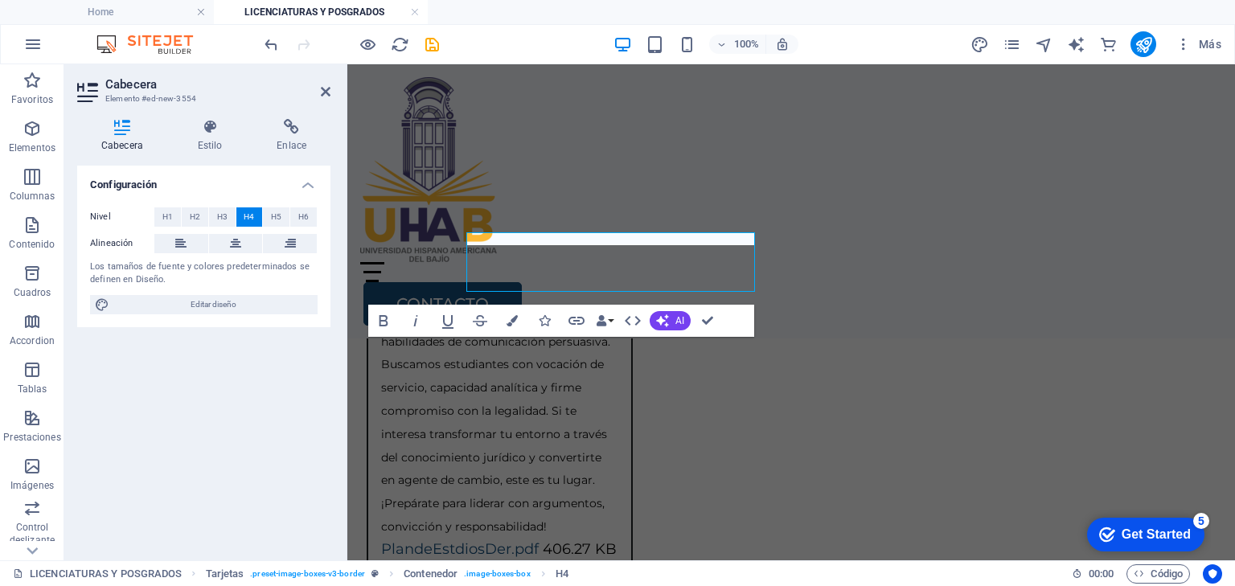
scroll to position [2351, 0]
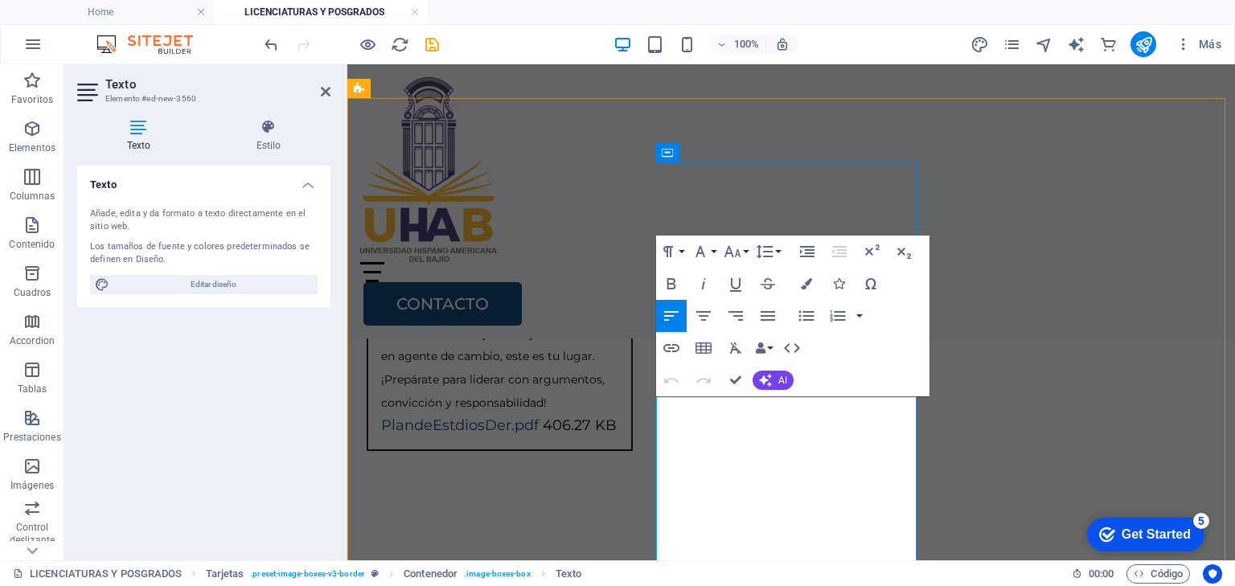
scroll to position [11013, 2]
click at [734, 254] on icon "button" at bounding box center [732, 251] width 19 height 19
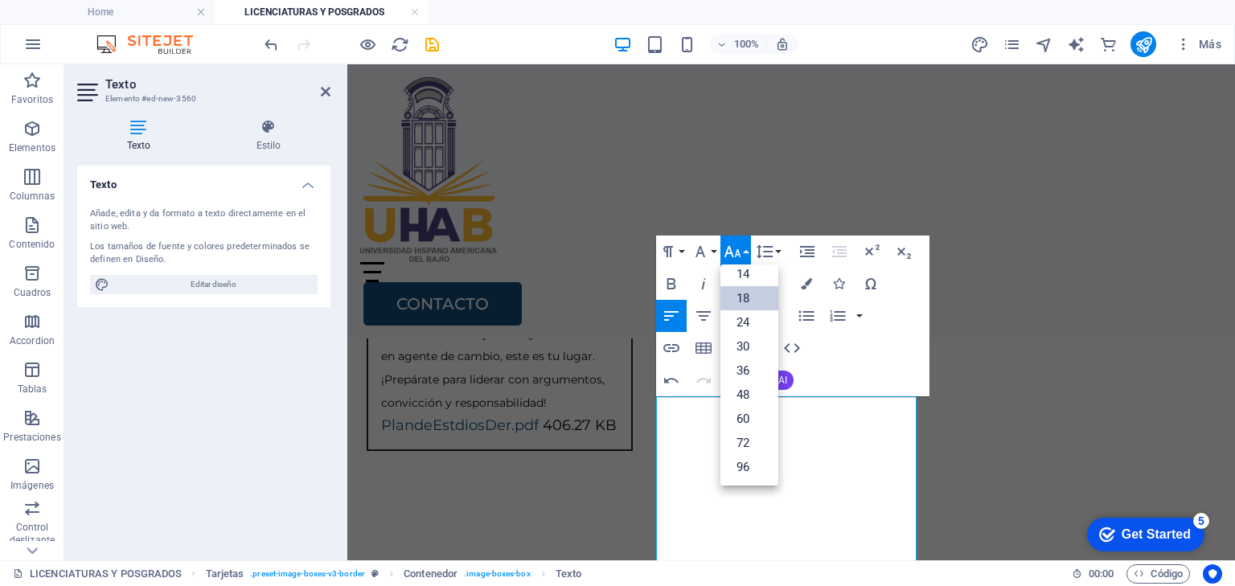
scroll to position [129, 0]
click at [741, 276] on link "14" at bounding box center [750, 275] width 58 height 24
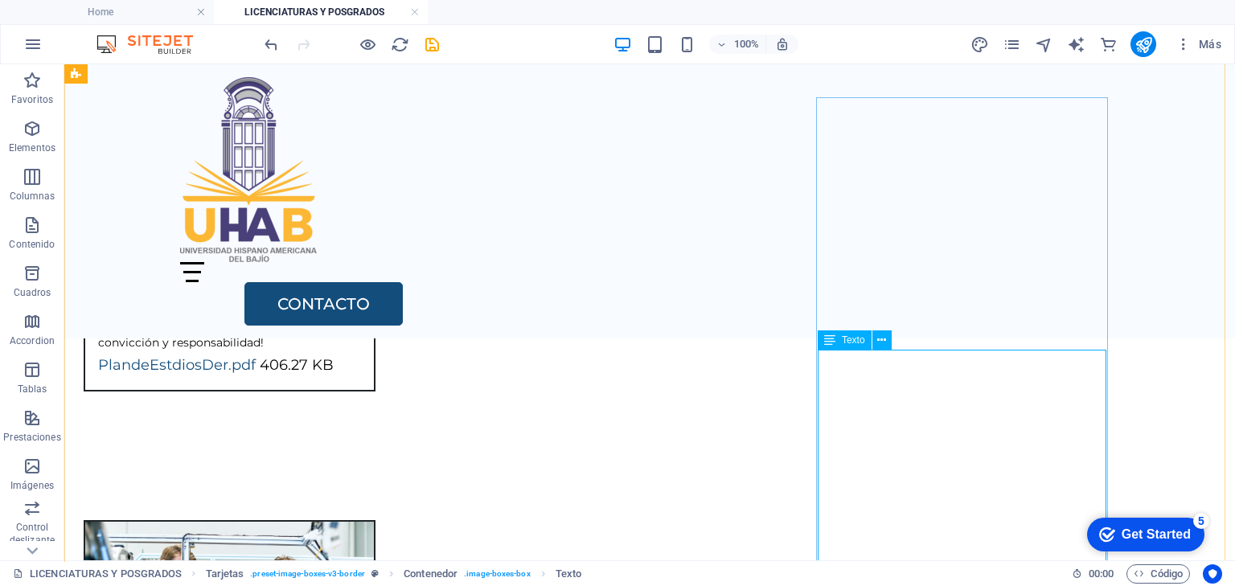
scroll to position [2291, 0]
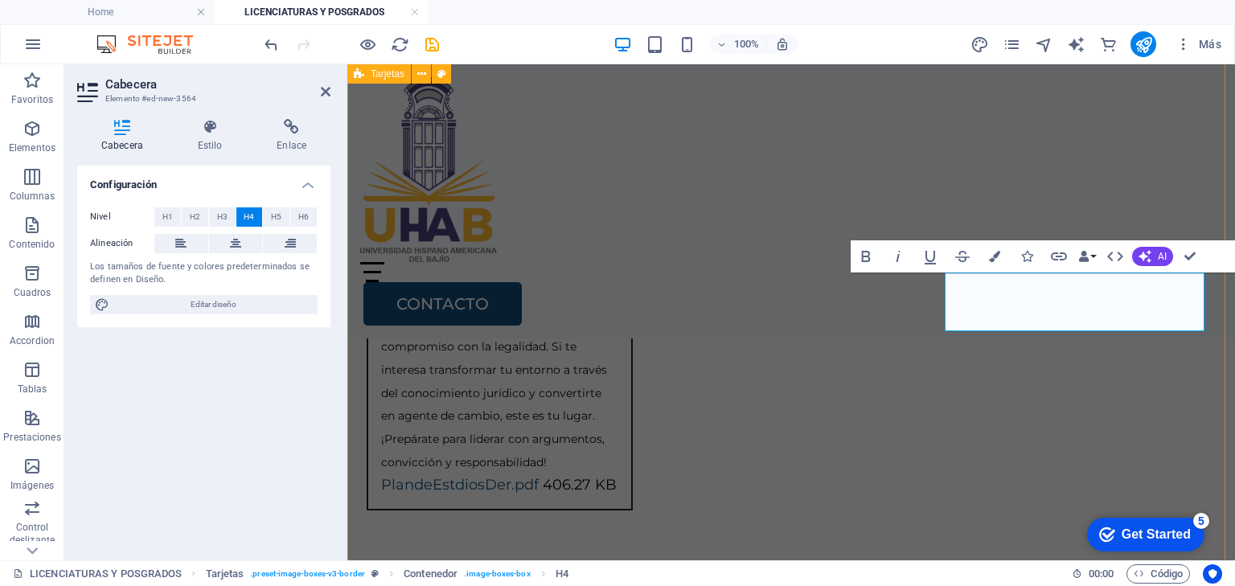
scroll to position [2415, 0]
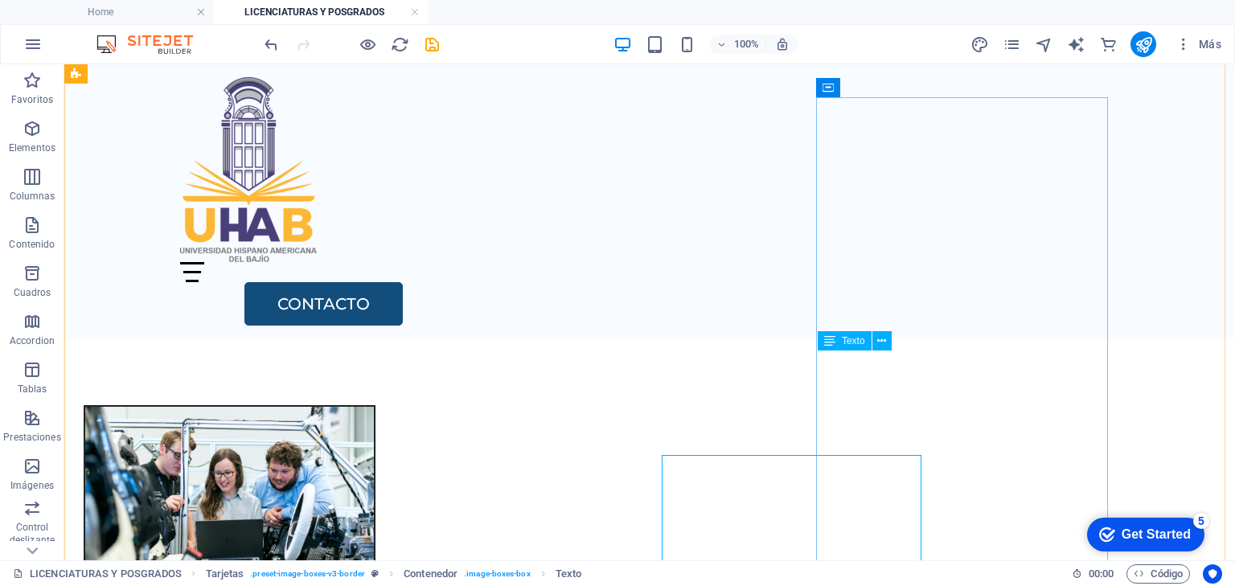
scroll to position [2291, 0]
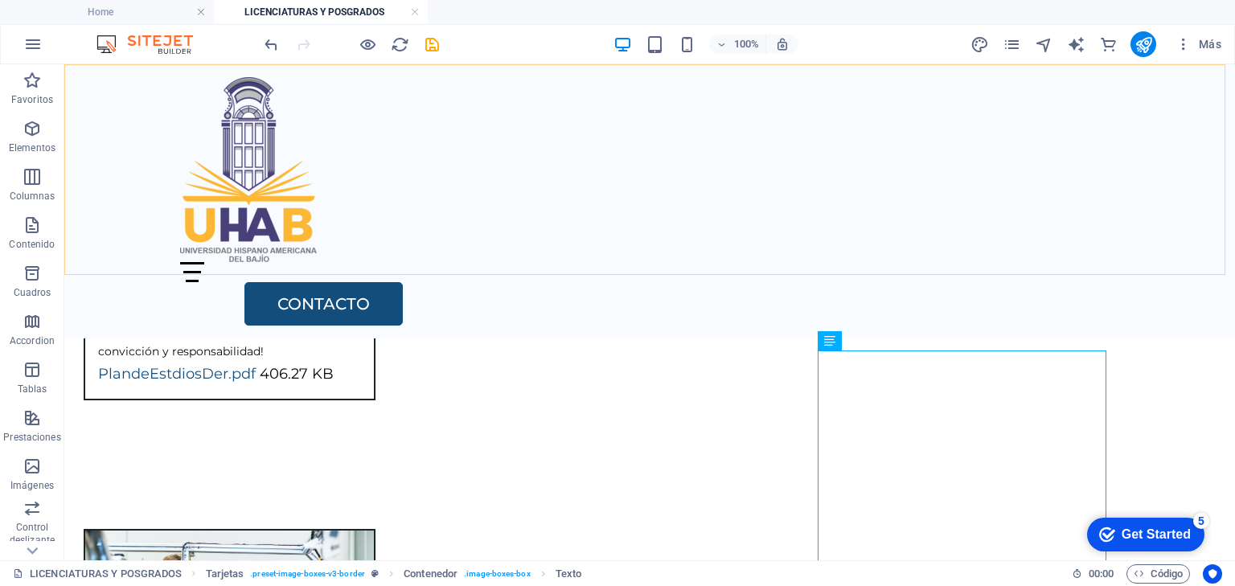
drag, startPoint x: 1174, startPoint y: 238, endPoint x: 1181, endPoint y: 251, distance: 14.4
click at [1174, 238] on div "Home Oferta Academica Bachillerato Certificaciones y Cursos Licenciaturas y Pos…" at bounding box center [649, 201] width 1171 height 274
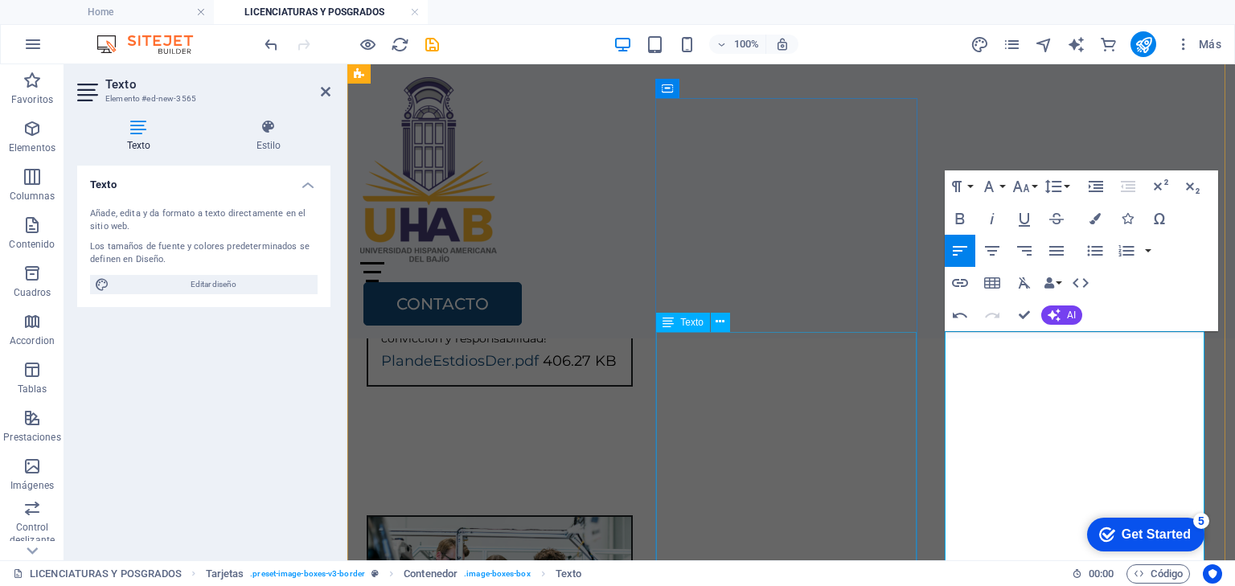
scroll to position [14924, 2]
click at [1028, 186] on icon "button" at bounding box center [1021, 186] width 19 height 19
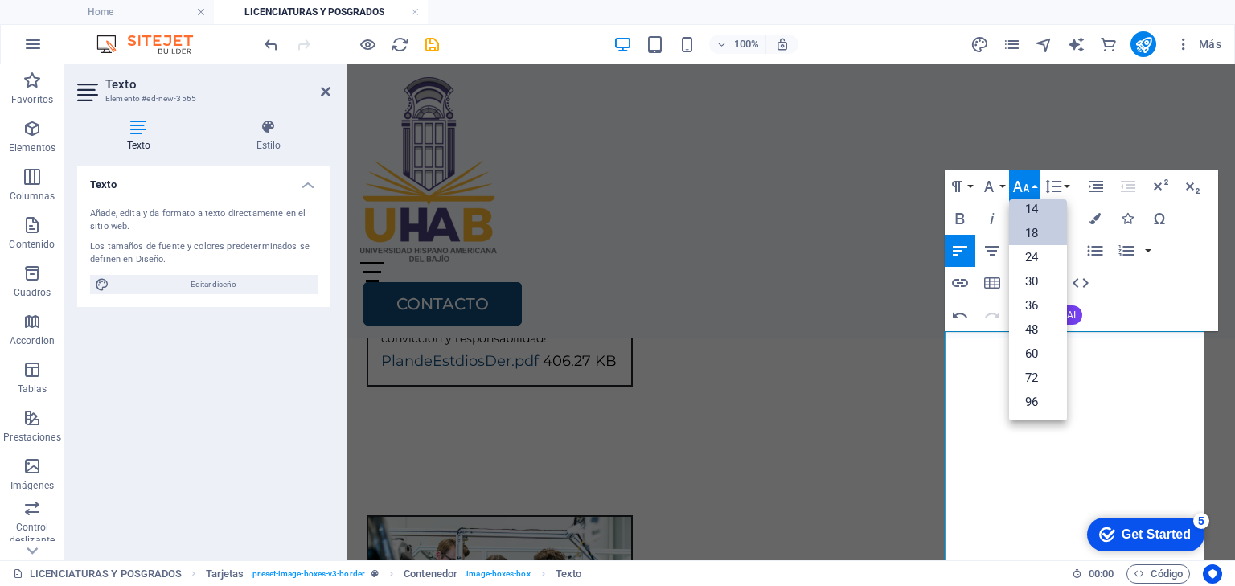
scroll to position [129, 0]
click at [1031, 211] on link "14" at bounding box center [1038, 210] width 58 height 24
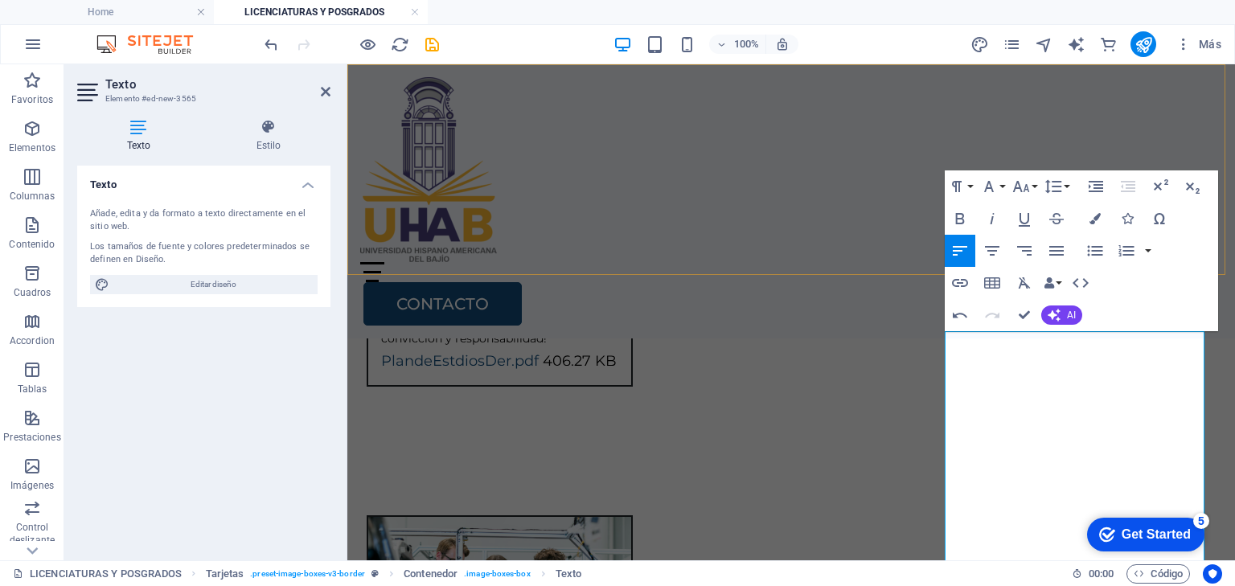
click at [859, 246] on div "Home Oferta Academica Bachillerato Certificaciones y Cursos Licenciaturas y Pos…" at bounding box center [791, 201] width 888 height 274
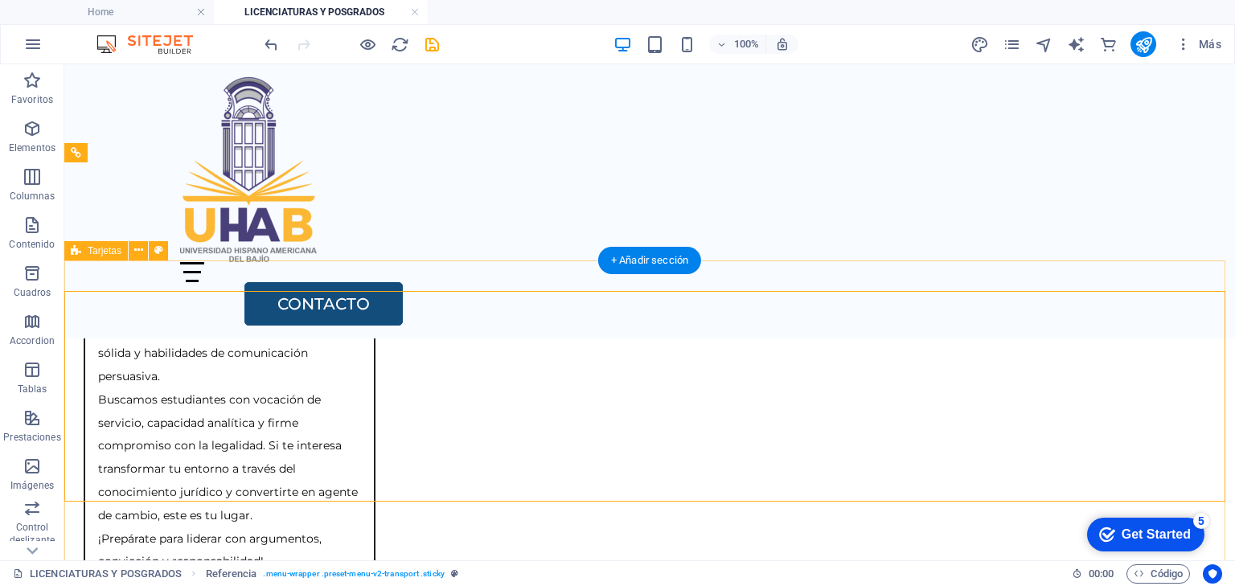
scroll to position [2034, 0]
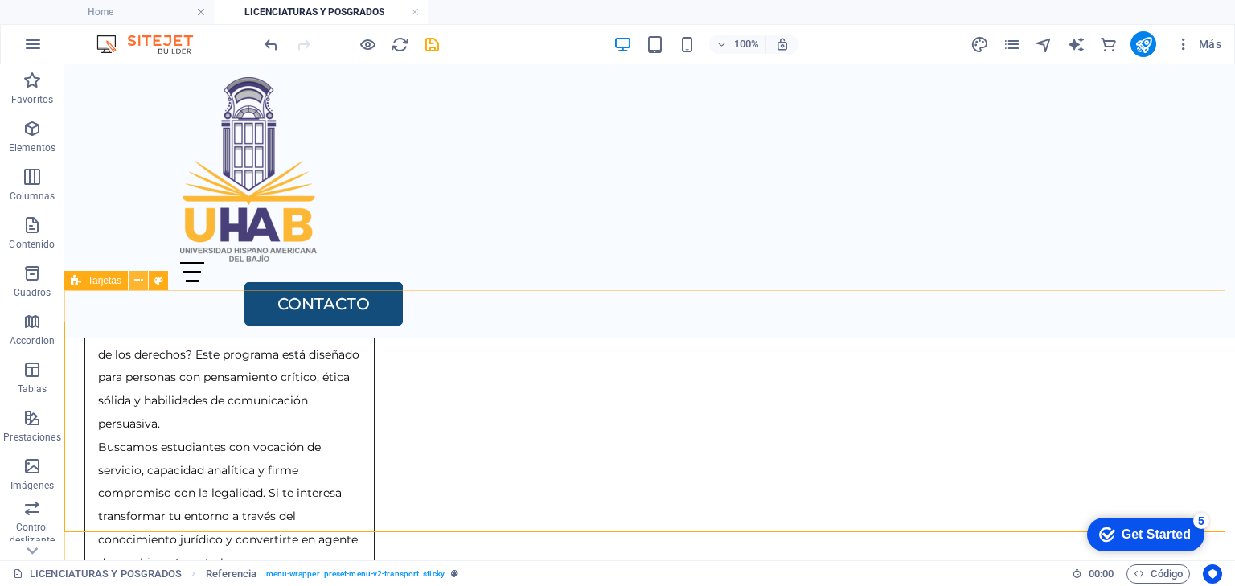
click at [138, 283] on icon at bounding box center [138, 281] width 9 height 17
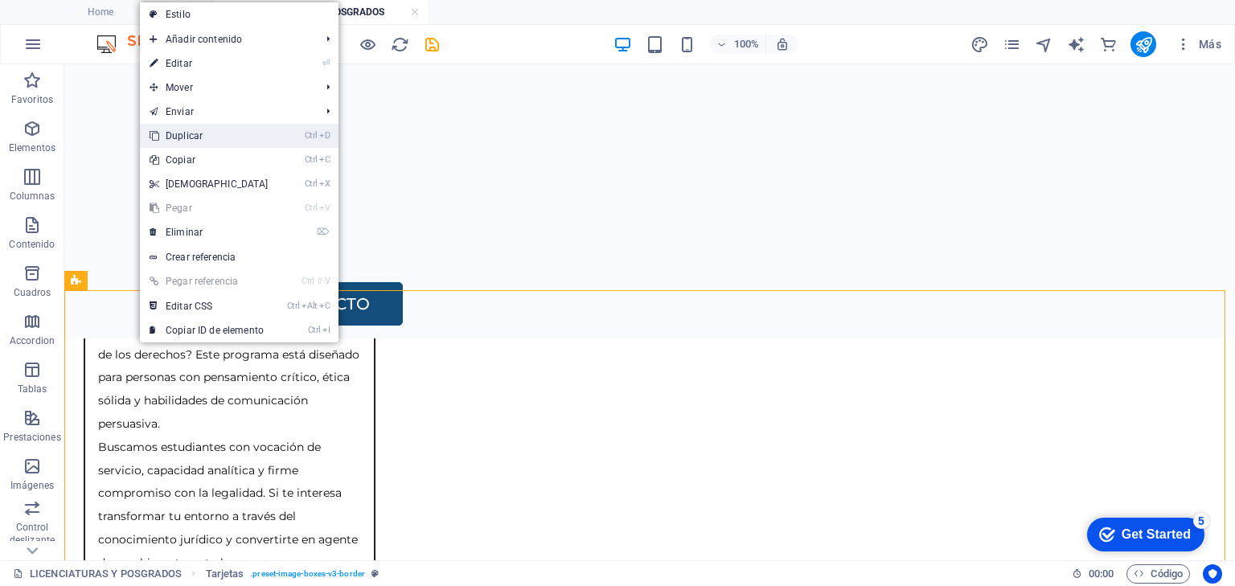
click at [191, 138] on link "Ctrl D Duplicar" at bounding box center [209, 136] width 138 height 24
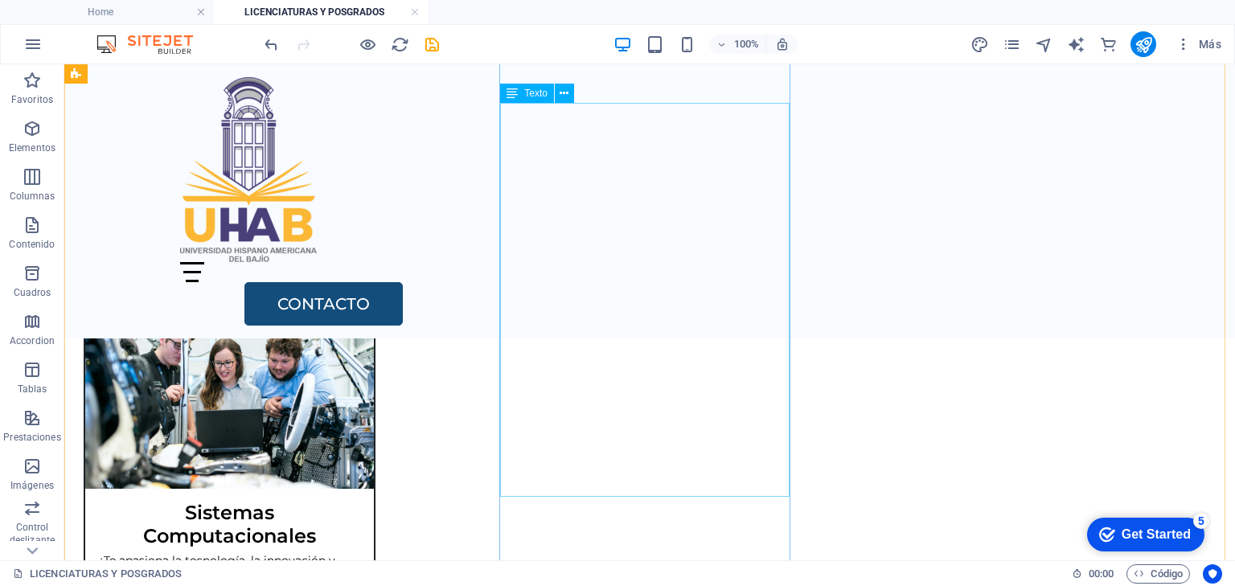
scroll to position [2539, 0]
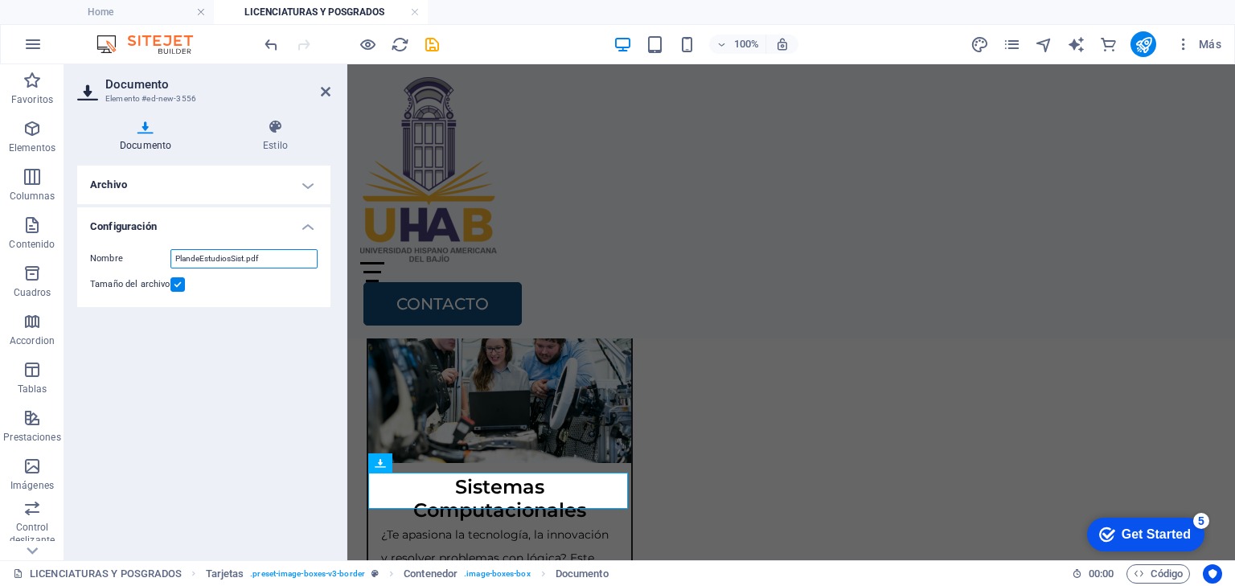
click at [257, 259] on input "PlandeEstudiosSist.pdf" at bounding box center [243, 258] width 147 height 19
click at [305, 184] on h4 "Archivo" at bounding box center [203, 185] width 253 height 39
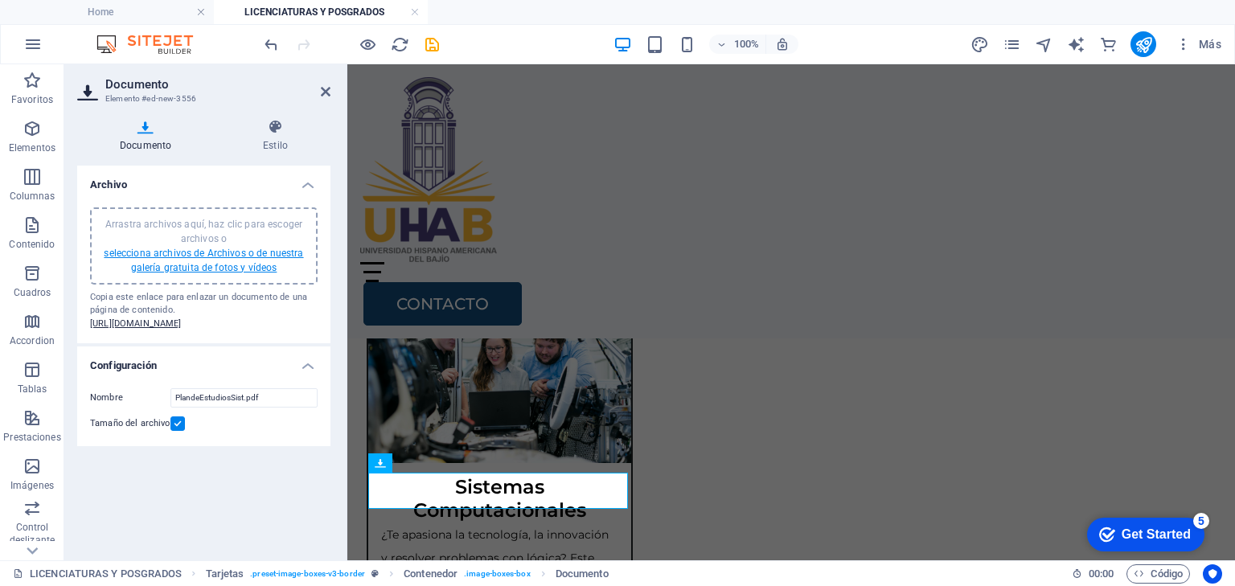
click at [273, 252] on link "selecciona archivos de Archivos o de nuestra galería gratuita de fotos y vídeos" at bounding box center [203, 261] width 199 height 26
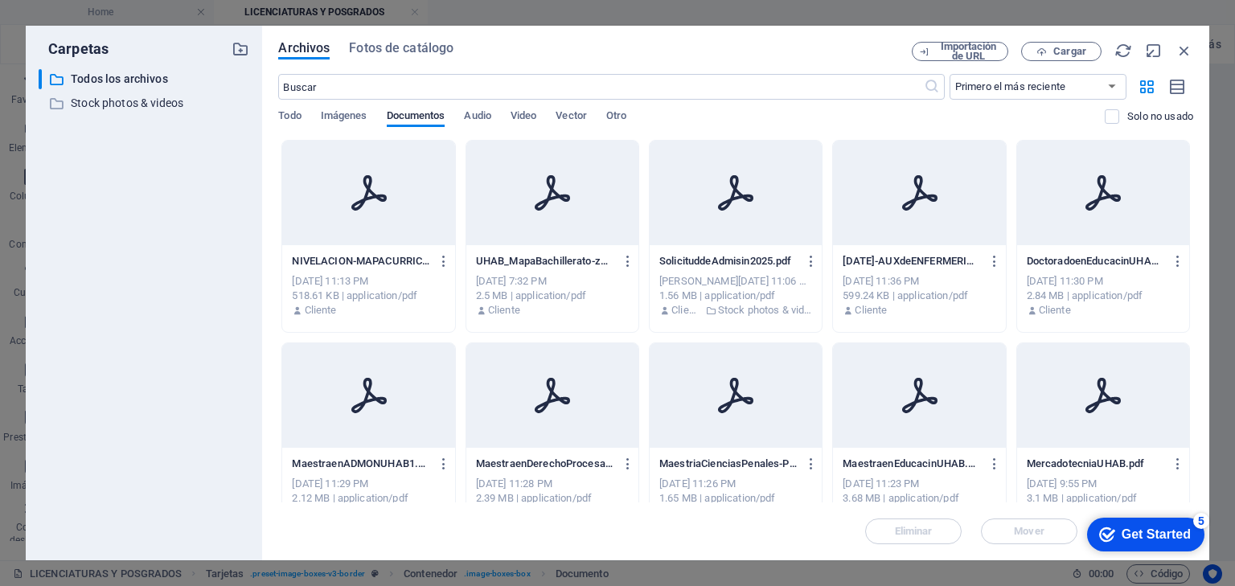
click at [907, 479] on div "[DATE] 11:23 PM" at bounding box center [919, 484] width 153 height 14
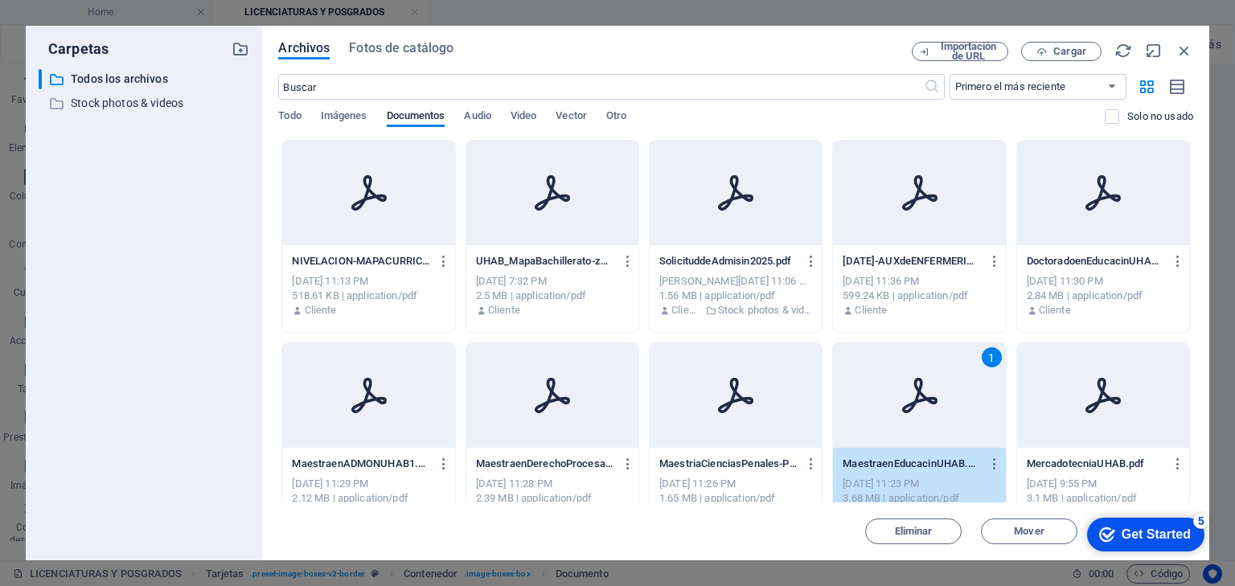
click at [907, 479] on div "[DATE] 11:23 PM" at bounding box center [919, 484] width 153 height 14
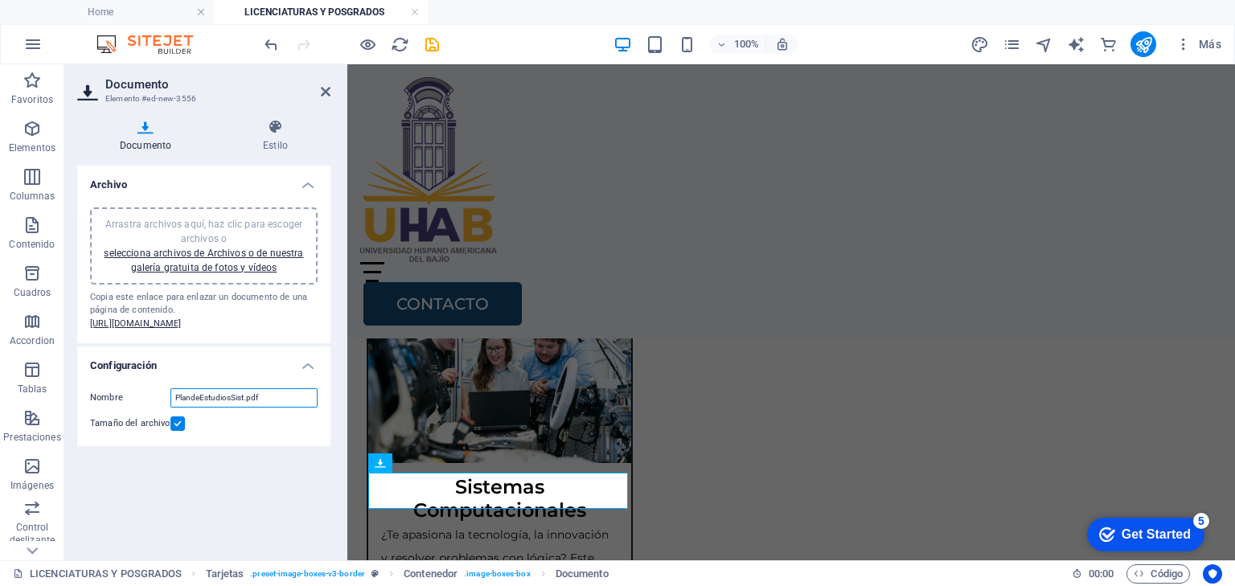
drag, startPoint x: 243, startPoint y: 421, endPoint x: 144, endPoint y: 414, distance: 99.2
click at [144, 408] on div "Nombre PlandeEstudiosSist.pdf" at bounding box center [204, 397] width 228 height 19
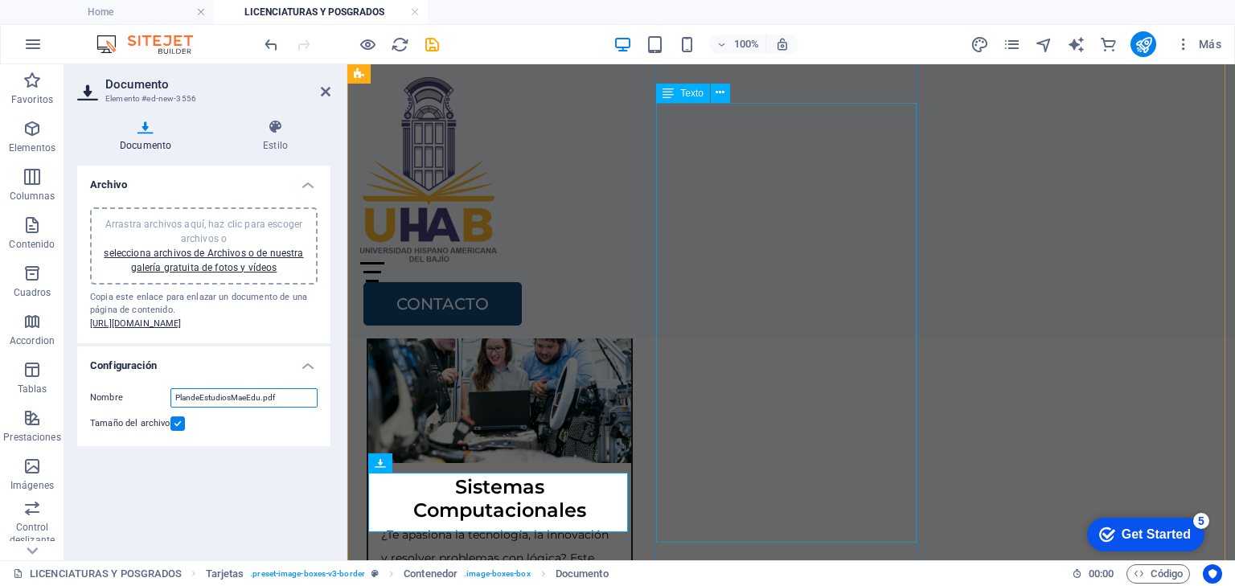
type input "PlandeEstudiosMaeEdu.pdf"
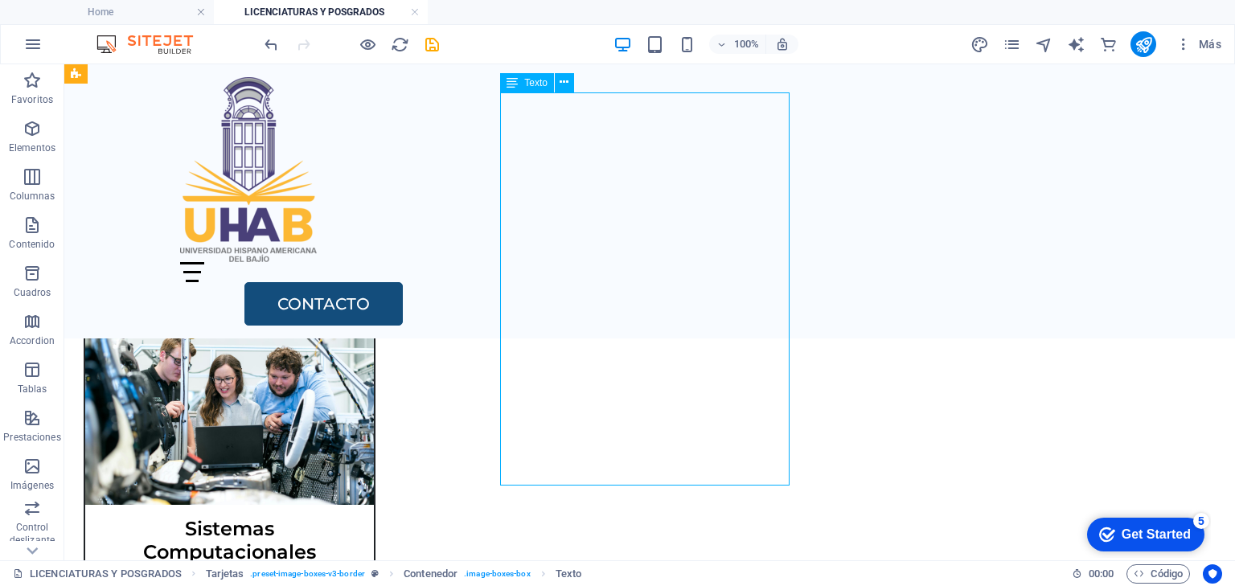
scroll to position [2603, 0]
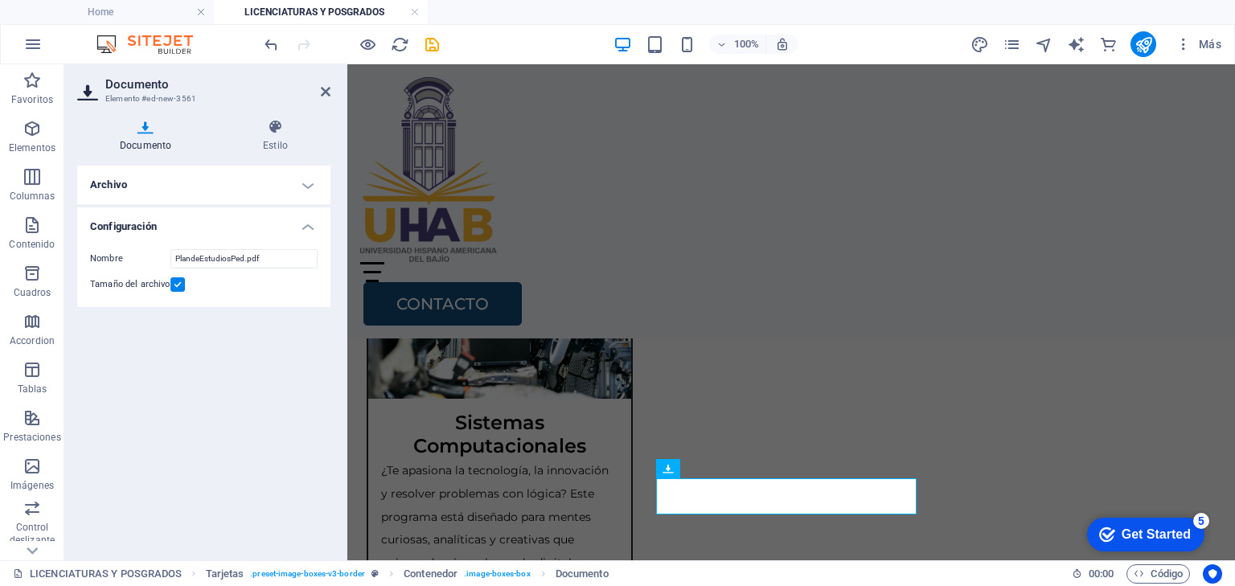
click at [304, 189] on h4 "Archivo" at bounding box center [203, 185] width 253 height 39
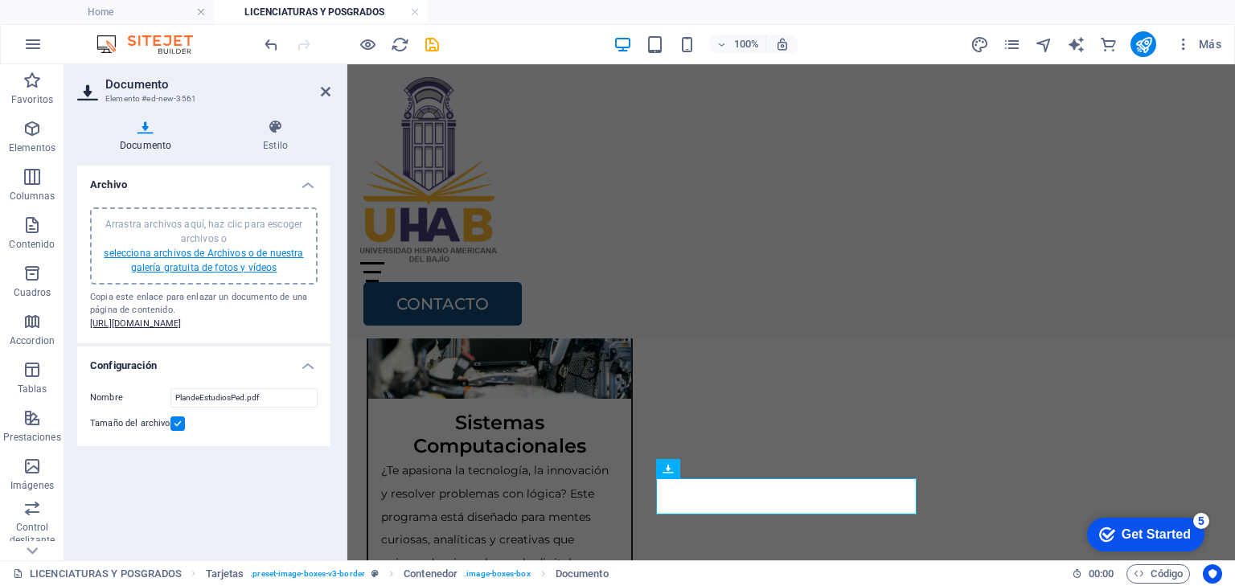
click at [275, 251] on link "selecciona archivos de Archivos o de nuestra galería gratuita de fotos y vídeos" at bounding box center [203, 261] width 199 height 26
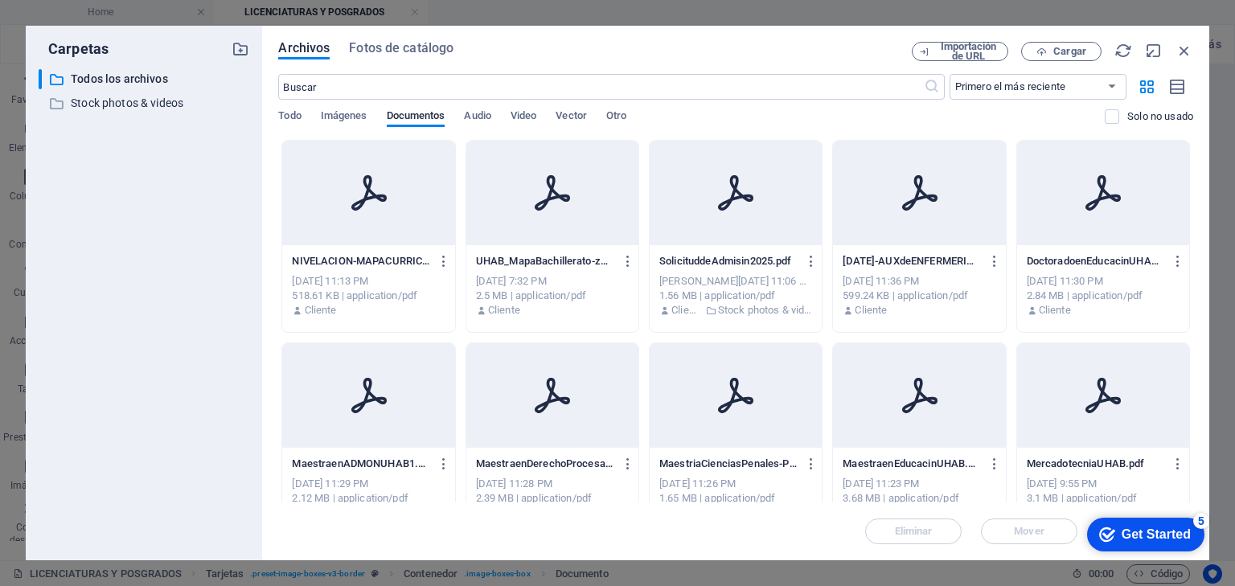
click at [725, 478] on div "[DATE] 11:26 PM" at bounding box center [735, 484] width 153 height 14
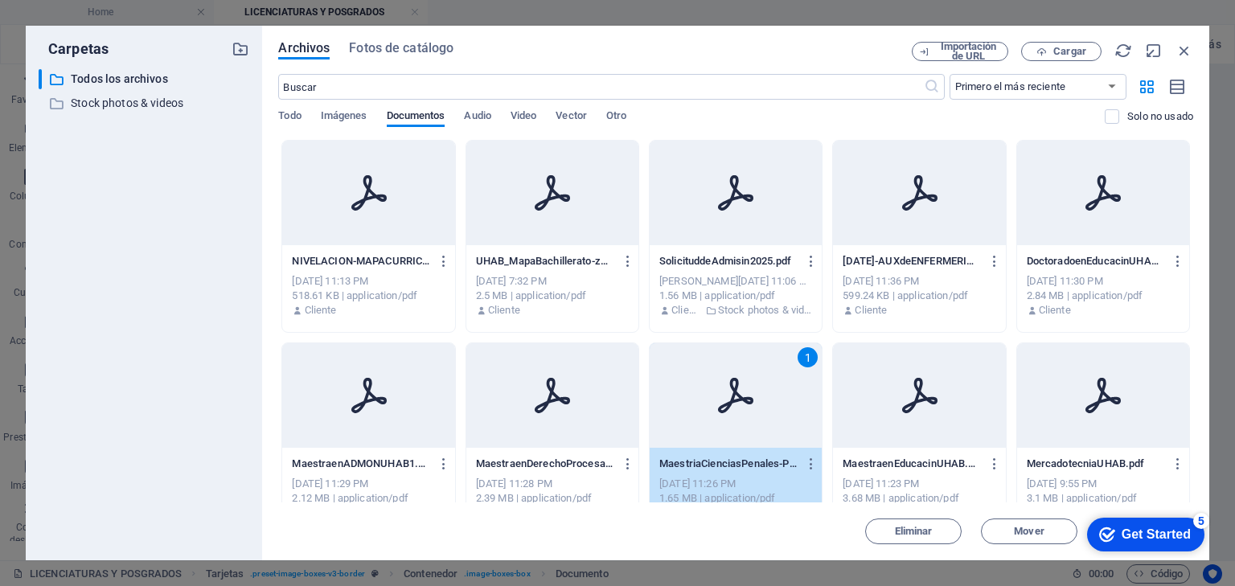
click at [725, 478] on div "[DATE] 11:26 PM" at bounding box center [735, 484] width 153 height 14
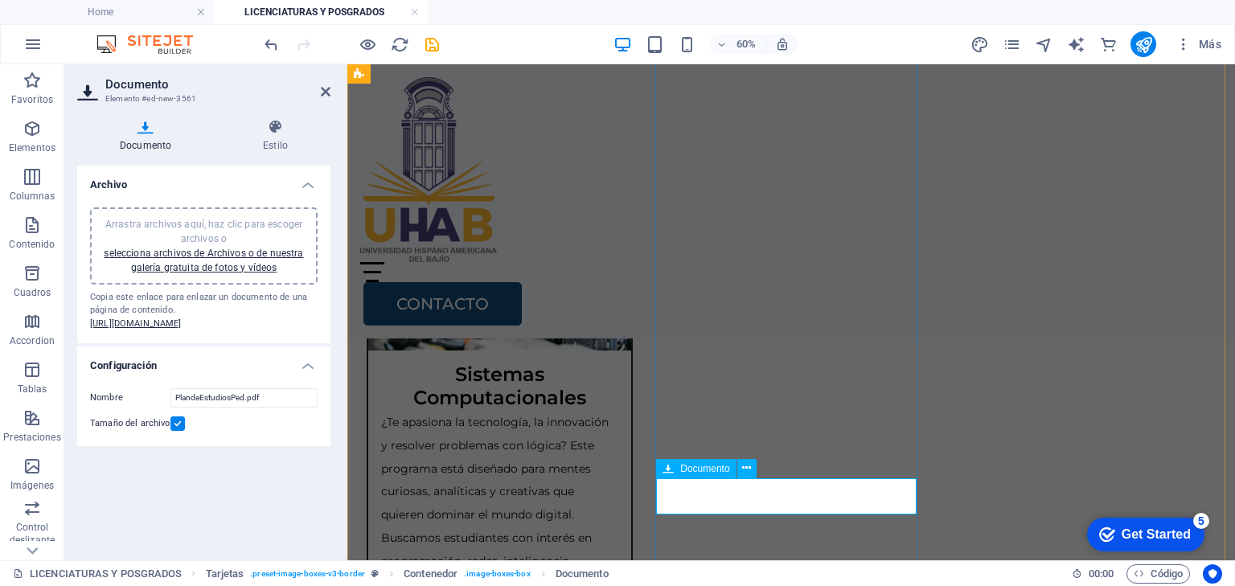
scroll to position [2709, 0]
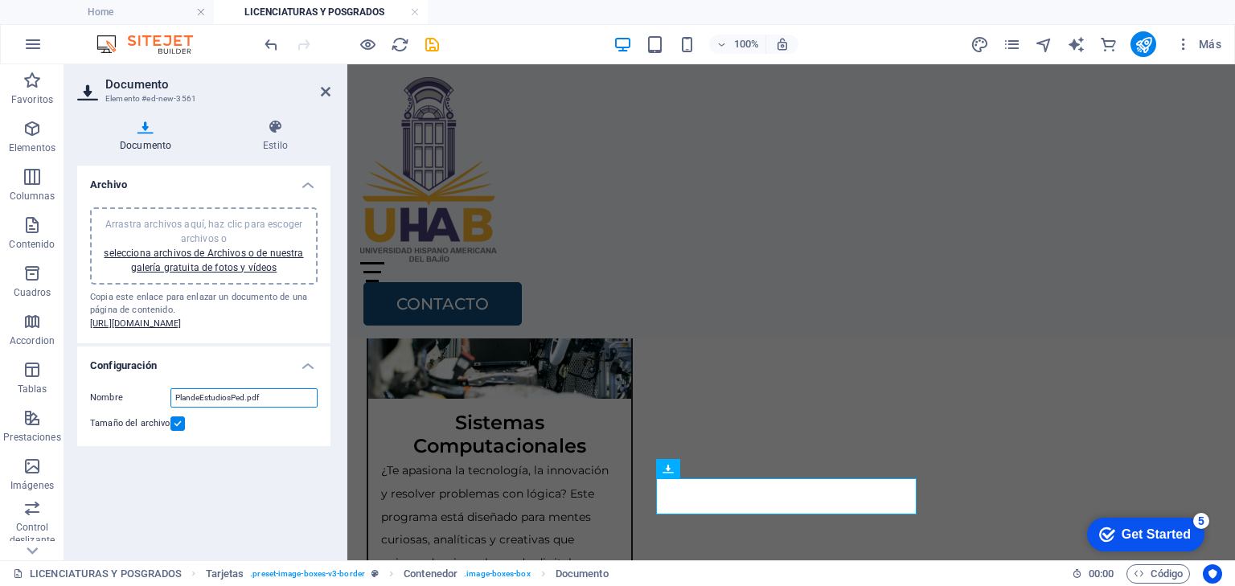
drag, startPoint x: 243, startPoint y: 424, endPoint x: 150, endPoint y: 418, distance: 93.5
click at [150, 408] on div "Nombre PlandeEstudiosPed.pdf" at bounding box center [204, 397] width 228 height 19
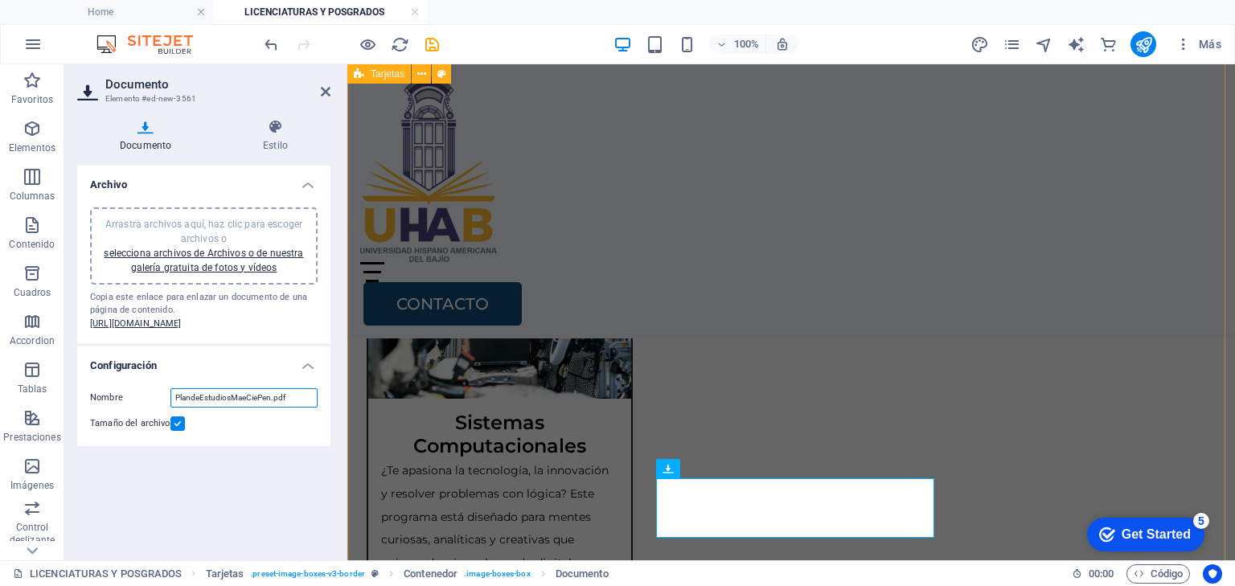
type input "PlandeEstudiosMaeCiePen.pdf"
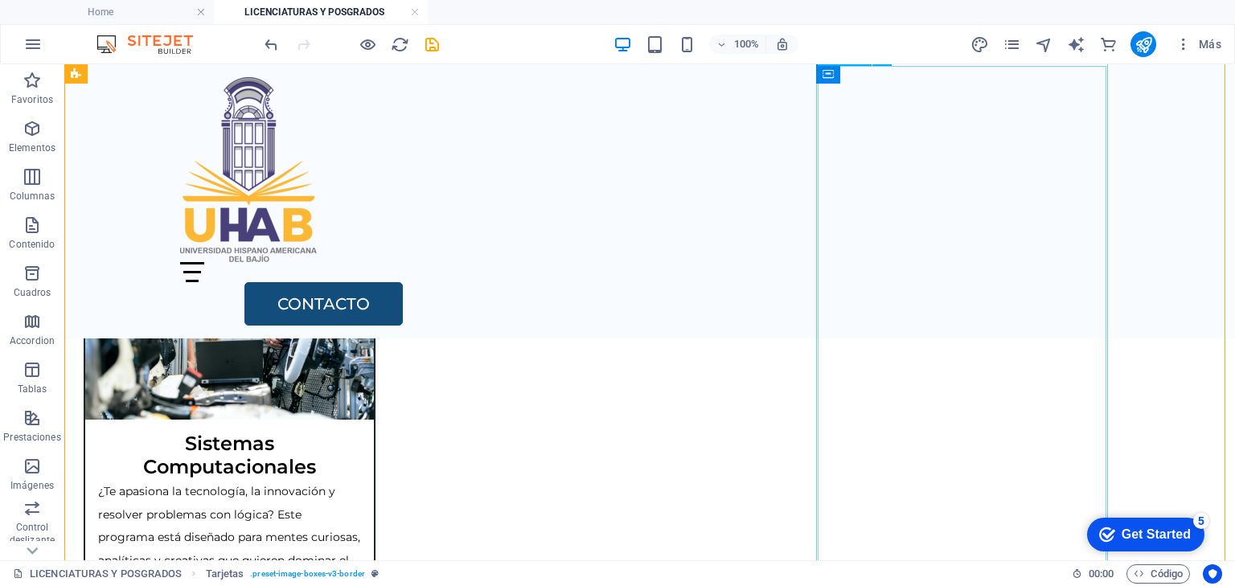
scroll to position [2667, 0]
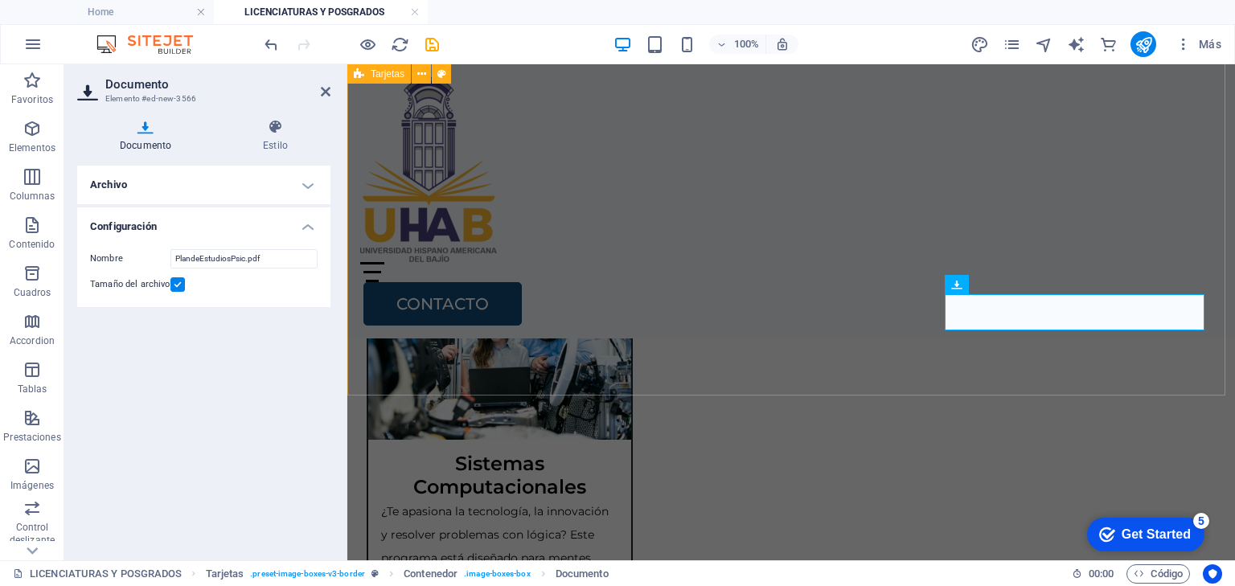
scroll to position [3054, 0]
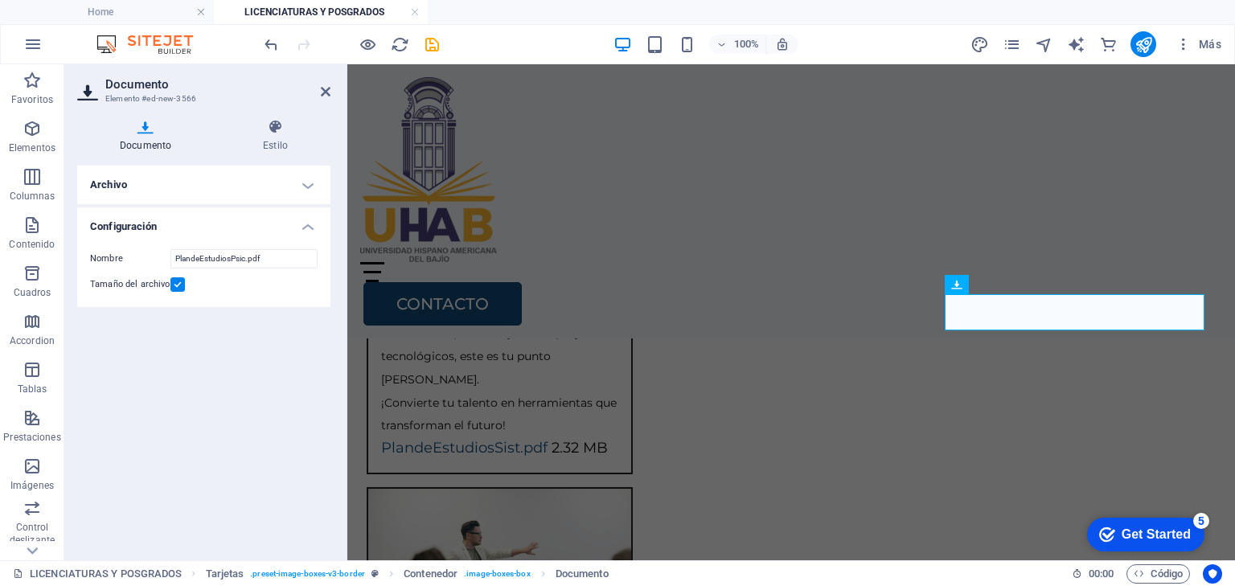
click at [306, 183] on h4 "Archivo" at bounding box center [203, 185] width 253 height 39
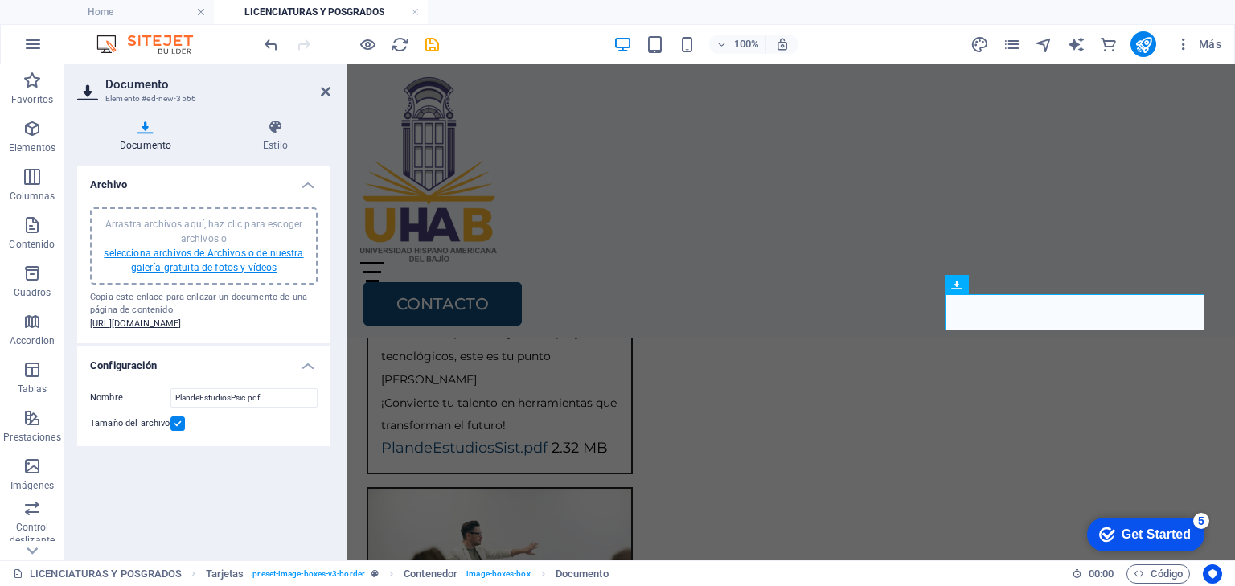
click at [260, 250] on link "selecciona archivos de Archivos o de nuestra galería gratuita de fotos y vídeos" at bounding box center [203, 261] width 199 height 26
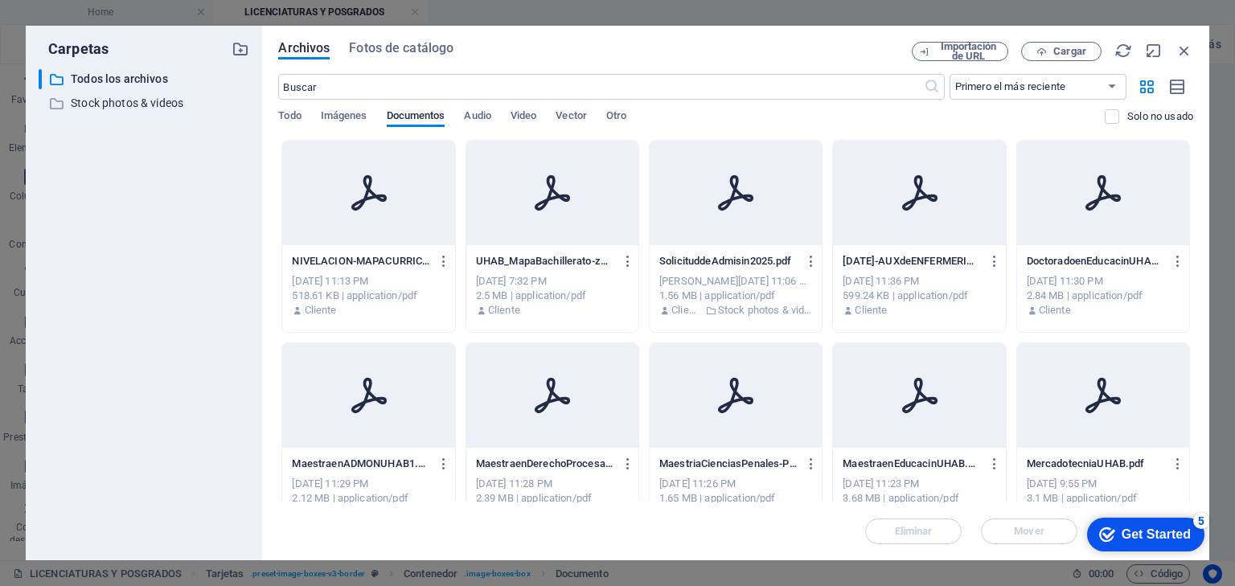
click at [380, 462] on p "MaestraenADMONUHAB1.pdf" at bounding box center [361, 464] width 138 height 14
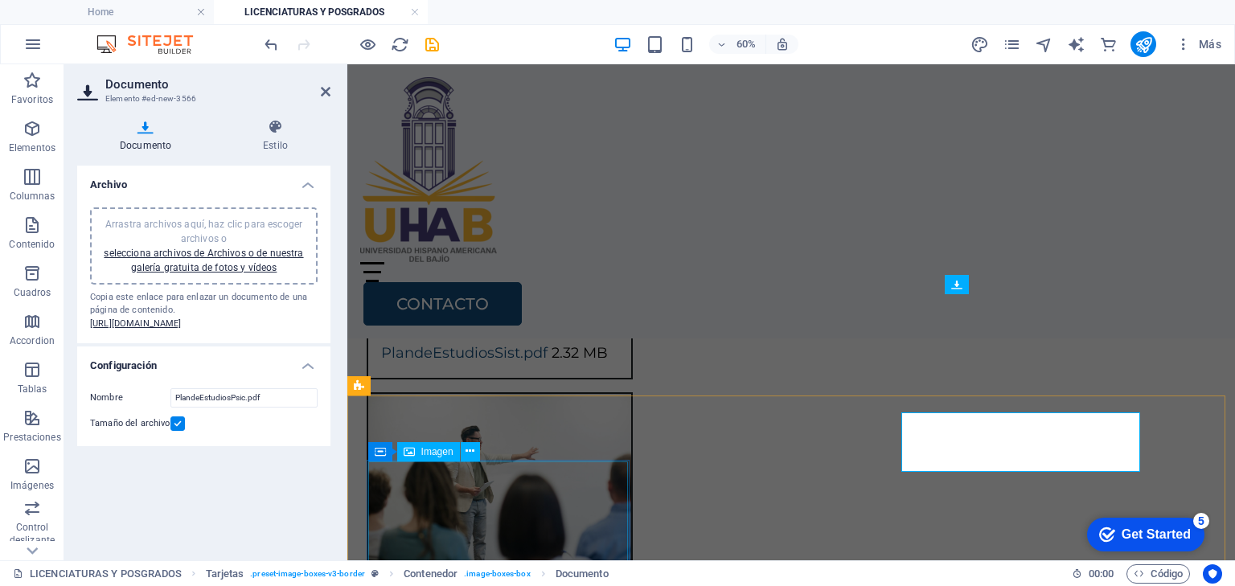
scroll to position [3054, 0]
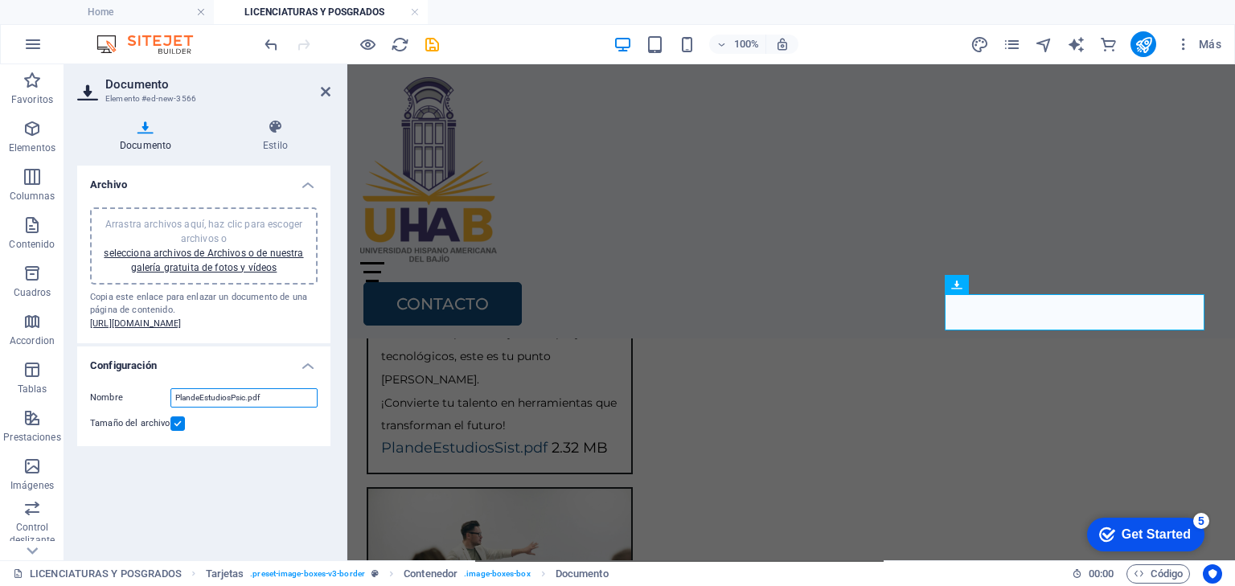
click at [244, 408] on input "PlandeEstudiosPsic.pdf" at bounding box center [243, 397] width 147 height 19
drag, startPoint x: 245, startPoint y: 424, endPoint x: 231, endPoint y: 424, distance: 14.5
click at [231, 408] on input "PlandeEstudiosPsic.pdf" at bounding box center [243, 397] width 147 height 19
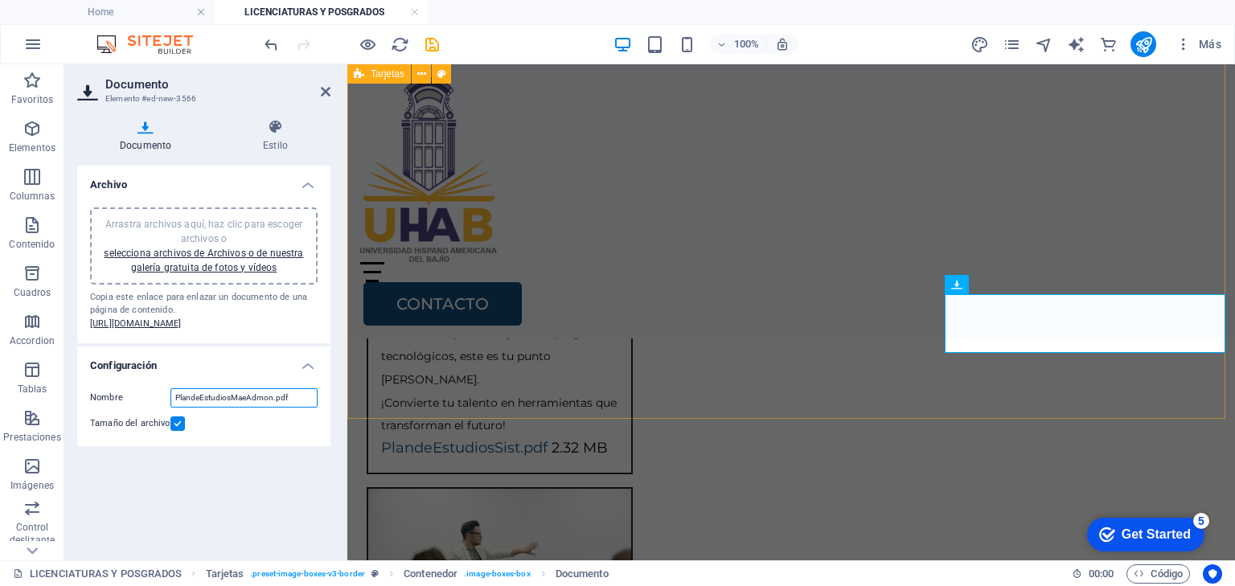
type input "PlandeEstudiosMaeAdmon.pdf"
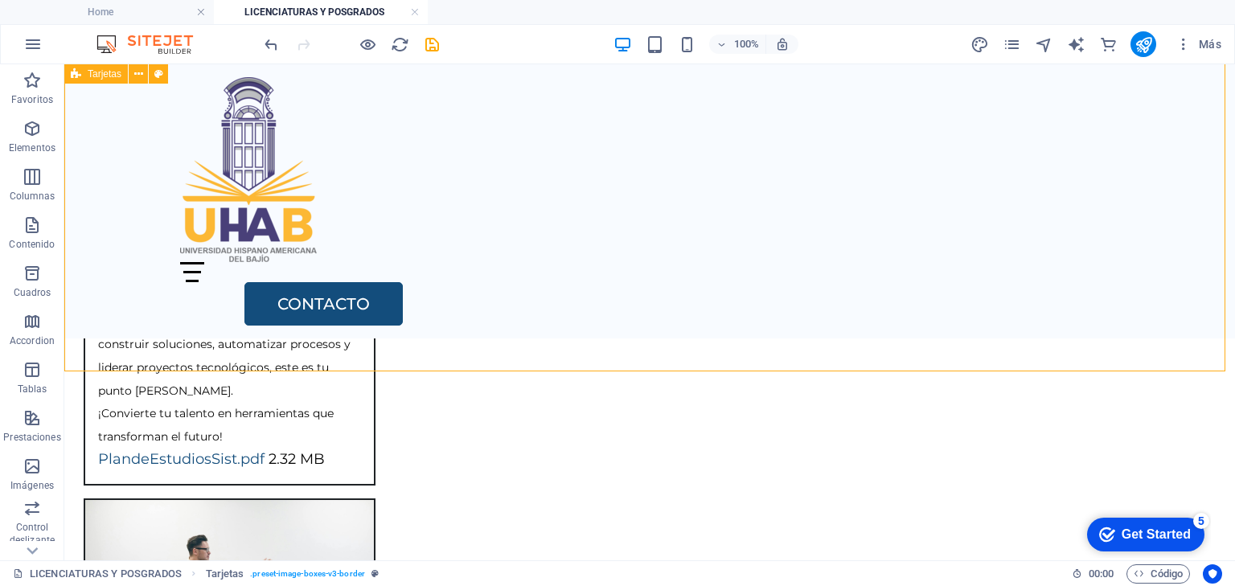
scroll to position [2991, 0]
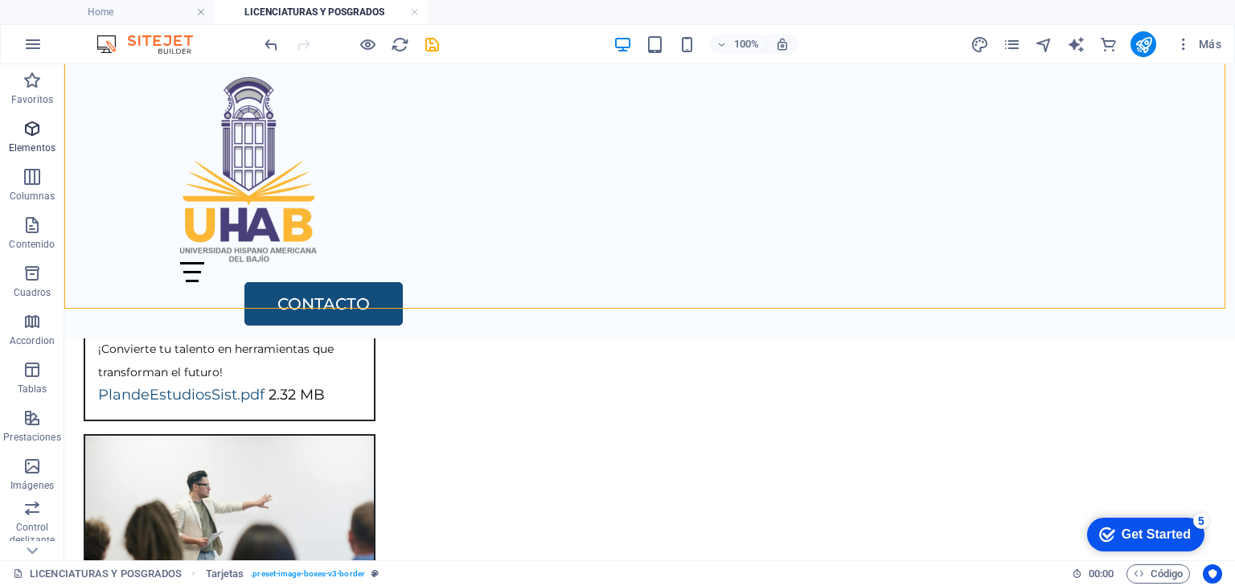
click at [23, 135] on icon "button" at bounding box center [32, 128] width 19 height 19
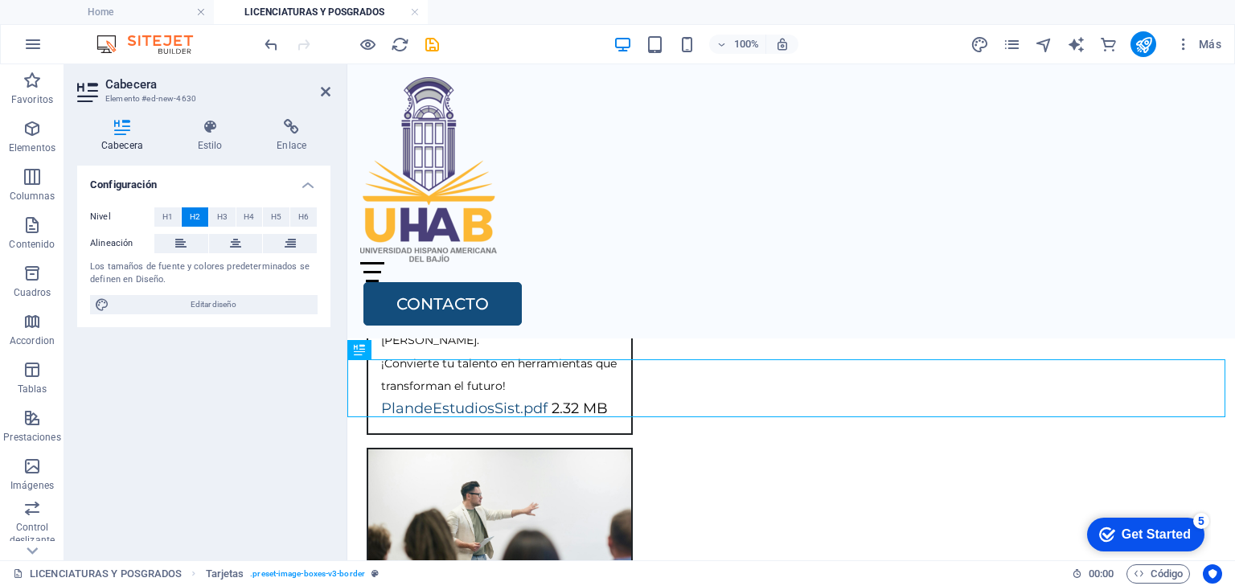
scroll to position [3114, 0]
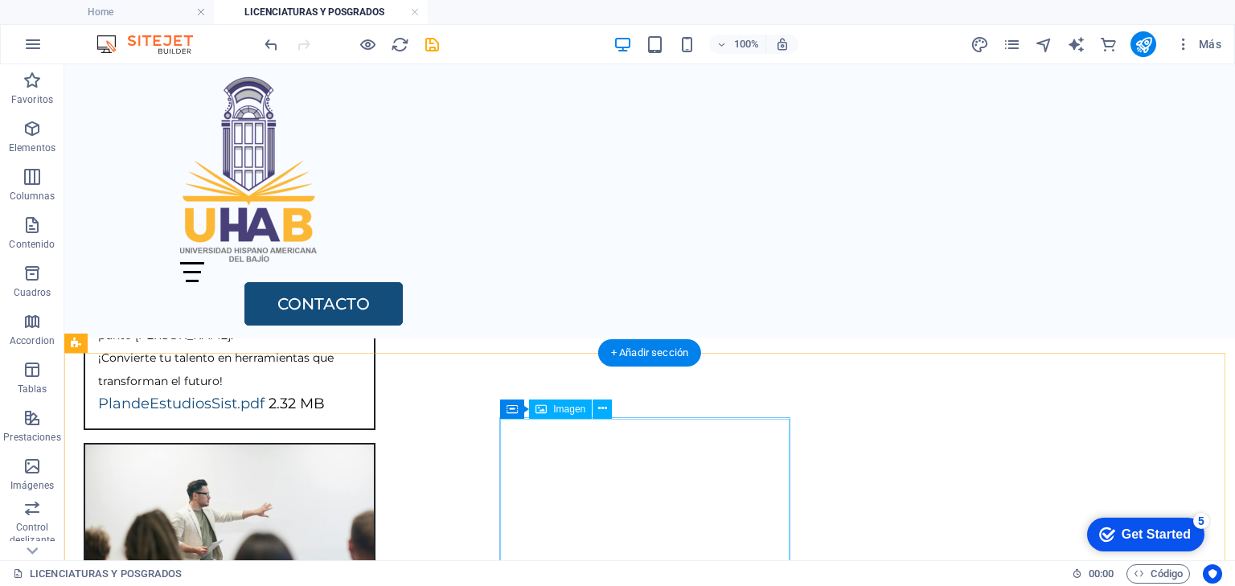
scroll to position [3006, 0]
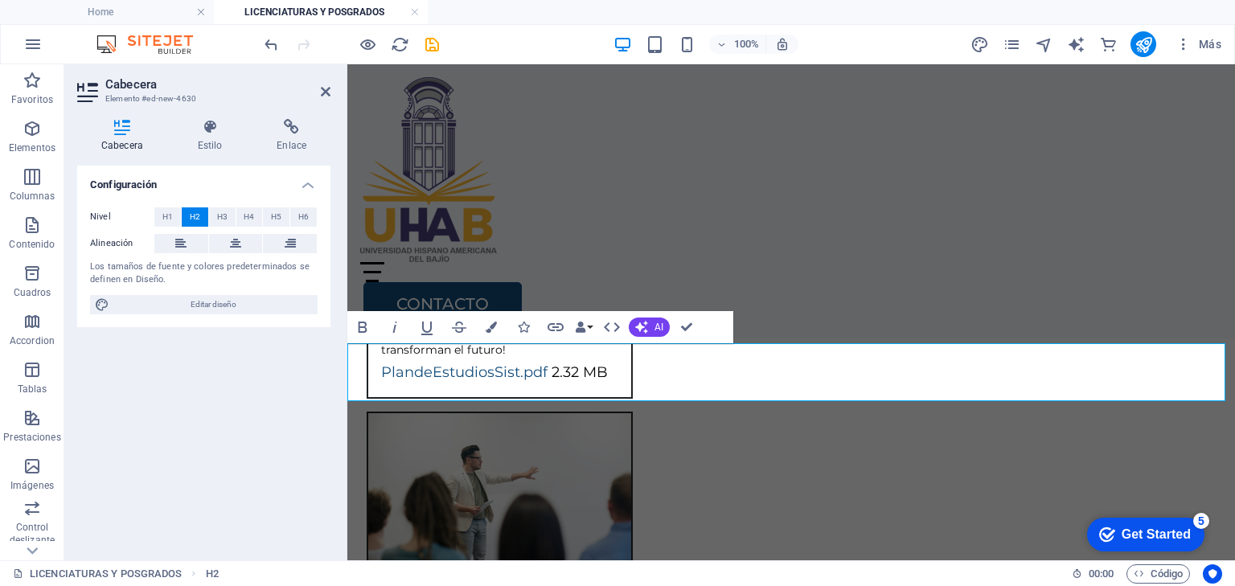
drag, startPoint x: 676, startPoint y: 376, endPoint x: 692, endPoint y: 430, distance: 57.0
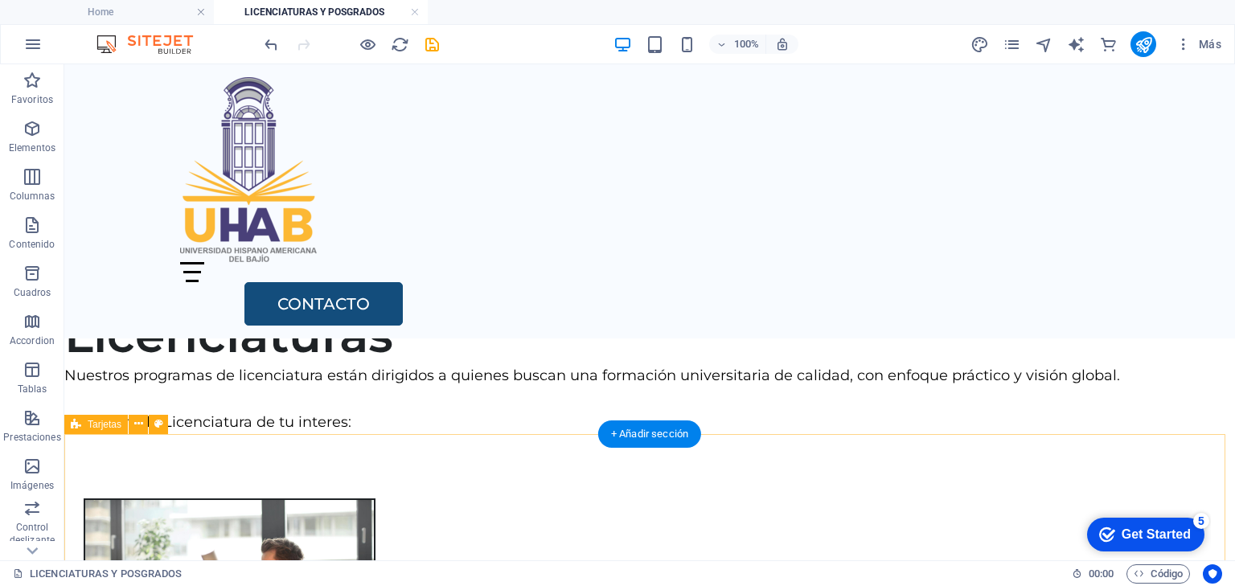
scroll to position [368, 0]
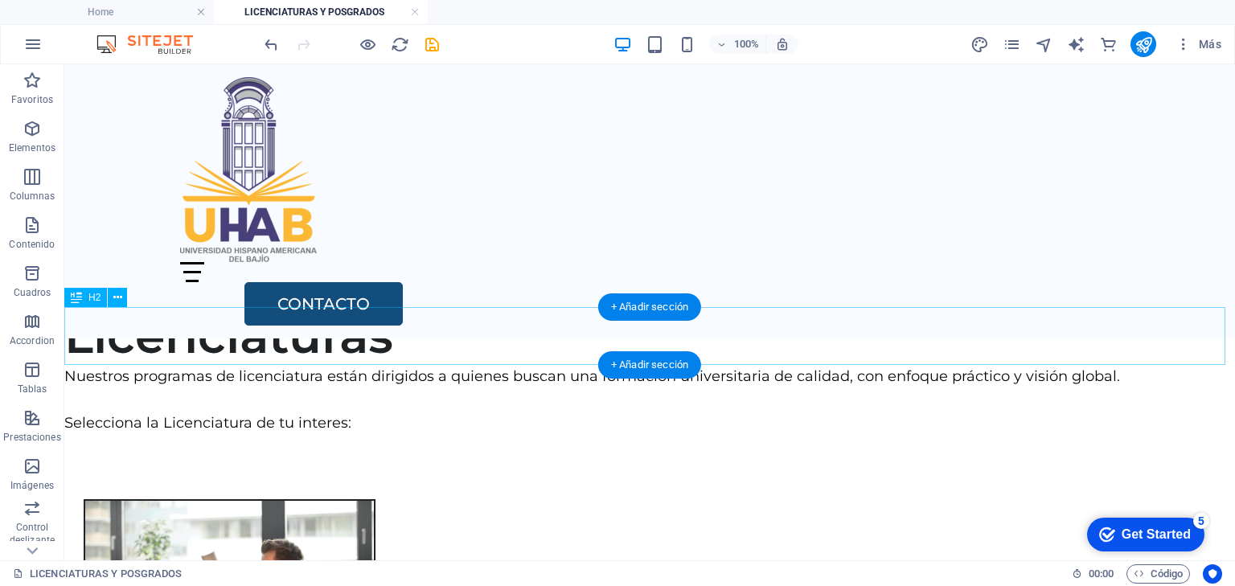
click at [417, 350] on div "Licenciaturas" at bounding box center [649, 336] width 1171 height 58
click at [401, 338] on div "Licenciaturas" at bounding box center [649, 336] width 1171 height 58
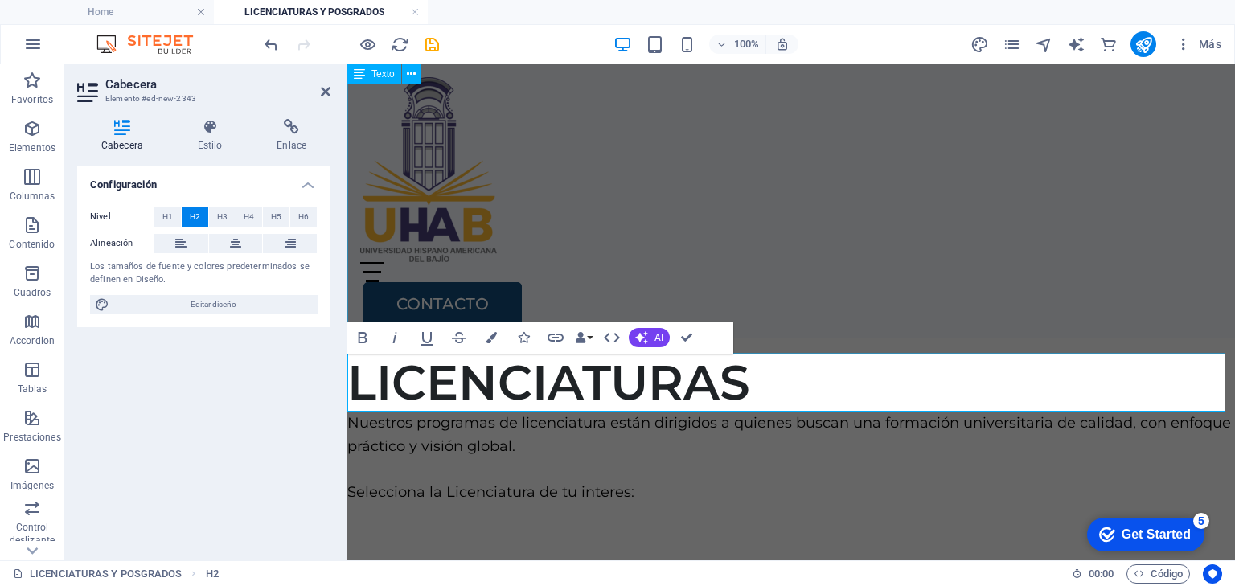
click at [861, 344] on div "Universidad Hispano Americana del Bajío Plantel Merida En UHAB, formamos lídere…" at bounding box center [791, 199] width 888 height 309
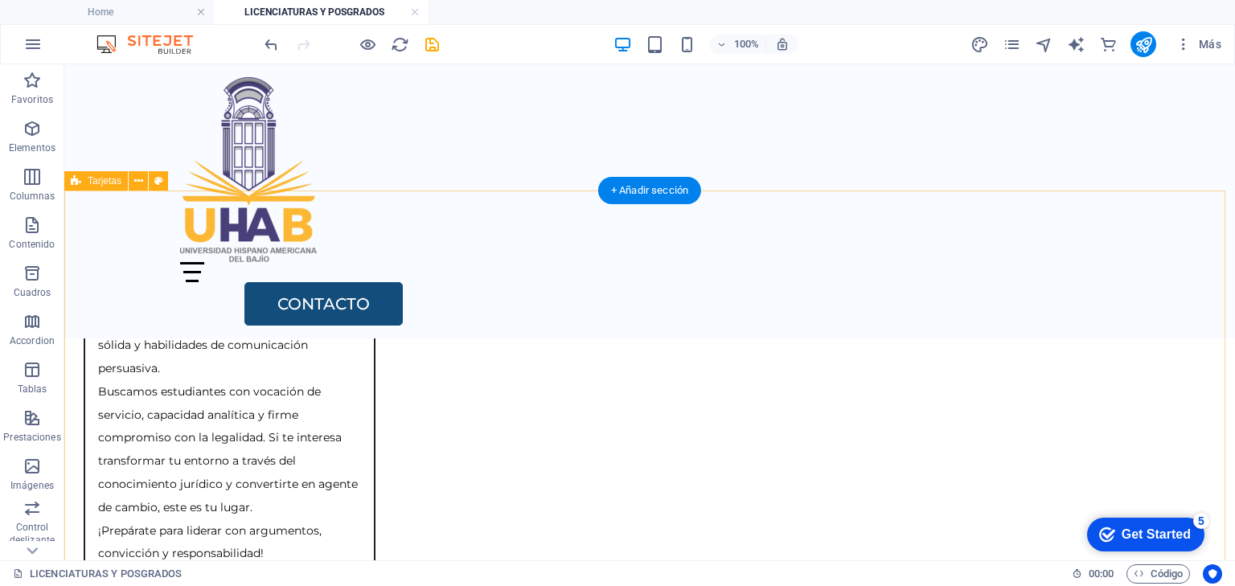
scroll to position [2170, 0]
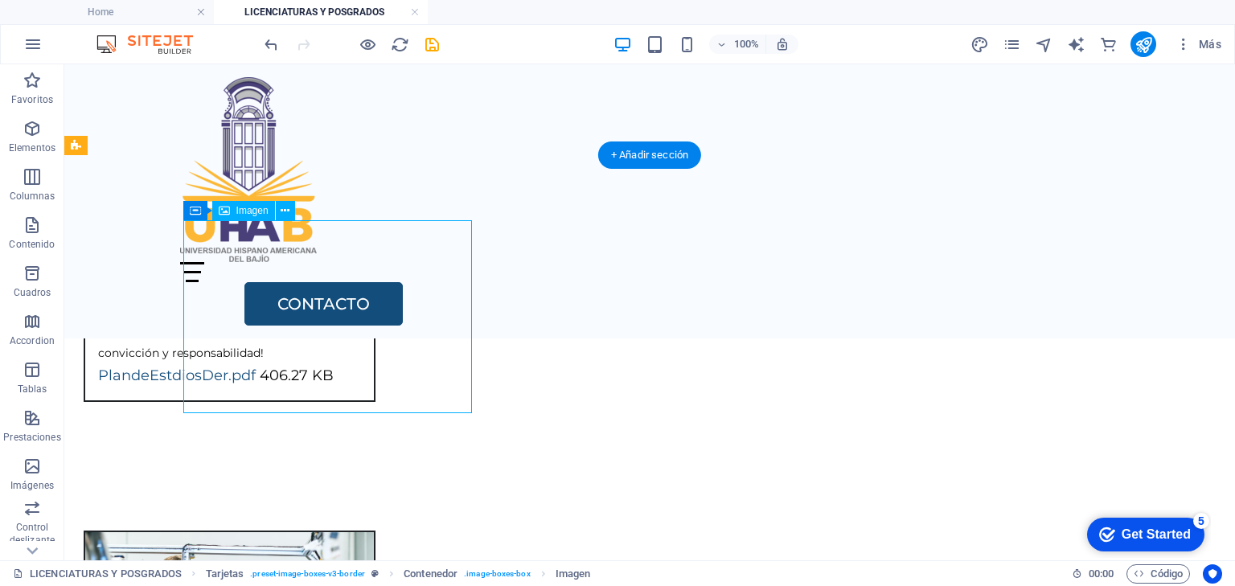
select select "%"
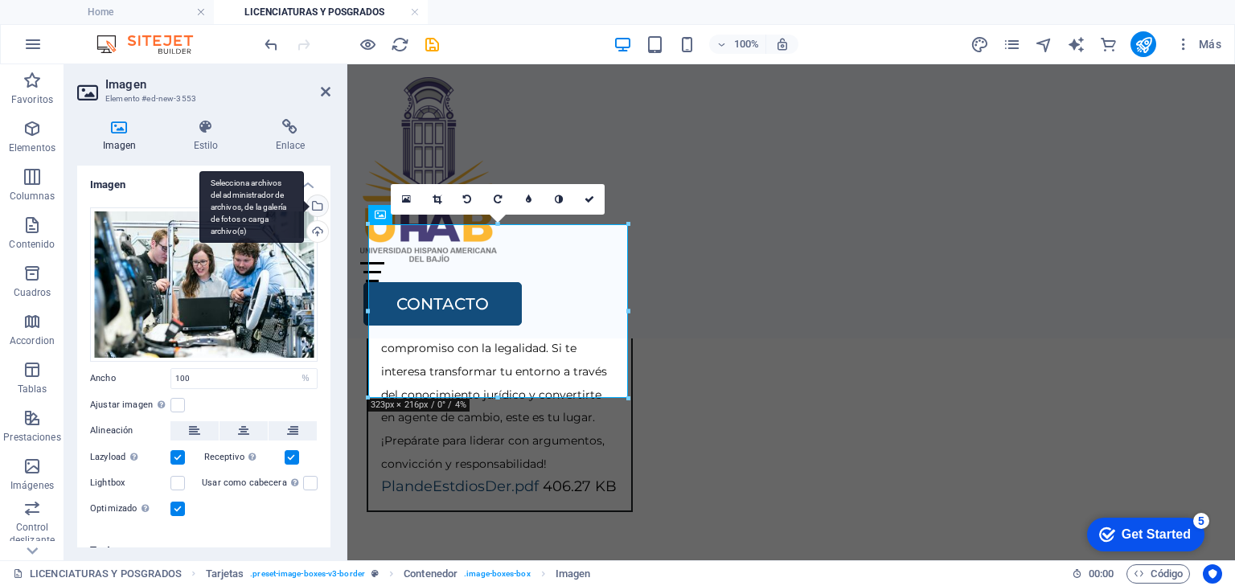
click at [304, 203] on div "Selecciona archivos del administrador de archivos, de la galería de fotos o car…" at bounding box center [251, 207] width 105 height 72
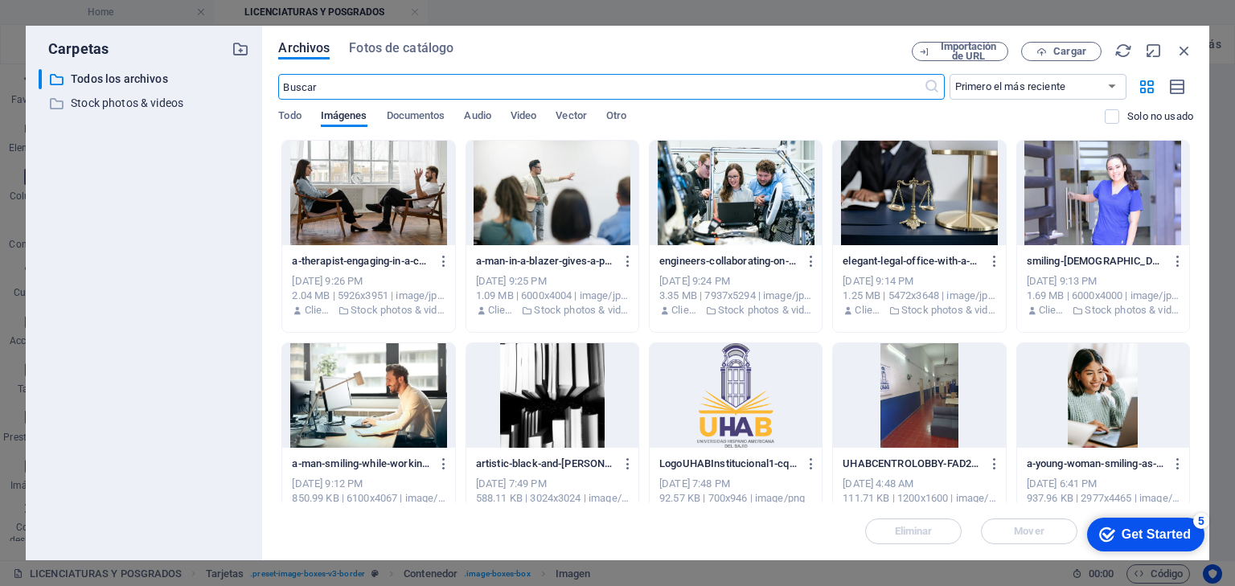
scroll to position [2275, 0]
click at [398, 47] on span "Fotos de catálogo" at bounding box center [401, 48] width 105 height 19
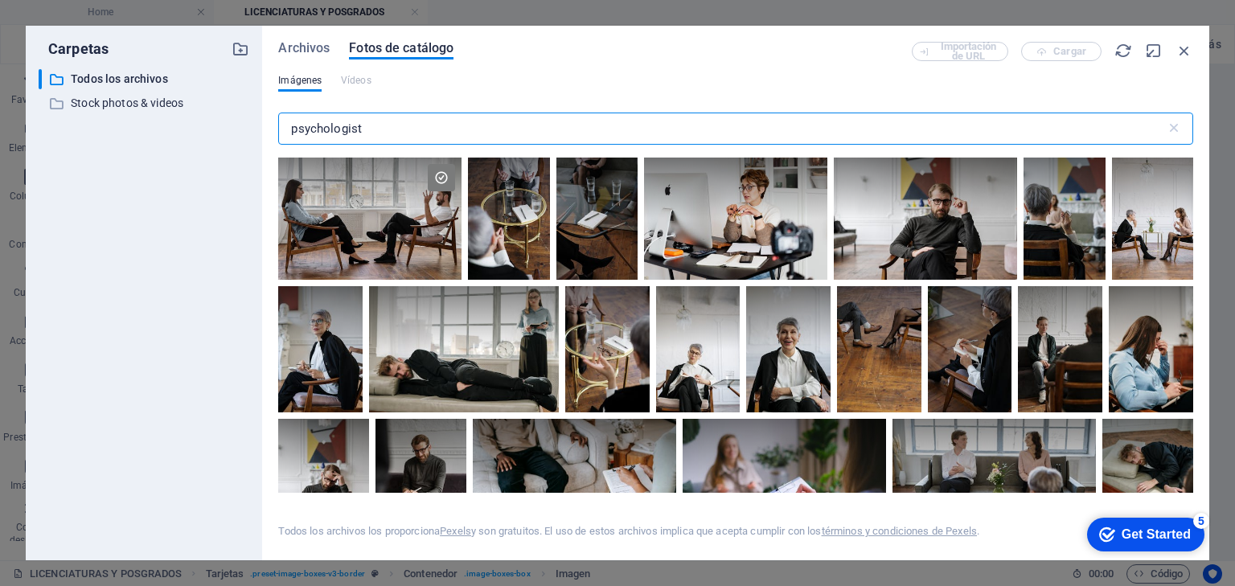
drag, startPoint x: 412, startPoint y: 127, endPoint x: 267, endPoint y: 126, distance: 144.8
click at [267, 126] on div "Archivos Fotos de catálogo Importación de URL Cargar Imágenes Vídeos psychologi…" at bounding box center [735, 293] width 947 height 535
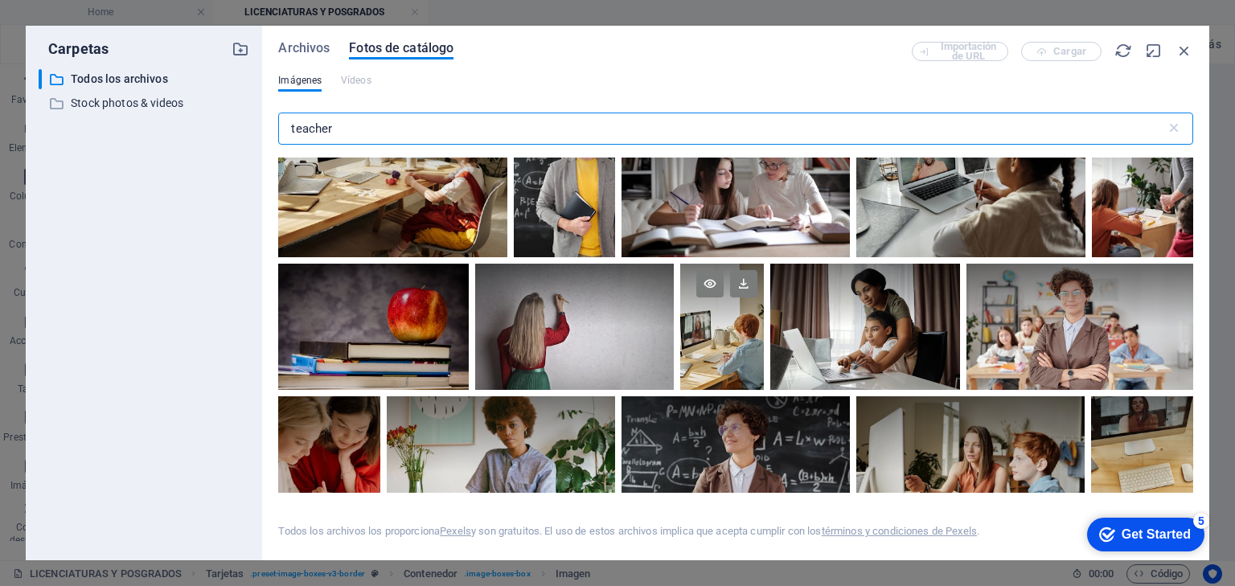
scroll to position [1544, 0]
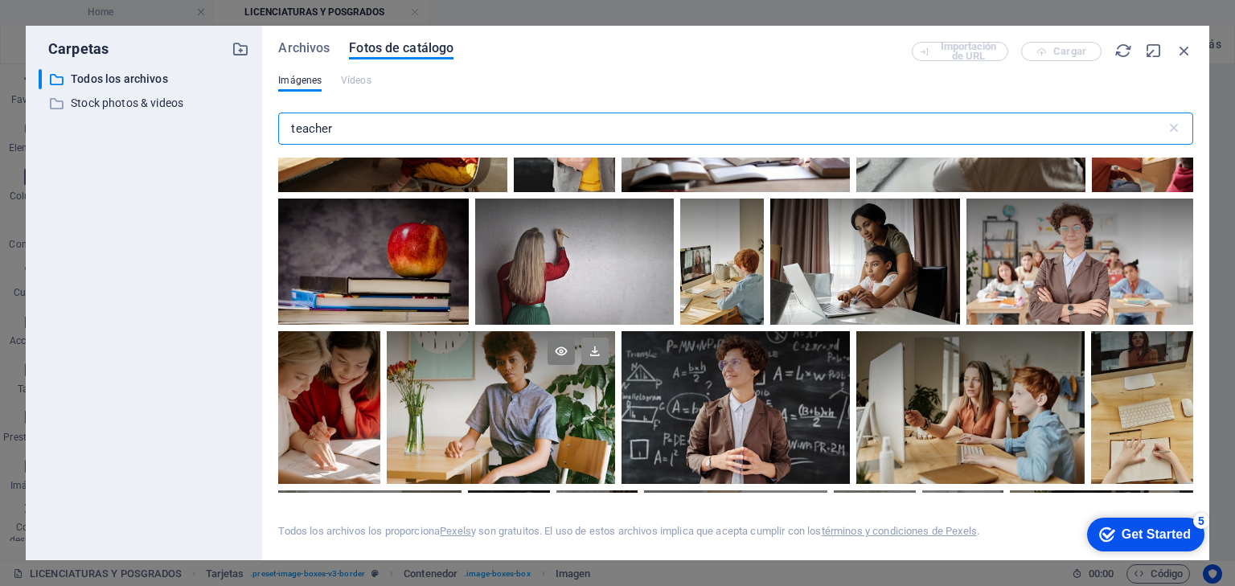
type input "teacher"
click at [592, 351] on icon at bounding box center [594, 351] width 27 height 27
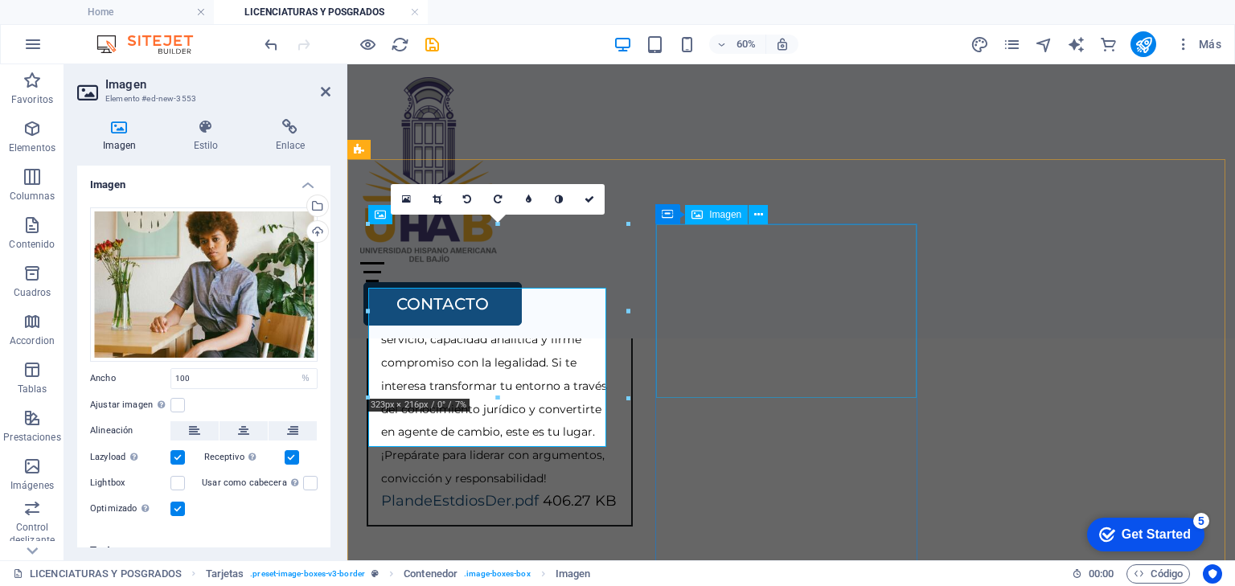
scroll to position [2290, 0]
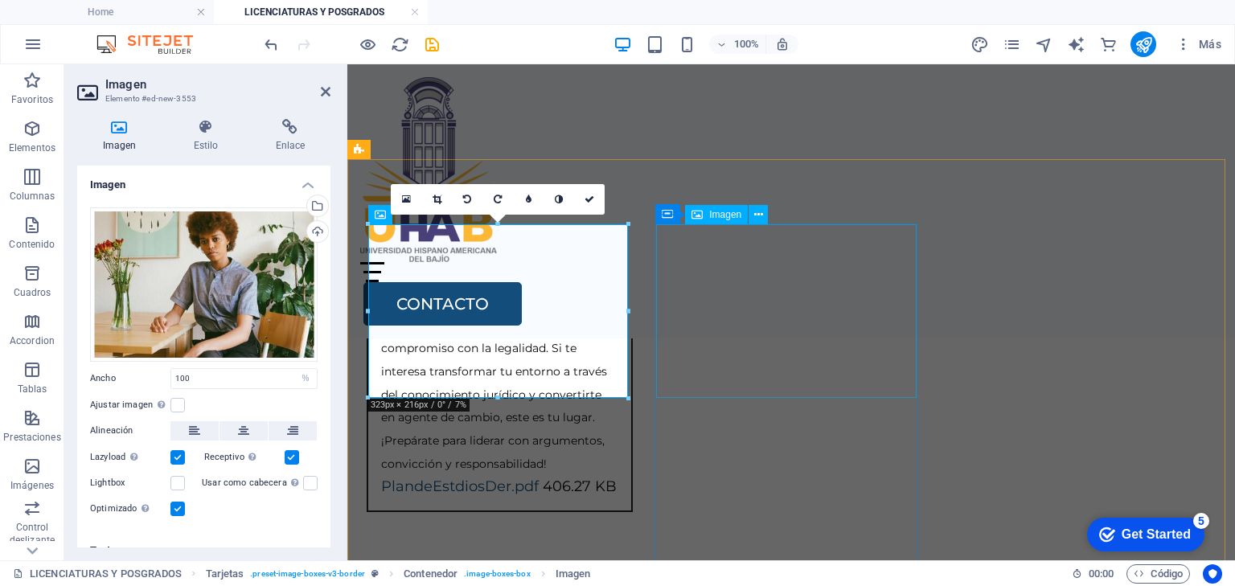
select select "%"
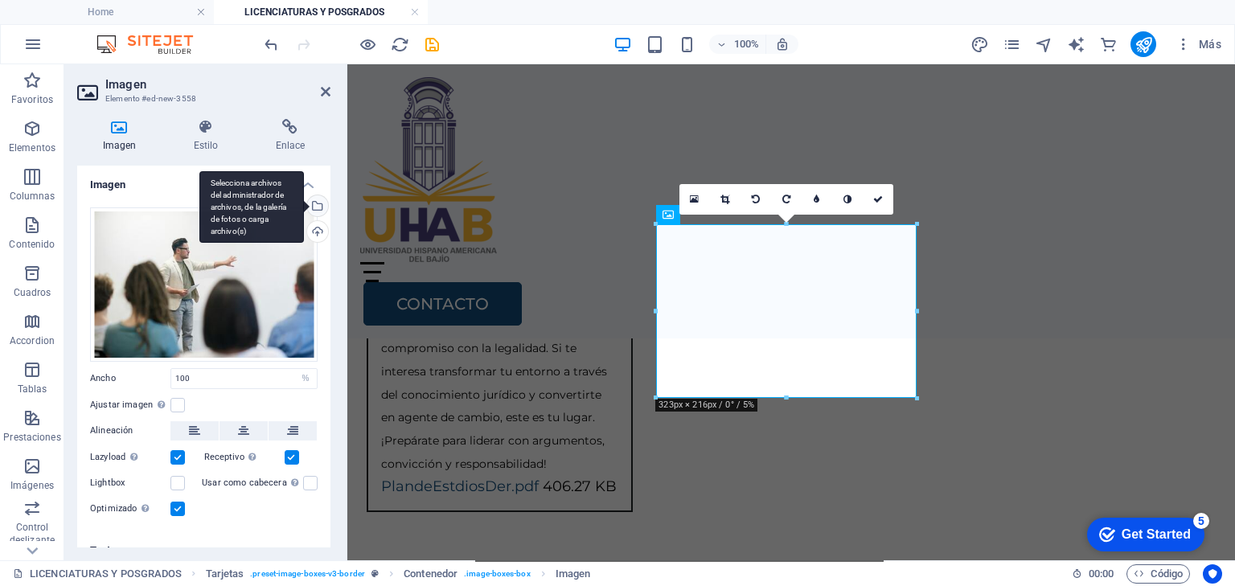
click at [315, 204] on div "Selecciona archivos del administrador de archivos, de la galería de fotos o car…" at bounding box center [316, 207] width 24 height 24
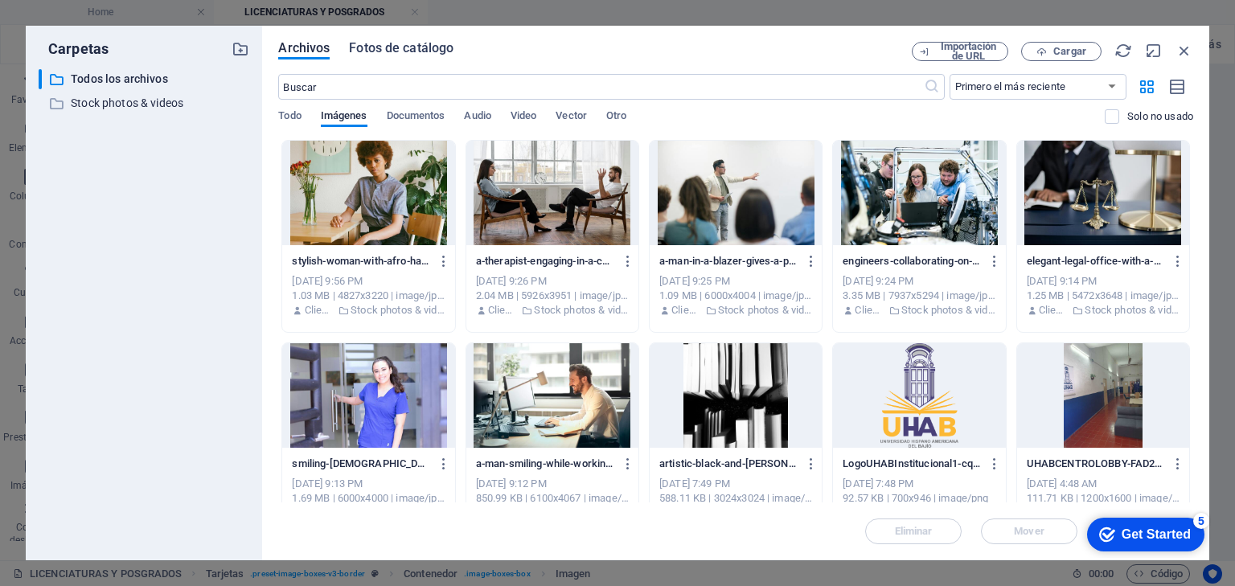
click at [391, 51] on span "Fotos de catálogo" at bounding box center [401, 48] width 105 height 19
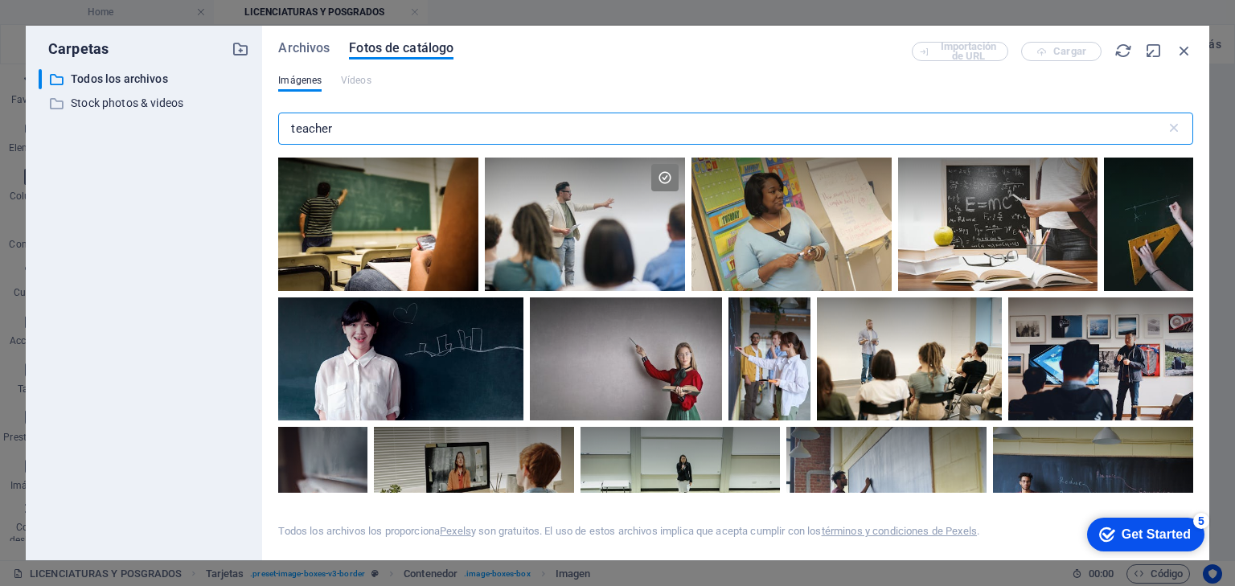
drag, startPoint x: 341, startPoint y: 125, endPoint x: 283, endPoint y: 132, distance: 58.3
click at [283, 132] on input "teacher" at bounding box center [721, 129] width 887 height 32
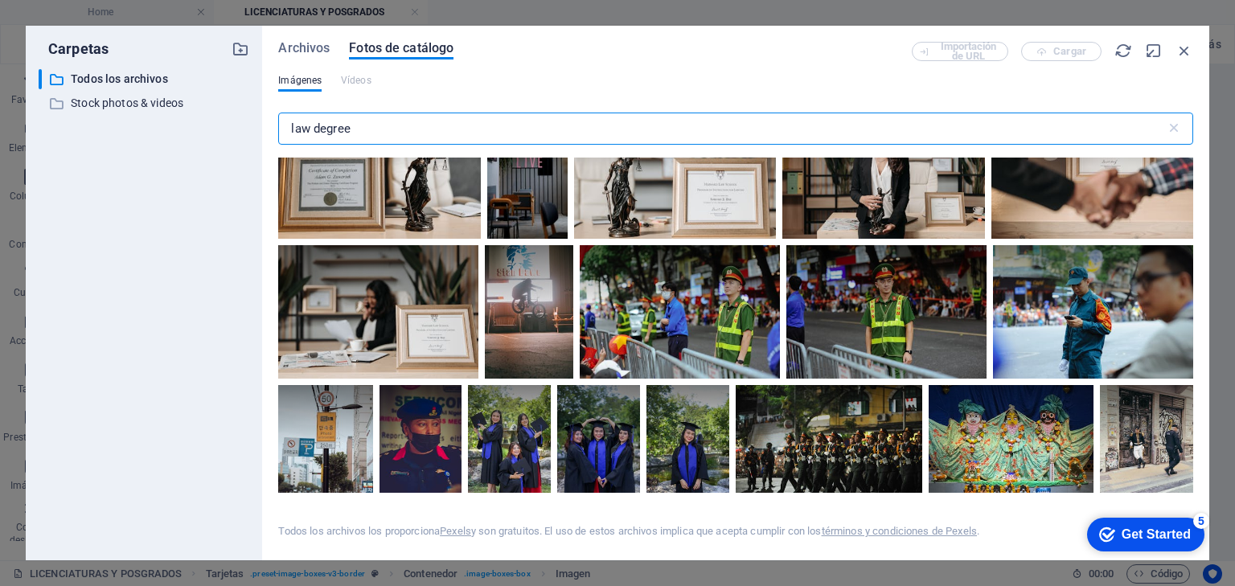
scroll to position [386, 0]
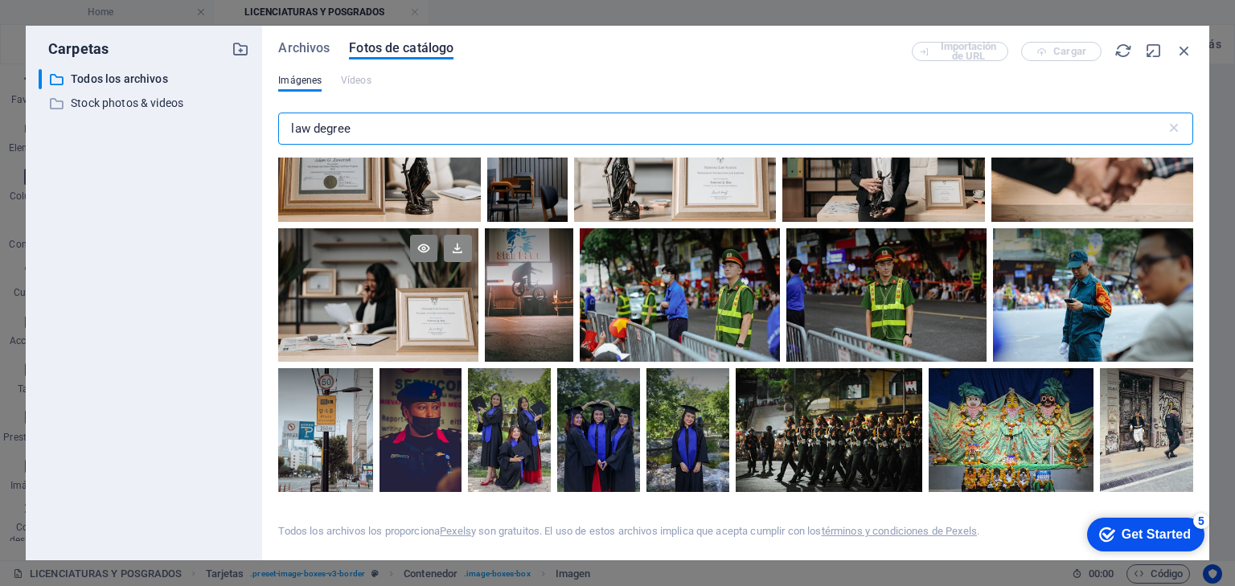
type input "law degree"
click at [454, 251] on icon at bounding box center [457, 248] width 27 height 27
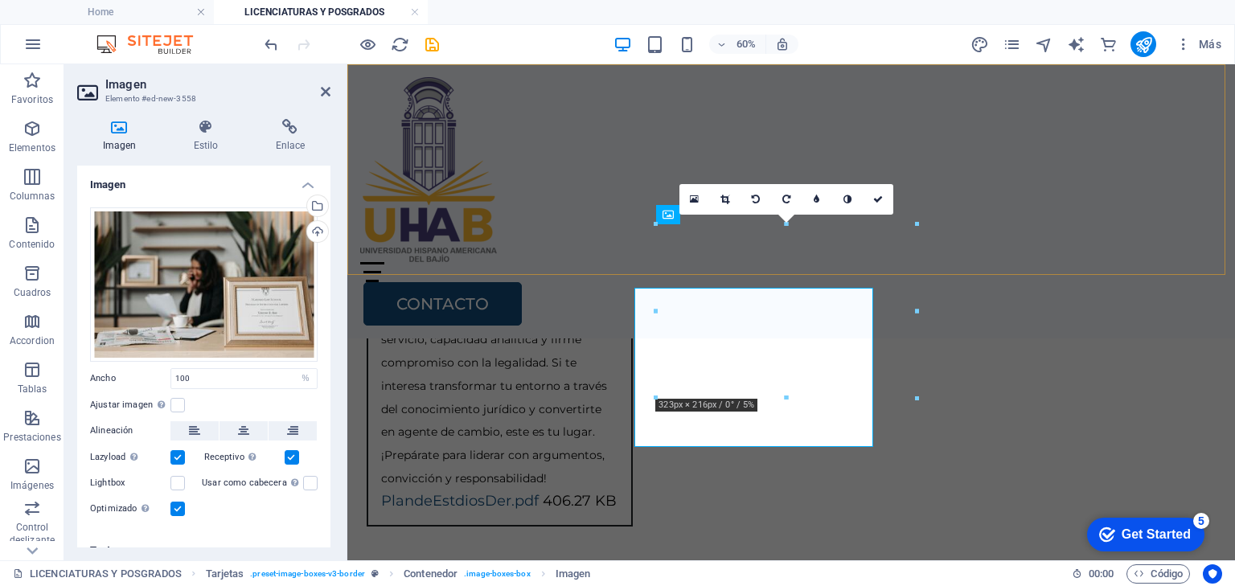
scroll to position [2290, 0]
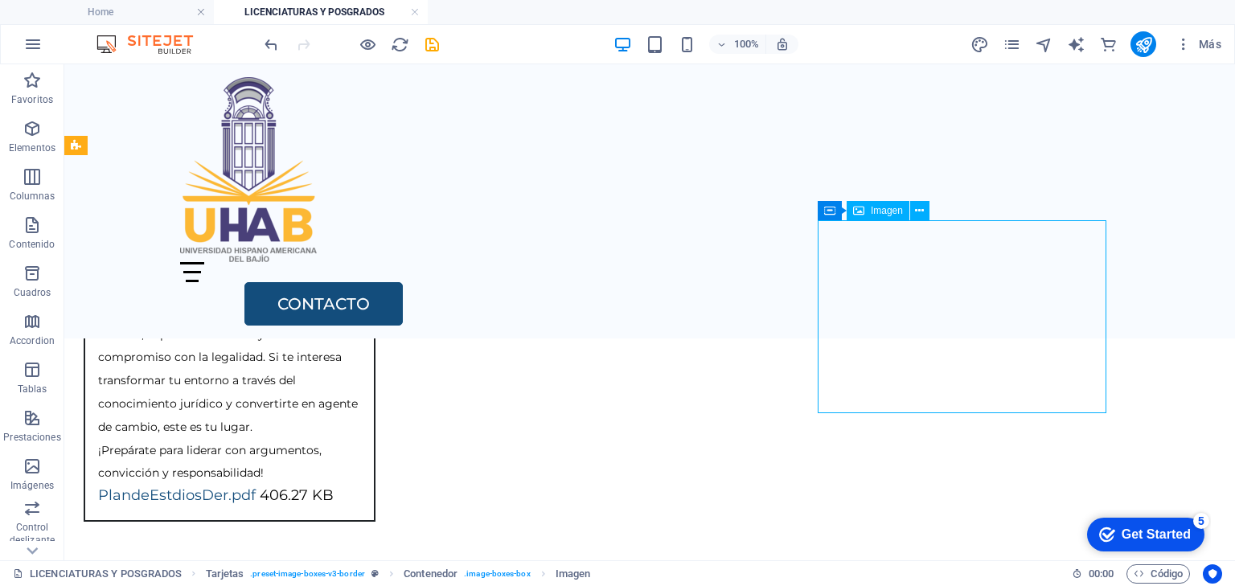
select select "%"
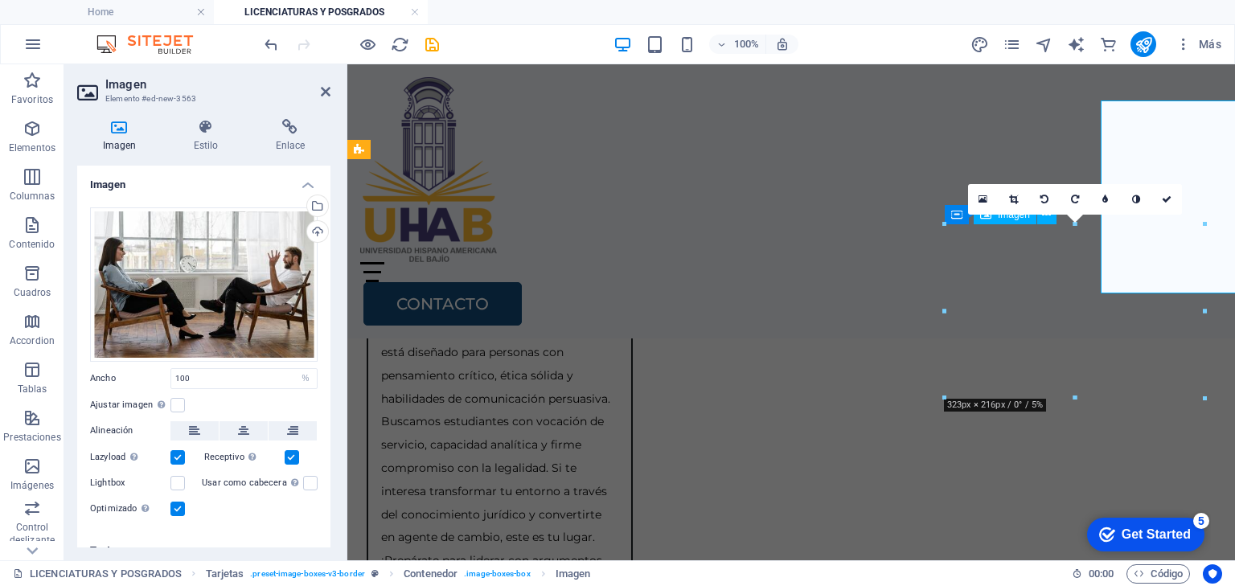
scroll to position [2290, 0]
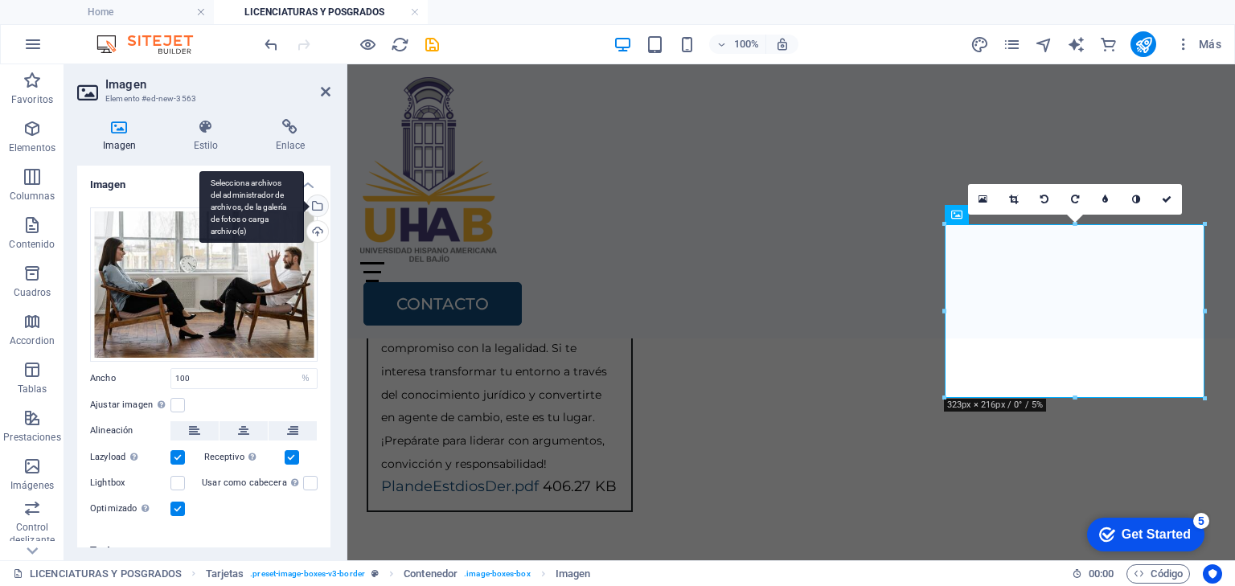
click at [315, 201] on div "Selecciona archivos del administrador de archivos, de la galería de fotos o car…" at bounding box center [316, 207] width 24 height 24
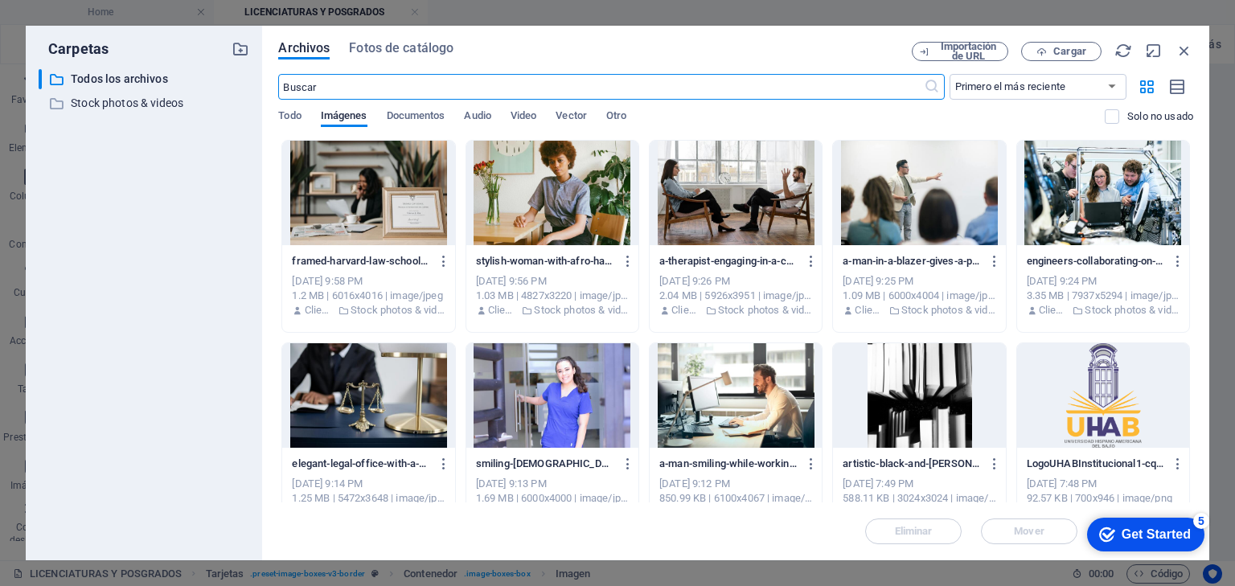
scroll to position [2275, 0]
click at [1184, 50] on icon "button" at bounding box center [1185, 51] width 18 height 18
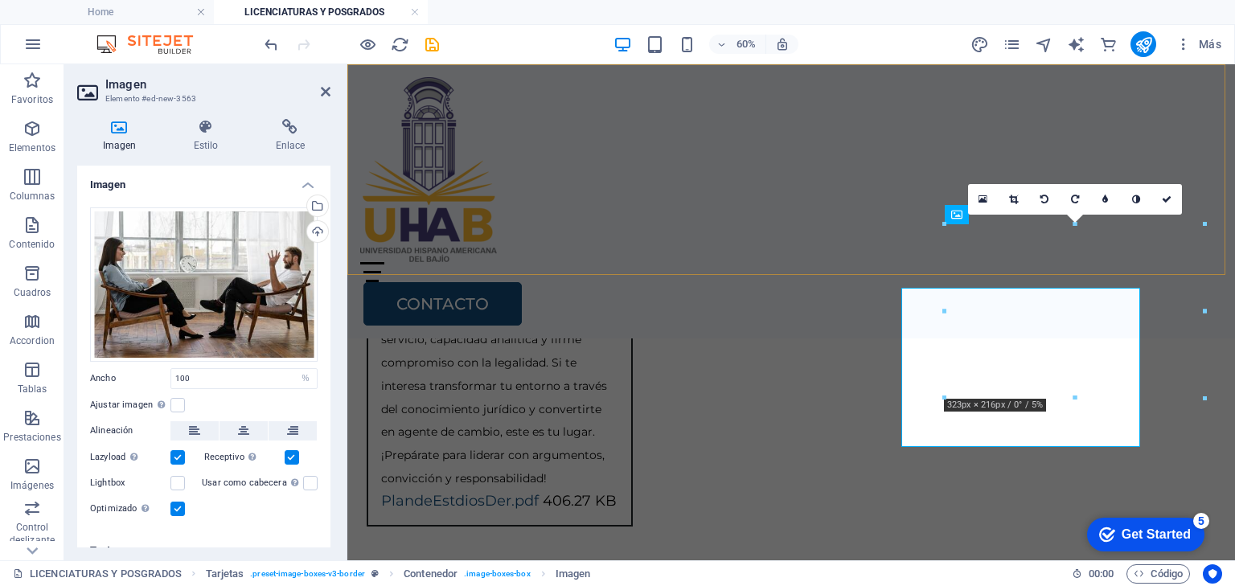
scroll to position [2290, 0]
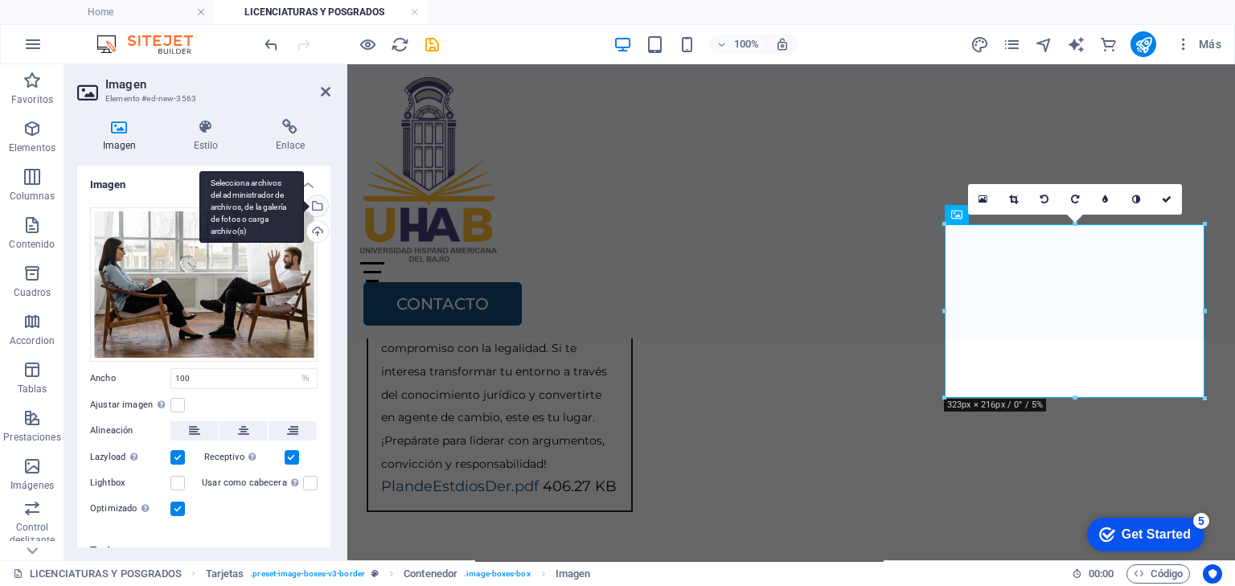
click at [315, 203] on div "Selecciona archivos del administrador de archivos, de la galería de fotos o car…" at bounding box center [316, 207] width 24 height 24
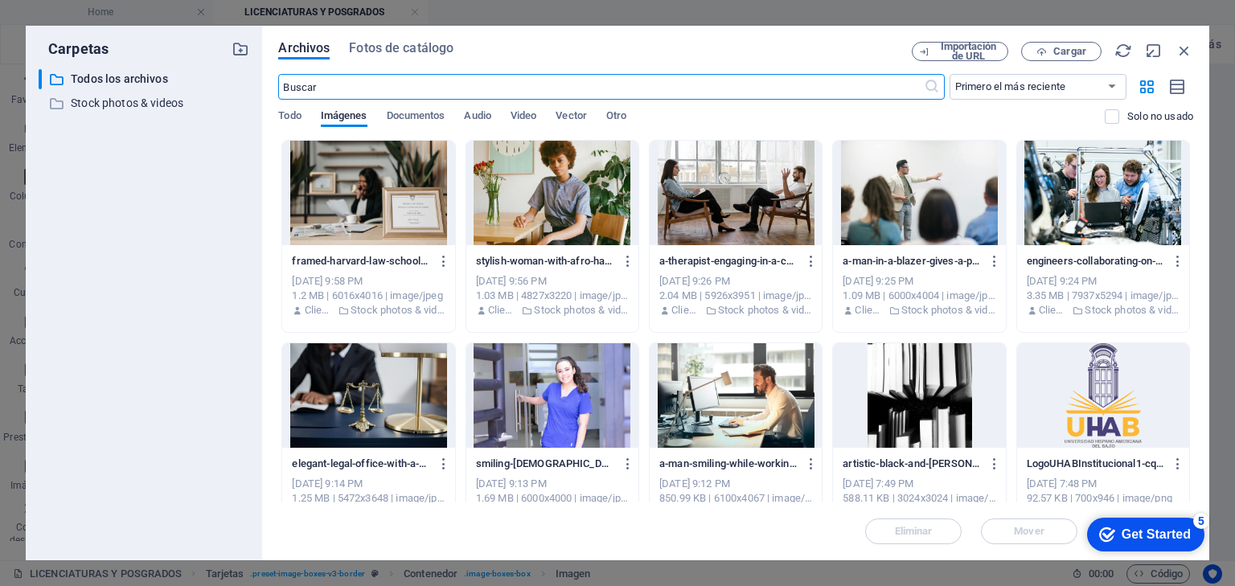
scroll to position [2275, 0]
click at [384, 44] on span "Fotos de catálogo" at bounding box center [401, 48] width 105 height 19
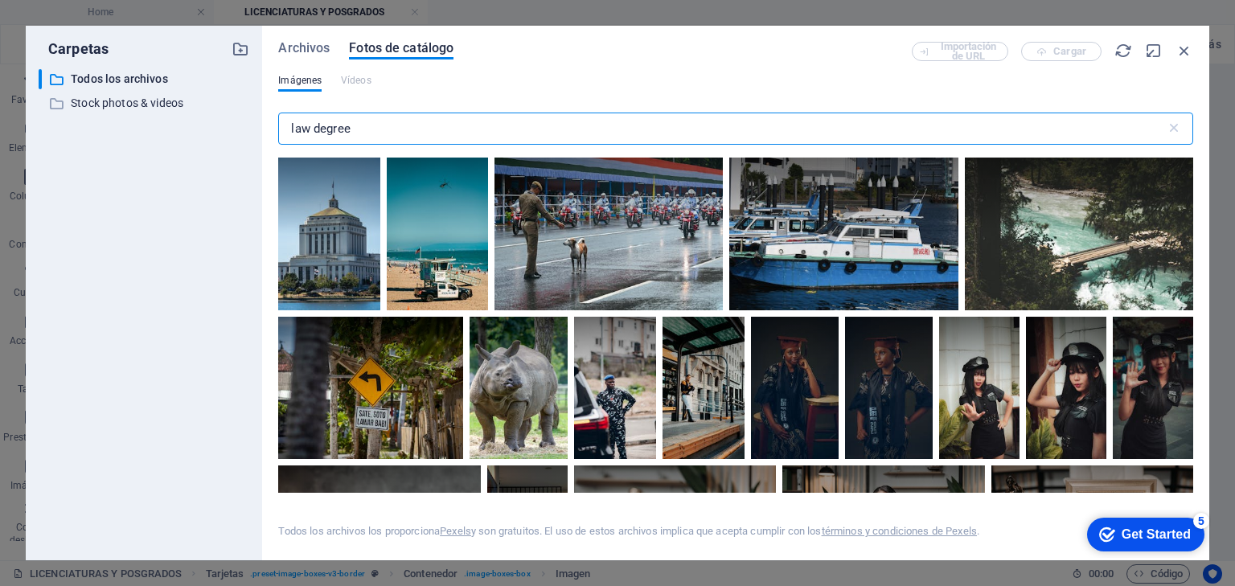
click at [309, 131] on input "law degree" at bounding box center [721, 129] width 887 height 32
drag, startPoint x: 309, startPoint y: 131, endPoint x: 262, endPoint y: 130, distance: 46.6
click at [262, 130] on div "Archivos Fotos de catálogo Importación de URL Cargar Imágenes Vídeos law degree…" at bounding box center [735, 293] width 947 height 535
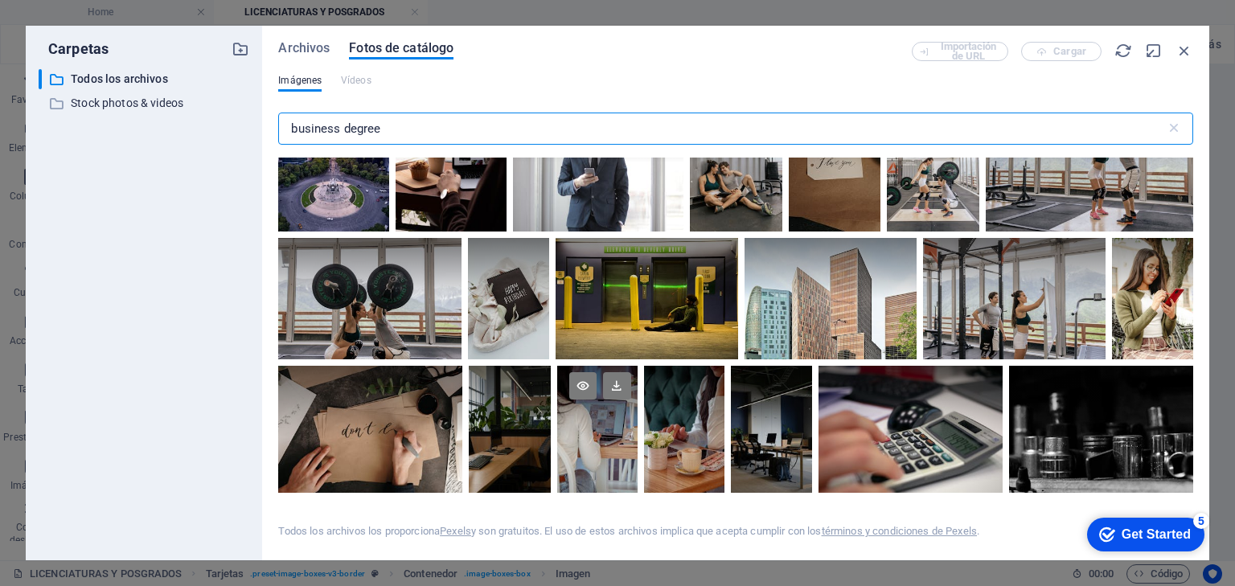
scroll to position [0, 0]
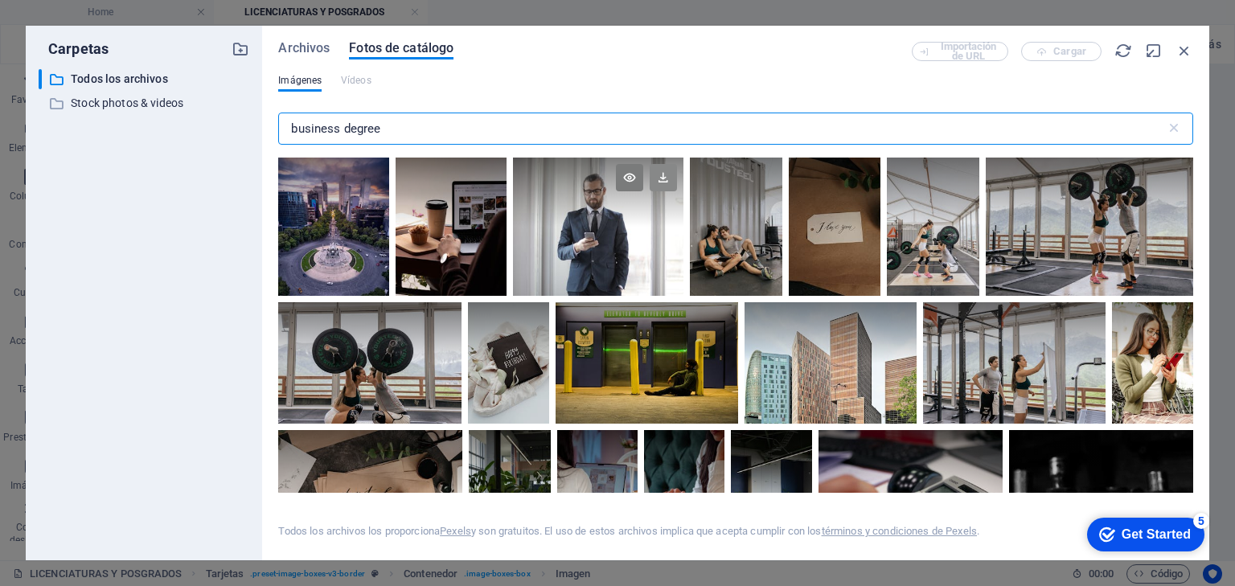
type input "business degree"
click at [663, 181] on icon at bounding box center [663, 177] width 27 height 27
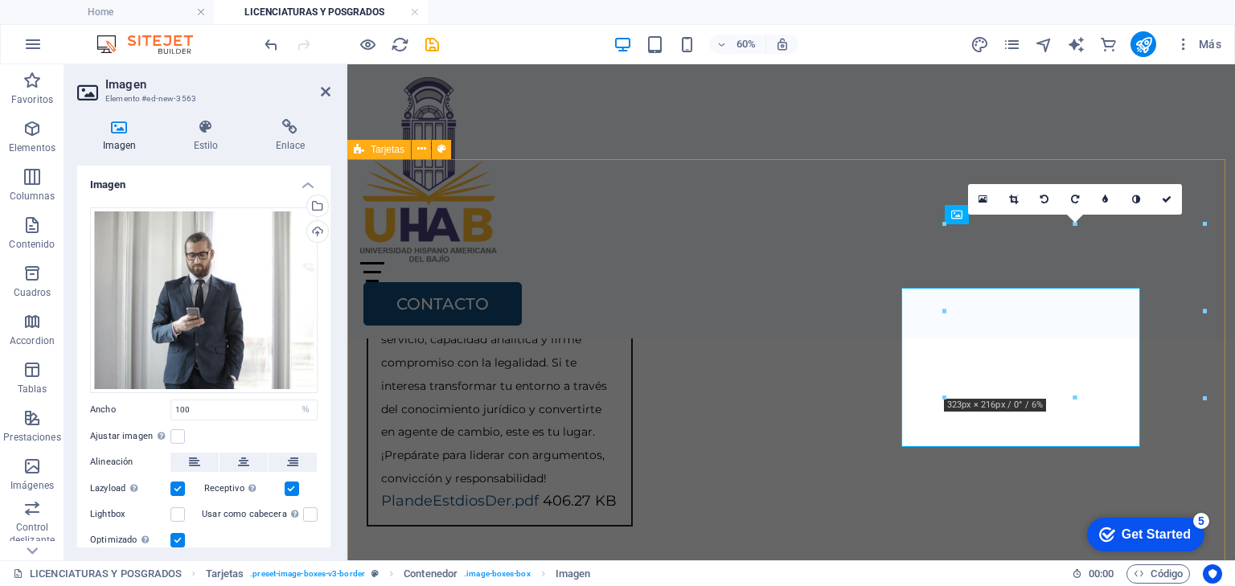
scroll to position [2290, 0]
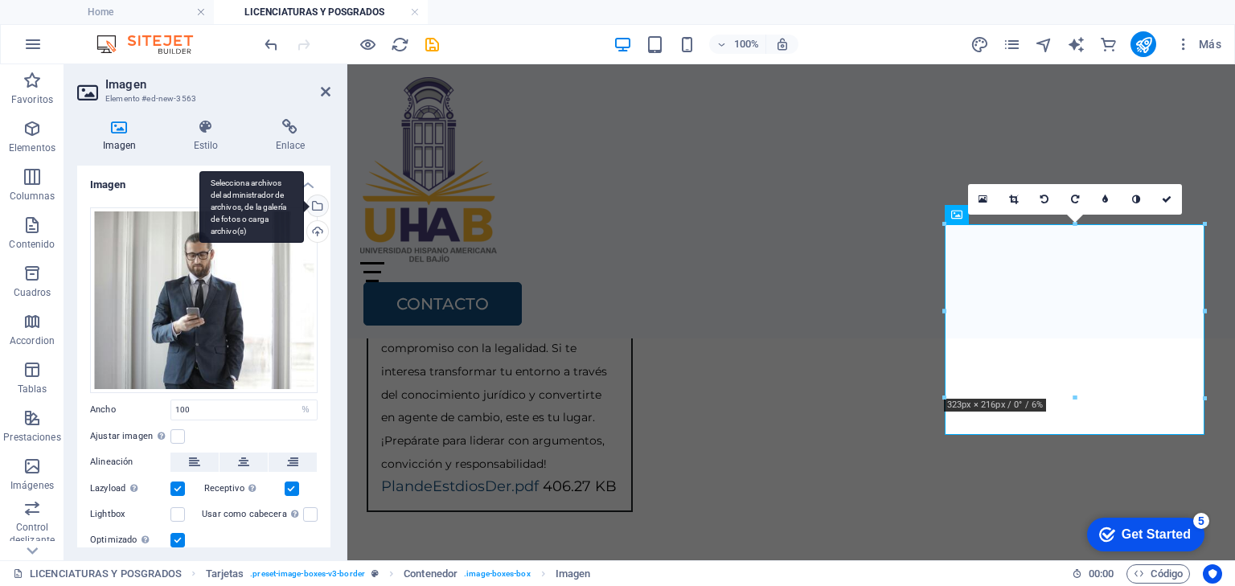
click at [304, 203] on div "Selecciona archivos del administrador de archivos, de la galería de fotos o car…" at bounding box center [251, 207] width 105 height 72
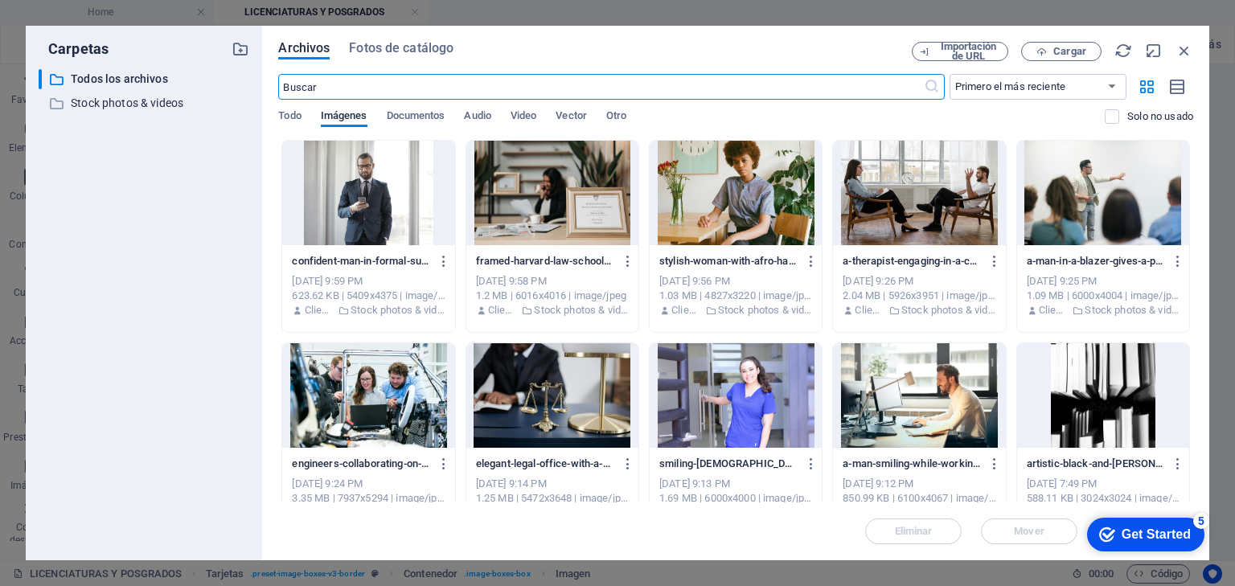
scroll to position [2275, 0]
click at [420, 48] on span "Fotos de catálogo" at bounding box center [401, 48] width 105 height 19
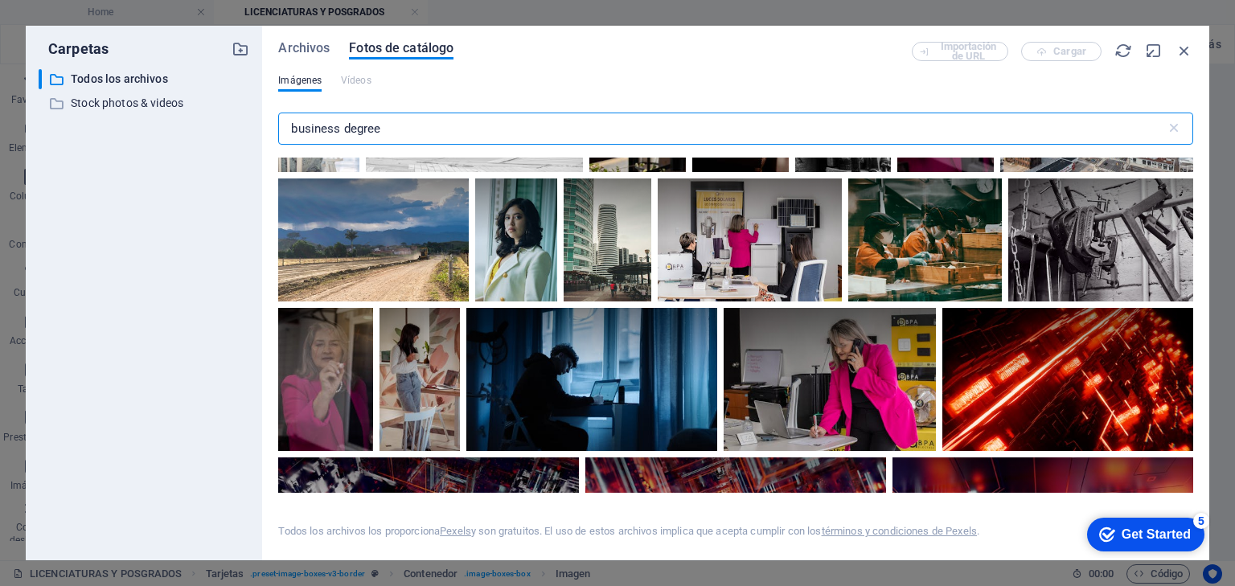
scroll to position [579, 0]
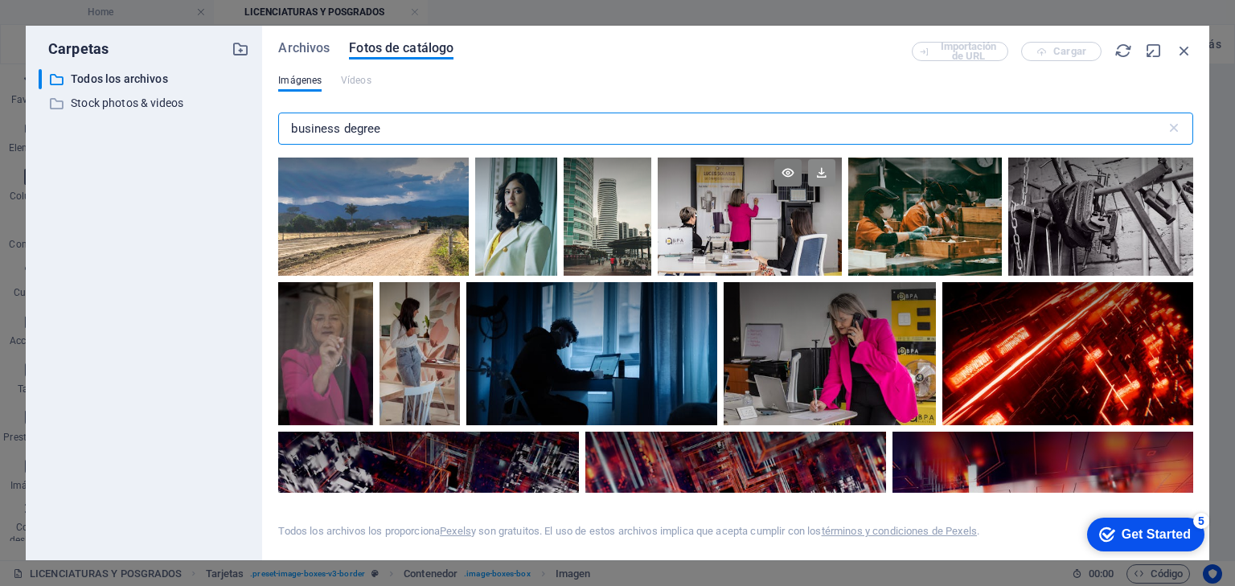
click at [819, 174] on icon at bounding box center [821, 172] width 27 height 27
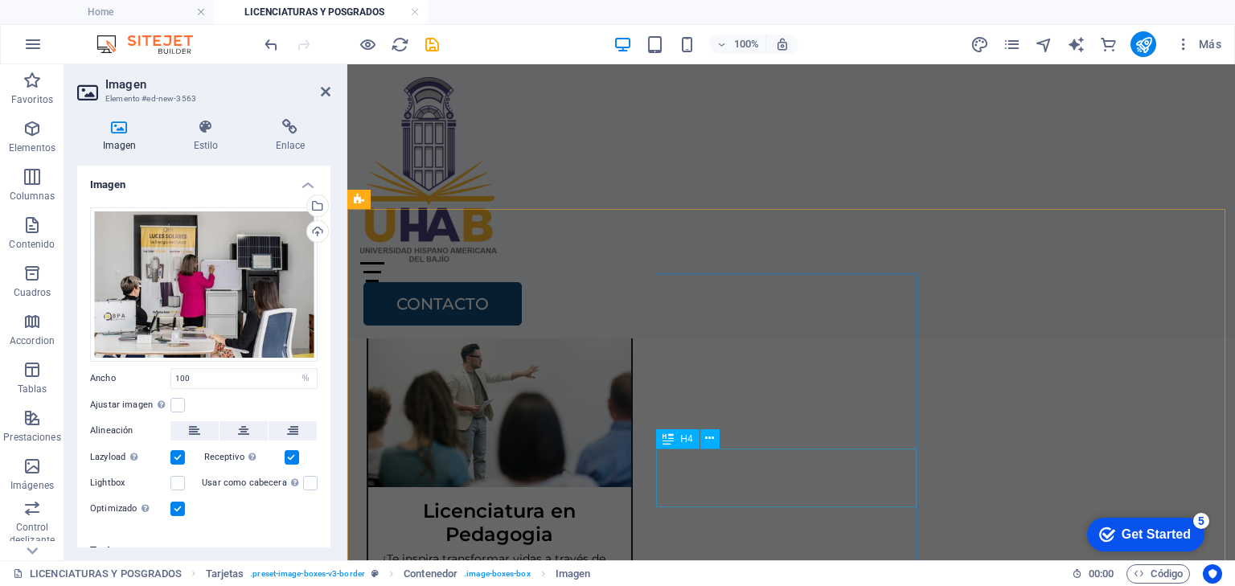
scroll to position [3383, 0]
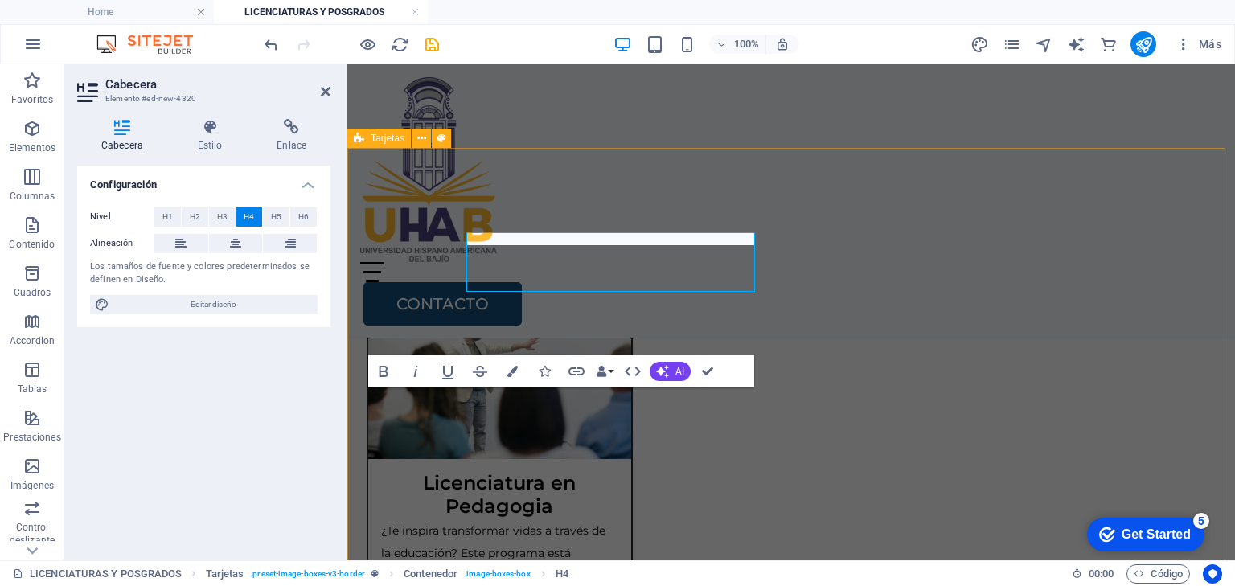
scroll to position [3383, 0]
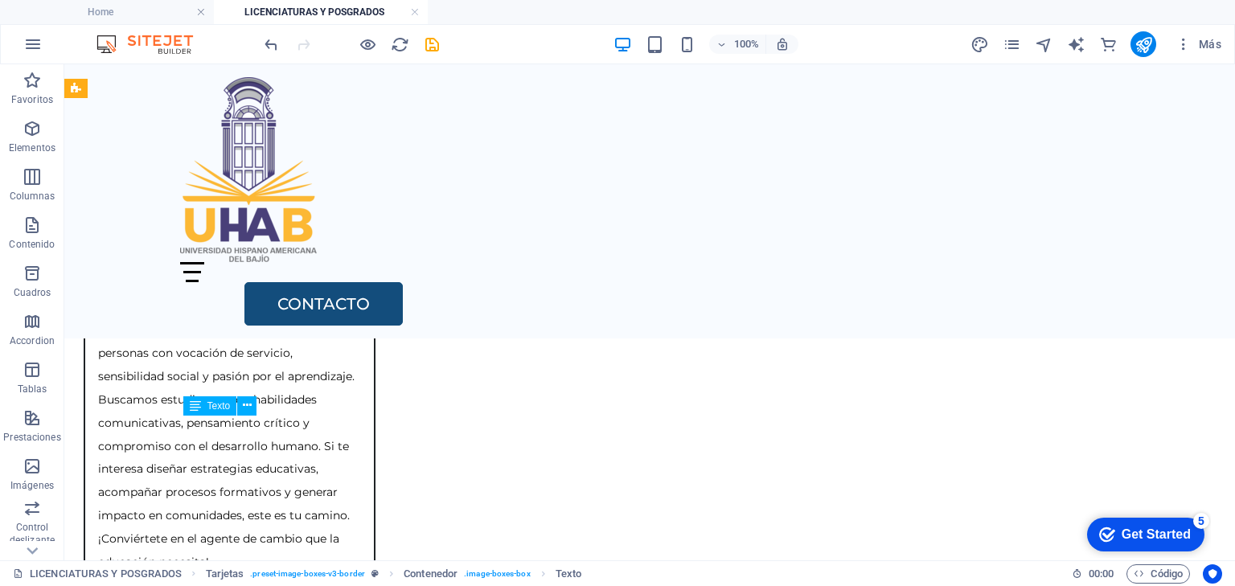
scroll to position [3259, 0]
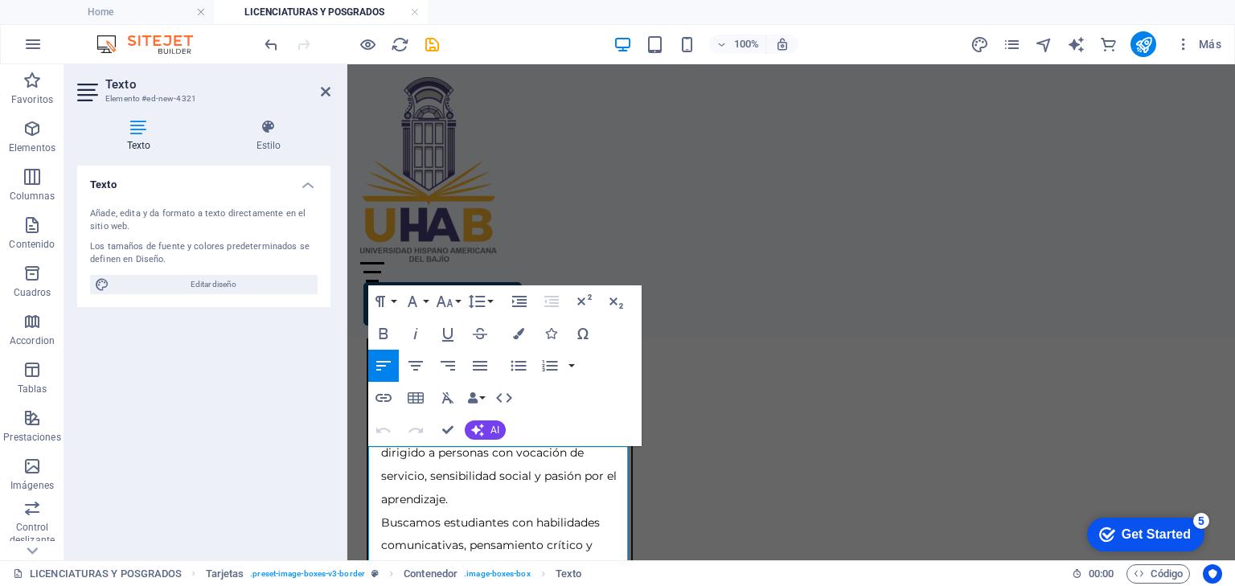
scroll to position [13851, 0]
click at [457, 303] on button "Font Size" at bounding box center [448, 301] width 31 height 32
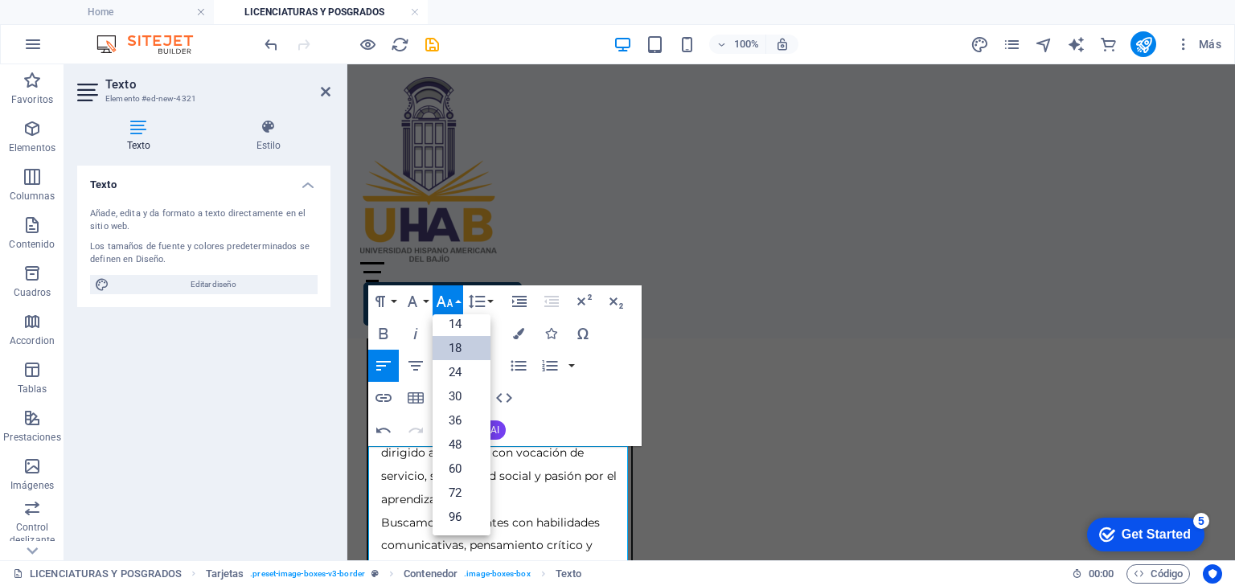
scroll to position [129, 0]
click at [460, 319] on link "14" at bounding box center [462, 325] width 58 height 24
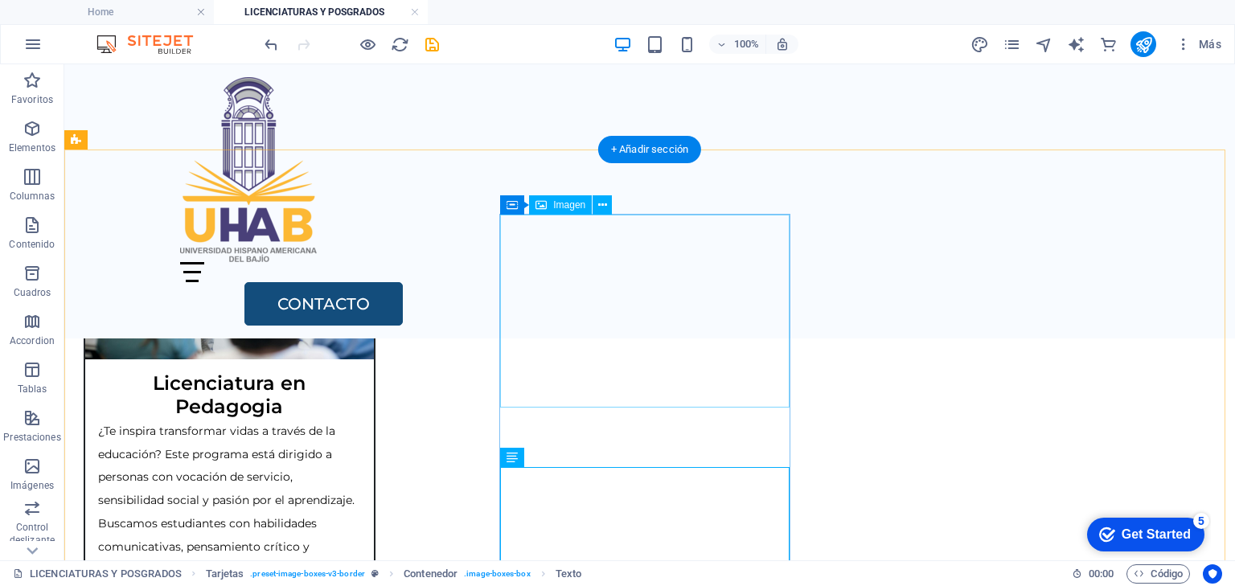
scroll to position [3131, 0]
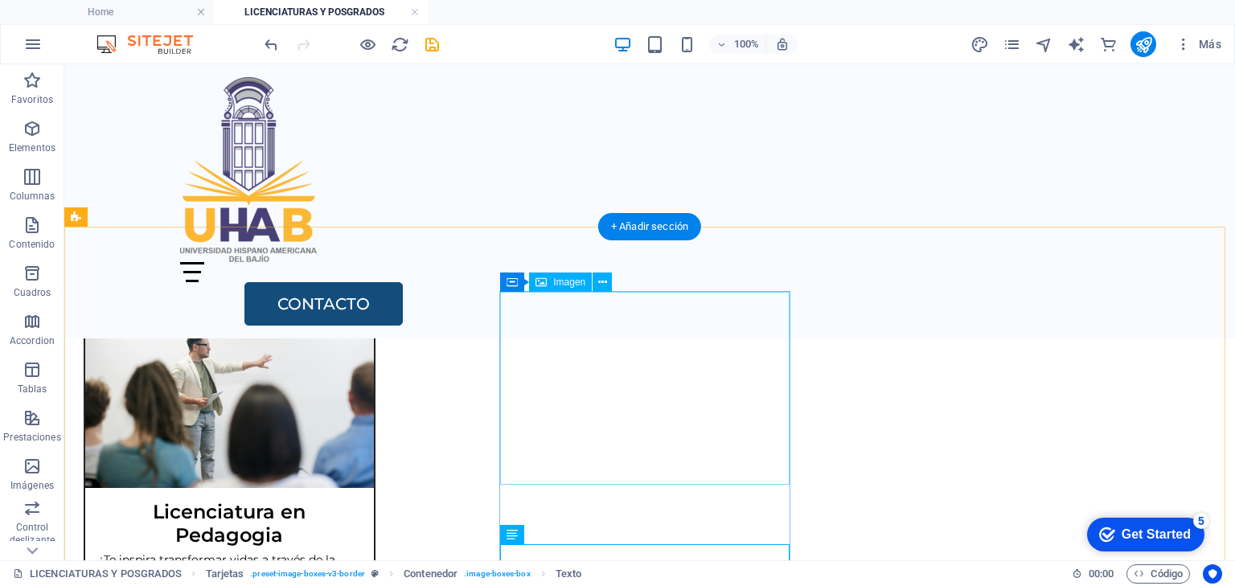
select select "%"
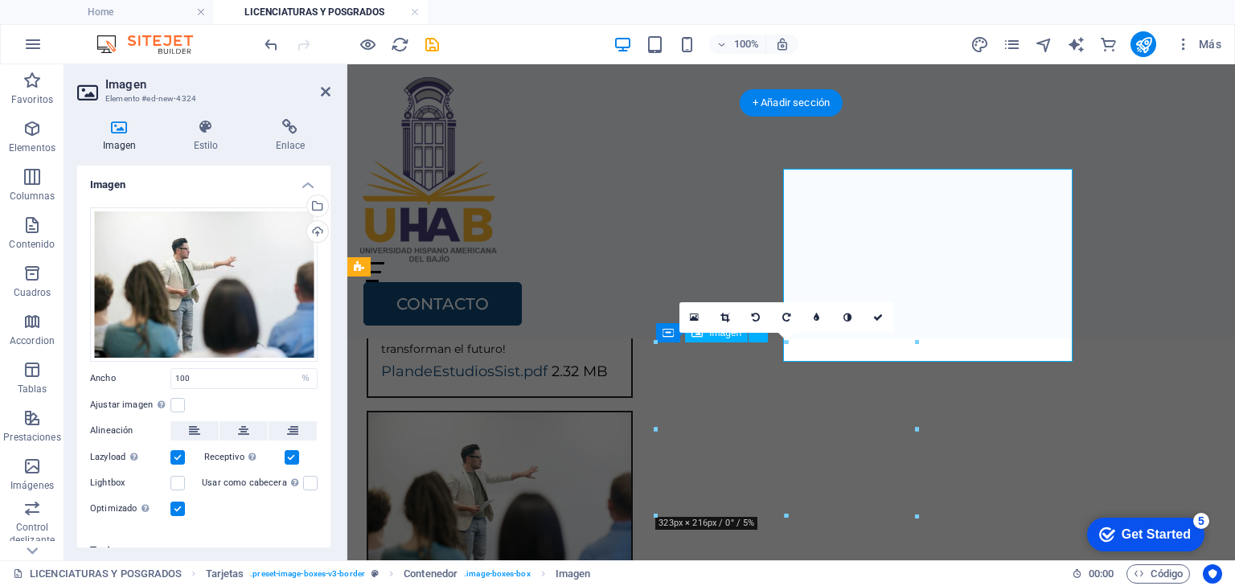
scroll to position [3255, 0]
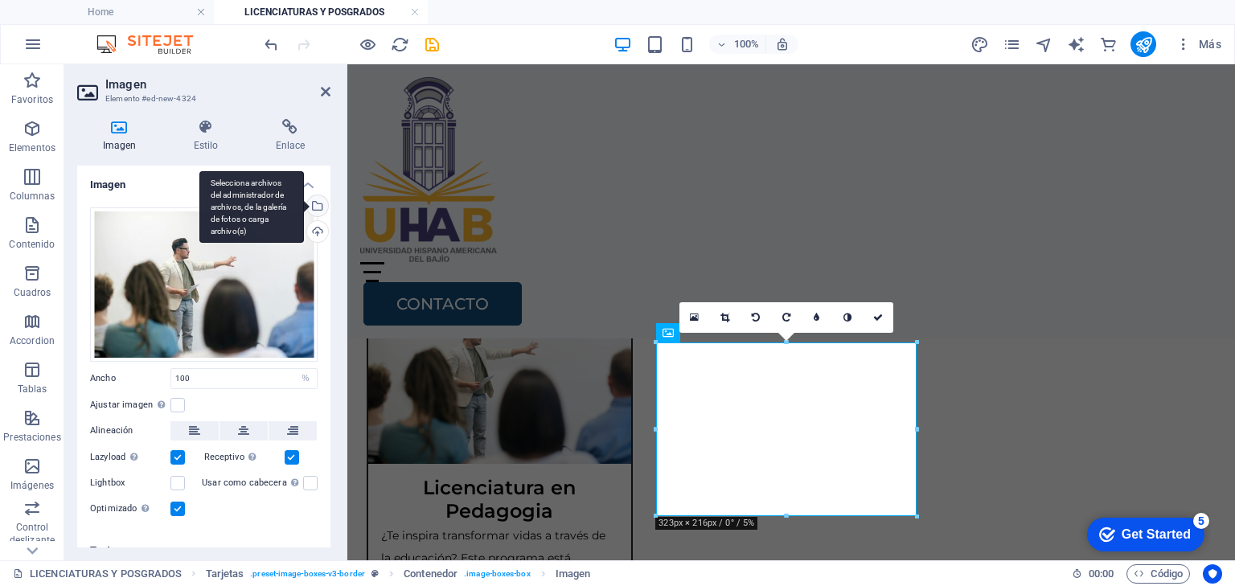
click at [313, 209] on div "Selecciona archivos del administrador de archivos, de la galería de fotos o car…" at bounding box center [316, 207] width 24 height 24
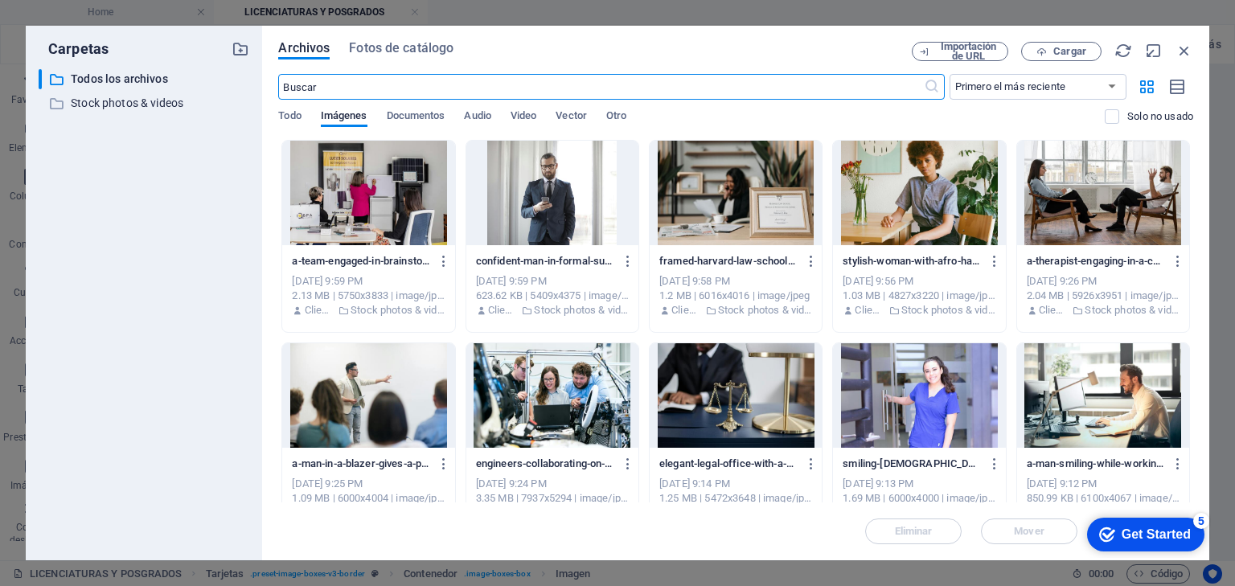
scroll to position [3318, 0]
click at [384, 46] on span "Fotos de catálogo" at bounding box center [401, 48] width 105 height 19
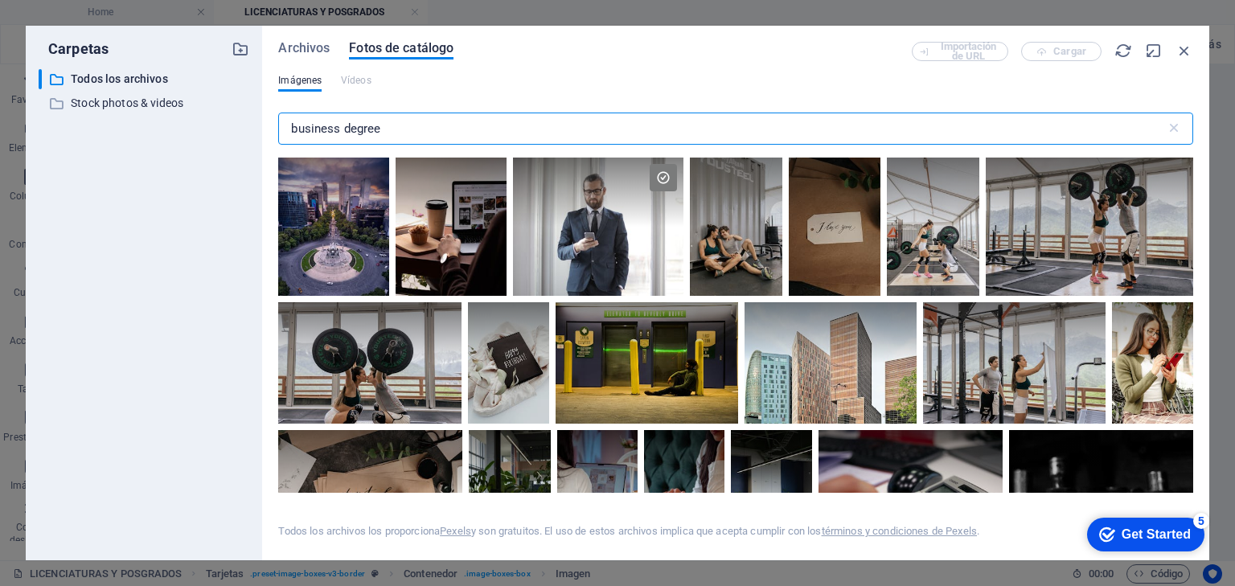
drag, startPoint x: 388, startPoint y: 125, endPoint x: 277, endPoint y: 131, distance: 111.1
click at [277, 131] on div "Archivos Fotos de catálogo Importación de URL Cargar Imágenes Vídeos business d…" at bounding box center [735, 293] width 947 height 535
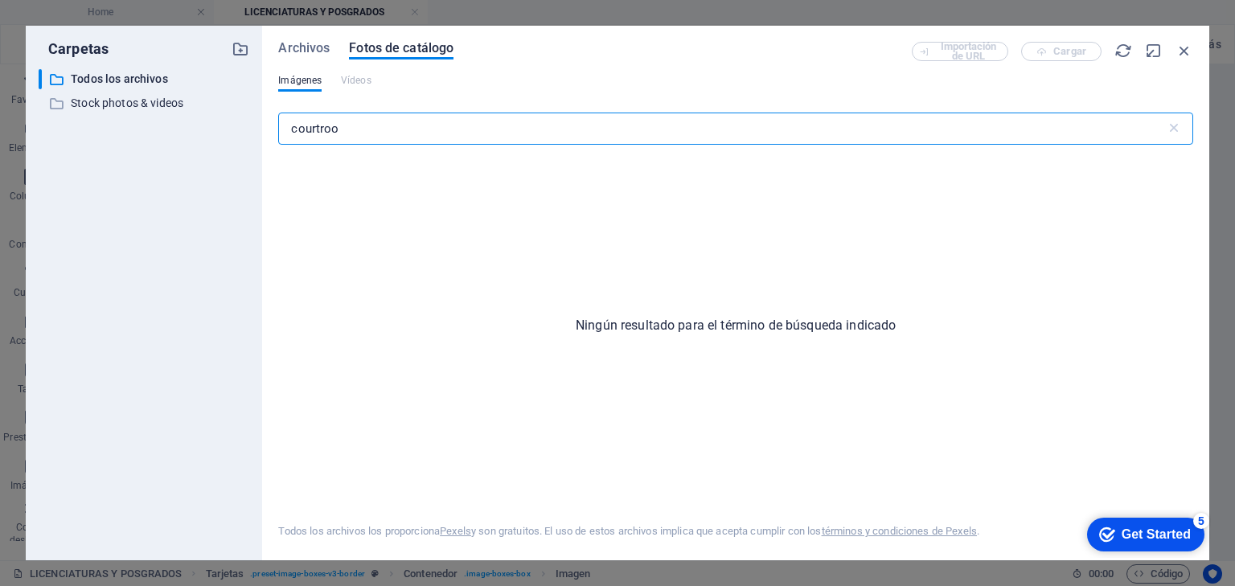
type input "courtroom"
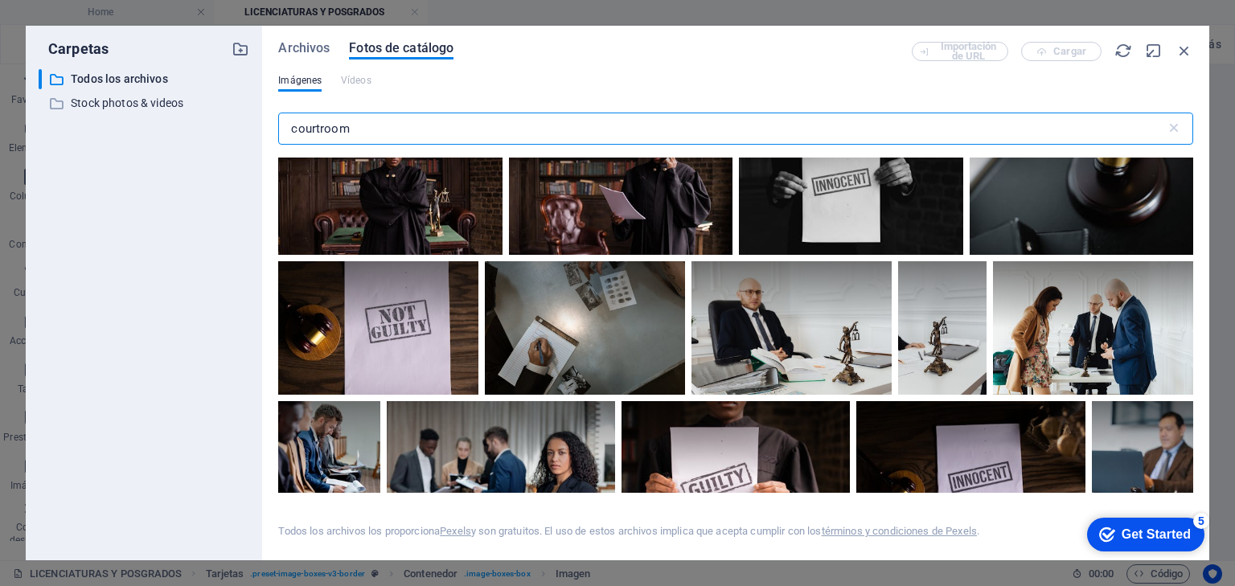
scroll to position [1415, 0]
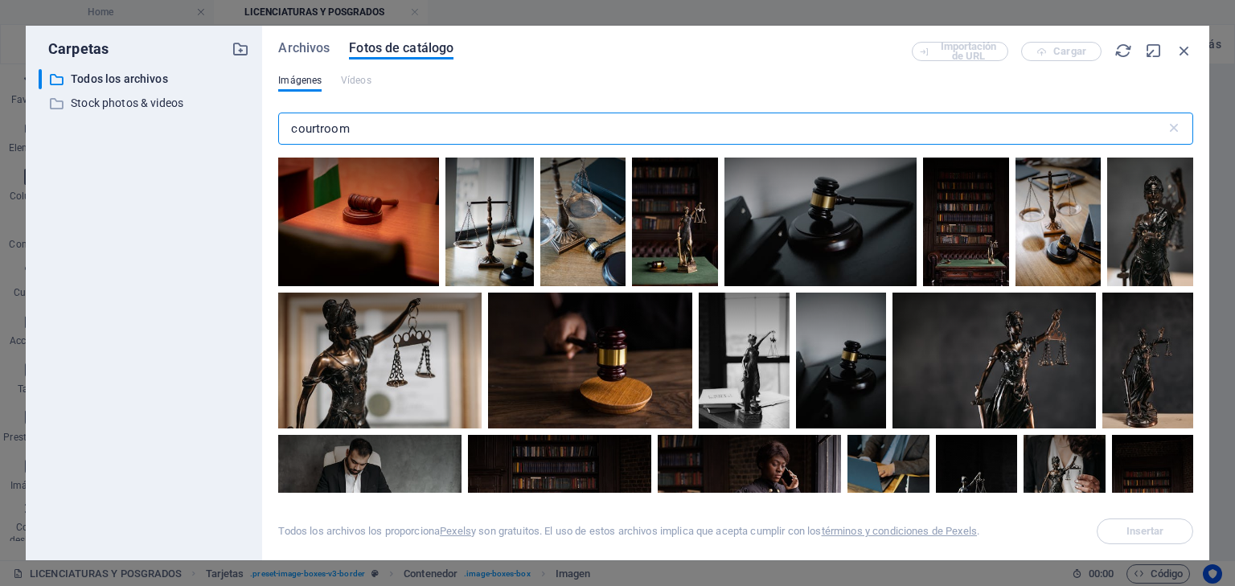
select select "%"
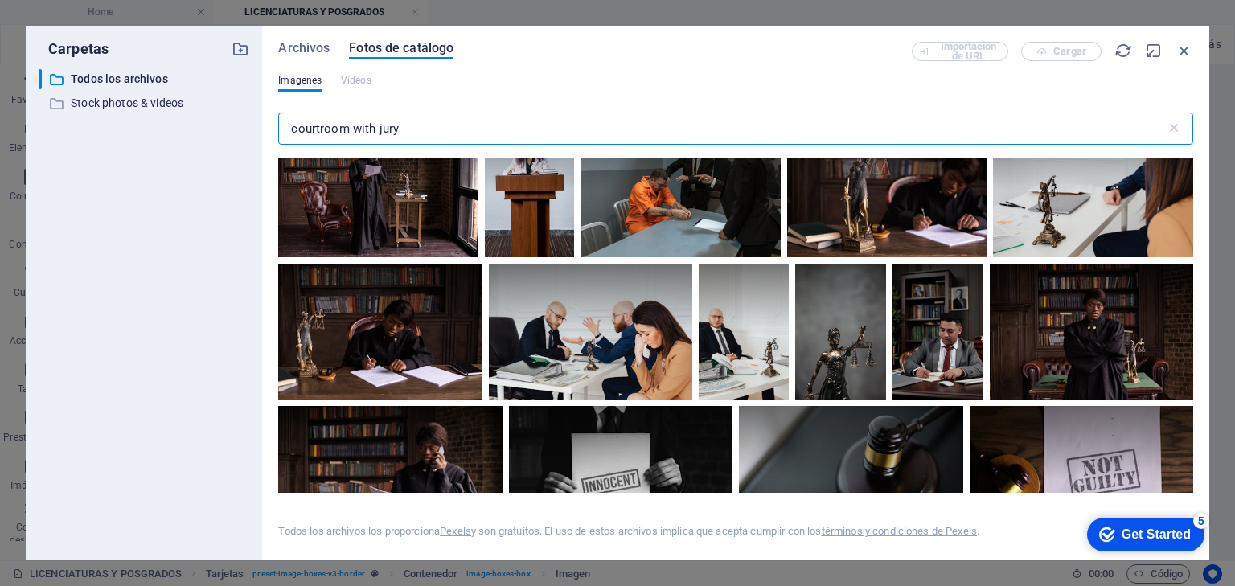
scroll to position [1158, 0]
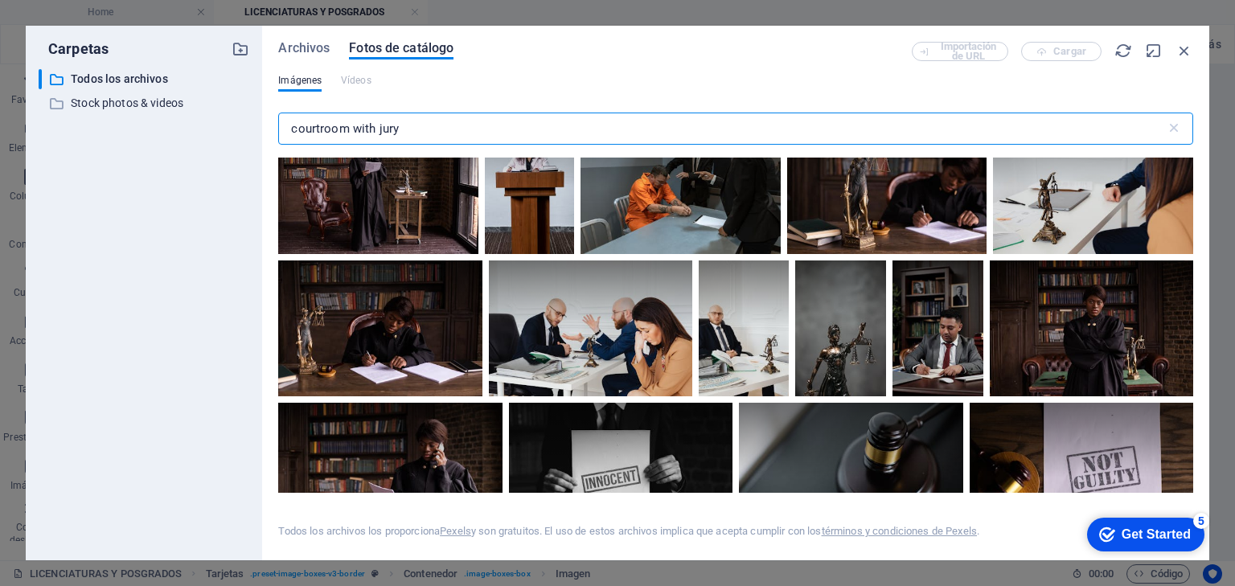
drag, startPoint x: 412, startPoint y: 129, endPoint x: 224, endPoint y: 144, distance: 188.7
click at [224, 144] on div "Carpetas ​ Todos los archivos Todos los archivos ​ Stock photos & videos Stock …" at bounding box center [618, 293] width 1184 height 535
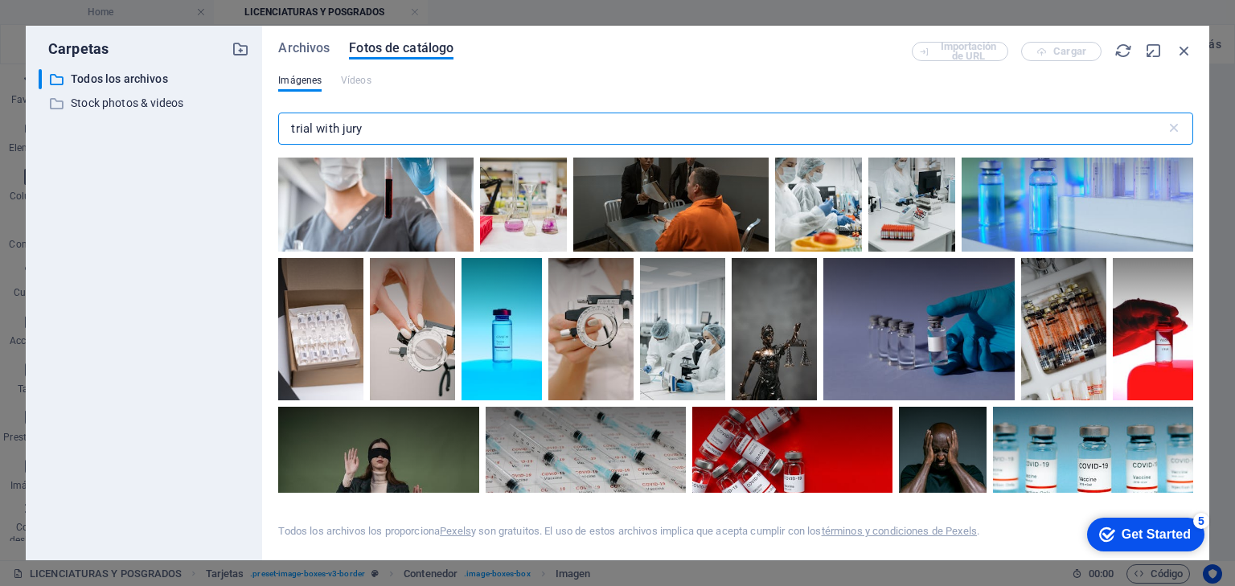
scroll to position [643, 0]
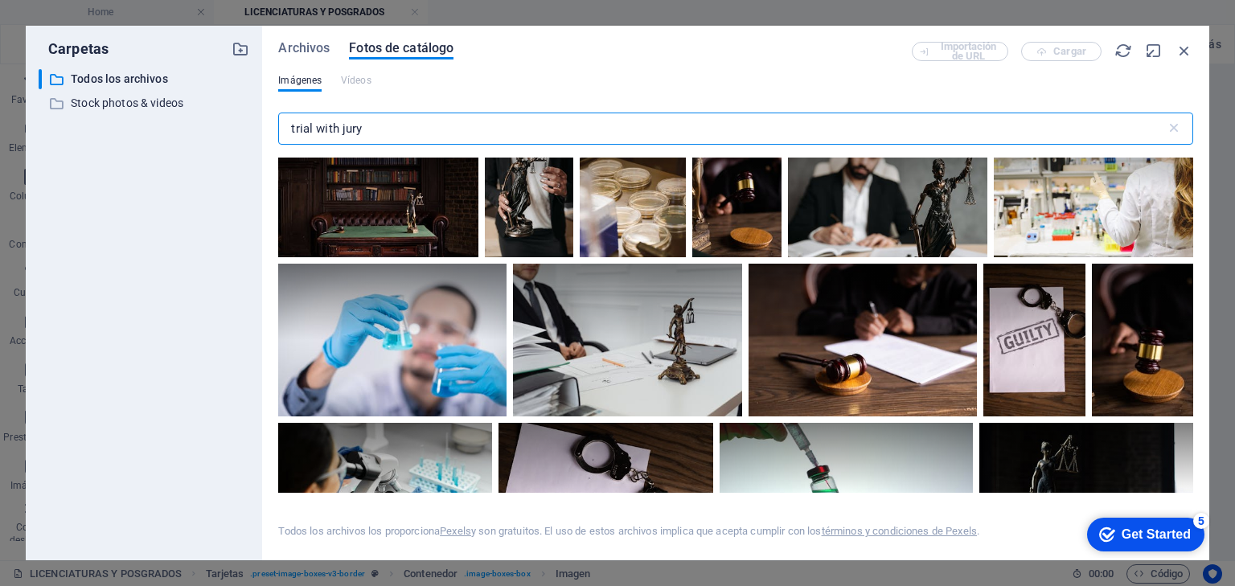
drag, startPoint x: 372, startPoint y: 128, endPoint x: 241, endPoint y: 130, distance: 131.1
click at [243, 130] on div "Carpetas ​ Todos los archivos Todos los archivos ​ Stock photos & videos Stock …" at bounding box center [618, 293] width 1184 height 535
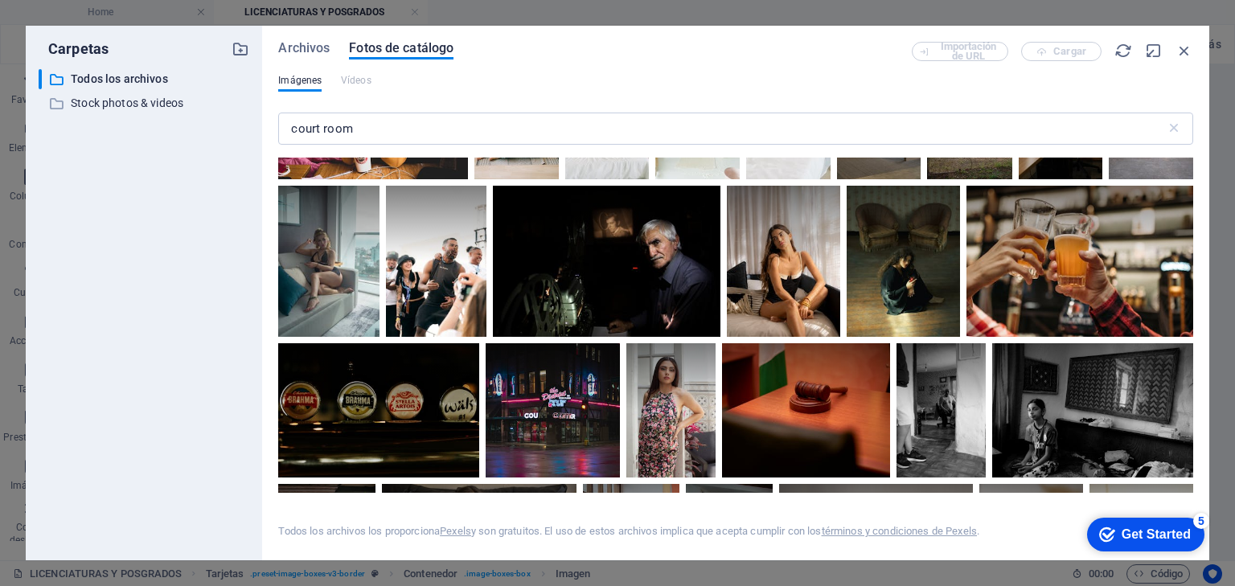
scroll to position [0, 0]
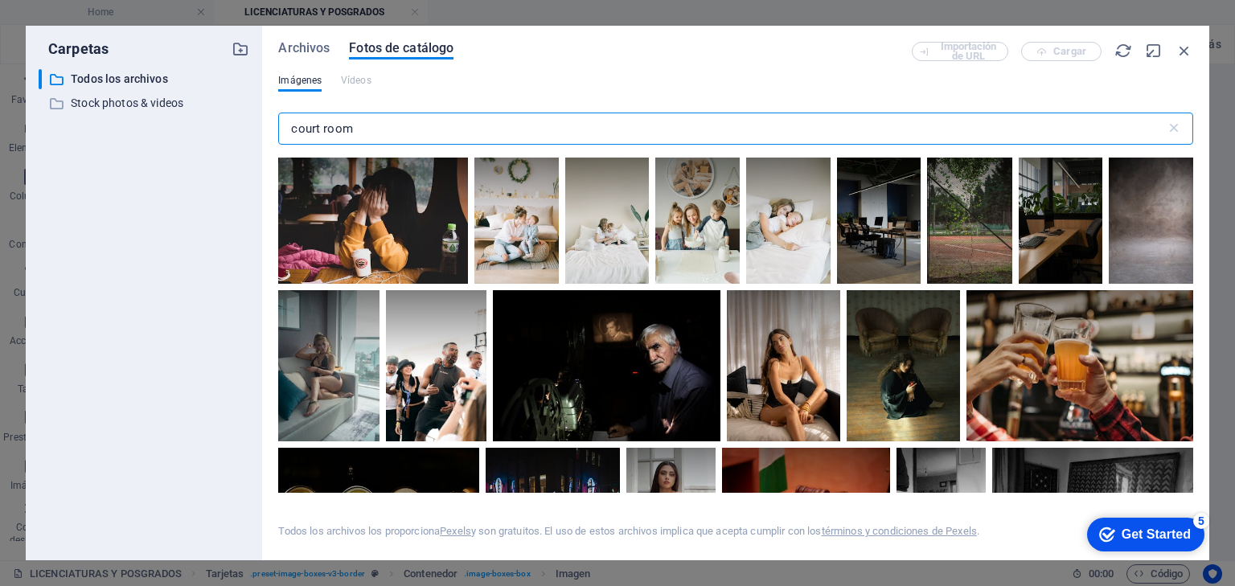
drag, startPoint x: 322, startPoint y: 127, endPoint x: 365, endPoint y: 129, distance: 43.5
click at [323, 127] on input "court room" at bounding box center [721, 129] width 887 height 32
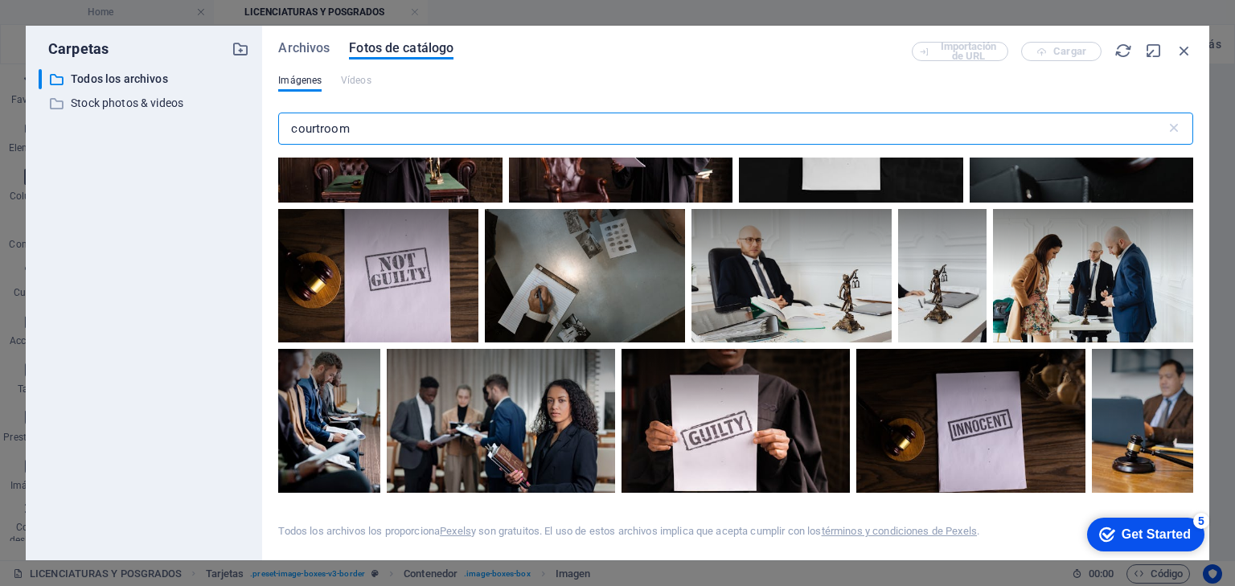
scroll to position [1287, 0]
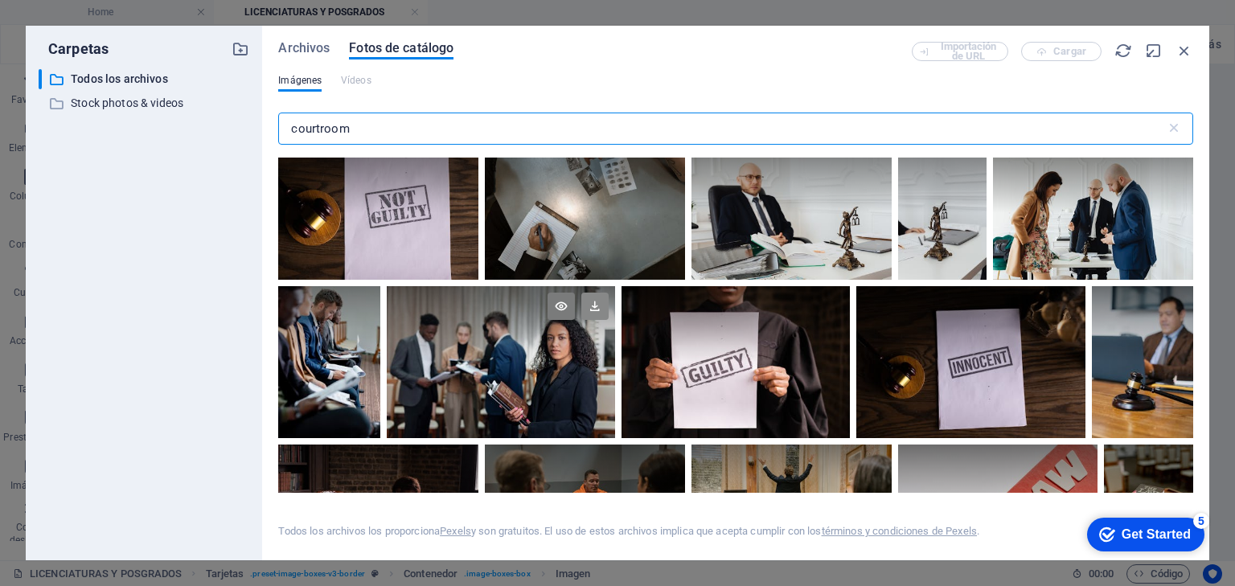
type input "courtroom"
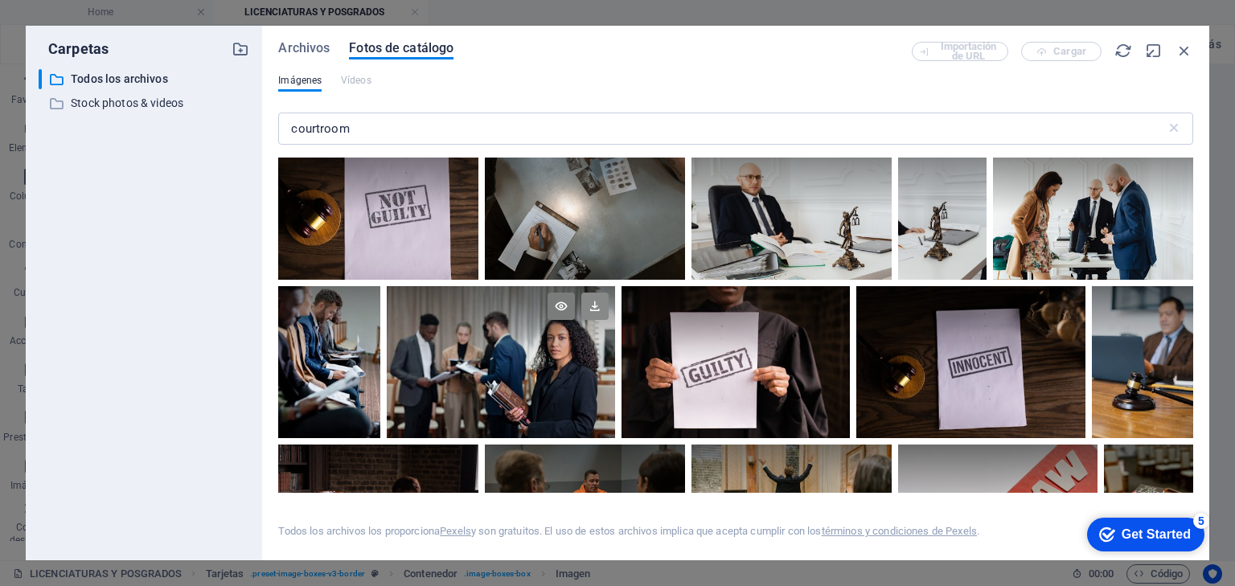
click at [595, 299] on icon at bounding box center [594, 306] width 27 height 27
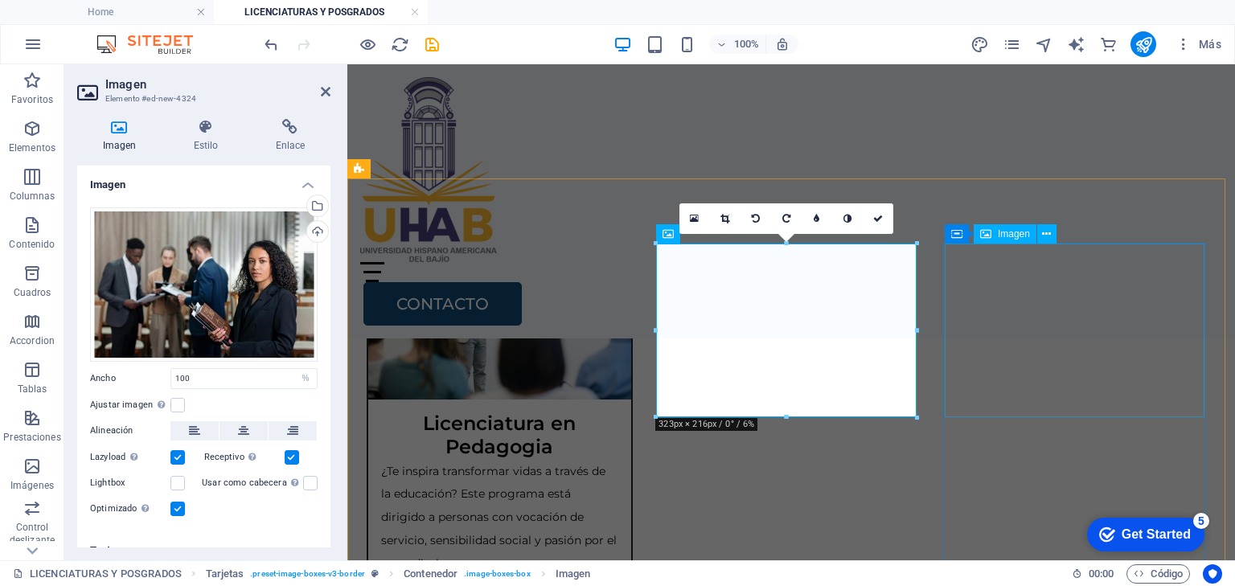
scroll to position [3383, 0]
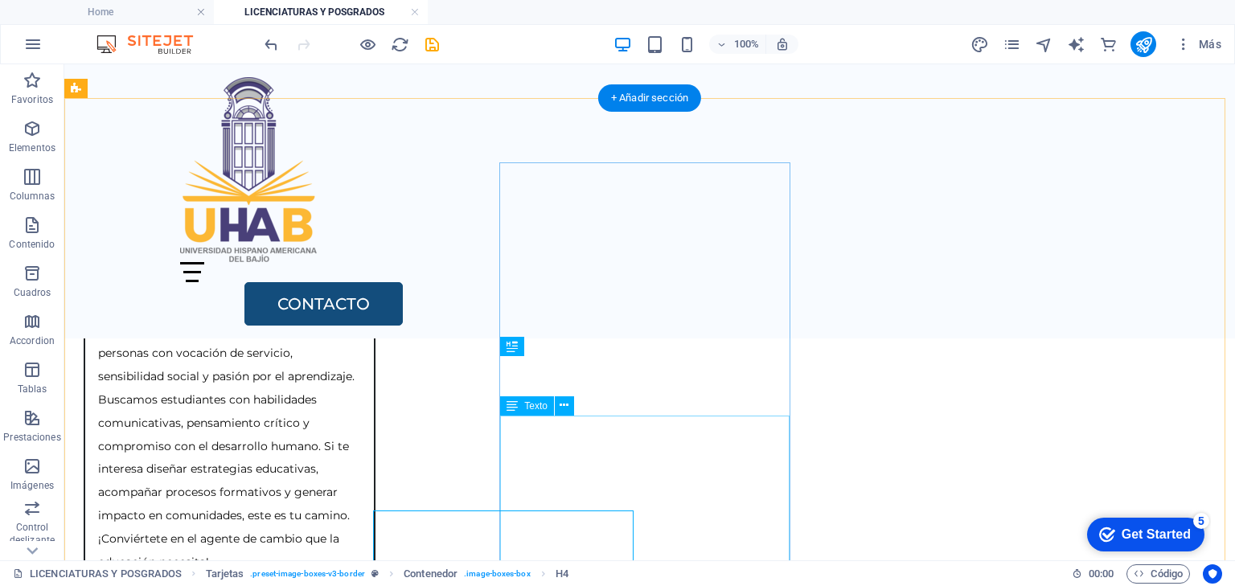
scroll to position [3259, 0]
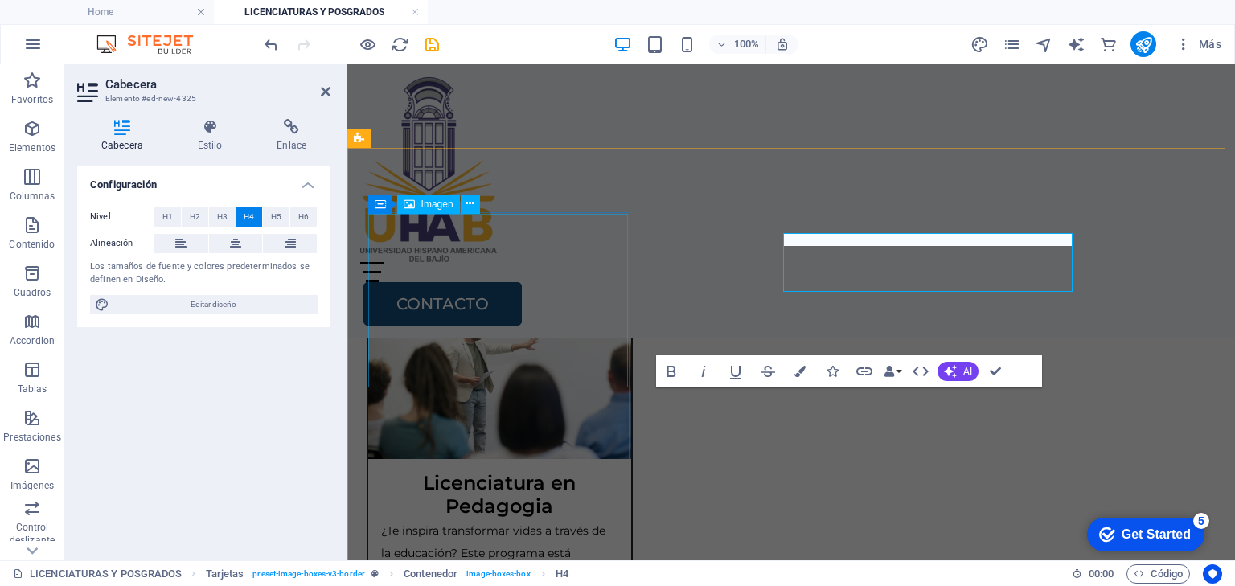
scroll to position [3383, 0]
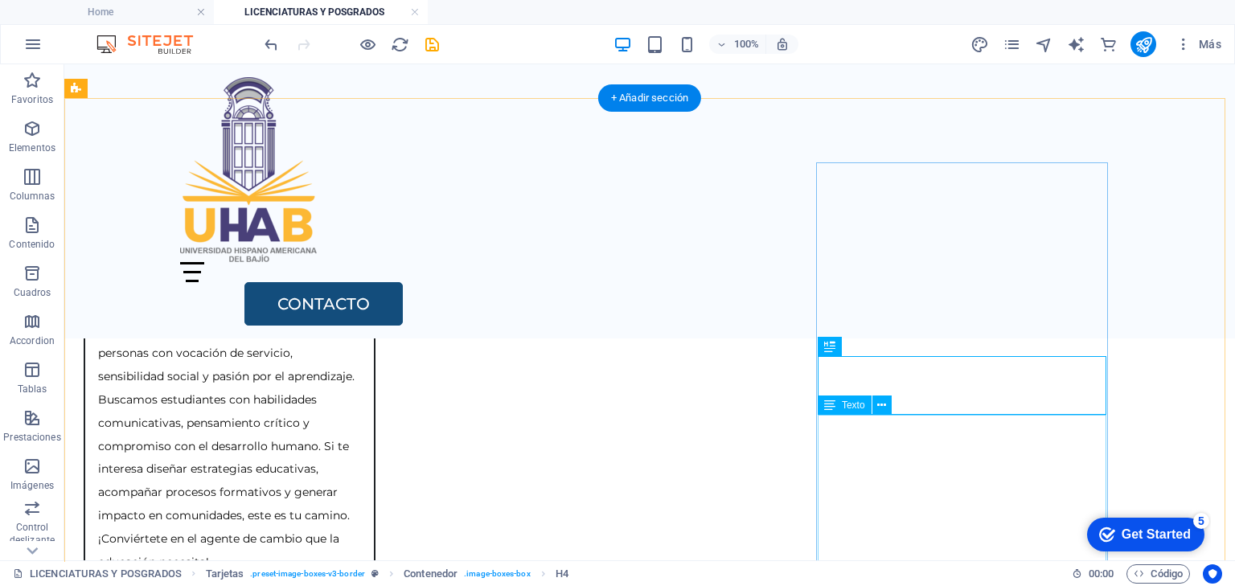
scroll to position [3259, 0]
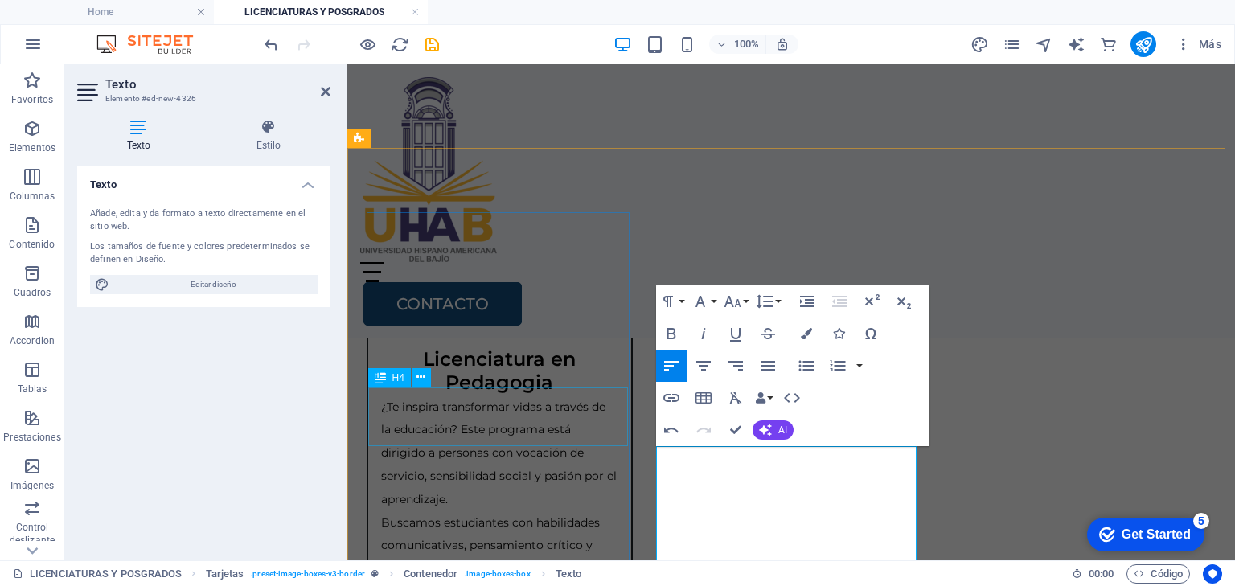
scroll to position [13080, 2]
click at [743, 299] on button "Font Size" at bounding box center [736, 301] width 31 height 32
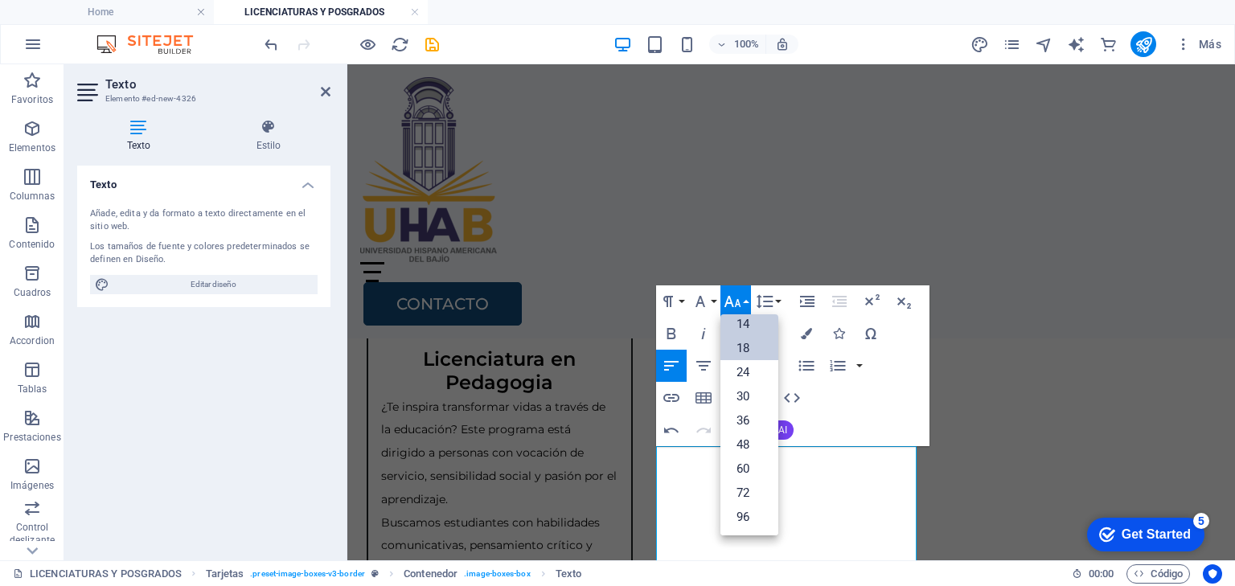
scroll to position [129, 0]
click at [750, 322] on link "14" at bounding box center [750, 325] width 58 height 24
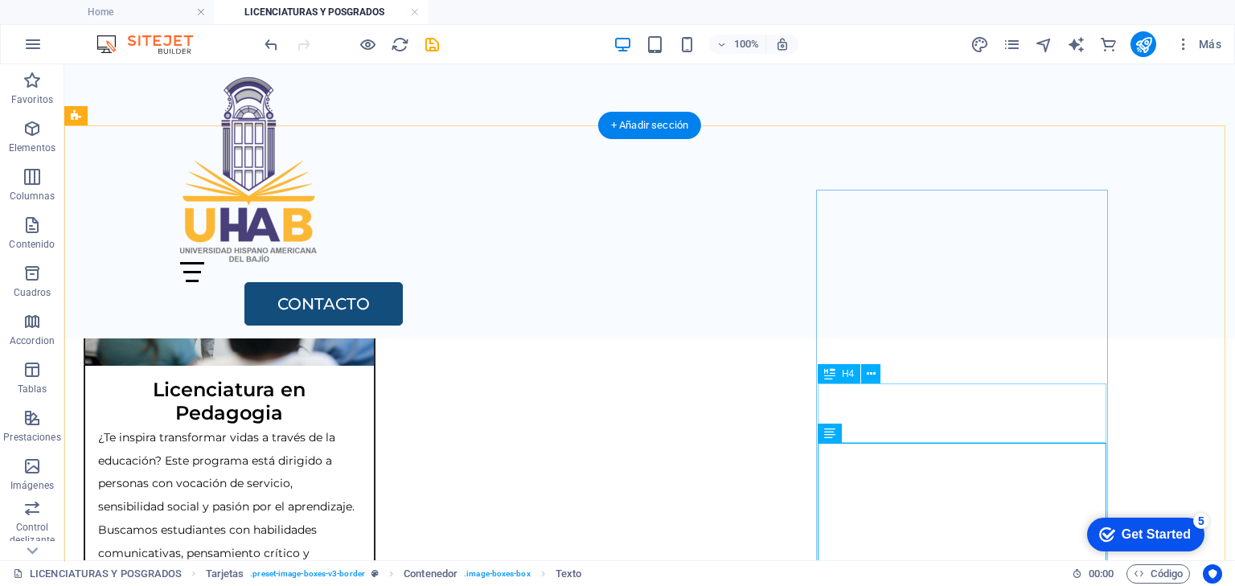
scroll to position [3259, 0]
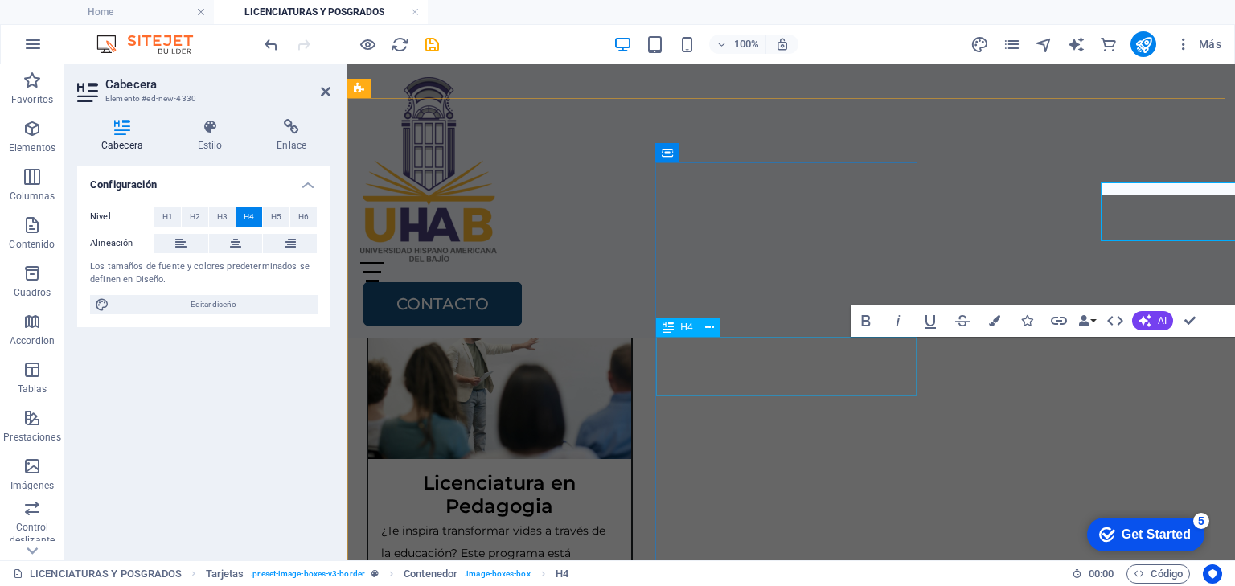
scroll to position [3433, 0]
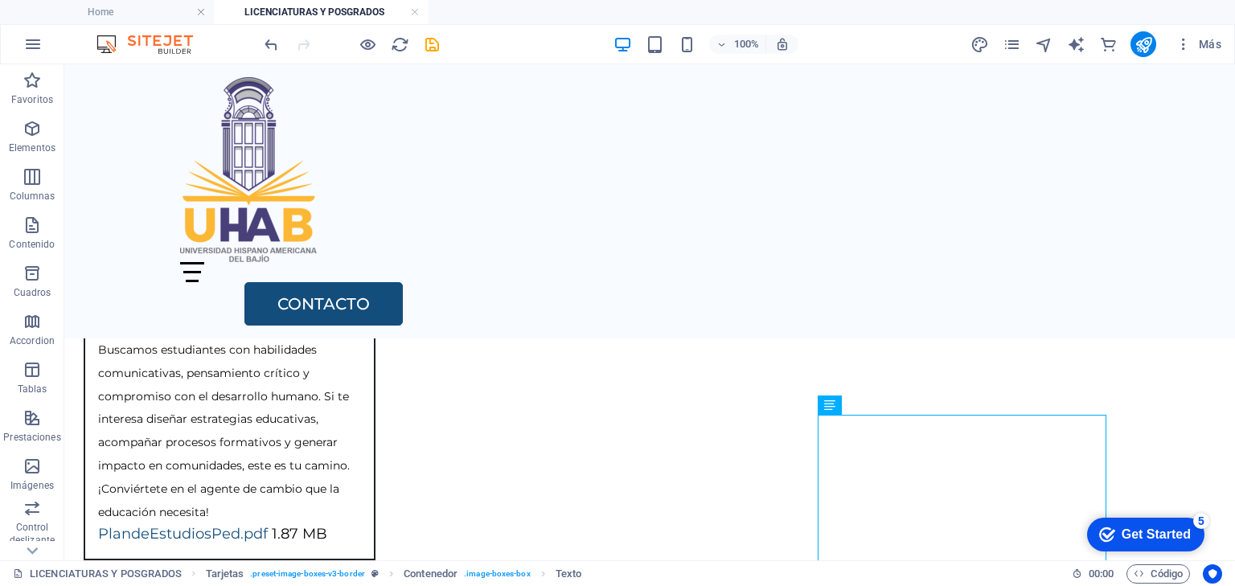
scroll to position [3259, 0]
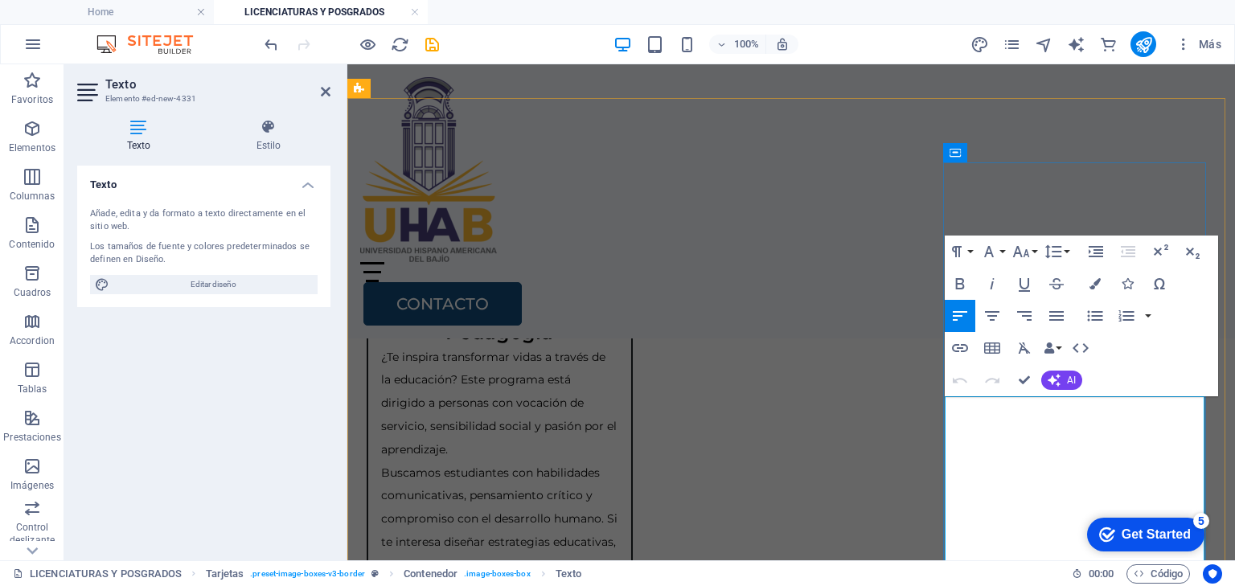
scroll to position [15005, 2]
click at [1024, 253] on icon "button" at bounding box center [1021, 251] width 19 height 19
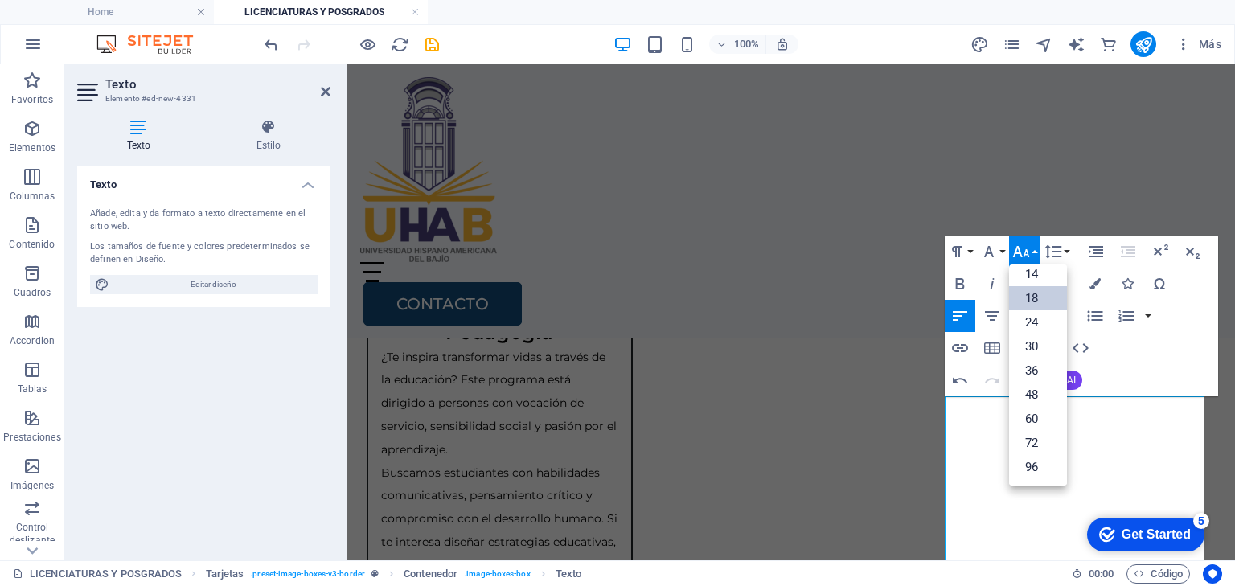
scroll to position [129, 0]
click at [1030, 274] on link "14" at bounding box center [1038, 275] width 58 height 24
click at [859, 244] on div "Home Oferta Academica Bachillerato Certificaciones y Cursos Licenciaturas y Pos…" at bounding box center [791, 201] width 888 height 274
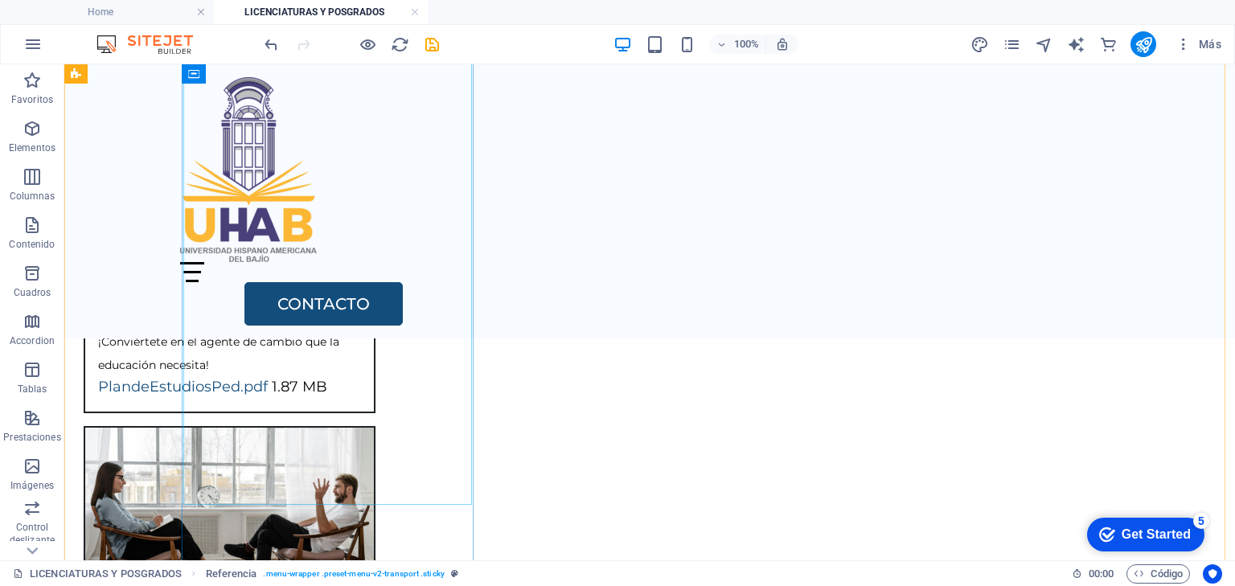
scroll to position [3710, 0]
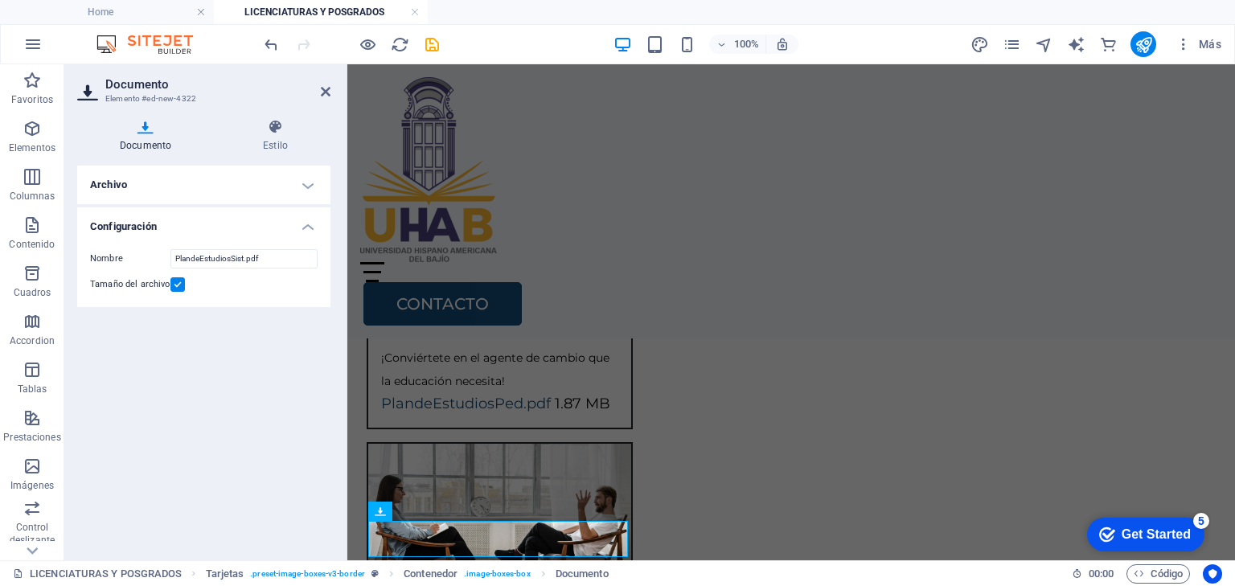
scroll to position [3864, 0]
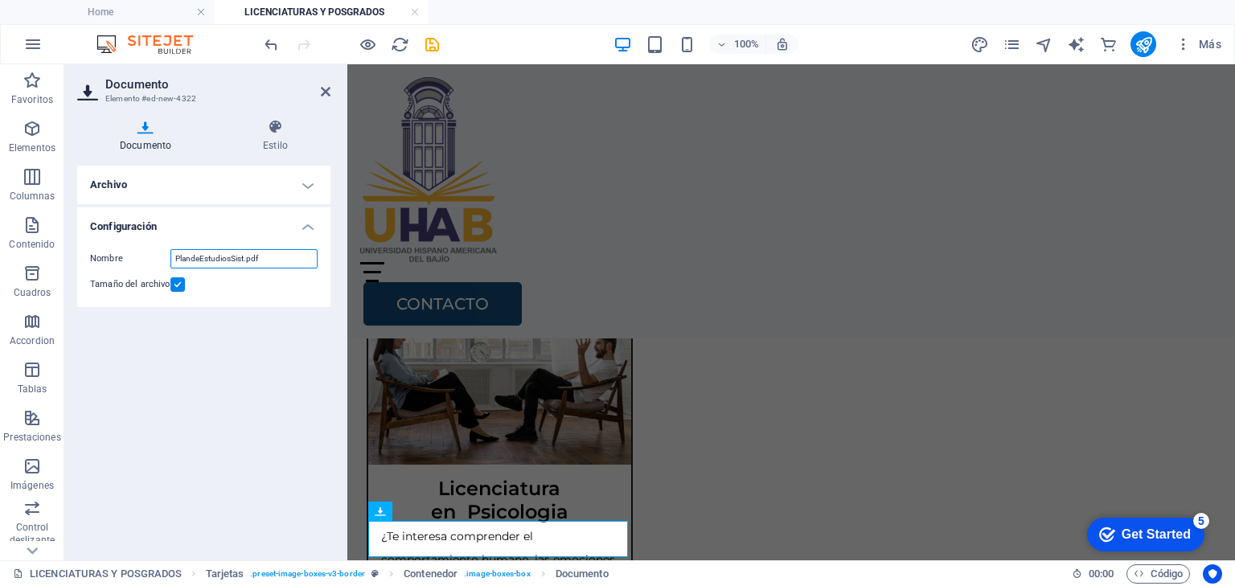
click at [282, 257] on input "PlandeEstudiosSist.pdf" at bounding box center [243, 258] width 147 height 19
click at [306, 183] on h4 "Archivo" at bounding box center [203, 185] width 253 height 39
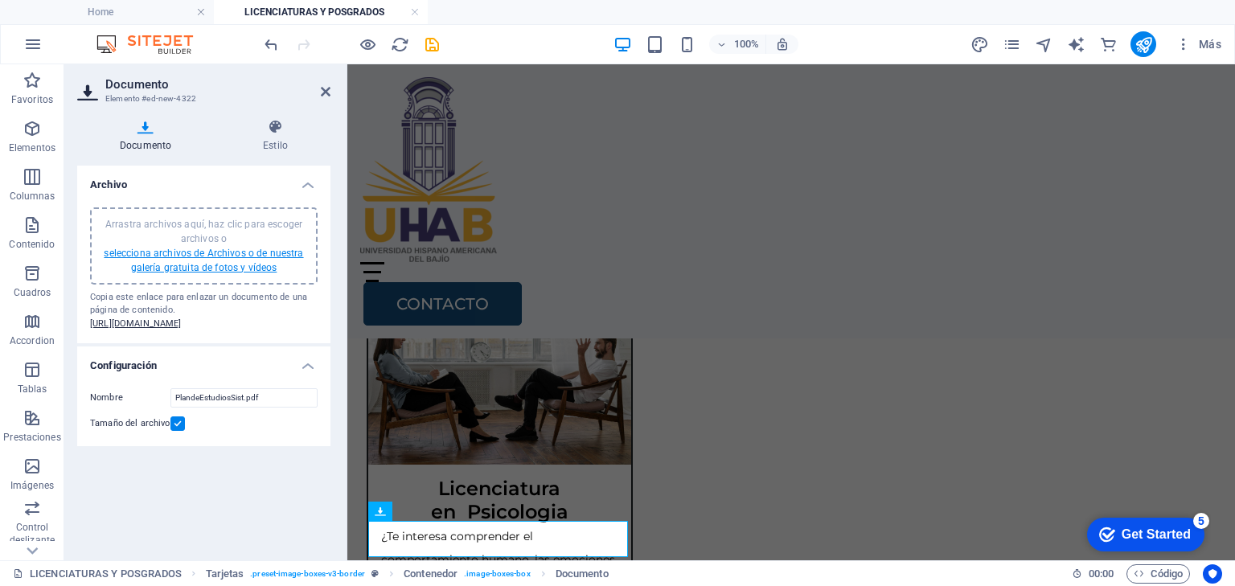
click at [256, 253] on link "selecciona archivos de Archivos o de nuestra galería gratuita de fotos y vídeos" at bounding box center [203, 261] width 199 height 26
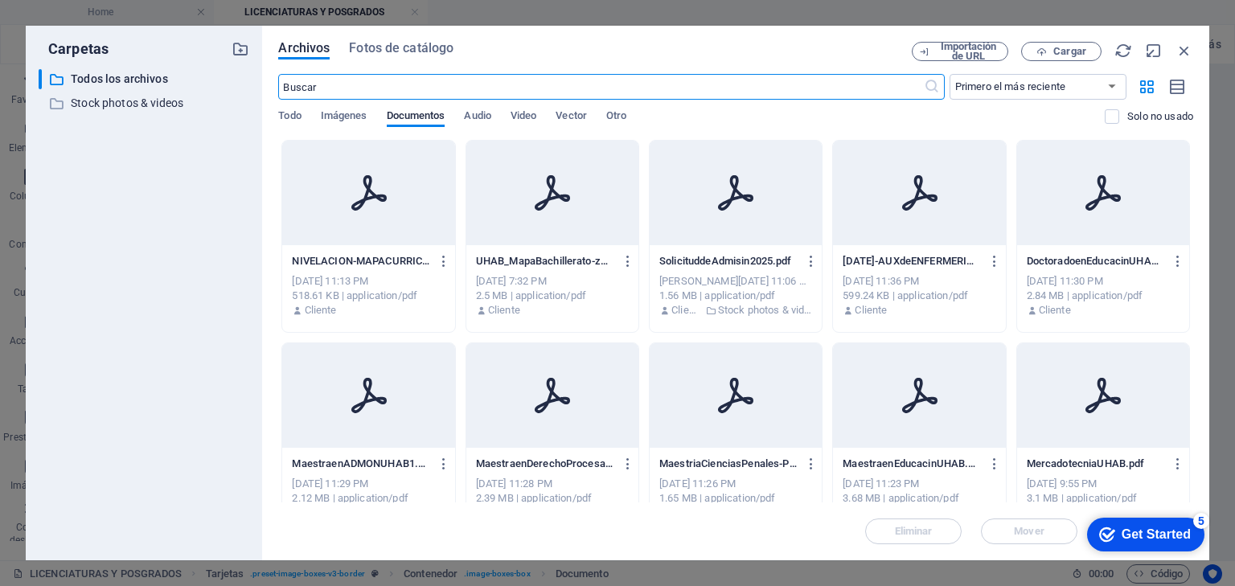
scroll to position [3969, 0]
click at [1085, 282] on div "[DATE] 11:30 PM" at bounding box center [1103, 281] width 153 height 14
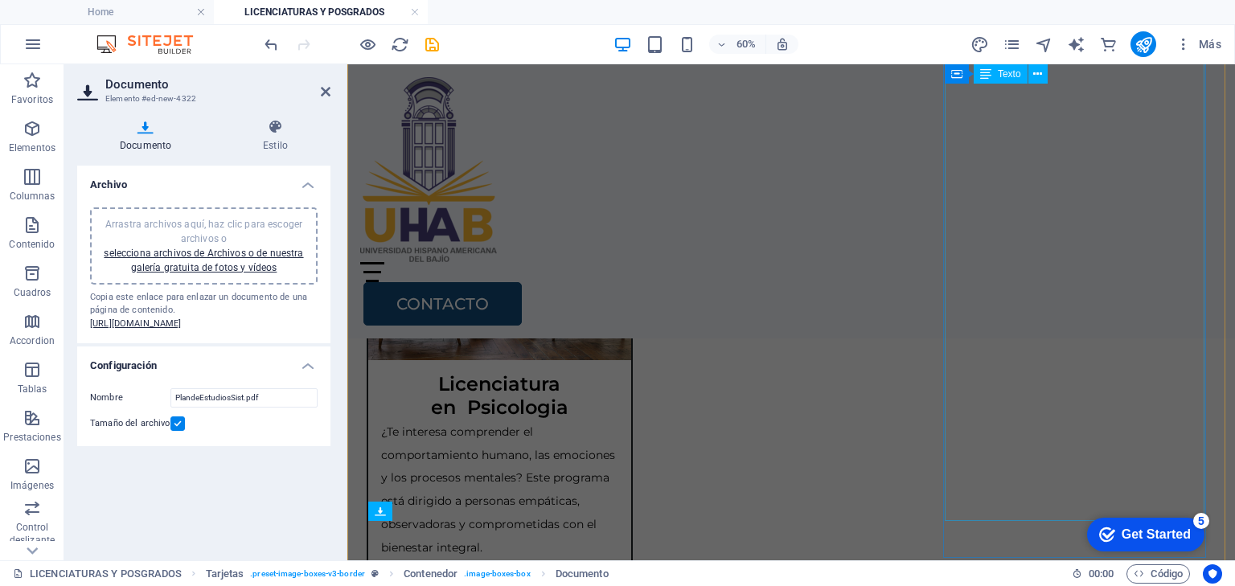
scroll to position [3864, 0]
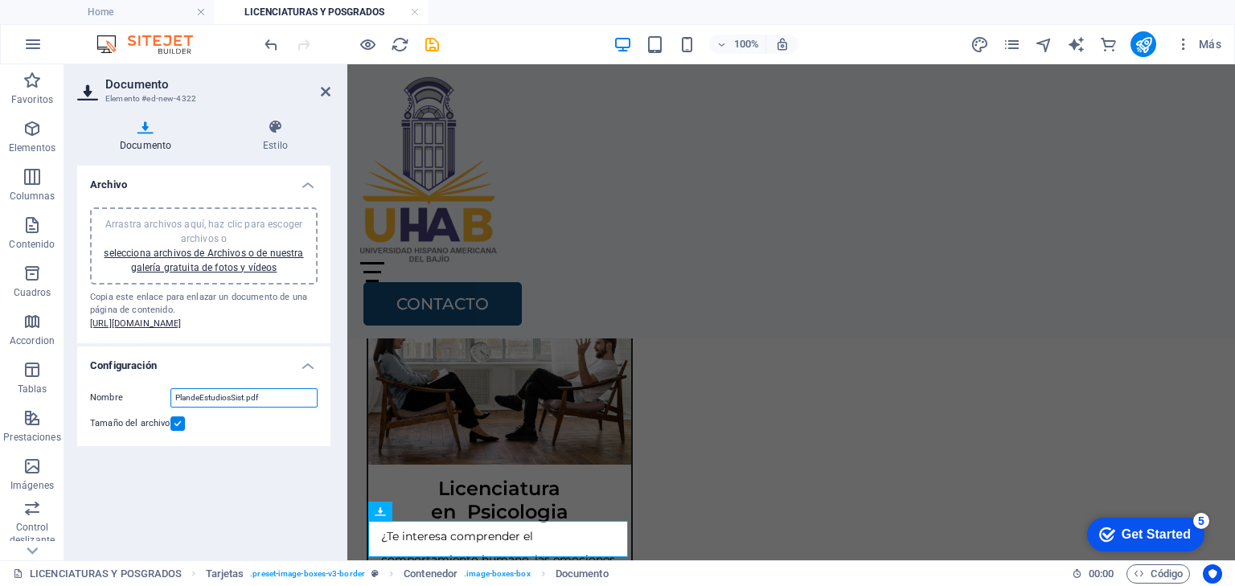
click at [225, 408] on input "PlandeEstudiosSist.pdf" at bounding box center [243, 397] width 147 height 19
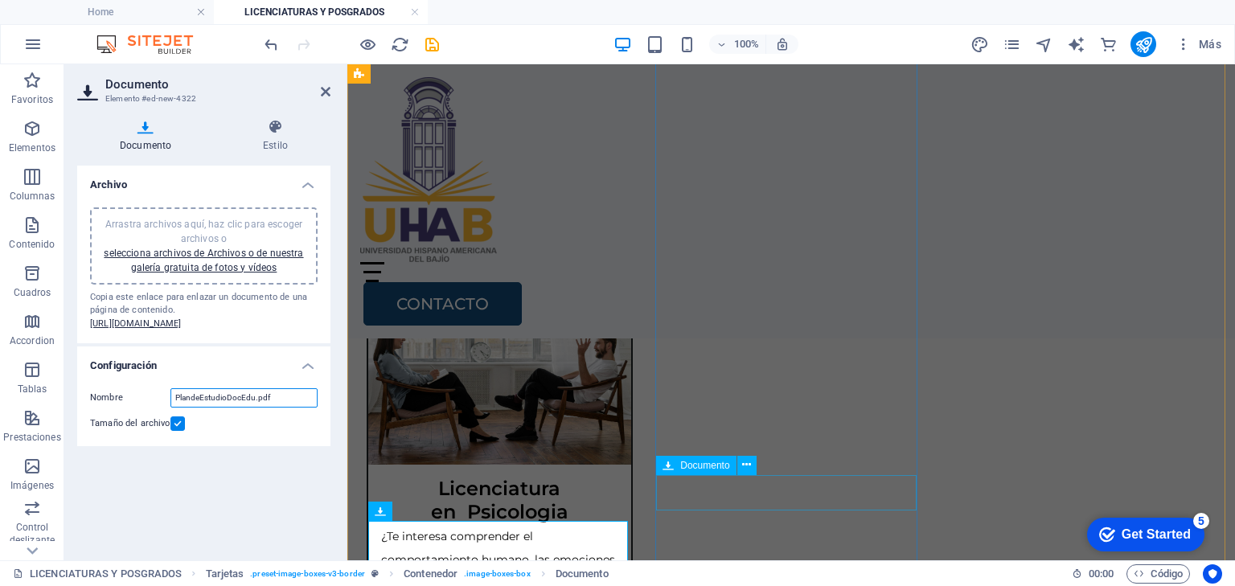
type input "PlandeEstudioDocEdu.pdf"
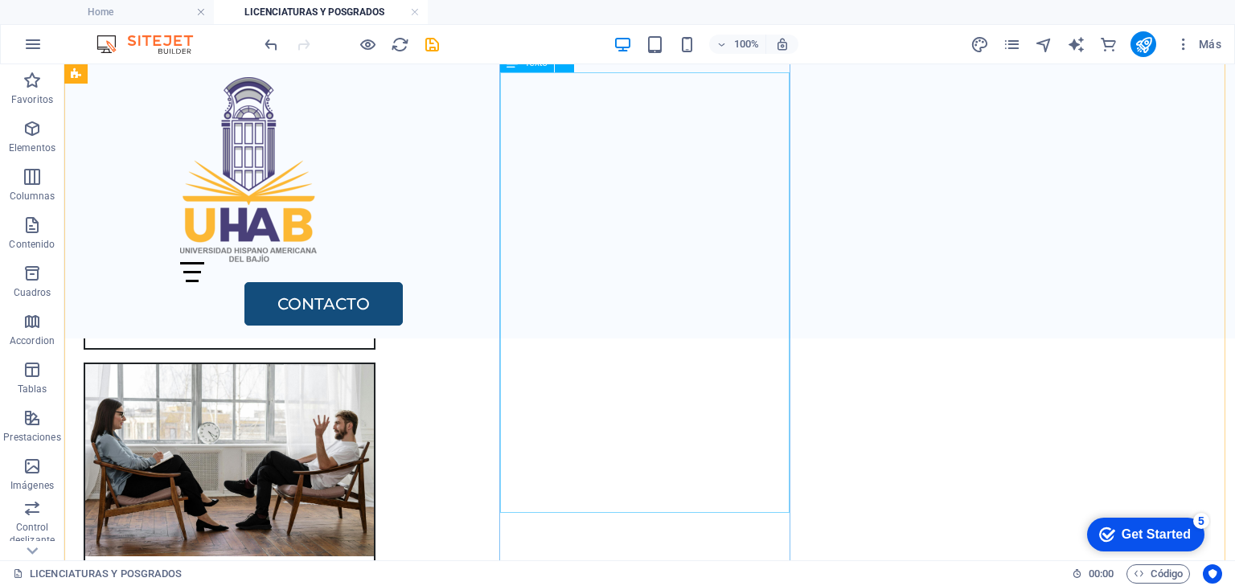
scroll to position [3645, 0]
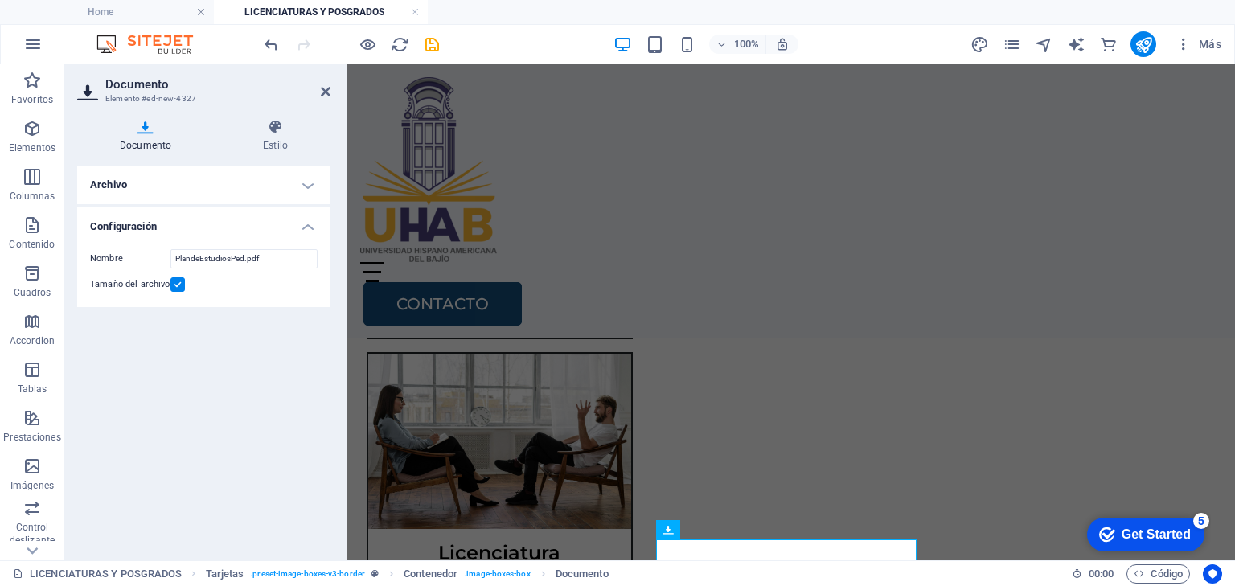
click at [304, 189] on h4 "Archivo" at bounding box center [203, 185] width 253 height 39
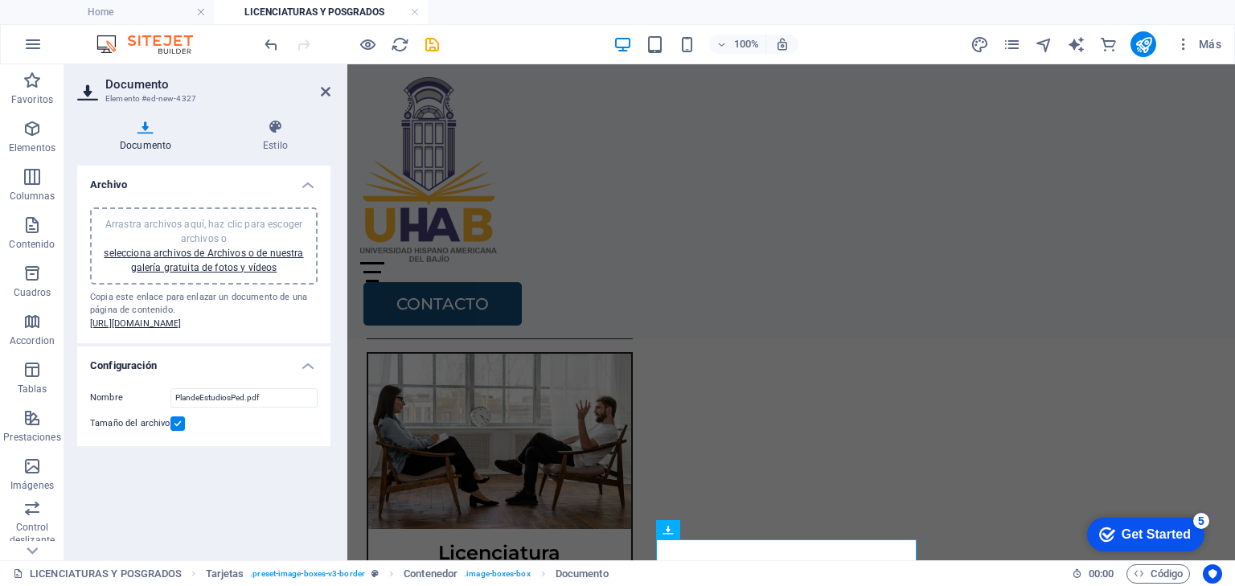
drag, startPoint x: 248, startPoint y: 254, endPoint x: 310, endPoint y: 254, distance: 61.1
click at [248, 254] on link "selecciona archivos de Archivos o de nuestra galería gratuita de fotos y vídeos" at bounding box center [203, 261] width 199 height 26
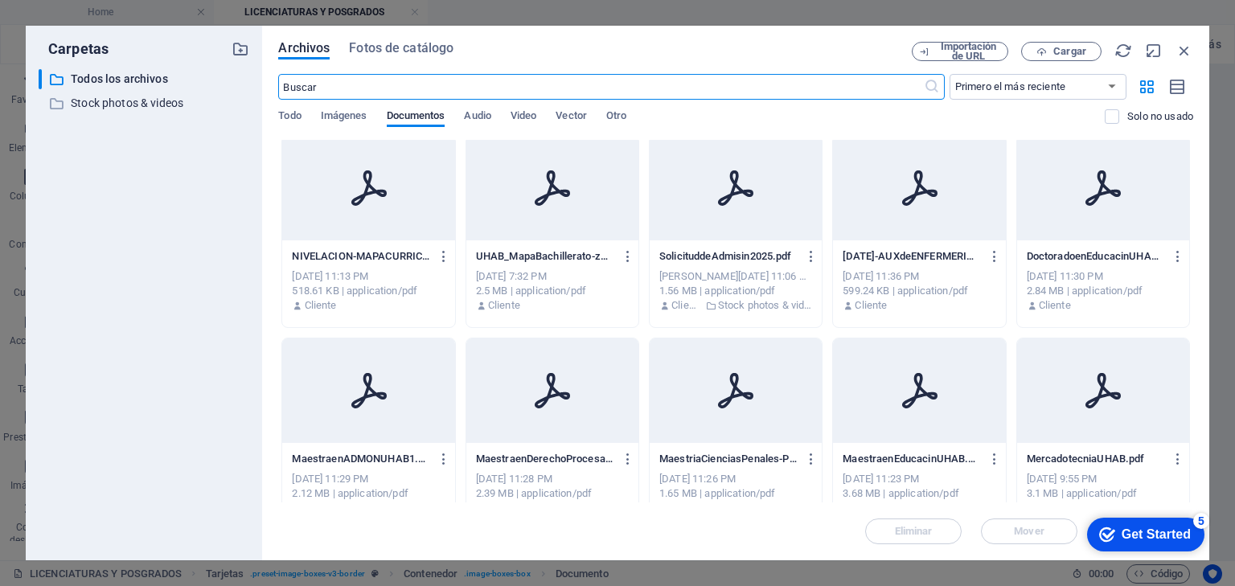
scroll to position [0, 0]
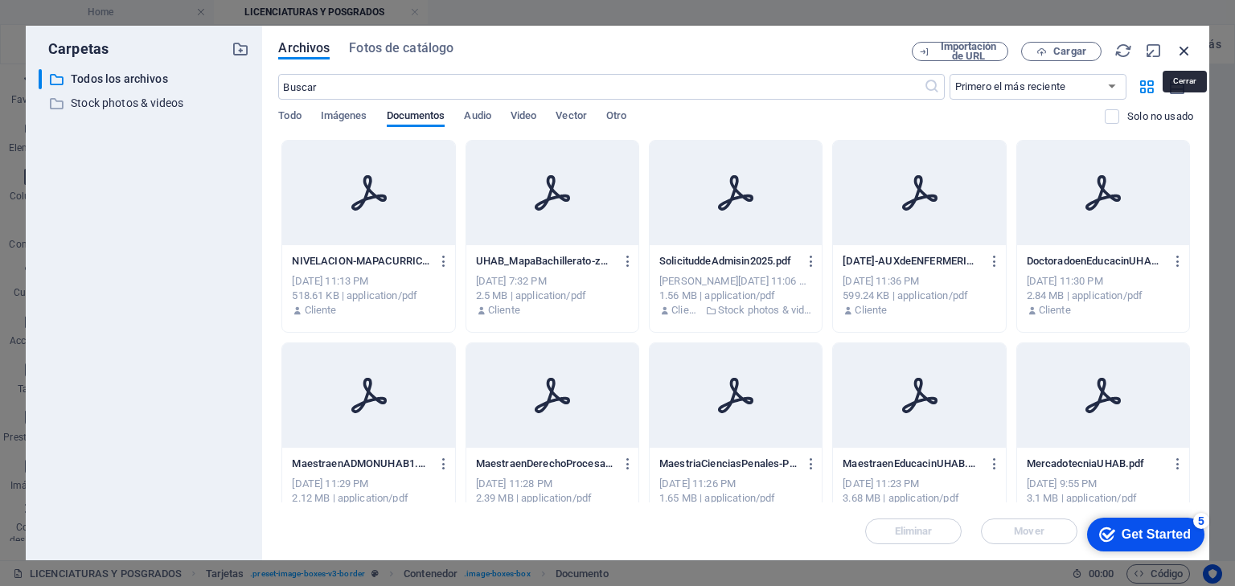
click at [1184, 47] on icon "button" at bounding box center [1185, 51] width 18 height 18
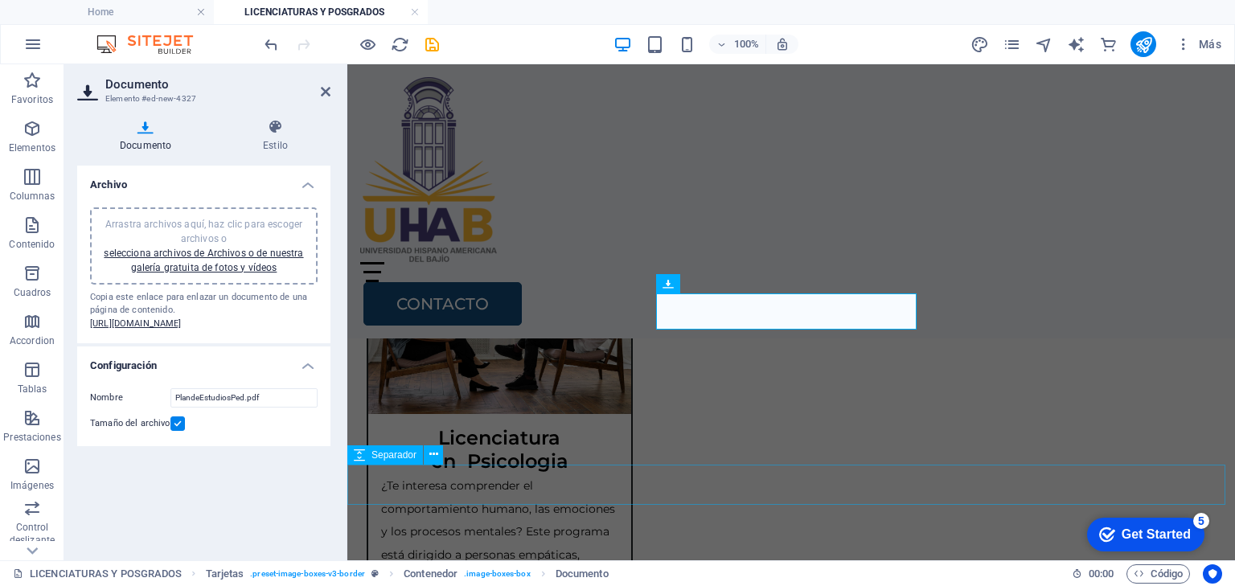
scroll to position [4057, 0]
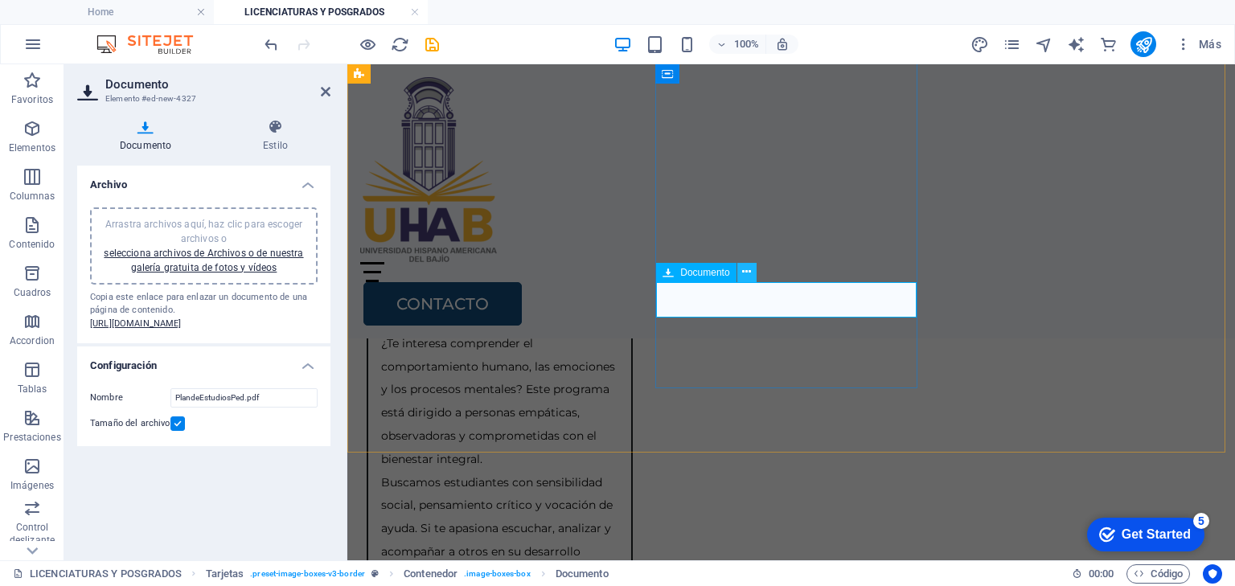
click at [746, 273] on icon at bounding box center [746, 272] width 9 height 17
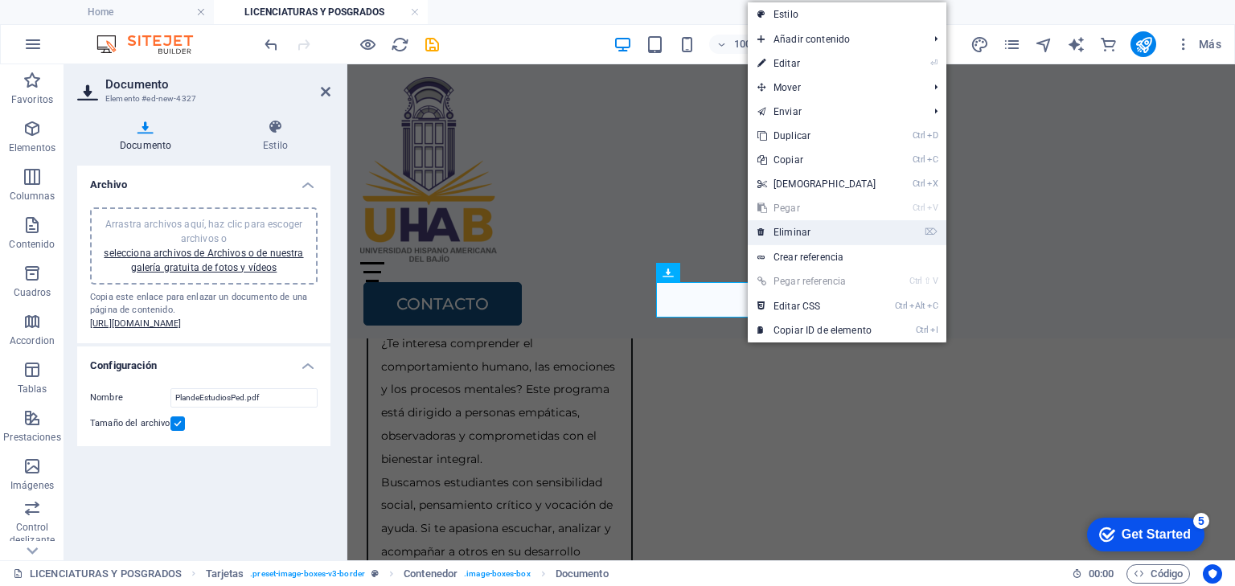
click at [774, 231] on link "⌦ Eliminar" at bounding box center [817, 232] width 138 height 24
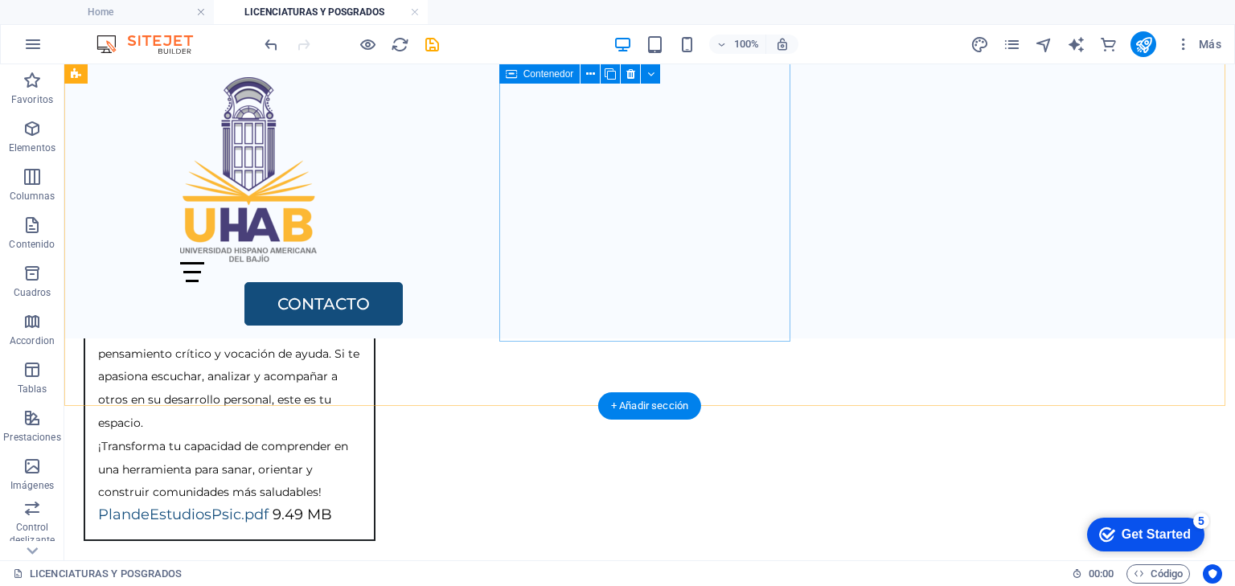
scroll to position [3903, 0]
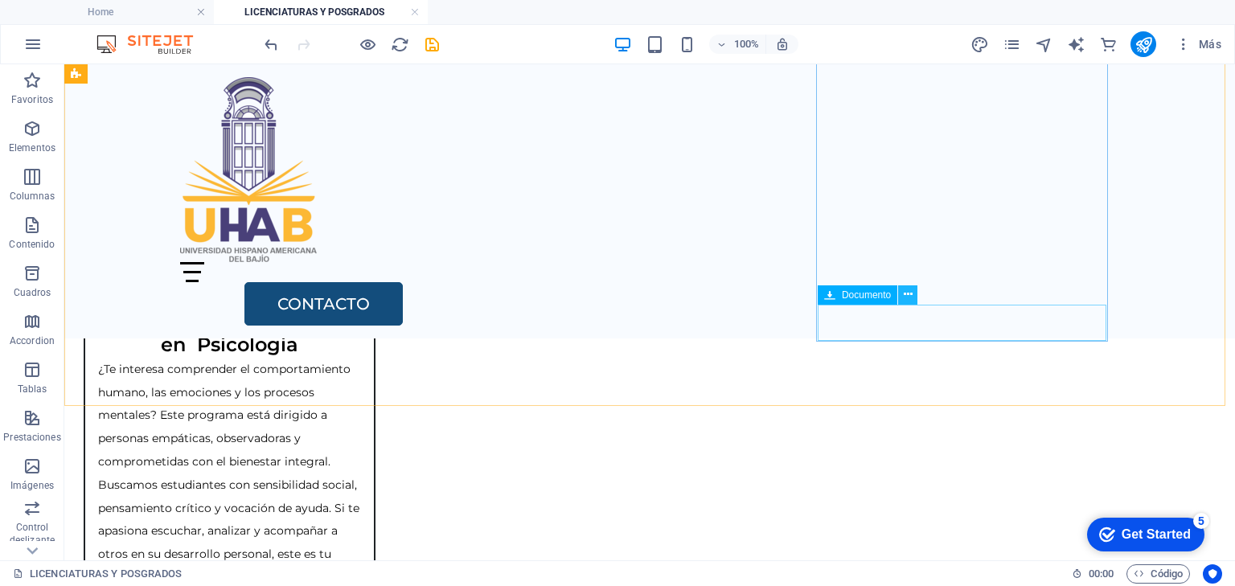
click at [907, 296] on icon at bounding box center [908, 294] width 9 height 17
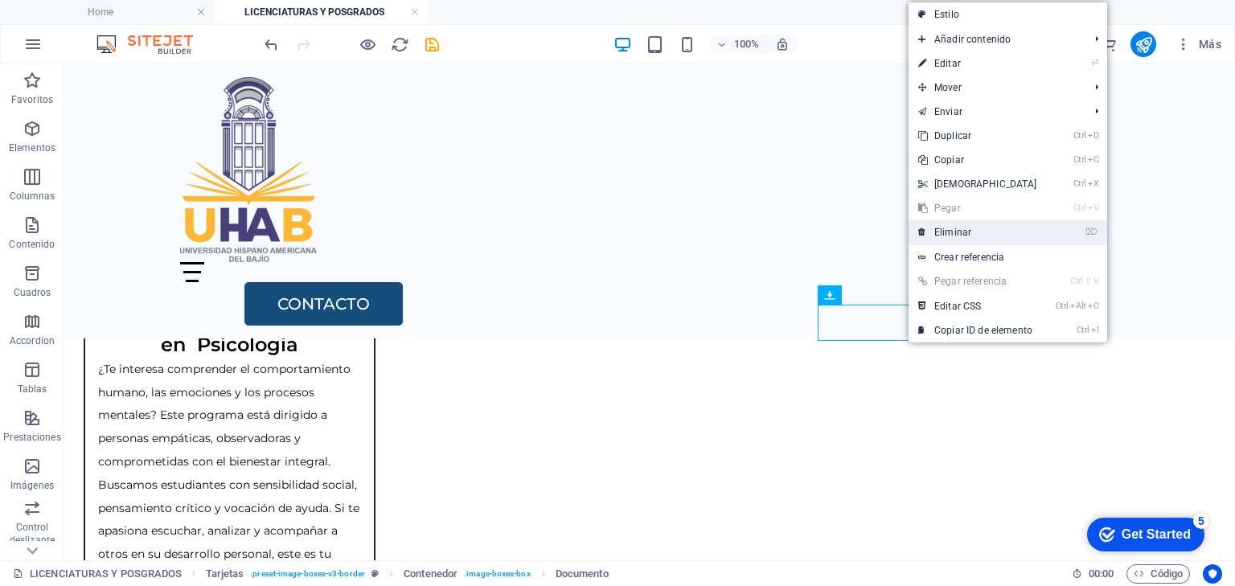
click at [945, 228] on link "⌦ Eliminar" at bounding box center [978, 232] width 138 height 24
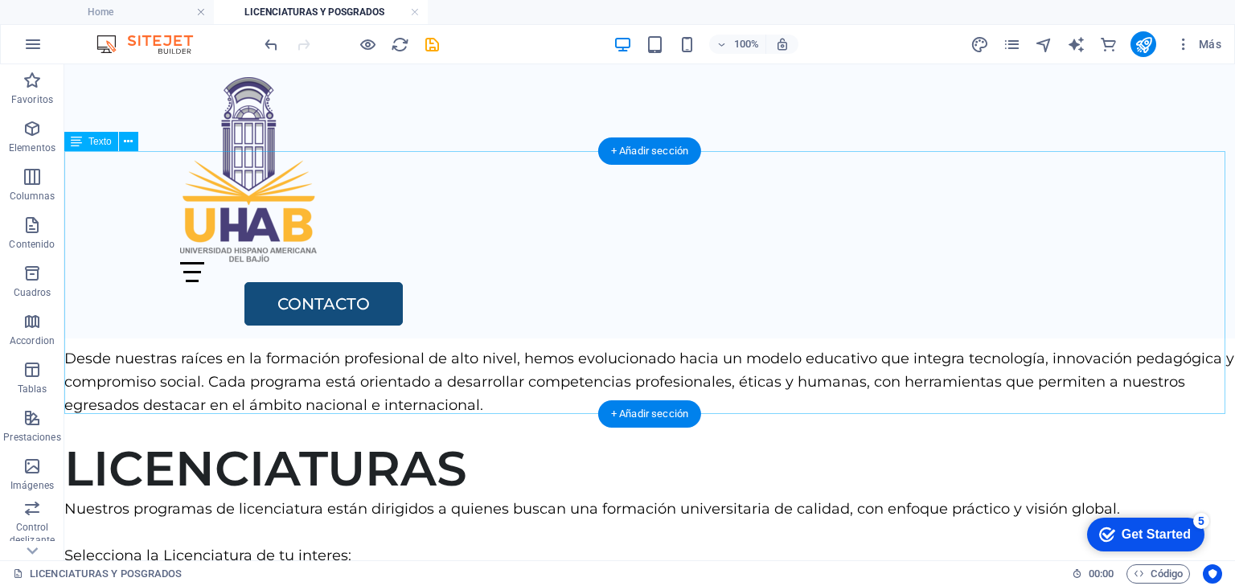
scroll to position [300, 0]
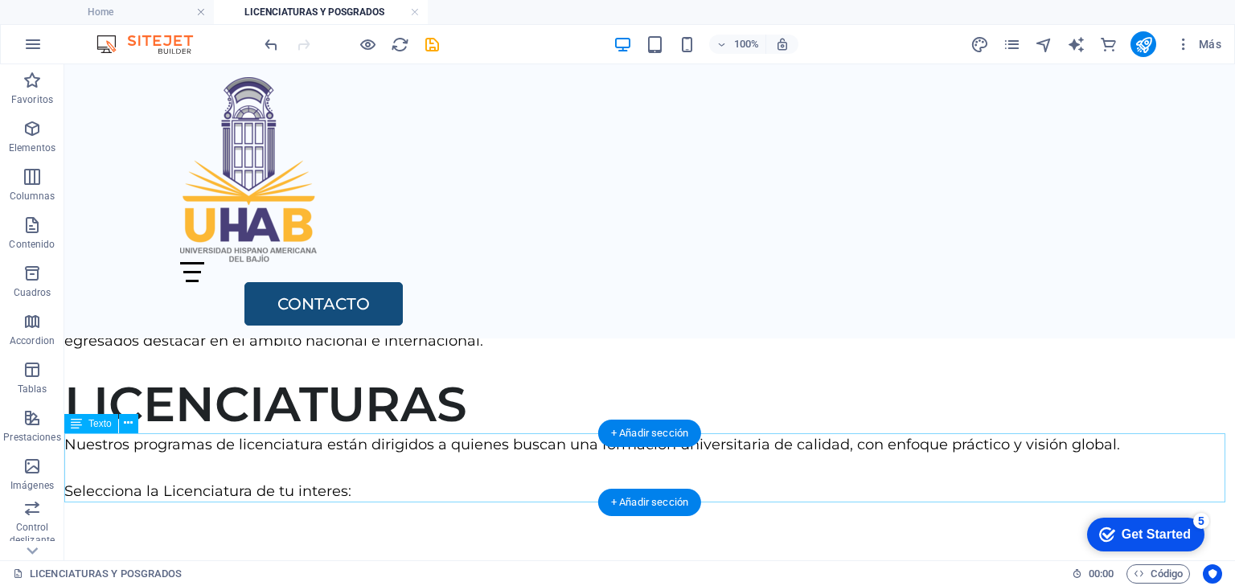
click at [373, 492] on div "Nuestros programas de licenciatura están dirigidos a quienes buscan una formaci…" at bounding box center [649, 467] width 1171 height 69
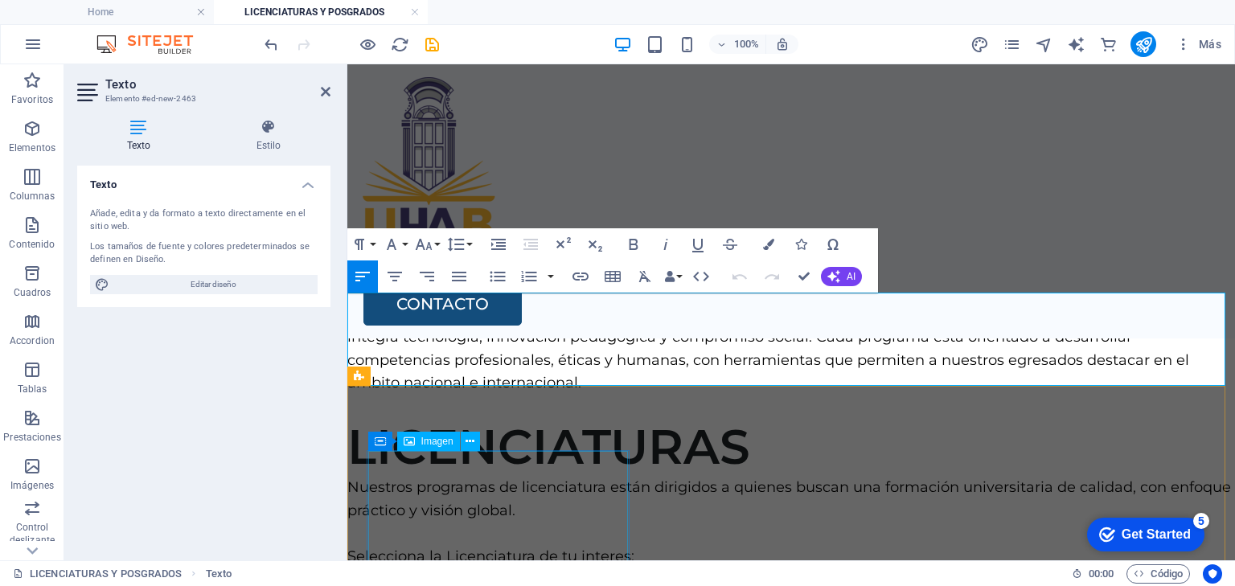
scroll to position [493, 0]
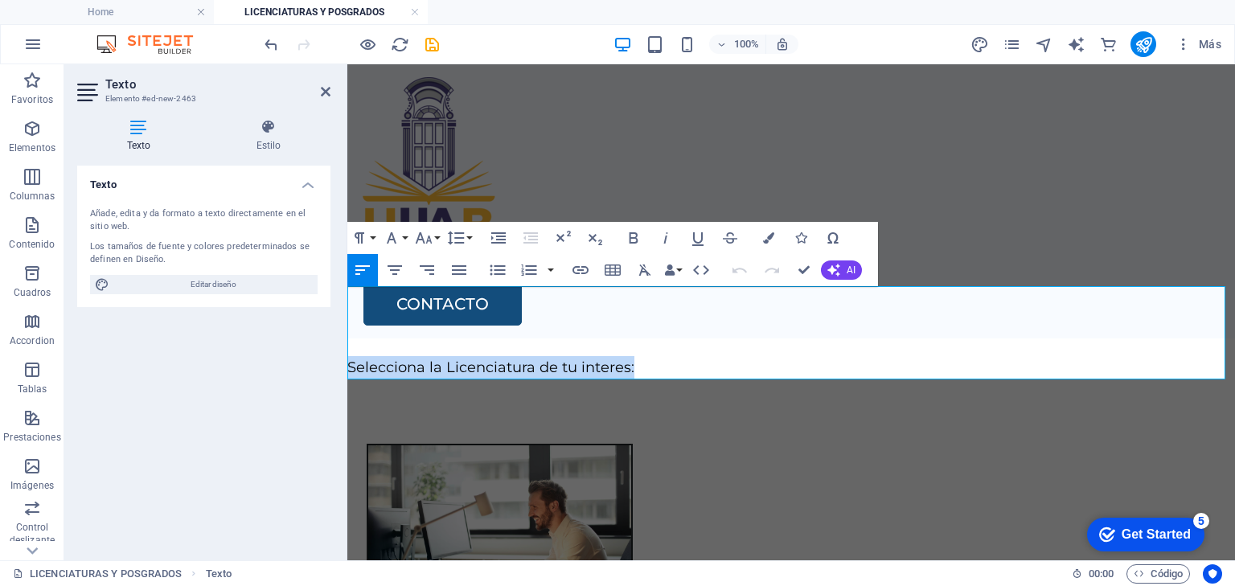
drag, startPoint x: 642, startPoint y: 368, endPoint x: 349, endPoint y: 362, distance: 292.8
click at [349, 362] on p "Nuestros programas de licenciatura están dirigidos a quienes buscan una formaci…" at bounding box center [791, 333] width 888 height 92
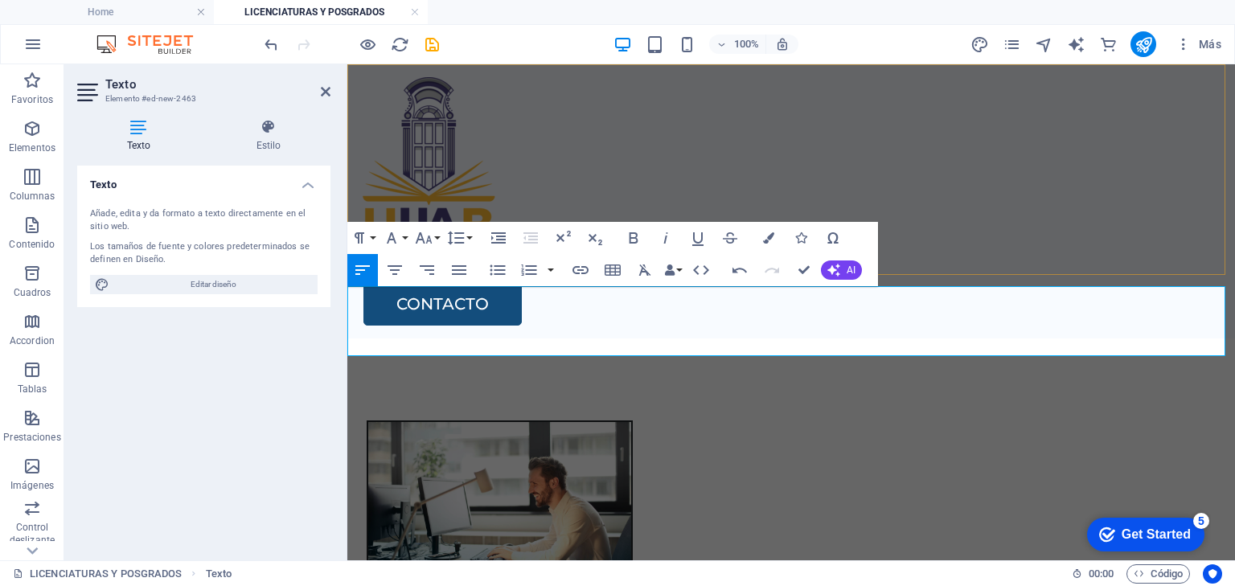
click at [878, 157] on div "Home Oferta Academica Bachillerato Certificaciones y Cursos Licenciaturas y Pos…" at bounding box center [791, 201] width 888 height 274
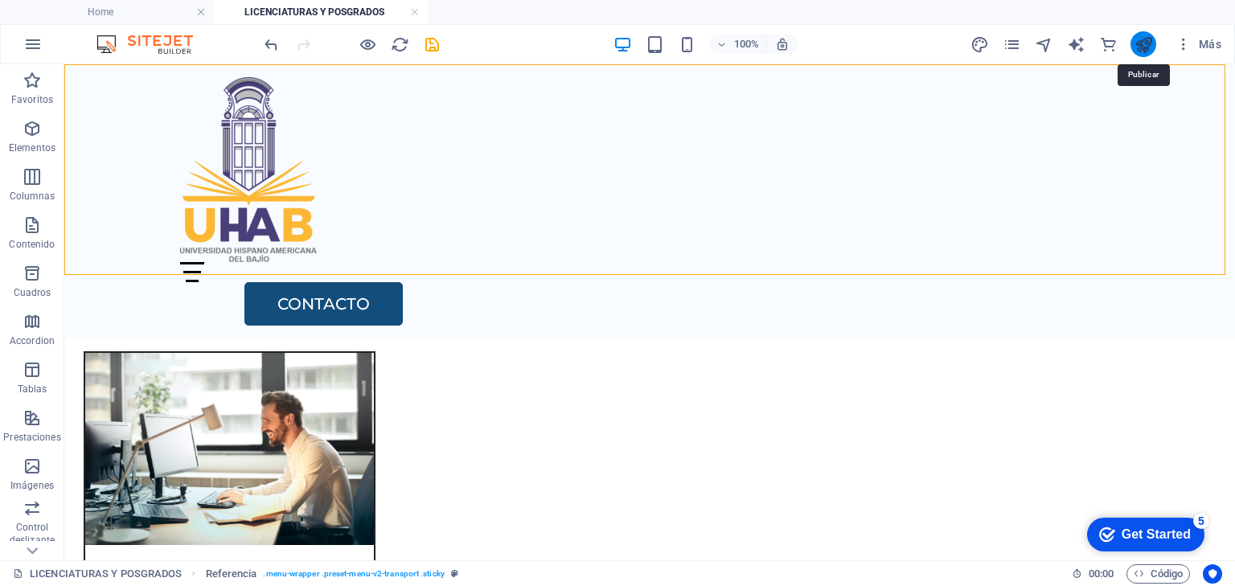
click at [1145, 42] on icon "publish" at bounding box center [1144, 44] width 18 height 18
